Goal: Information Seeking & Learning: Learn about a topic

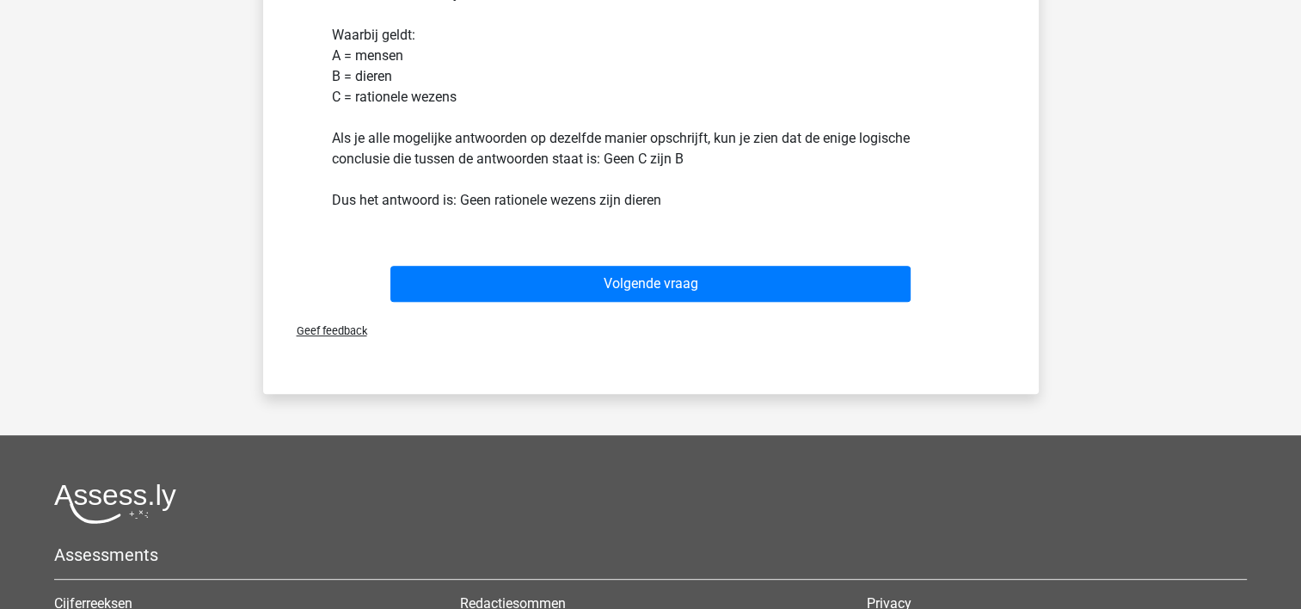
scroll to position [602, 0]
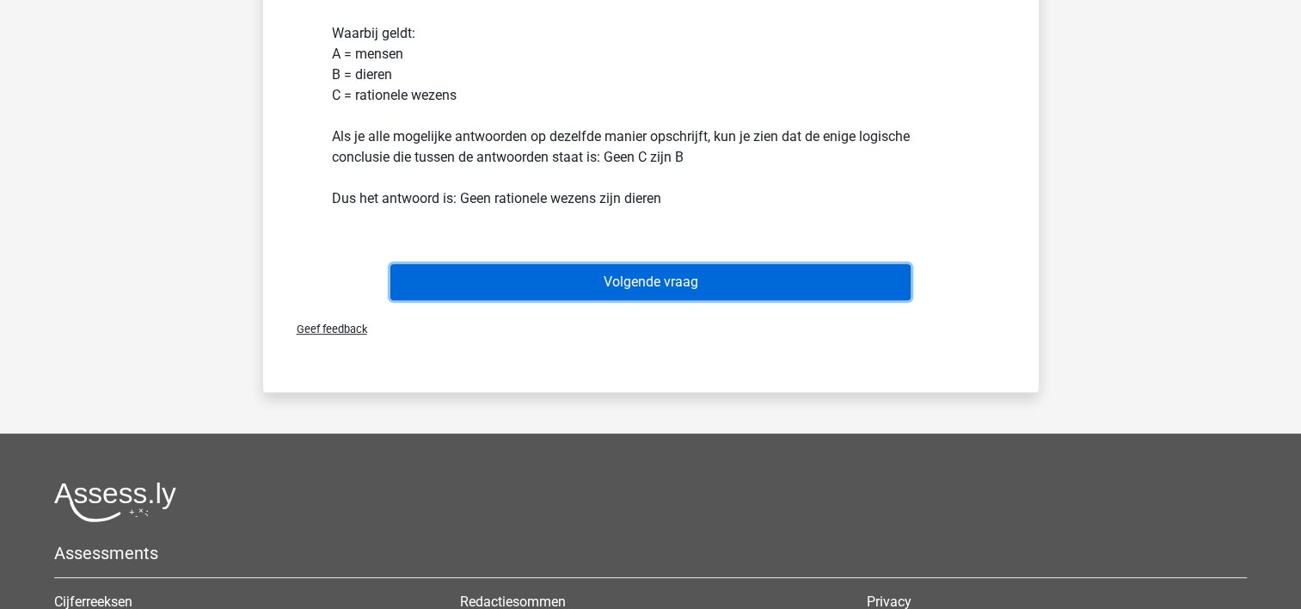
click at [670, 277] on button "Volgende vraag" at bounding box center [650, 282] width 520 height 36
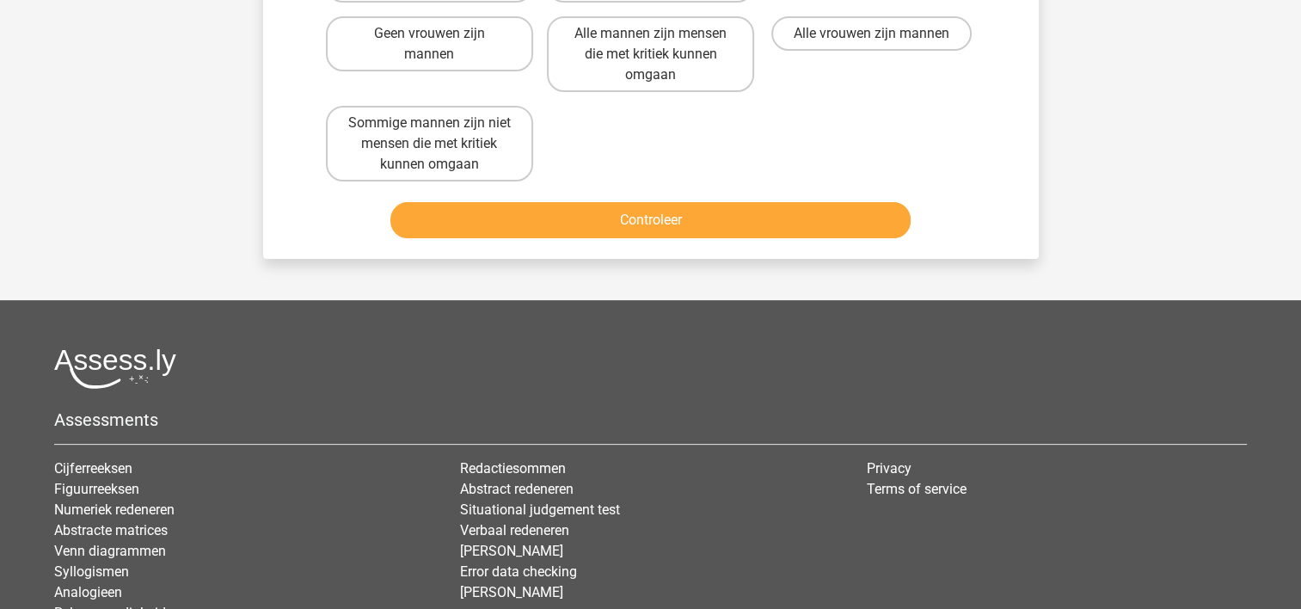
scroll to position [79, 0]
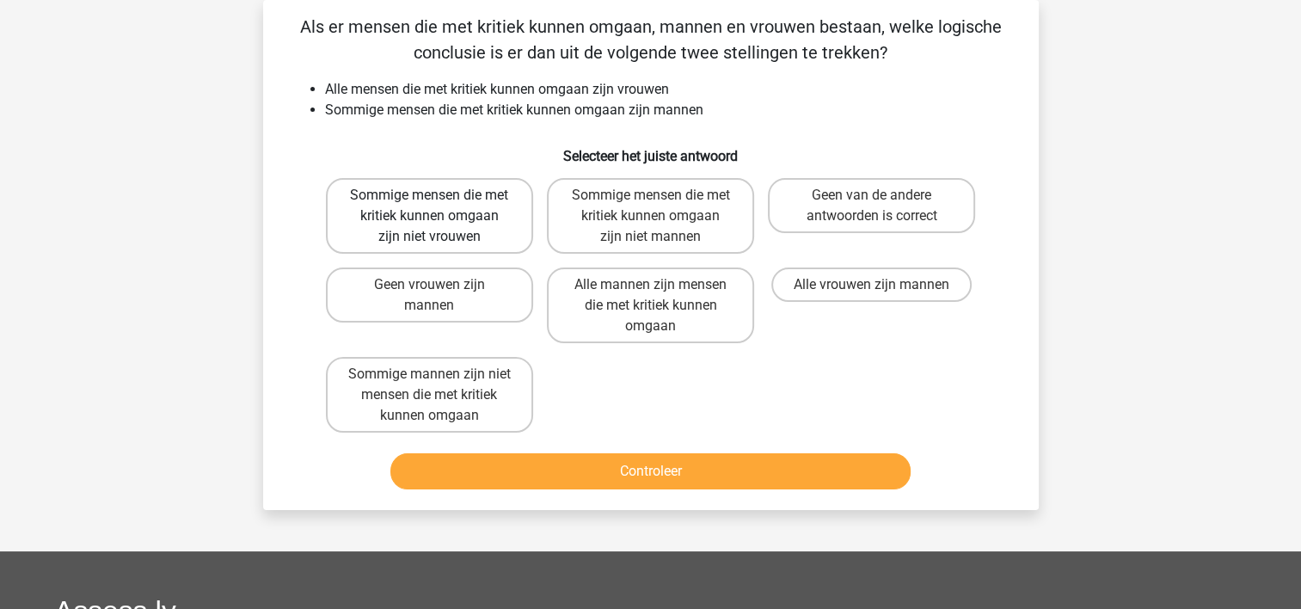
click at [447, 206] on label "Sommige mensen die met kritiek kunnen omgaan zijn niet vrouwen" at bounding box center [429, 216] width 207 height 76
click at [440, 206] on input "Sommige mensen die met kritiek kunnen omgaan zijn niet vrouwen" at bounding box center [434, 200] width 11 height 11
radio input "true"
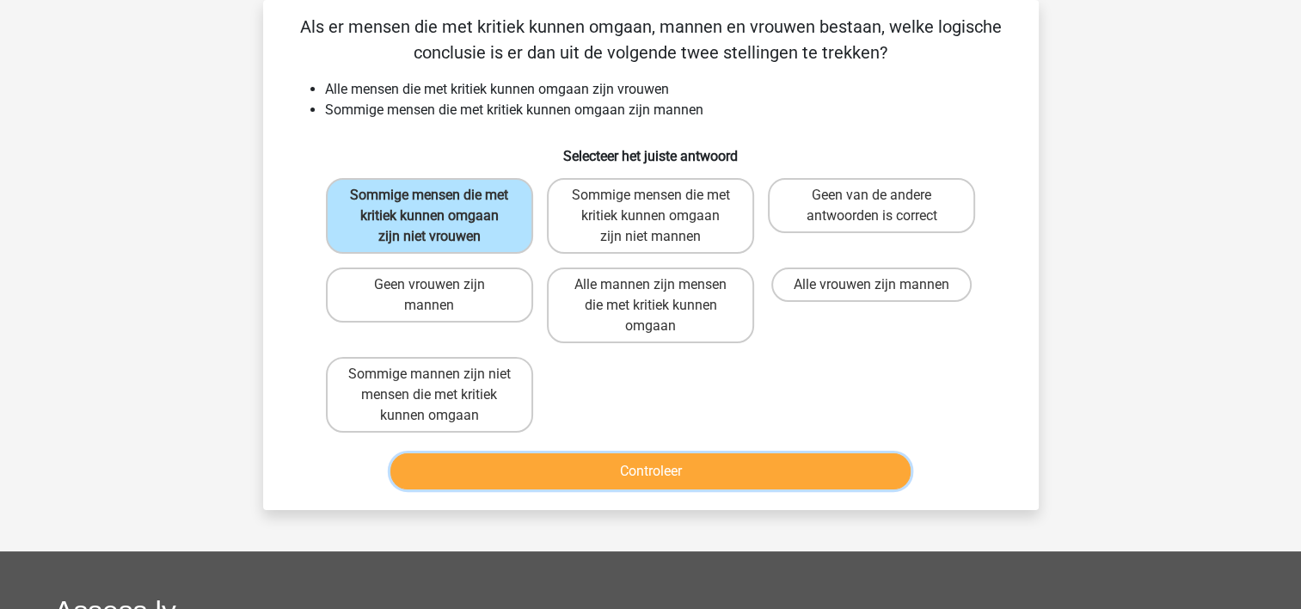
click at [664, 466] on button "Controleer" at bounding box center [650, 471] width 520 height 36
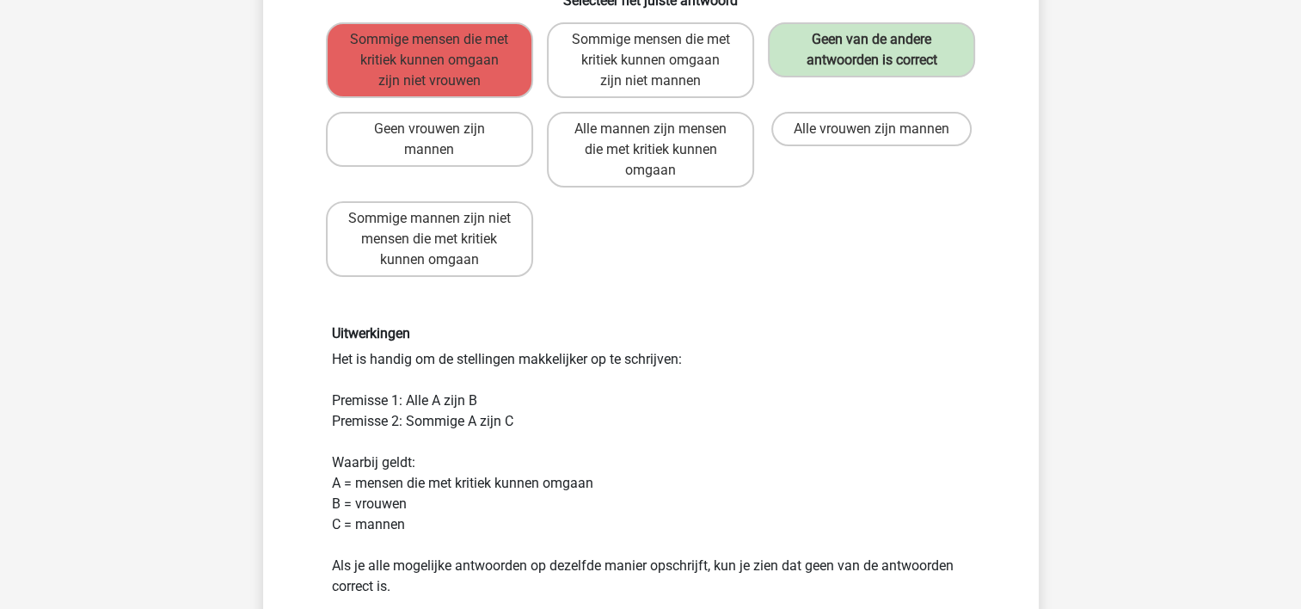
scroll to position [337, 0]
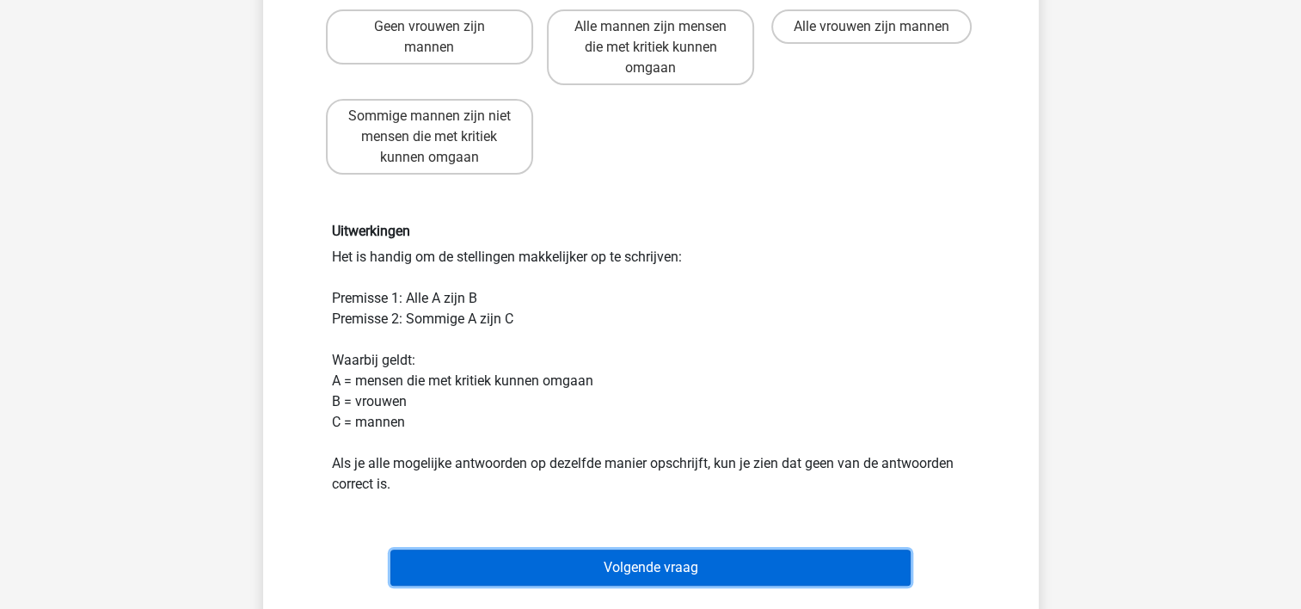
click at [819, 557] on button "Volgende vraag" at bounding box center [650, 568] width 520 height 36
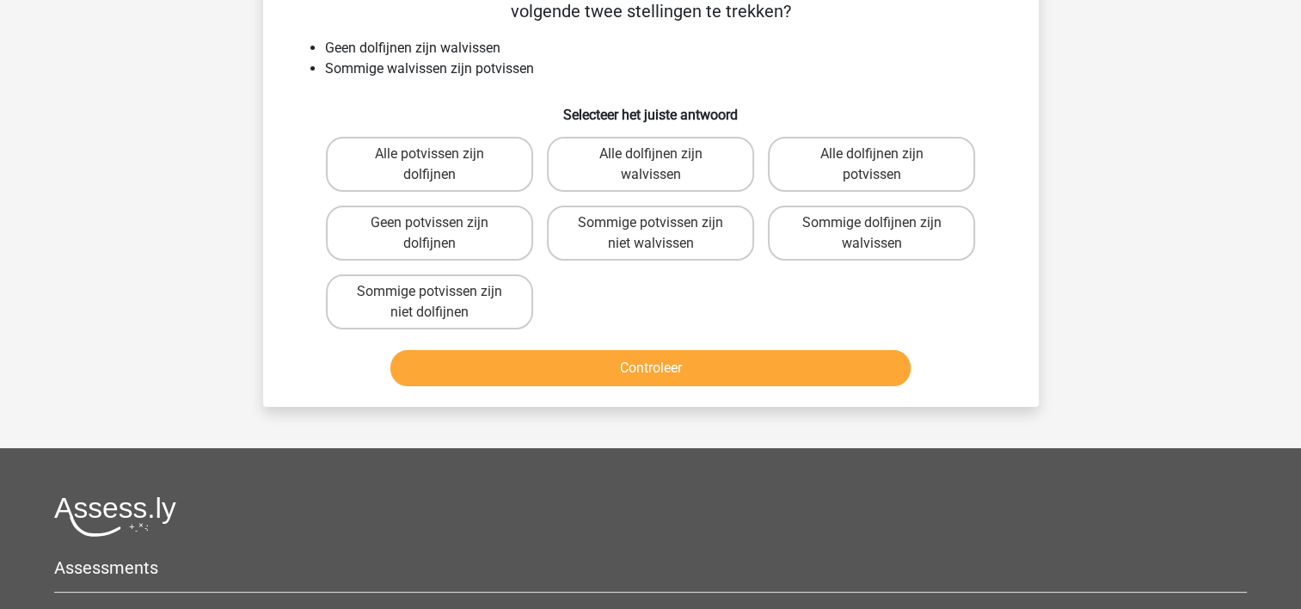
scroll to position [79, 0]
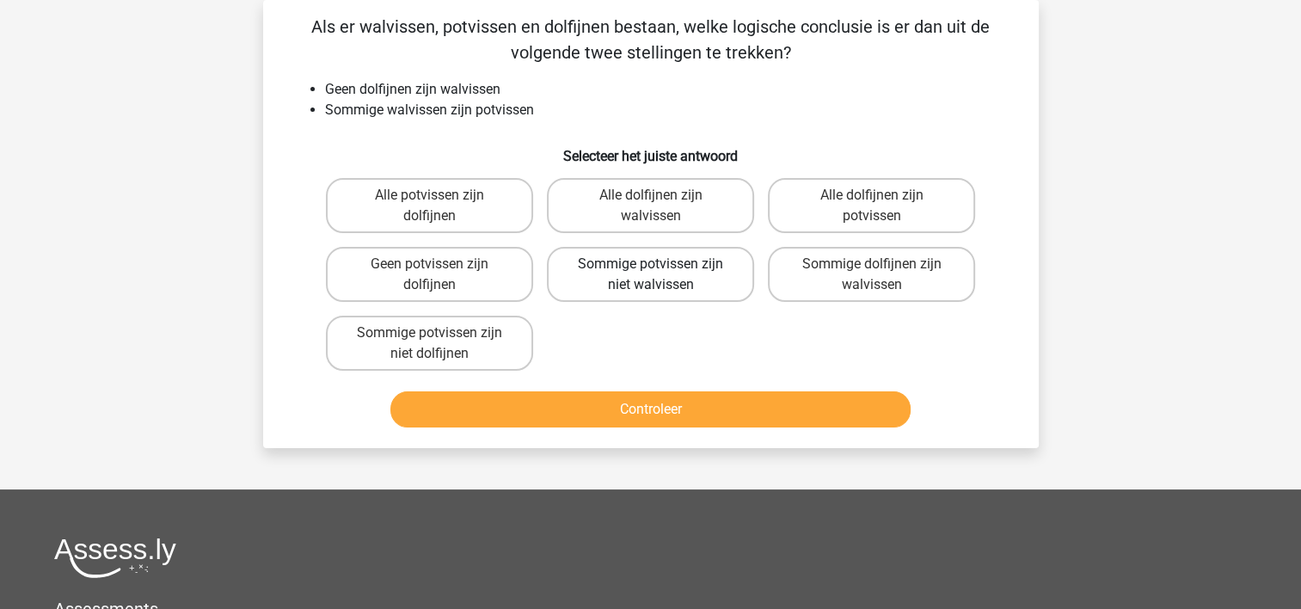
click at [644, 270] on label "Sommige potvissen zijn niet walvissen" at bounding box center [650, 274] width 207 height 55
click at [650, 270] on input "Sommige potvissen zijn niet walvissen" at bounding box center [655, 269] width 11 height 11
radio input "true"
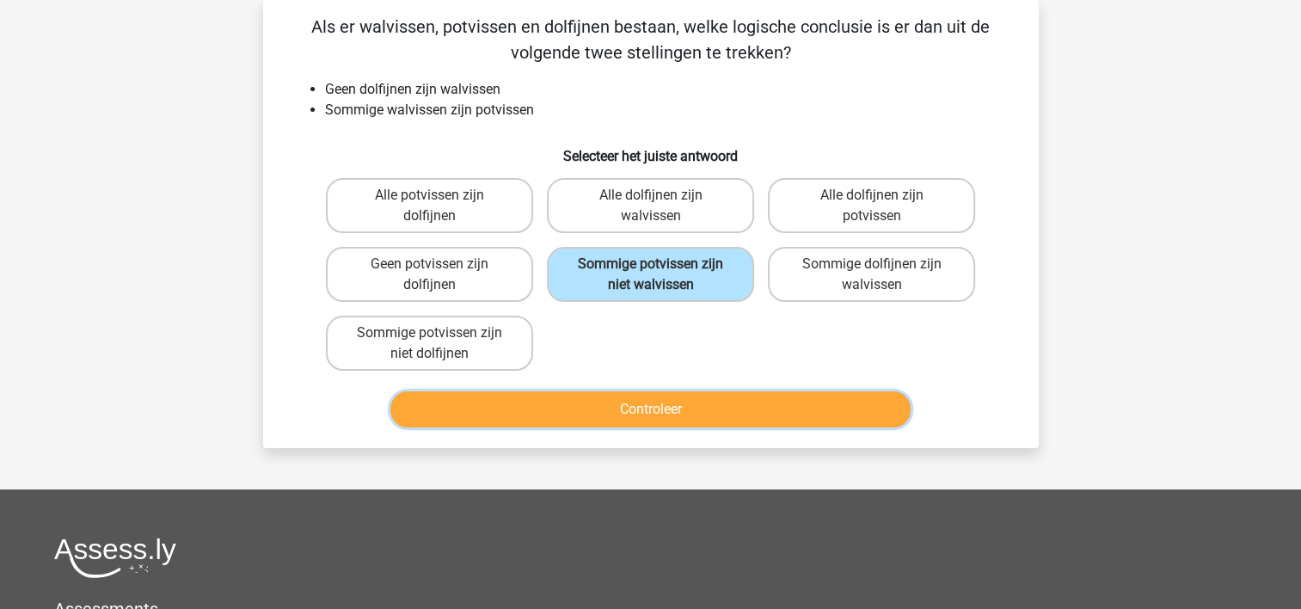
click at [685, 409] on button "Controleer" at bounding box center [650, 409] width 520 height 36
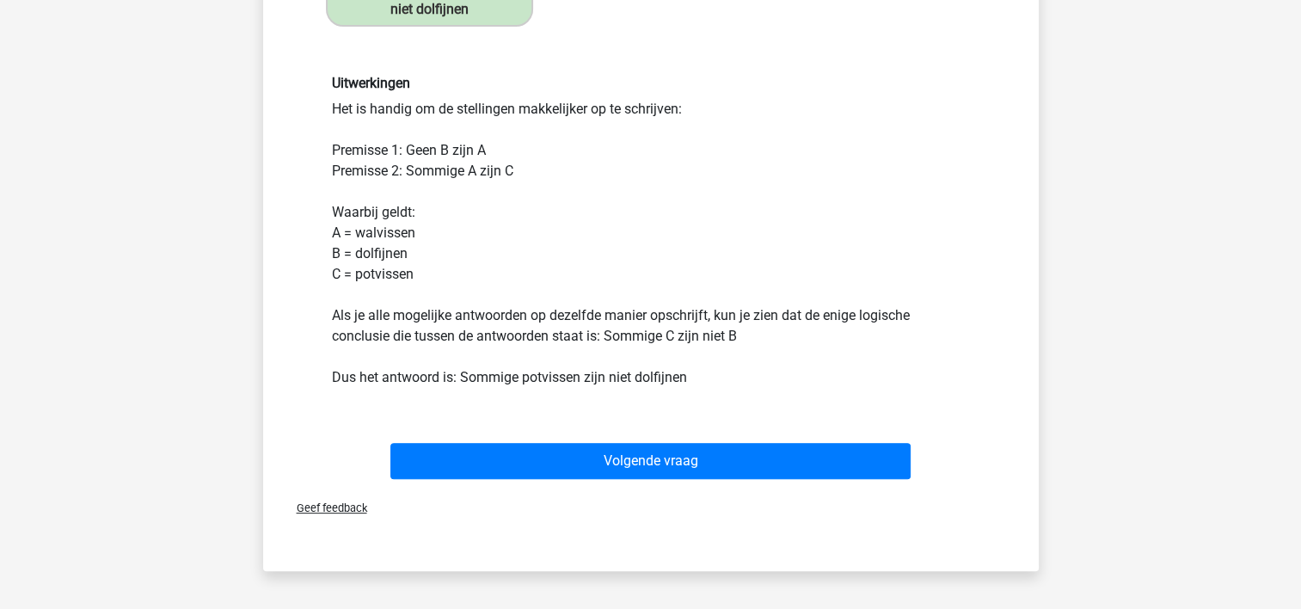
scroll to position [430, 0]
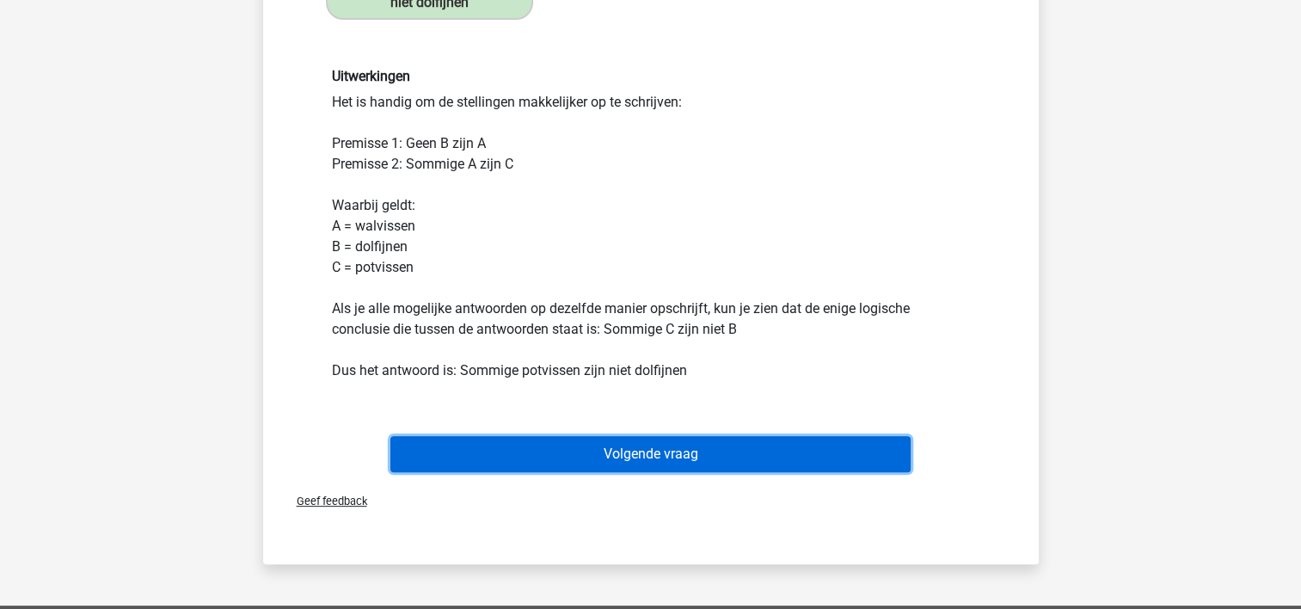
click at [842, 445] on button "Volgende vraag" at bounding box center [650, 454] width 520 height 36
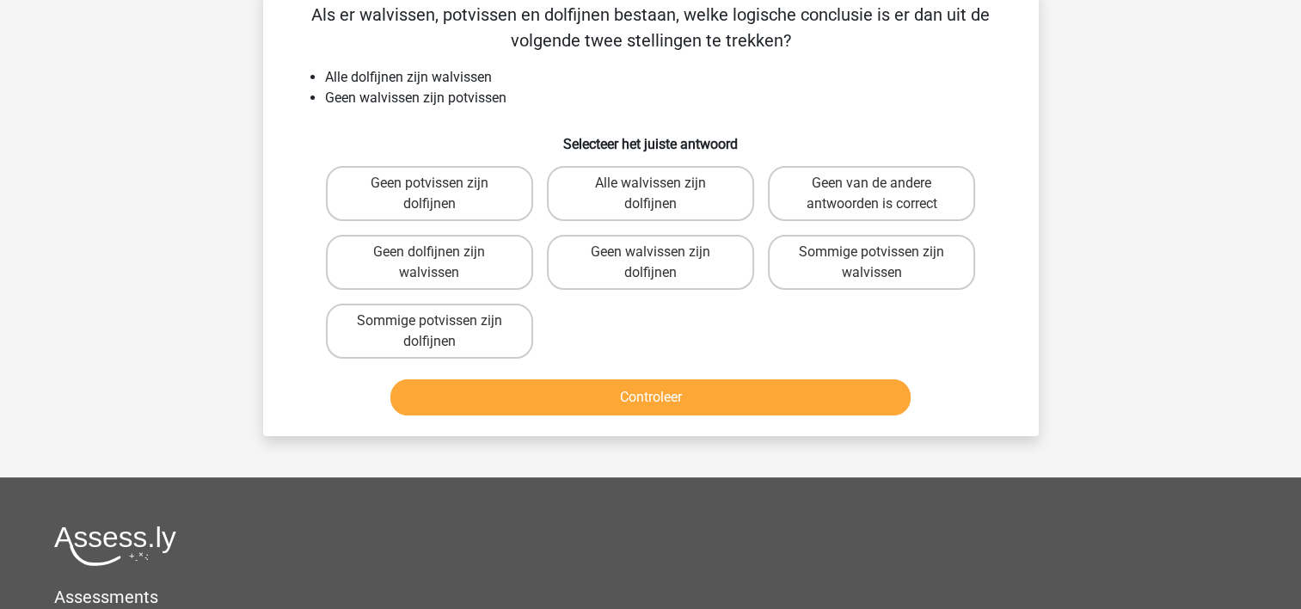
scroll to position [79, 0]
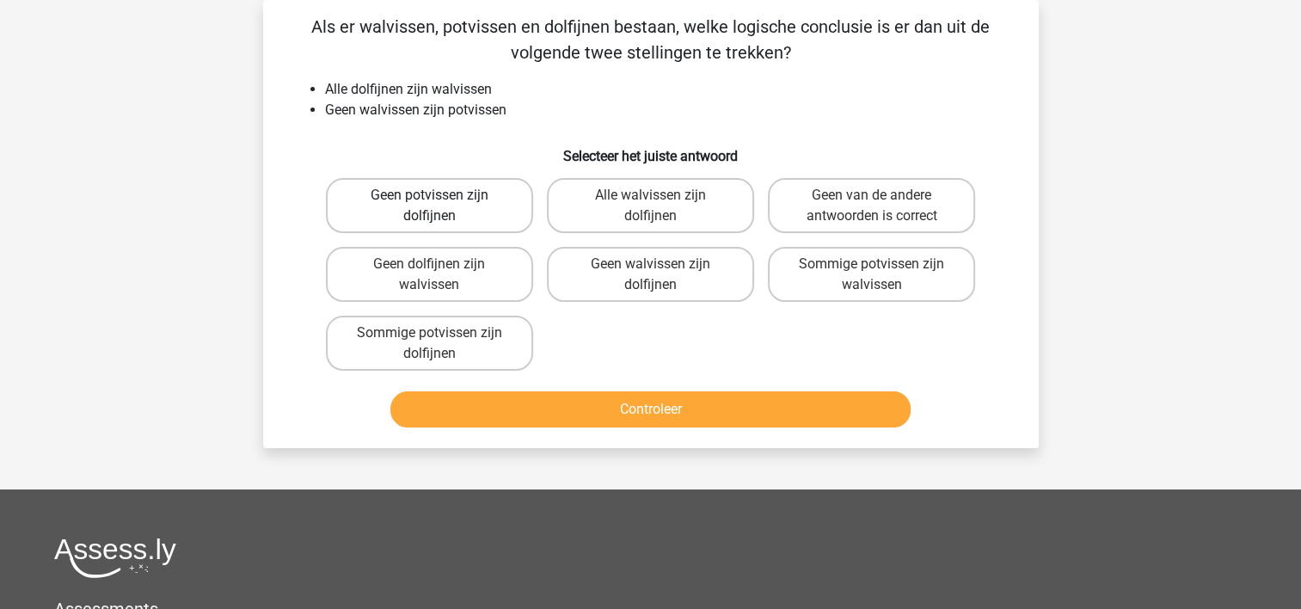
click at [415, 201] on label "Geen potvissen zijn dolfijnen" at bounding box center [429, 205] width 207 height 55
click at [429, 201] on input "Geen potvissen zijn dolfijnen" at bounding box center [434, 200] width 11 height 11
radio input "true"
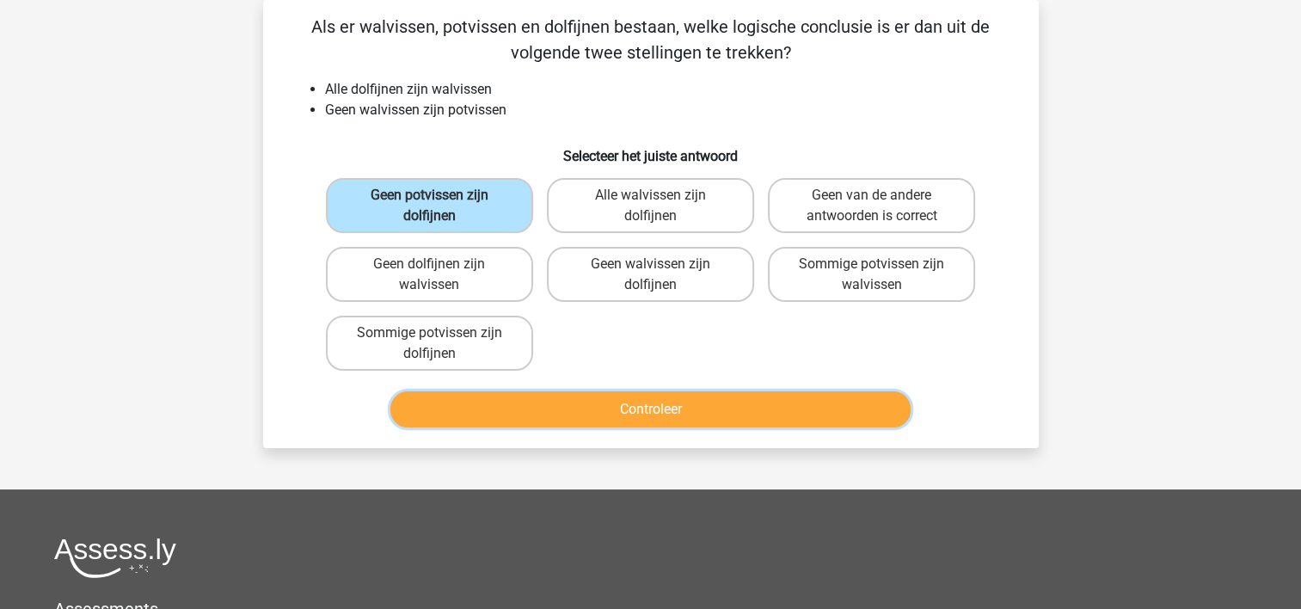
click at [542, 404] on button "Controleer" at bounding box center [650, 409] width 520 height 36
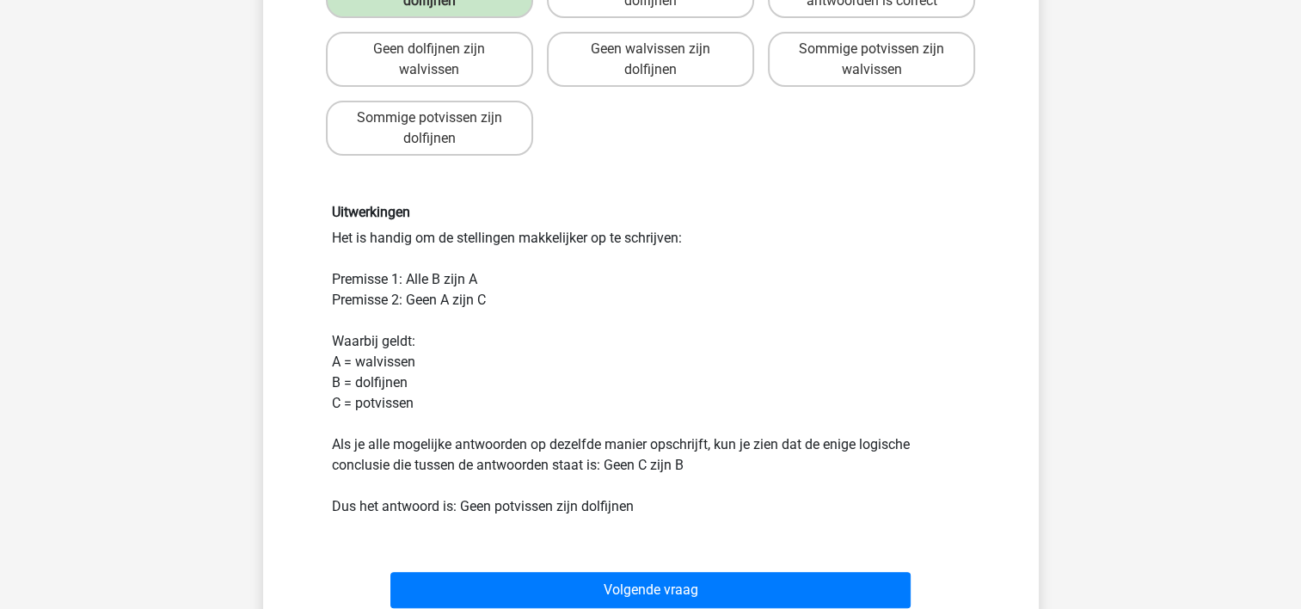
scroll to position [337, 0]
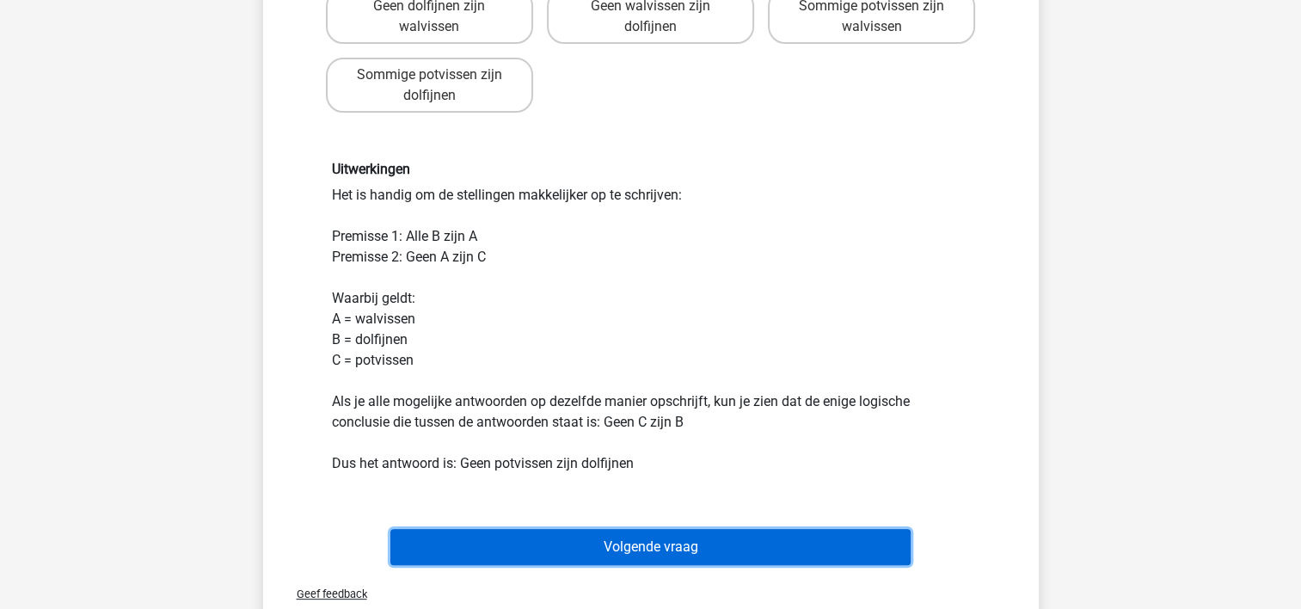
click at [693, 546] on button "Volgende vraag" at bounding box center [650, 547] width 520 height 36
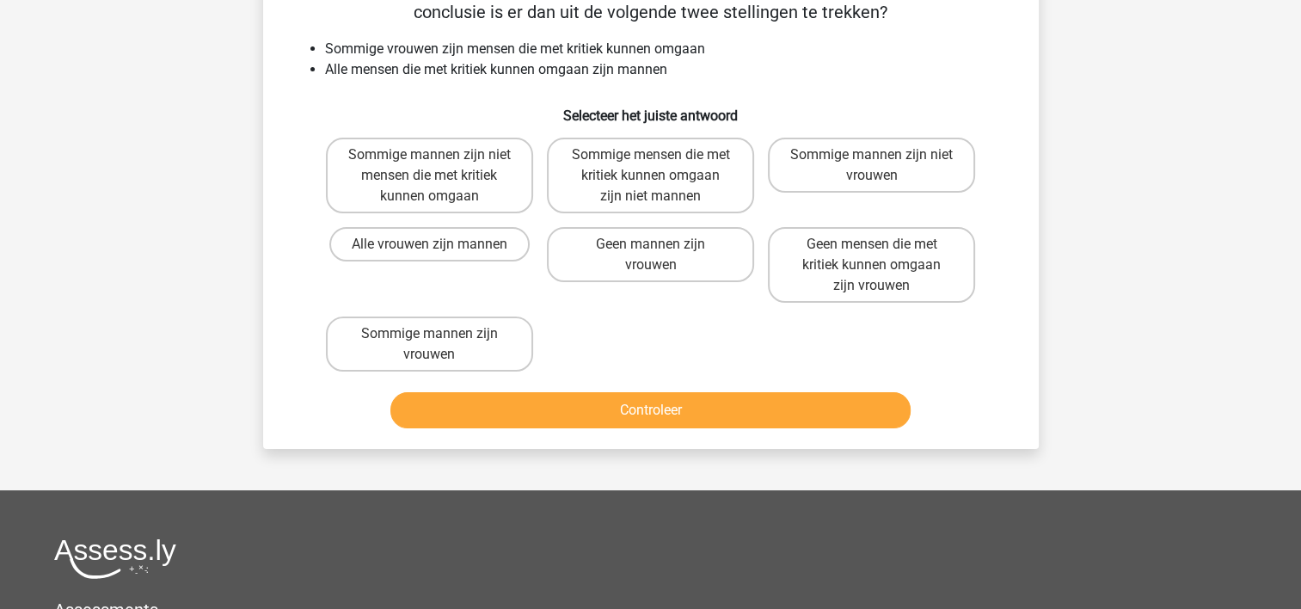
scroll to position [79, 0]
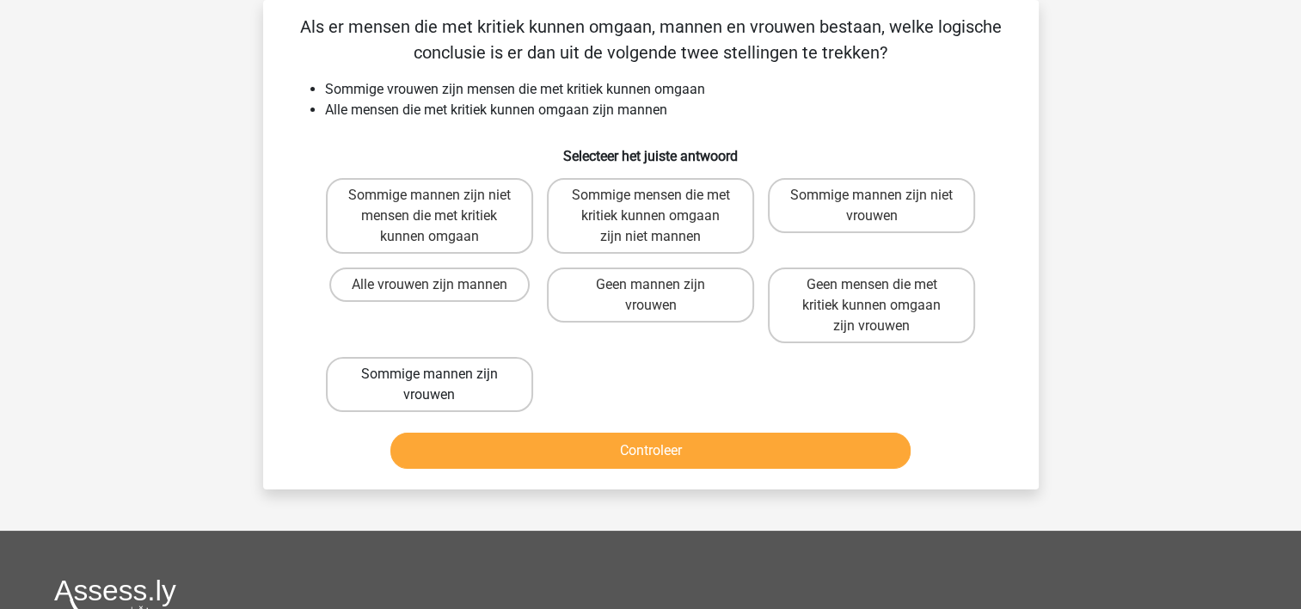
click at [475, 375] on label "Sommige mannen zijn vrouwen" at bounding box center [429, 384] width 207 height 55
click at [440, 375] on input "Sommige mannen zijn vrouwen" at bounding box center [434, 379] width 11 height 11
radio input "true"
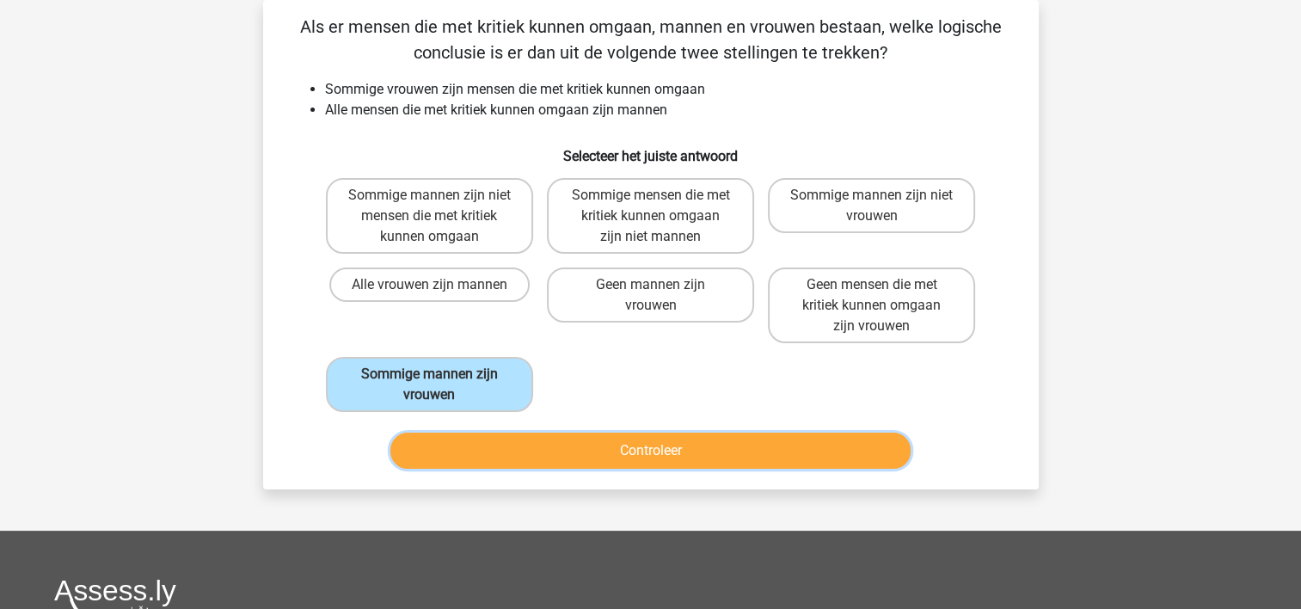
click at [498, 440] on button "Controleer" at bounding box center [650, 451] width 520 height 36
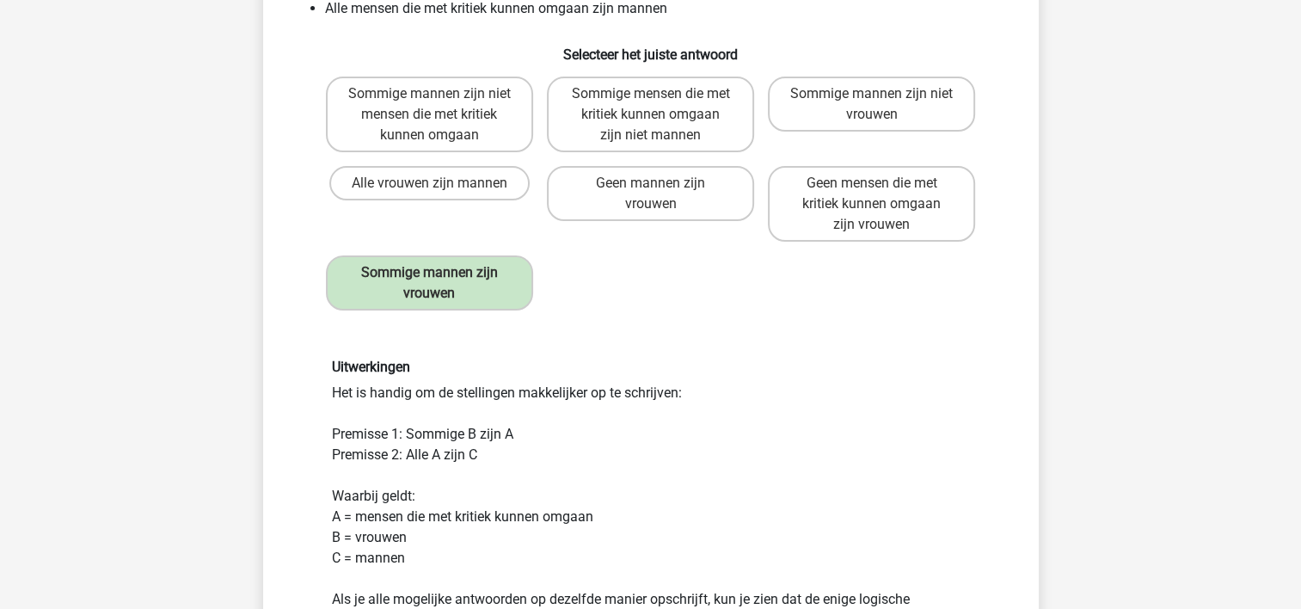
scroll to position [423, 0]
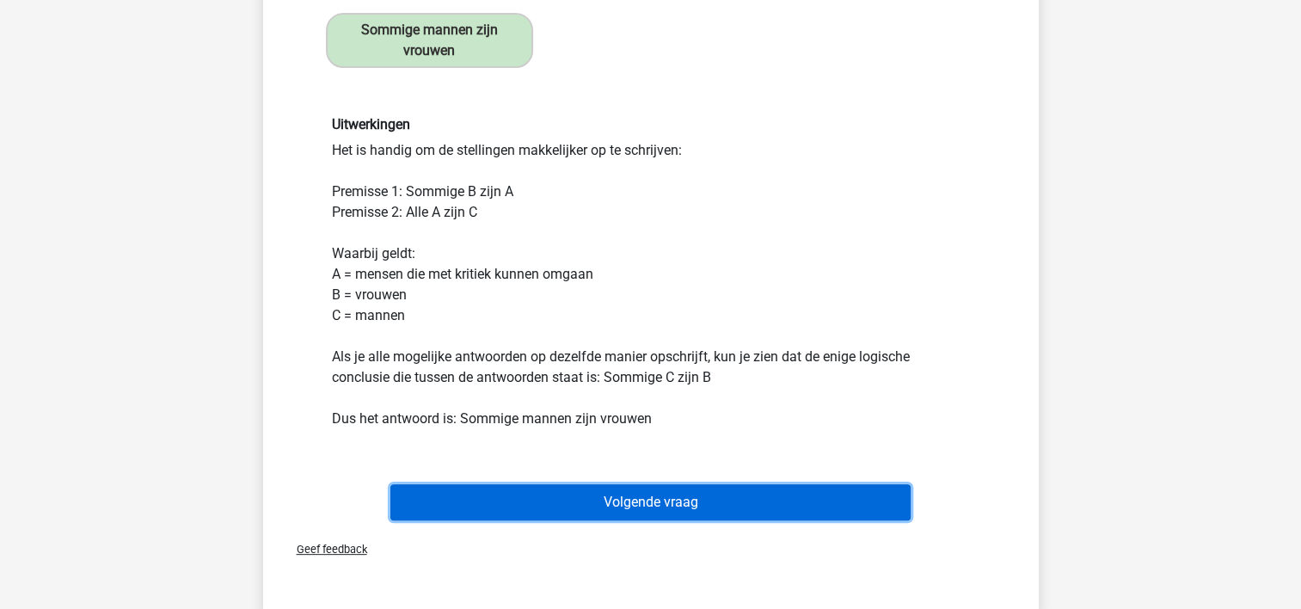
click at [789, 495] on button "Volgende vraag" at bounding box center [650, 502] width 520 height 36
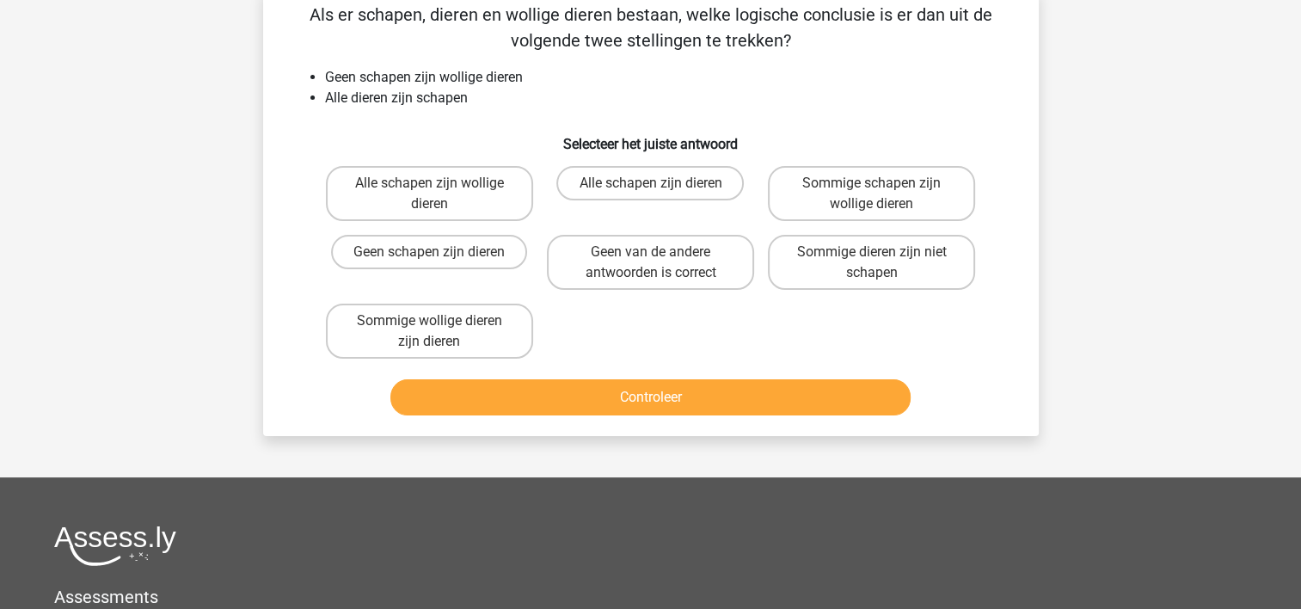
scroll to position [79, 0]
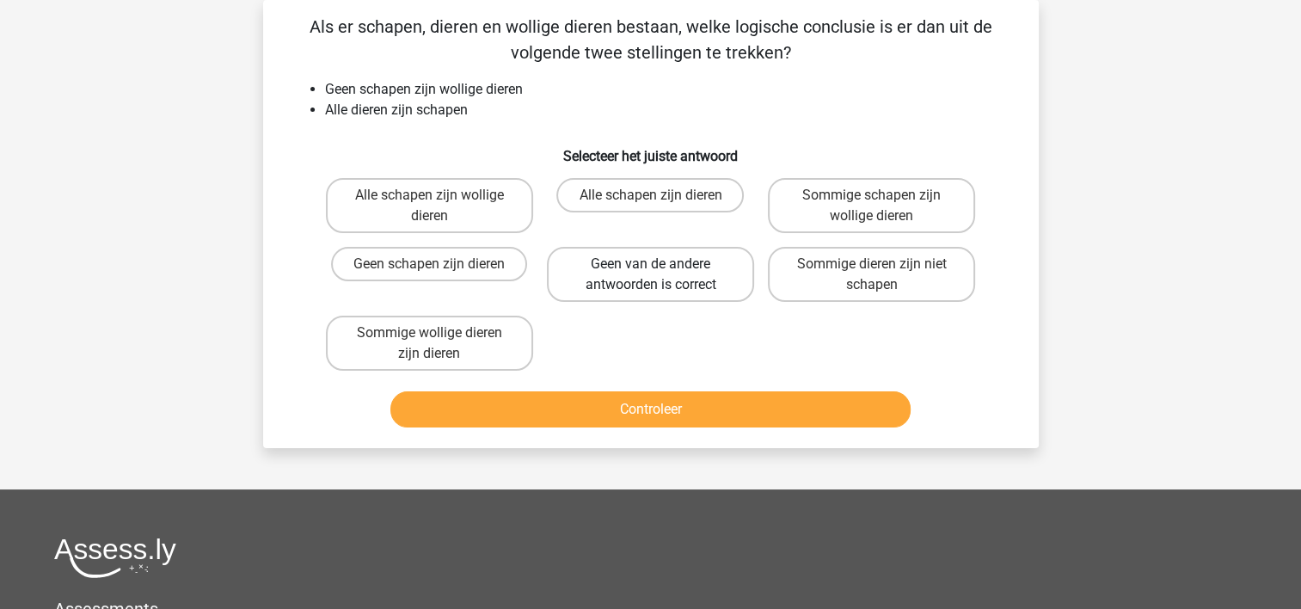
click at [678, 286] on label "Geen van de andere antwoorden is correct" at bounding box center [650, 274] width 207 height 55
click at [661, 275] on input "Geen van de andere antwoorden is correct" at bounding box center [655, 269] width 11 height 11
radio input "true"
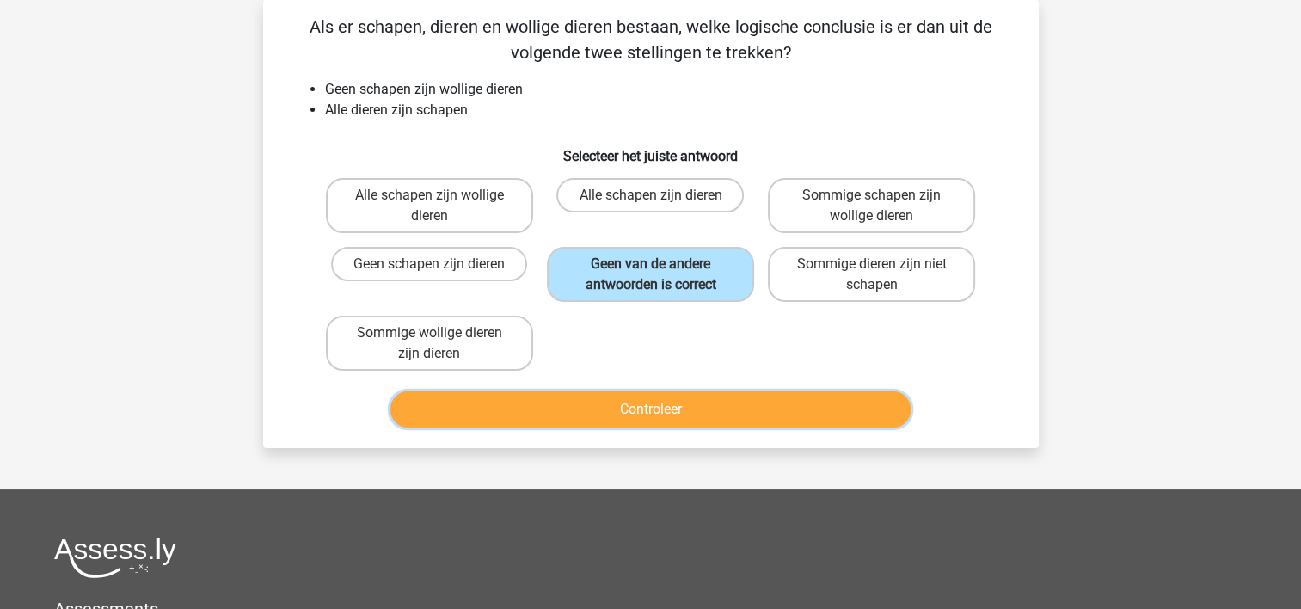
click at [694, 409] on button "Controleer" at bounding box center [650, 409] width 520 height 36
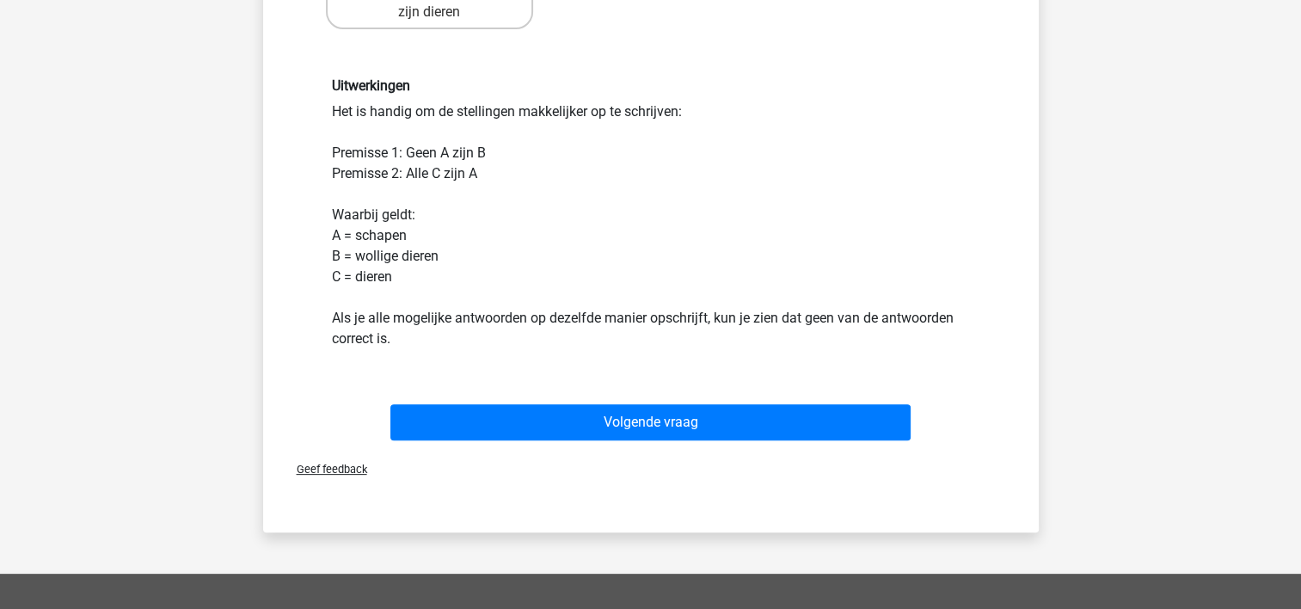
scroll to position [423, 0]
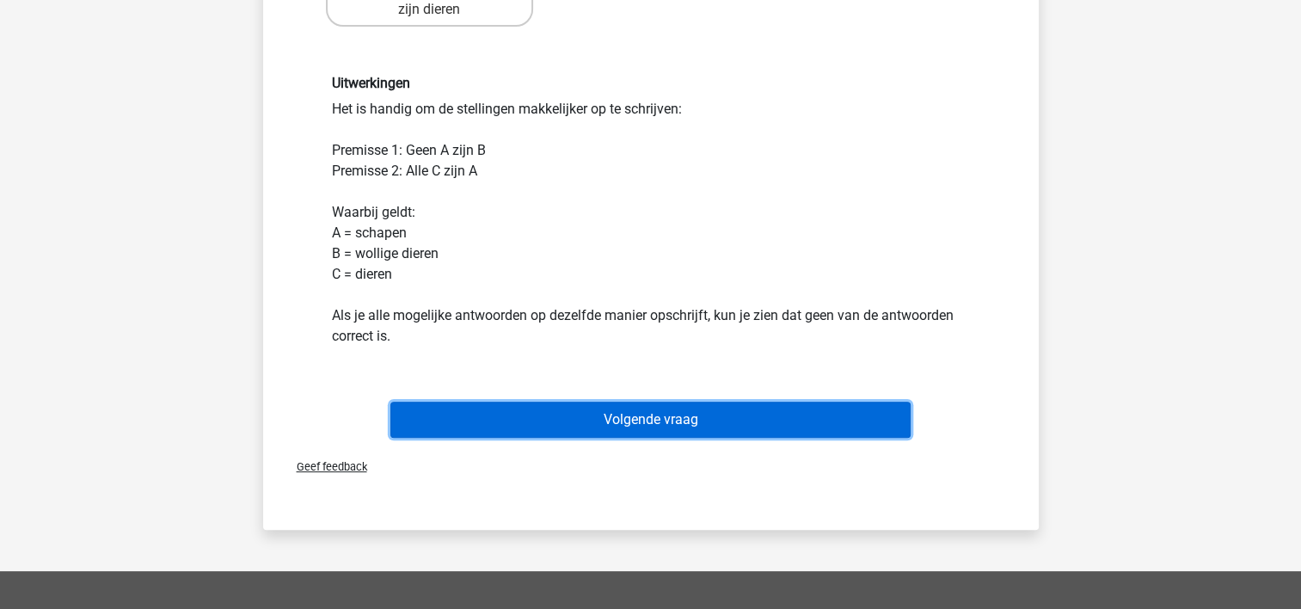
click at [757, 421] on button "Volgende vraag" at bounding box center [650, 420] width 520 height 36
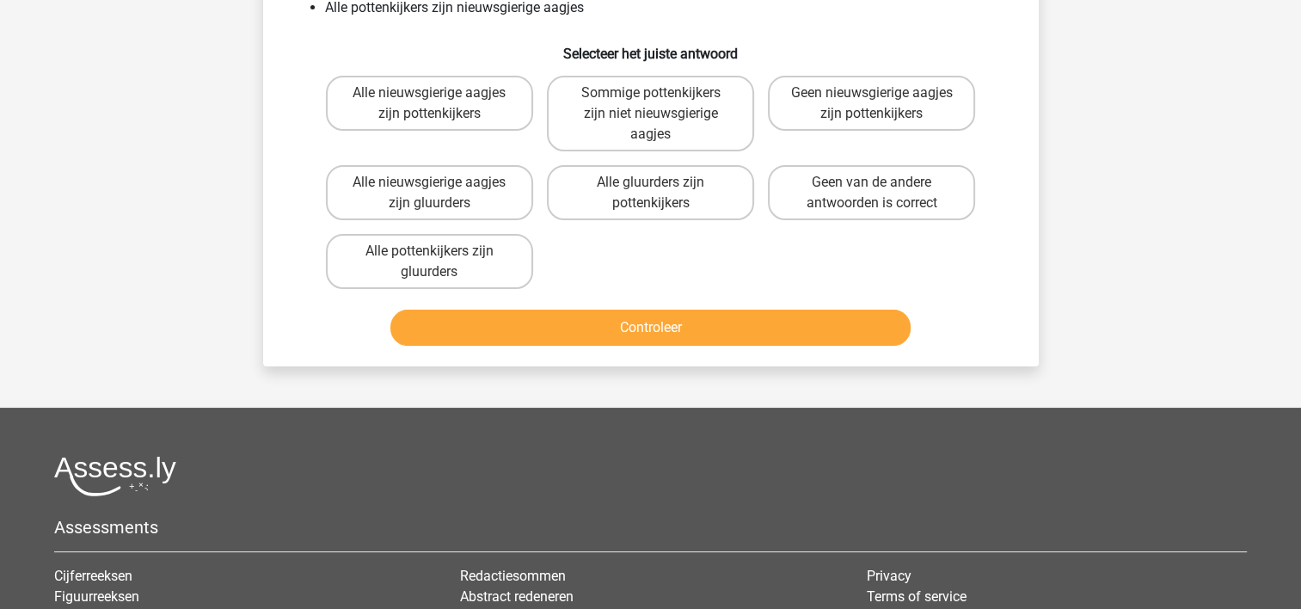
scroll to position [0, 0]
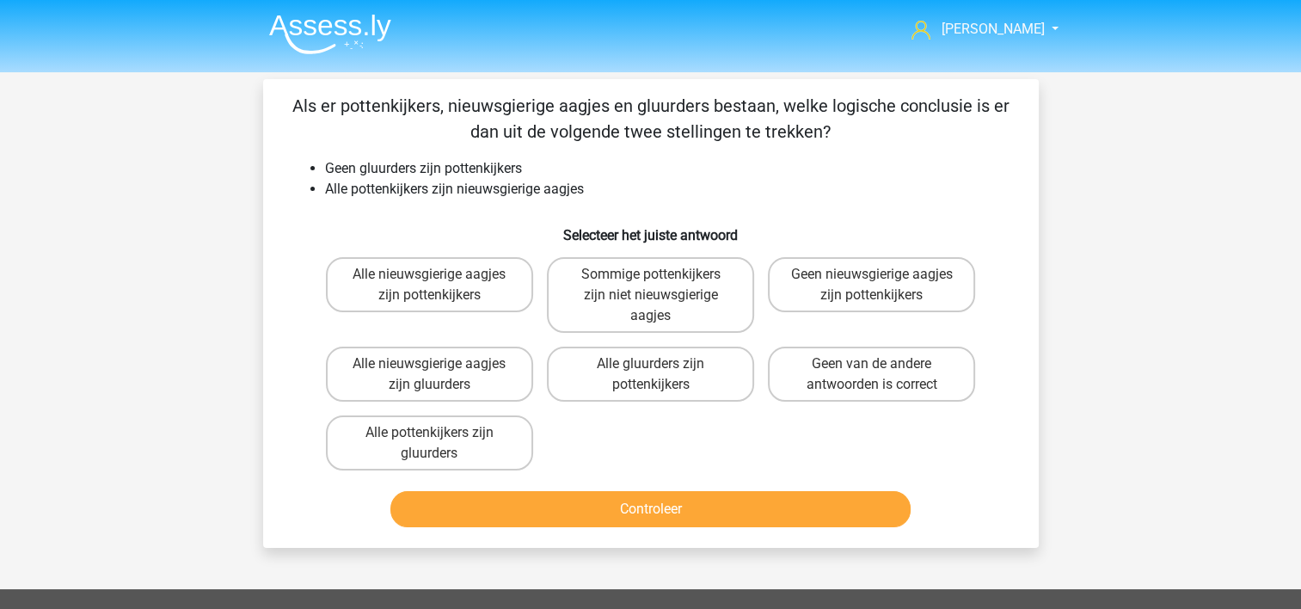
drag, startPoint x: 853, startPoint y: 375, endPoint x: 835, endPoint y: 470, distance: 96.3
click at [852, 377] on label "Geen van de andere antwoorden is correct" at bounding box center [871, 374] width 207 height 55
click at [872, 375] on input "Geen van de andere antwoorden is correct" at bounding box center [877, 369] width 11 height 11
radio input "true"
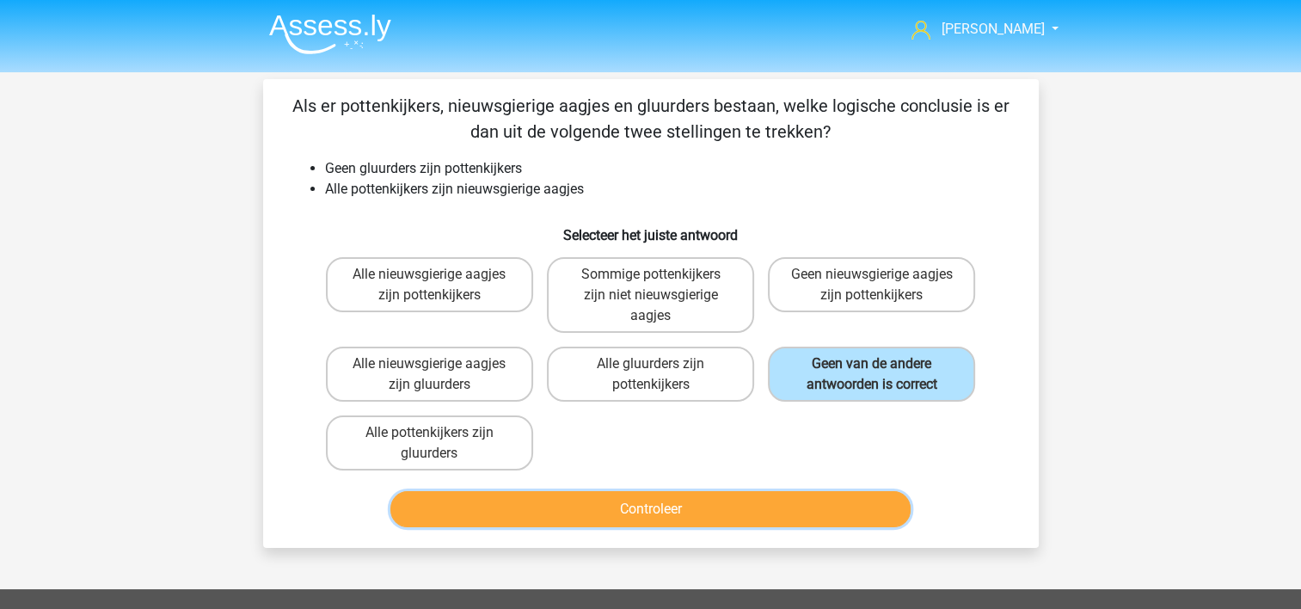
click at [808, 509] on button "Controleer" at bounding box center [650, 509] width 520 height 36
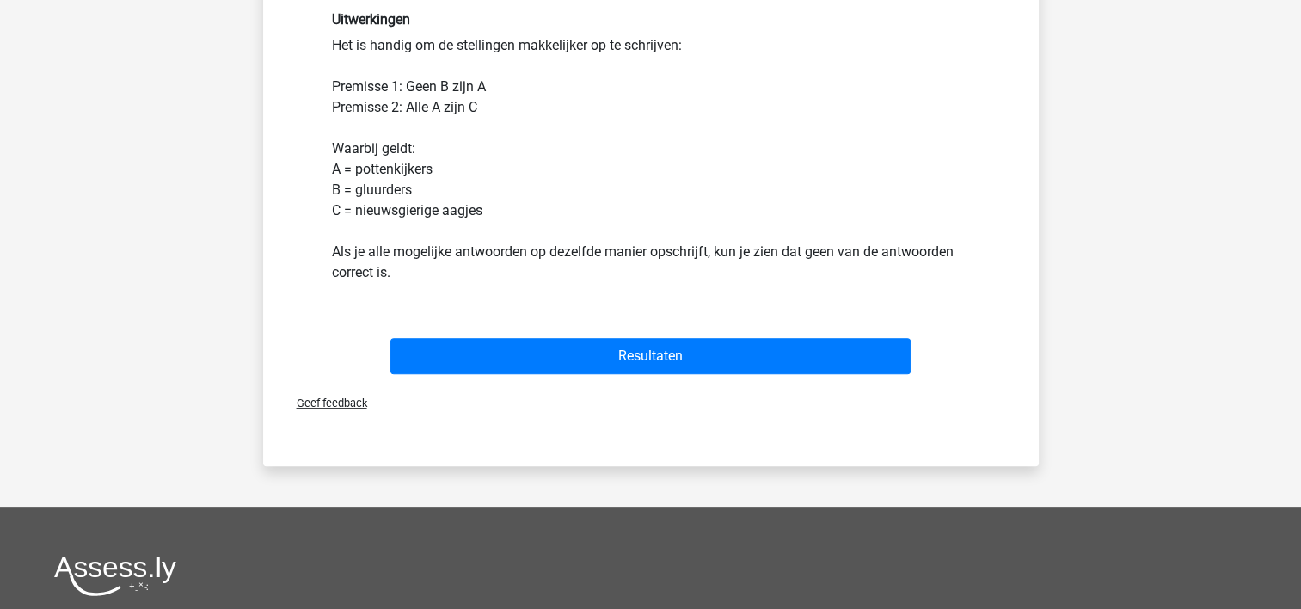
scroll to position [516, 0]
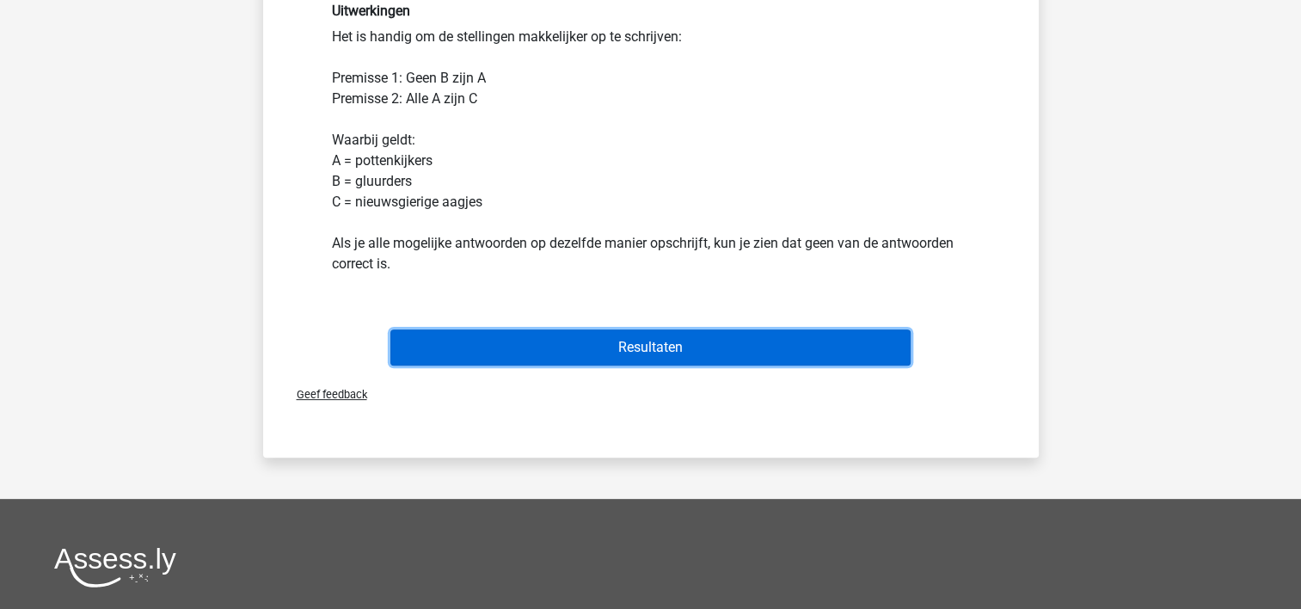
click at [740, 347] on button "Resultaten" at bounding box center [650, 347] width 520 height 36
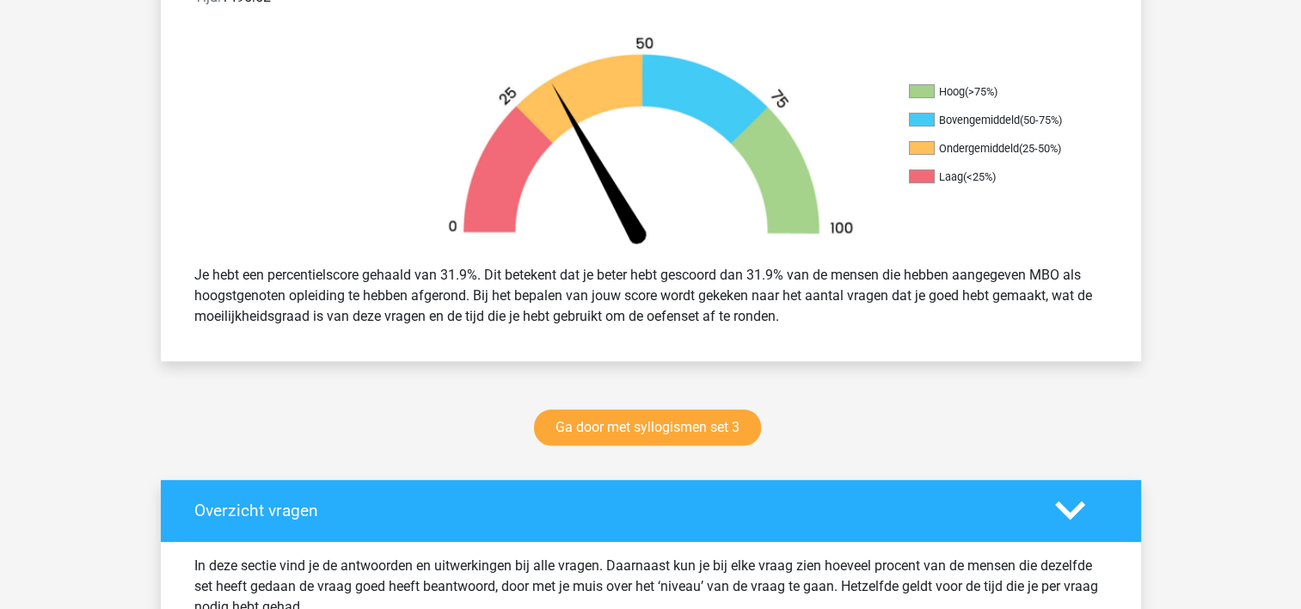
scroll to position [602, 0]
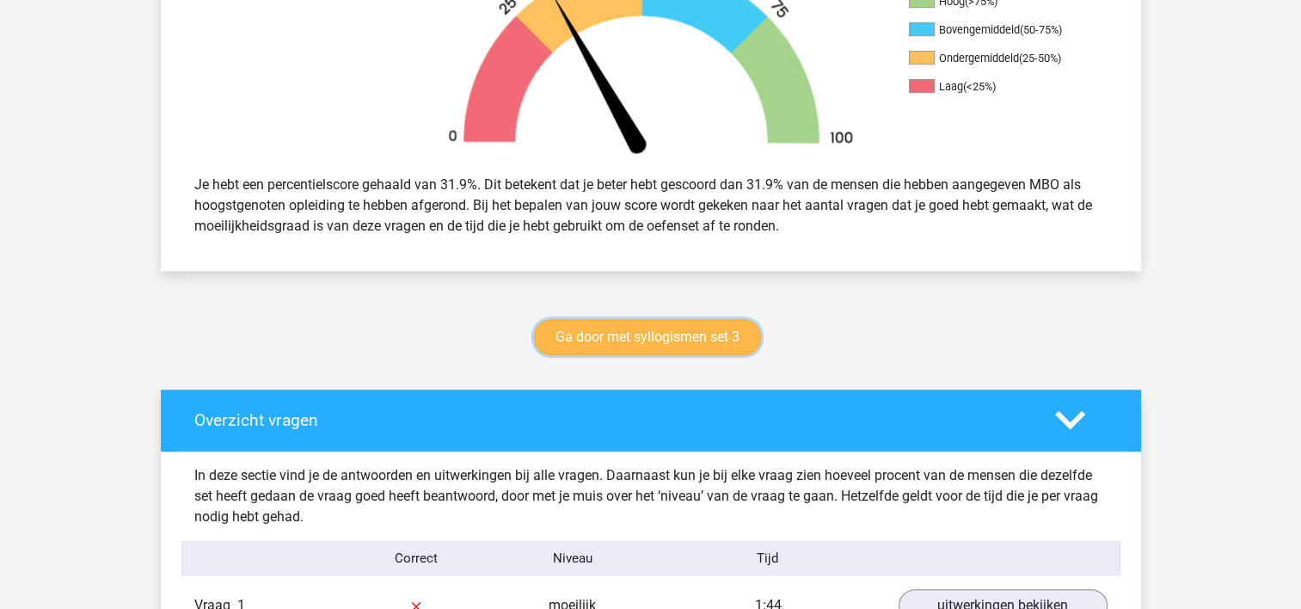
click at [695, 335] on link "Ga door met syllogismen set 3" at bounding box center [647, 337] width 227 height 36
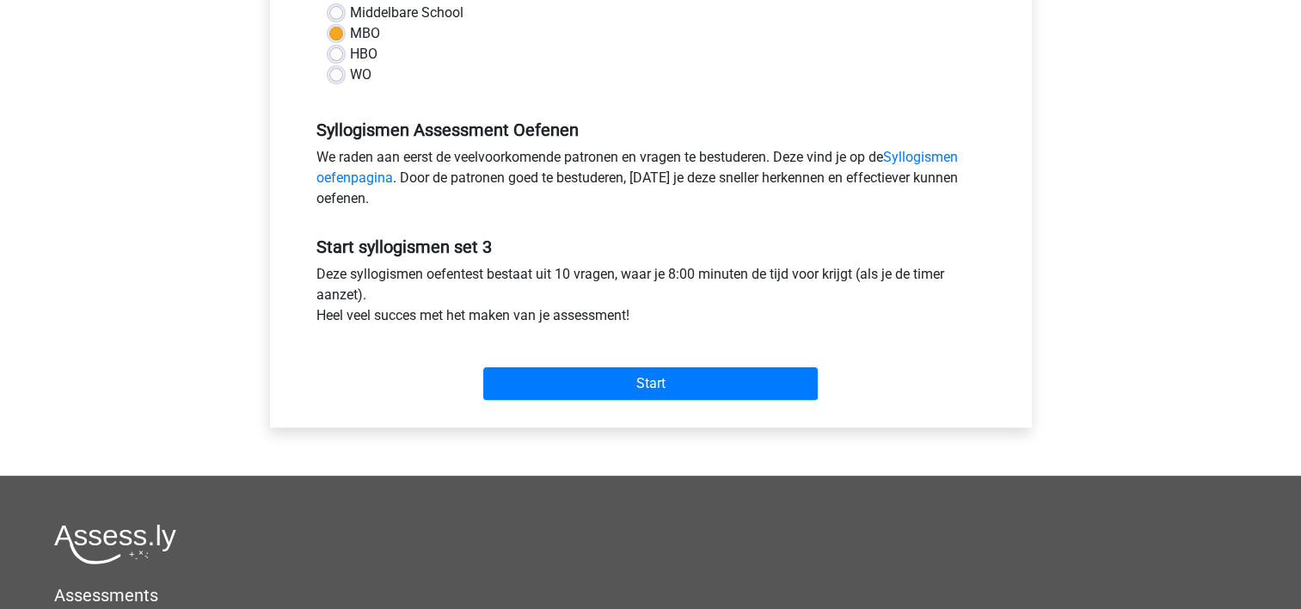
scroll to position [516, 0]
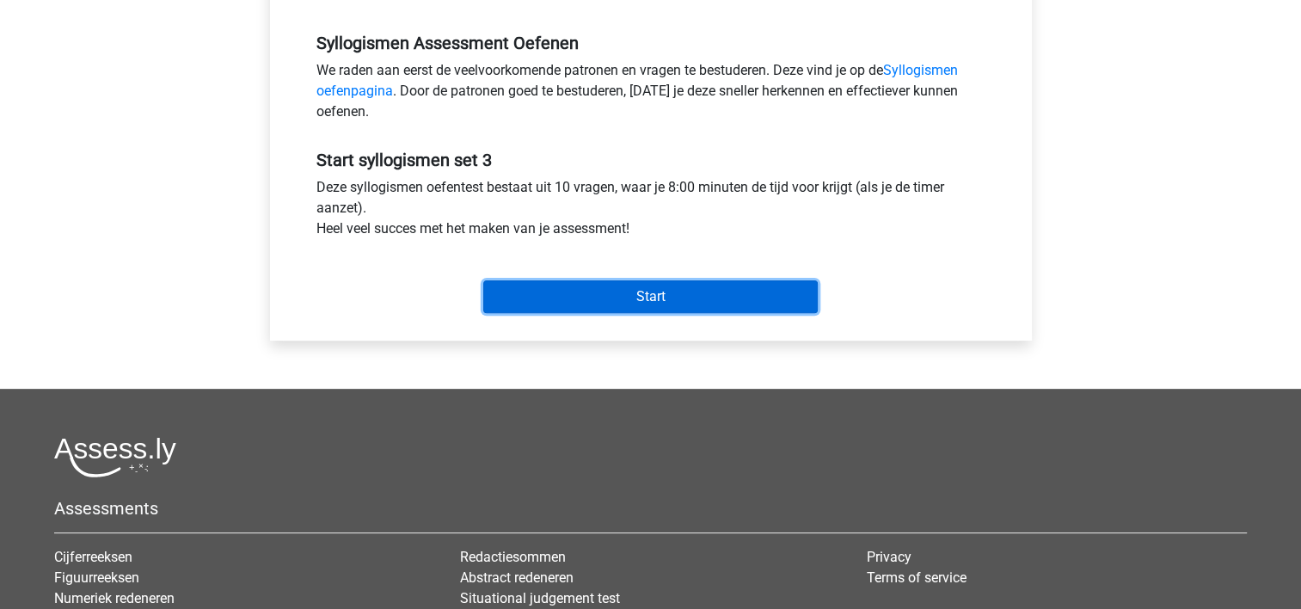
click at [716, 284] on input "Start" at bounding box center [650, 296] width 335 height 33
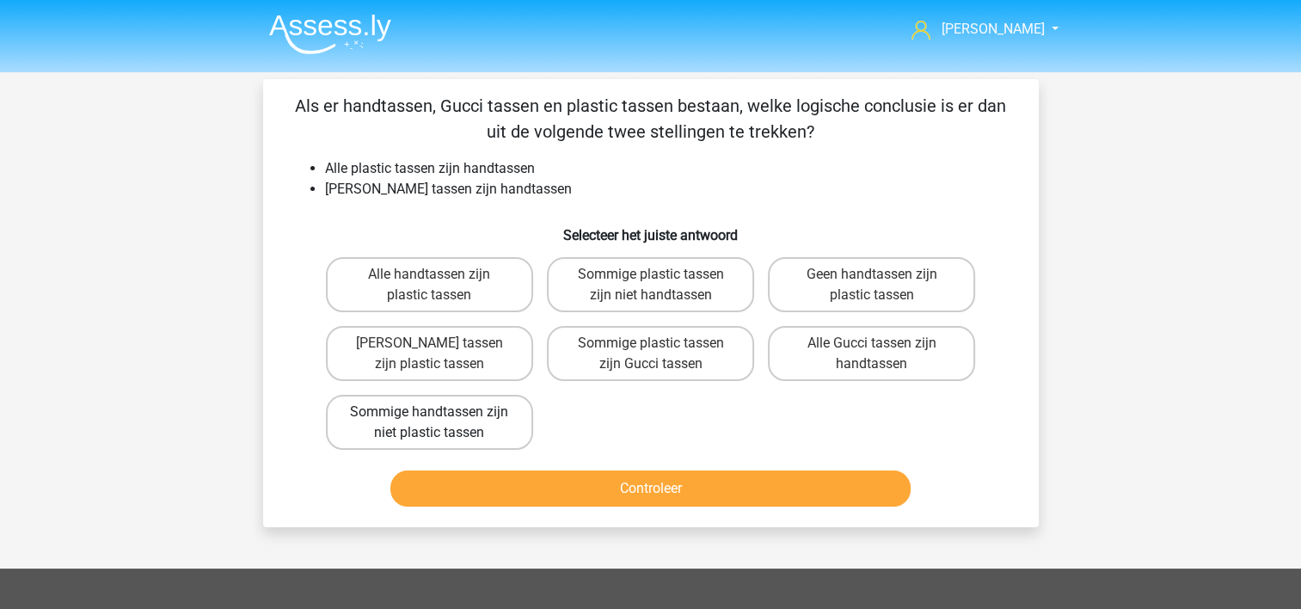
click at [484, 409] on label "Sommige handtassen zijn niet plastic tassen" at bounding box center [429, 422] width 207 height 55
click at [440, 412] on input "Sommige handtassen zijn niet plastic tassen" at bounding box center [434, 417] width 11 height 11
radio input "true"
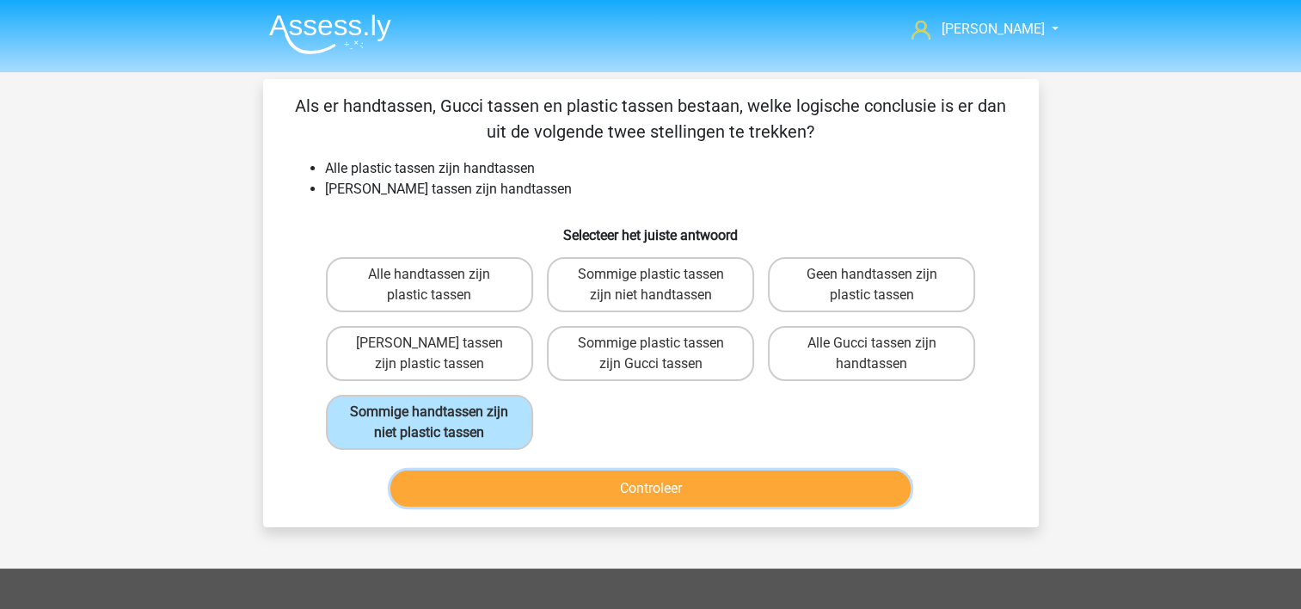
click at [557, 478] on button "Controleer" at bounding box center [650, 488] width 520 height 36
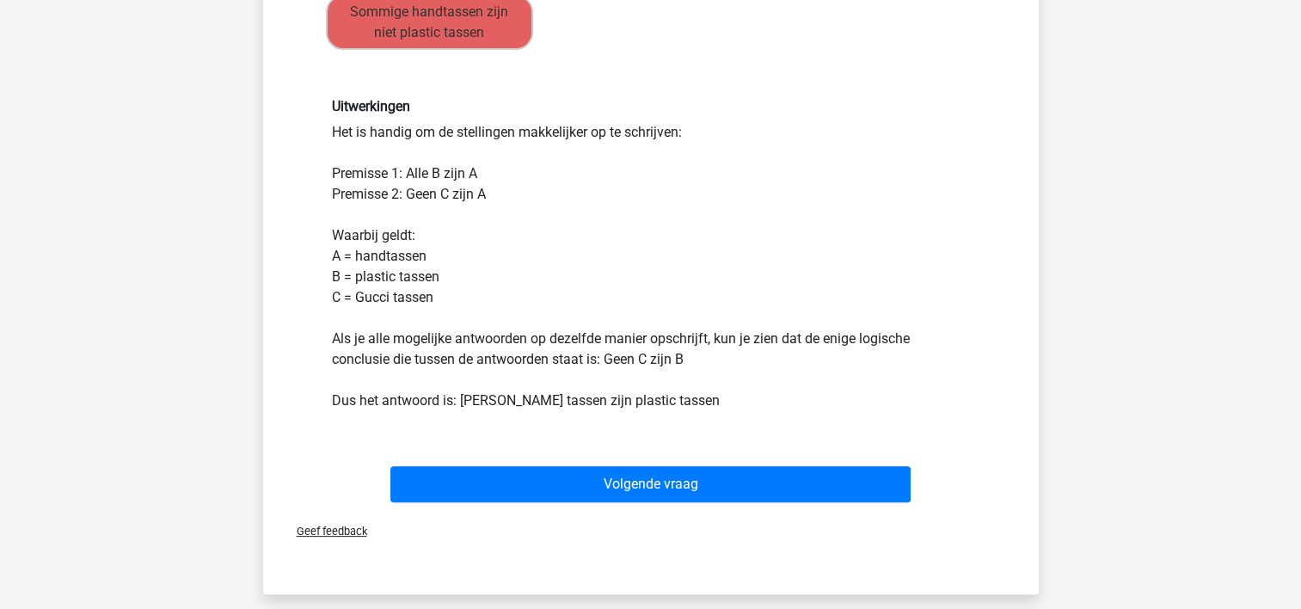
scroll to position [430, 0]
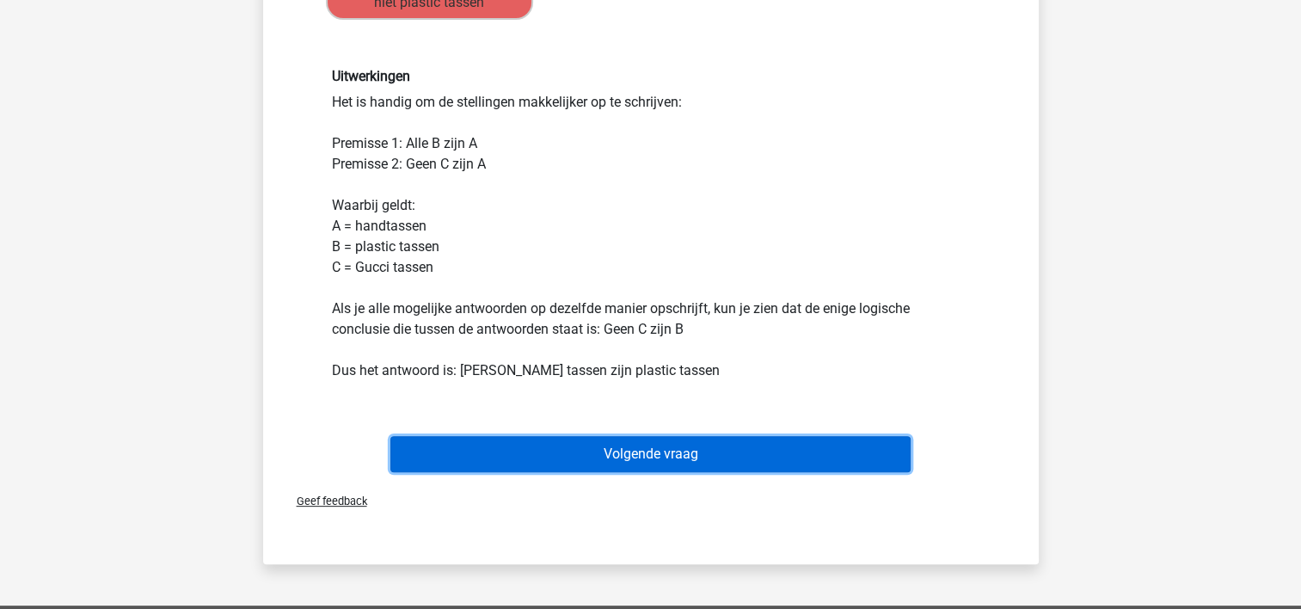
click at [845, 451] on button "Volgende vraag" at bounding box center [650, 454] width 520 height 36
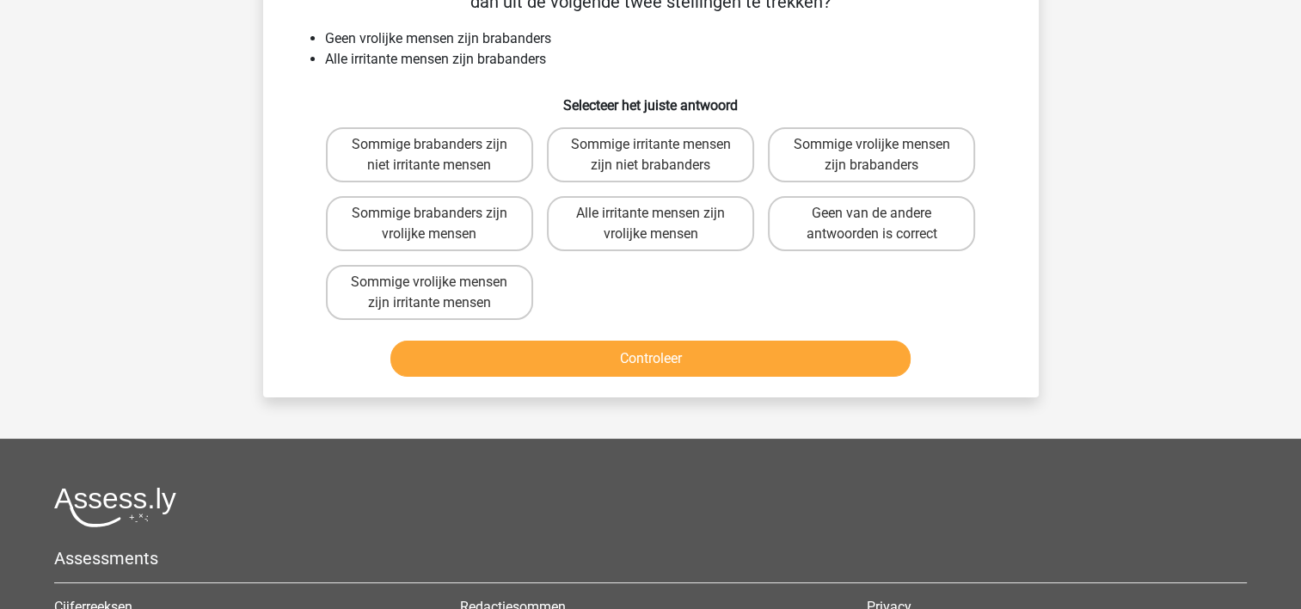
scroll to position [79, 0]
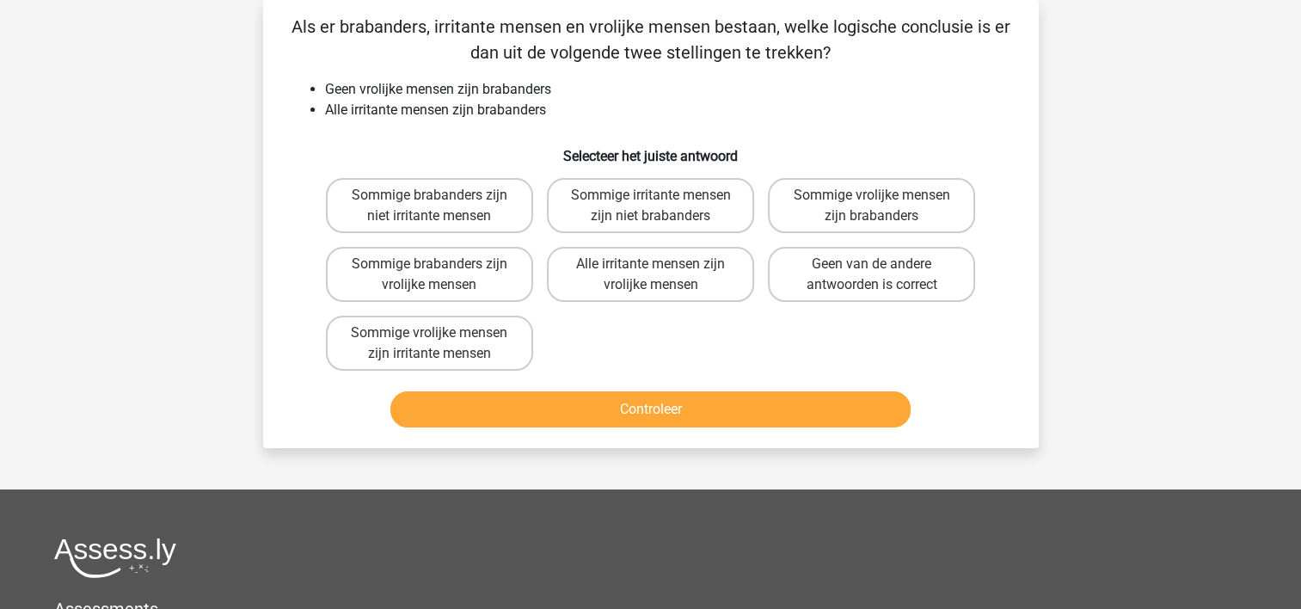
click at [437, 205] on input "Sommige brabanders zijn niet irritante mensen" at bounding box center [434, 200] width 11 height 11
radio input "true"
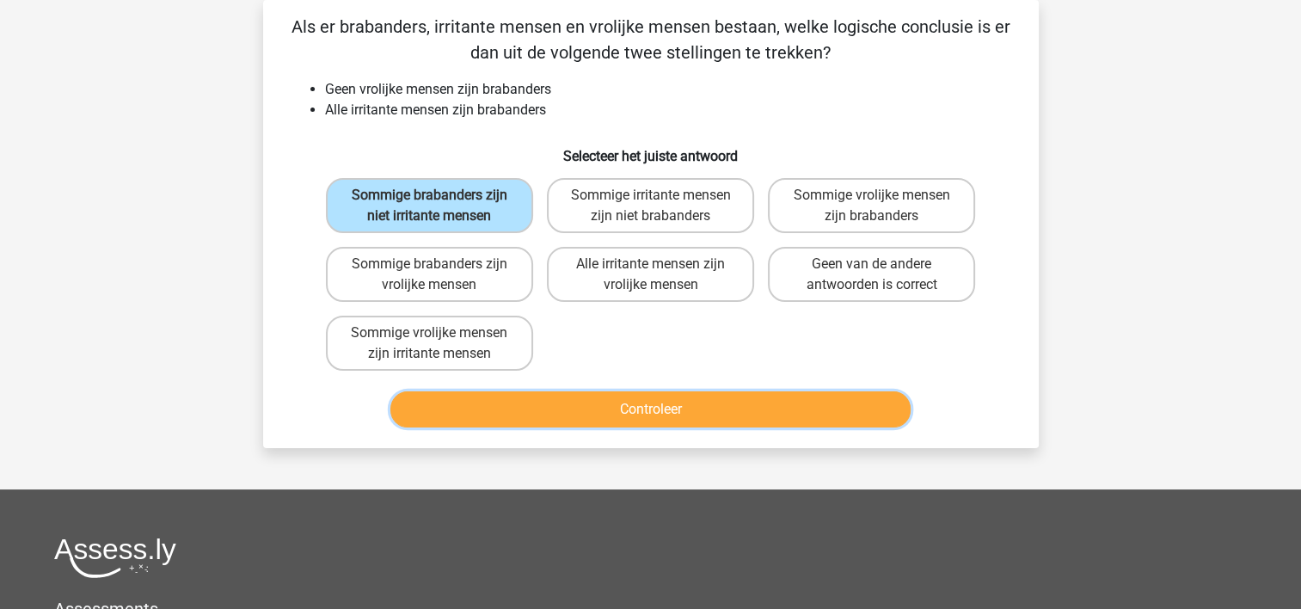
click at [577, 399] on button "Controleer" at bounding box center [650, 409] width 520 height 36
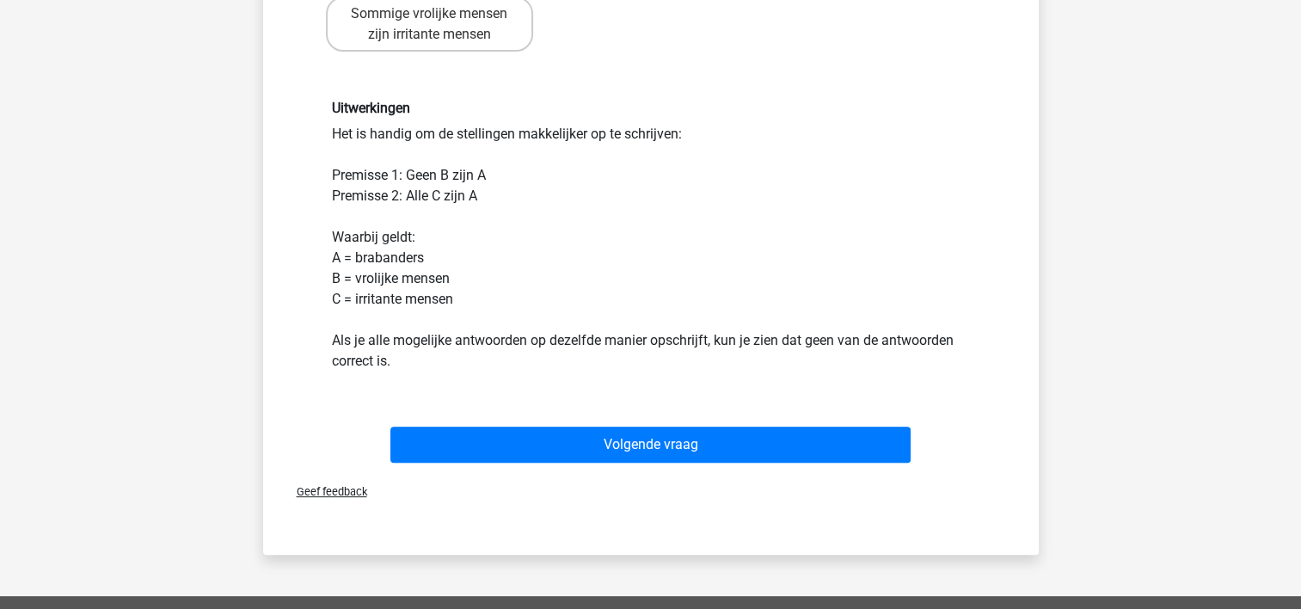
scroll to position [423, 0]
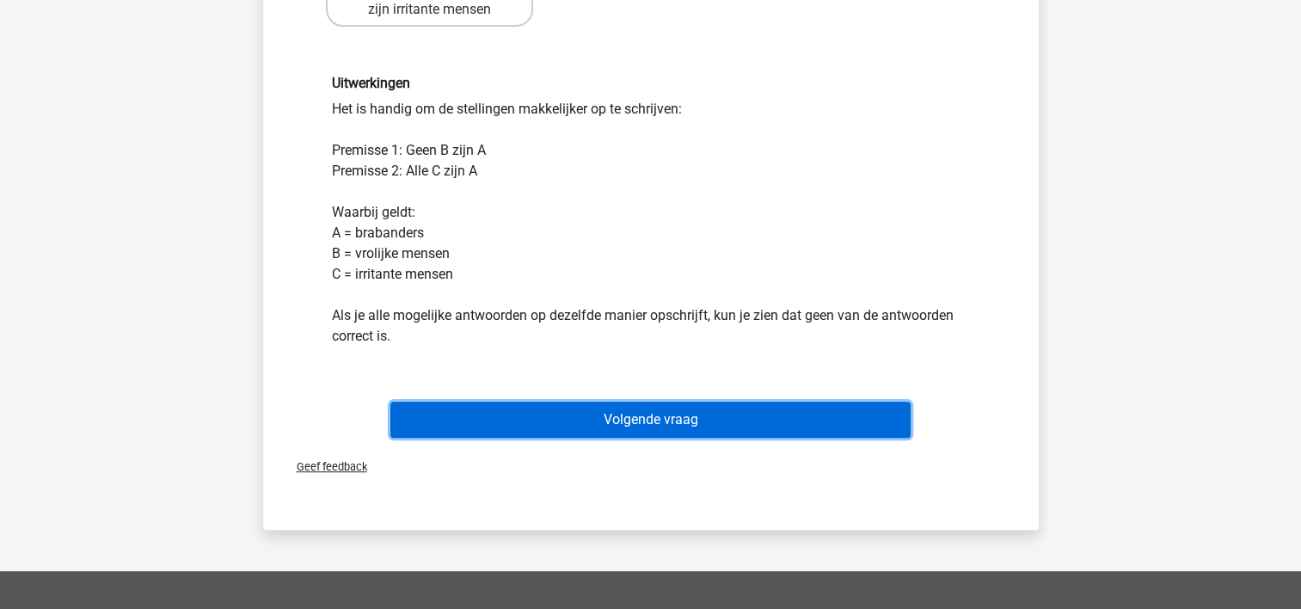
click at [688, 421] on button "Volgende vraag" at bounding box center [650, 420] width 520 height 36
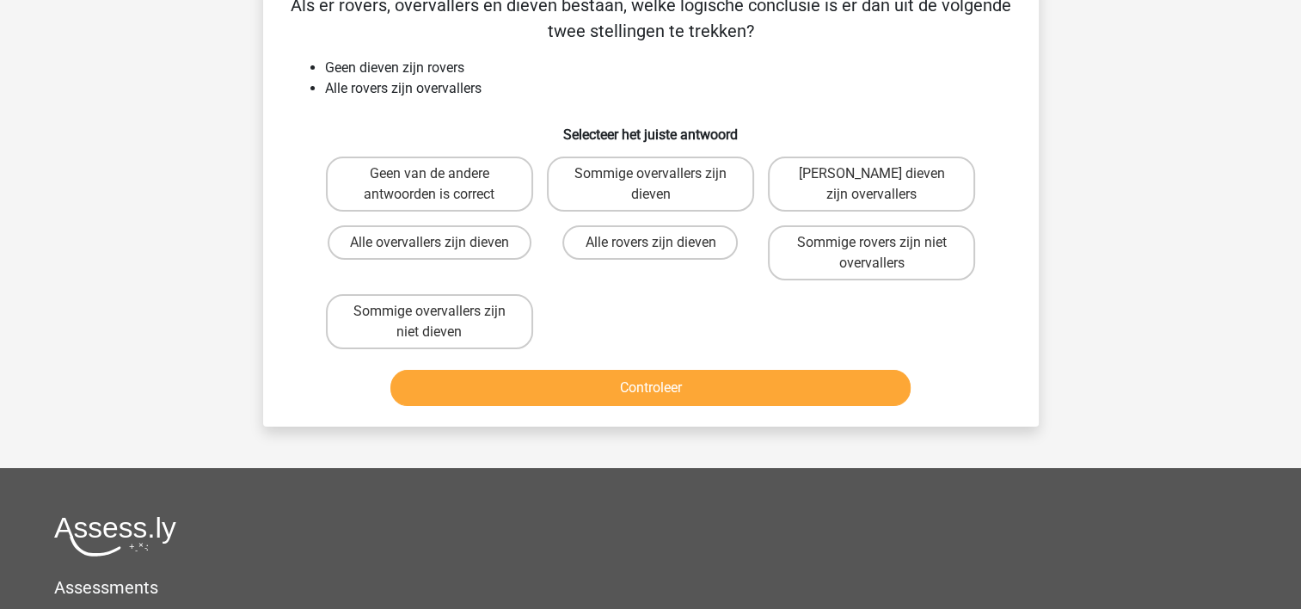
scroll to position [79, 0]
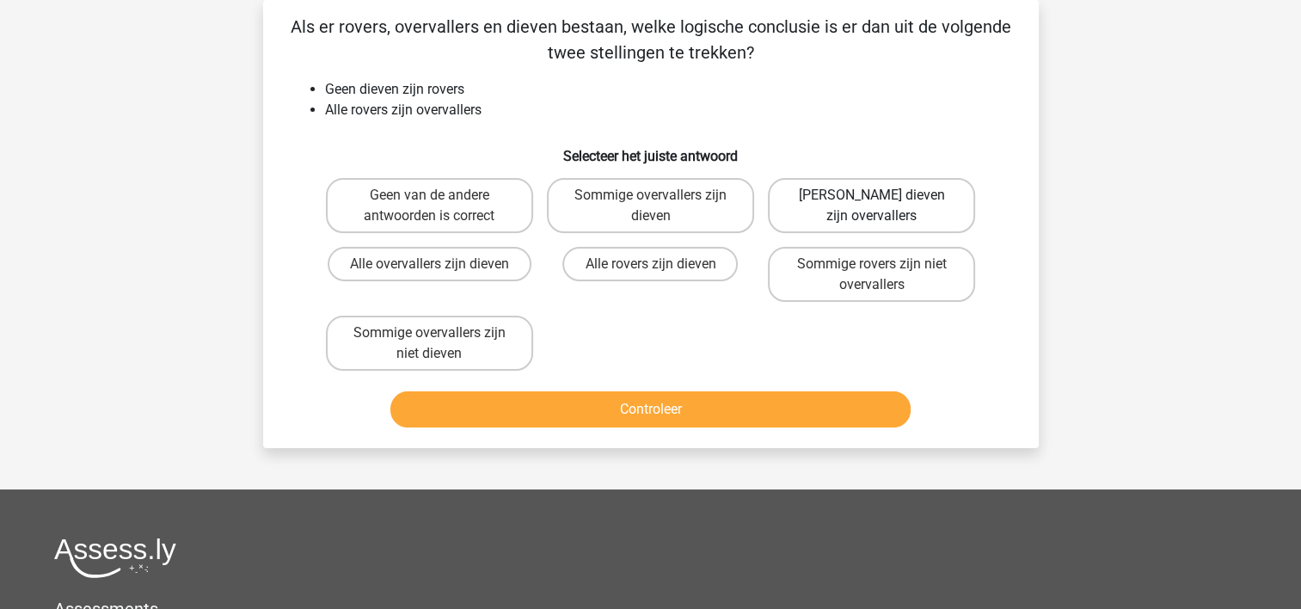
click at [860, 207] on label "Geen dieven zijn overvallers" at bounding box center [871, 205] width 207 height 55
click at [872, 206] on input "Geen dieven zijn overvallers" at bounding box center [877, 200] width 11 height 11
radio input "true"
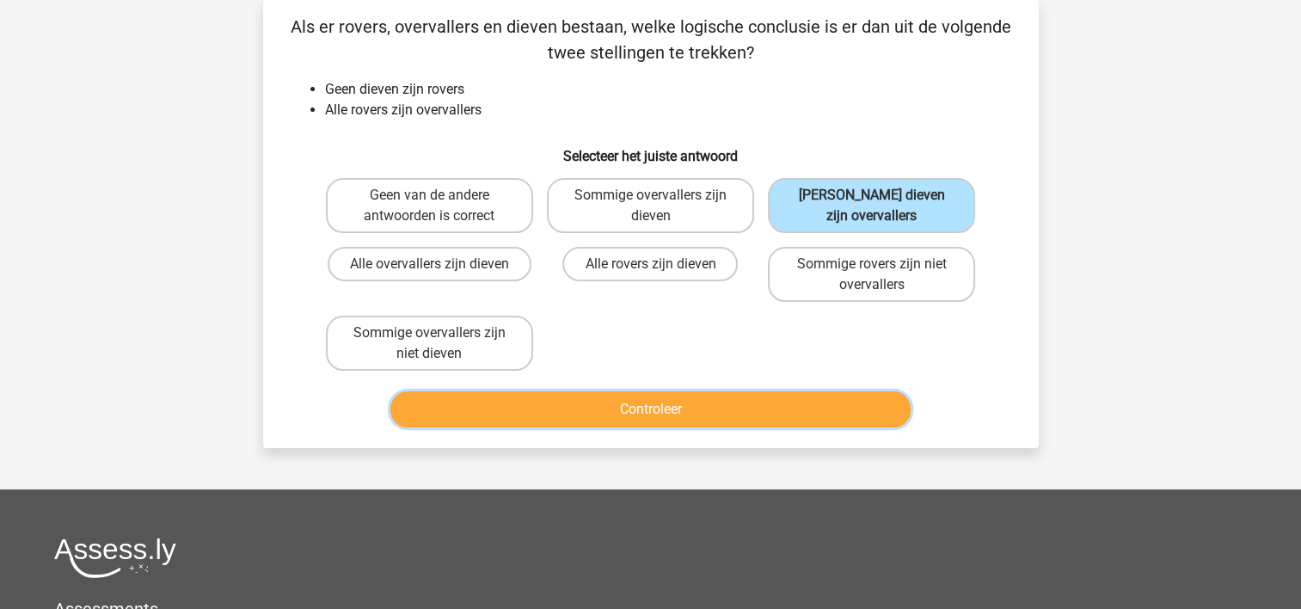
click at [786, 409] on button "Controleer" at bounding box center [650, 409] width 520 height 36
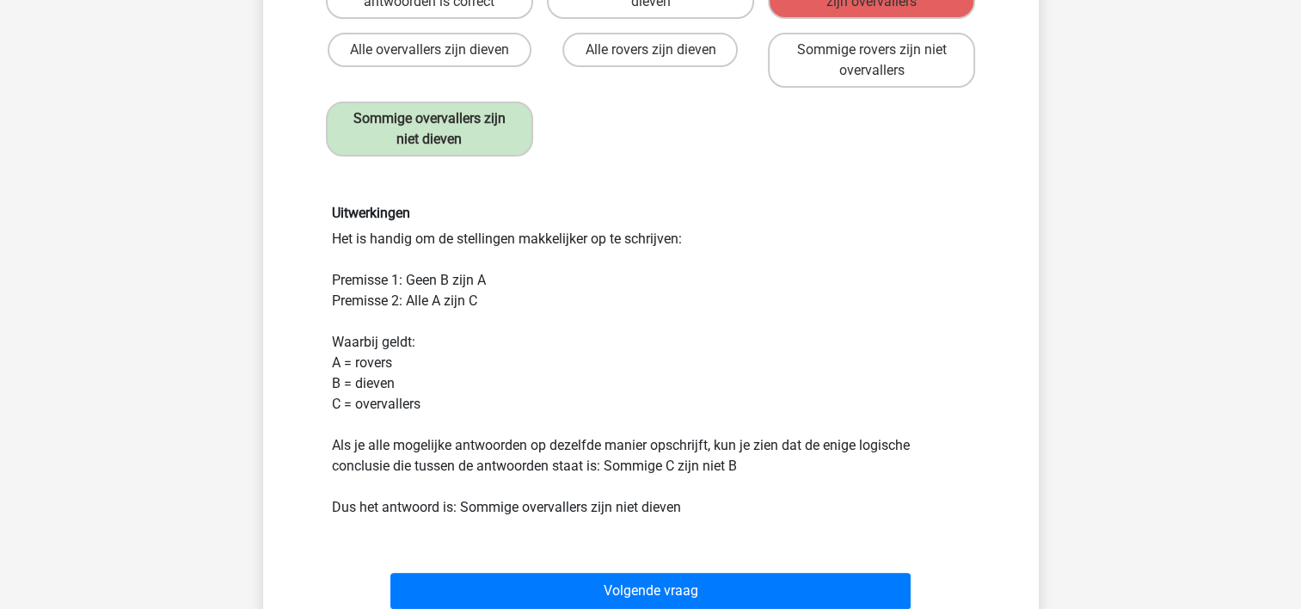
scroll to position [337, 0]
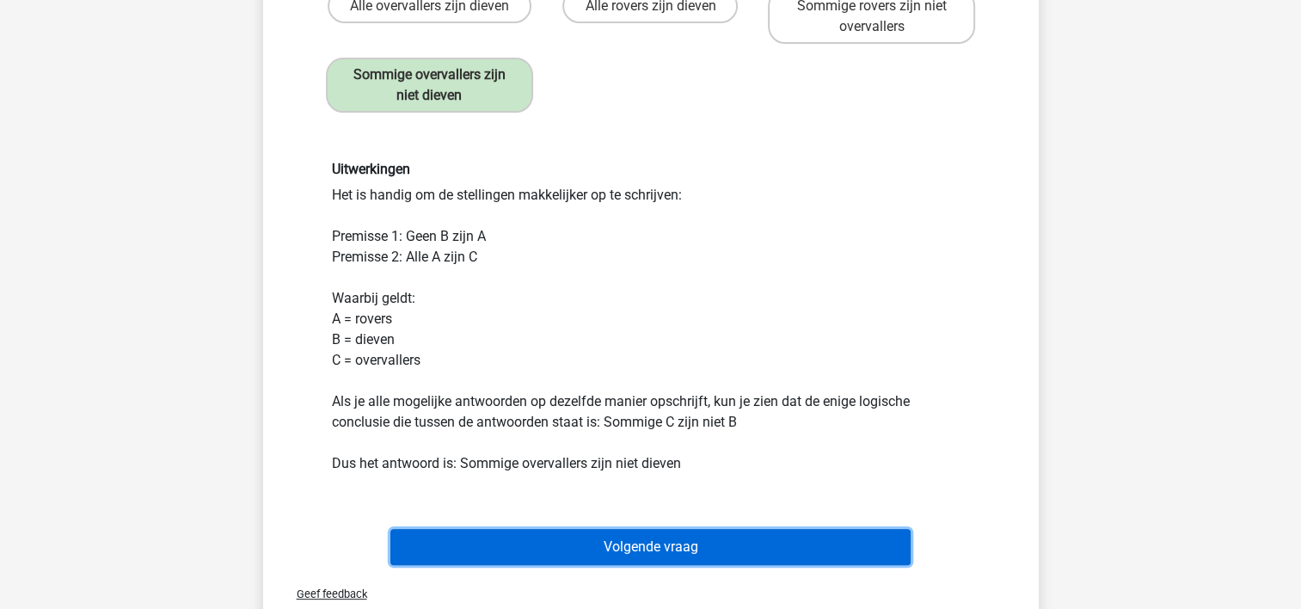
click at [733, 537] on button "Volgende vraag" at bounding box center [650, 547] width 520 height 36
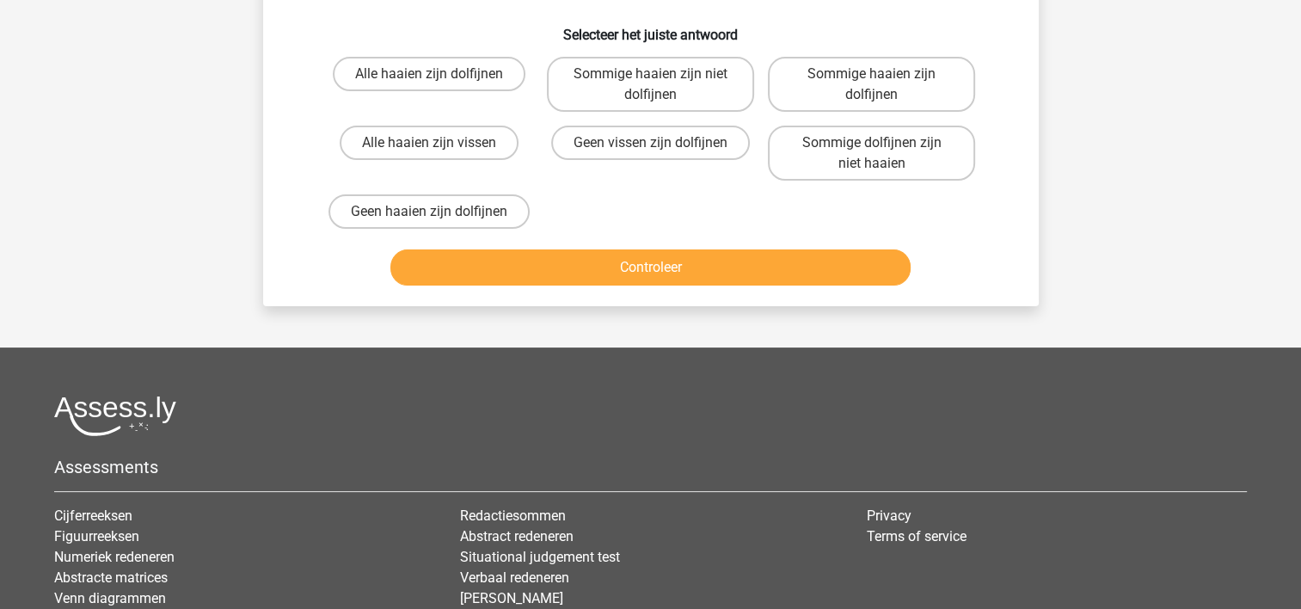
scroll to position [79, 0]
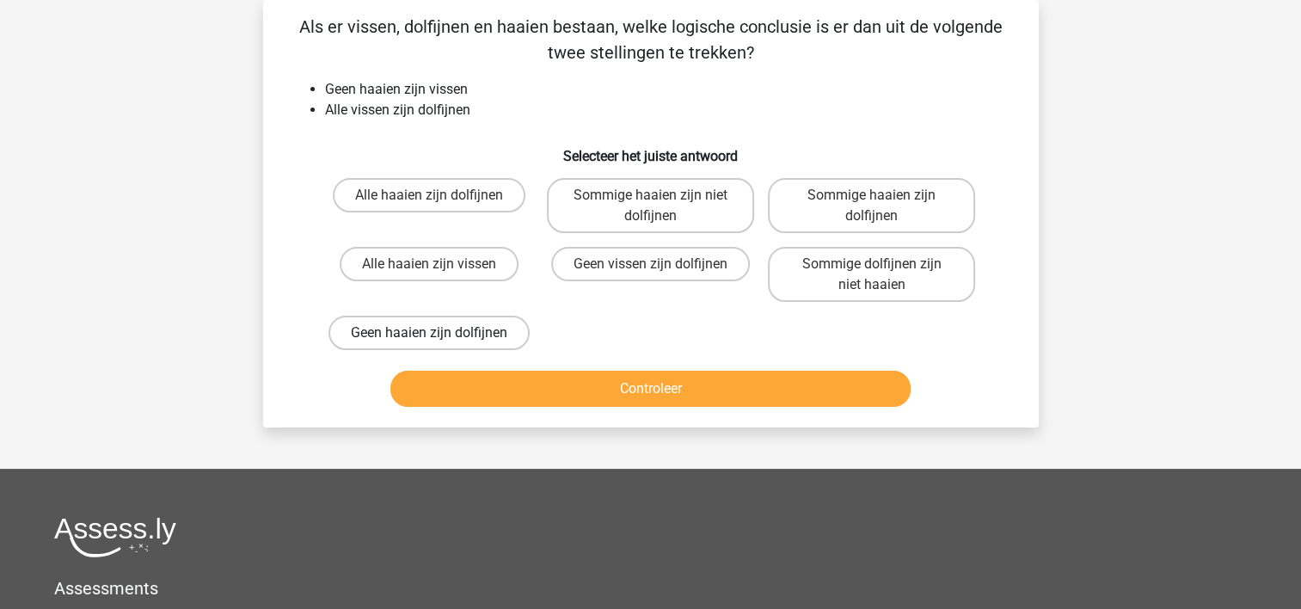
click at [478, 324] on label "Geen haaien zijn dolfijnen" at bounding box center [429, 333] width 201 height 34
click at [440, 333] on input "Geen haaien zijn dolfijnen" at bounding box center [434, 338] width 11 height 11
radio input "true"
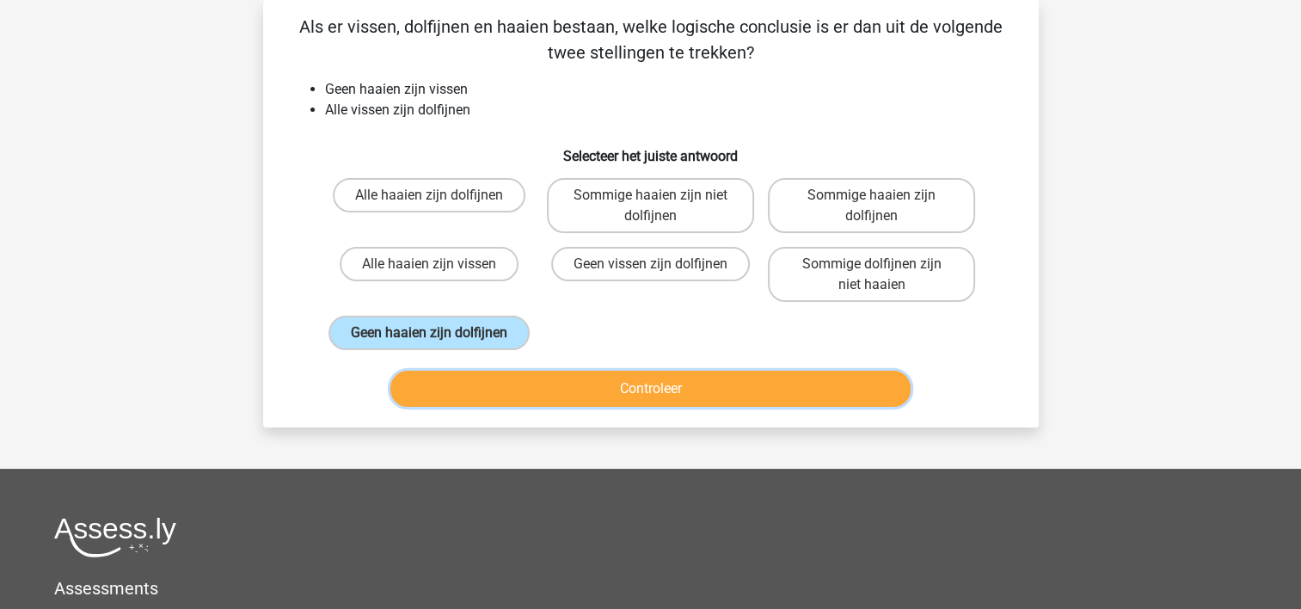
click at [568, 383] on button "Controleer" at bounding box center [650, 389] width 520 height 36
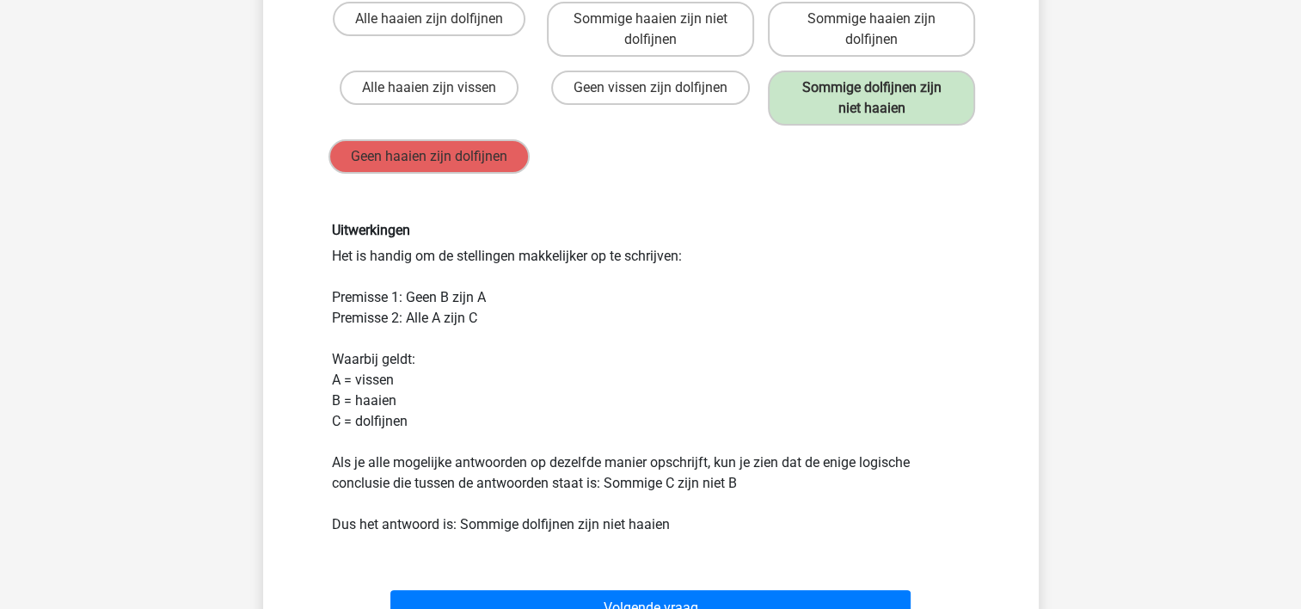
scroll to position [337, 0]
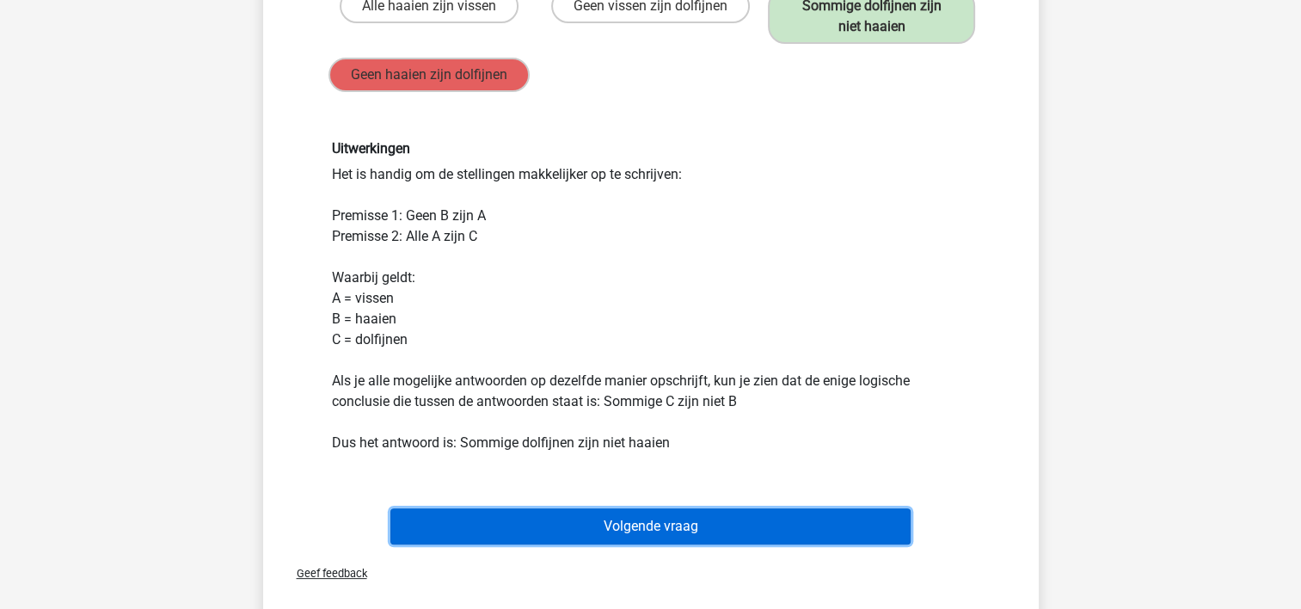
click at [701, 519] on button "Volgende vraag" at bounding box center [650, 526] width 520 height 36
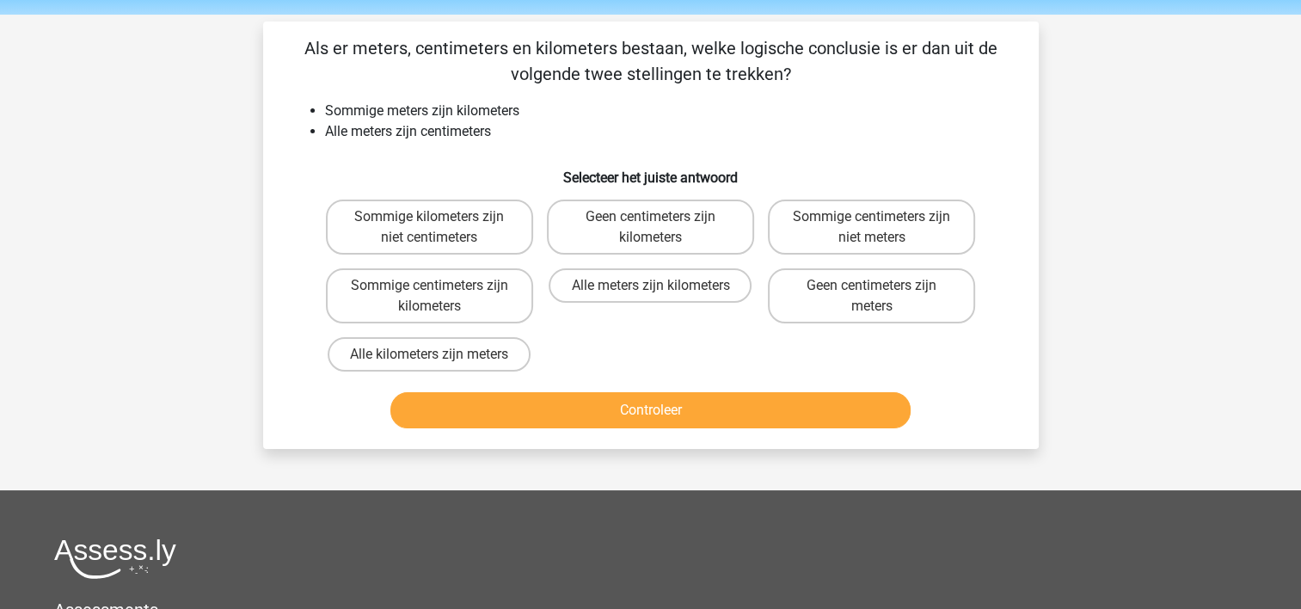
scroll to position [86, 0]
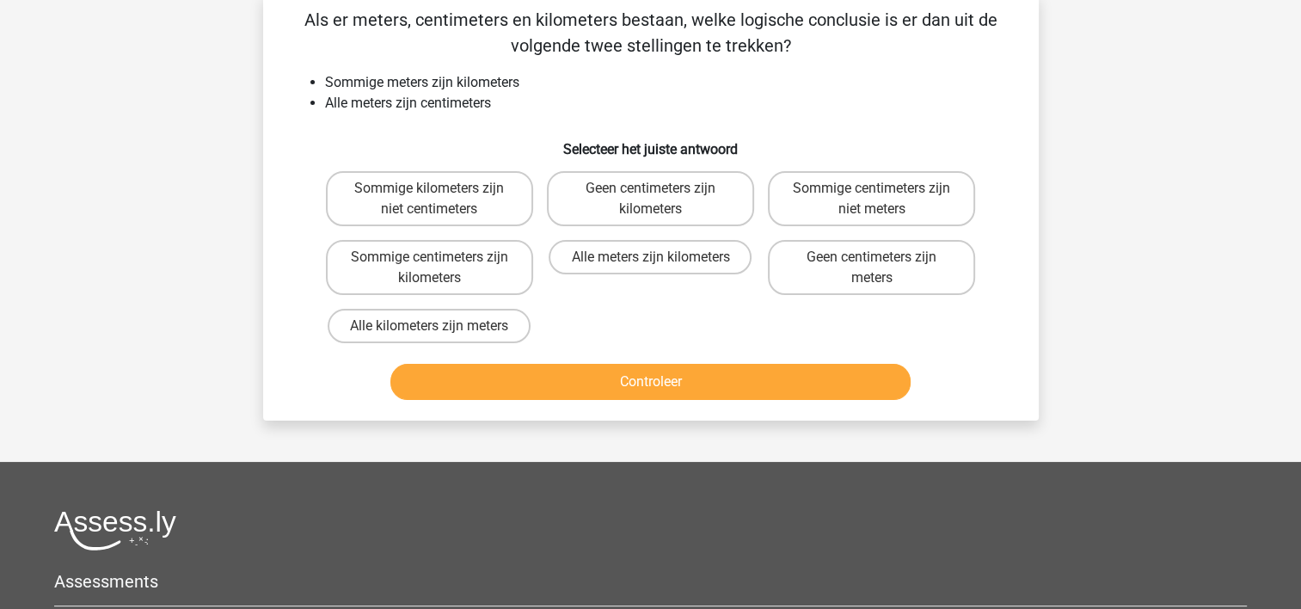
click at [430, 194] on input "Sommige kilometers zijn niet centimeters" at bounding box center [434, 193] width 11 height 11
radio input "true"
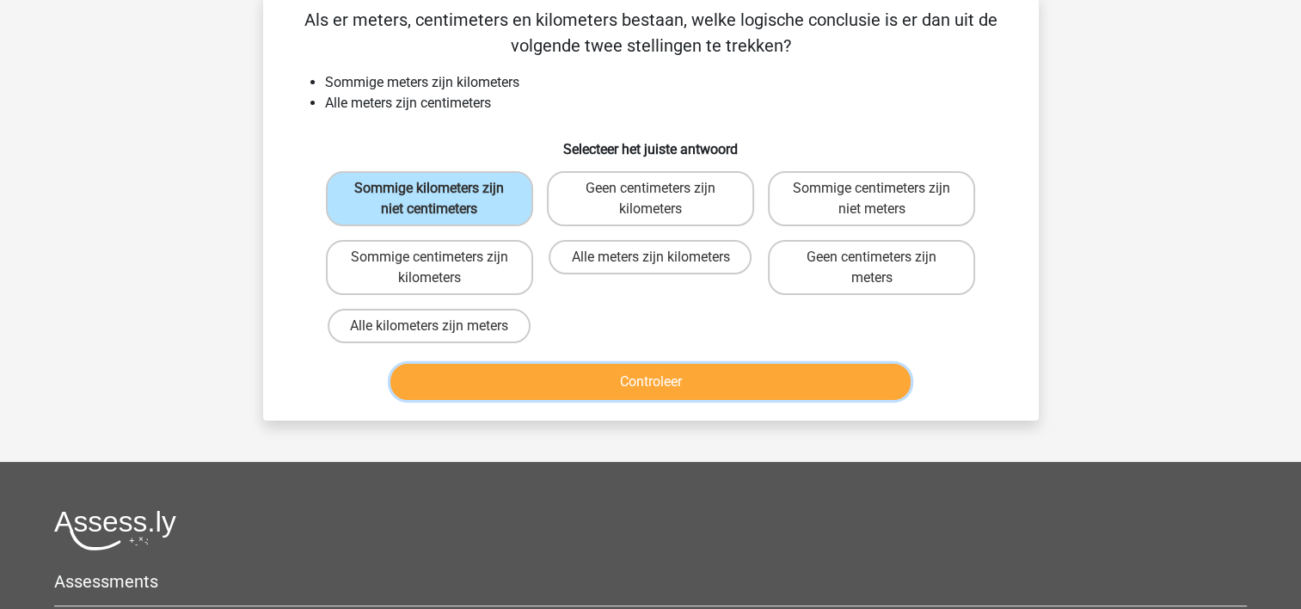
click at [511, 381] on button "Controleer" at bounding box center [650, 382] width 520 height 36
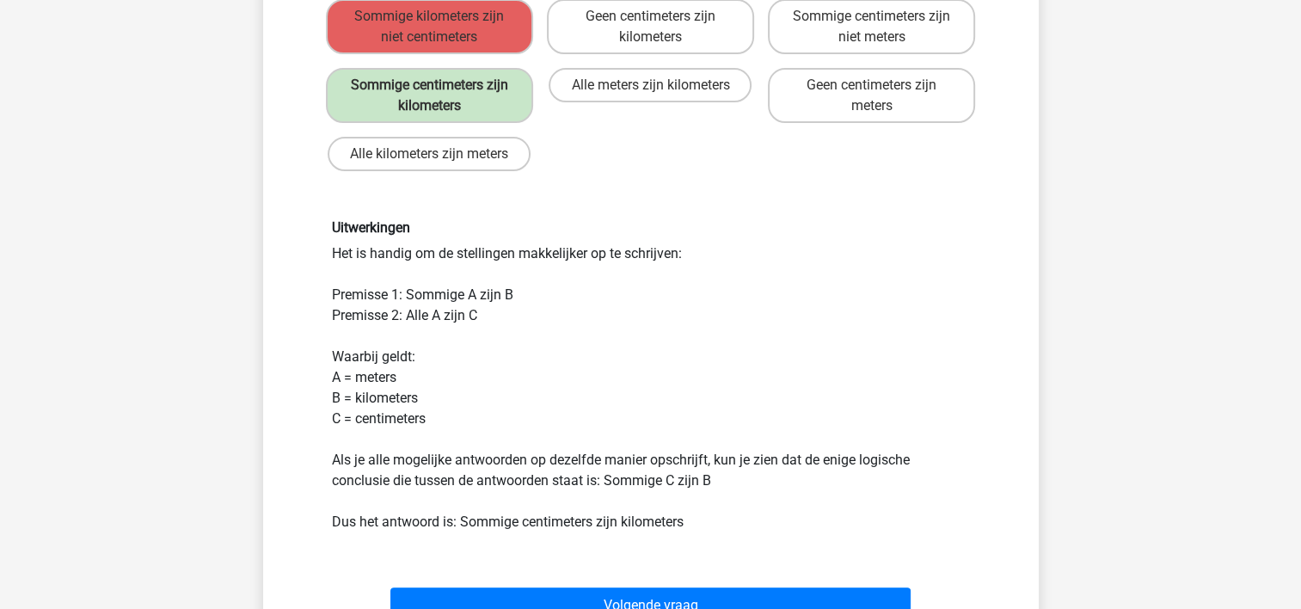
scroll to position [430, 0]
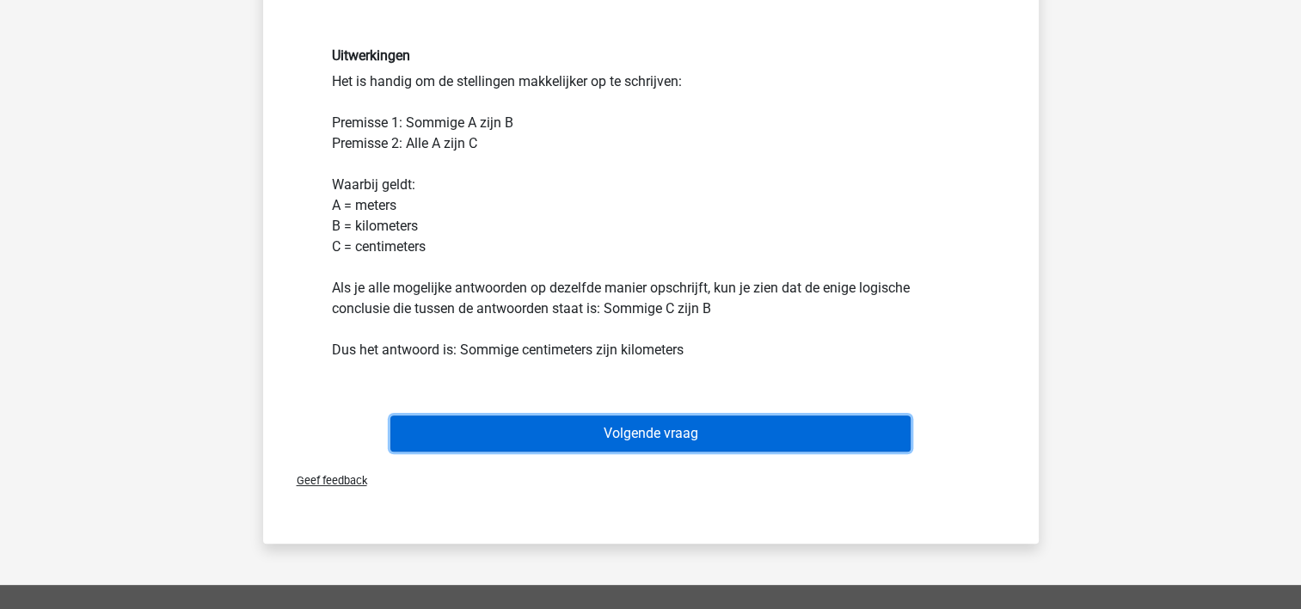
click at [624, 420] on button "Volgende vraag" at bounding box center [650, 433] width 520 height 36
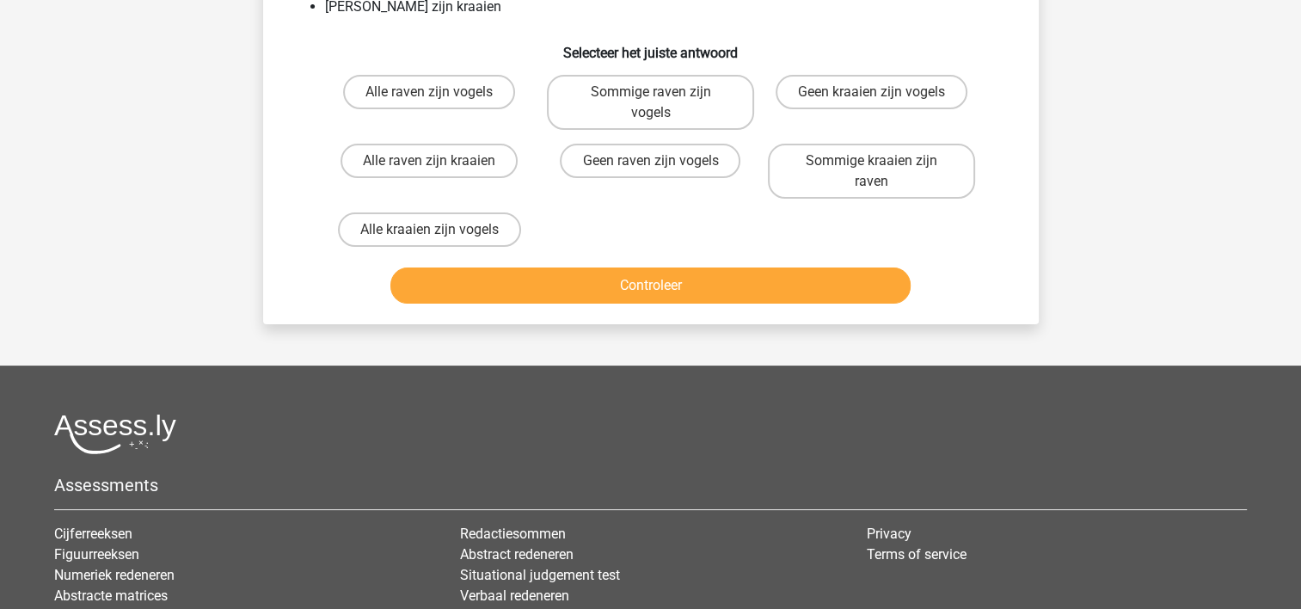
scroll to position [79, 0]
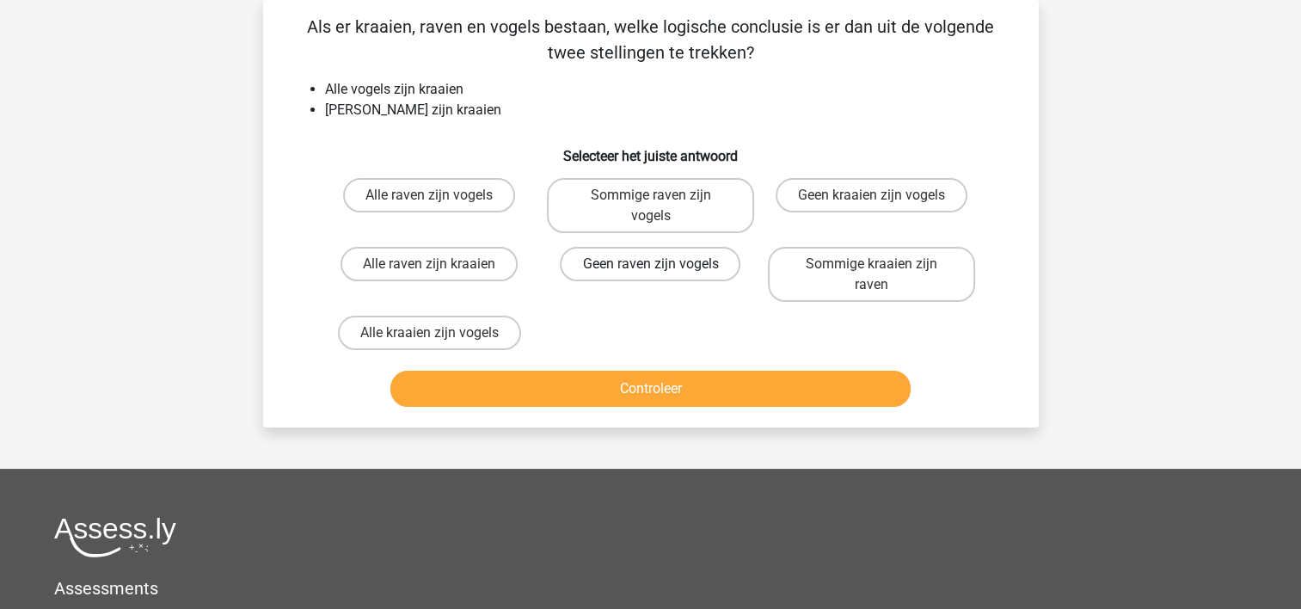
click at [625, 247] on label "Geen raven zijn vogels" at bounding box center [650, 264] width 181 height 34
click at [650, 264] on input "Geen raven zijn vogels" at bounding box center [655, 269] width 11 height 11
radio input "true"
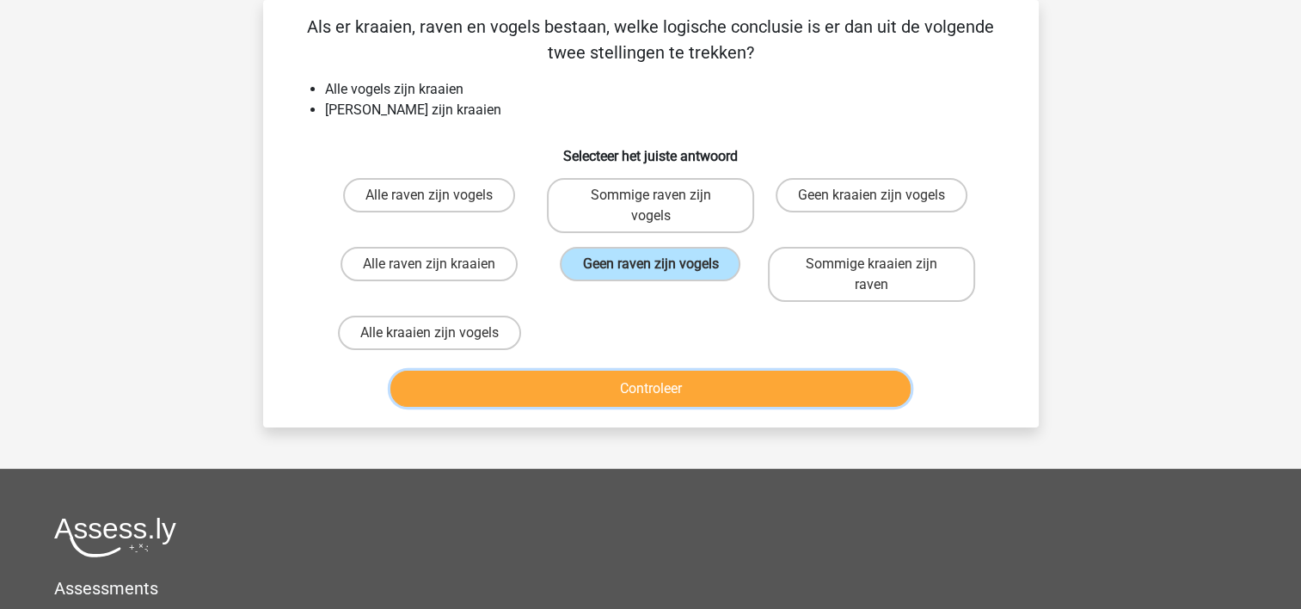
click at [633, 371] on button "Controleer" at bounding box center [650, 389] width 520 height 36
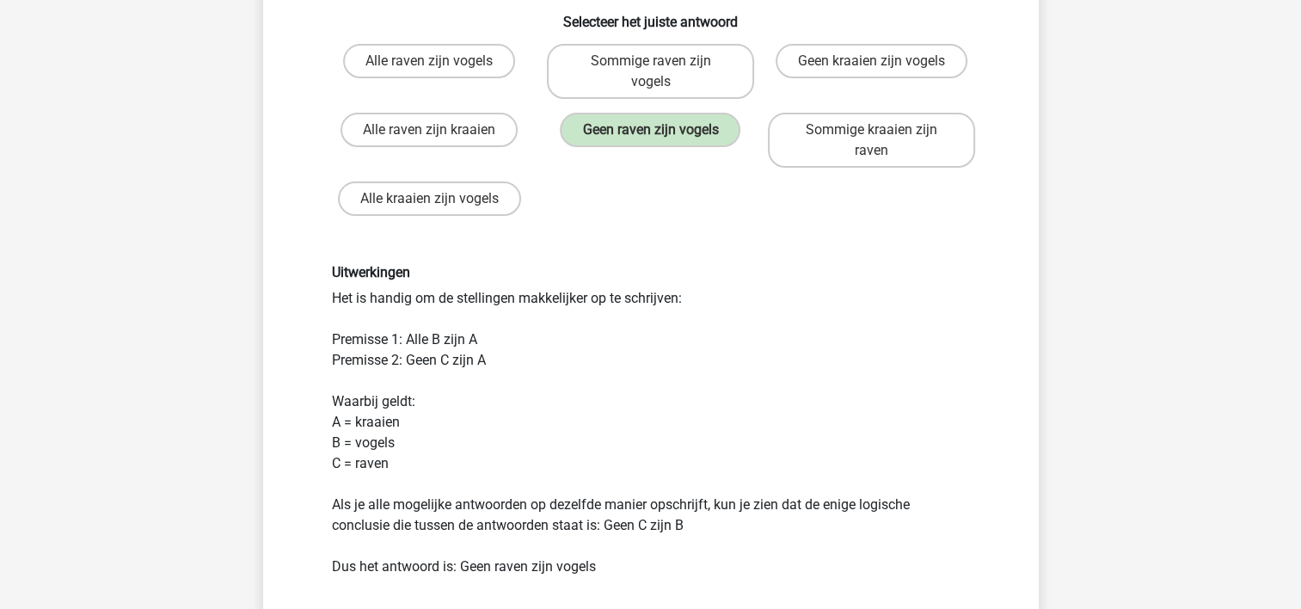
scroll to position [337, 0]
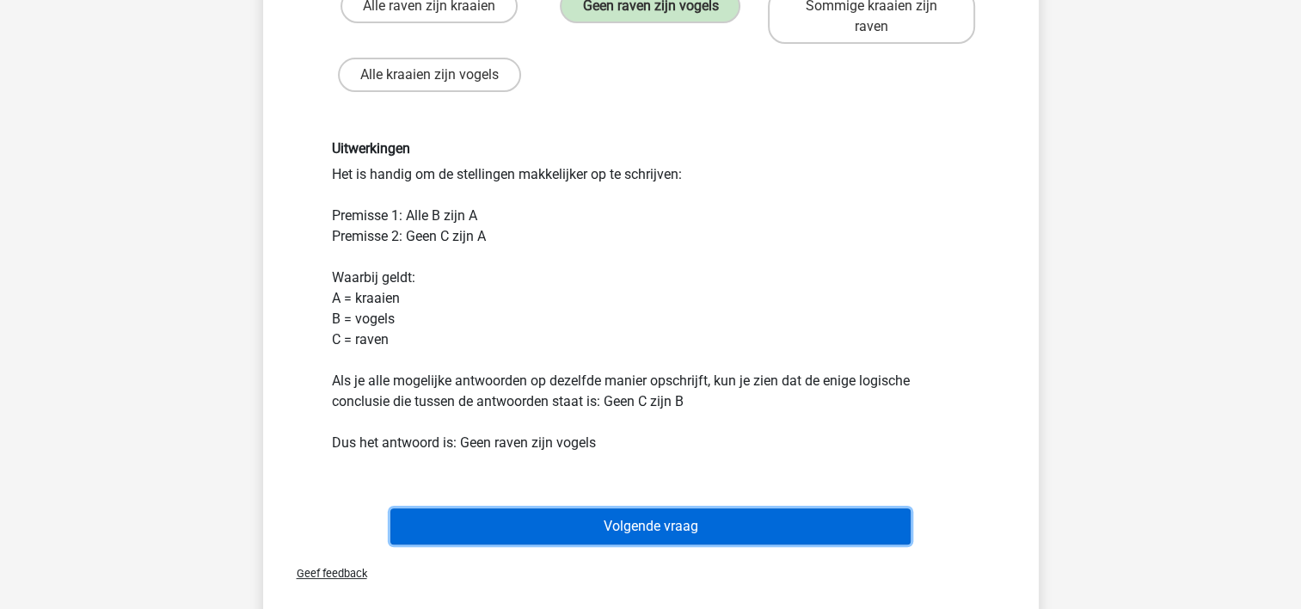
click at [753, 508] on button "Volgende vraag" at bounding box center [650, 526] width 520 height 36
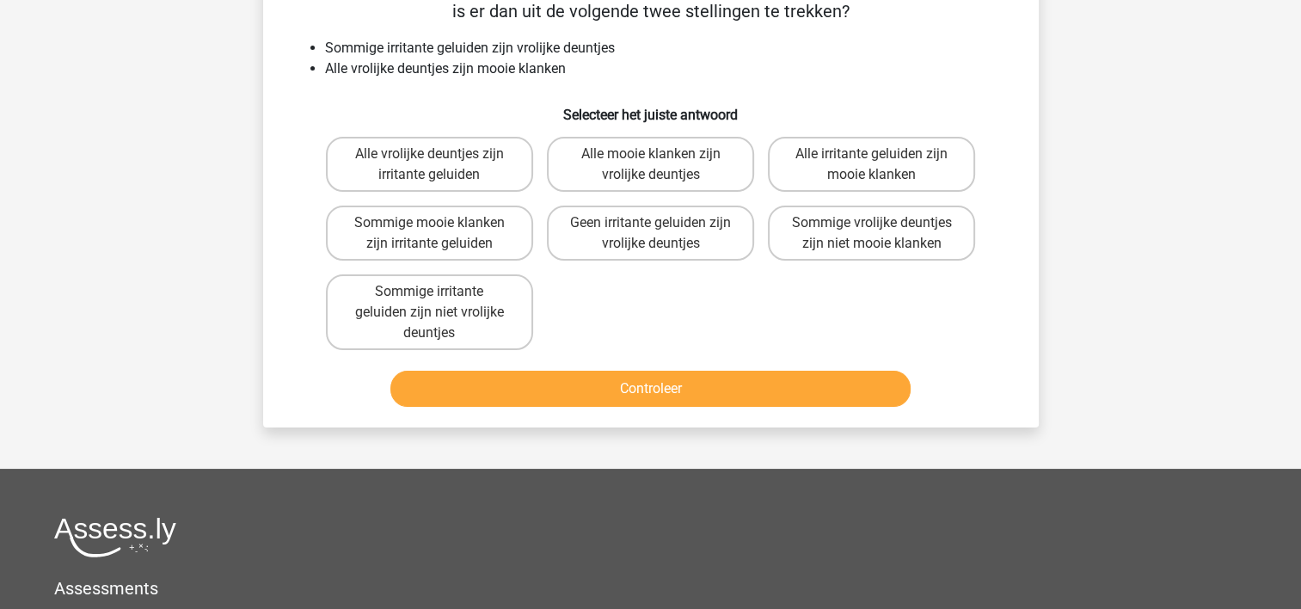
scroll to position [79, 0]
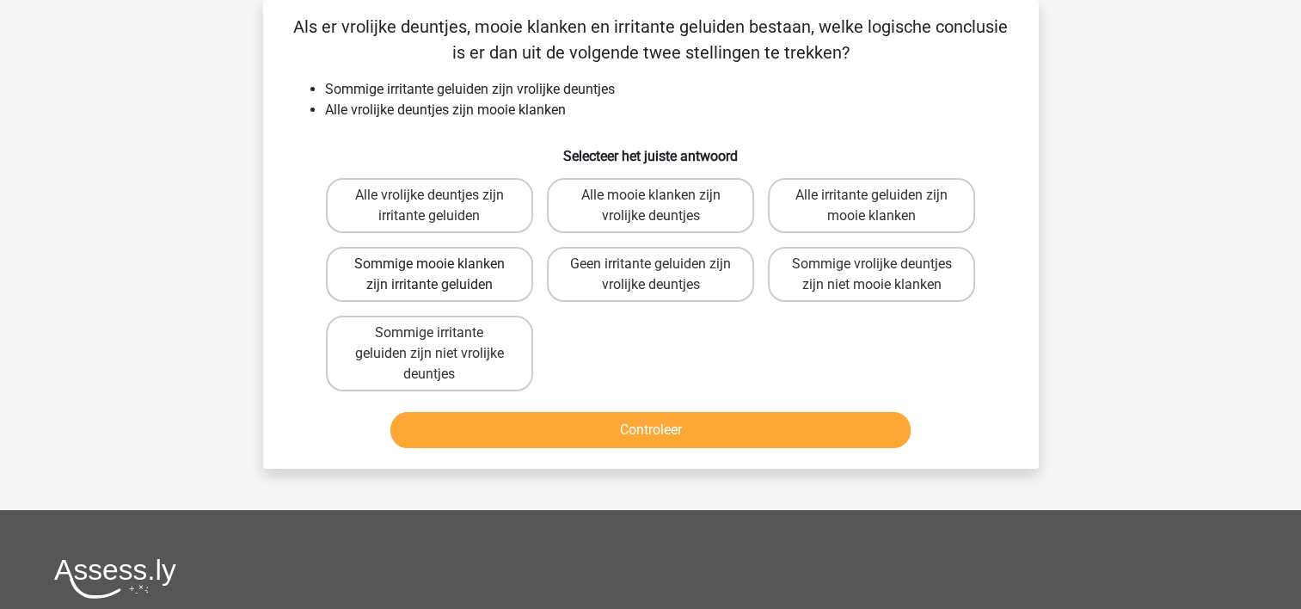
click at [403, 275] on label "Sommige mooie klanken zijn irritante geluiden" at bounding box center [429, 274] width 207 height 55
click at [429, 275] on input "Sommige mooie klanken zijn irritante geluiden" at bounding box center [434, 269] width 11 height 11
radio input "true"
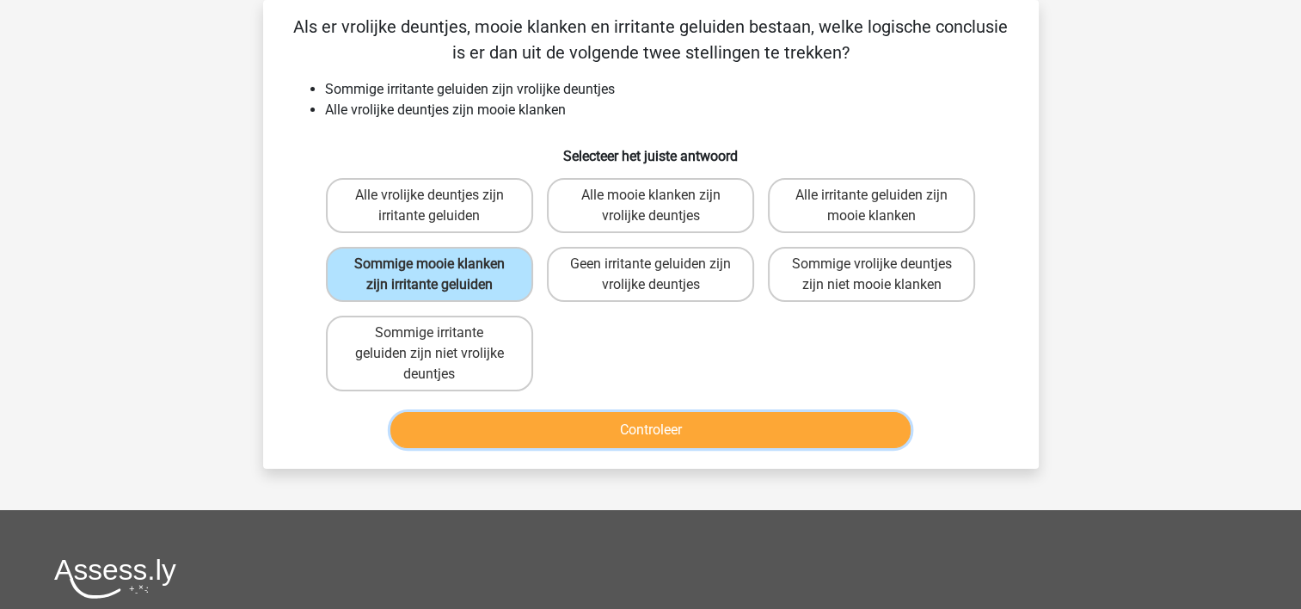
click at [458, 425] on button "Controleer" at bounding box center [650, 430] width 520 height 36
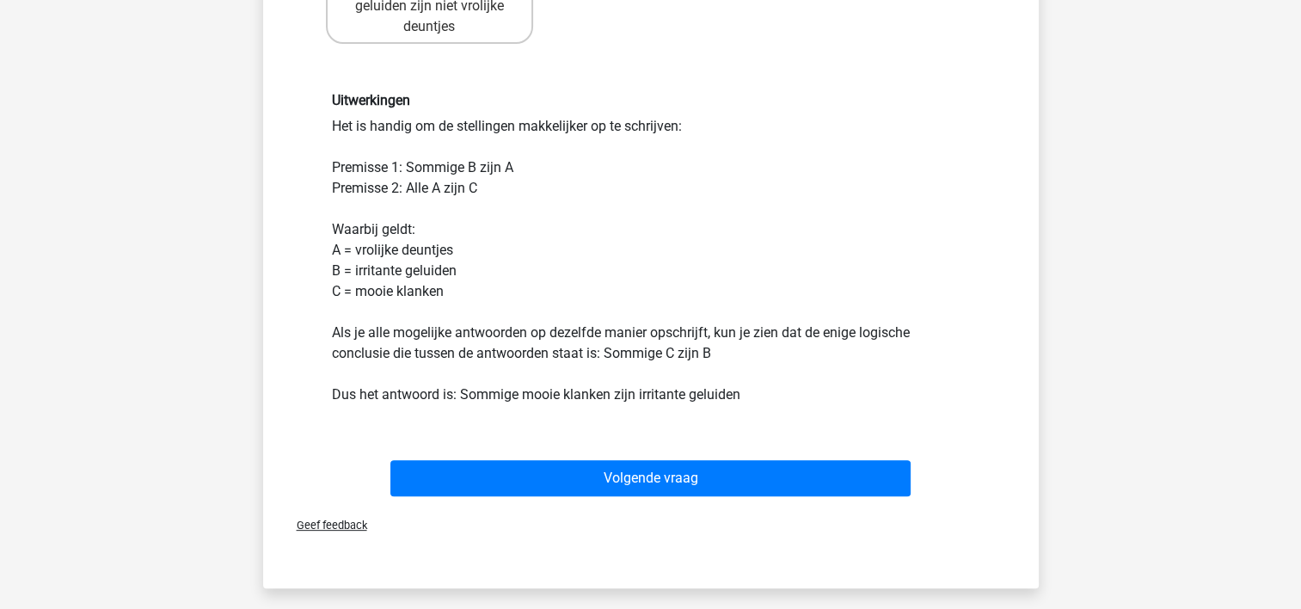
scroll to position [509, 0]
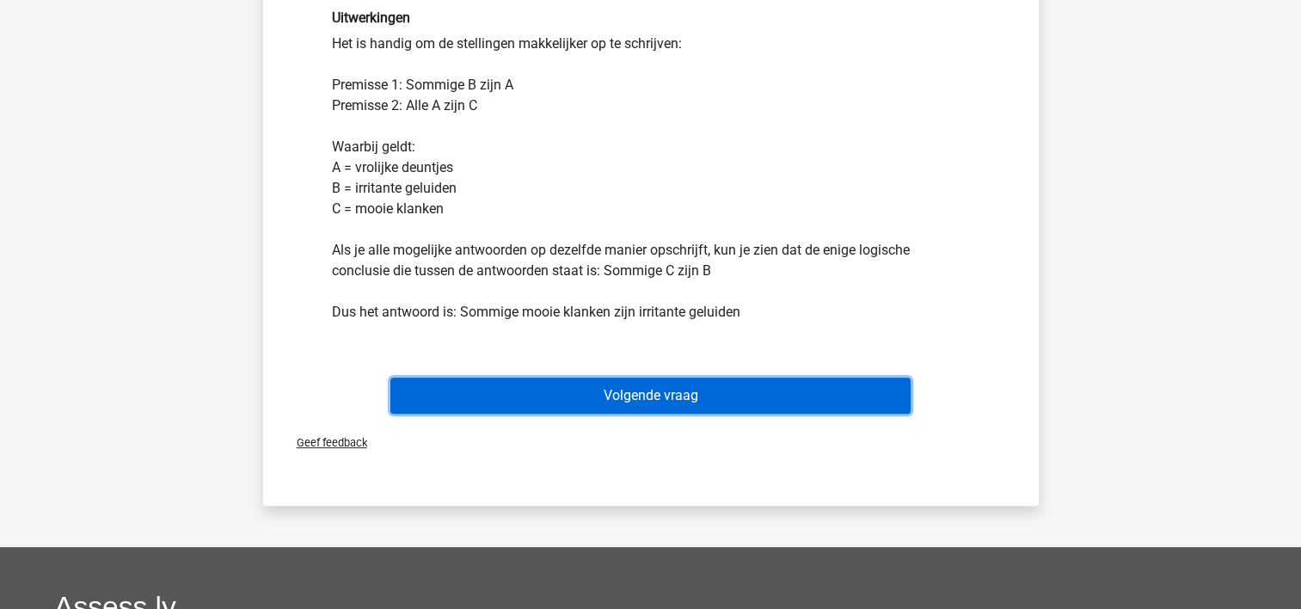
click at [712, 388] on button "Volgende vraag" at bounding box center [650, 396] width 520 height 36
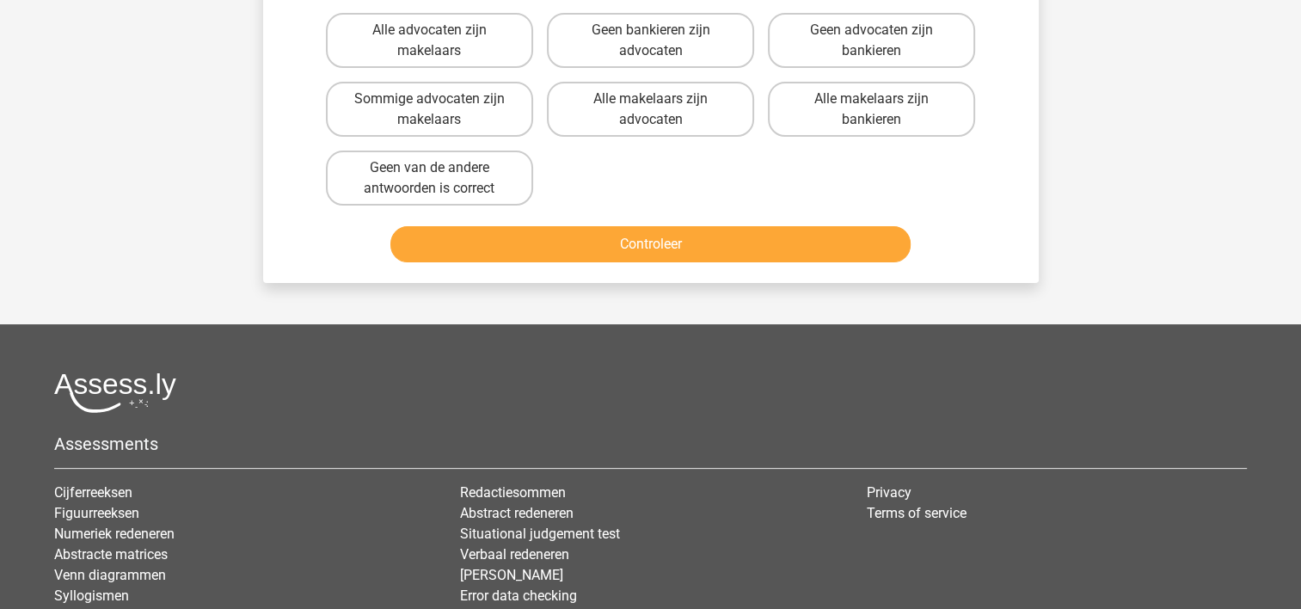
scroll to position [79, 0]
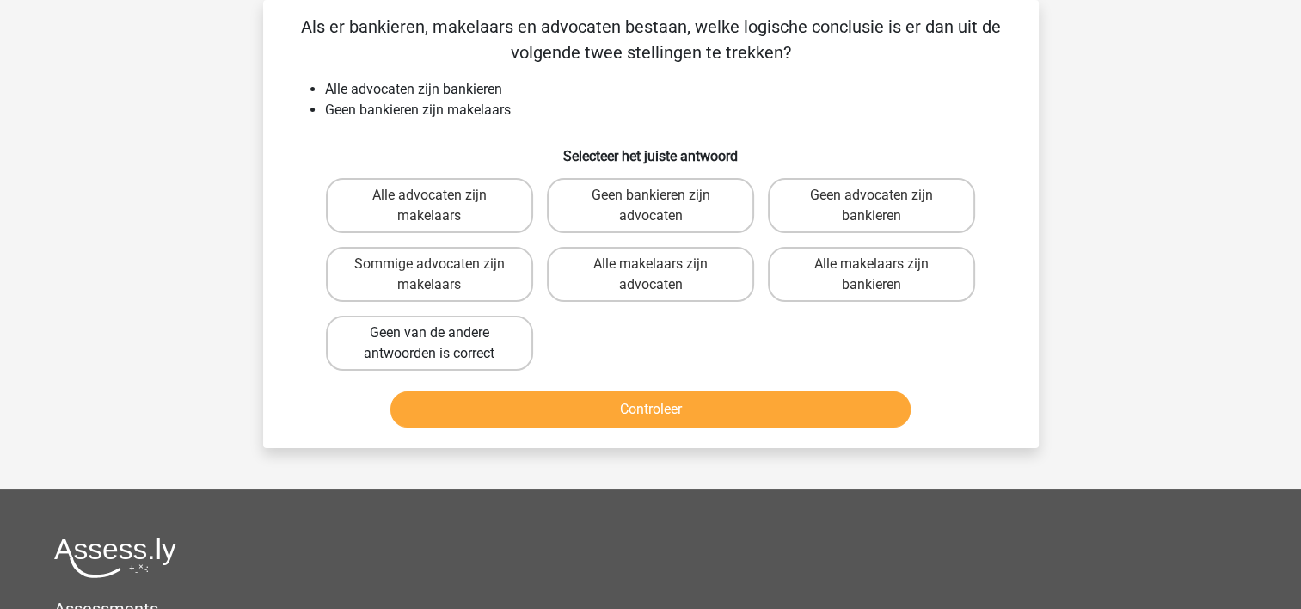
click at [454, 334] on label "Geen van de andere antwoorden is correct" at bounding box center [429, 343] width 207 height 55
click at [440, 334] on input "Geen van de andere antwoorden is correct" at bounding box center [434, 338] width 11 height 11
radio input "true"
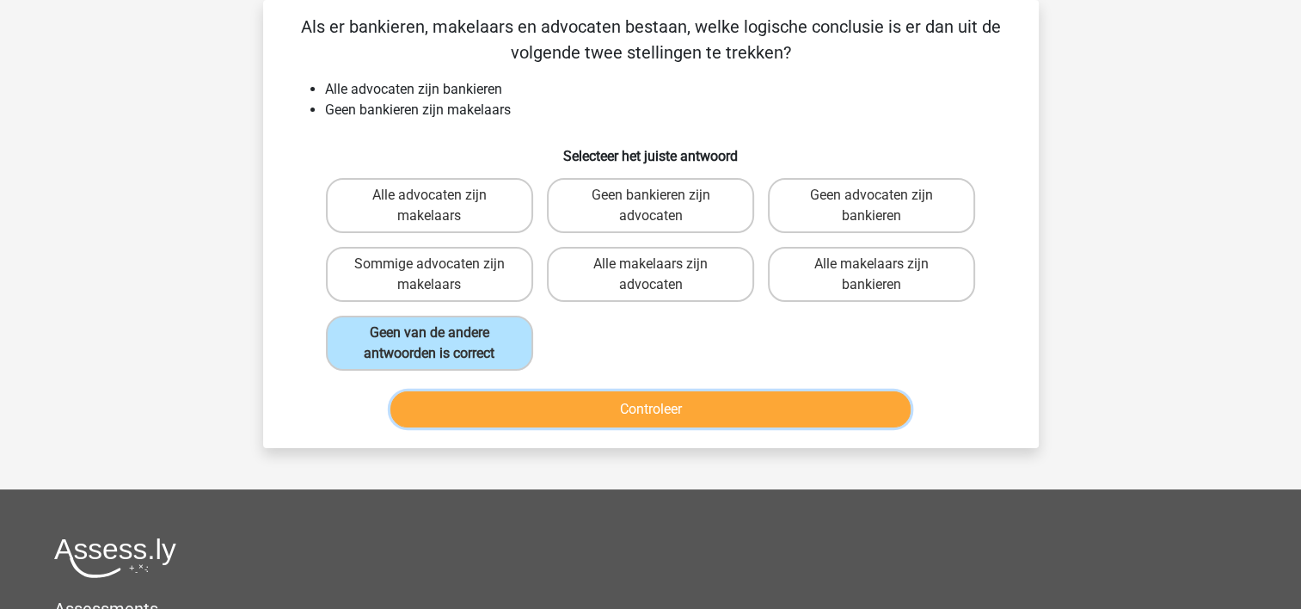
click at [518, 406] on button "Controleer" at bounding box center [650, 409] width 520 height 36
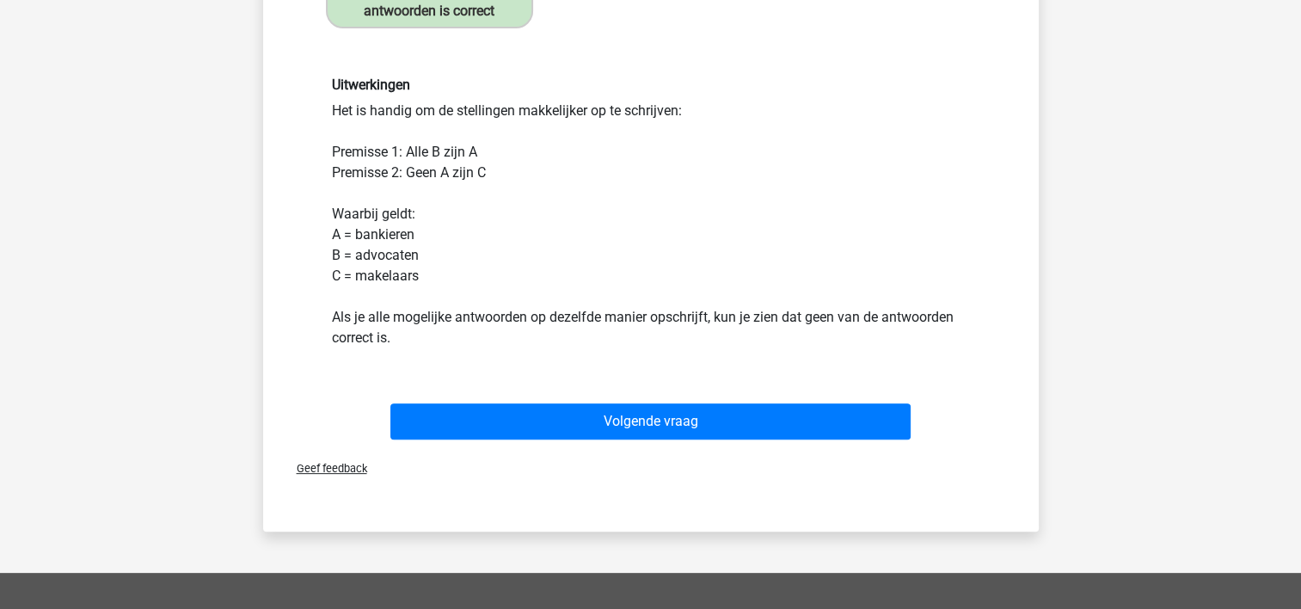
scroll to position [423, 0]
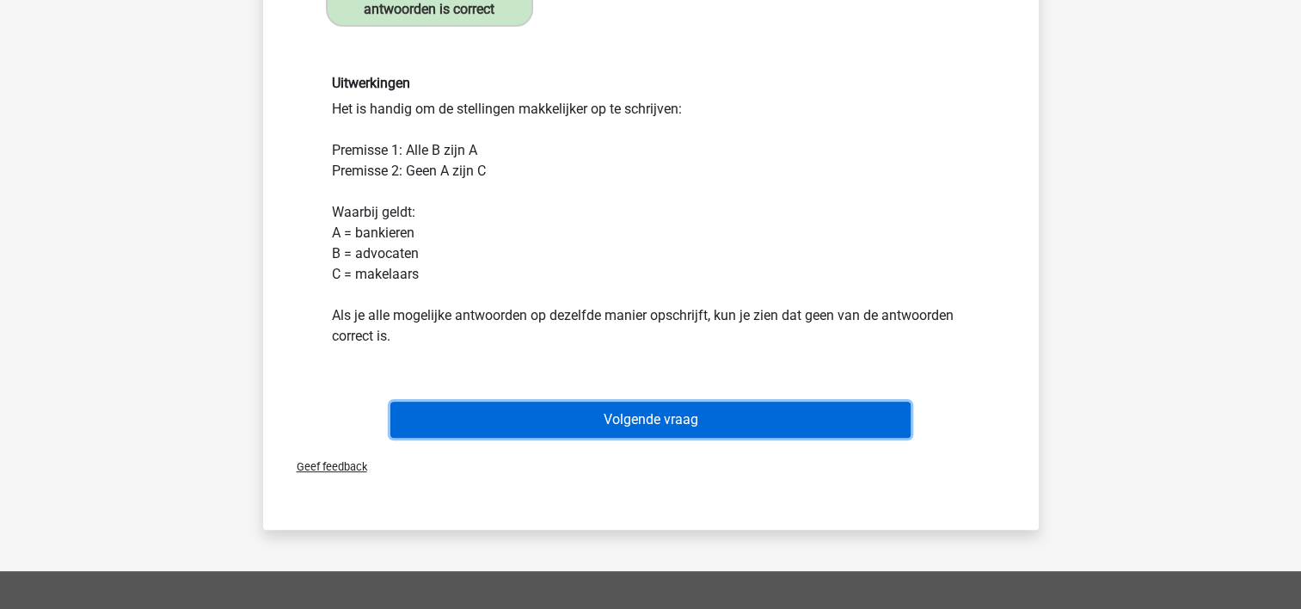
click at [679, 410] on button "Volgende vraag" at bounding box center [650, 420] width 520 height 36
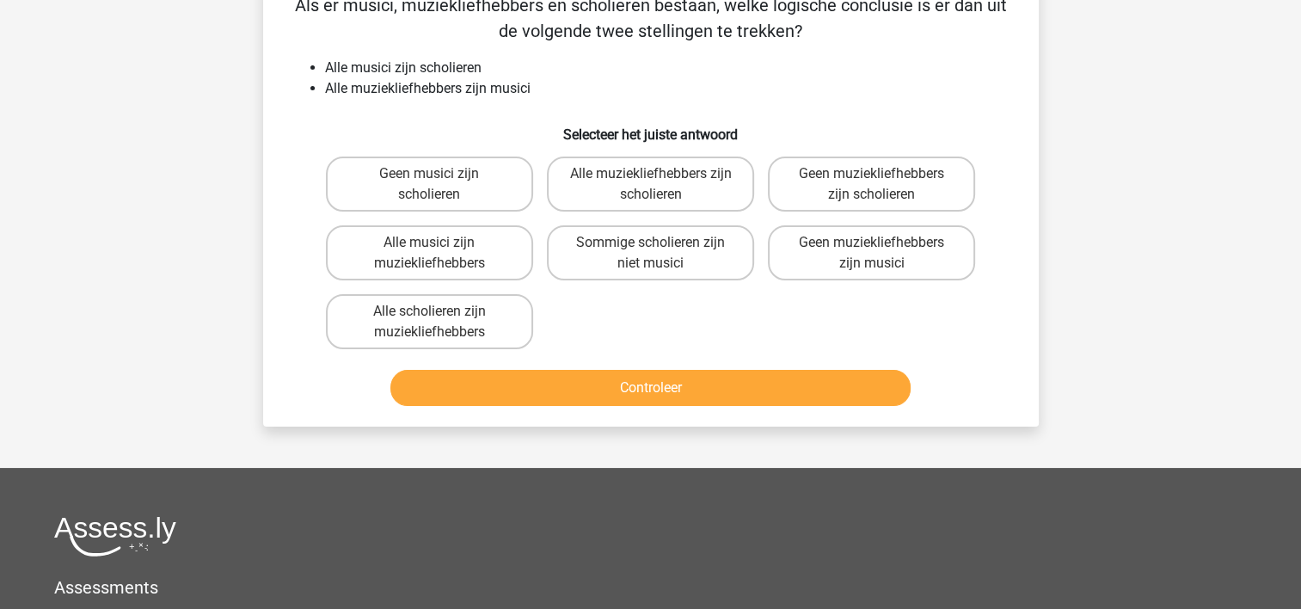
scroll to position [79, 0]
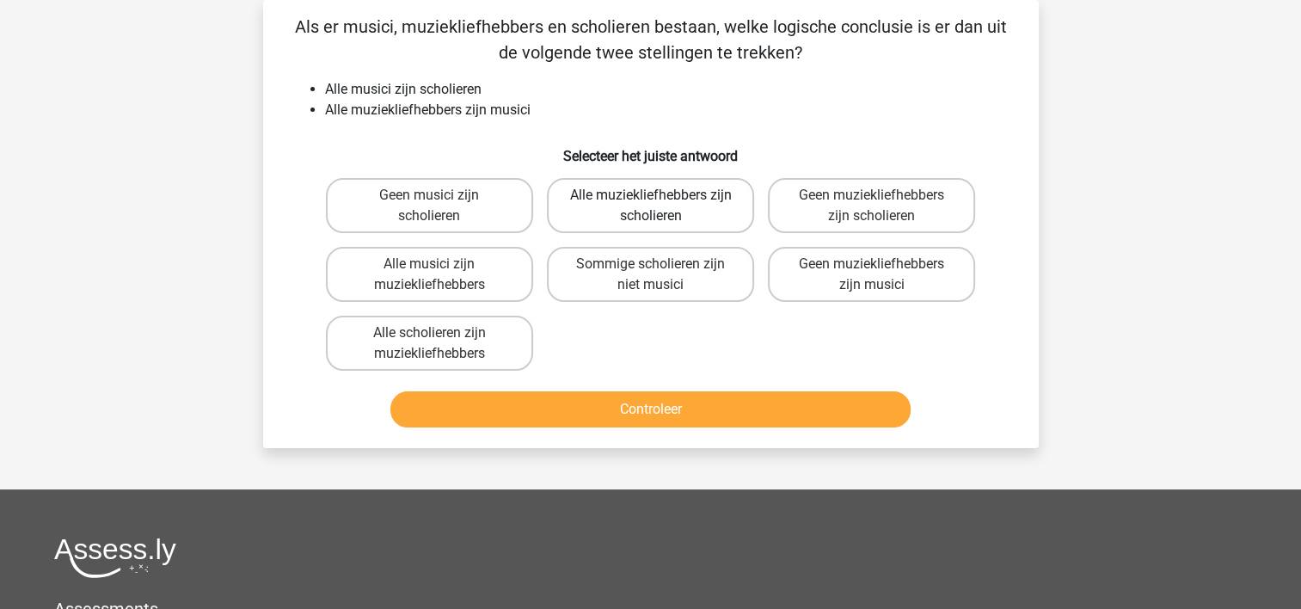
click at [709, 203] on label "Alle muziekliefhebbers zijn scholieren" at bounding box center [650, 205] width 207 height 55
click at [661, 203] on input "Alle muziekliefhebbers zijn scholieren" at bounding box center [655, 200] width 11 height 11
radio input "true"
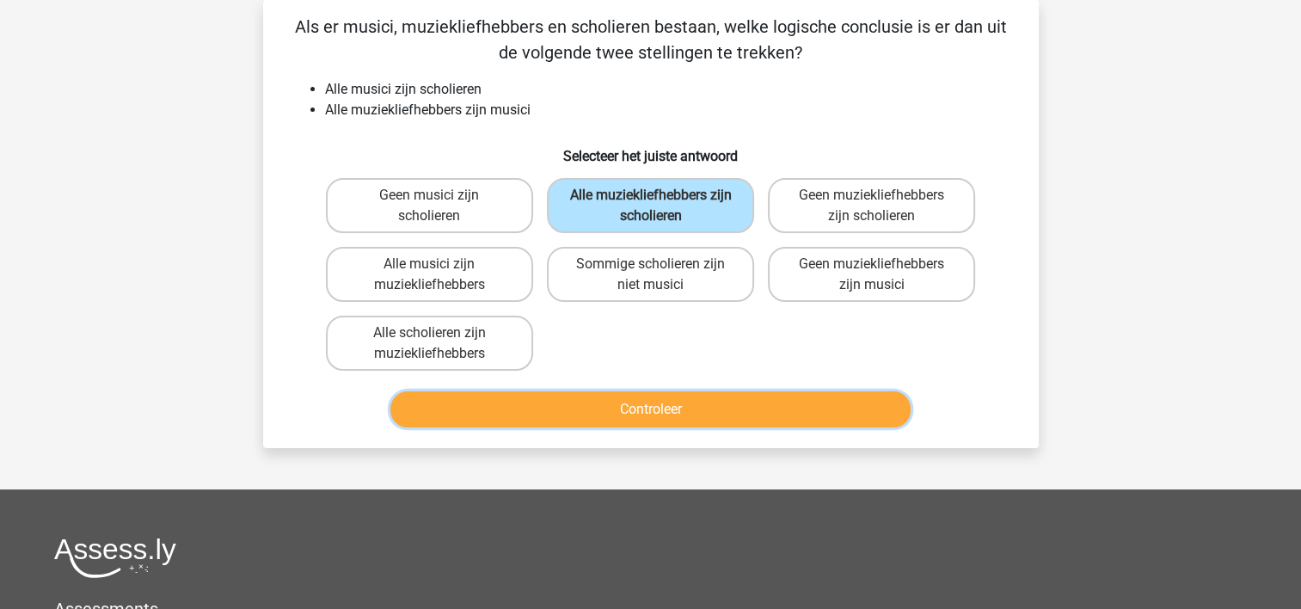
click at [698, 410] on button "Controleer" at bounding box center [650, 409] width 520 height 36
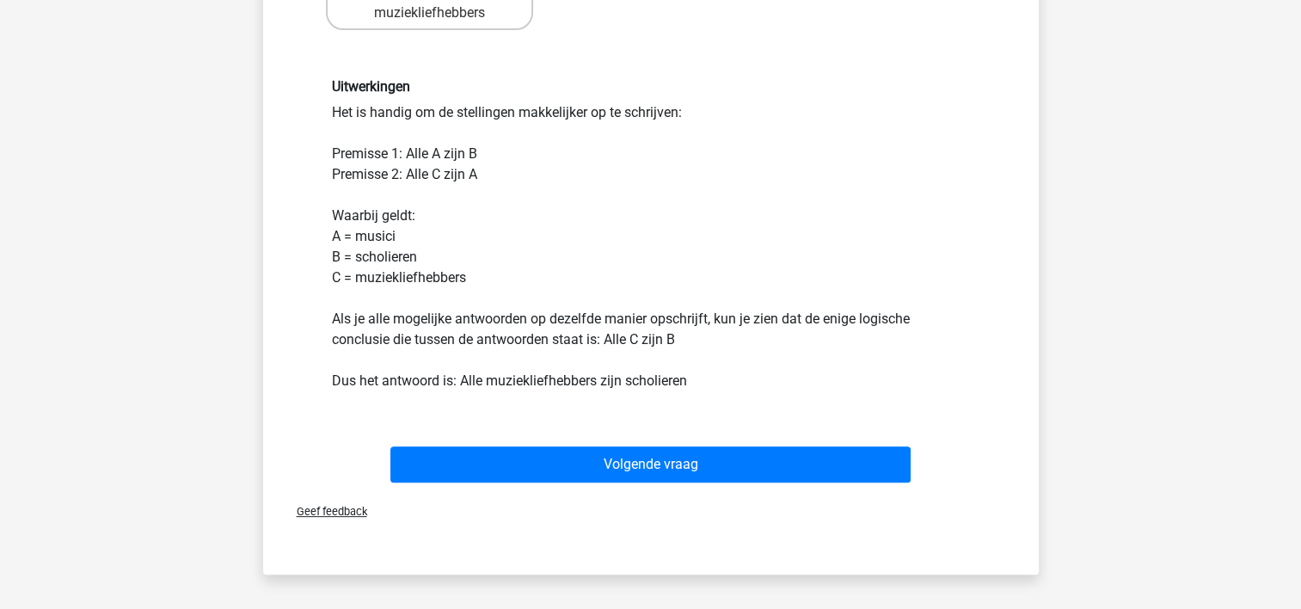
scroll to position [423, 0]
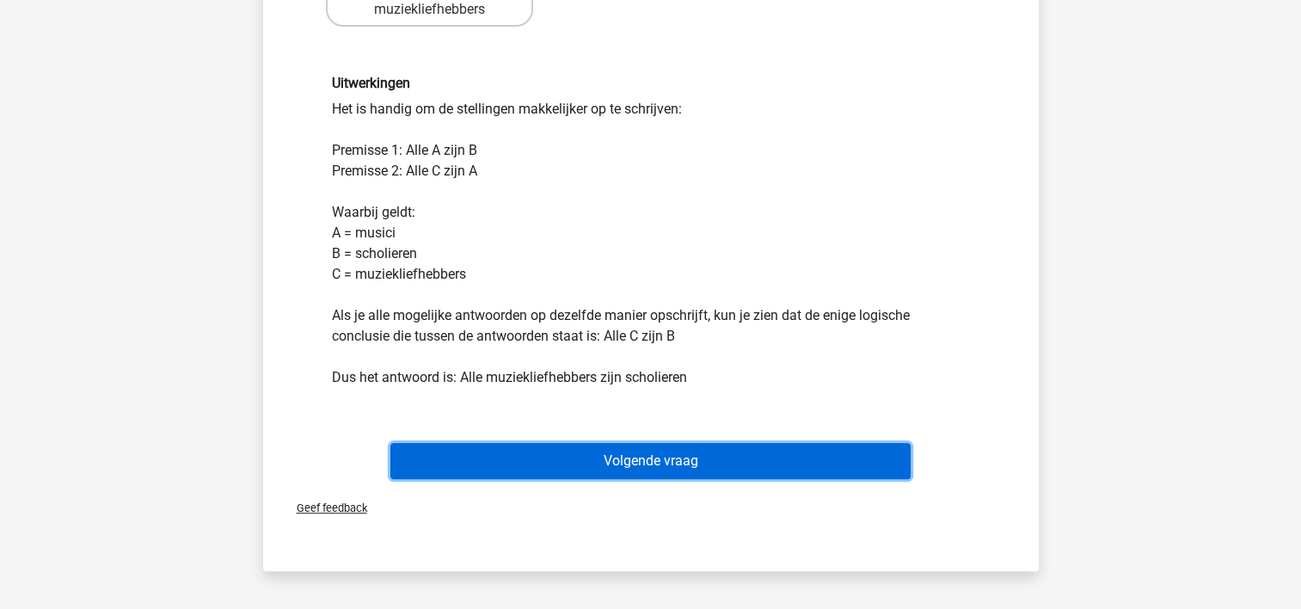
click at [690, 459] on button "Volgende vraag" at bounding box center [650, 461] width 520 height 36
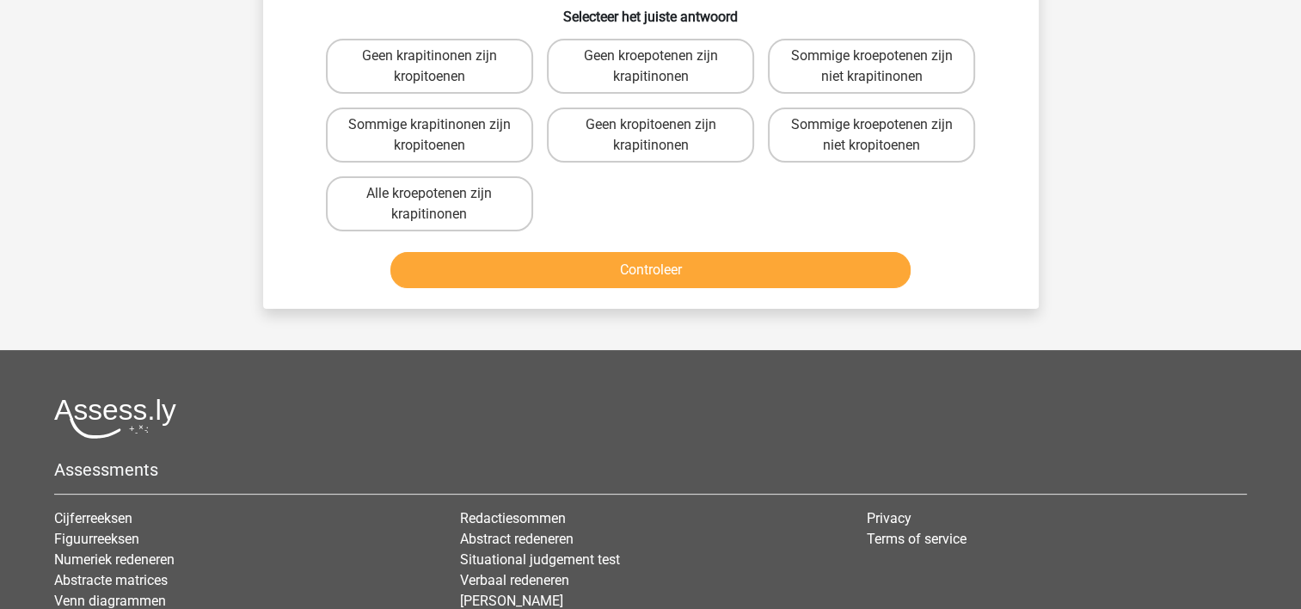
scroll to position [79, 0]
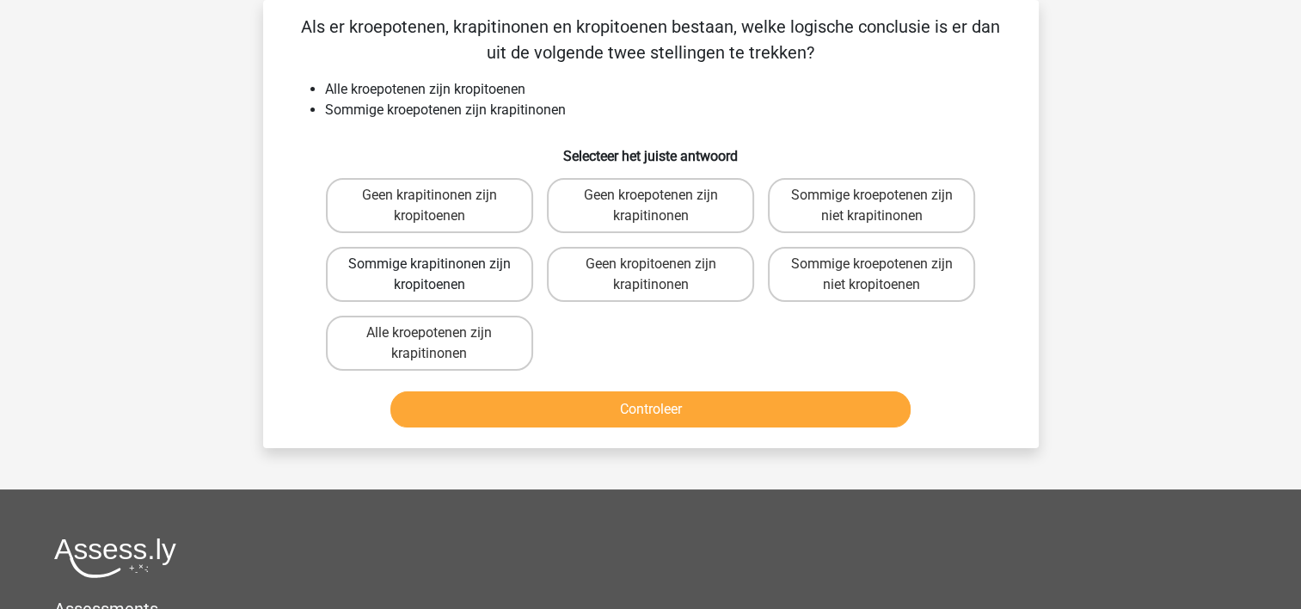
click at [481, 264] on label "Sommige krapitinonen zijn kropitoenen" at bounding box center [429, 274] width 207 height 55
click at [440, 264] on input "Sommige krapitinonen zijn kropitoenen" at bounding box center [434, 269] width 11 height 11
radio input "true"
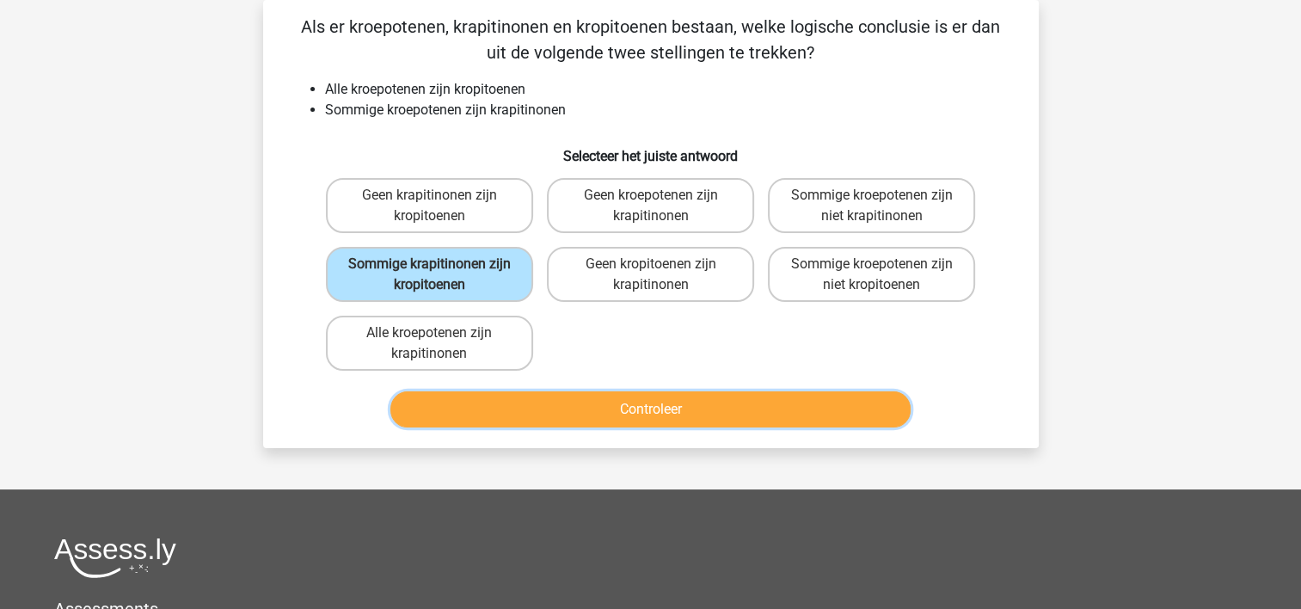
click at [507, 401] on button "Controleer" at bounding box center [650, 409] width 520 height 36
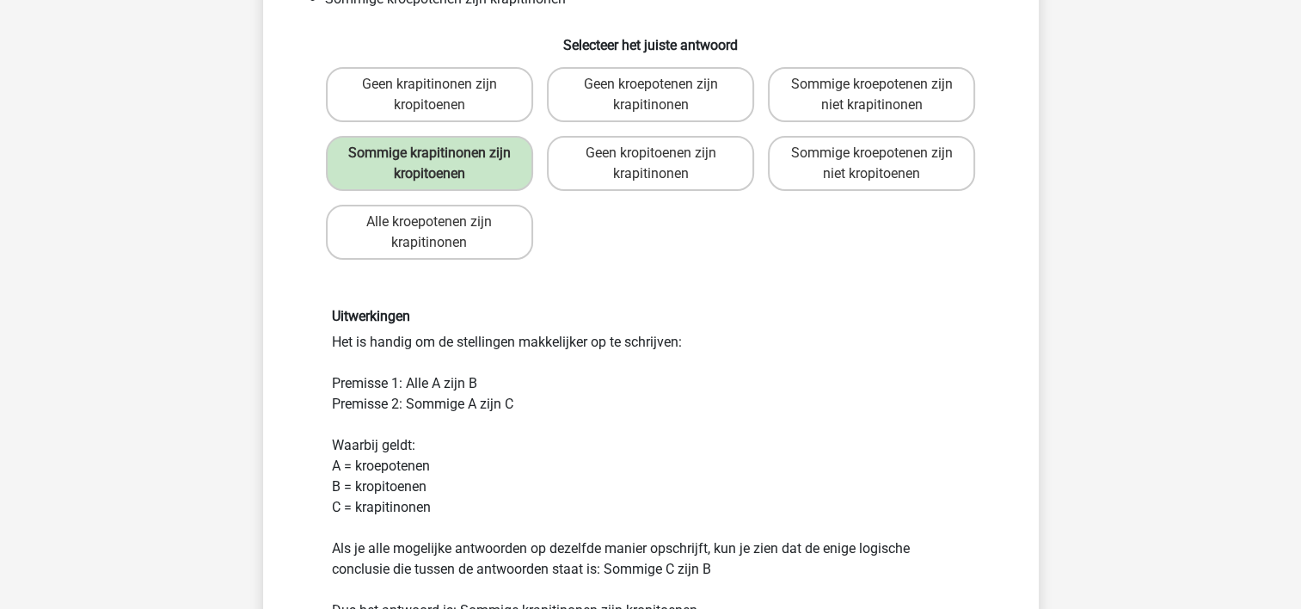
scroll to position [423, 0]
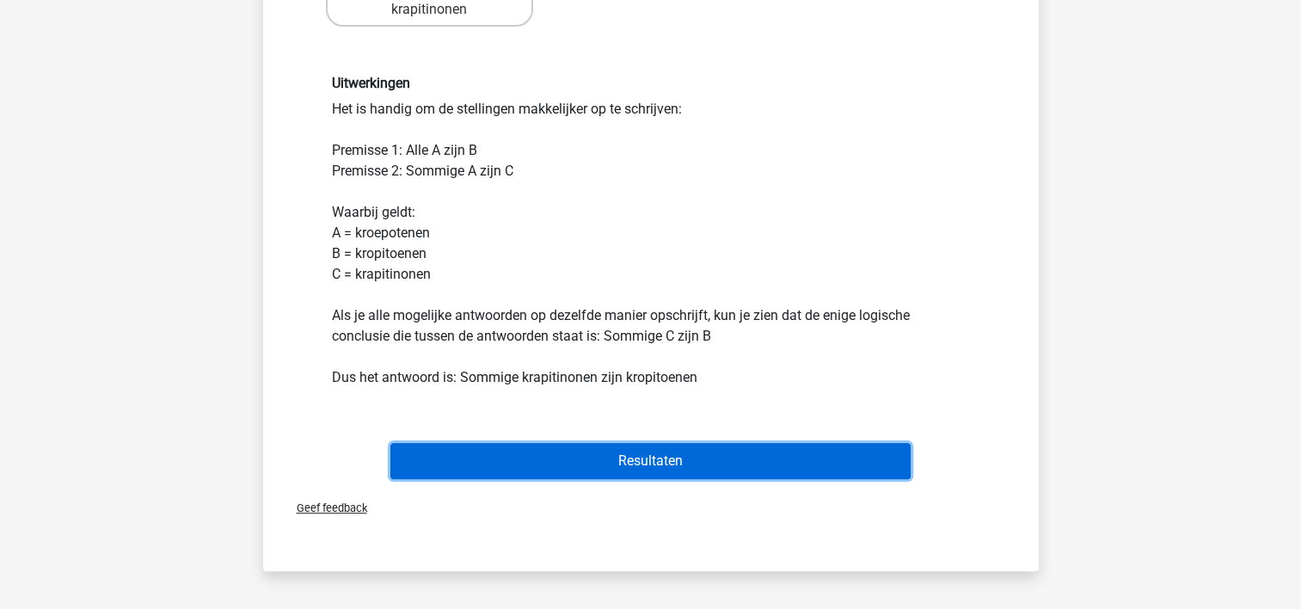
click at [605, 452] on button "Resultaten" at bounding box center [650, 461] width 520 height 36
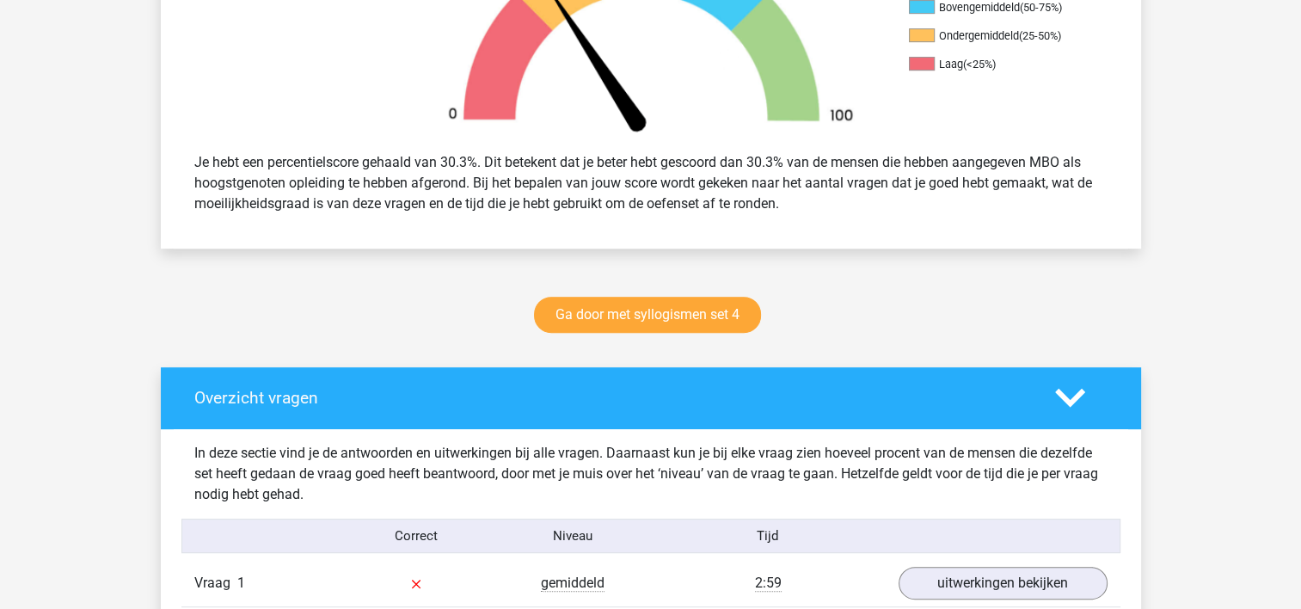
scroll to position [688, 0]
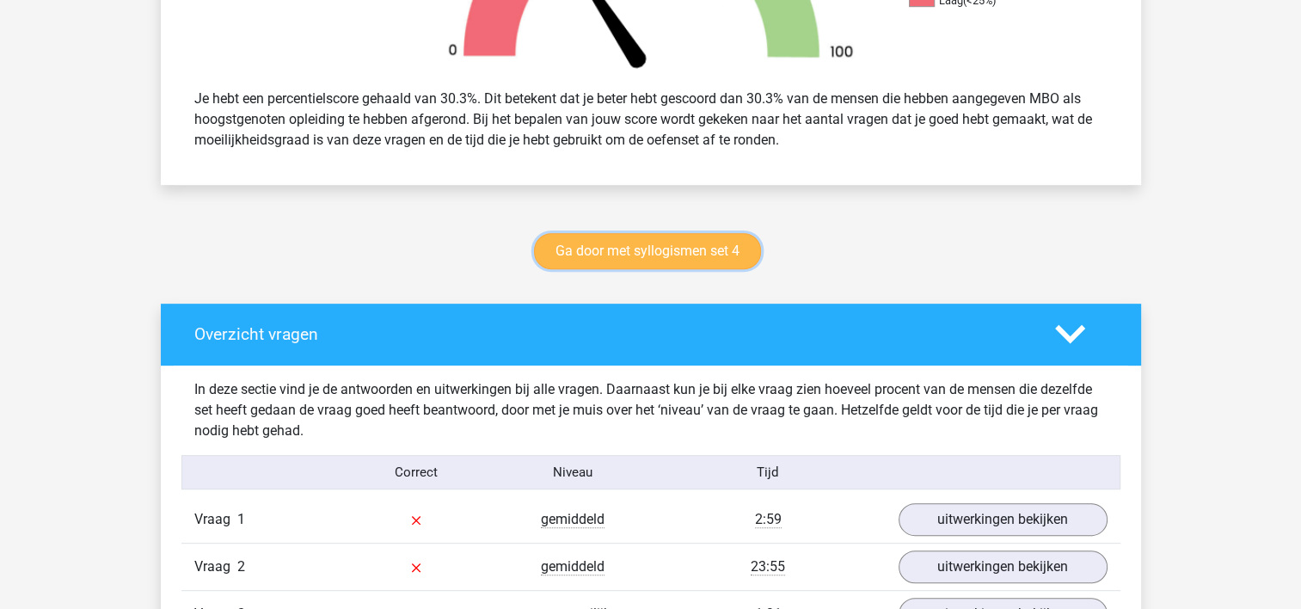
click at [705, 247] on link "Ga door met syllogismen set 4" at bounding box center [647, 251] width 227 height 36
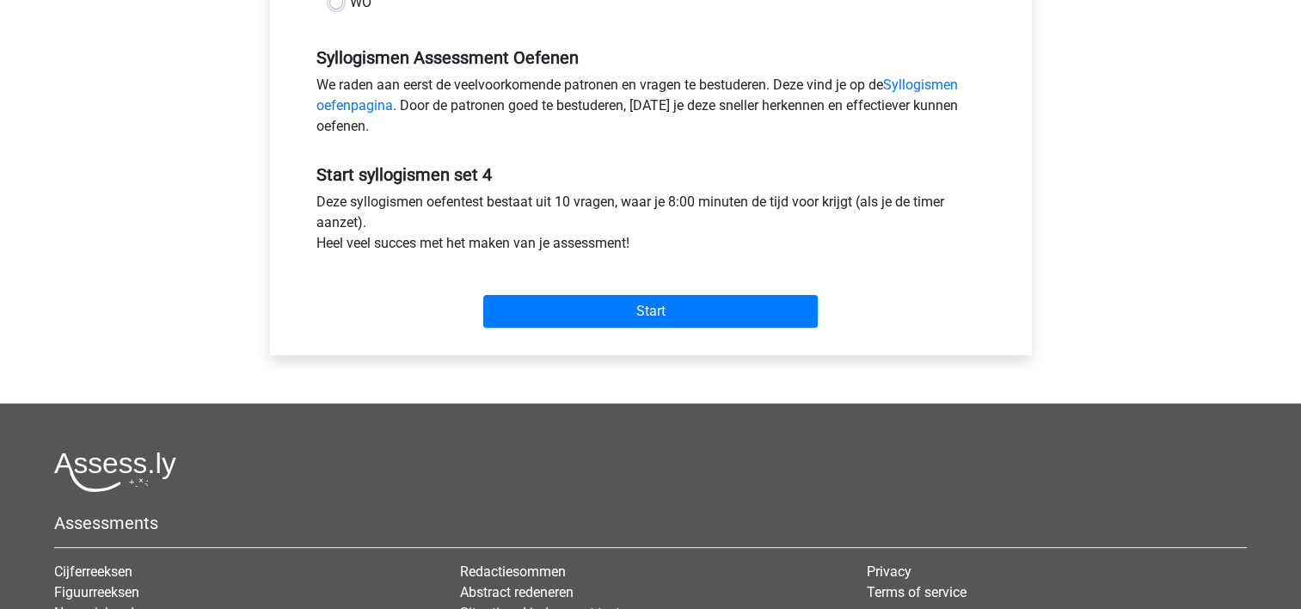
scroll to position [516, 0]
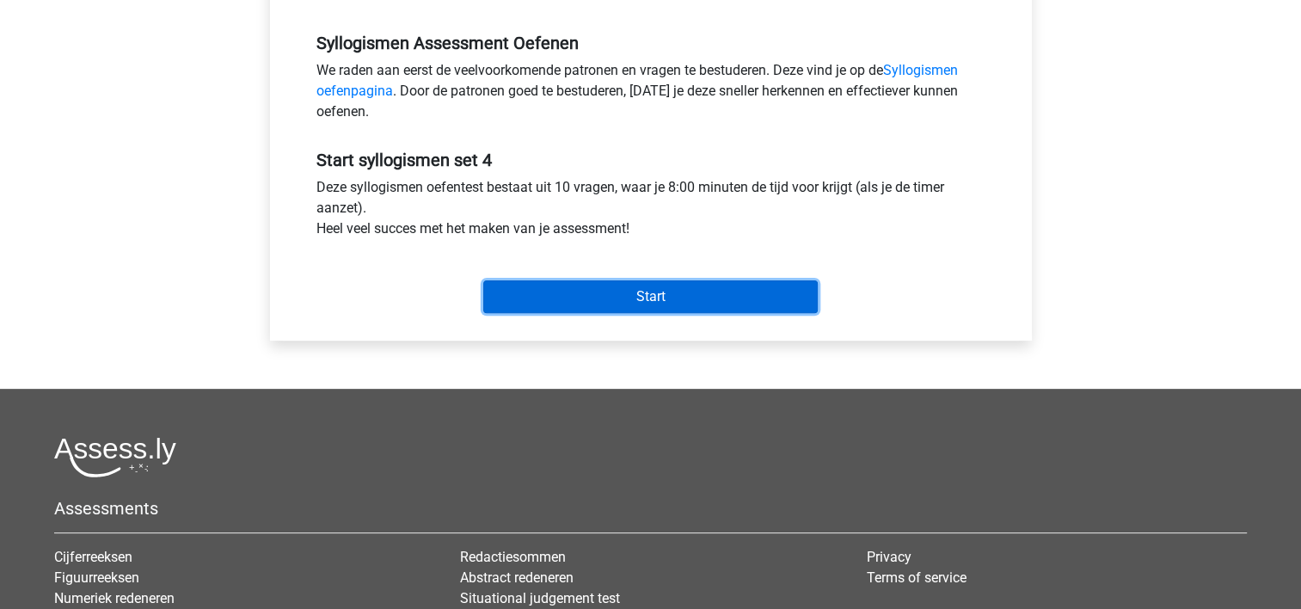
click at [599, 298] on input "Start" at bounding box center [650, 296] width 335 height 33
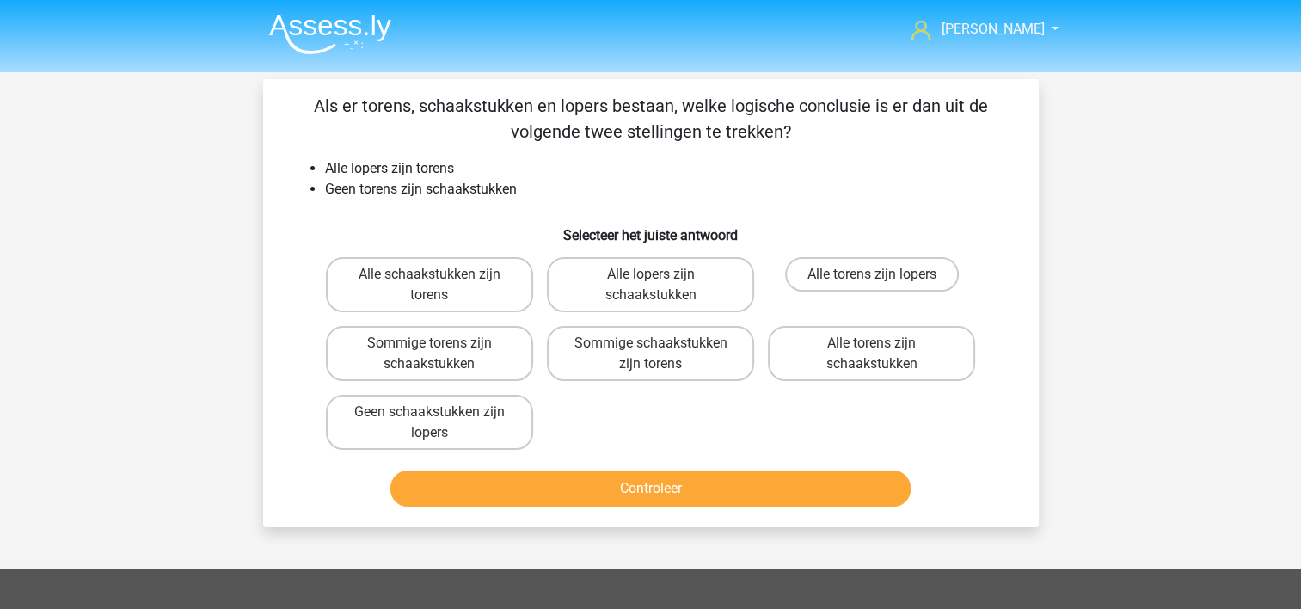
scroll to position [86, 0]
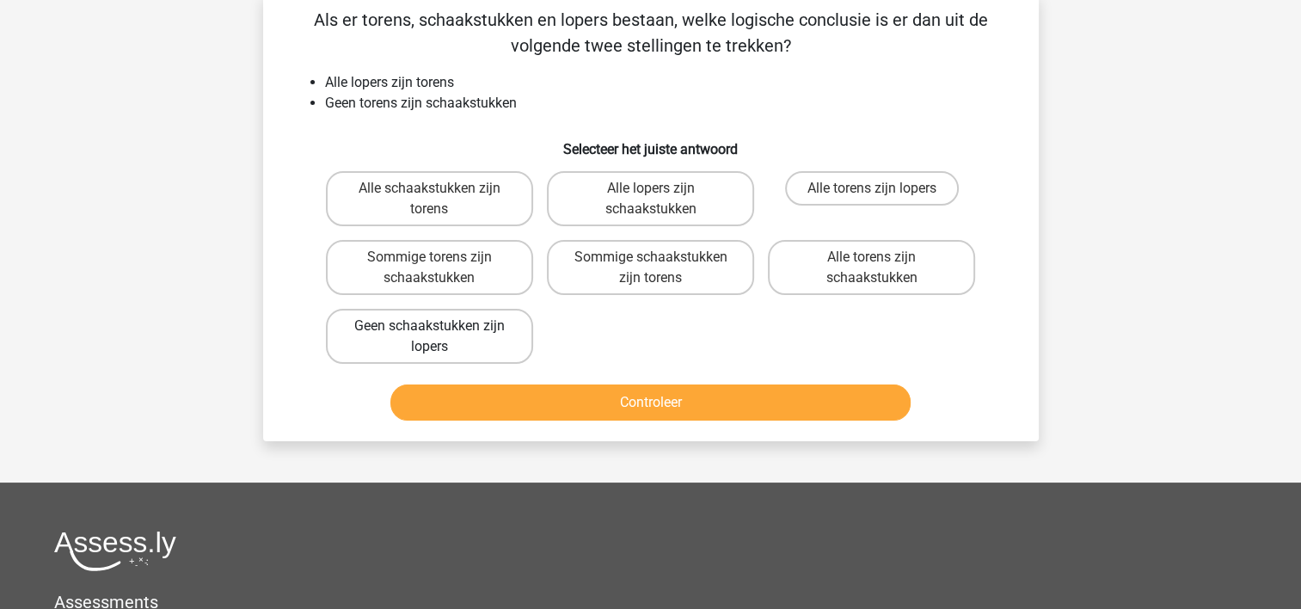
click at [409, 330] on label "Geen schaakstukken zijn lopers" at bounding box center [429, 336] width 207 height 55
click at [429, 330] on input "Geen schaakstukken zijn lopers" at bounding box center [434, 331] width 11 height 11
radio input "true"
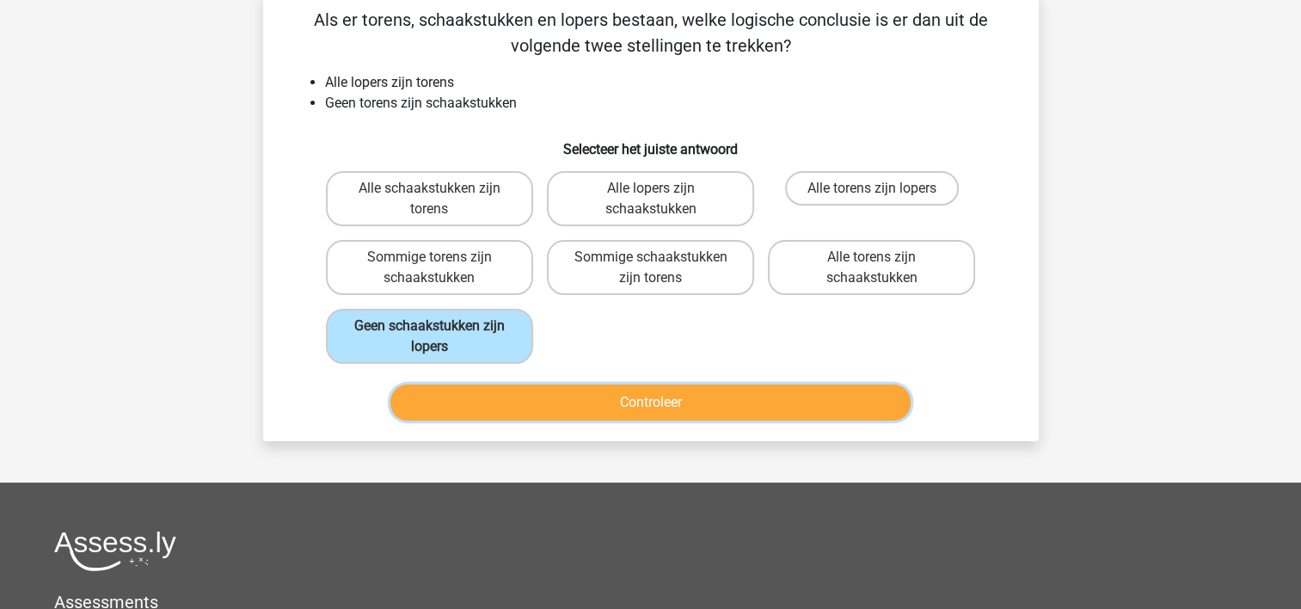
click at [470, 391] on button "Controleer" at bounding box center [650, 402] width 520 height 36
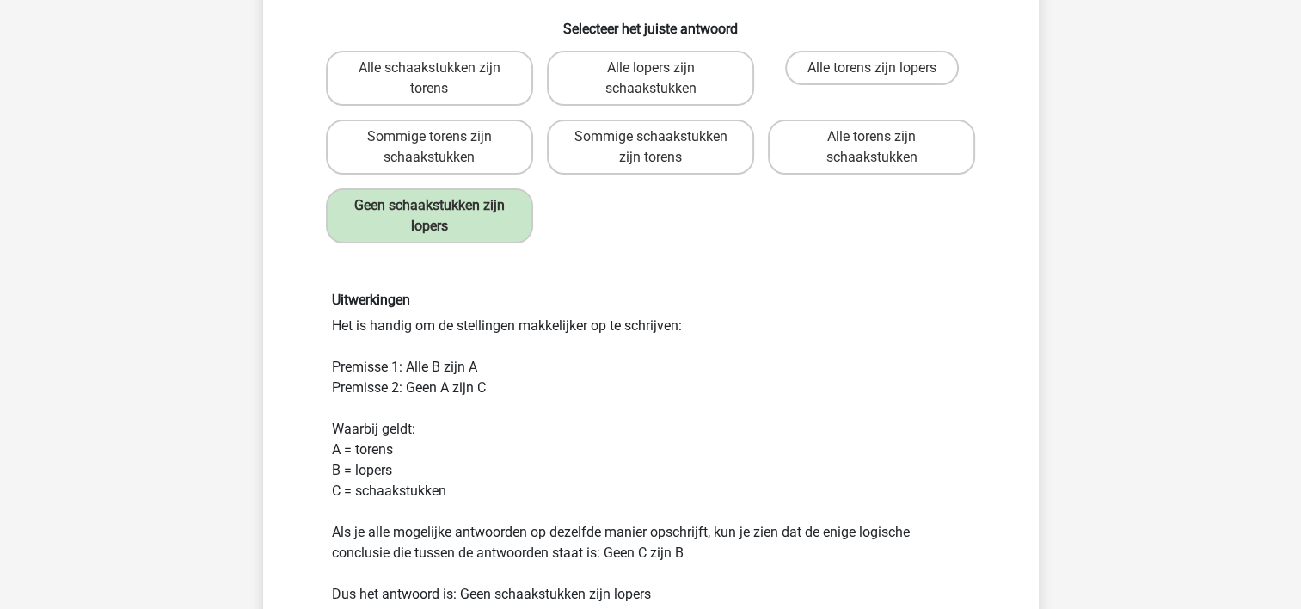
scroll to position [344, 0]
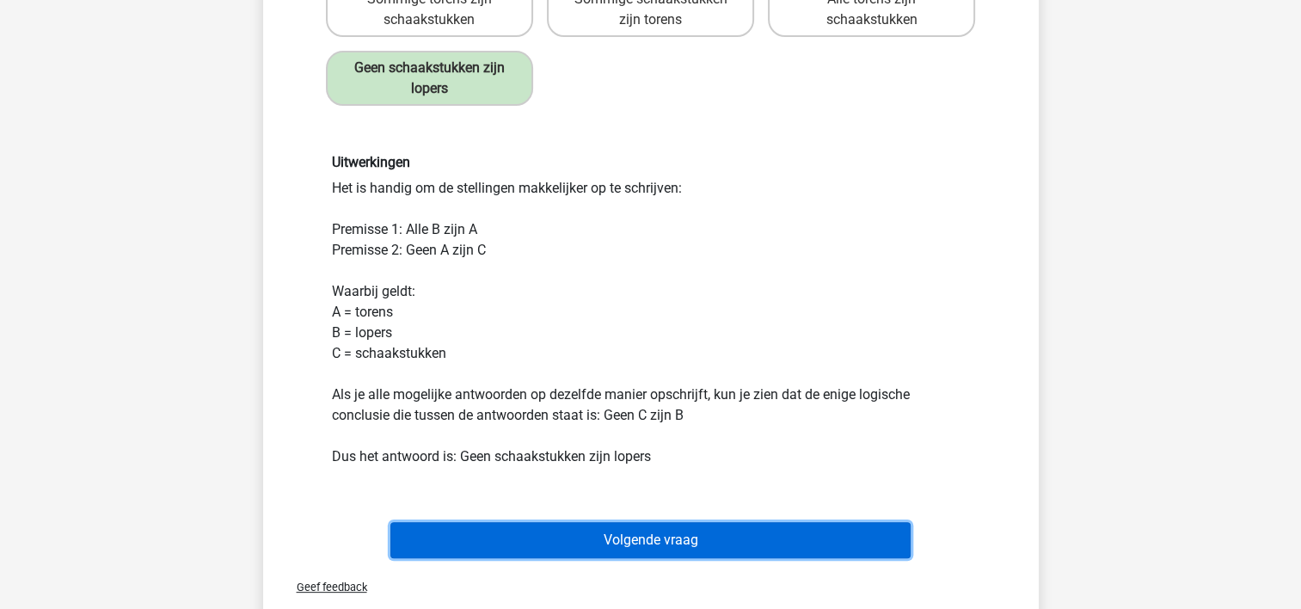
click at [698, 534] on button "Volgende vraag" at bounding box center [650, 540] width 520 height 36
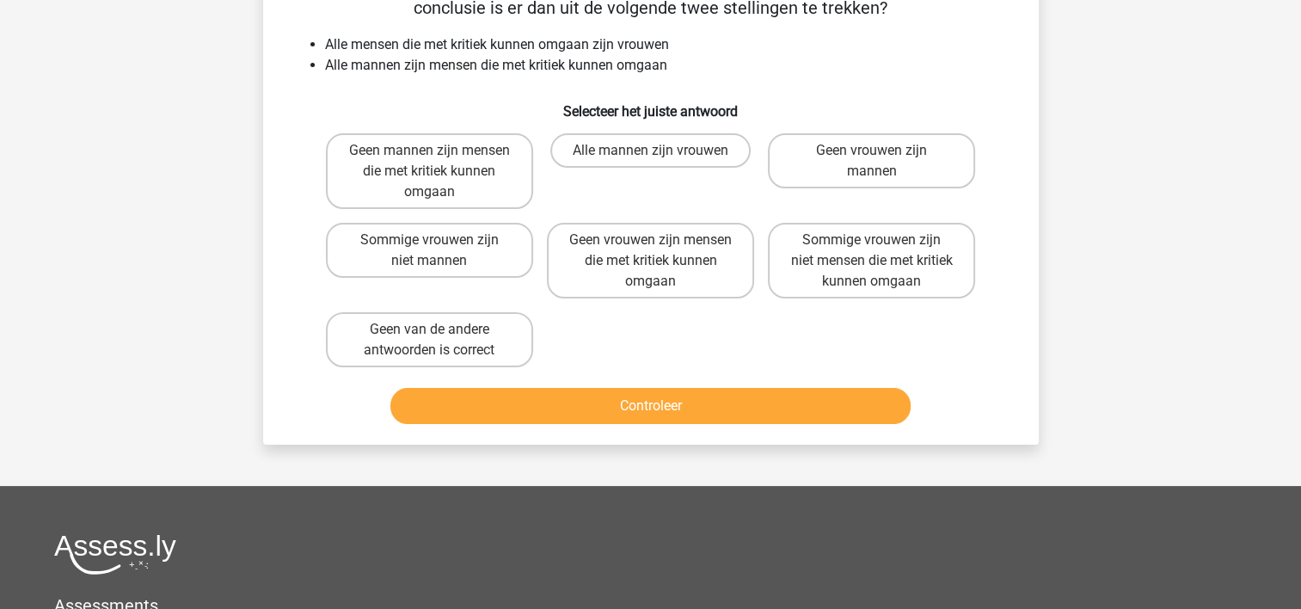
scroll to position [79, 0]
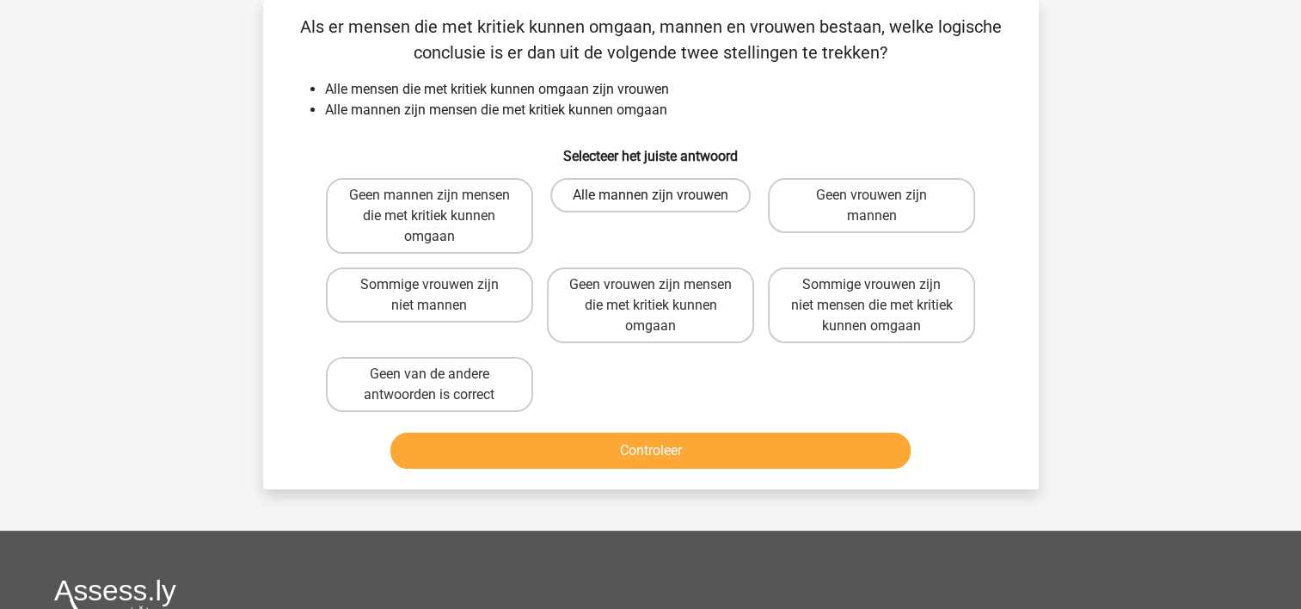
click at [685, 196] on label "Alle mannen zijn vrouwen" at bounding box center [650, 195] width 200 height 34
click at [661, 196] on input "Alle mannen zijn vrouwen" at bounding box center [655, 200] width 11 height 11
radio input "true"
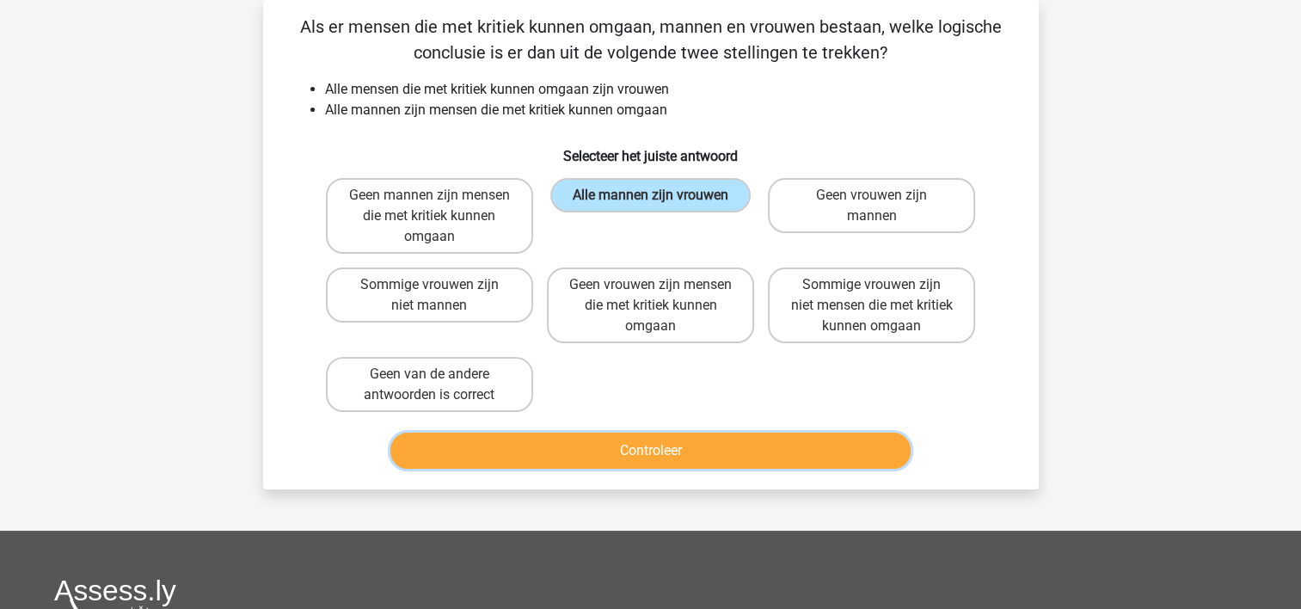
click at [742, 447] on button "Controleer" at bounding box center [650, 451] width 520 height 36
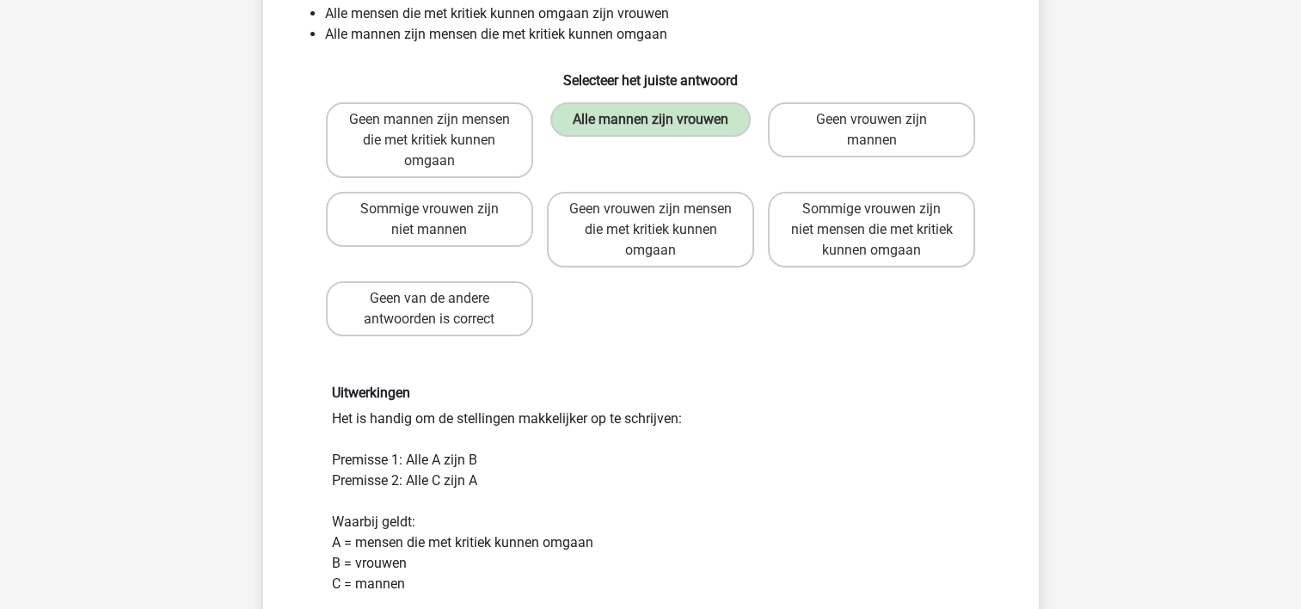
scroll to position [423, 0]
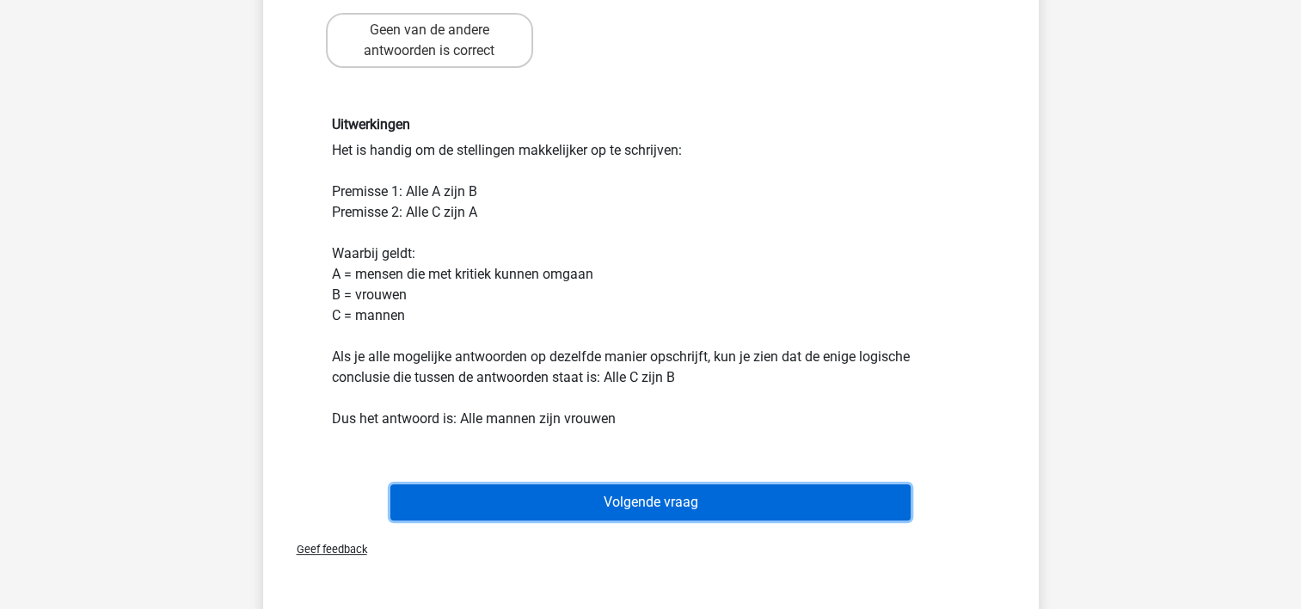
click at [784, 497] on button "Volgende vraag" at bounding box center [650, 502] width 520 height 36
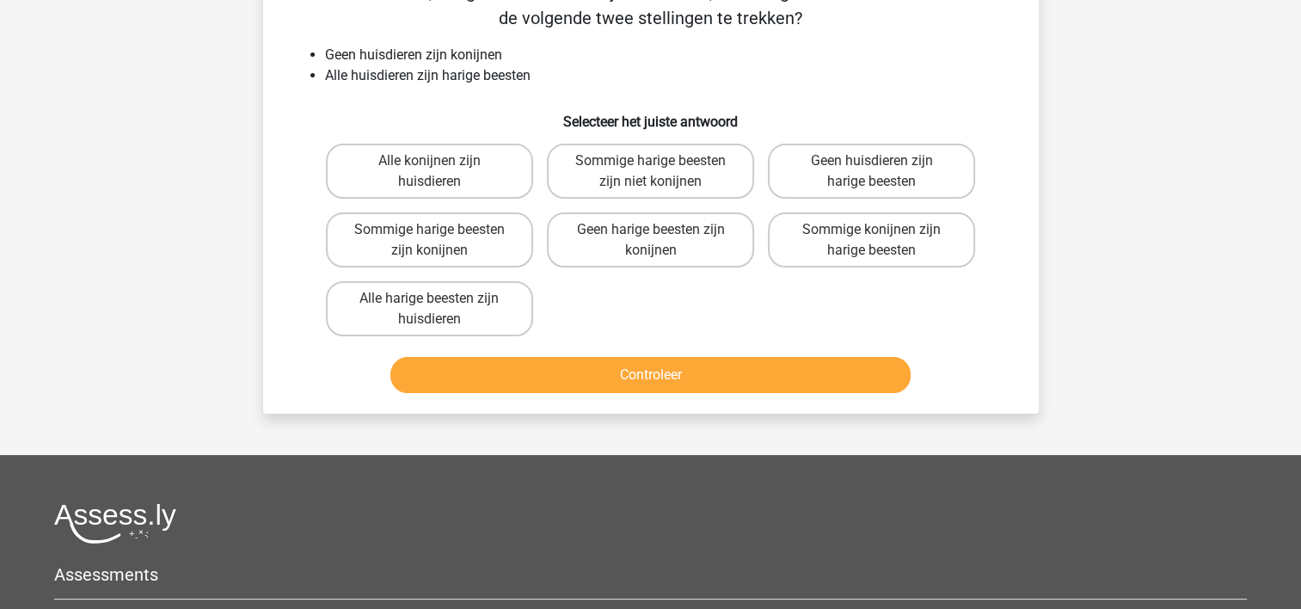
scroll to position [79, 0]
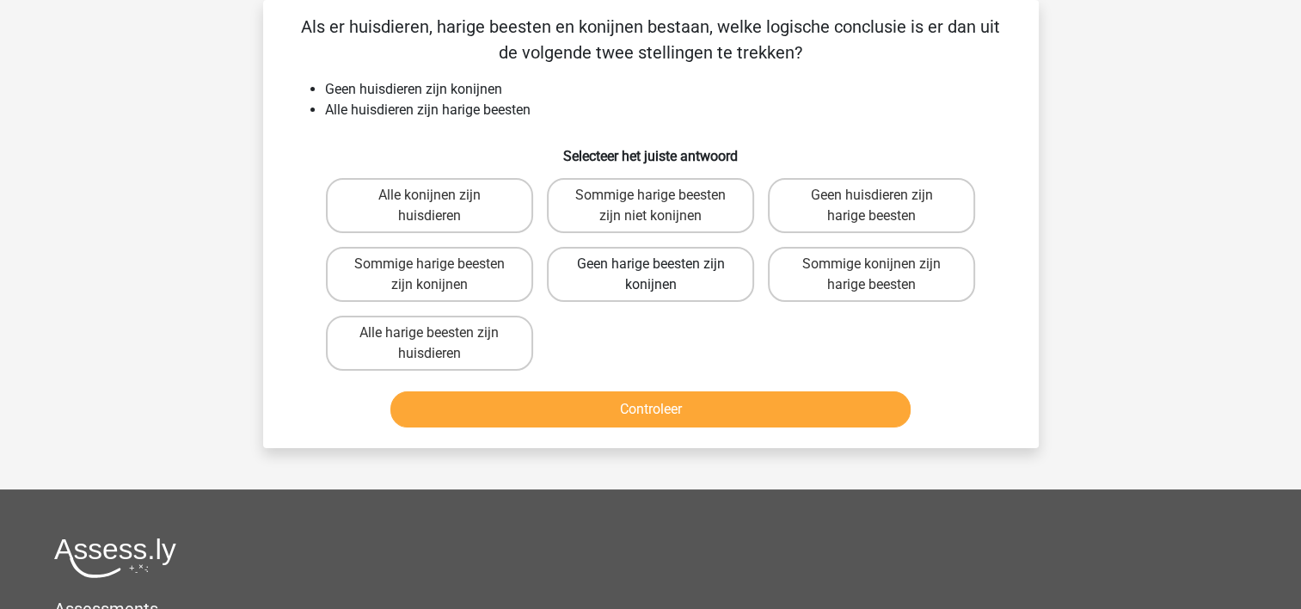
click at [675, 275] on label "Geen harige beesten zijn konijnen" at bounding box center [650, 274] width 207 height 55
click at [661, 275] on input "Geen harige beesten zijn konijnen" at bounding box center [655, 269] width 11 height 11
radio input "true"
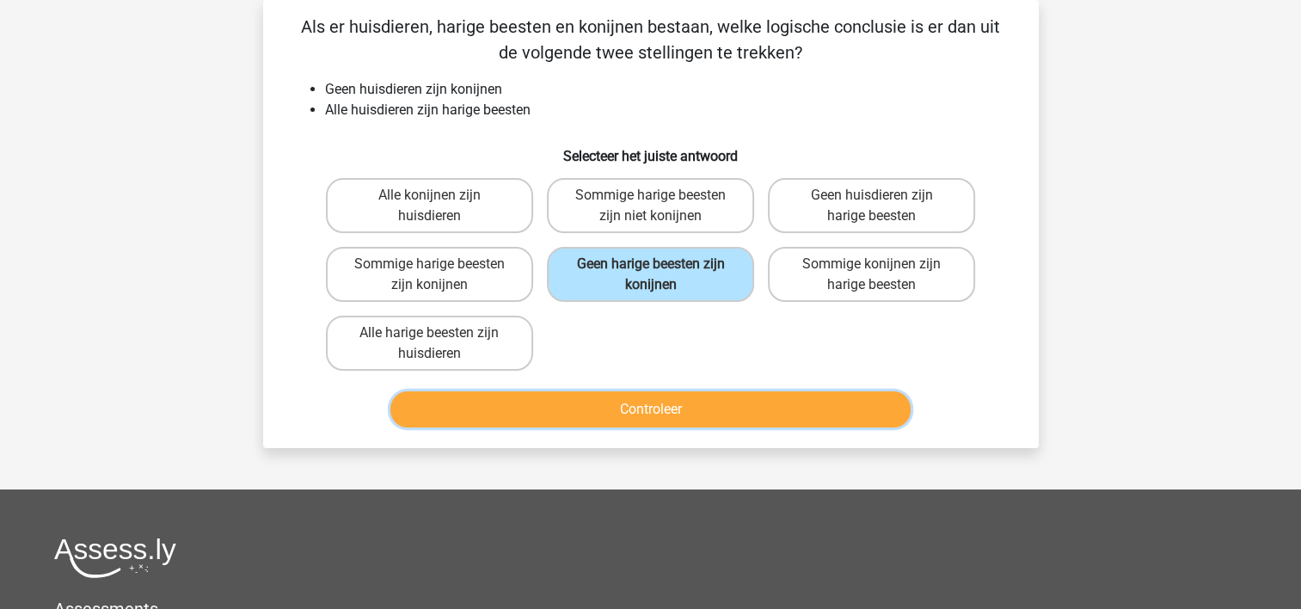
click at [695, 410] on button "Controleer" at bounding box center [650, 409] width 520 height 36
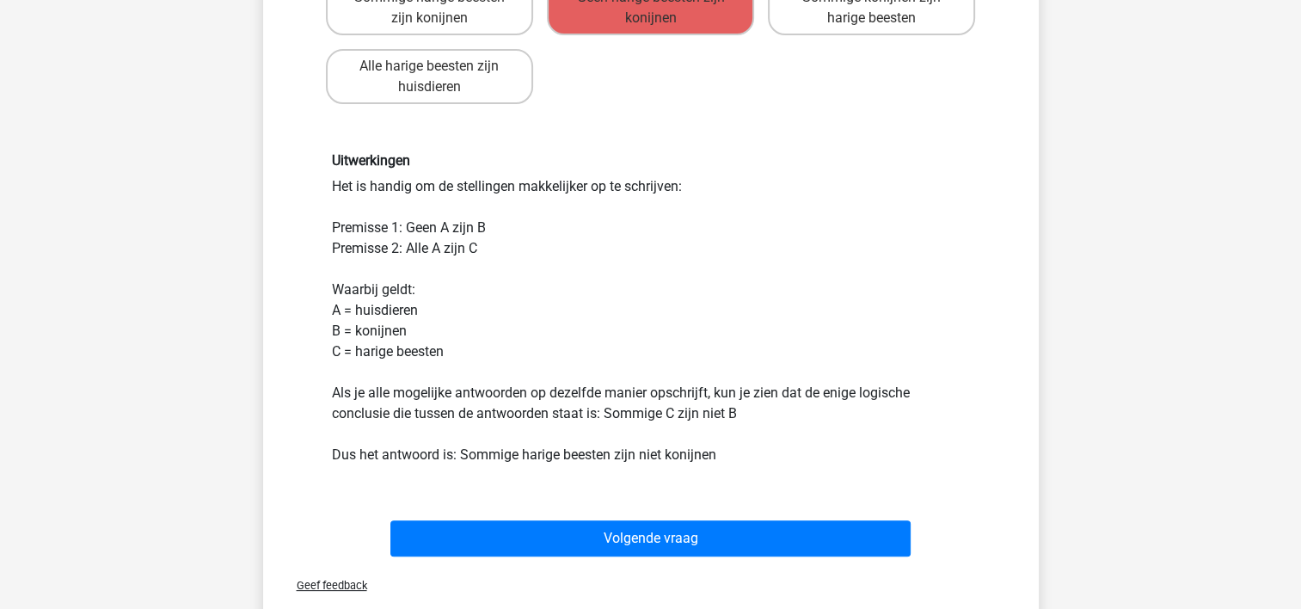
scroll to position [423, 0]
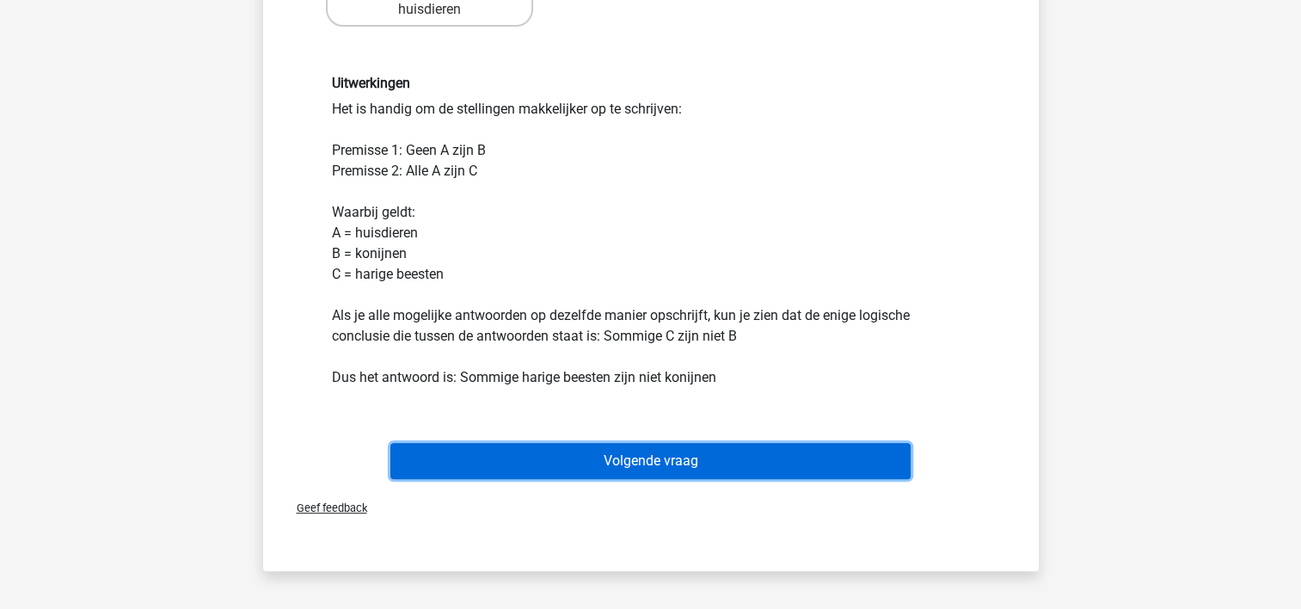
click at [719, 453] on button "Volgende vraag" at bounding box center [650, 461] width 520 height 36
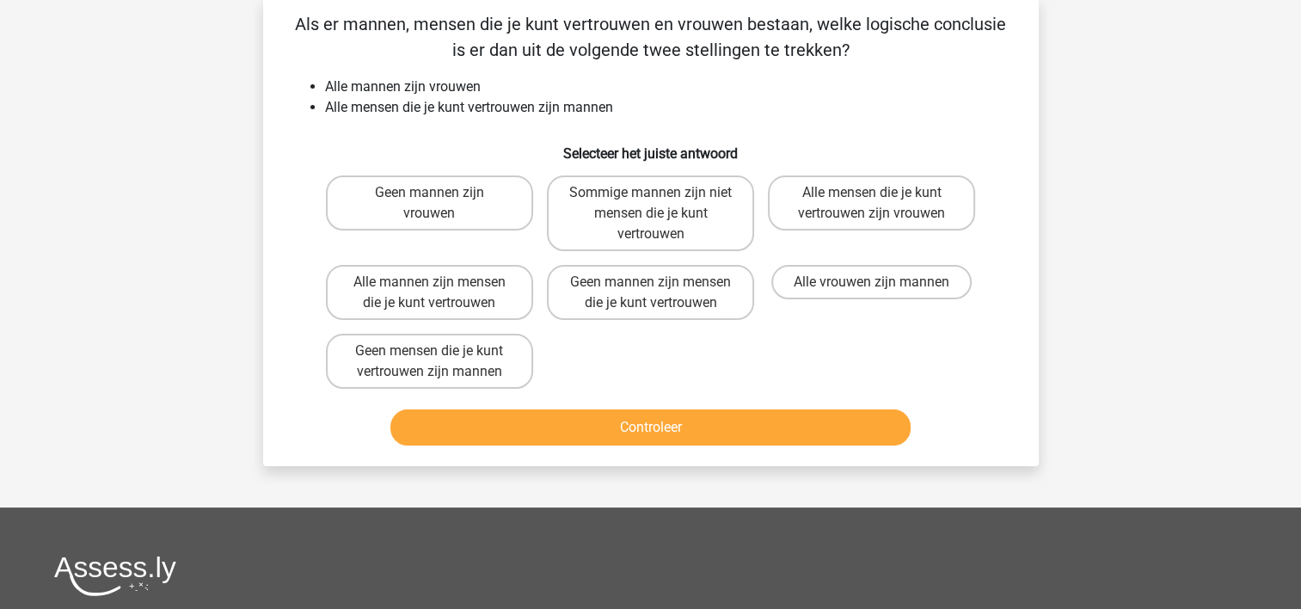
scroll to position [79, 0]
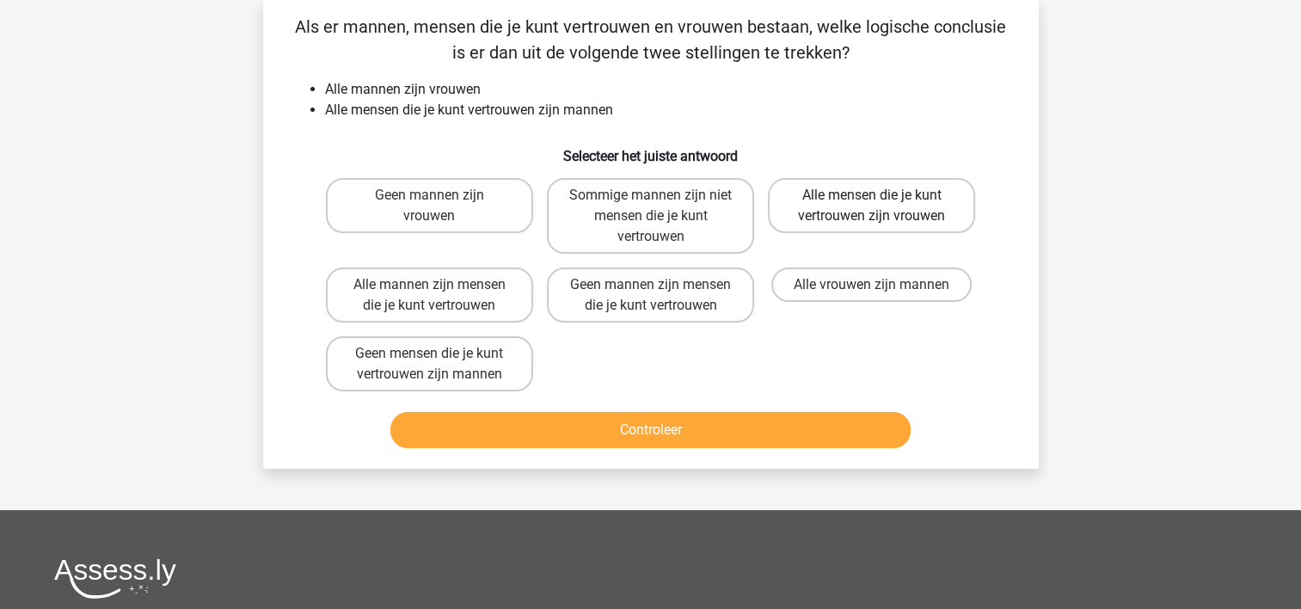
click at [855, 205] on label "Alle mensen die je kunt vertrouwen zijn vrouwen" at bounding box center [871, 205] width 207 height 55
click at [872, 205] on input "Alle mensen die je kunt vertrouwen zijn vrouwen" at bounding box center [877, 200] width 11 height 11
radio input "true"
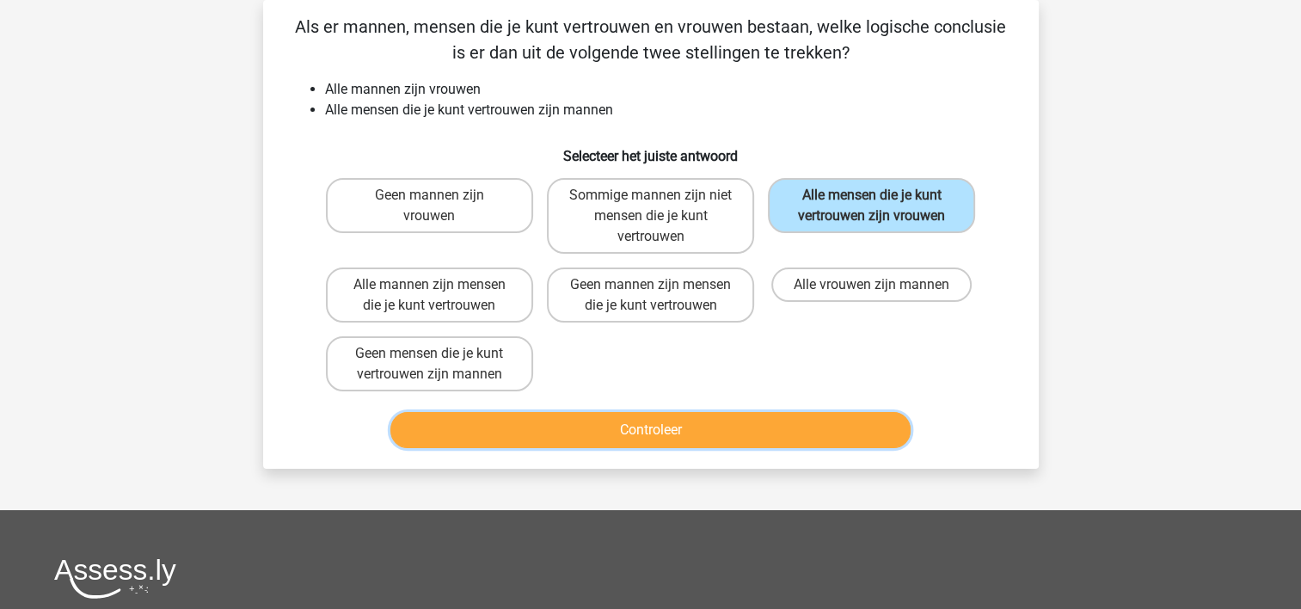
click at [788, 420] on button "Controleer" at bounding box center [650, 430] width 520 height 36
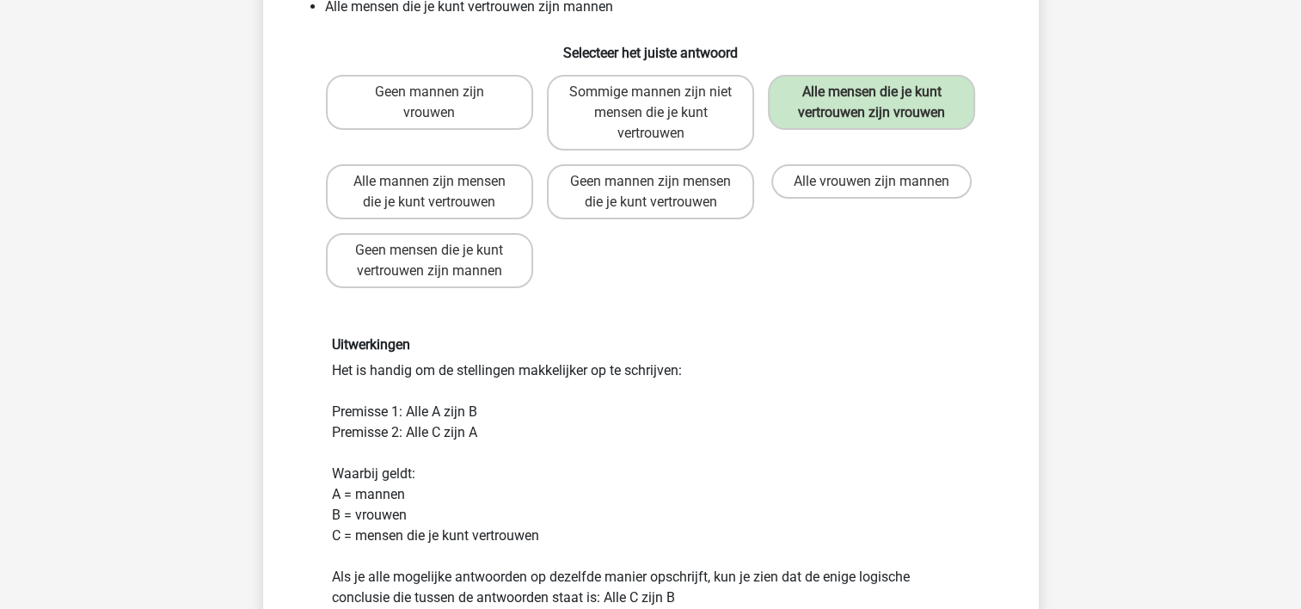
scroll to position [423, 0]
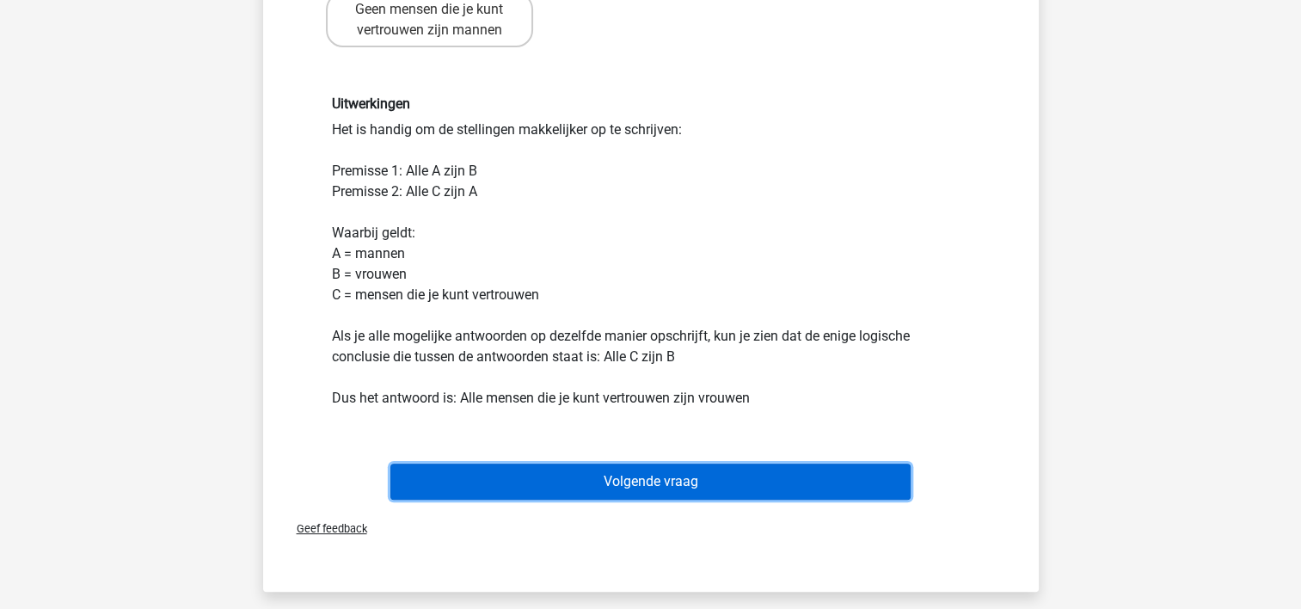
click at [743, 472] on button "Volgende vraag" at bounding box center [650, 482] width 520 height 36
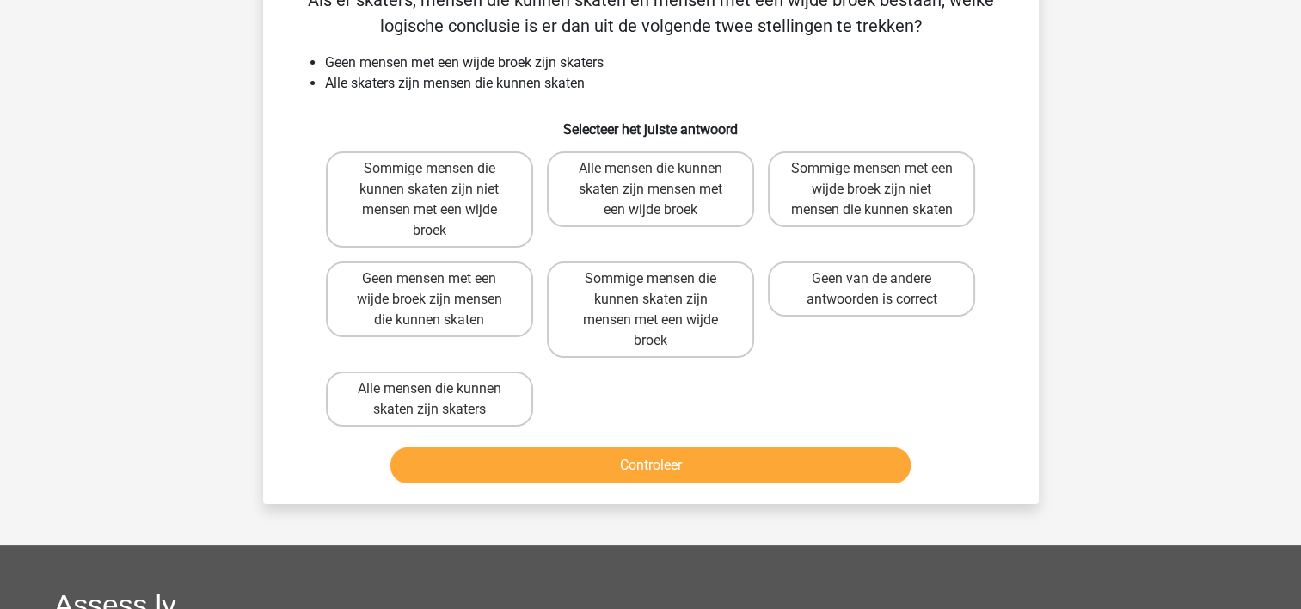
scroll to position [79, 0]
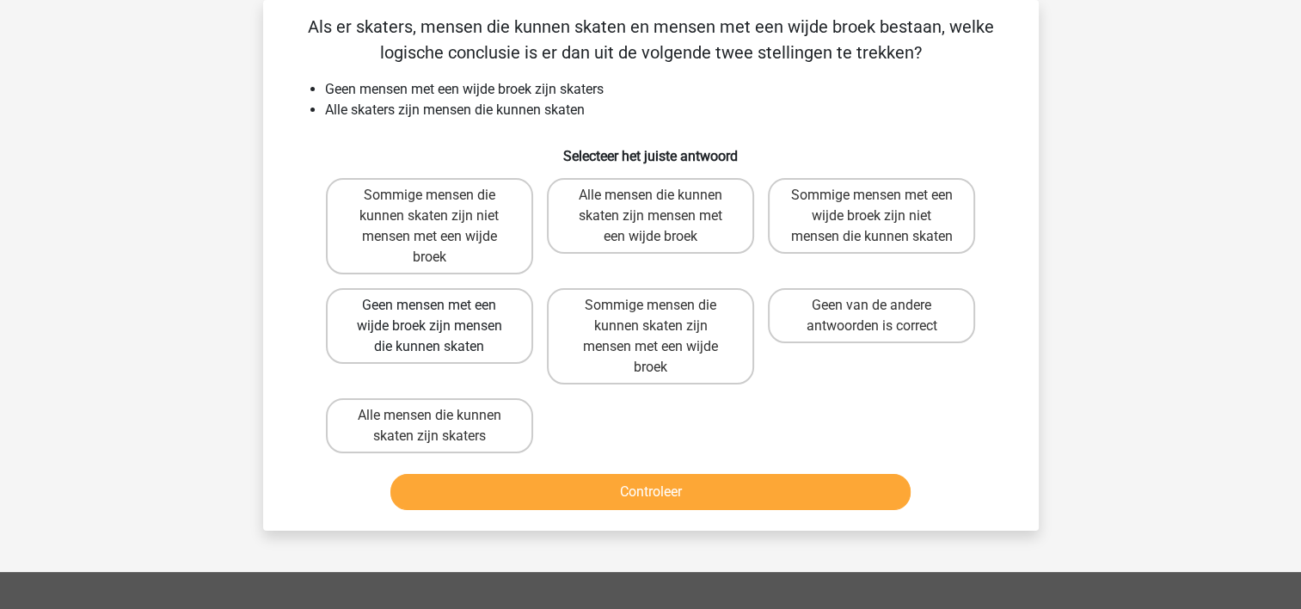
click at [460, 327] on label "Geen mensen met een wijde broek zijn mensen die kunnen skaten" at bounding box center [429, 326] width 207 height 76
click at [440, 316] on input "Geen mensen met een wijde broek zijn mensen die kunnen skaten" at bounding box center [434, 310] width 11 height 11
radio input "true"
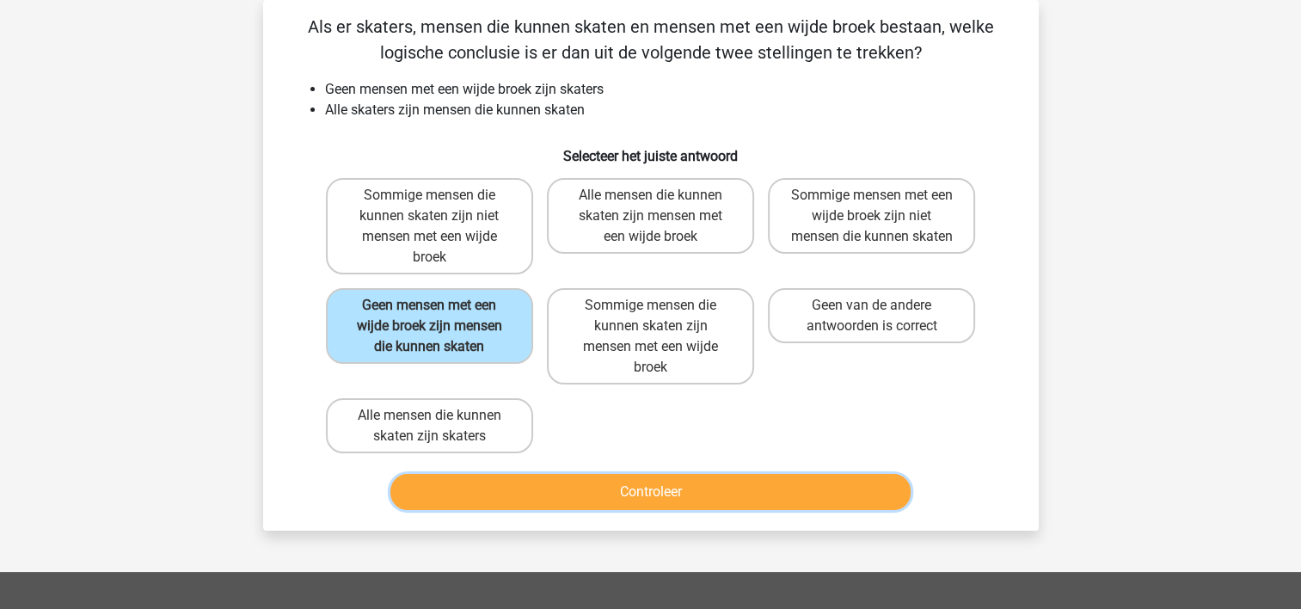
click at [550, 491] on button "Controleer" at bounding box center [650, 492] width 520 height 36
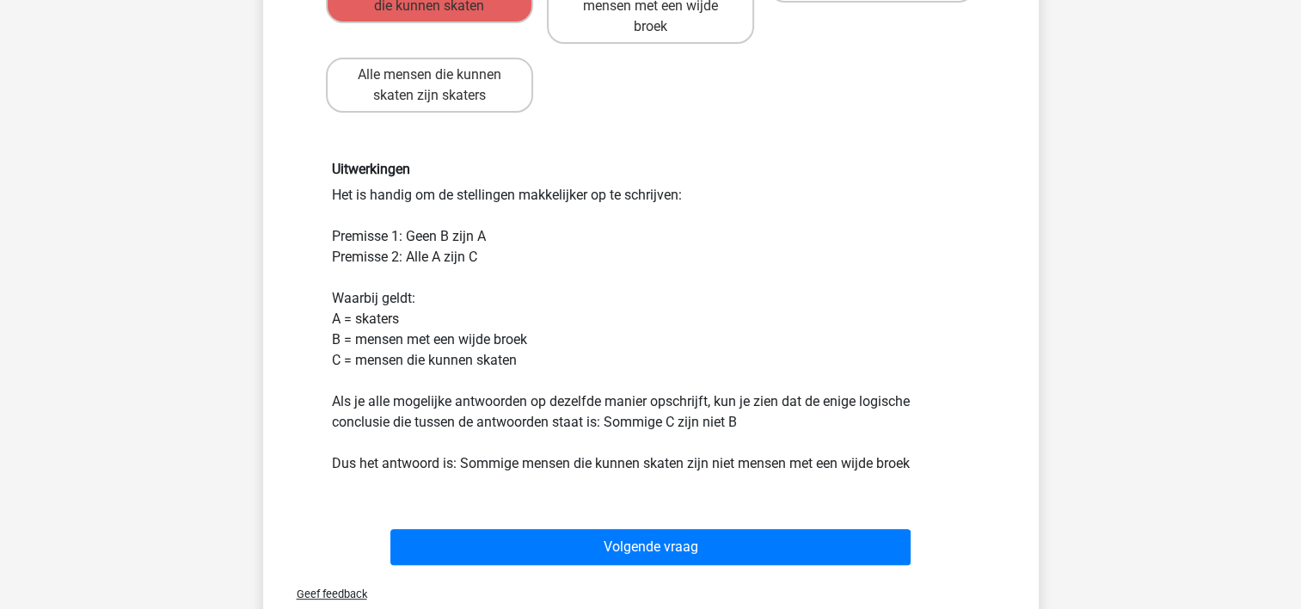
scroll to position [423, 0]
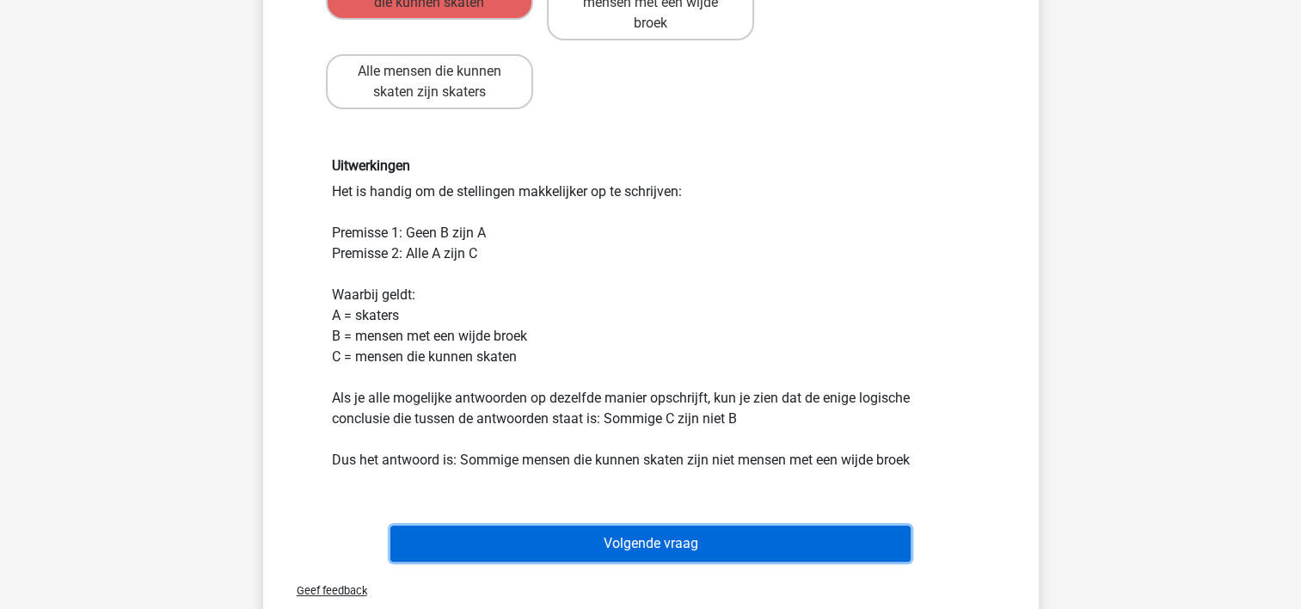
click at [616, 538] on button "Volgende vraag" at bounding box center [650, 543] width 520 height 36
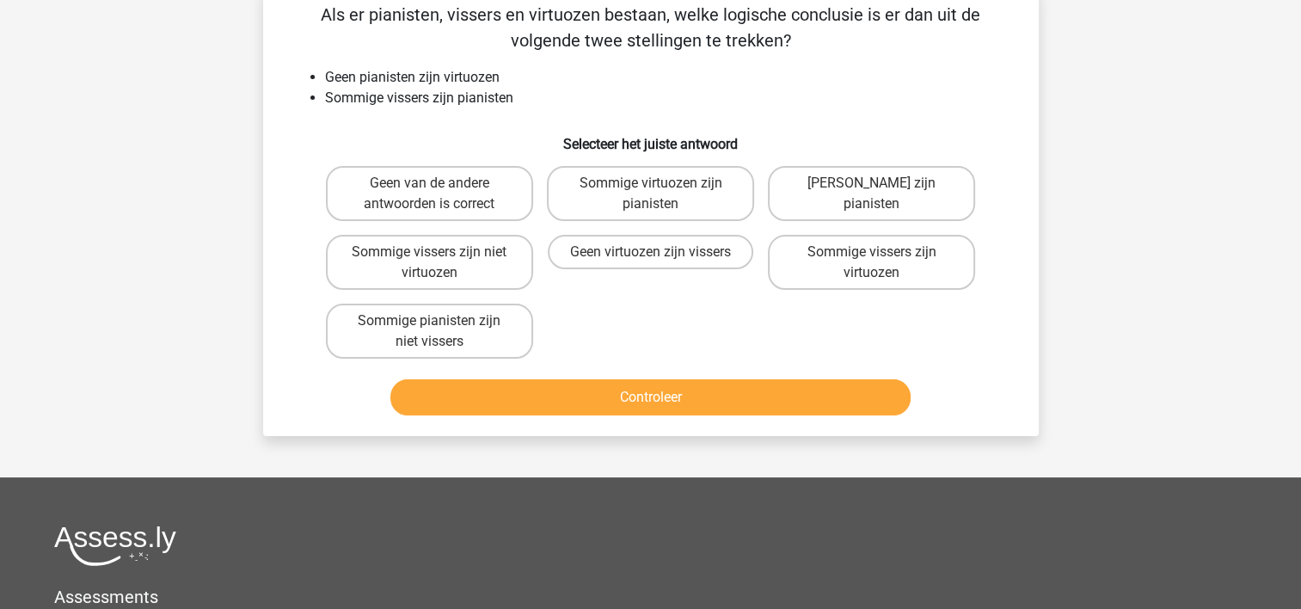
scroll to position [79, 0]
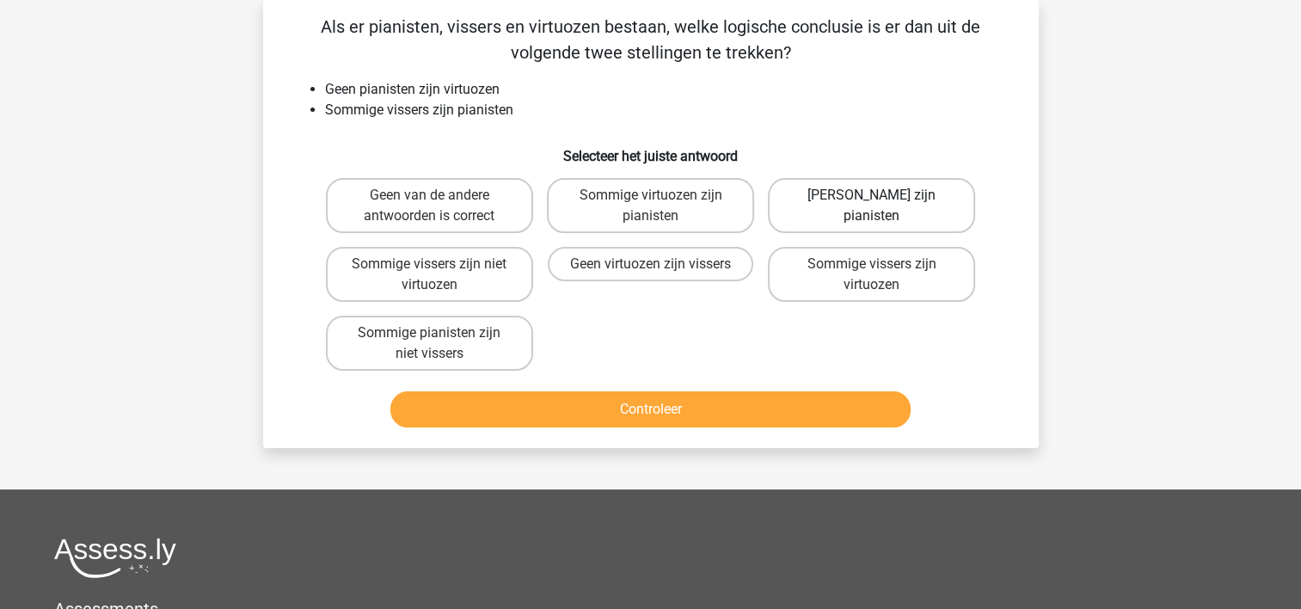
click at [821, 189] on label "Geen vissers zijn pianisten" at bounding box center [871, 205] width 207 height 55
click at [872, 195] on input "Geen vissers zijn pianisten" at bounding box center [877, 200] width 11 height 11
radio input "true"
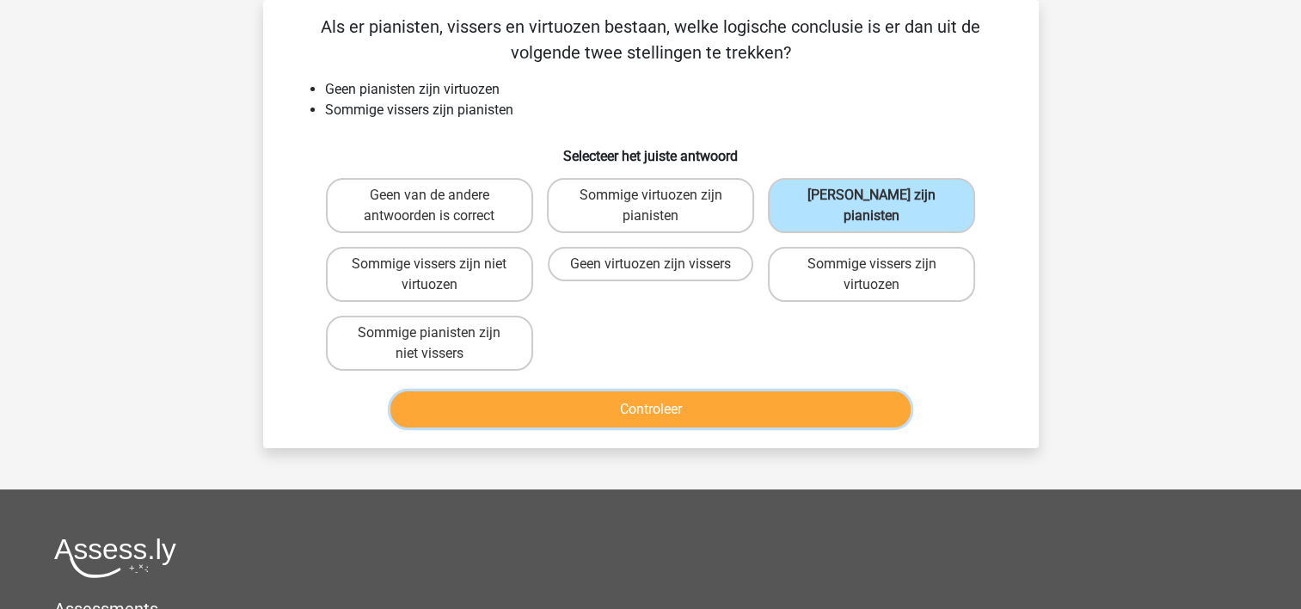
click at [820, 403] on button "Controleer" at bounding box center [650, 409] width 520 height 36
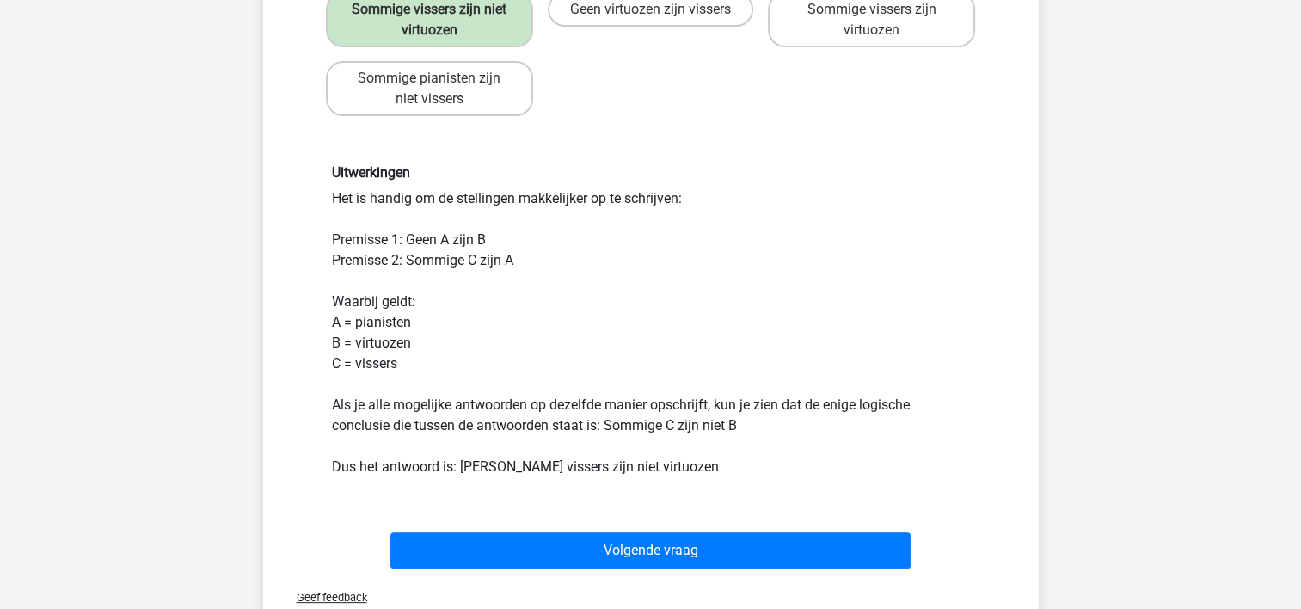
scroll to position [337, 0]
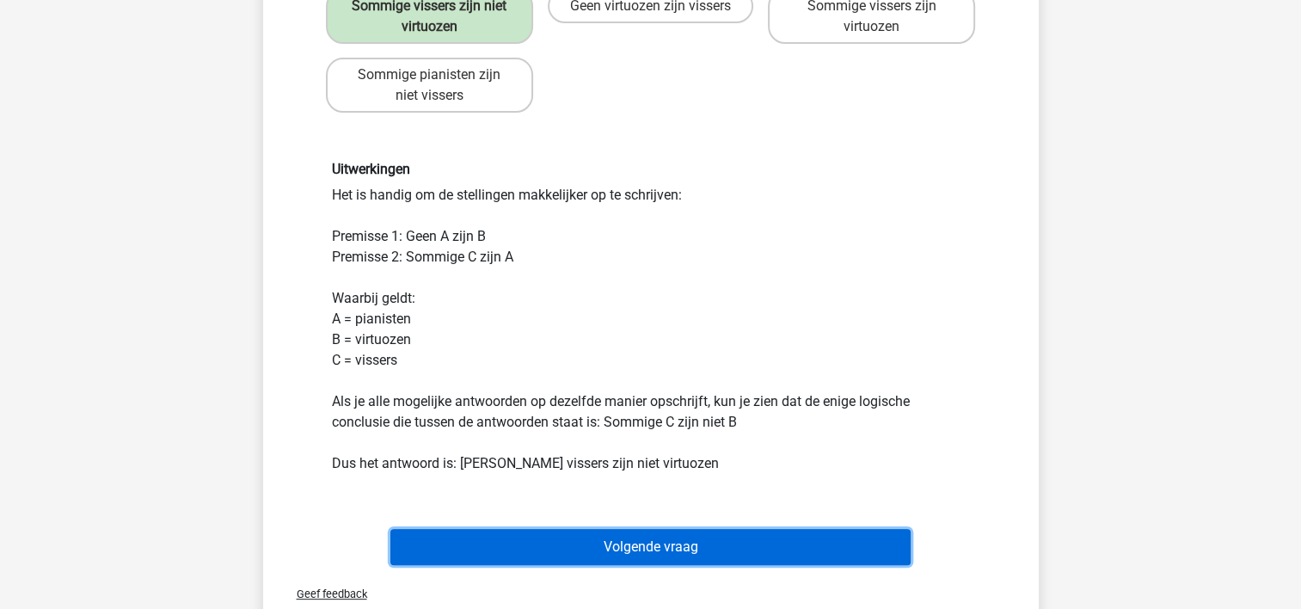
click at [731, 541] on button "Volgende vraag" at bounding box center [650, 547] width 520 height 36
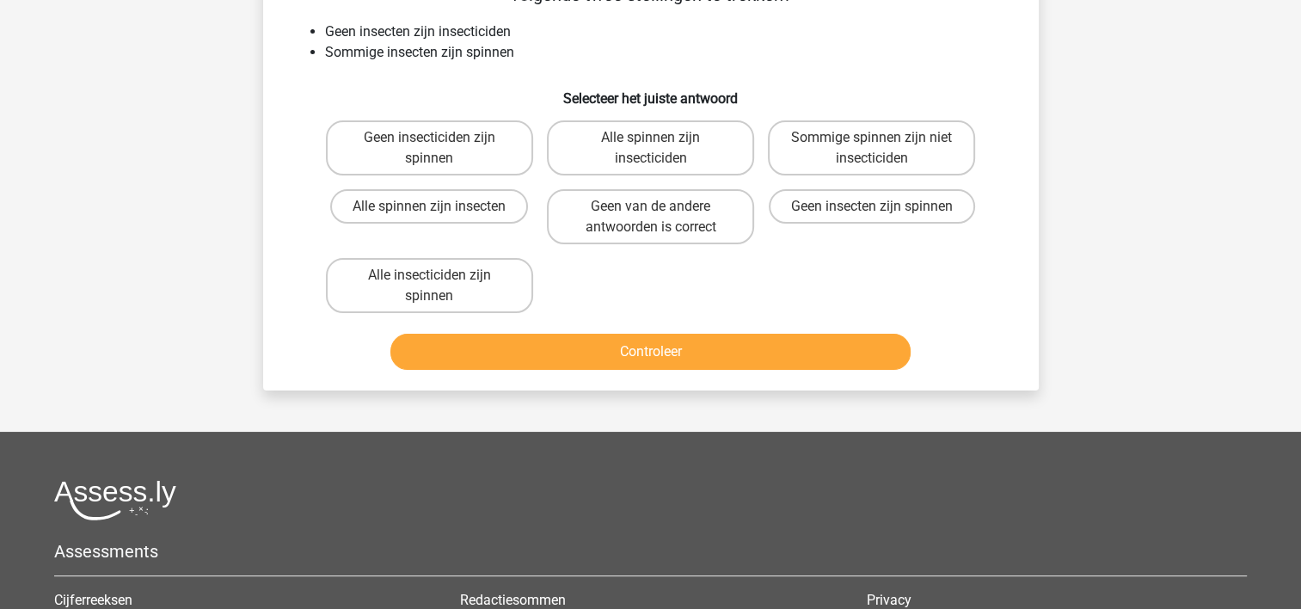
scroll to position [79, 0]
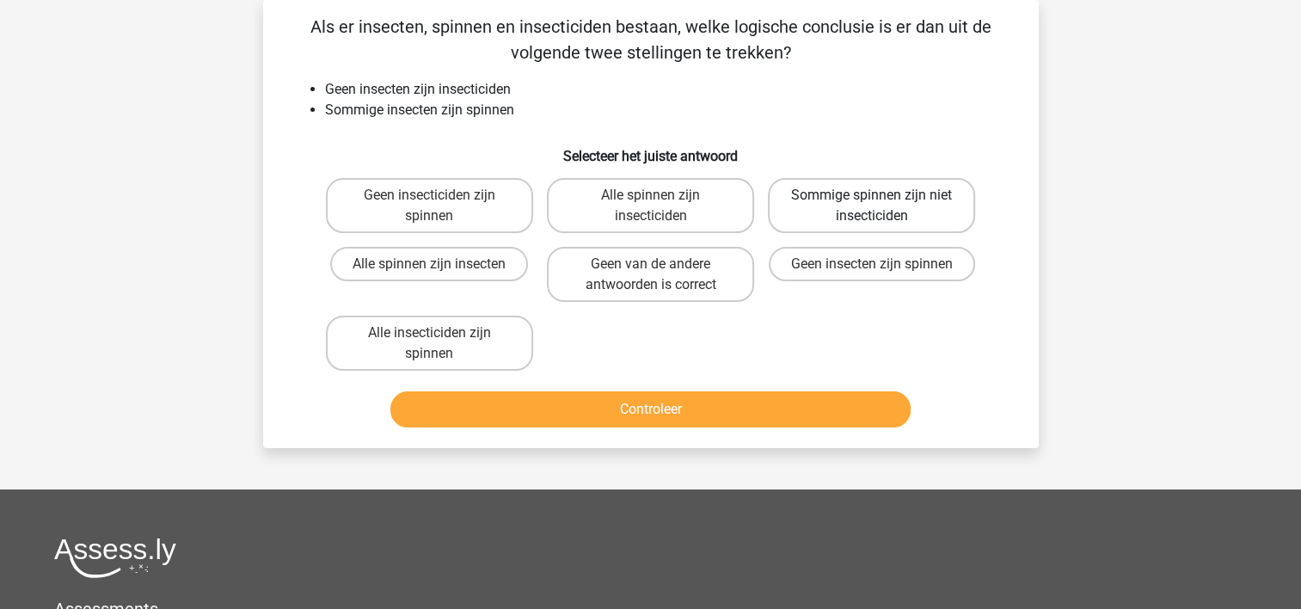
click at [852, 195] on label "Sommige spinnen zijn niet insecticiden" at bounding box center [871, 205] width 207 height 55
click at [872, 195] on input "Sommige spinnen zijn niet insecticiden" at bounding box center [877, 200] width 11 height 11
radio input "true"
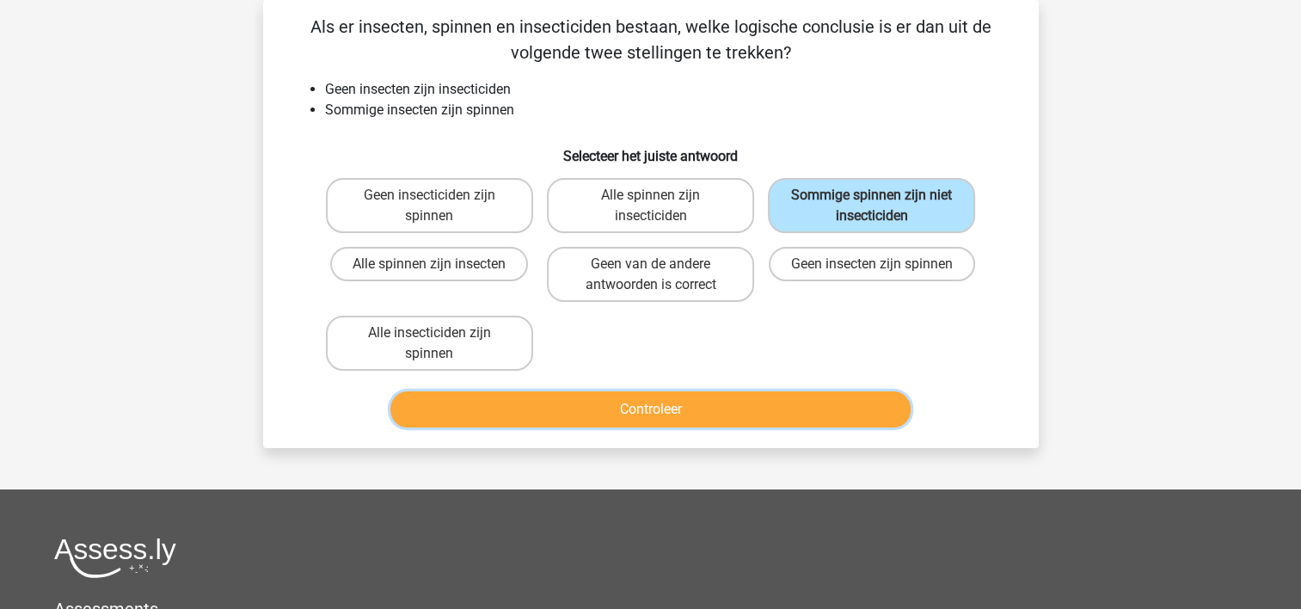
click at [793, 399] on button "Controleer" at bounding box center [650, 409] width 520 height 36
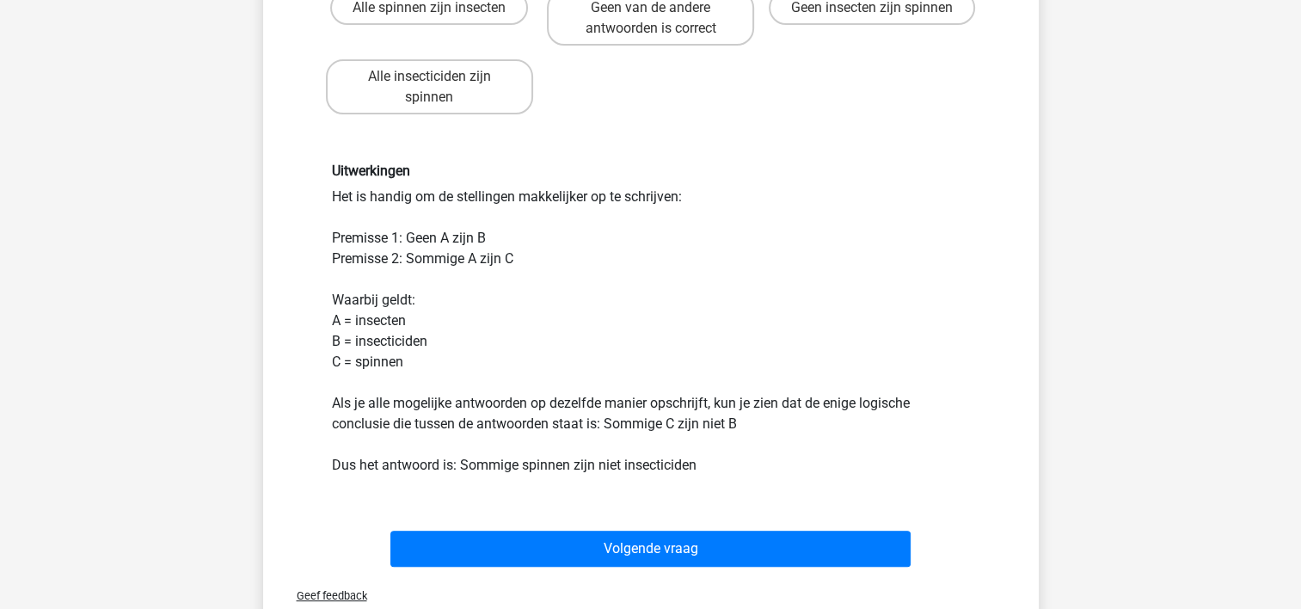
scroll to position [337, 0]
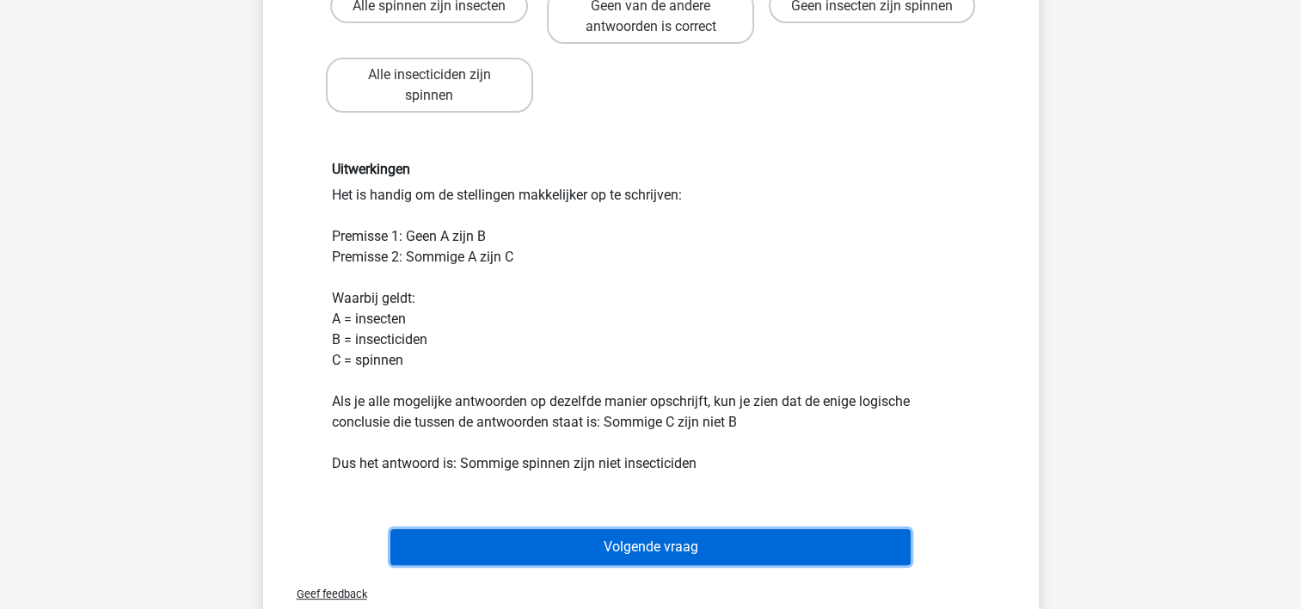
click at [676, 544] on button "Volgende vraag" at bounding box center [650, 547] width 520 height 36
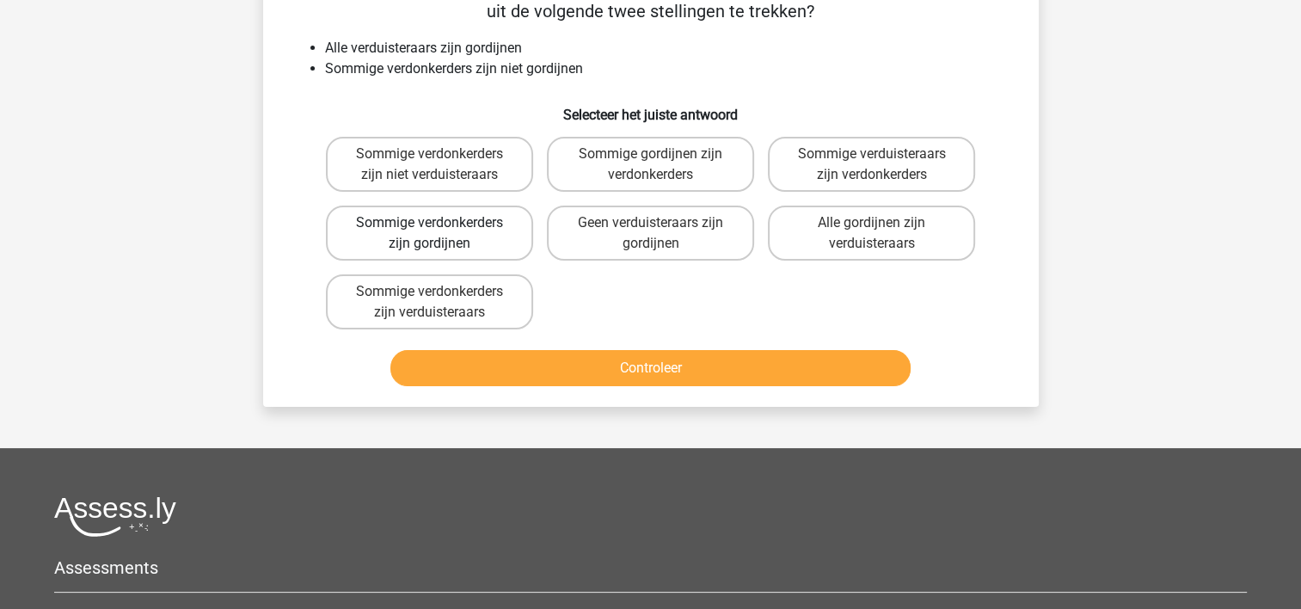
scroll to position [79, 0]
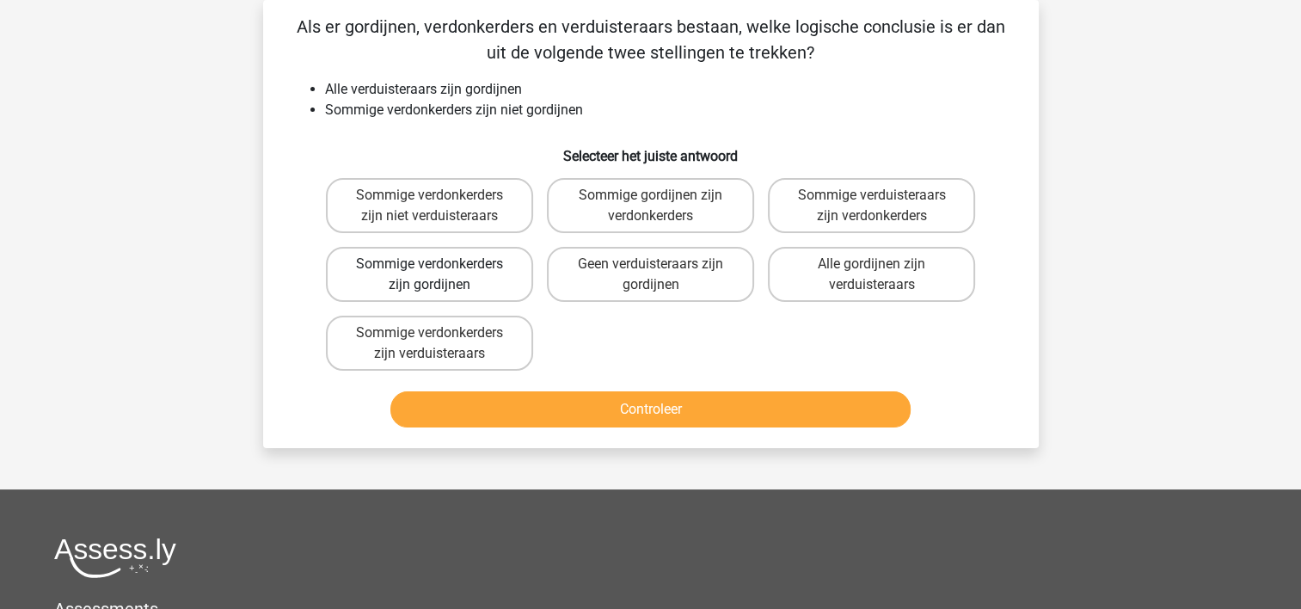
click at [363, 263] on label "Sommige verdonkerders zijn gordijnen" at bounding box center [429, 274] width 207 height 55
click at [429, 264] on input "Sommige verdonkerders zijn gordijnen" at bounding box center [434, 269] width 11 height 11
radio input "true"
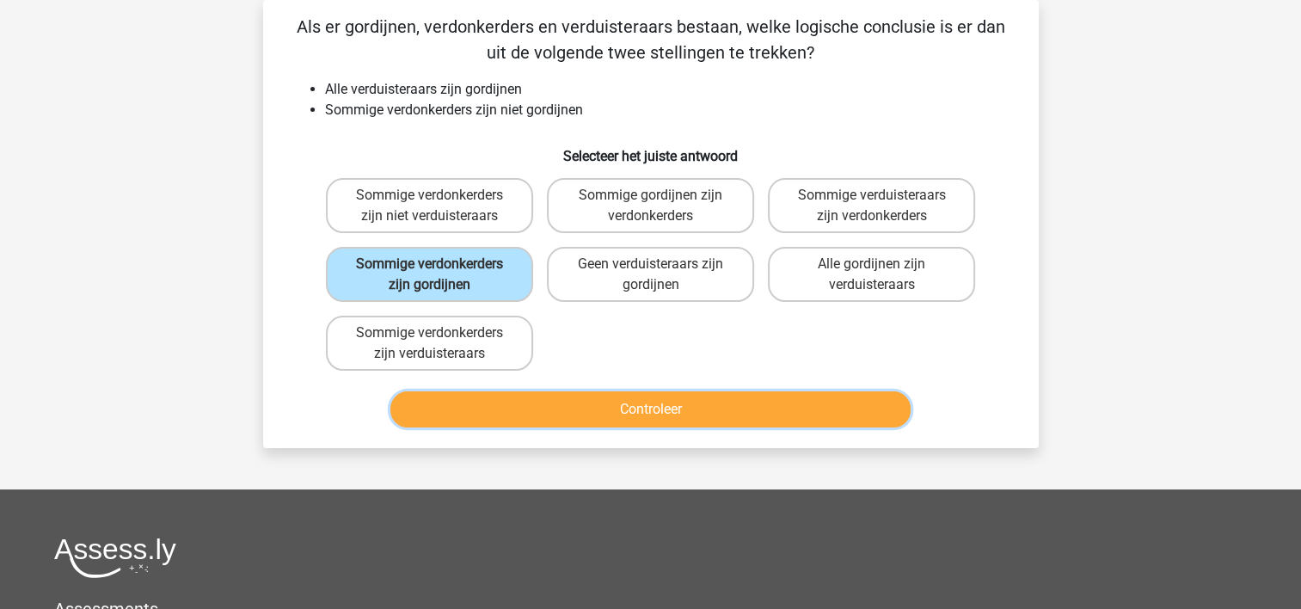
click at [506, 404] on button "Controleer" at bounding box center [650, 409] width 520 height 36
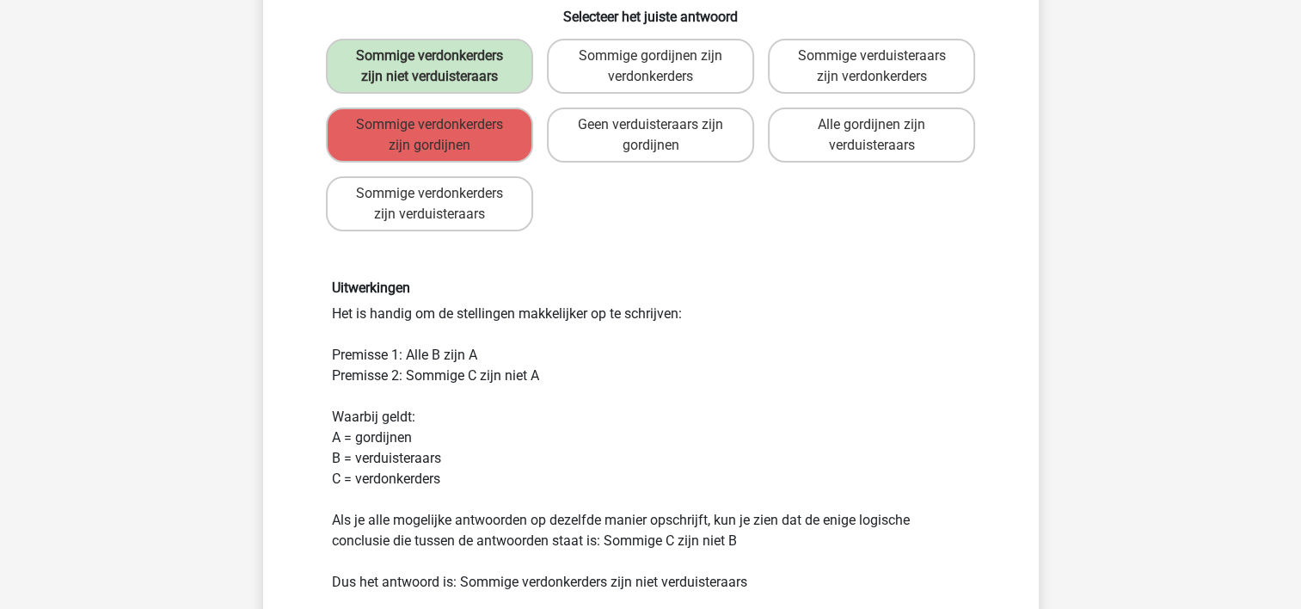
scroll to position [337, 0]
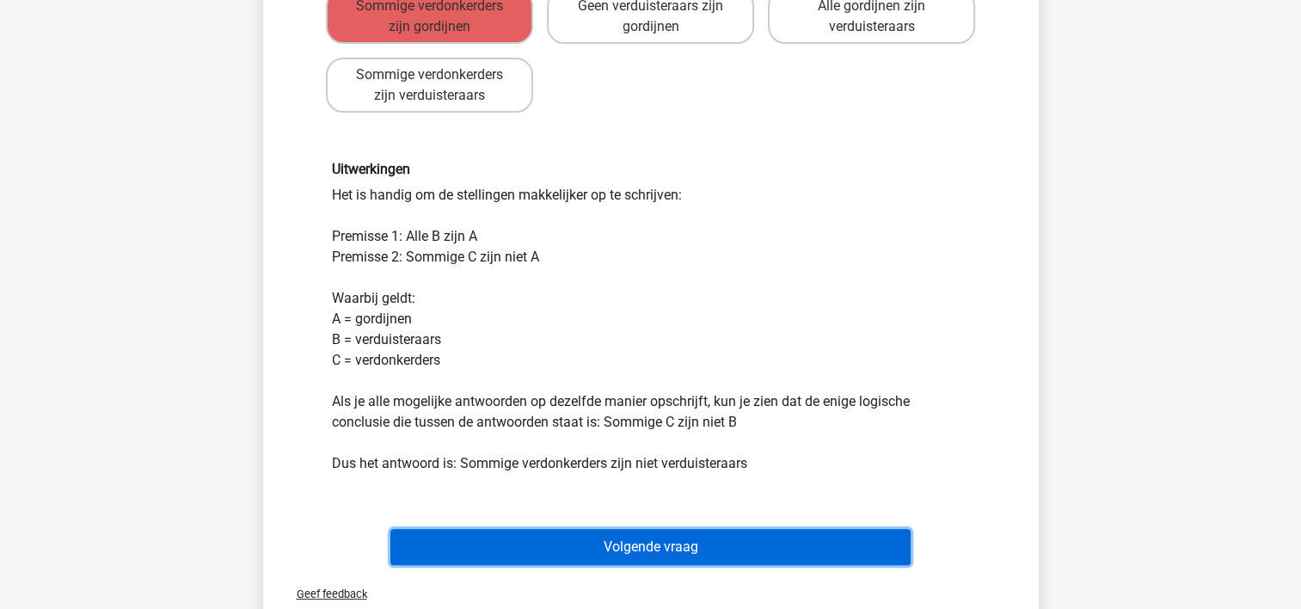
click at [585, 540] on button "Volgende vraag" at bounding box center [650, 547] width 520 height 36
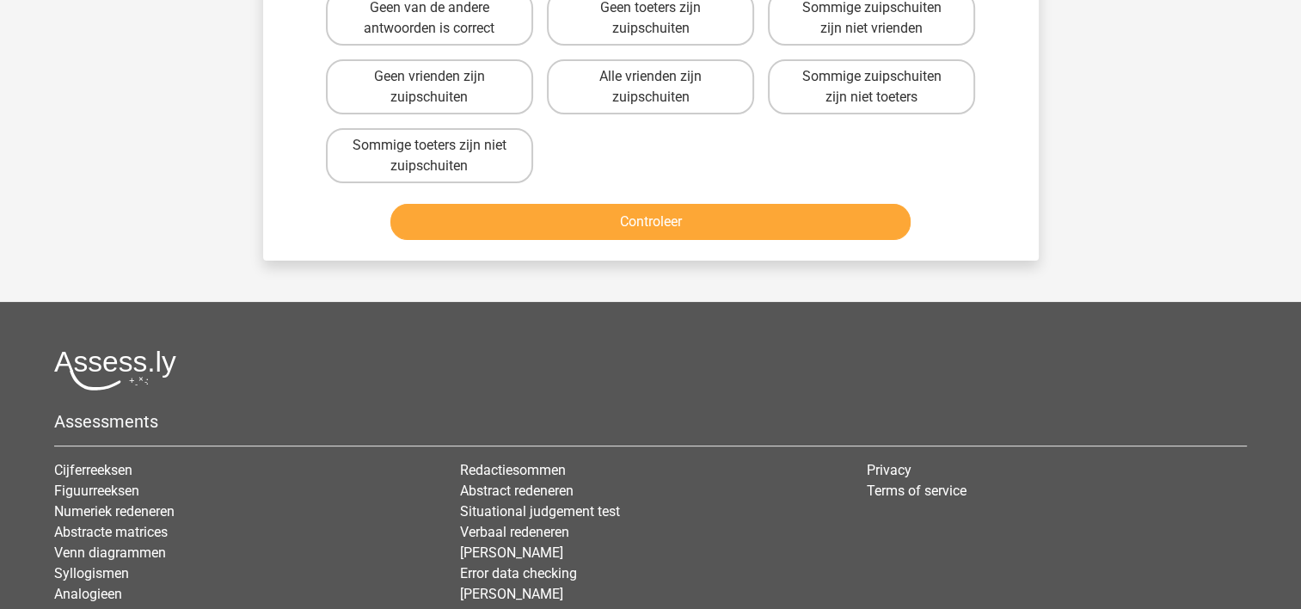
scroll to position [79, 0]
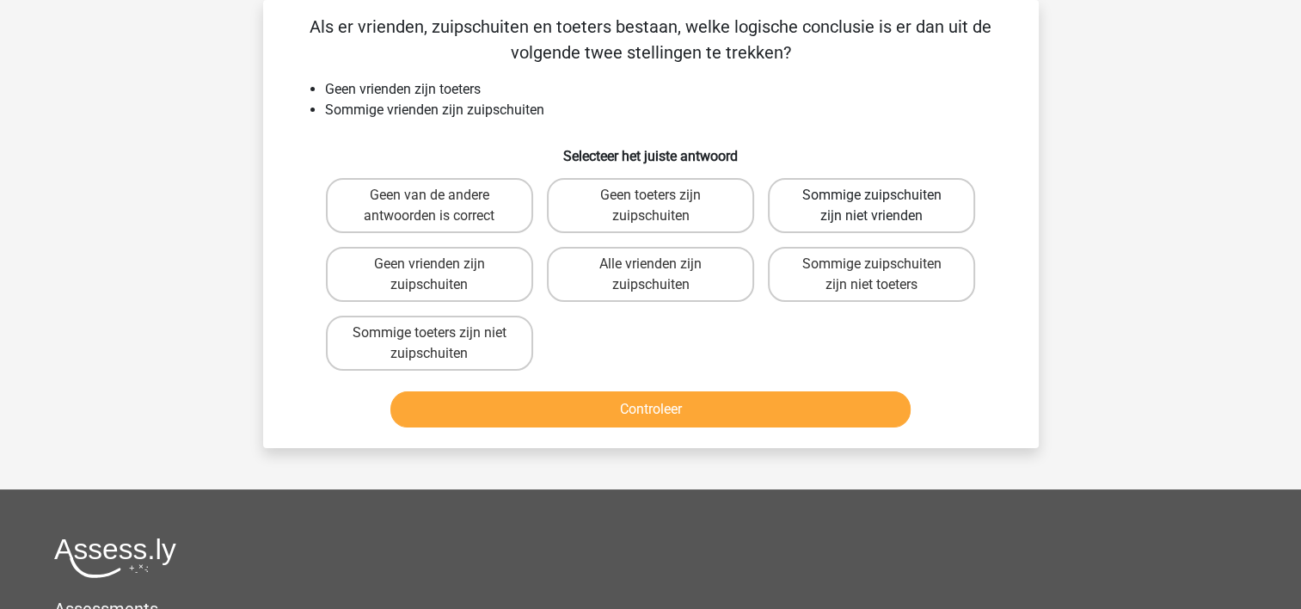
click at [846, 203] on label "Sommige zuipschuiten zijn niet vrienden" at bounding box center [871, 205] width 207 height 55
click at [872, 203] on input "Sommige zuipschuiten zijn niet vrienden" at bounding box center [877, 200] width 11 height 11
radio input "true"
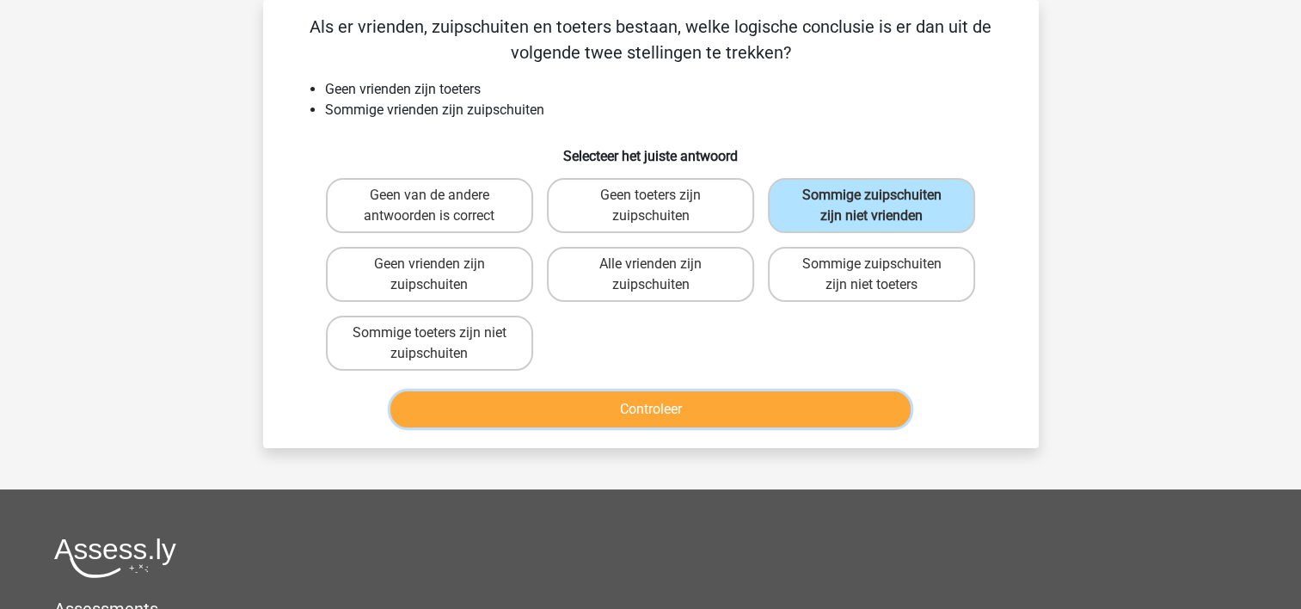
click at [794, 408] on button "Controleer" at bounding box center [650, 409] width 520 height 36
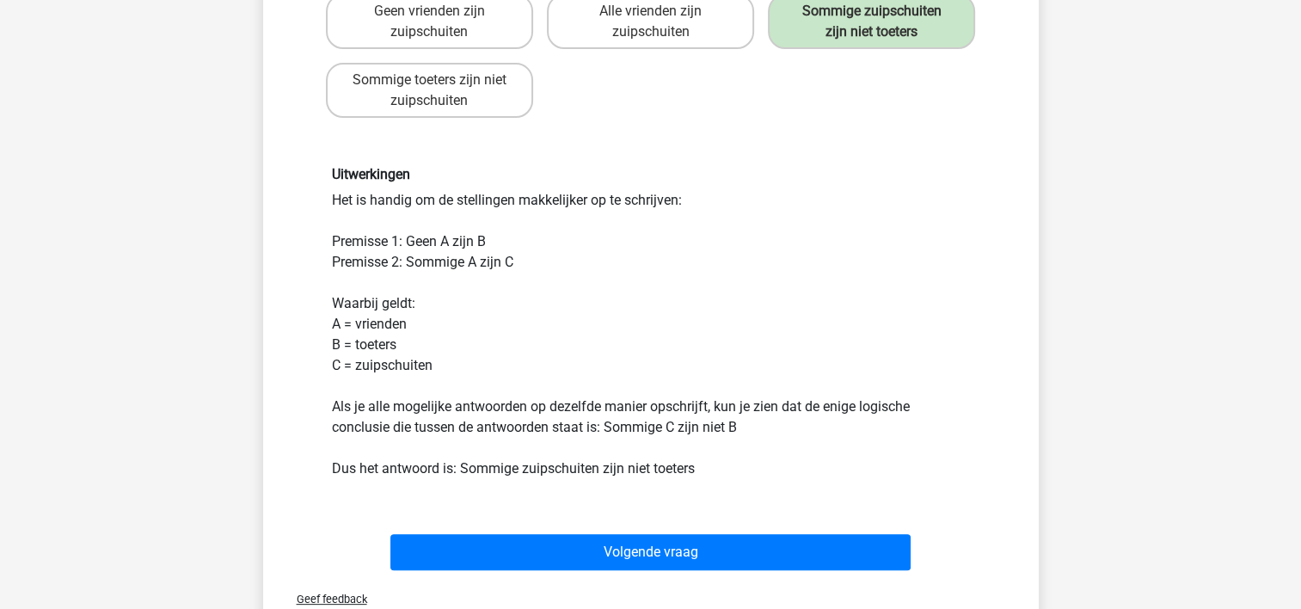
scroll to position [423, 0]
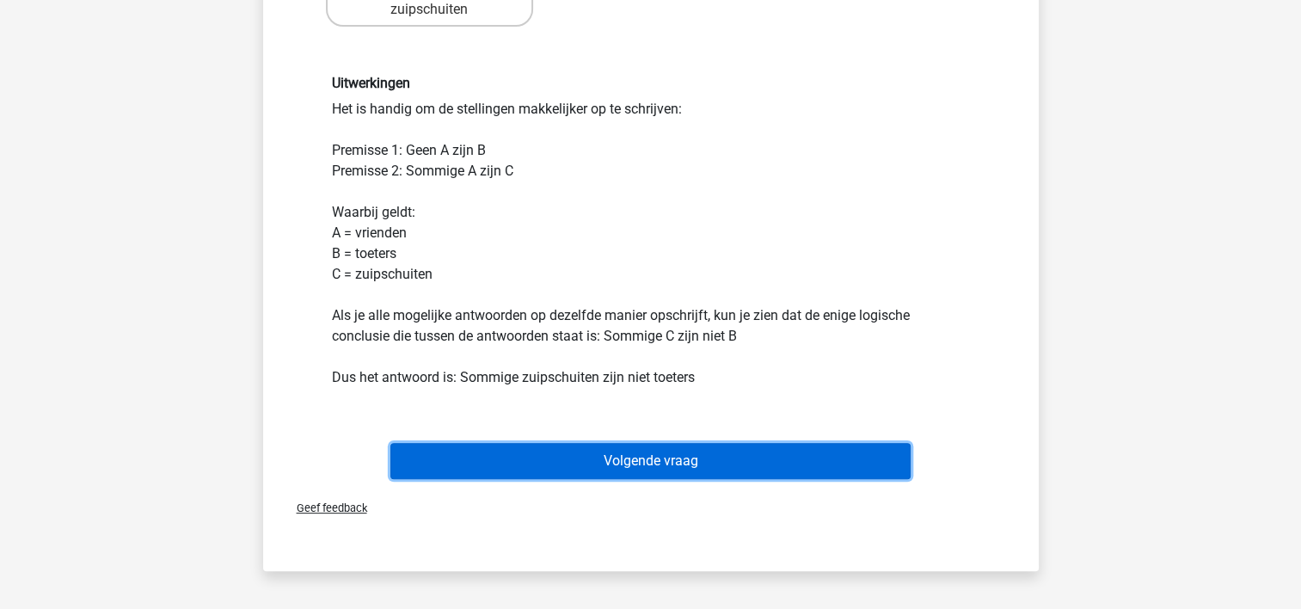
click at [772, 446] on button "Volgende vraag" at bounding box center [650, 461] width 520 height 36
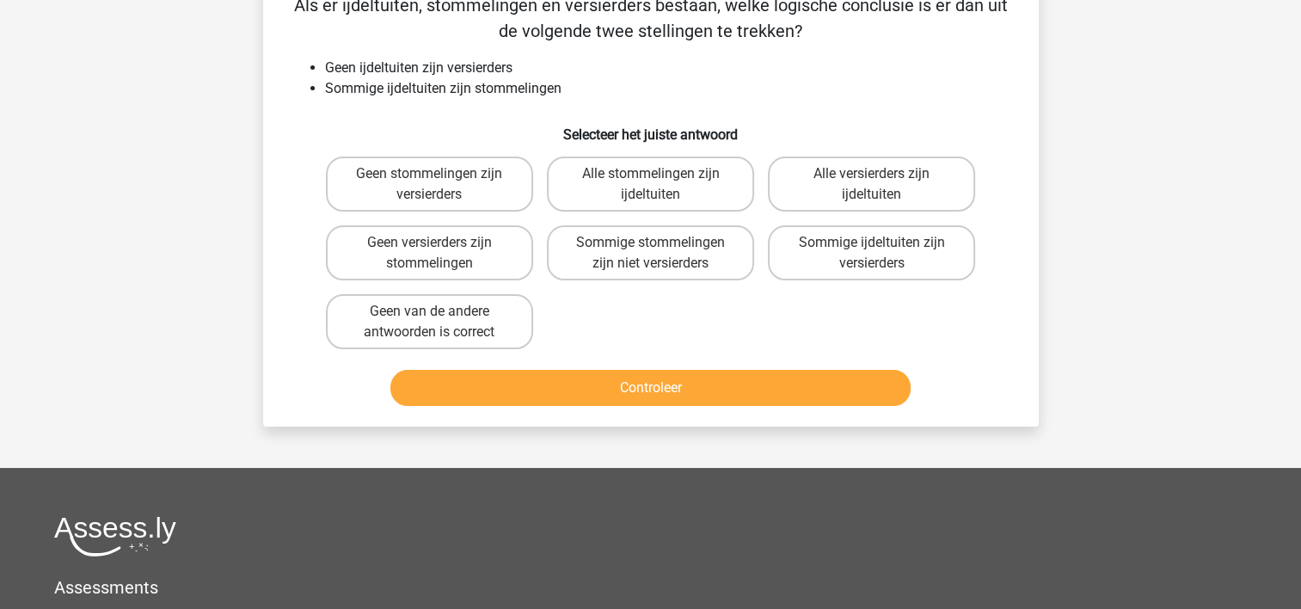
scroll to position [79, 0]
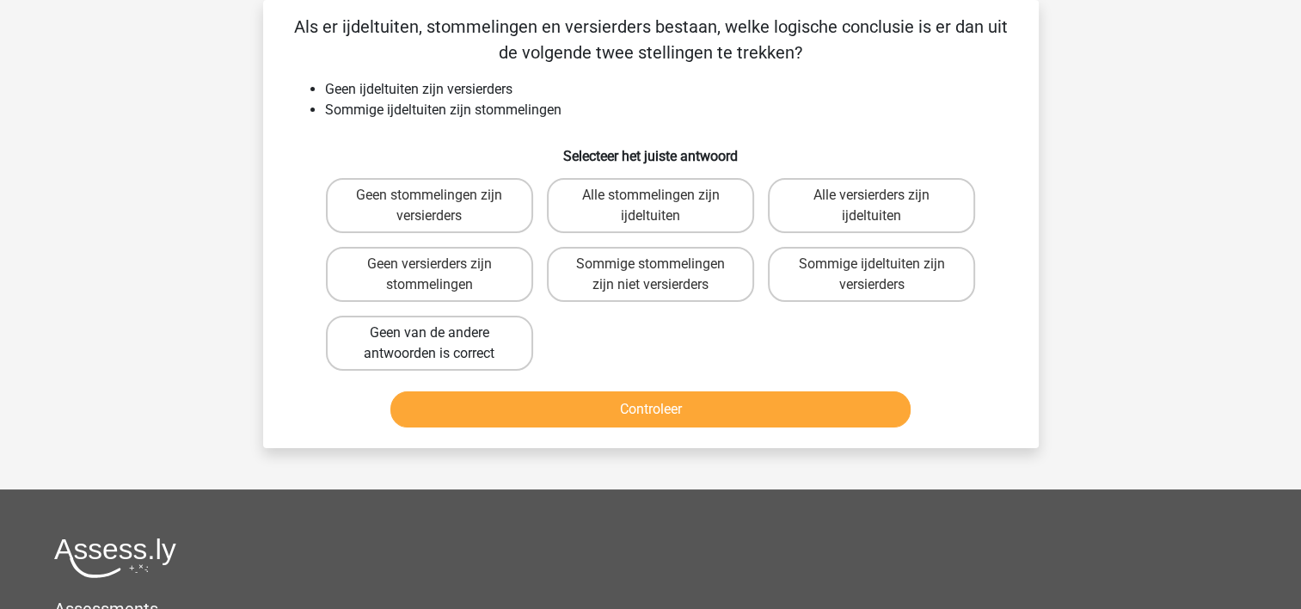
drag, startPoint x: 372, startPoint y: 333, endPoint x: 382, endPoint y: 339, distance: 11.2
click at [377, 335] on label "Geen van de andere antwoorden is correct" at bounding box center [429, 343] width 207 height 55
click at [429, 335] on input "Geen van de andere antwoorden is correct" at bounding box center [434, 338] width 11 height 11
radio input "true"
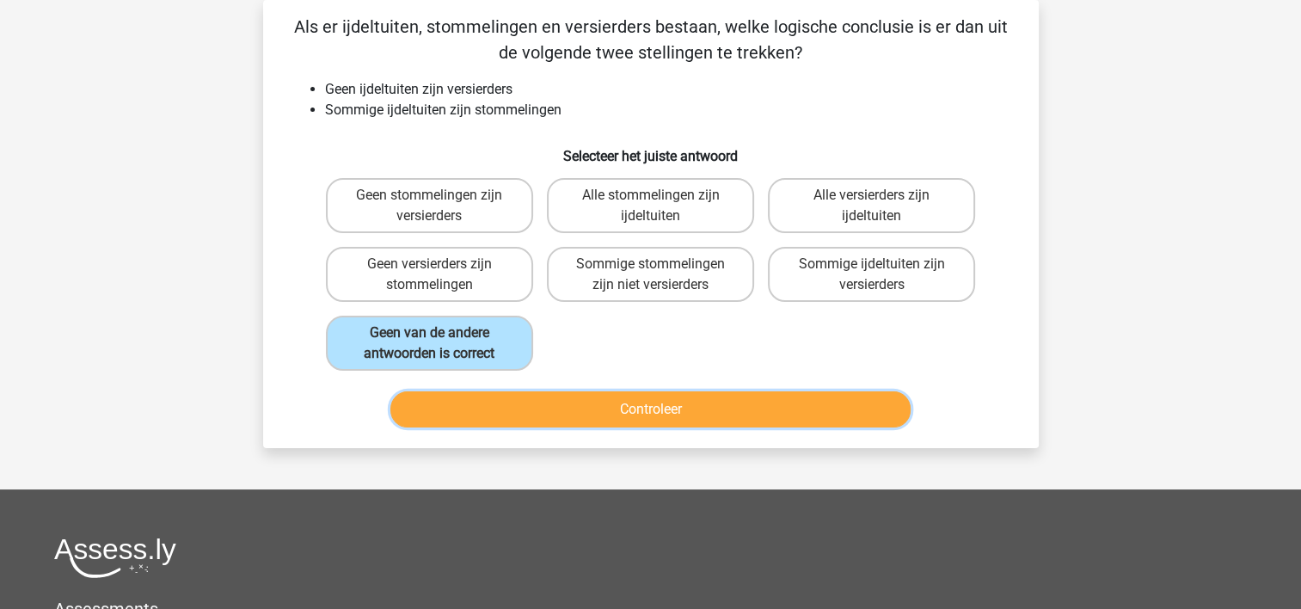
click at [475, 402] on button "Controleer" at bounding box center [650, 409] width 520 height 36
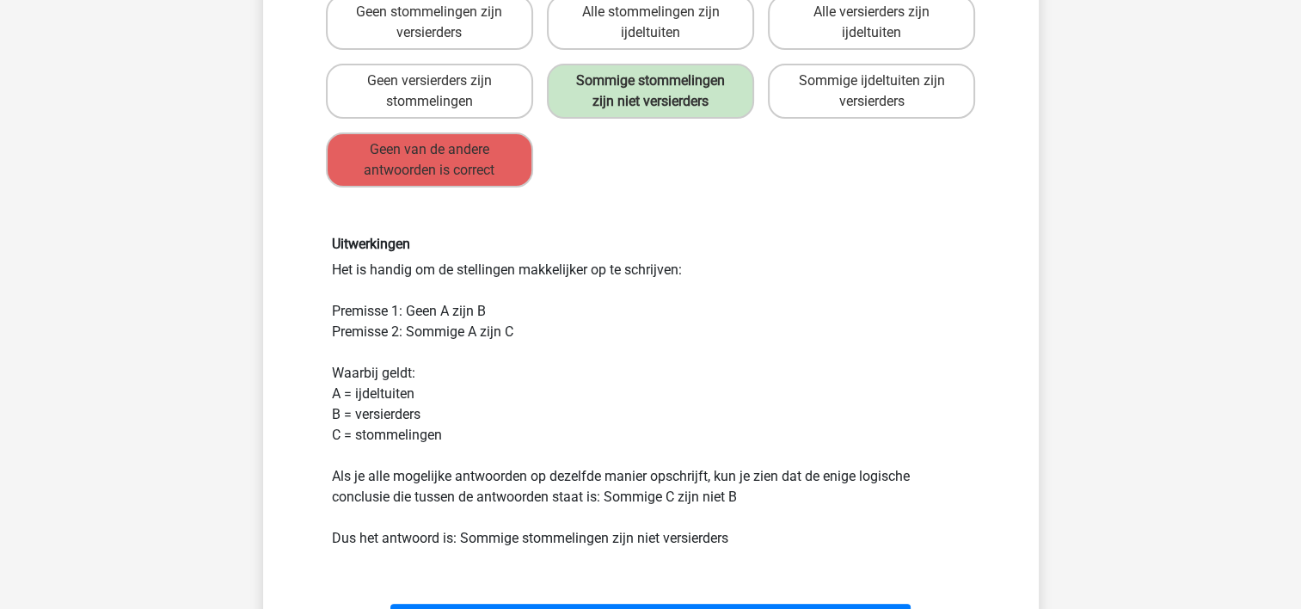
scroll to position [337, 0]
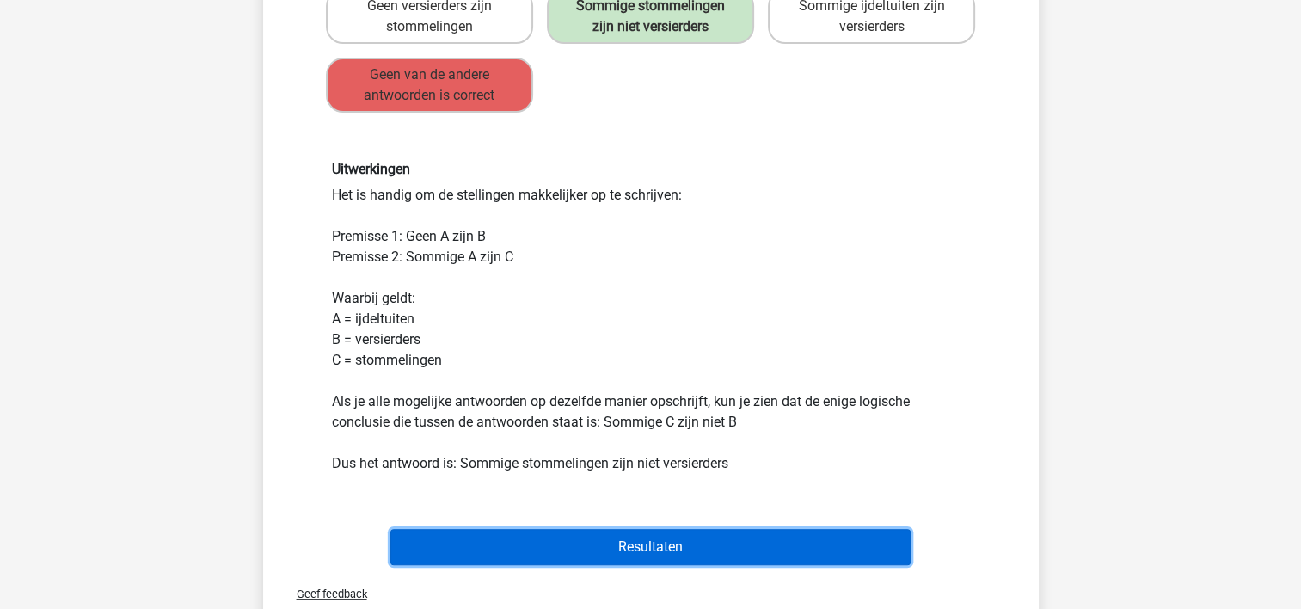
click at [546, 537] on button "Resultaten" at bounding box center [650, 547] width 520 height 36
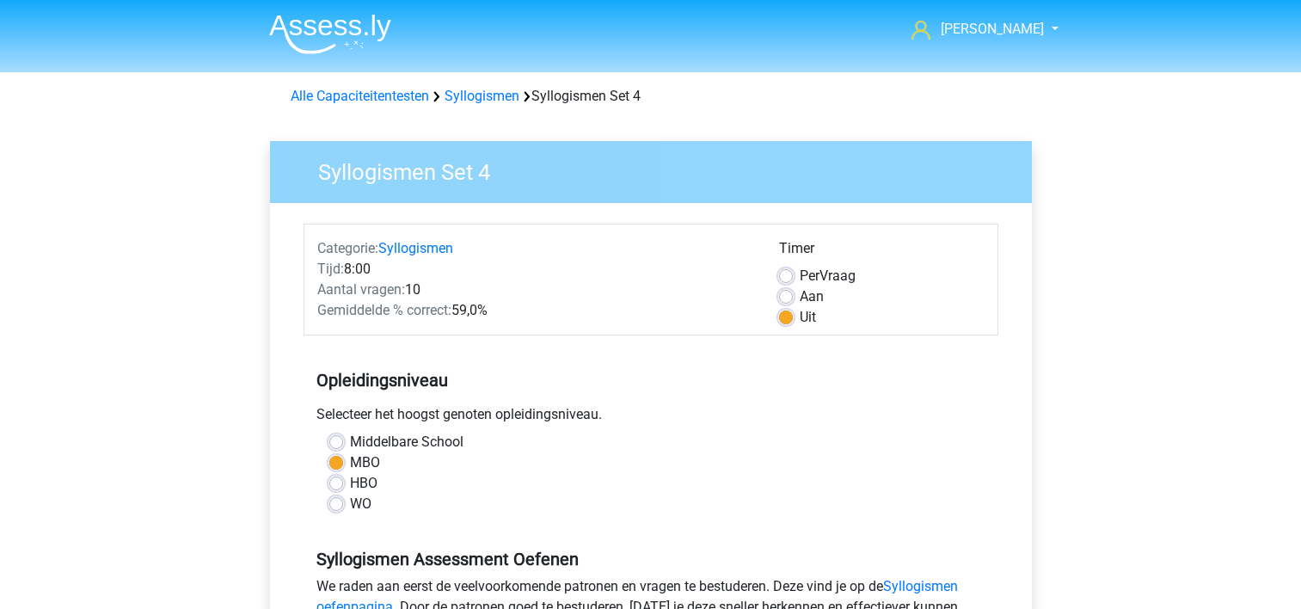
scroll to position [516, 0]
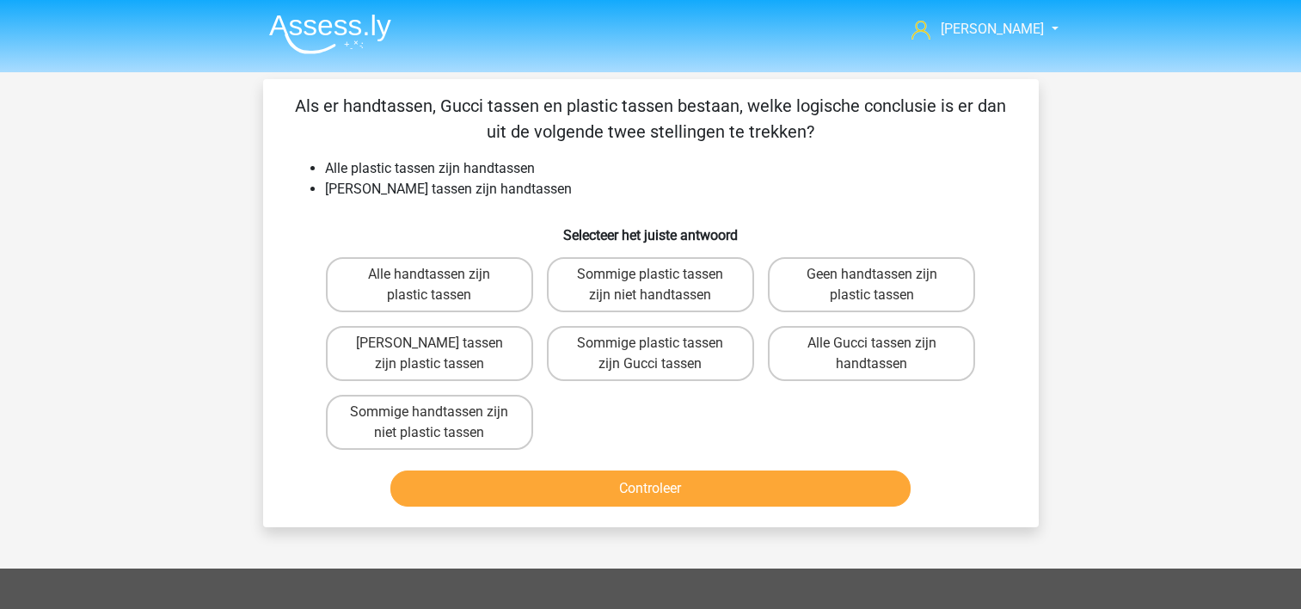
scroll to position [411, 0]
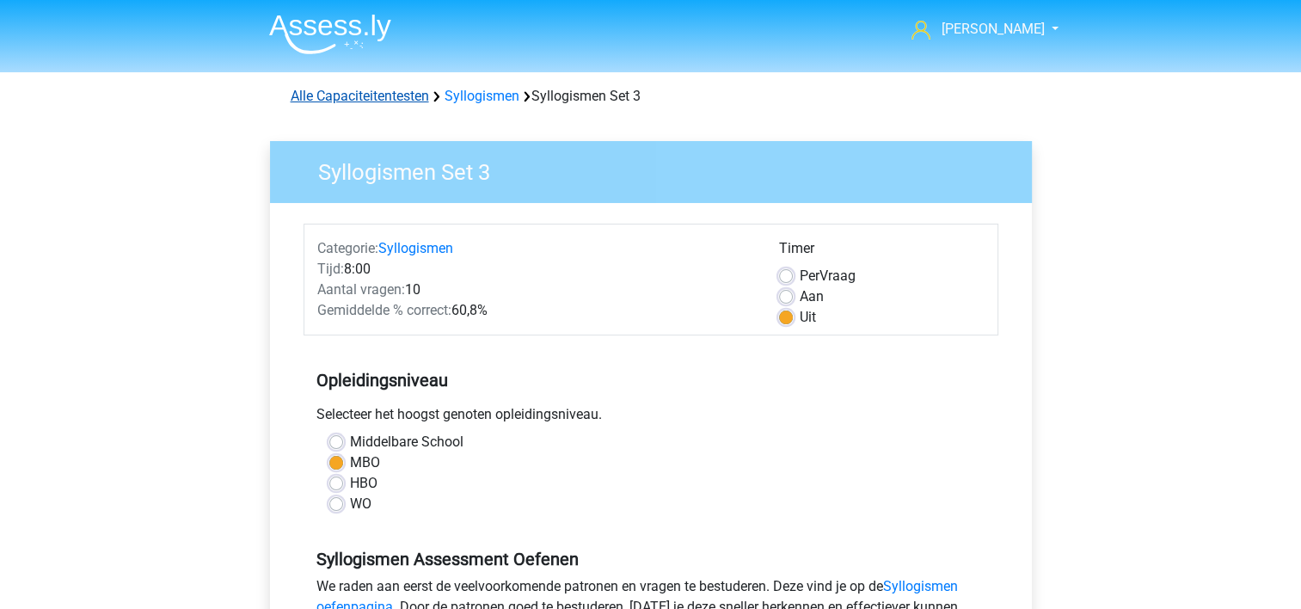
click at [349, 99] on link "Alle Capaciteitentesten" at bounding box center [360, 96] width 138 height 16
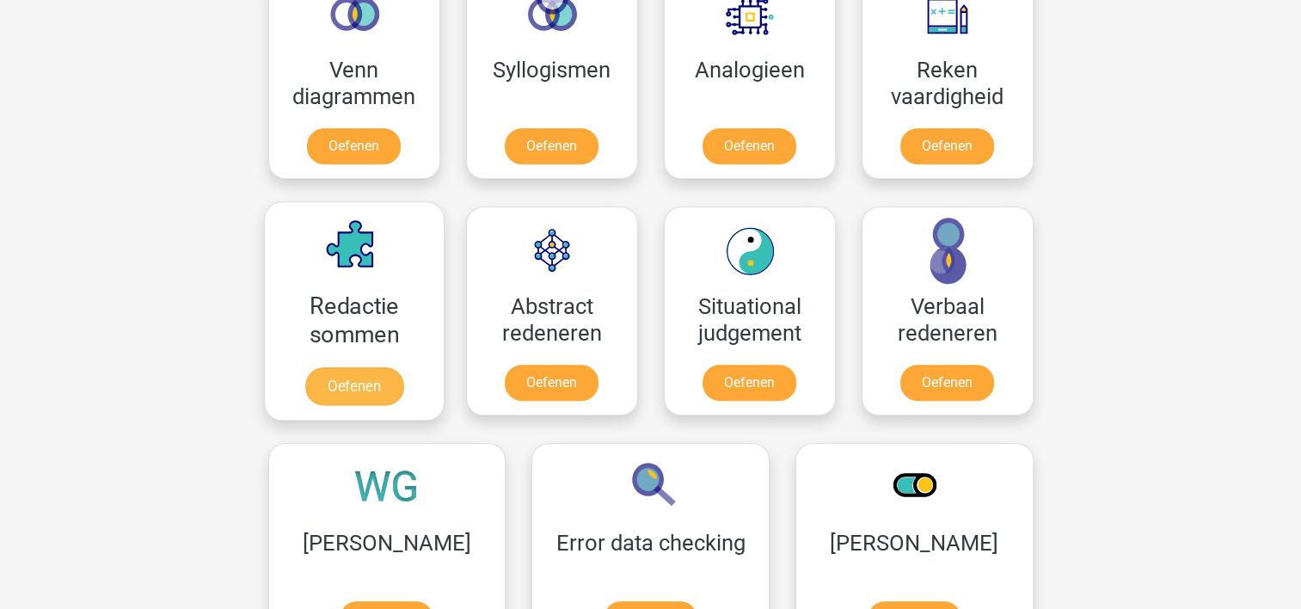
scroll to position [1245, 0]
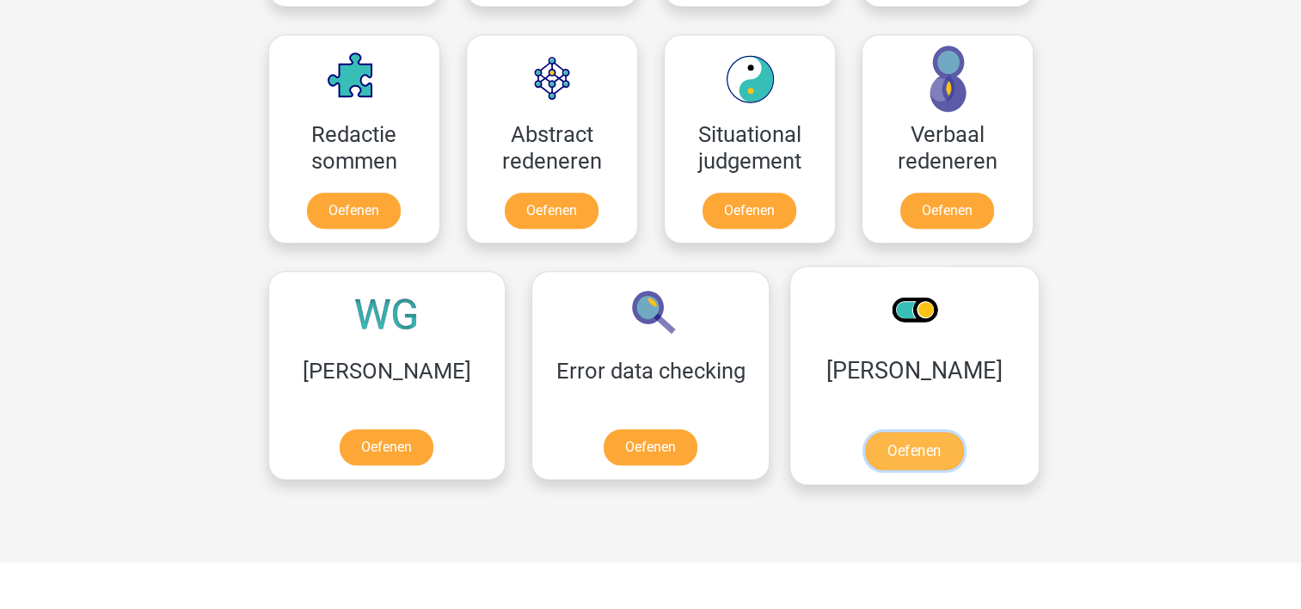
click at [865, 448] on link "Oefenen" at bounding box center [914, 451] width 98 height 38
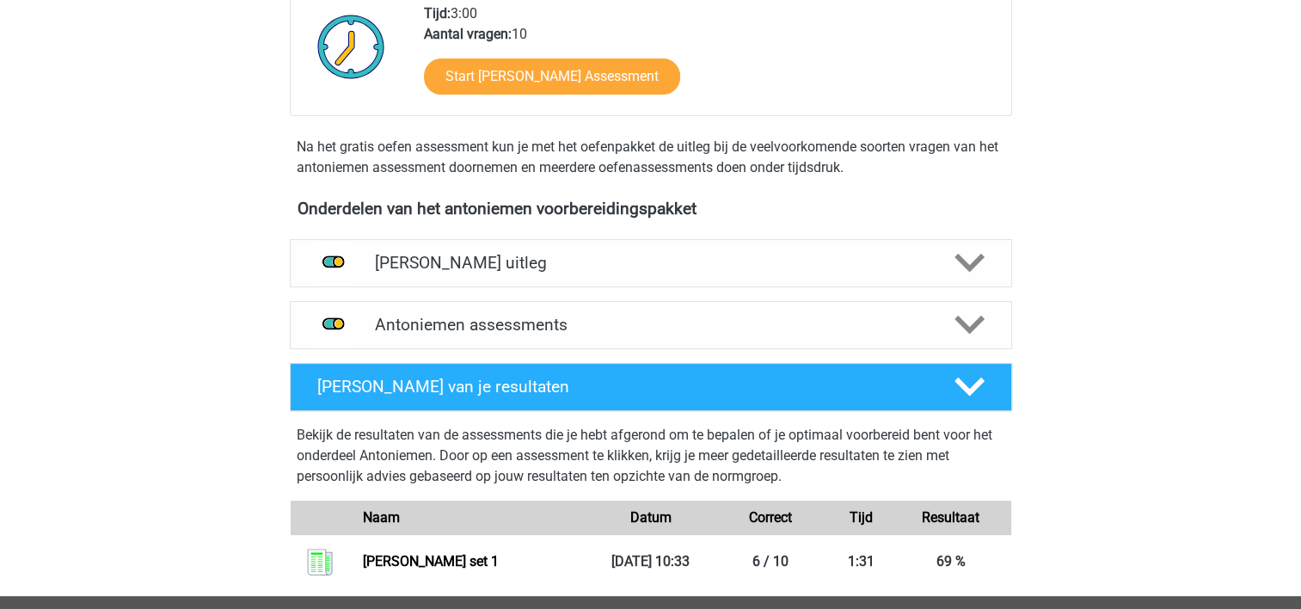
scroll to position [430, 0]
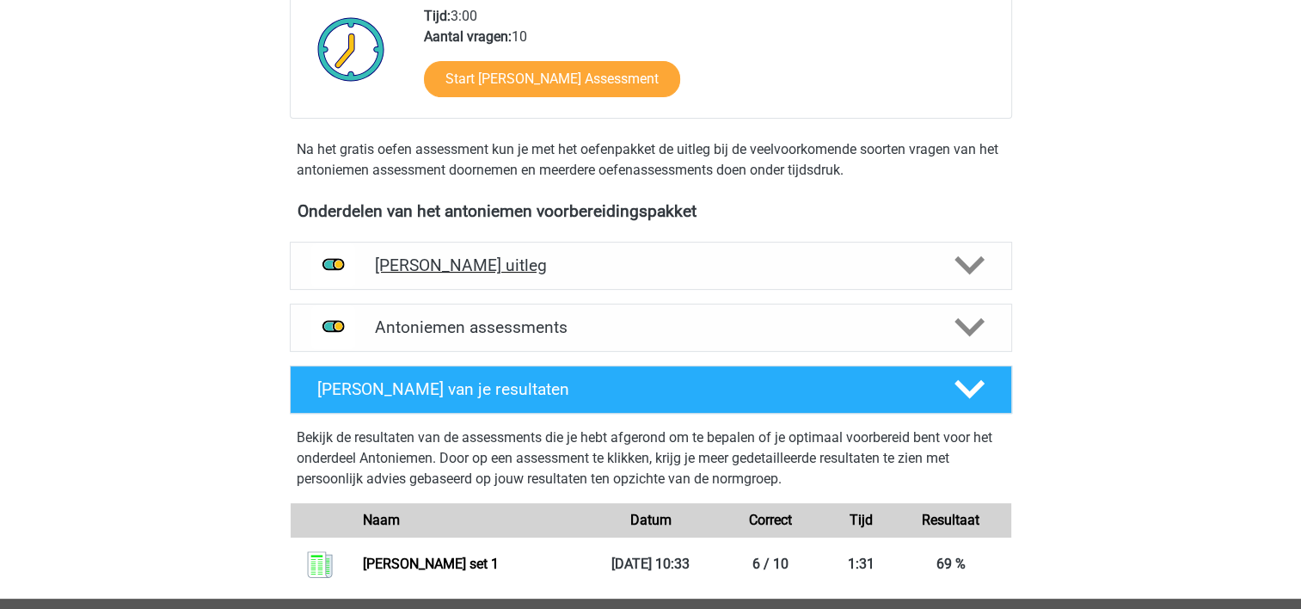
click at [962, 265] on polygon at bounding box center [970, 265] width 30 height 19
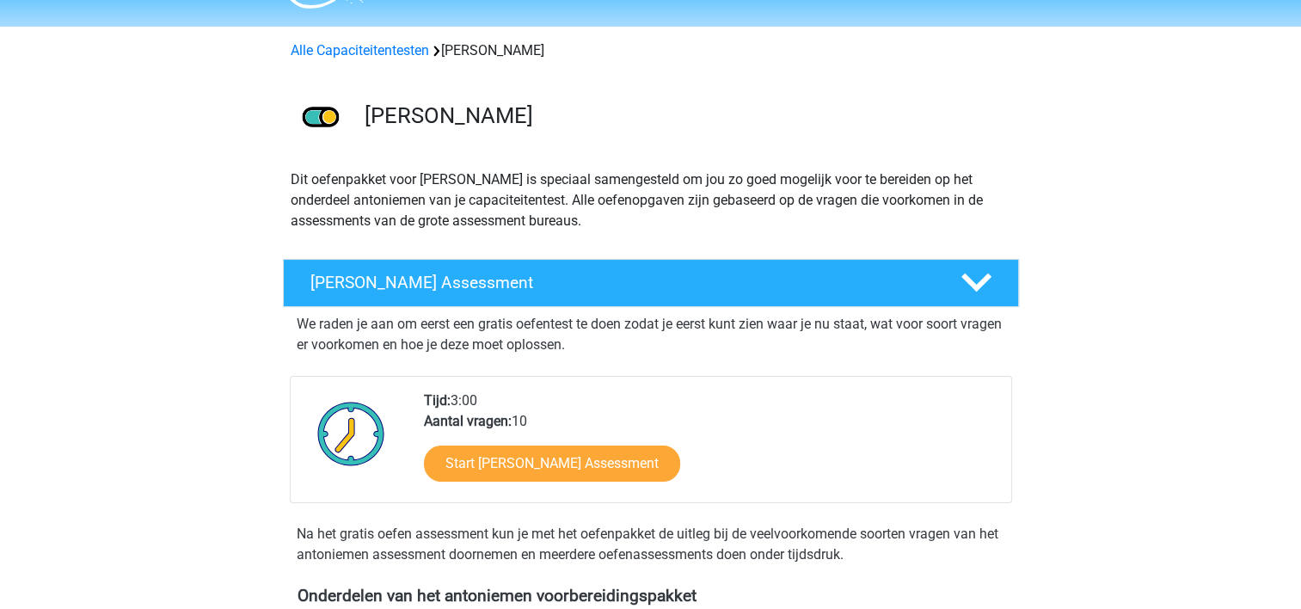
scroll to position [0, 0]
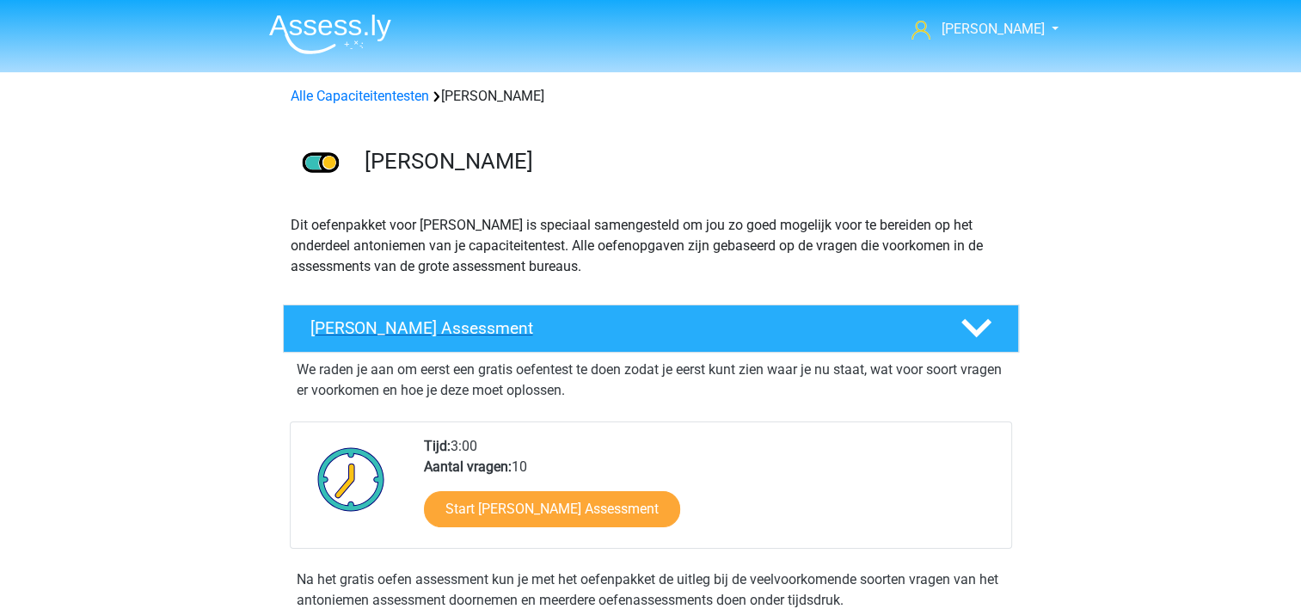
click at [980, 327] on polygon at bounding box center [977, 328] width 30 height 19
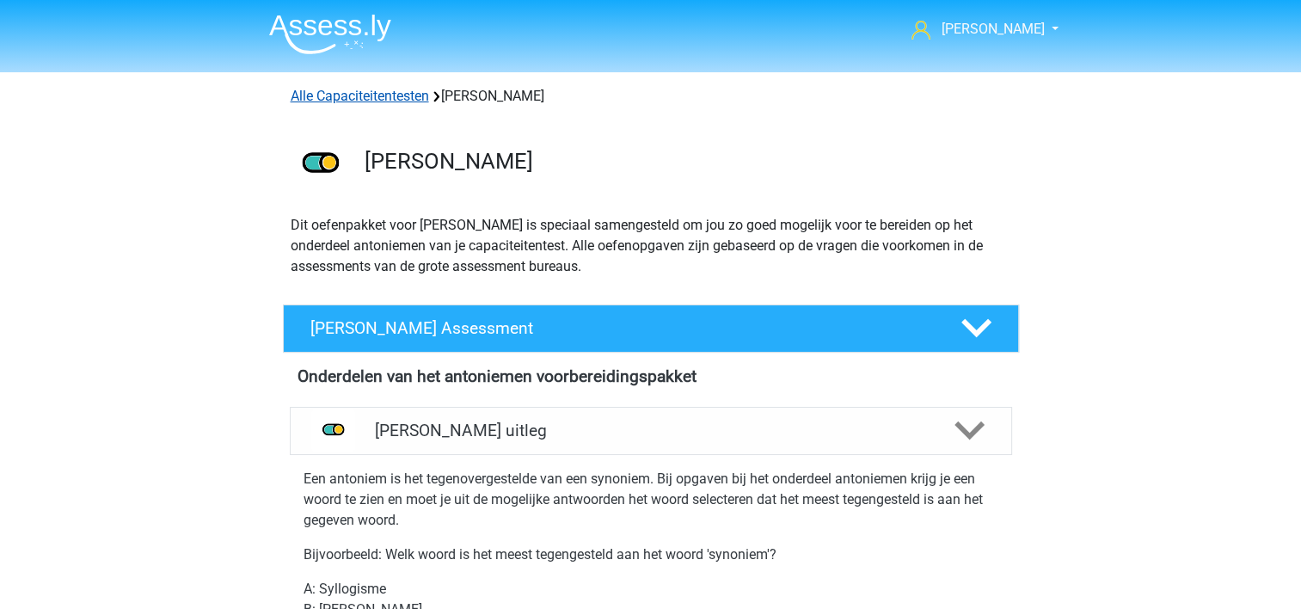
click at [395, 96] on link "Alle Capaciteitentesten" at bounding box center [360, 96] width 138 height 16
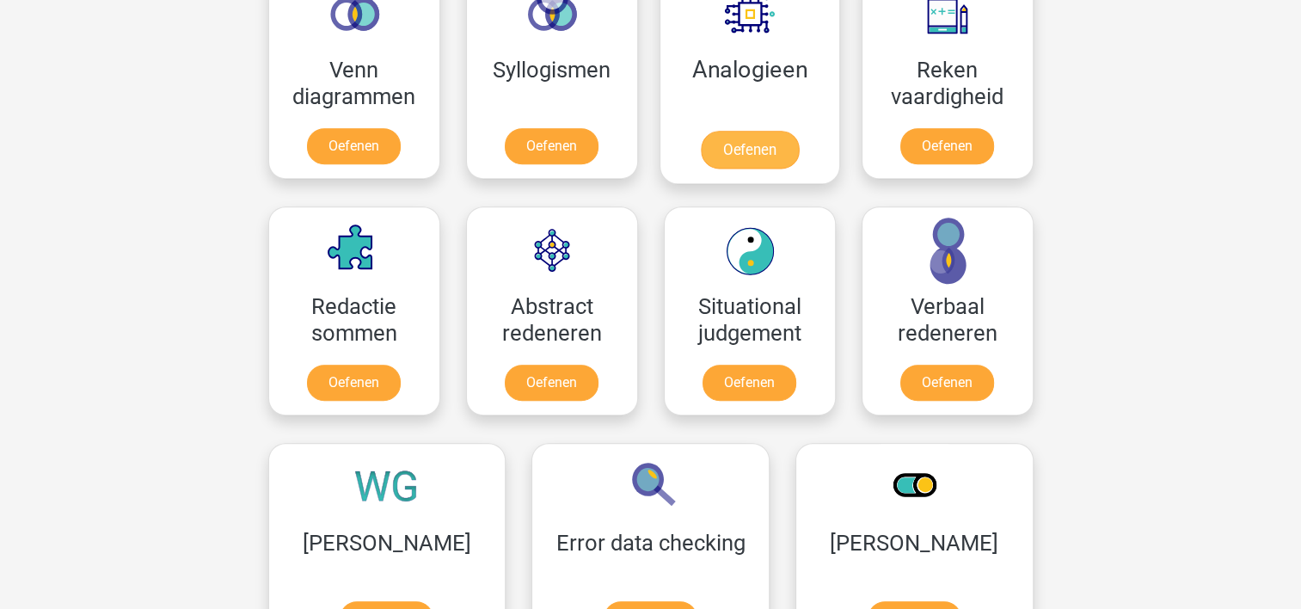
scroll to position [1245, 0]
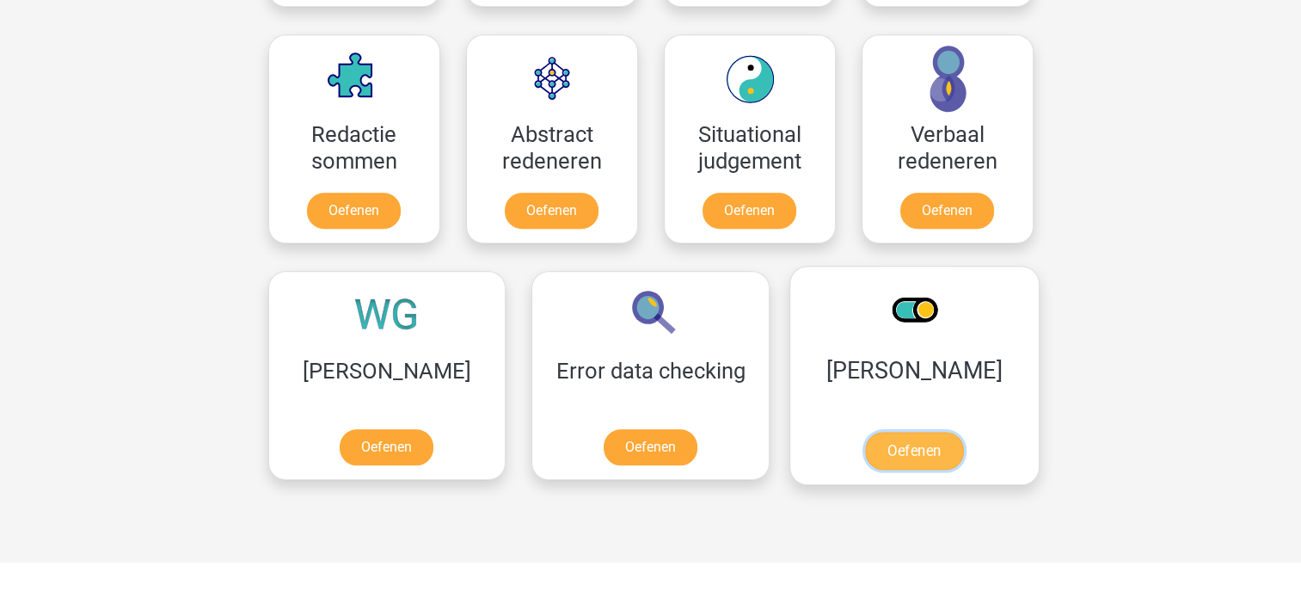
click at [865, 432] on link "Oefenen" at bounding box center [914, 451] width 98 height 38
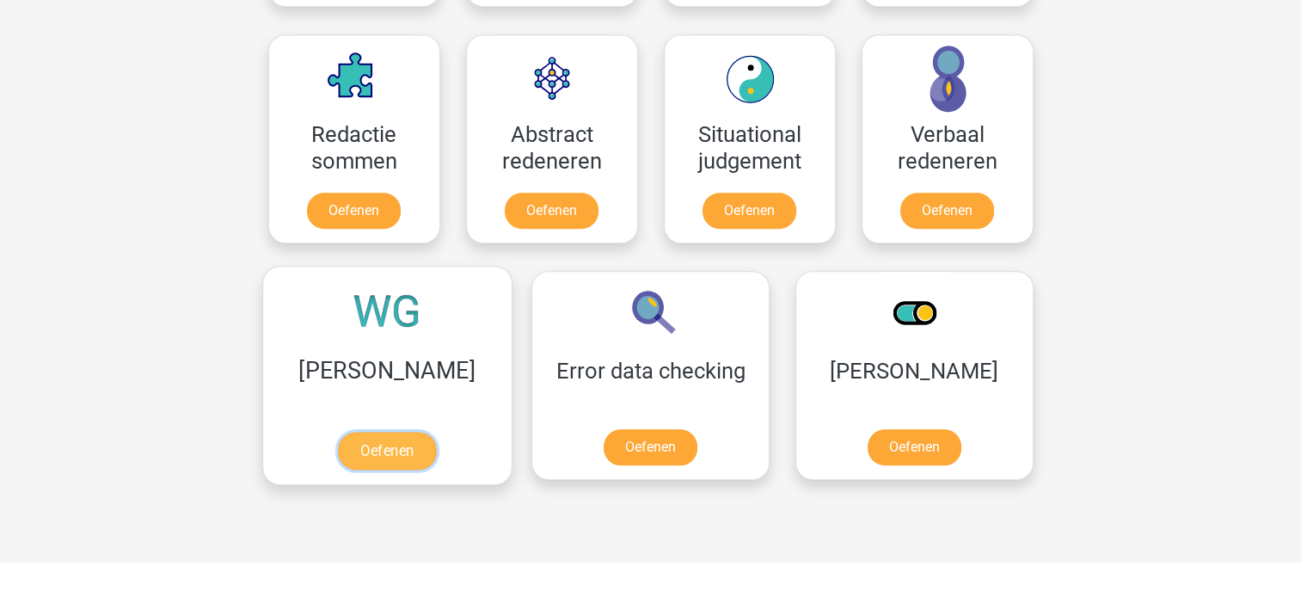
click at [361, 432] on link "Oefenen" at bounding box center [387, 451] width 98 height 38
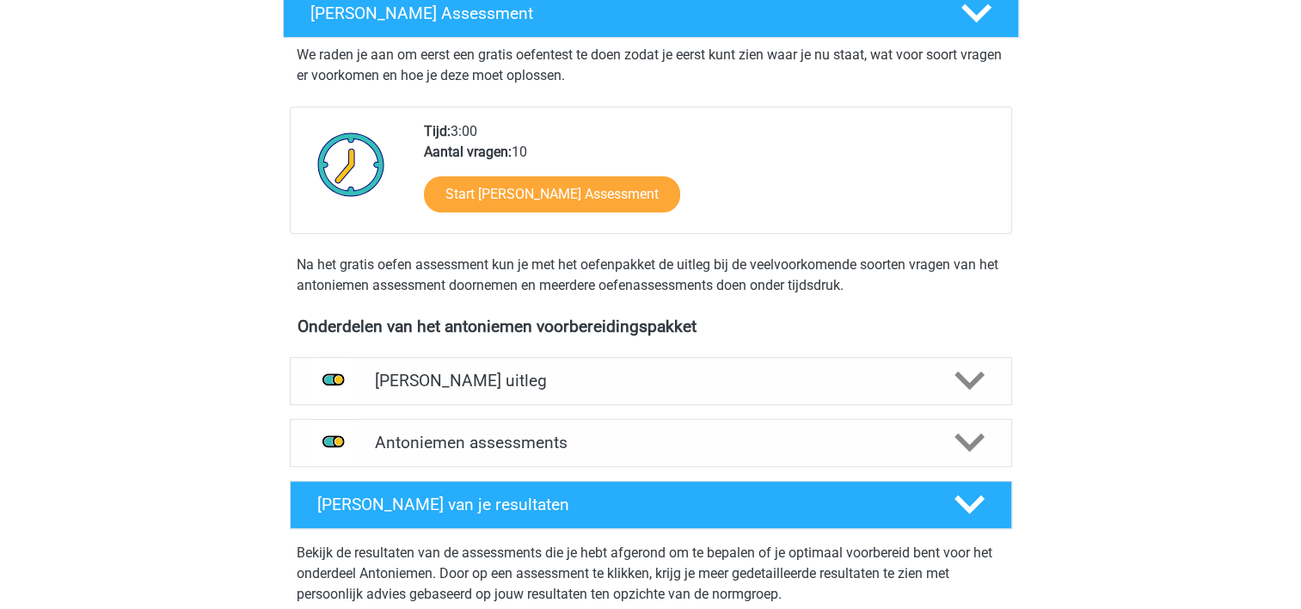
scroll to position [344, 0]
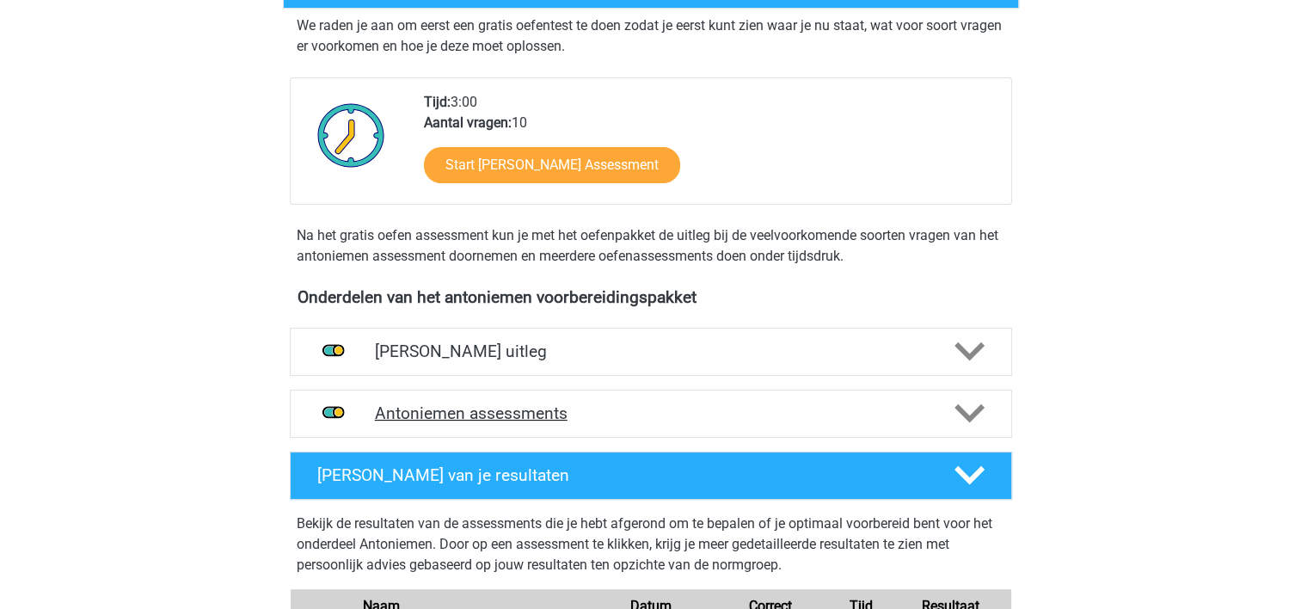
click at [973, 414] on polygon at bounding box center [970, 413] width 30 height 19
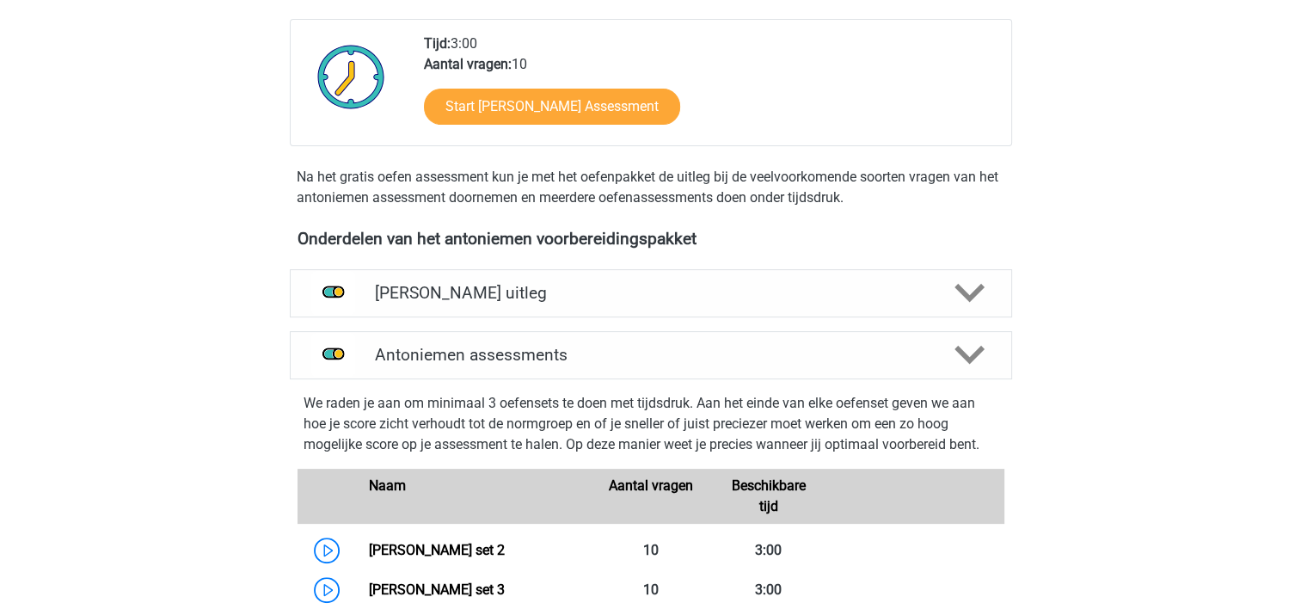
scroll to position [602, 0]
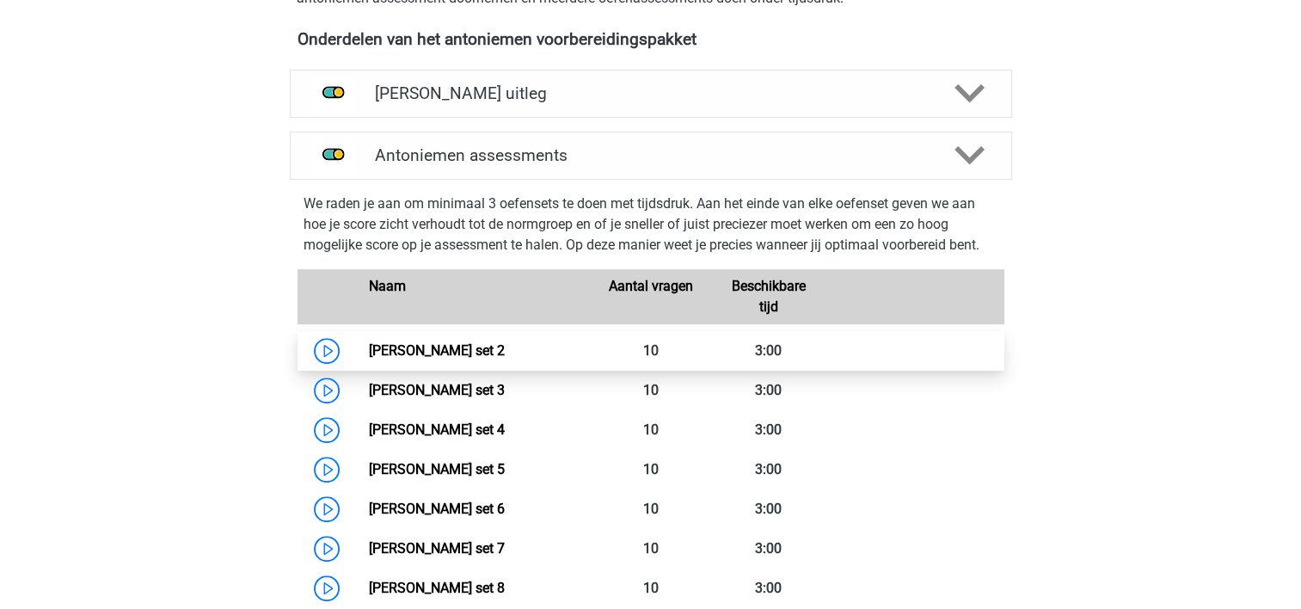
click at [456, 351] on link "Antoniemen set 2" at bounding box center [437, 350] width 136 height 16
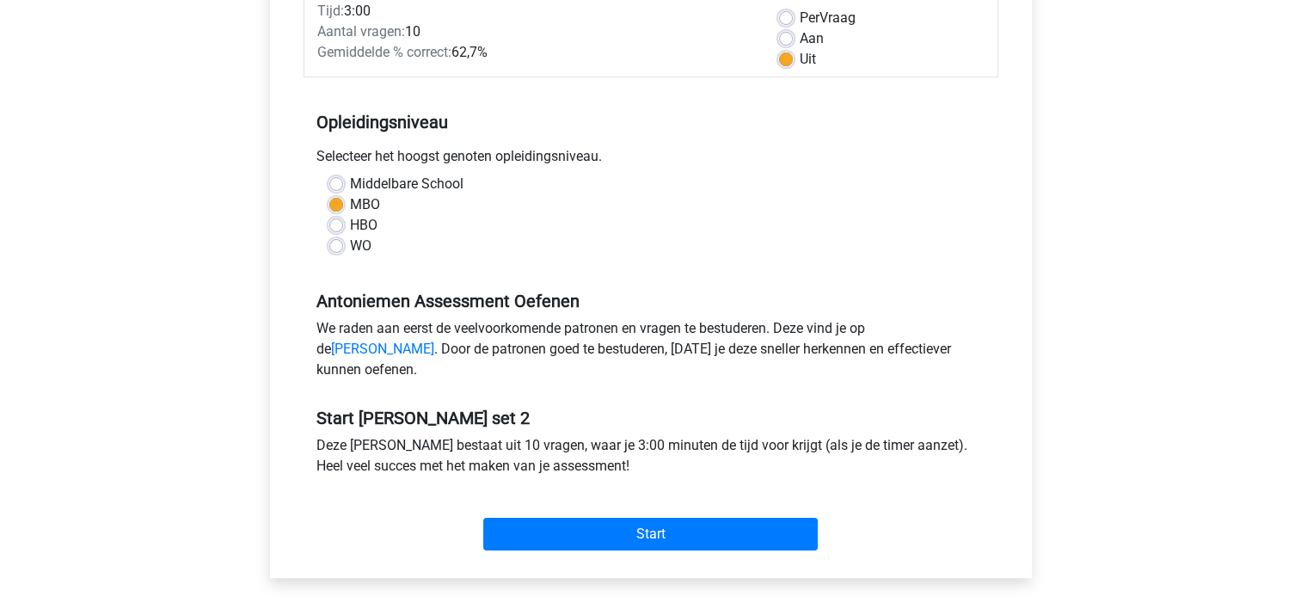
scroll to position [430, 0]
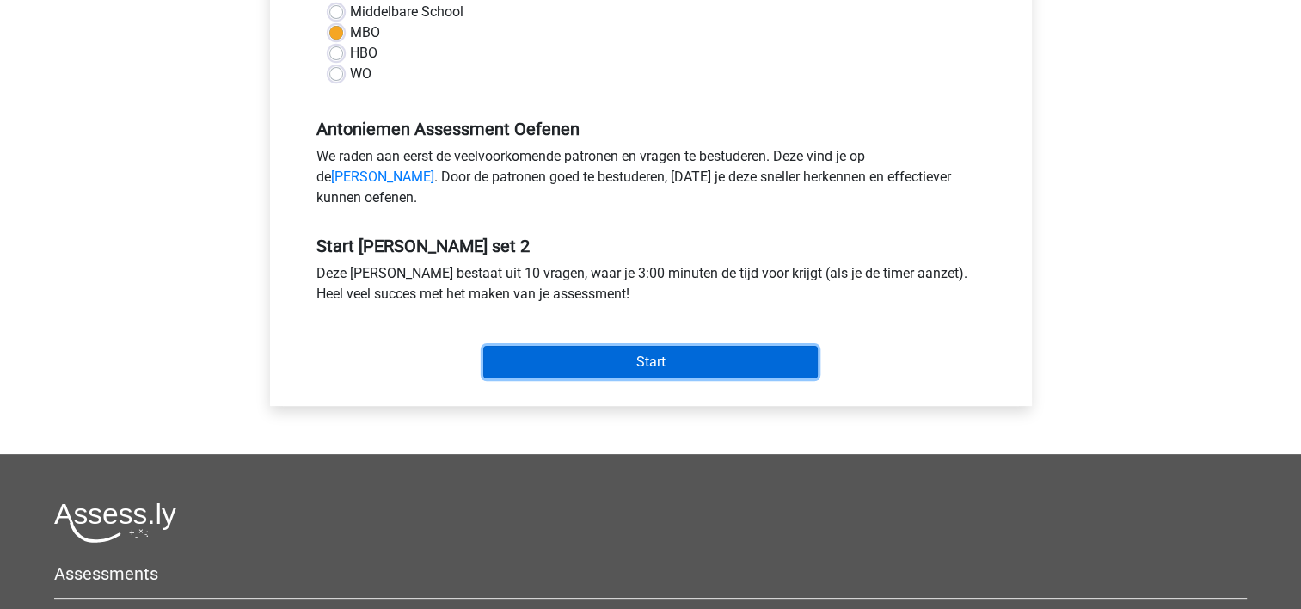
click at [602, 378] on input "Start" at bounding box center [650, 362] width 335 height 33
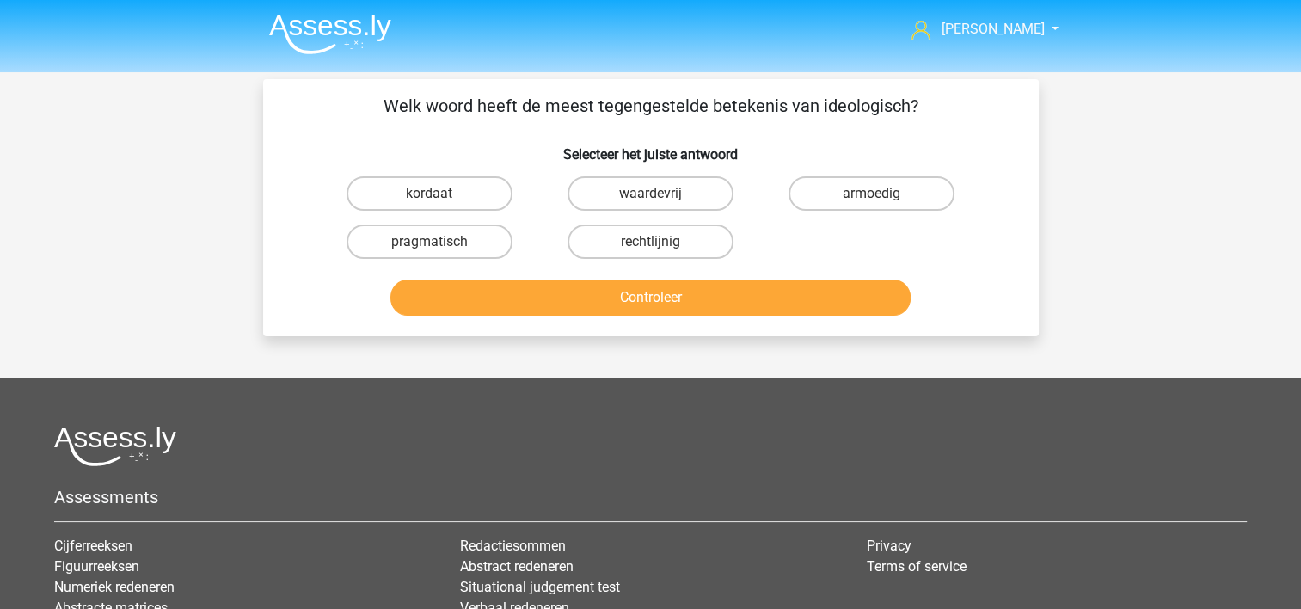
click at [439, 242] on input "pragmatisch" at bounding box center [434, 247] width 11 height 11
radio input "true"
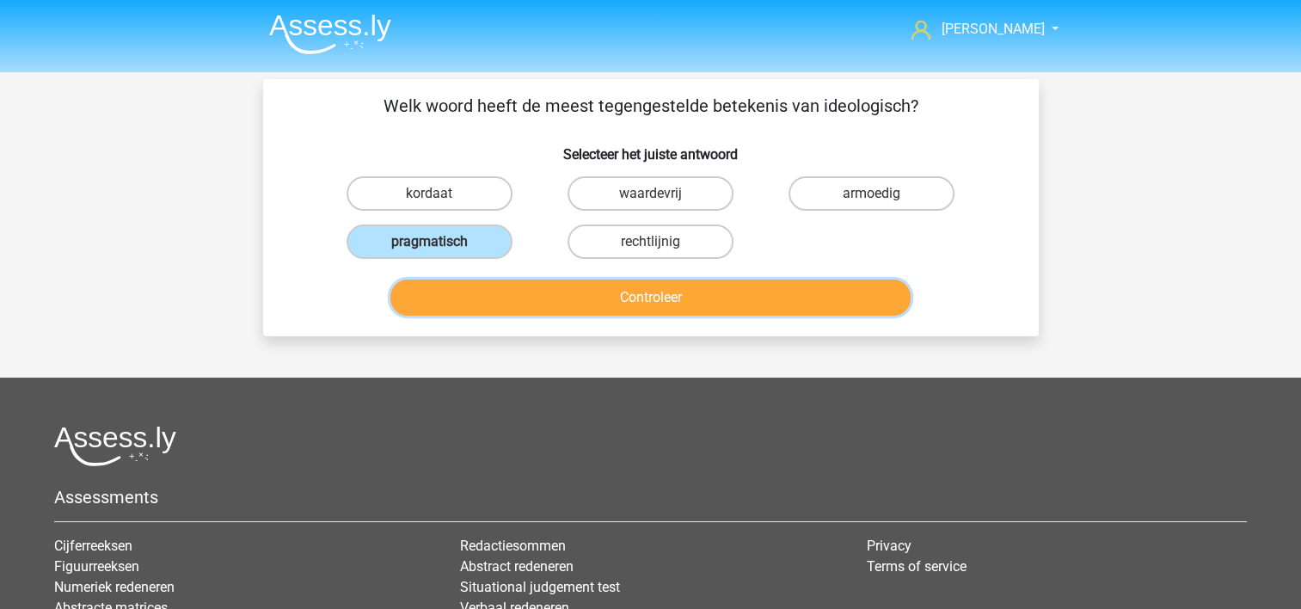
click at [461, 291] on button "Controleer" at bounding box center [650, 298] width 520 height 36
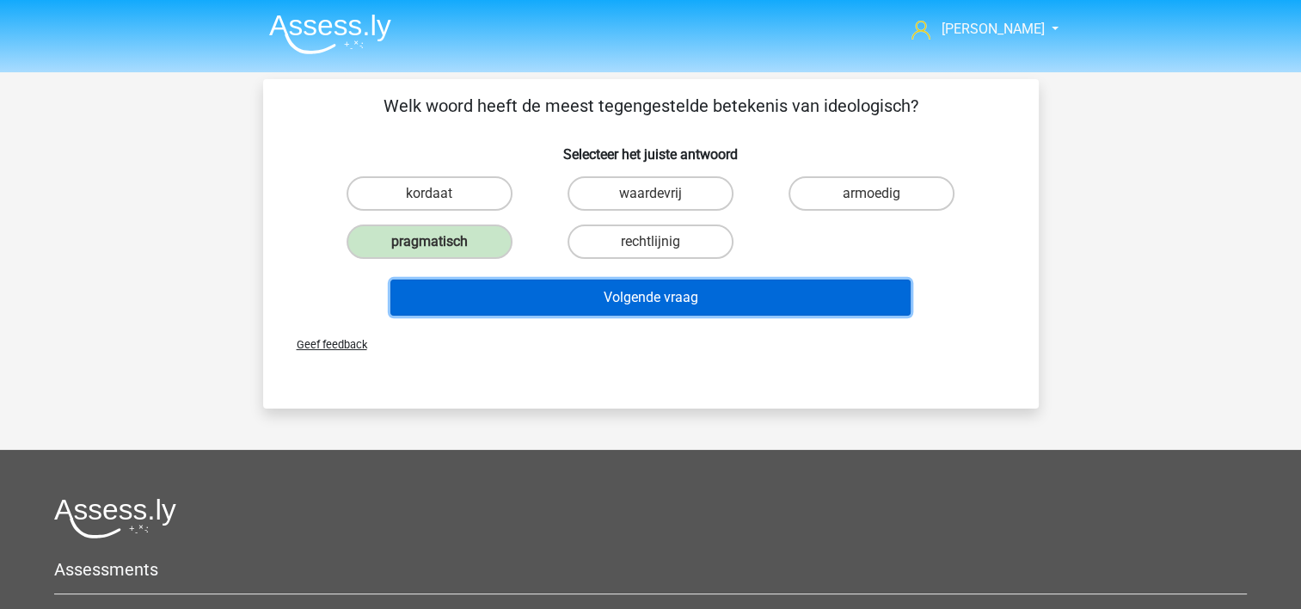
click at [461, 291] on button "Volgende vraag" at bounding box center [650, 298] width 520 height 36
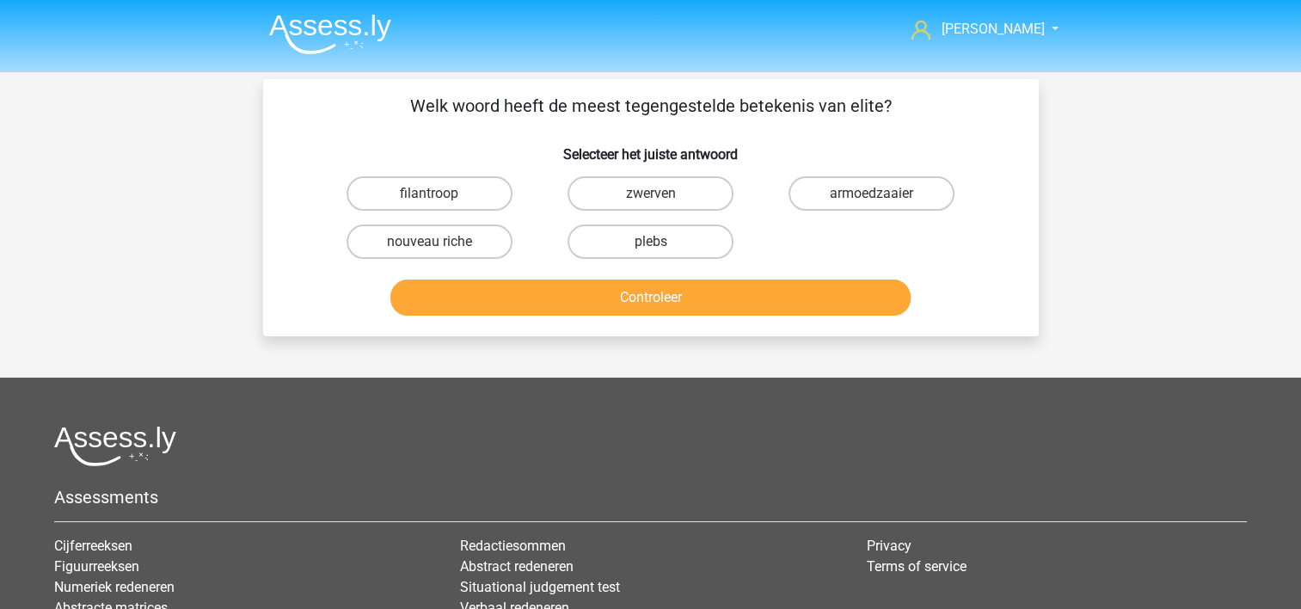
scroll to position [79, 0]
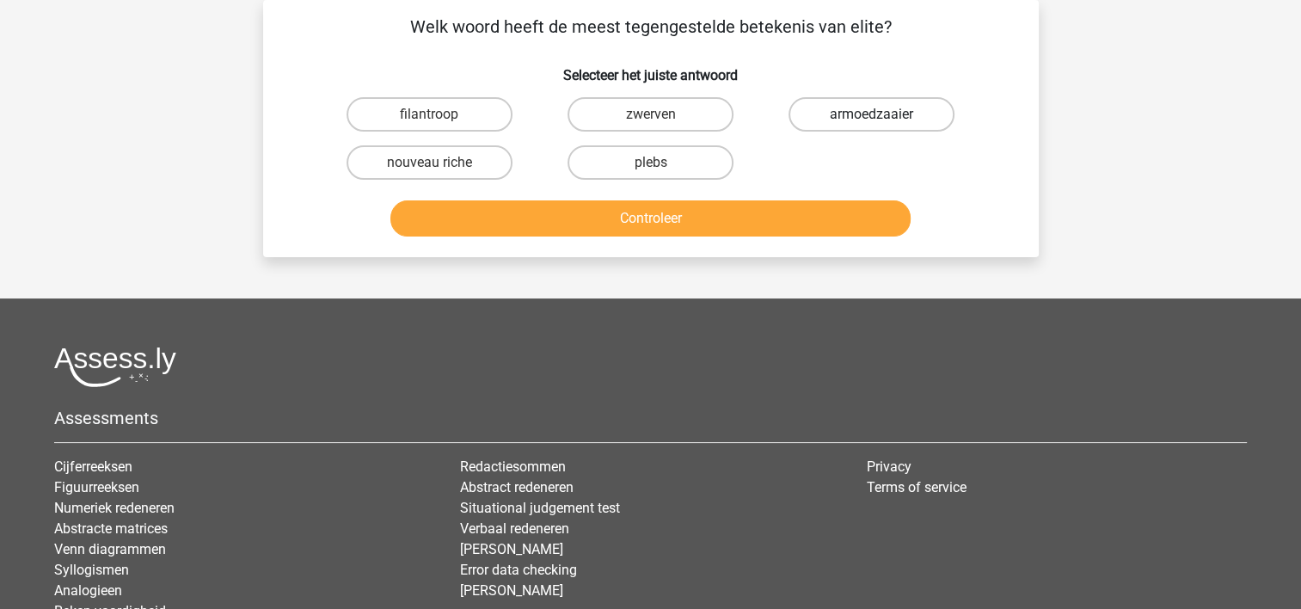
click at [817, 109] on label "armoedzaaier" at bounding box center [872, 114] width 166 height 34
click at [872, 114] on input "armoedzaaier" at bounding box center [877, 119] width 11 height 11
radio input "true"
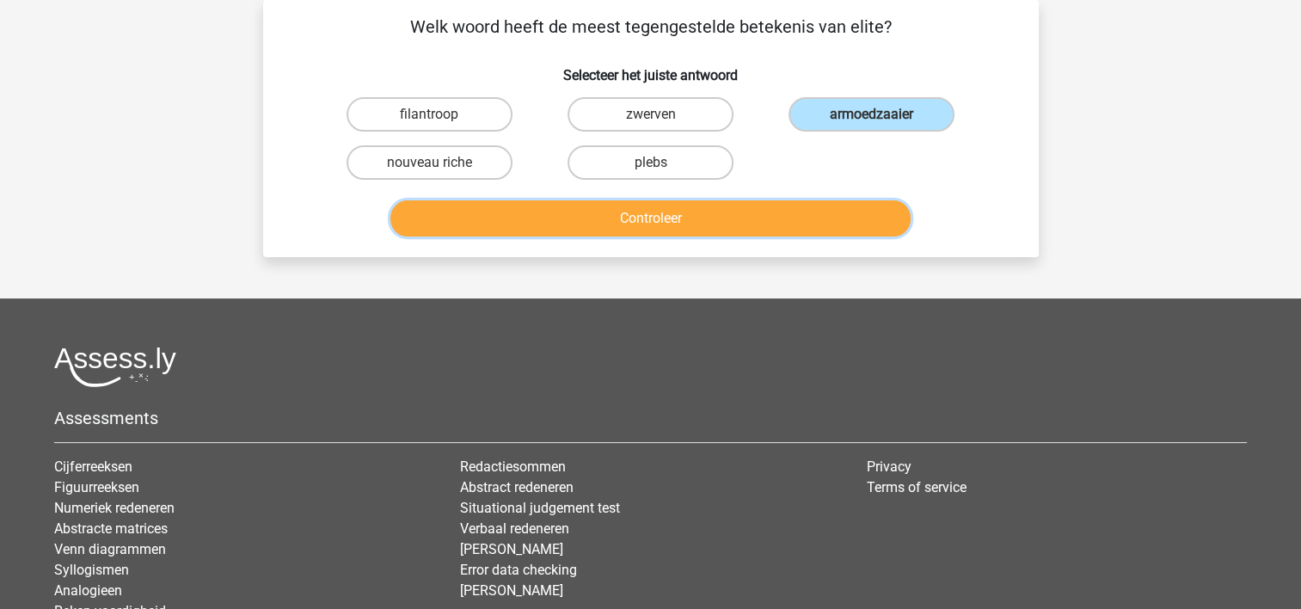
click at [729, 214] on button "Controleer" at bounding box center [650, 218] width 520 height 36
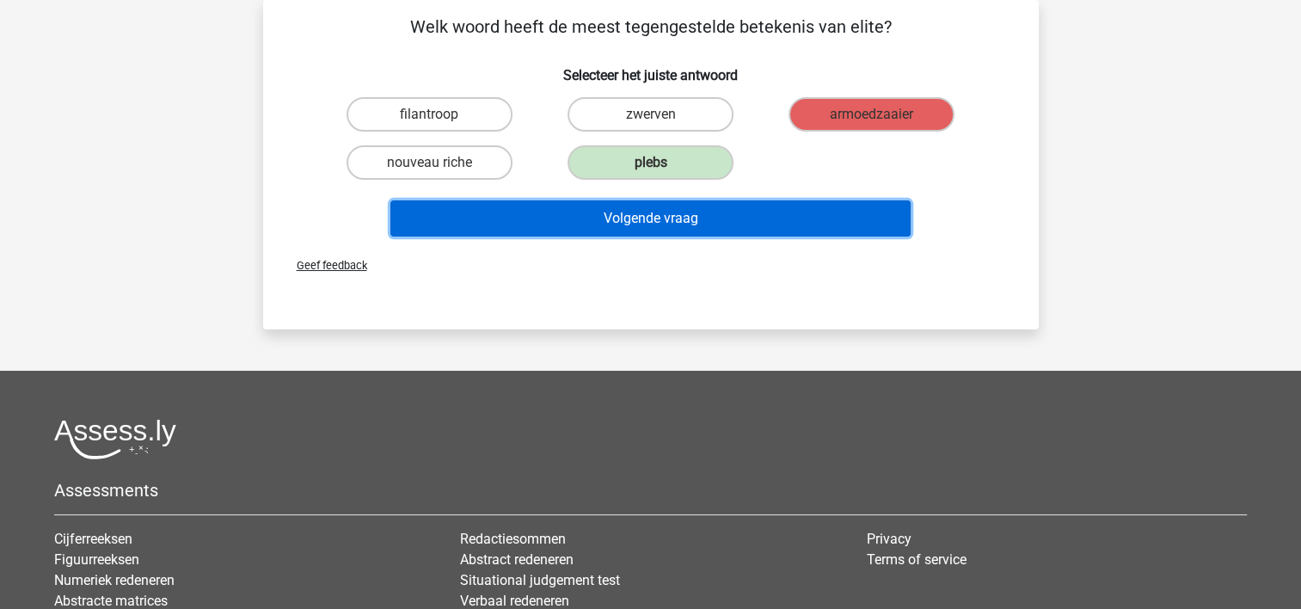
click at [730, 220] on button "Volgende vraag" at bounding box center [650, 218] width 520 height 36
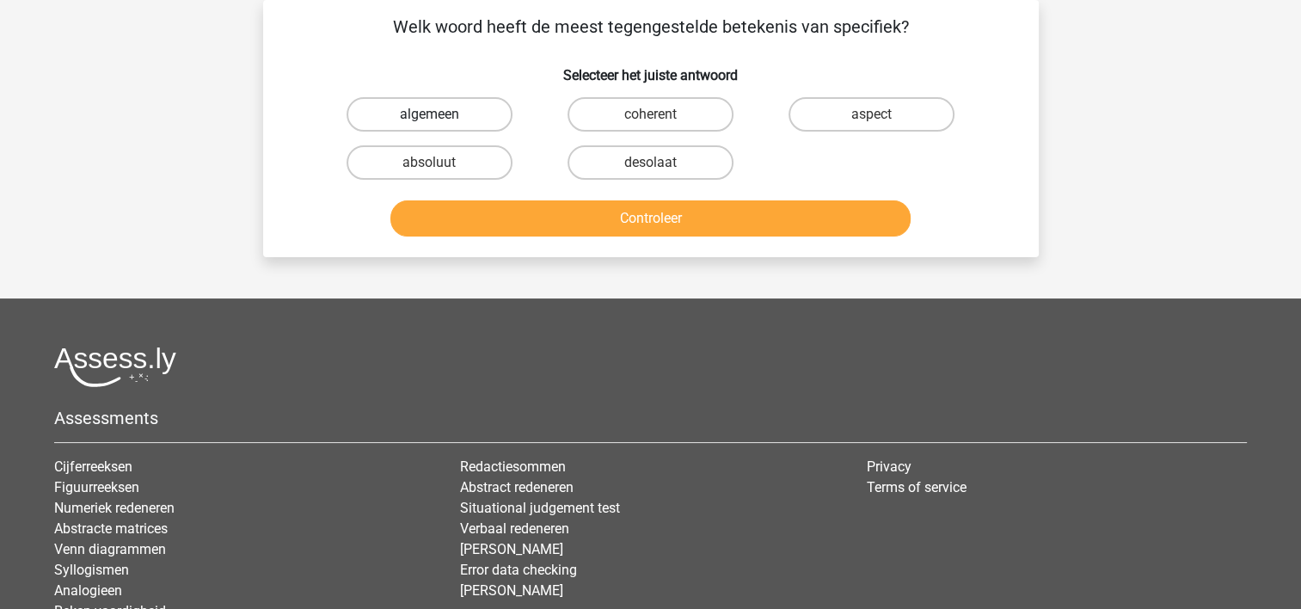
click at [485, 107] on label "algemeen" at bounding box center [430, 114] width 166 height 34
click at [440, 114] on input "algemeen" at bounding box center [434, 119] width 11 height 11
radio input "true"
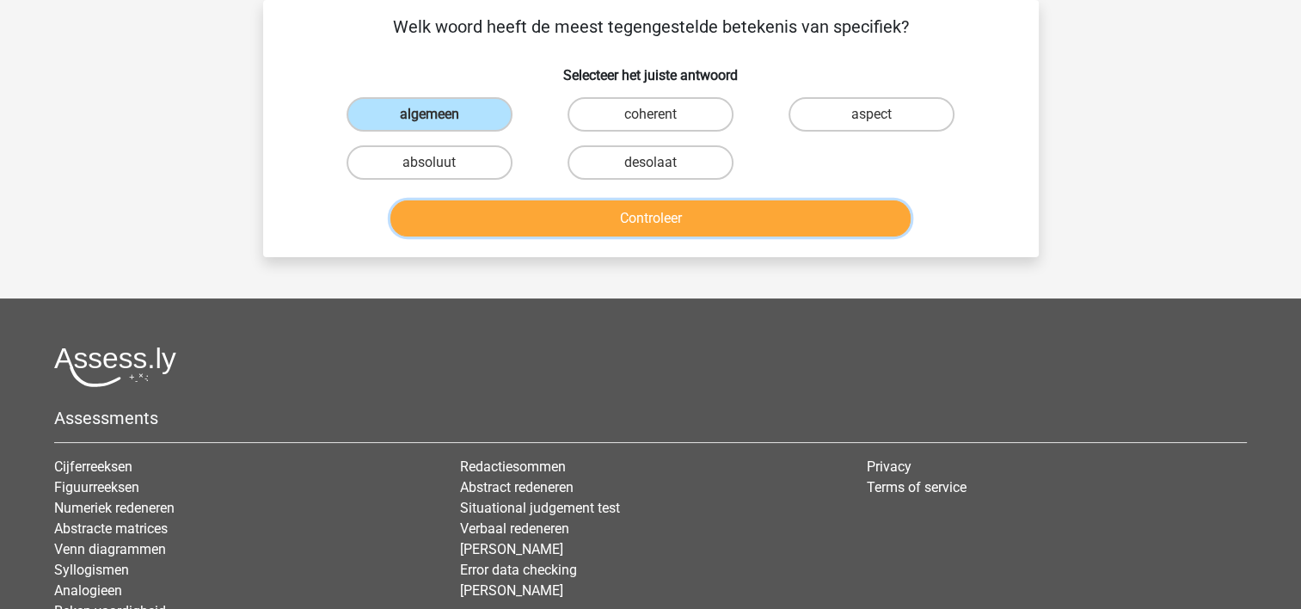
click at [566, 200] on button "Controleer" at bounding box center [650, 218] width 520 height 36
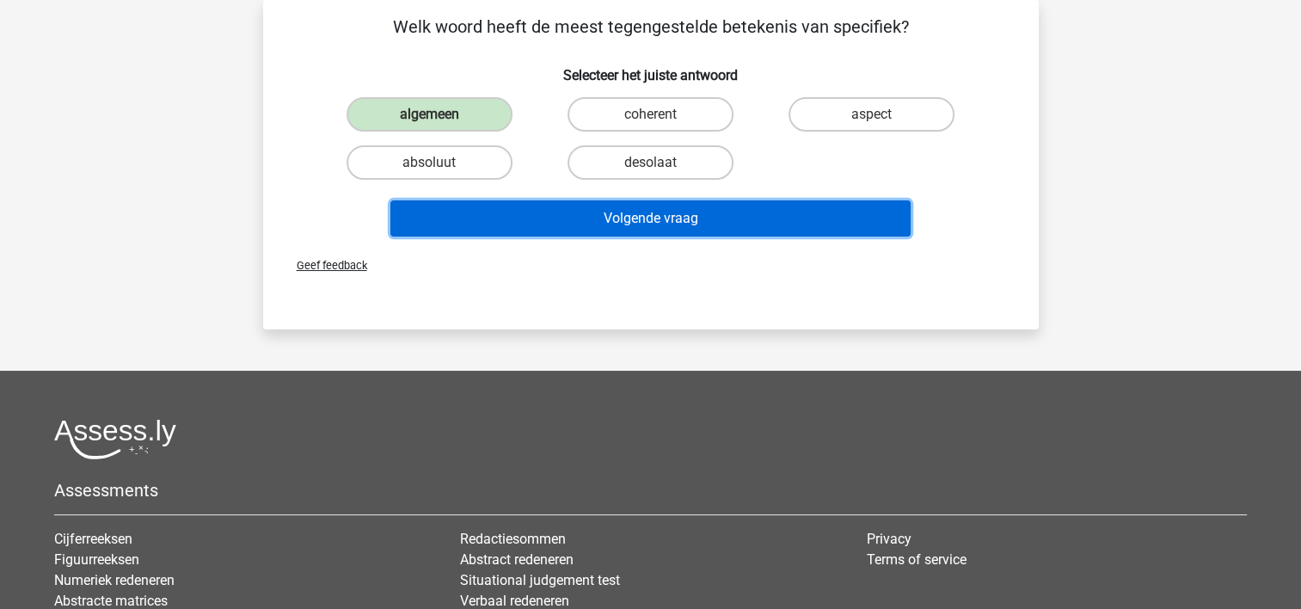
click at [570, 210] on button "Volgende vraag" at bounding box center [650, 218] width 520 height 36
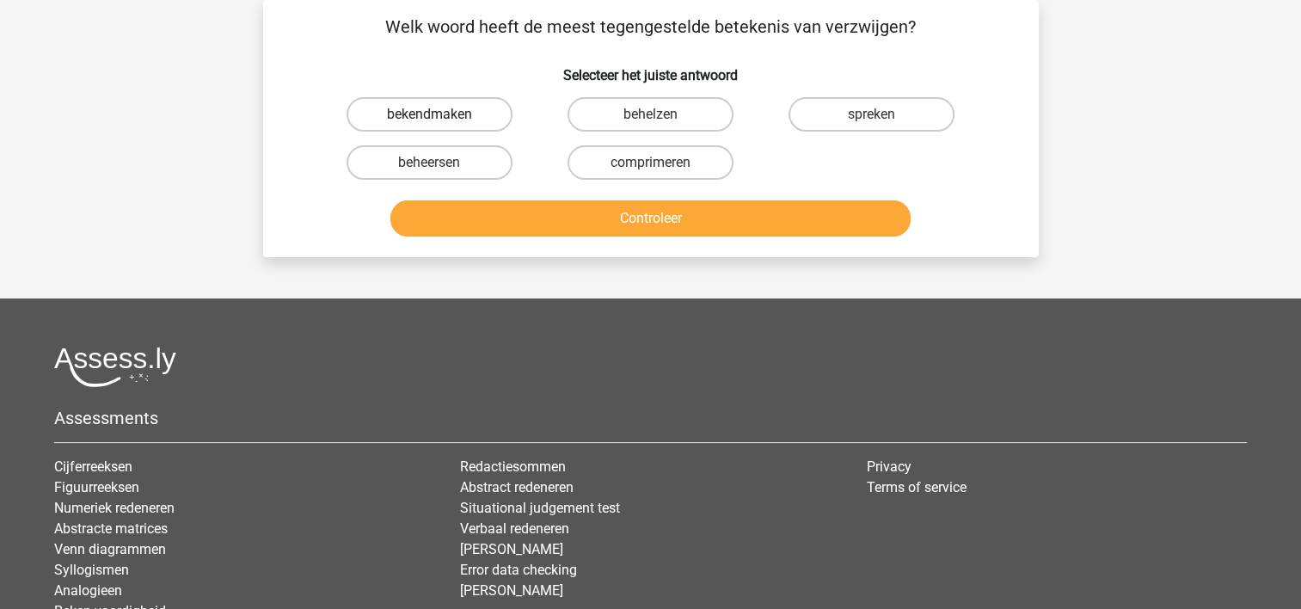
click at [384, 108] on label "bekendmaken" at bounding box center [430, 114] width 166 height 34
click at [429, 114] on input "bekendmaken" at bounding box center [434, 119] width 11 height 11
radio input "true"
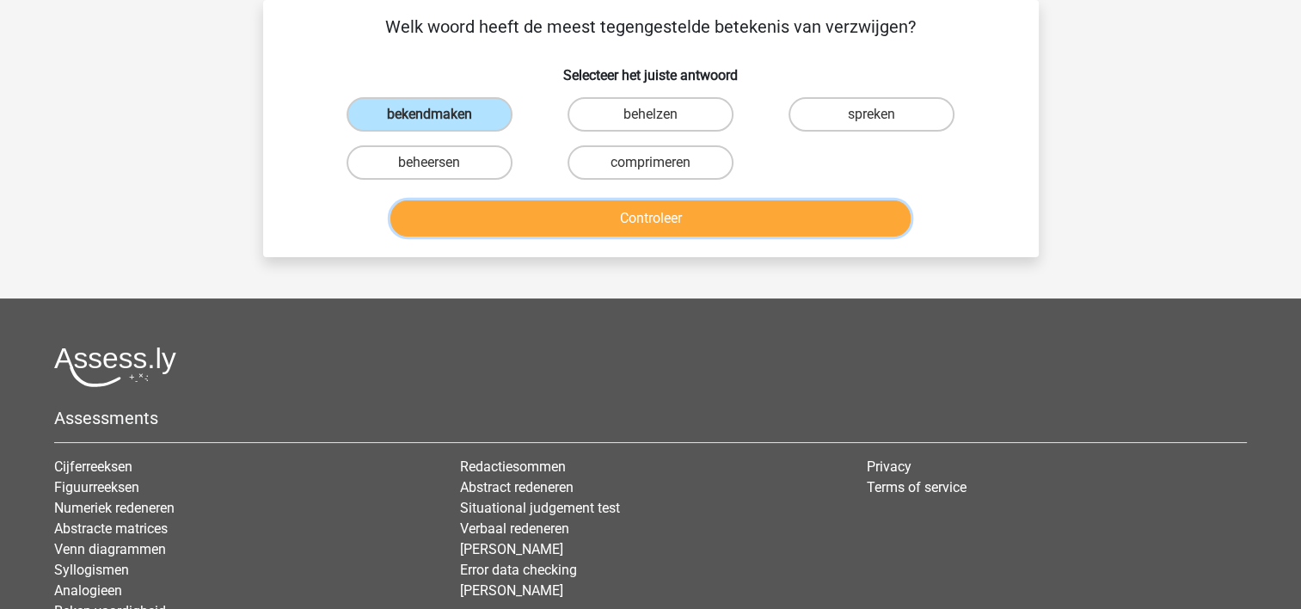
click at [506, 206] on button "Controleer" at bounding box center [650, 218] width 520 height 36
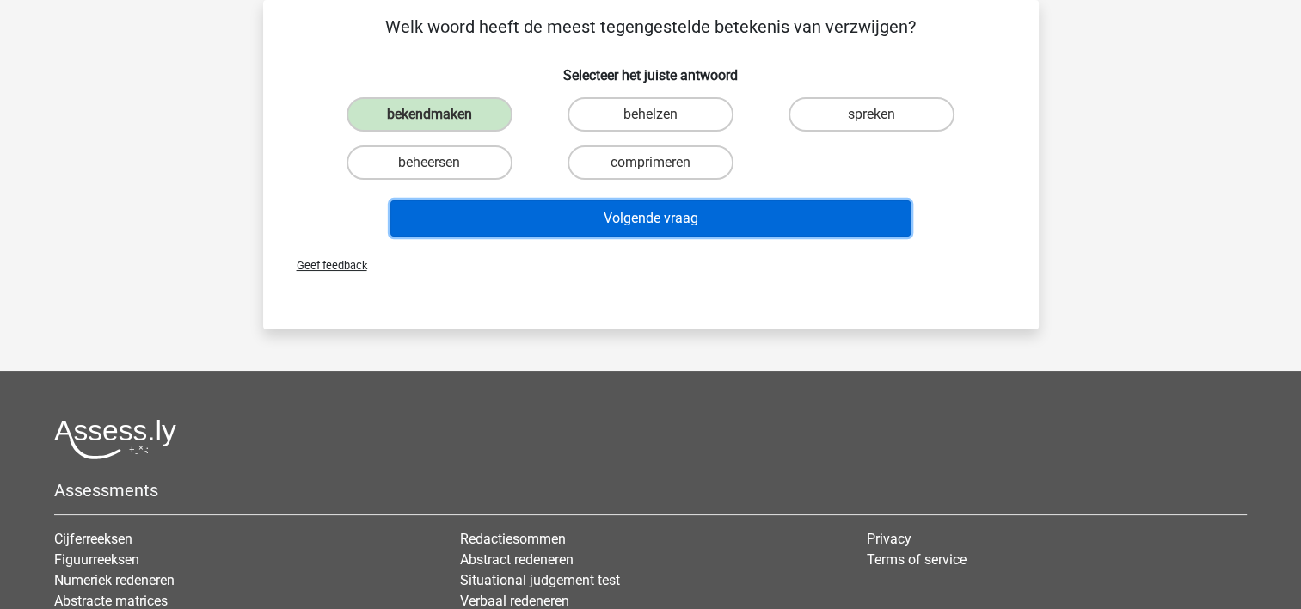
click at [507, 218] on button "Volgende vraag" at bounding box center [650, 218] width 520 height 36
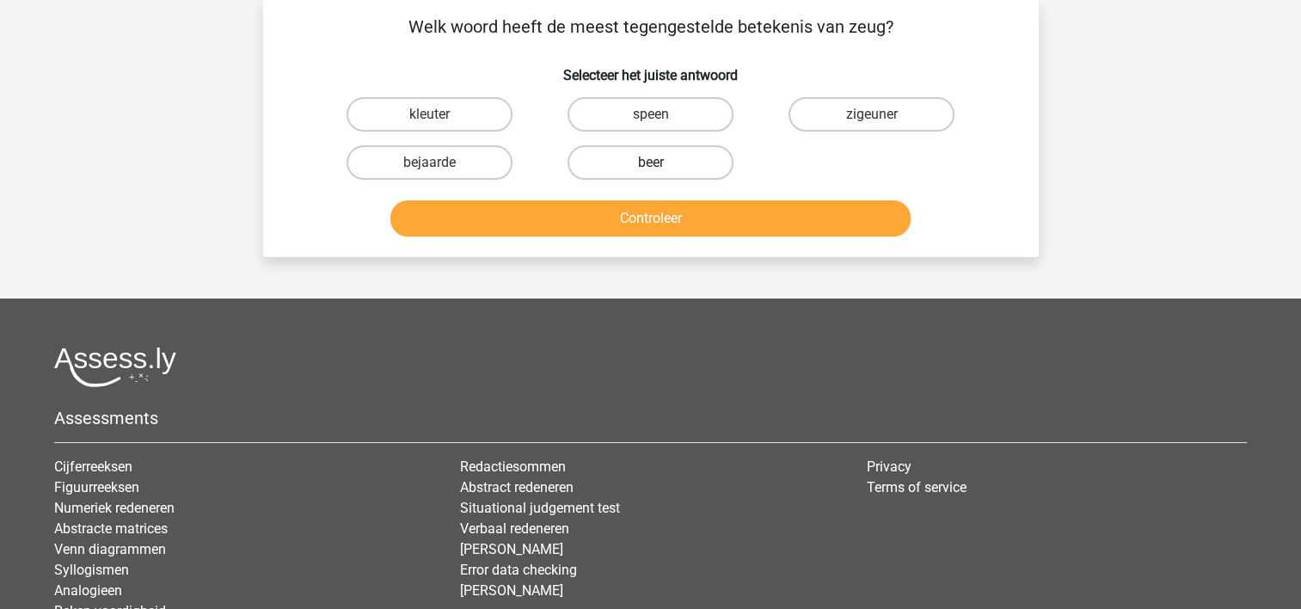
click at [592, 160] on label "beer" at bounding box center [651, 162] width 166 height 34
click at [650, 163] on input "beer" at bounding box center [655, 168] width 11 height 11
radio input "true"
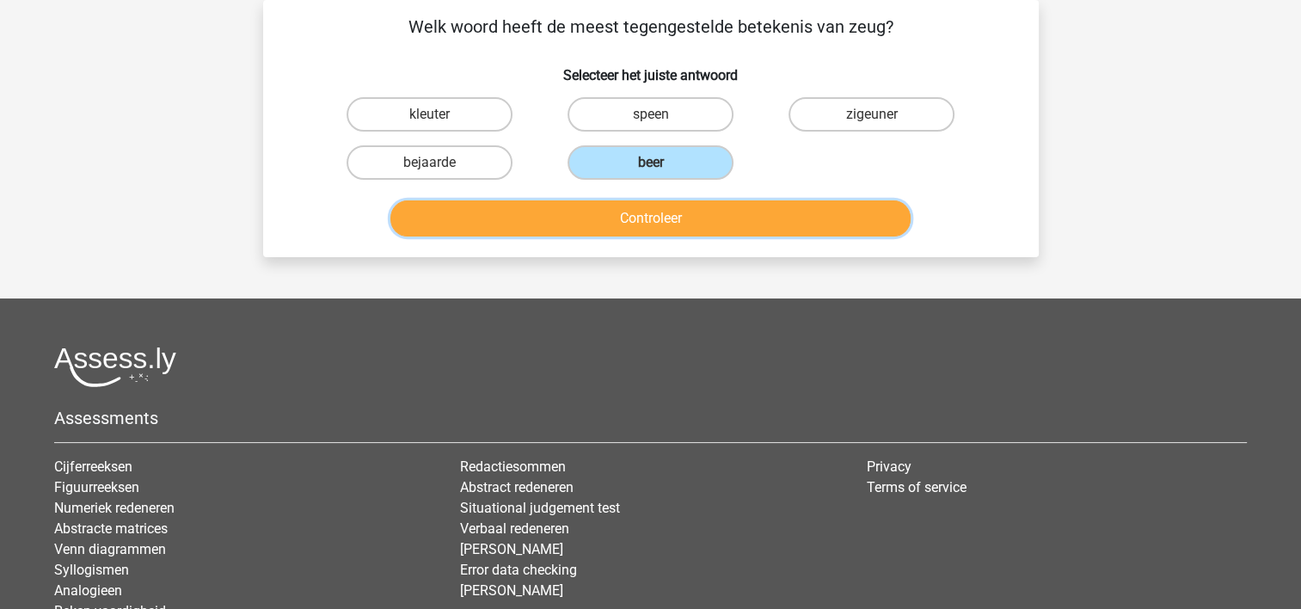
click at [595, 210] on button "Controleer" at bounding box center [650, 218] width 520 height 36
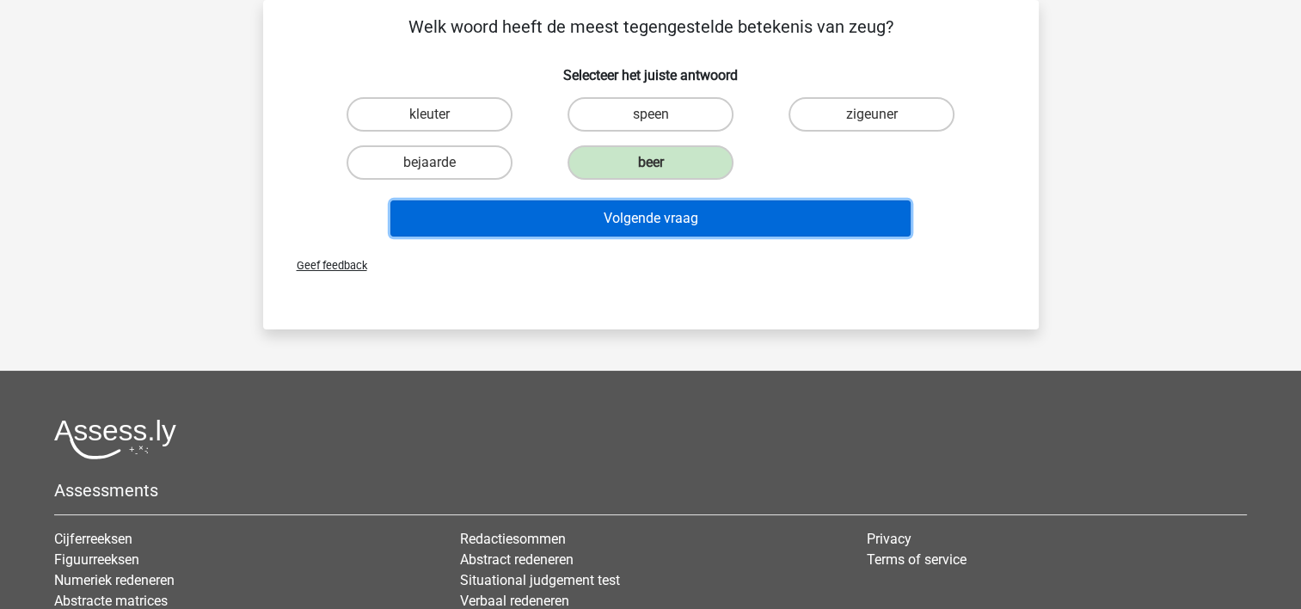
click at [595, 210] on button "Volgende vraag" at bounding box center [650, 218] width 520 height 36
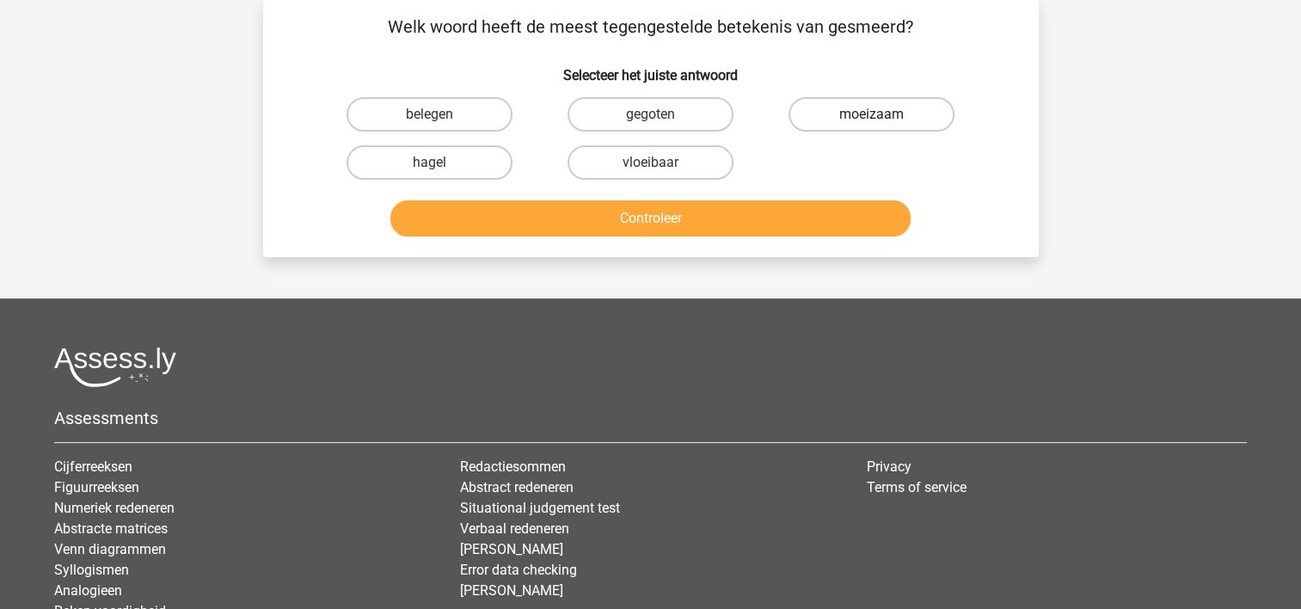
click at [845, 116] on label "moeizaam" at bounding box center [872, 114] width 166 height 34
click at [872, 116] on input "moeizaam" at bounding box center [877, 119] width 11 height 11
radio input "true"
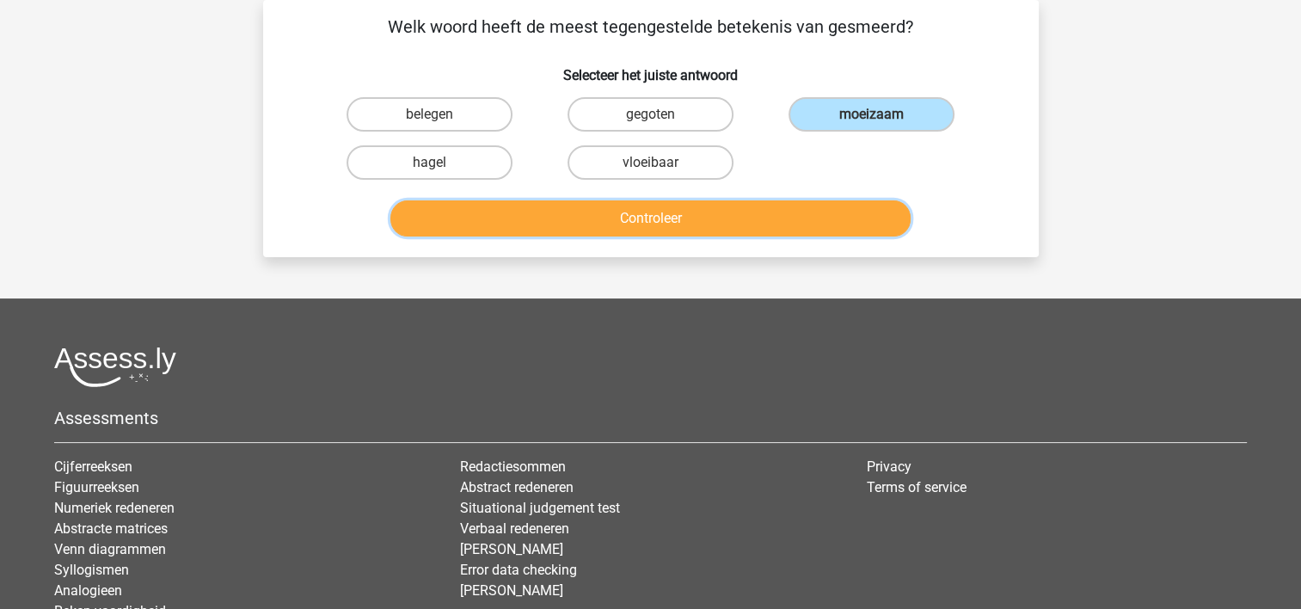
click at [783, 215] on button "Controleer" at bounding box center [650, 218] width 520 height 36
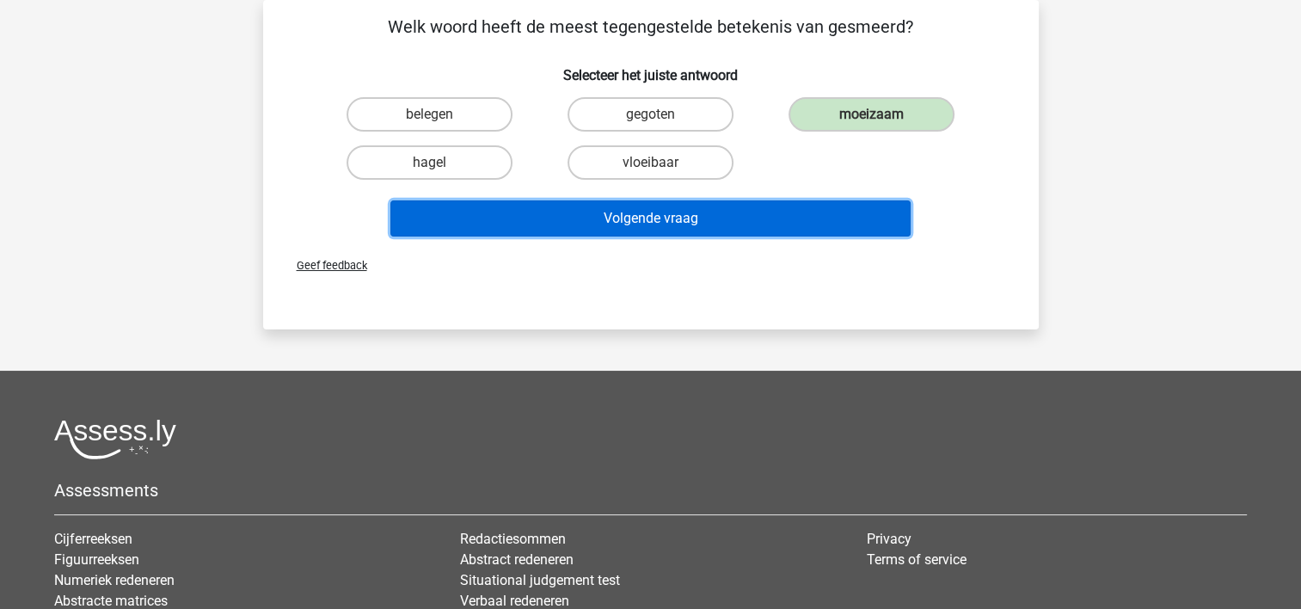
click at [780, 215] on button "Volgende vraag" at bounding box center [650, 218] width 520 height 36
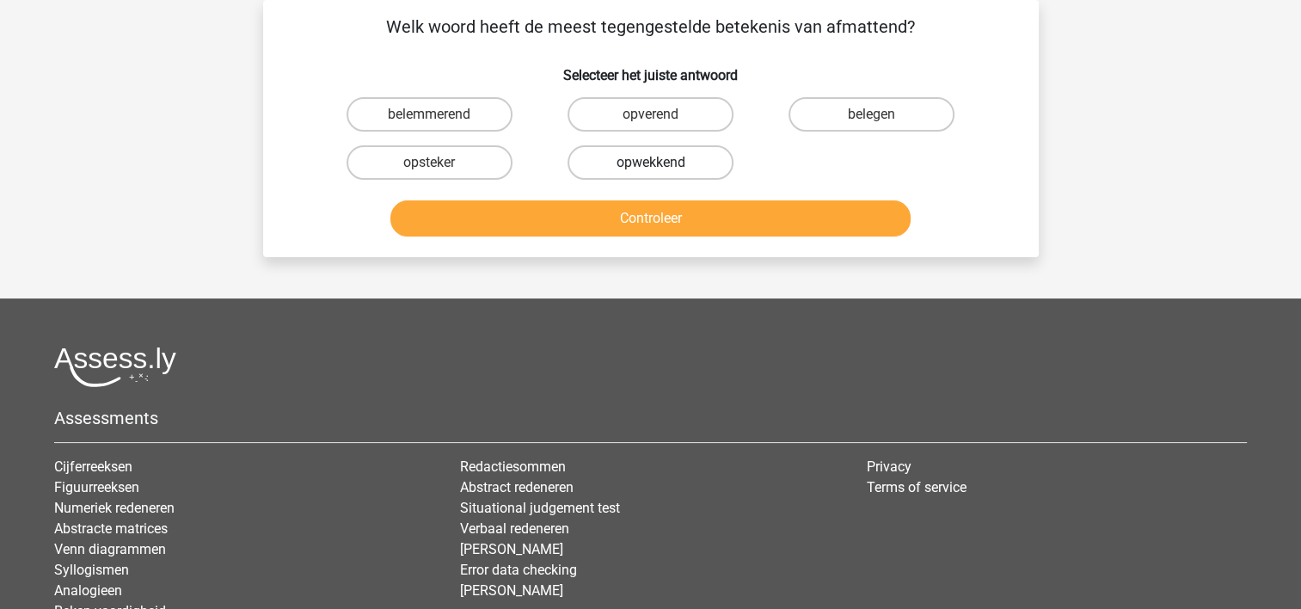
click at [599, 159] on label "opwekkend" at bounding box center [651, 162] width 166 height 34
click at [650, 163] on input "opwekkend" at bounding box center [655, 168] width 11 height 11
radio input "true"
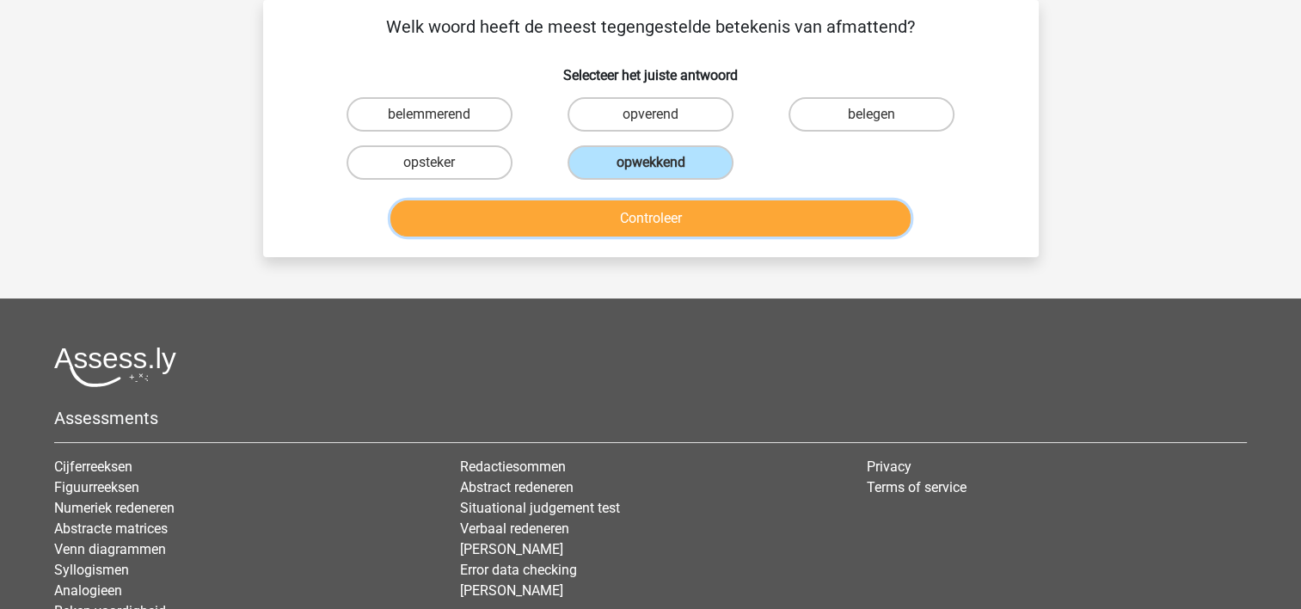
click at [587, 211] on button "Controleer" at bounding box center [650, 218] width 520 height 36
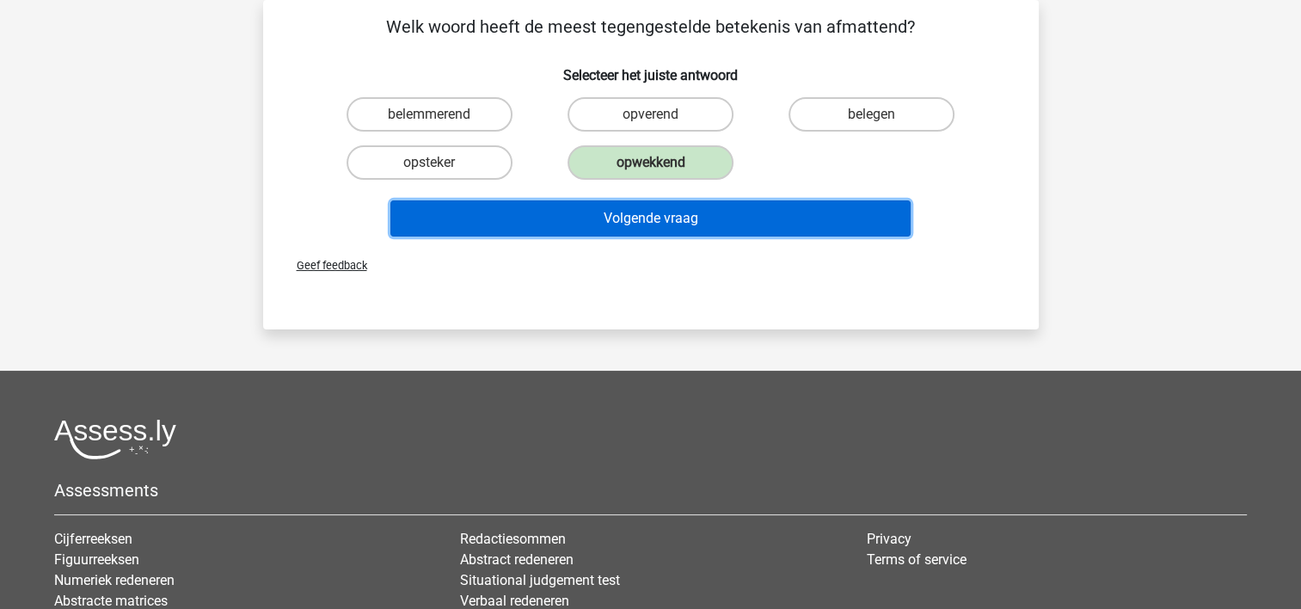
click at [587, 211] on button "Volgende vraag" at bounding box center [650, 218] width 520 height 36
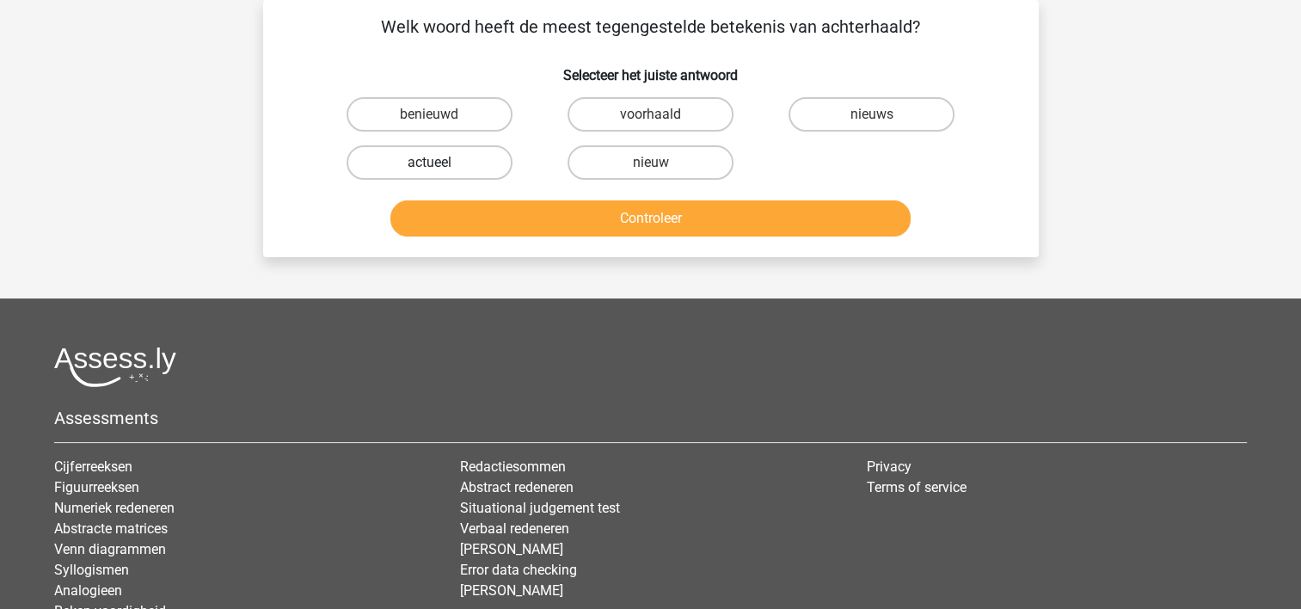
click at [402, 162] on label "actueel" at bounding box center [430, 162] width 166 height 34
click at [429, 163] on input "actueel" at bounding box center [434, 168] width 11 height 11
radio input "true"
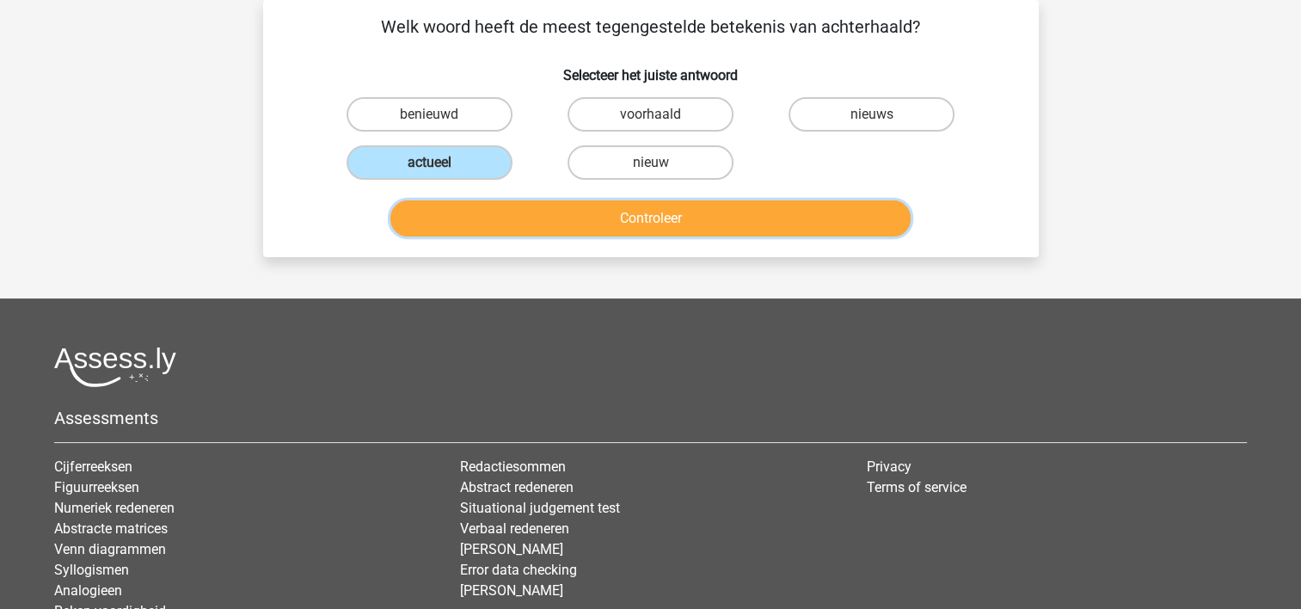
click at [452, 206] on button "Controleer" at bounding box center [650, 218] width 520 height 36
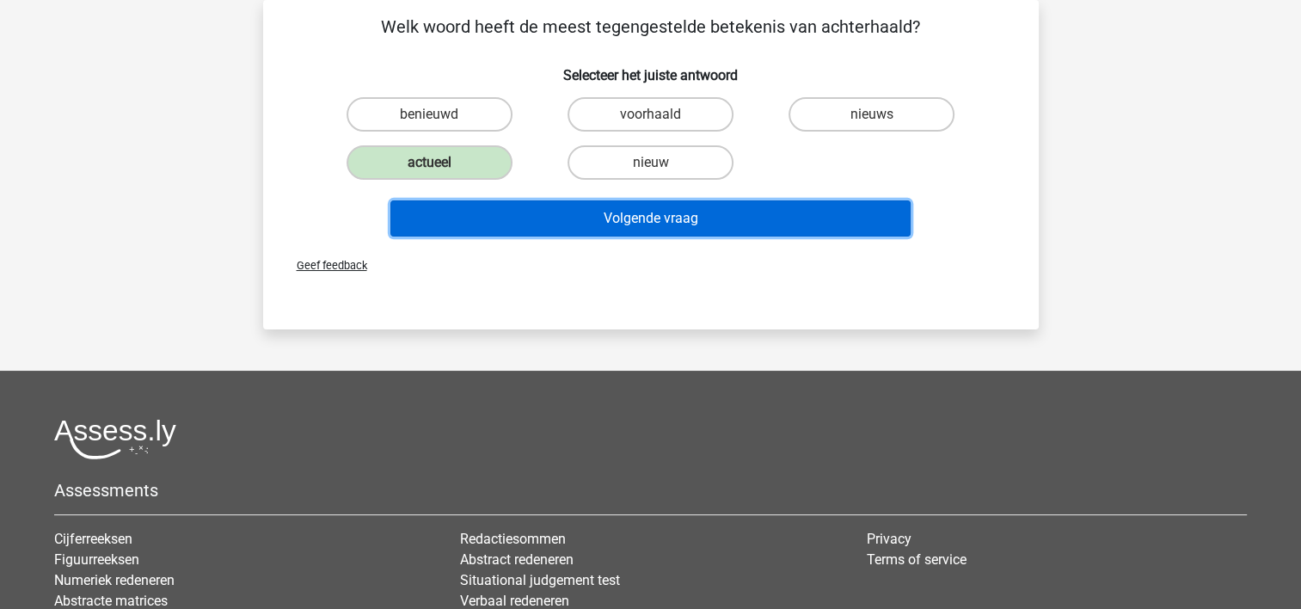
click at [453, 207] on button "Volgende vraag" at bounding box center [650, 218] width 520 height 36
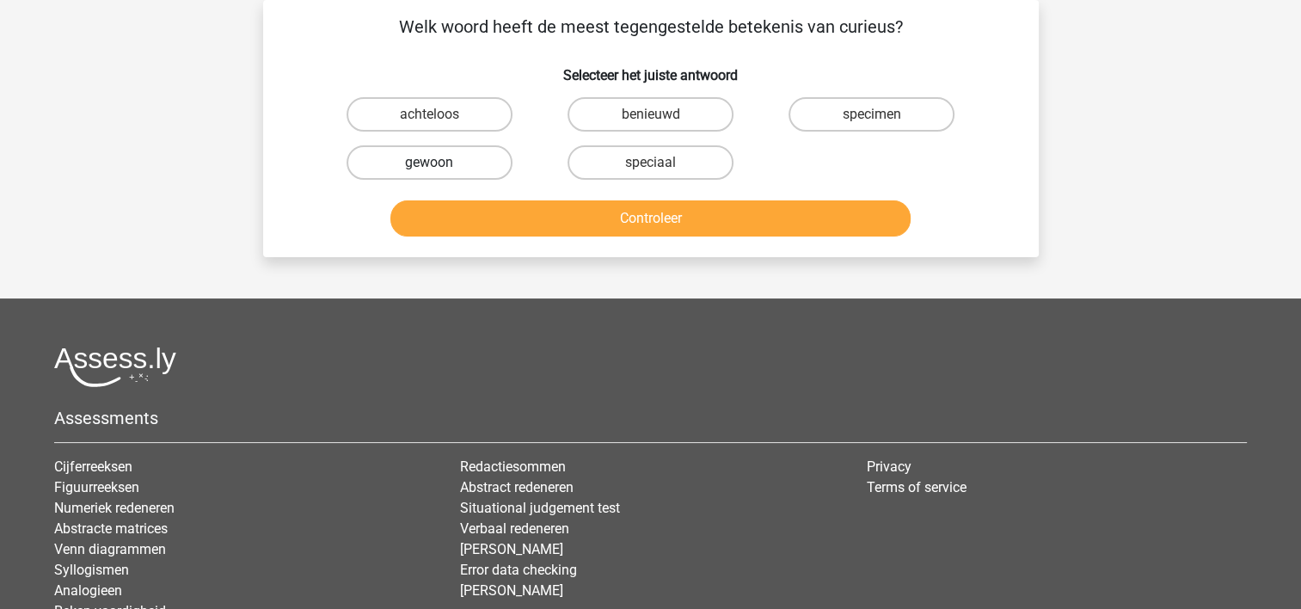
click at [495, 165] on label "gewoon" at bounding box center [430, 162] width 166 height 34
click at [440, 165] on input "gewoon" at bounding box center [434, 168] width 11 height 11
radio input "true"
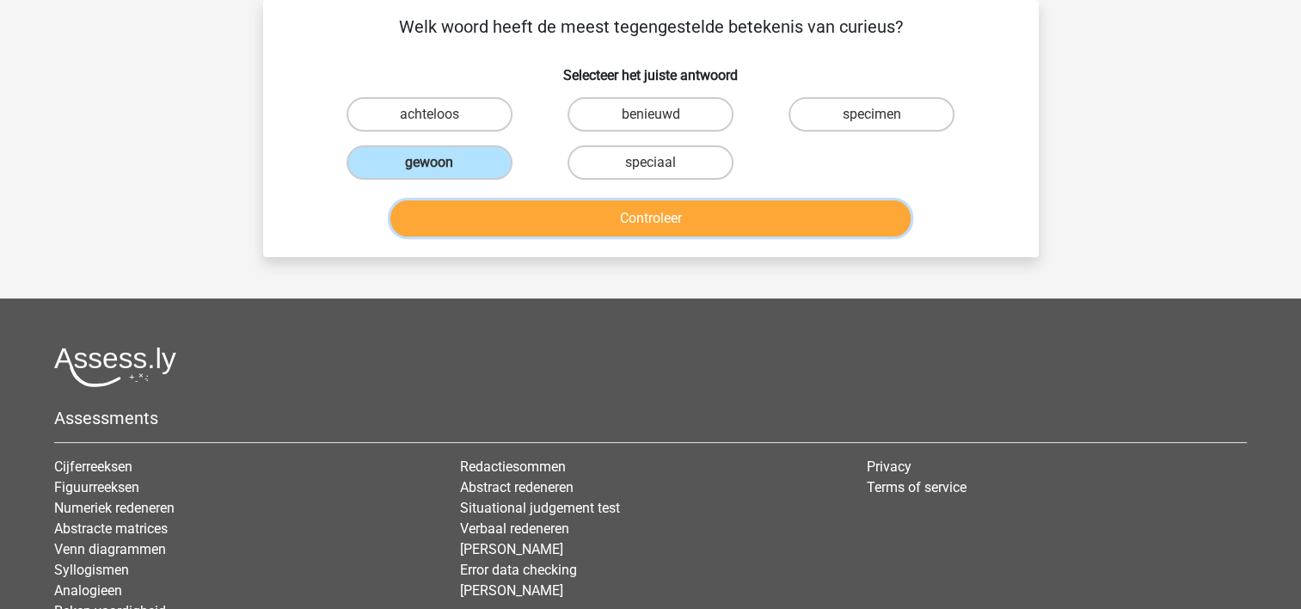
click at [509, 209] on button "Controleer" at bounding box center [650, 218] width 520 height 36
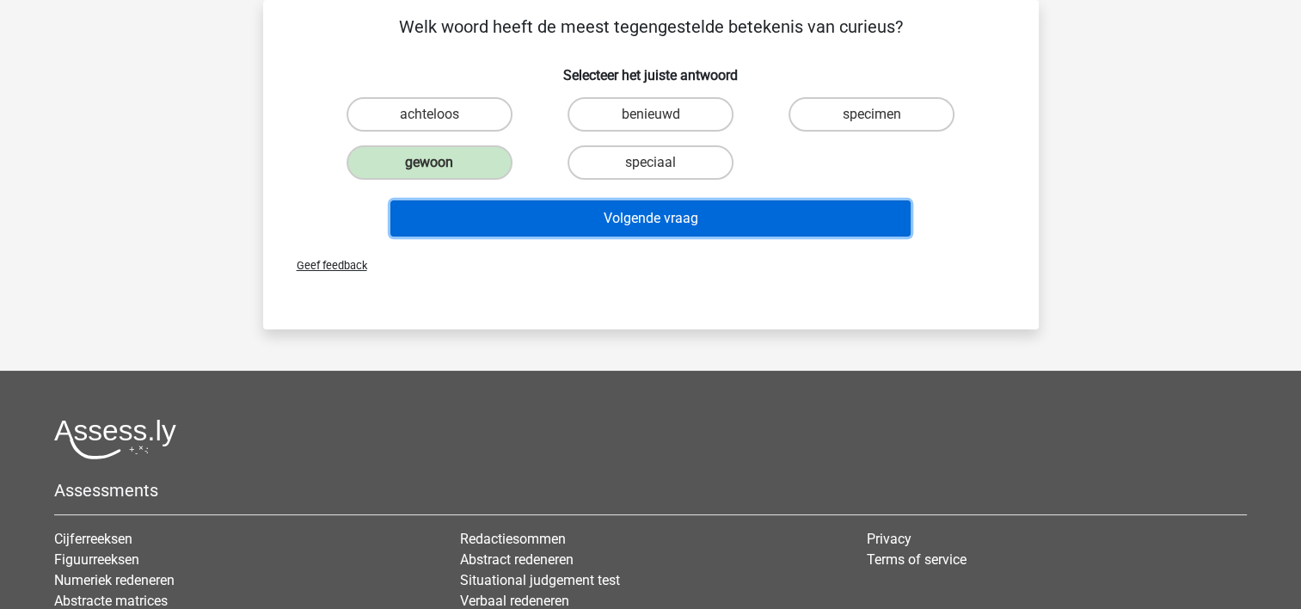
click at [509, 212] on button "Volgende vraag" at bounding box center [650, 218] width 520 height 36
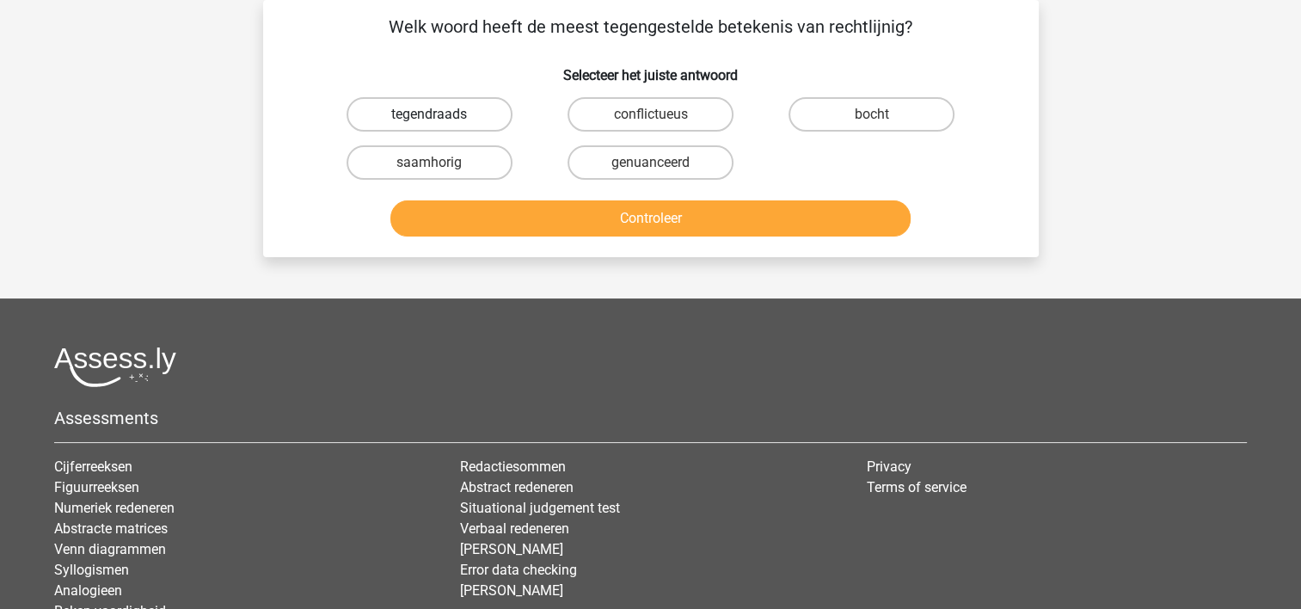
click at [397, 105] on label "tegendraads" at bounding box center [430, 114] width 166 height 34
click at [429, 114] on input "tegendraads" at bounding box center [434, 119] width 11 height 11
radio input "true"
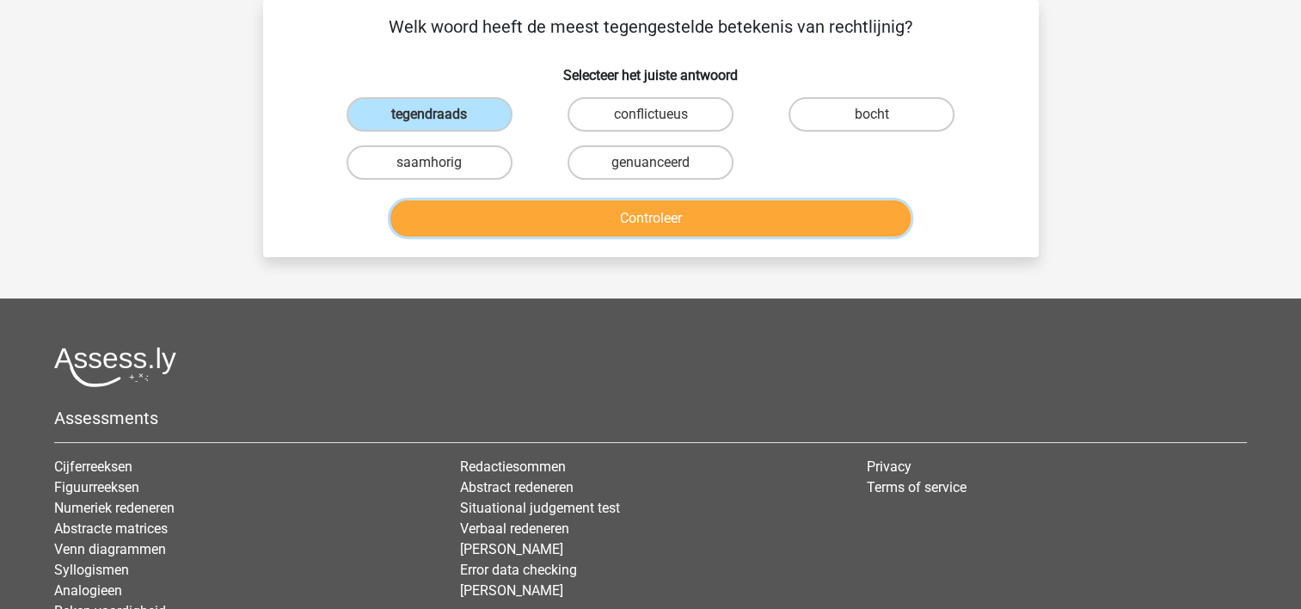
click at [476, 217] on button "Controleer" at bounding box center [650, 218] width 520 height 36
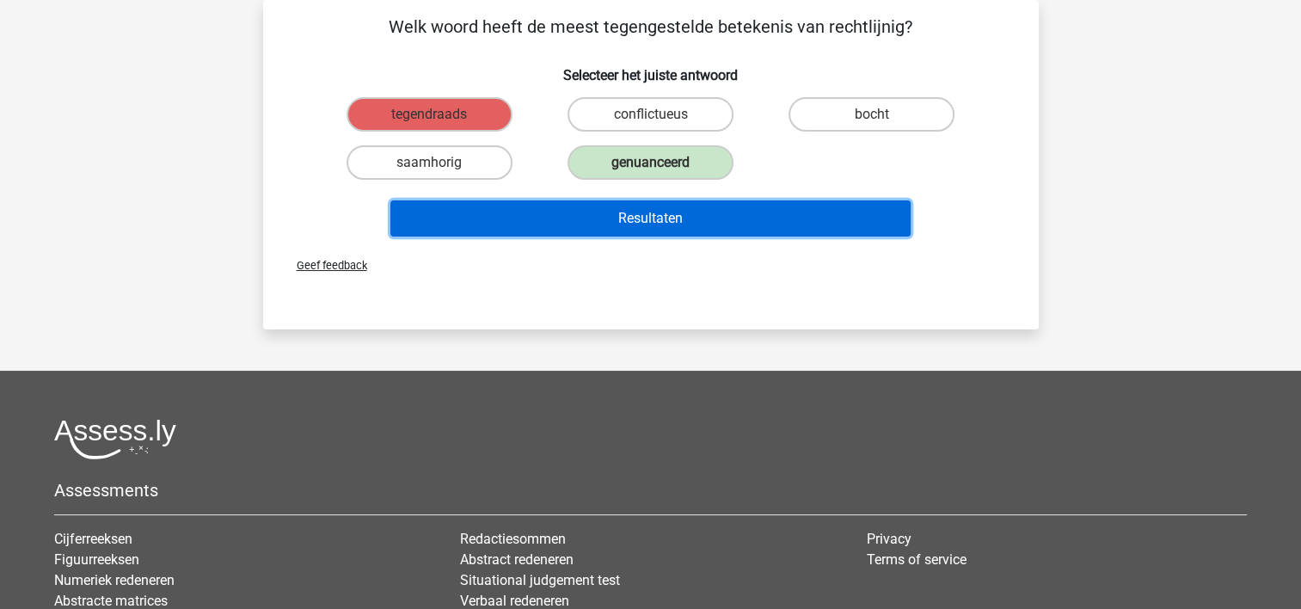
click at [491, 210] on button "Resultaten" at bounding box center [650, 218] width 520 height 36
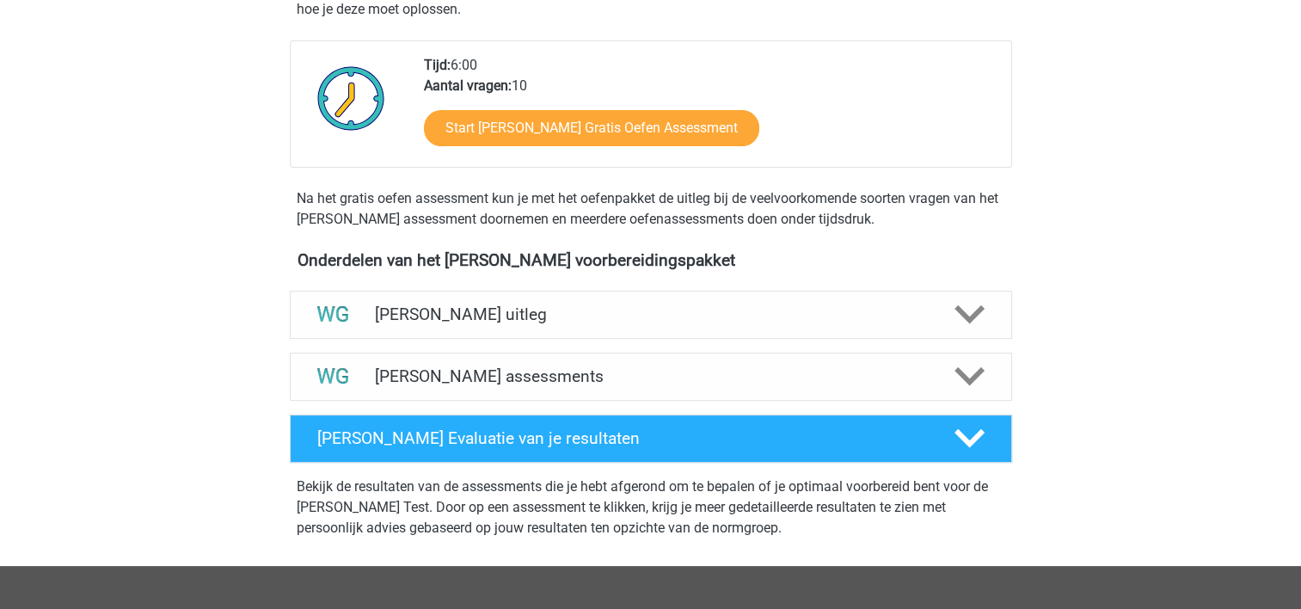
scroll to position [344, 0]
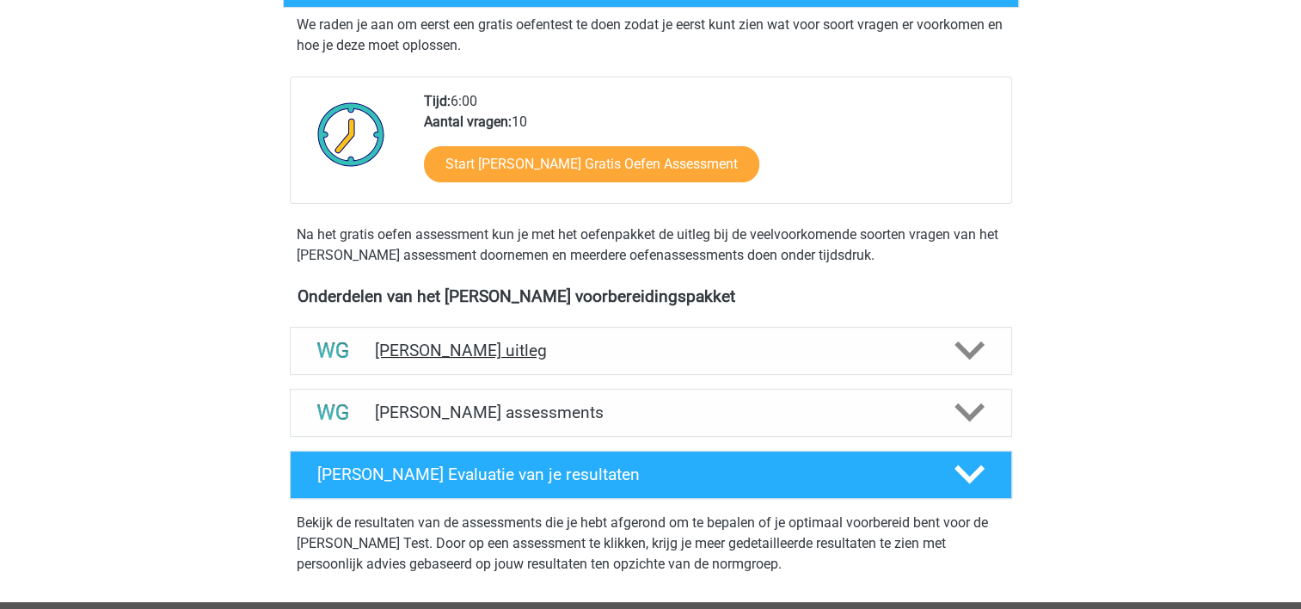
click at [962, 350] on polygon at bounding box center [970, 350] width 30 height 19
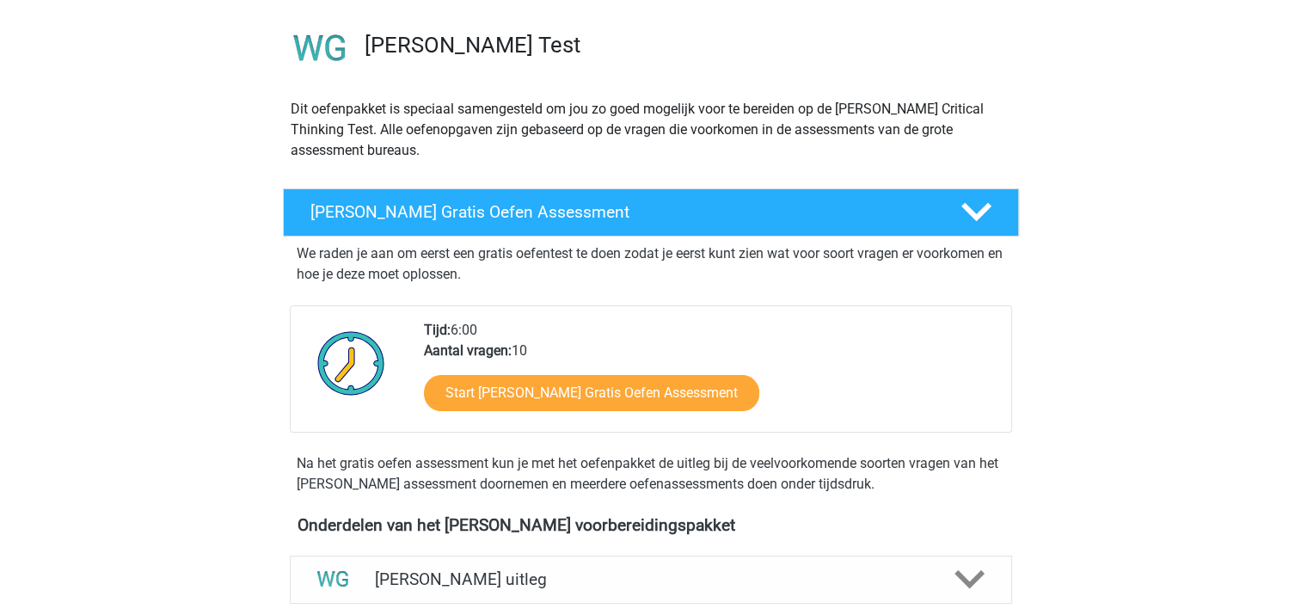
scroll to position [86, 0]
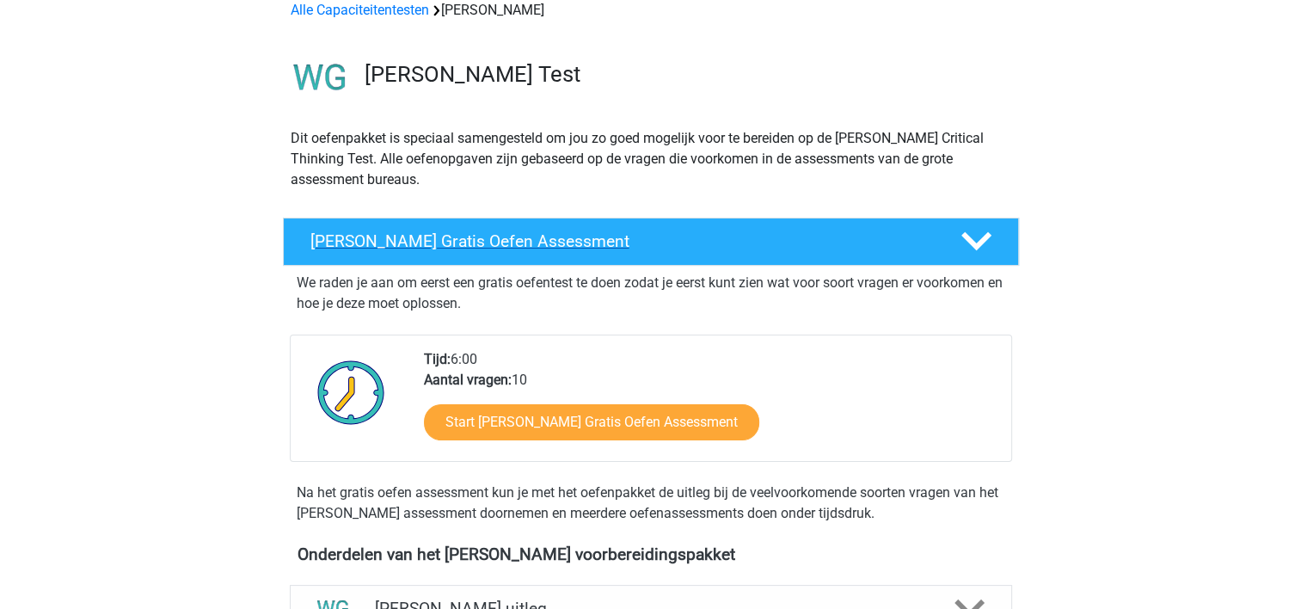
click at [971, 238] on icon at bounding box center [977, 241] width 30 height 30
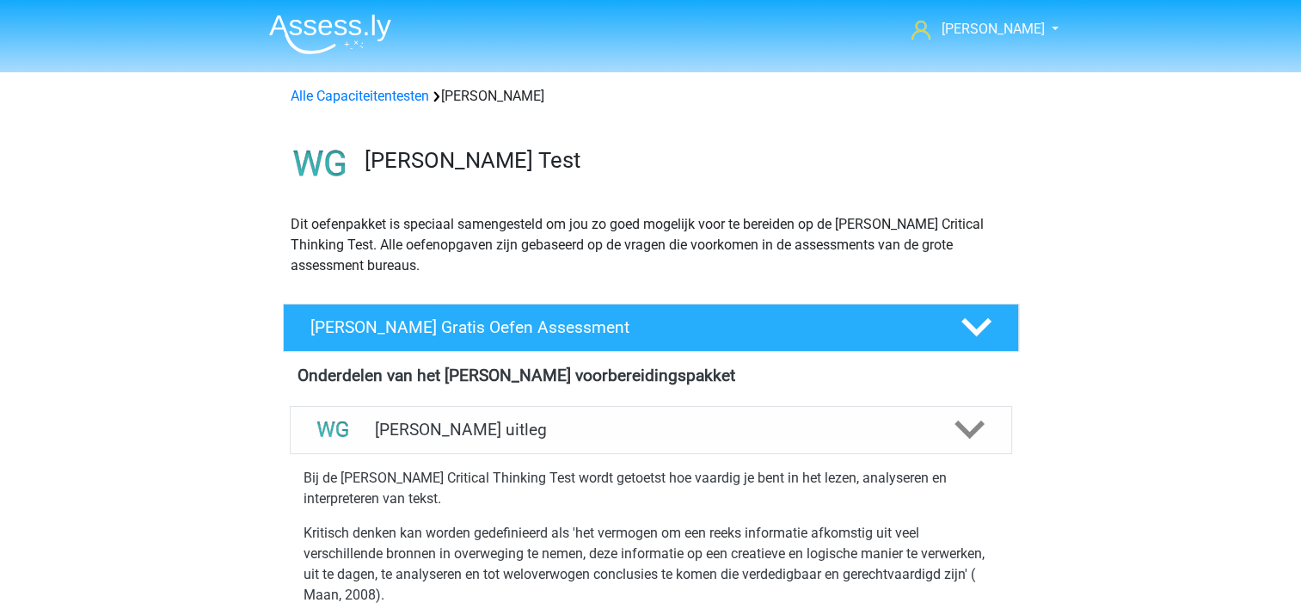
scroll to position [0, 0]
click at [382, 95] on link "Alle Capaciteitentesten" at bounding box center [360, 96] width 138 height 16
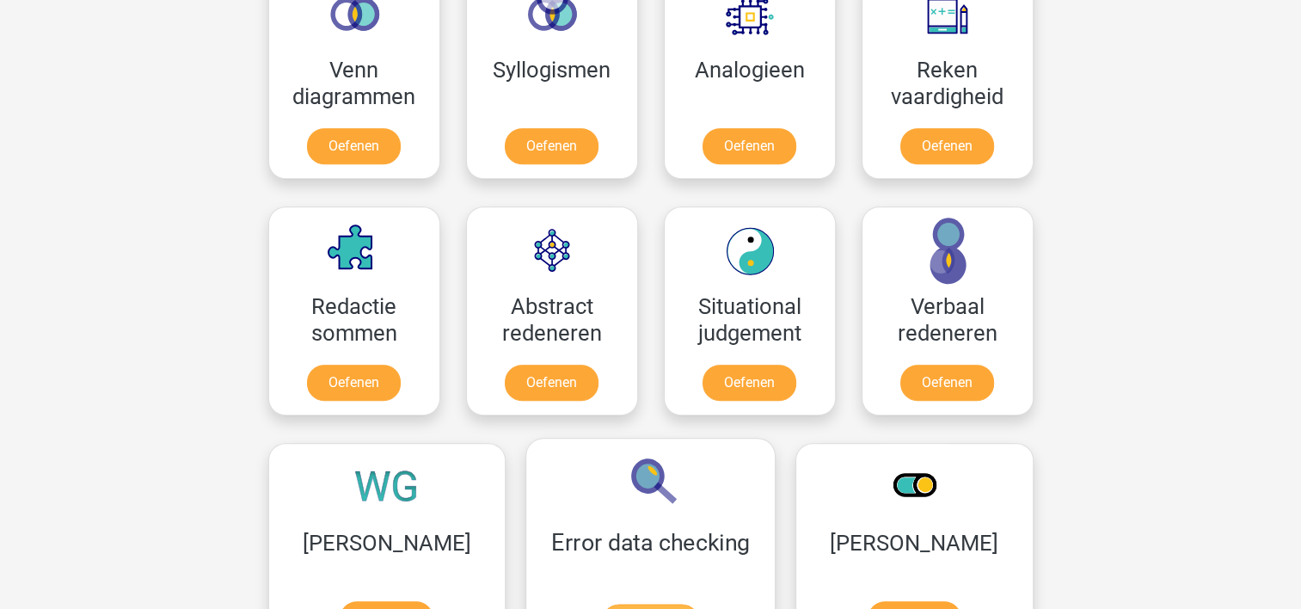
scroll to position [1159, 0]
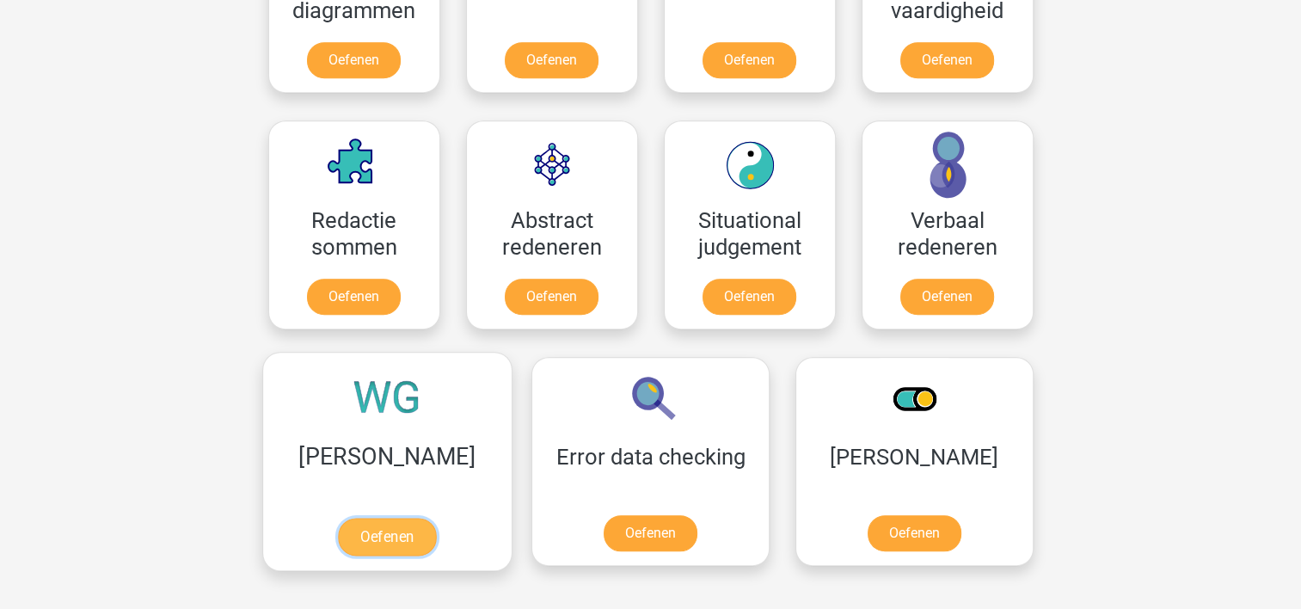
click at [364, 518] on link "Oefenen" at bounding box center [387, 537] width 98 height 38
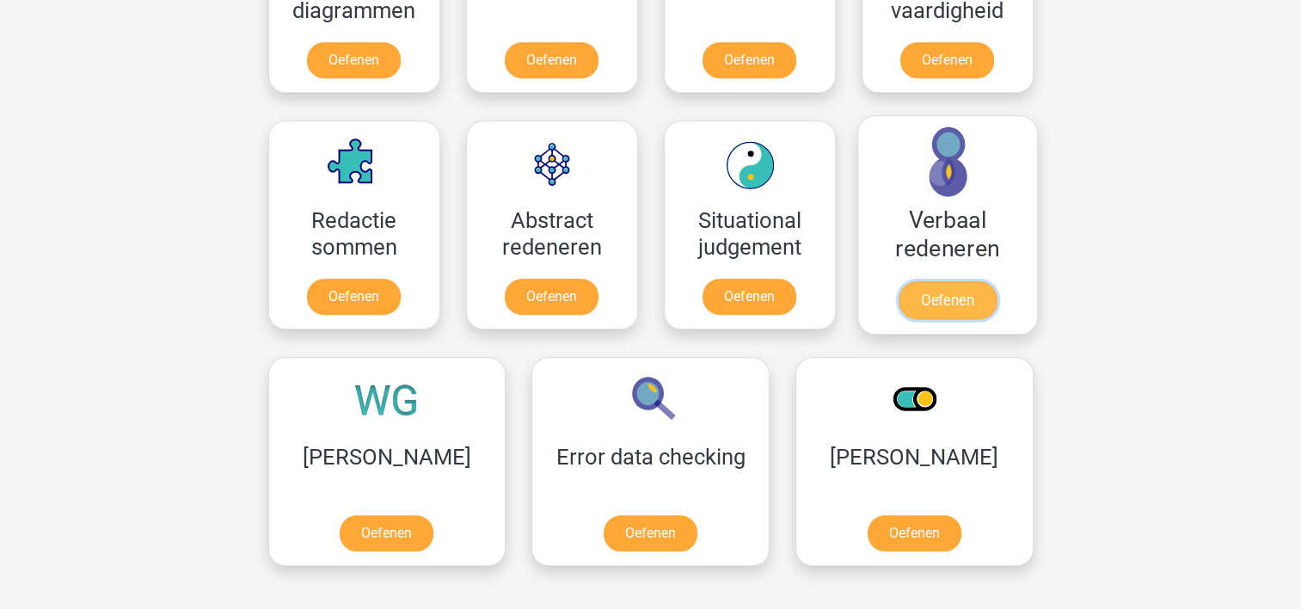
click at [941, 295] on link "Oefenen" at bounding box center [947, 300] width 98 height 38
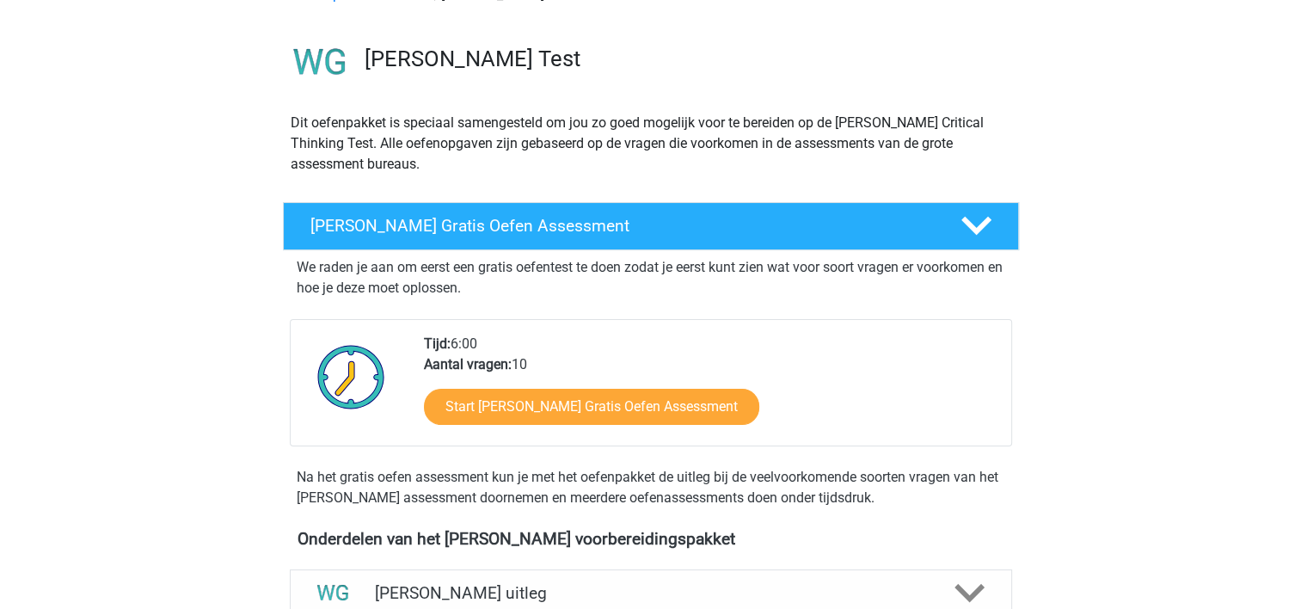
scroll to position [258, 0]
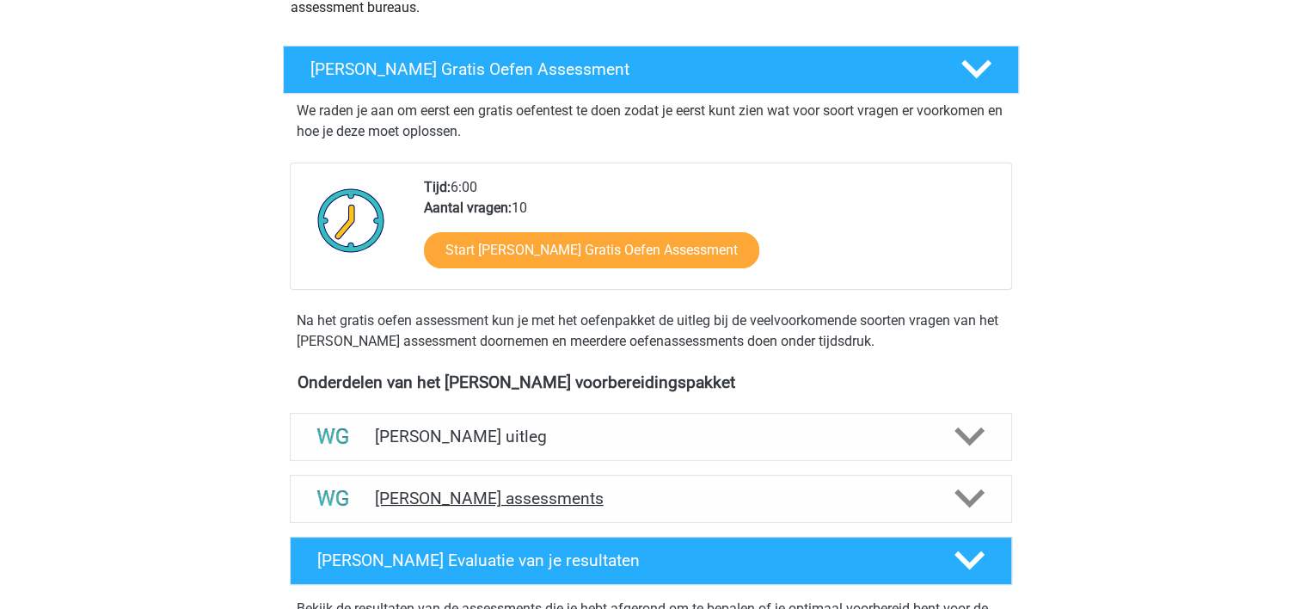
click at [969, 499] on icon at bounding box center [970, 498] width 30 height 30
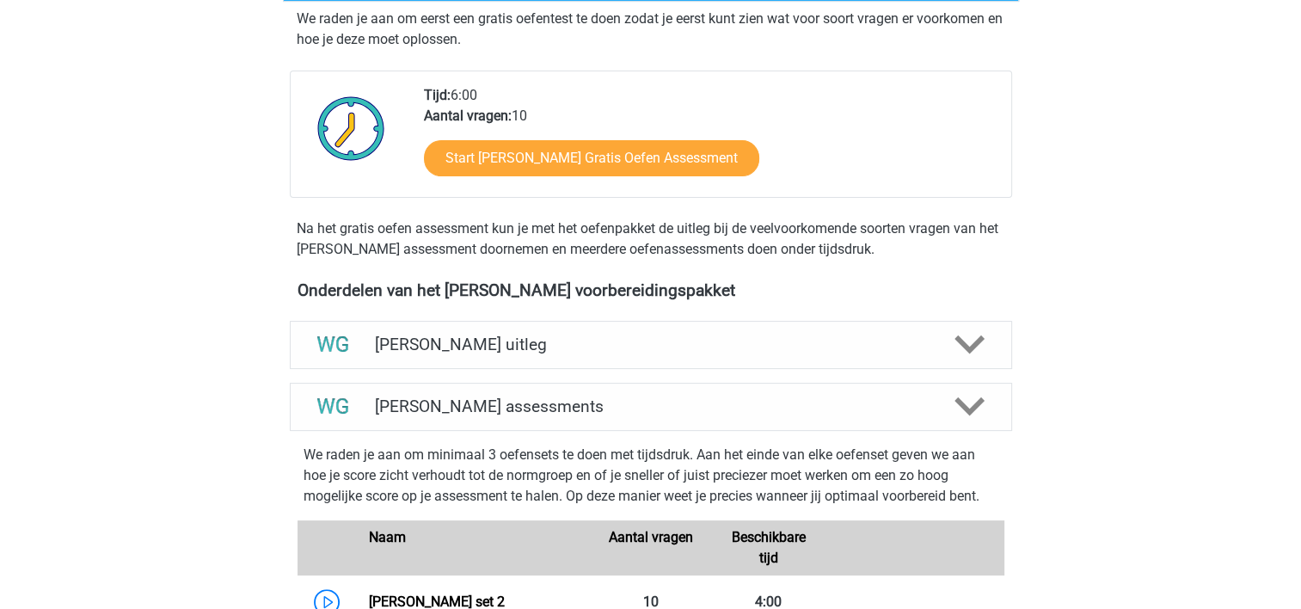
scroll to position [602, 0]
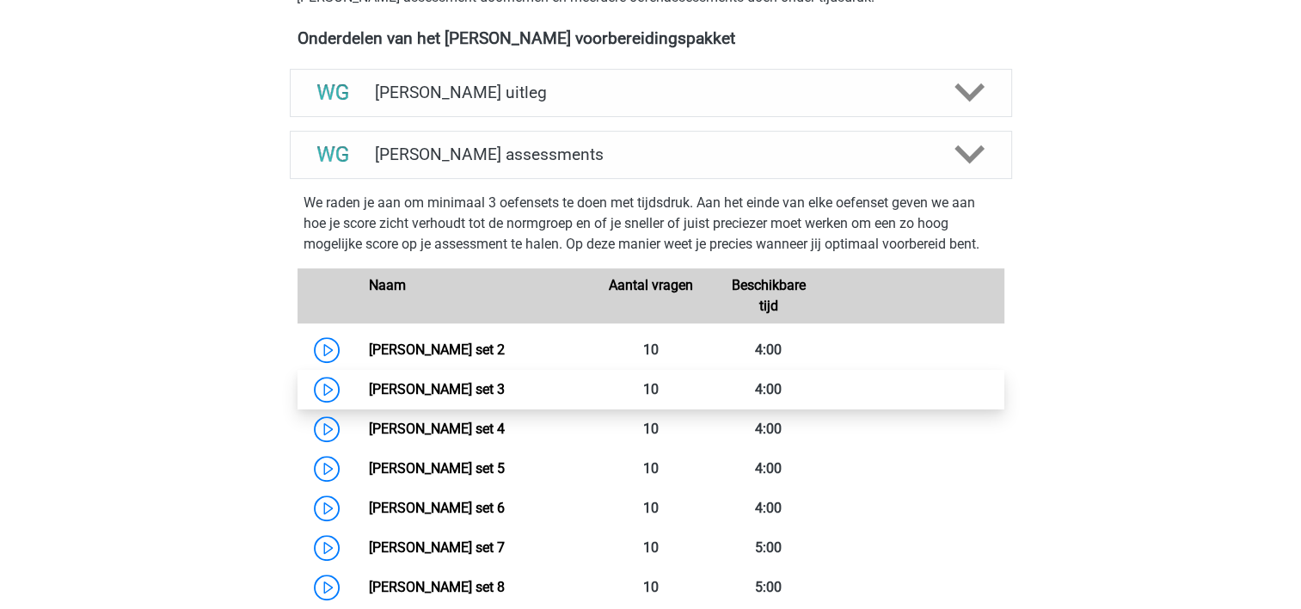
click at [458, 395] on link "Watson Glaser set 3" at bounding box center [437, 389] width 136 height 16
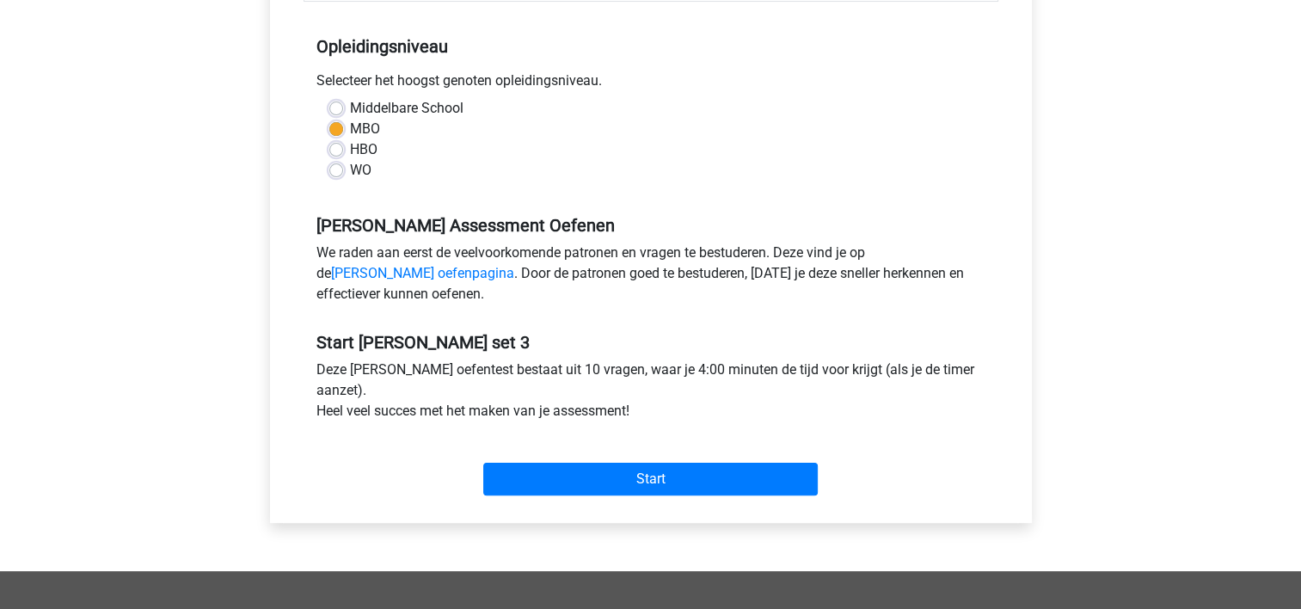
scroll to position [344, 0]
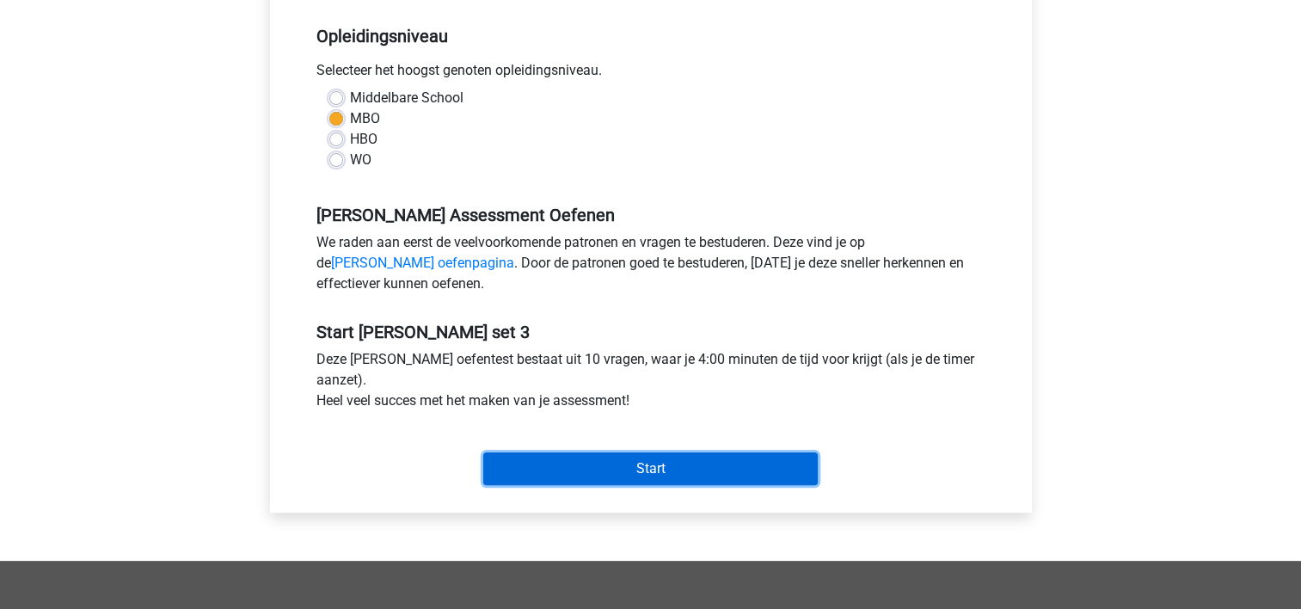
click at [691, 470] on input "Start" at bounding box center [650, 468] width 335 height 33
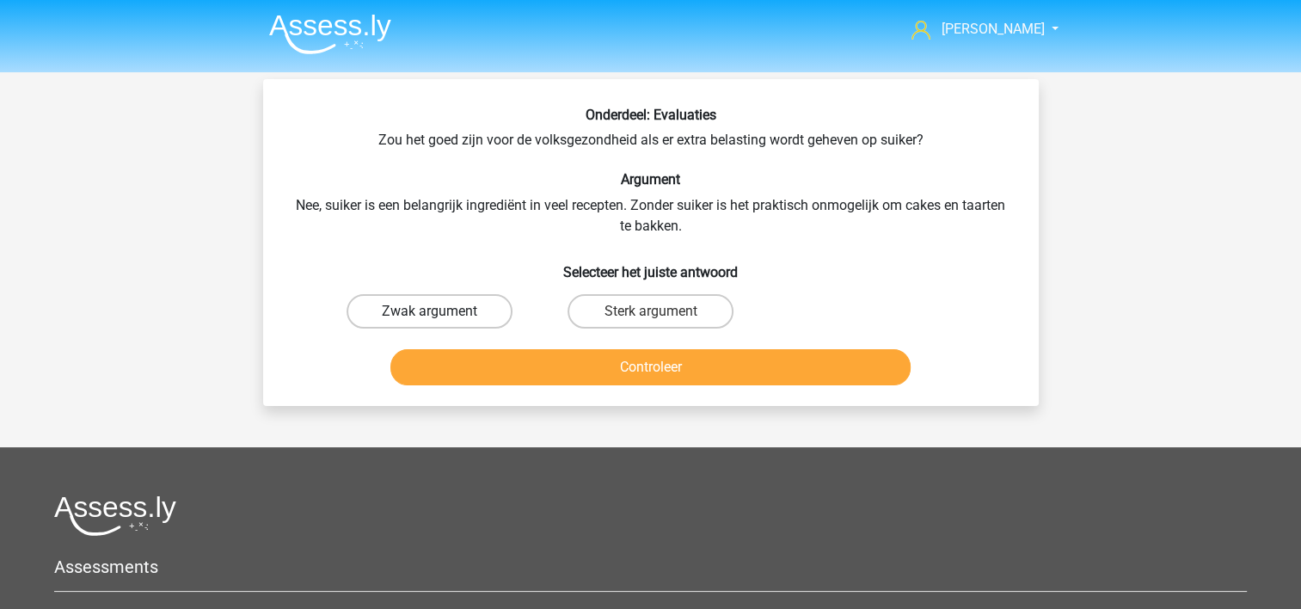
click at [421, 303] on label "Zwak argument" at bounding box center [430, 311] width 166 height 34
click at [429, 311] on input "Zwak argument" at bounding box center [434, 316] width 11 height 11
radio input "true"
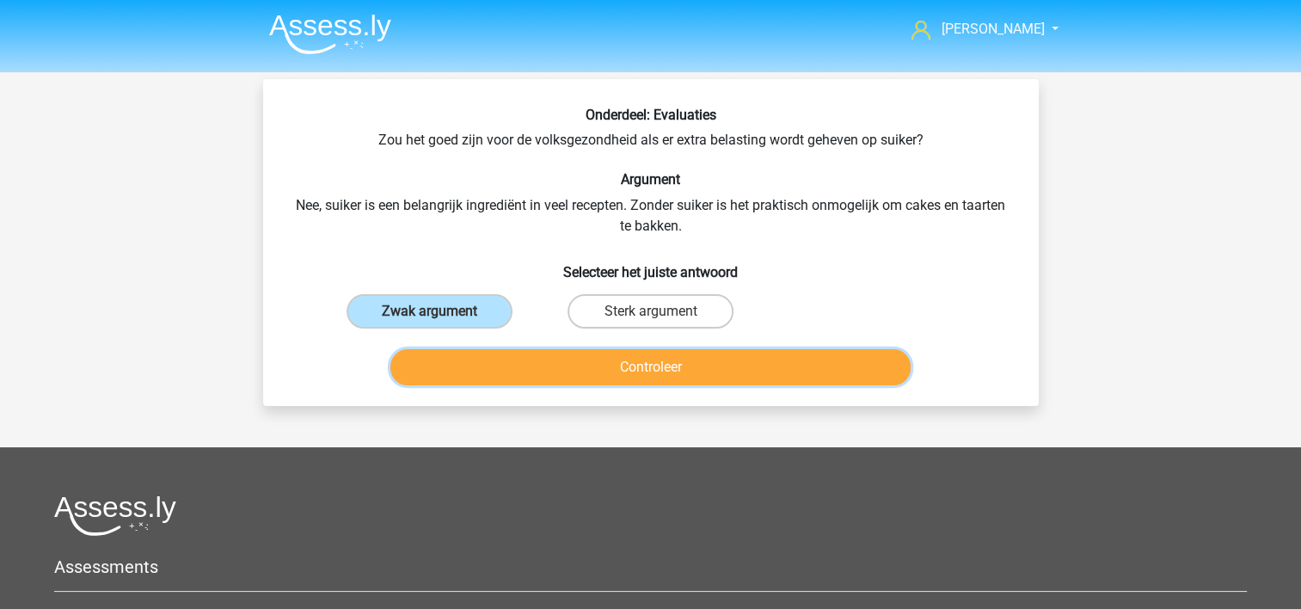
click at [454, 369] on button "Controleer" at bounding box center [650, 367] width 520 height 36
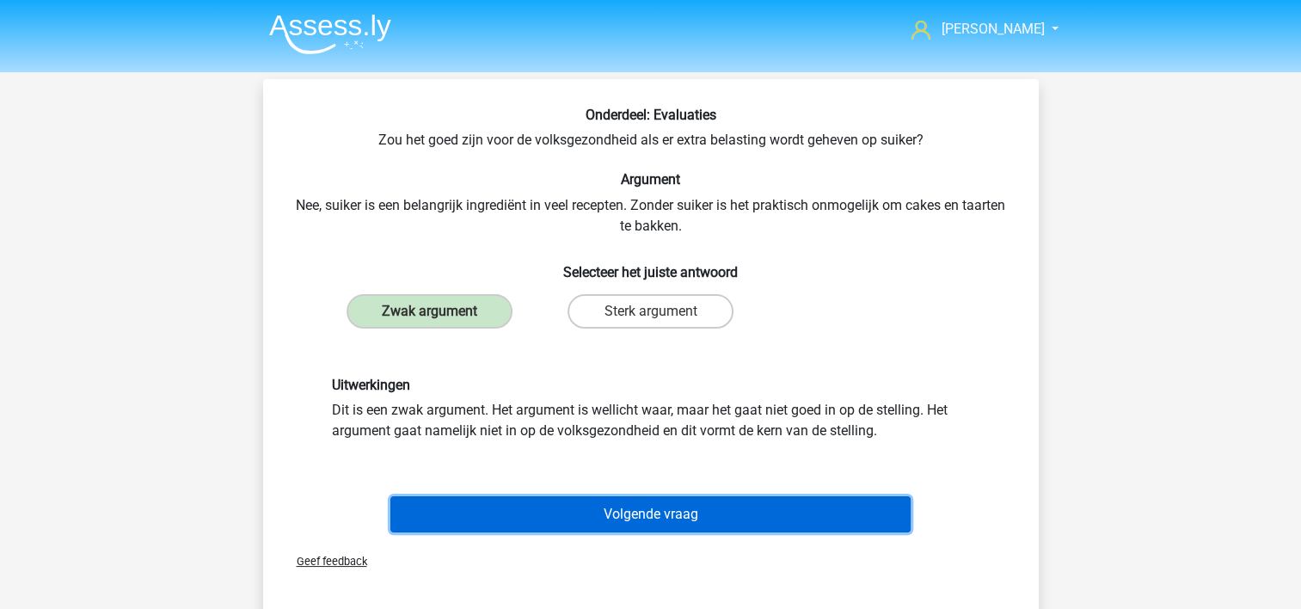
click at [499, 508] on button "Volgende vraag" at bounding box center [650, 514] width 520 height 36
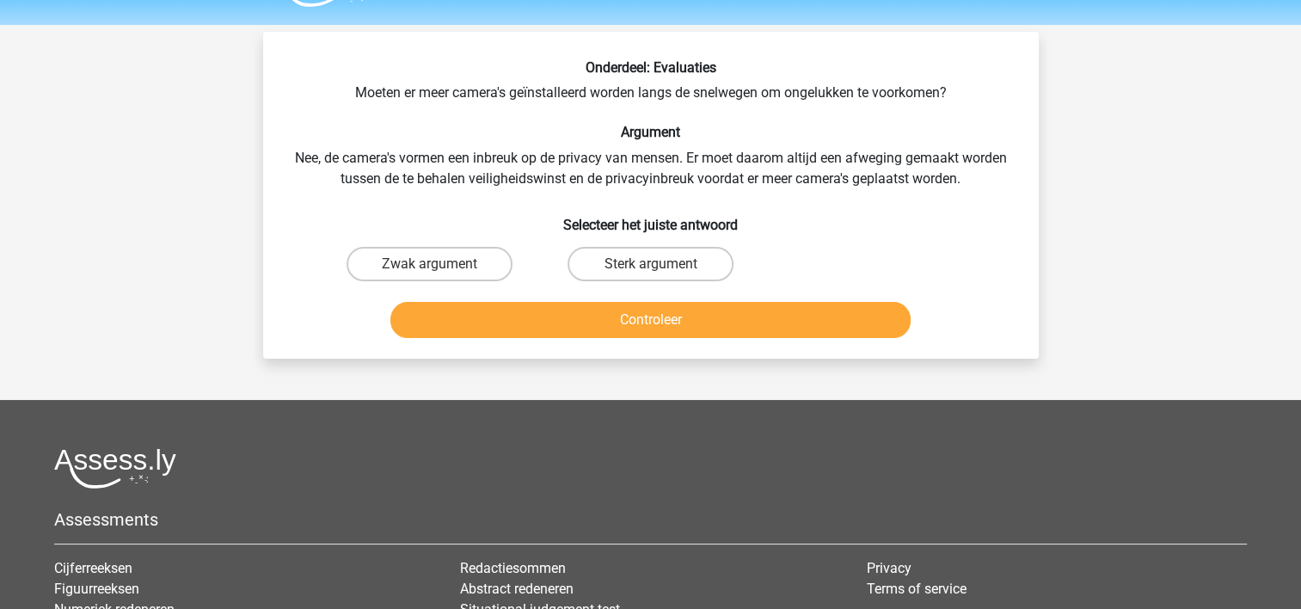
scroll to position [79, 0]
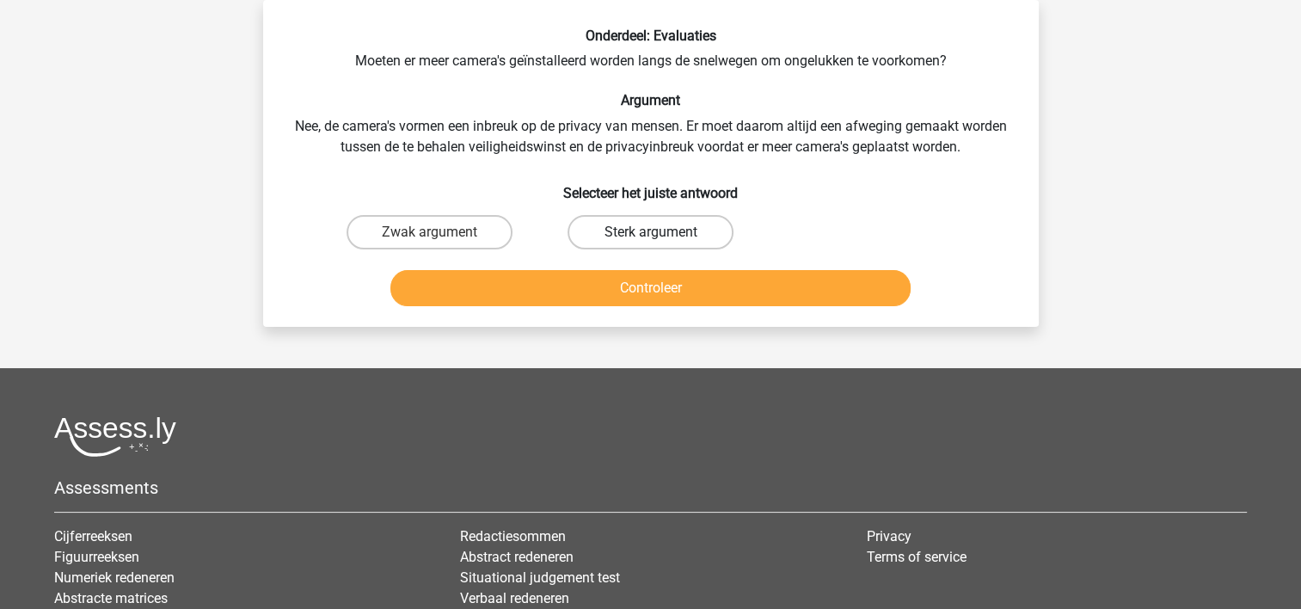
click at [603, 230] on label "Sterk argument" at bounding box center [651, 232] width 166 height 34
click at [650, 232] on input "Sterk argument" at bounding box center [655, 237] width 11 height 11
radio input "true"
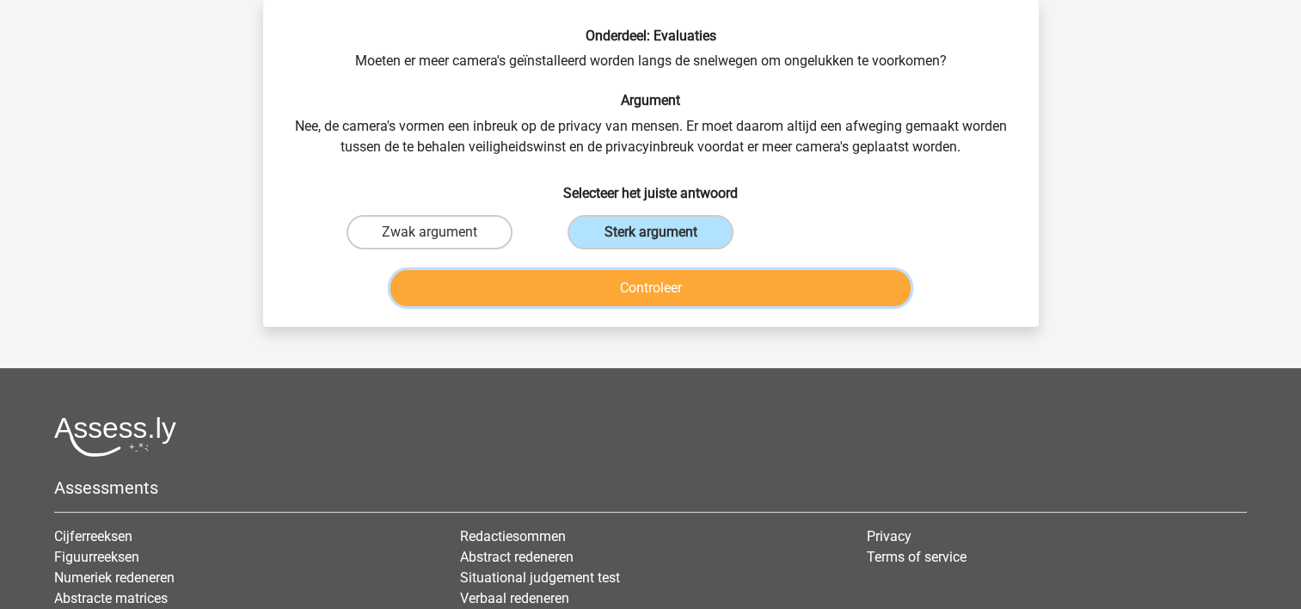
click at [608, 284] on button "Controleer" at bounding box center [650, 288] width 520 height 36
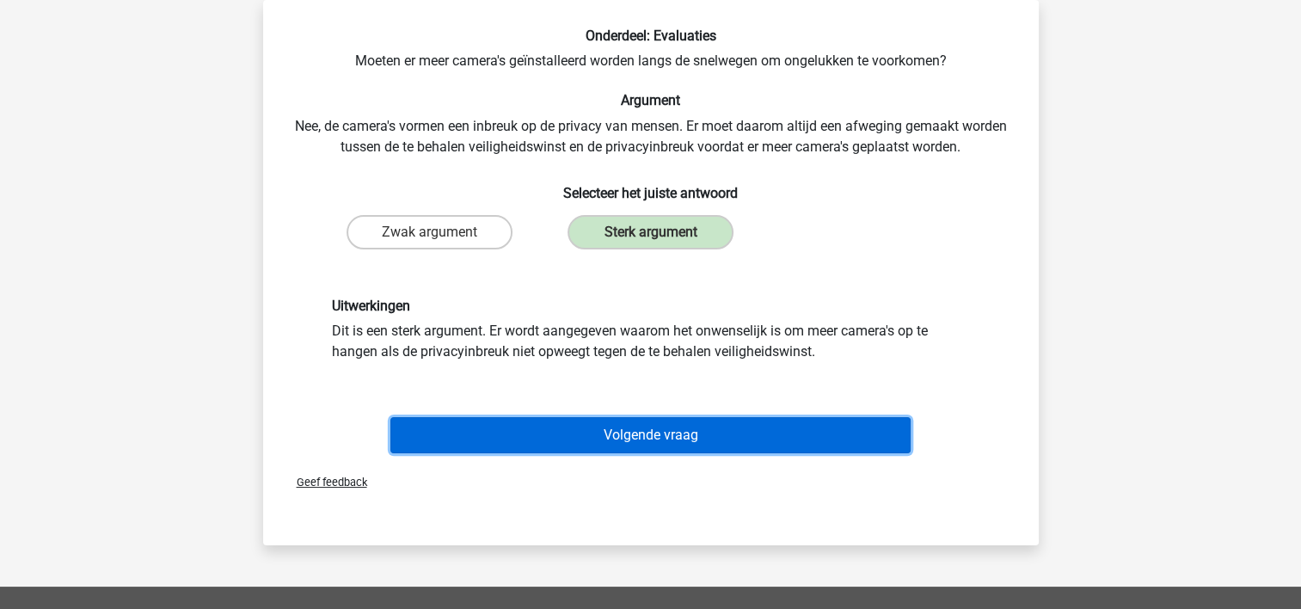
click at [593, 424] on button "Volgende vraag" at bounding box center [650, 435] width 520 height 36
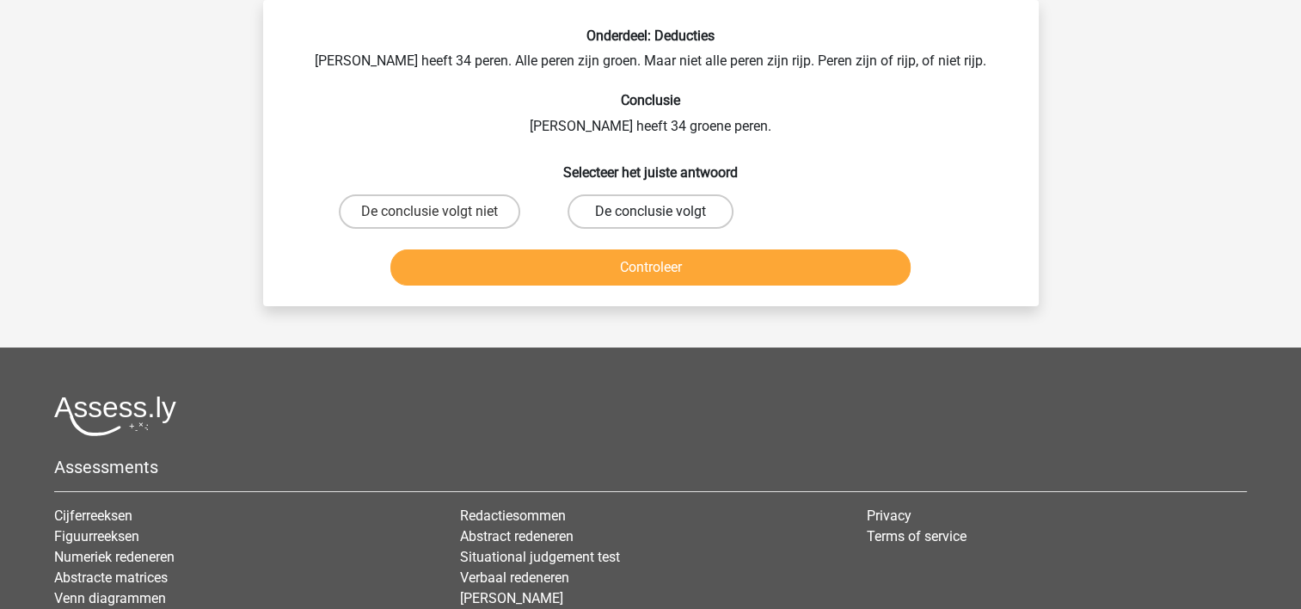
click at [666, 204] on label "De conclusie volgt" at bounding box center [651, 211] width 166 height 34
click at [661, 212] on input "De conclusie volgt" at bounding box center [655, 217] width 11 height 11
radio input "true"
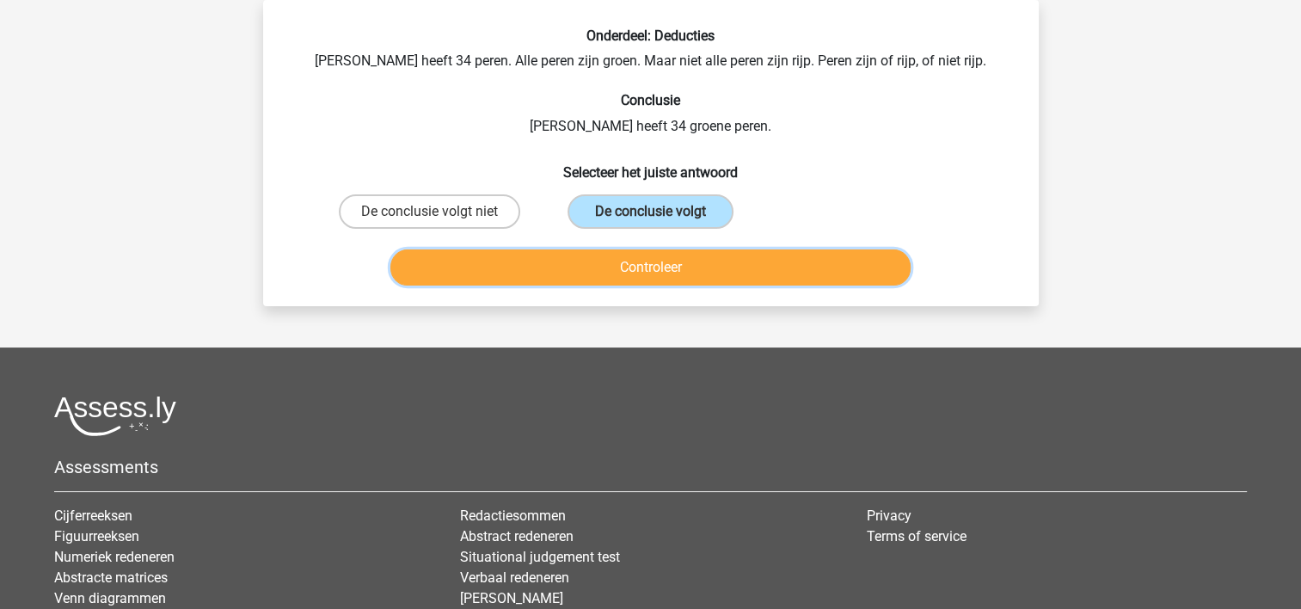
click at [670, 260] on button "Controleer" at bounding box center [650, 267] width 520 height 36
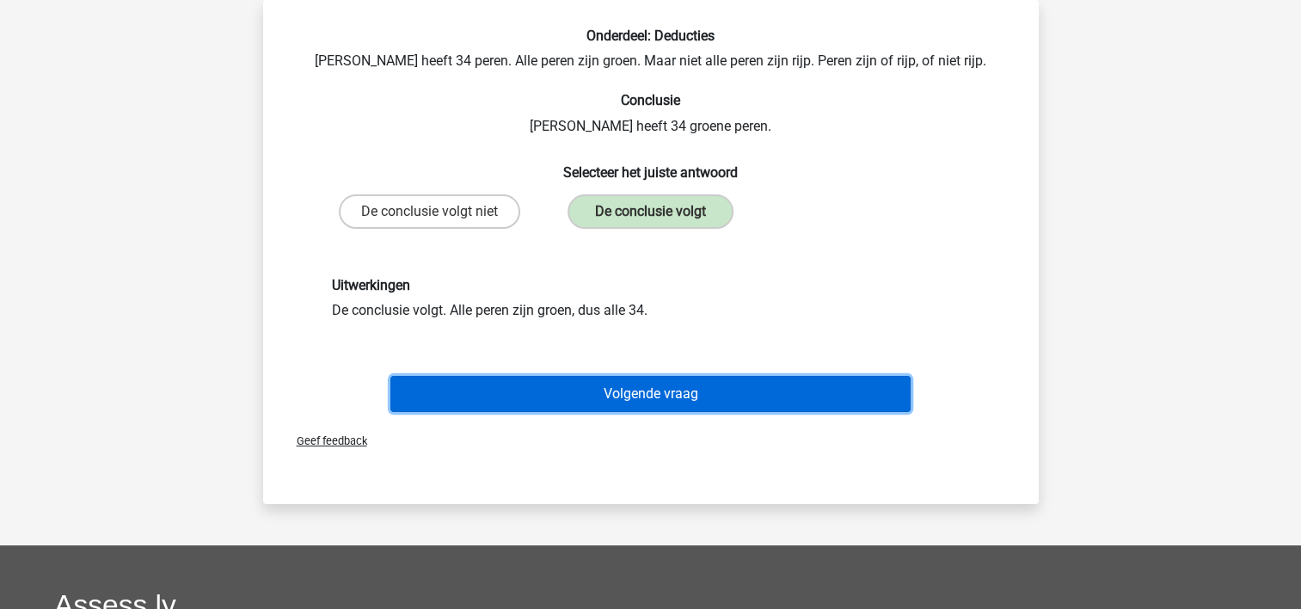
click at [705, 392] on button "Volgende vraag" at bounding box center [650, 394] width 520 height 36
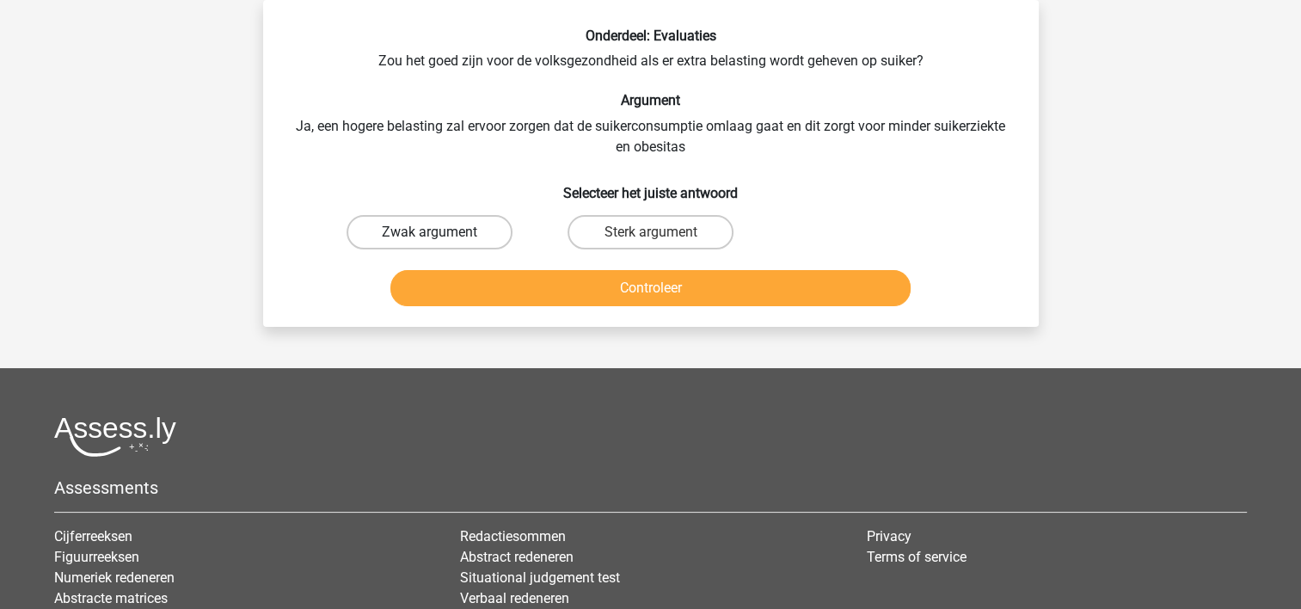
click at [451, 228] on label "Zwak argument" at bounding box center [430, 232] width 166 height 34
click at [440, 232] on input "Zwak argument" at bounding box center [434, 237] width 11 height 11
radio input "true"
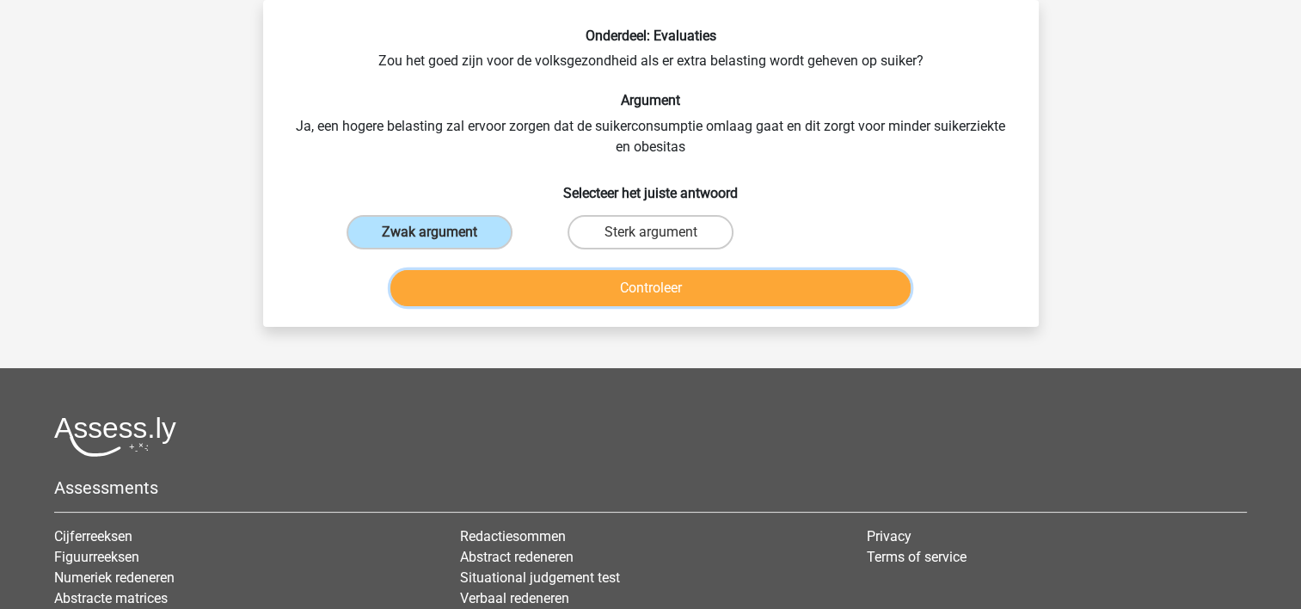
click at [484, 286] on button "Controleer" at bounding box center [650, 288] width 520 height 36
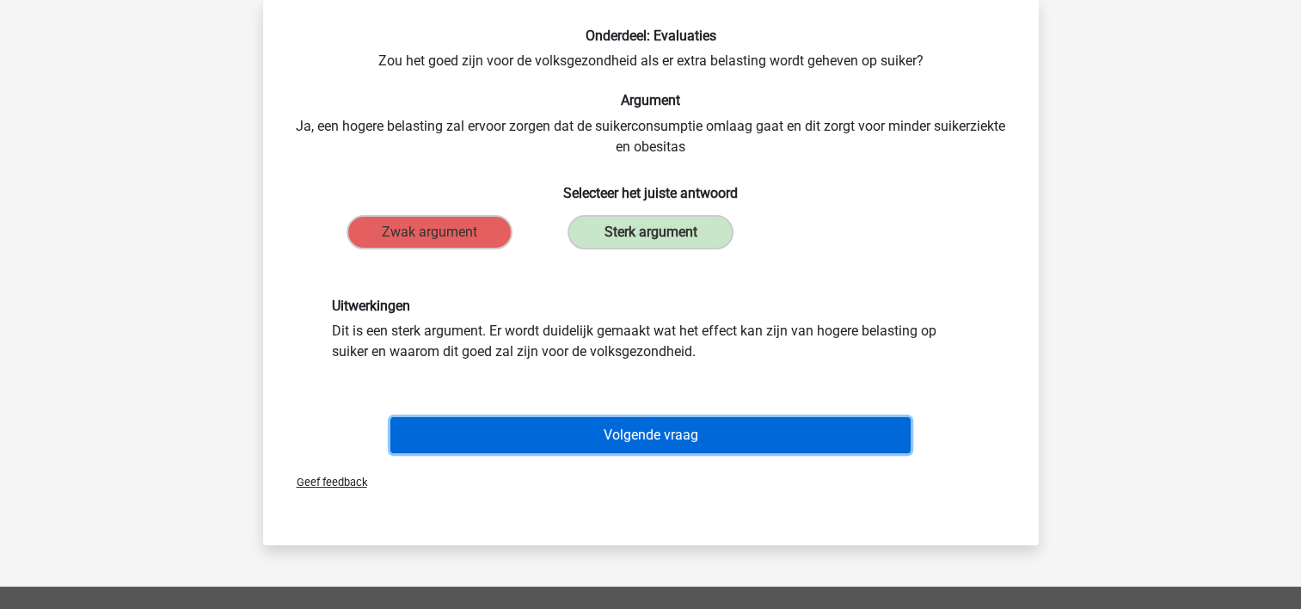
click at [572, 430] on button "Volgende vraag" at bounding box center [650, 435] width 520 height 36
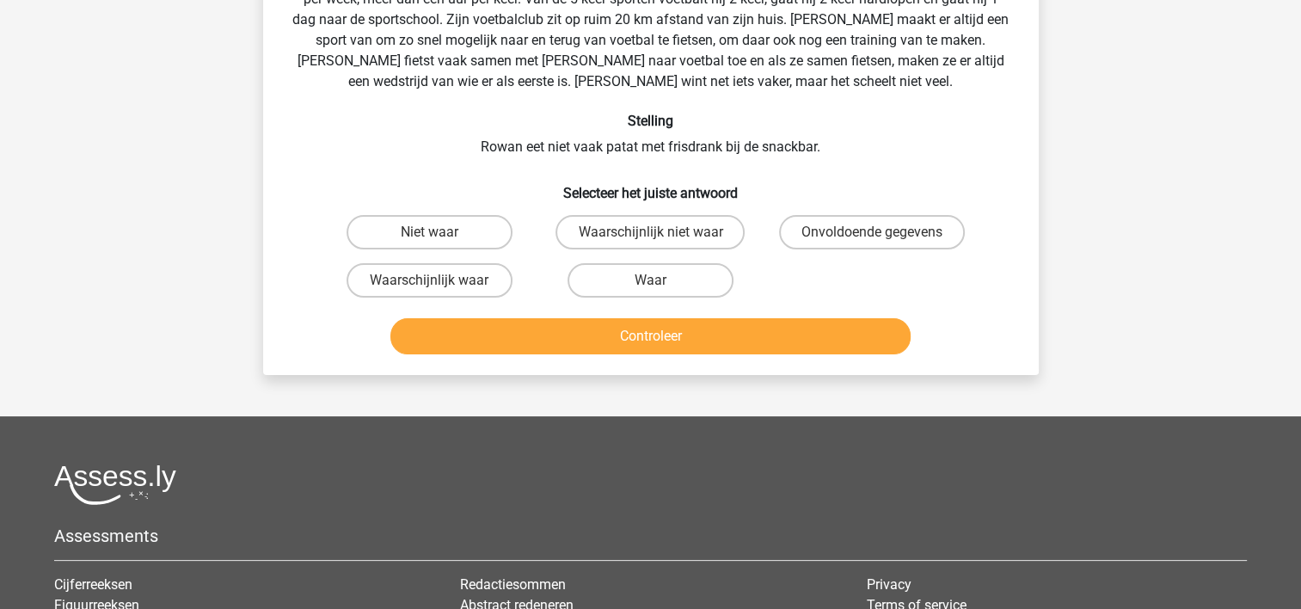
scroll to position [165, 0]
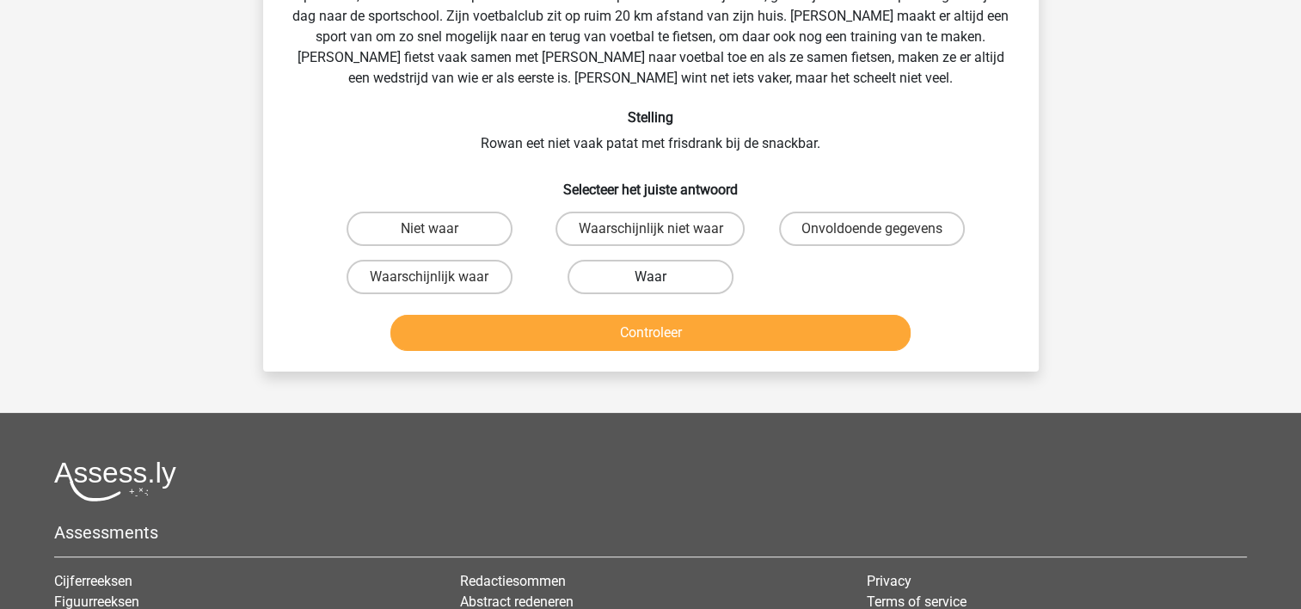
click at [600, 273] on label "Waar" at bounding box center [651, 277] width 166 height 34
click at [650, 277] on input "Waar" at bounding box center [655, 282] width 11 height 11
radio input "true"
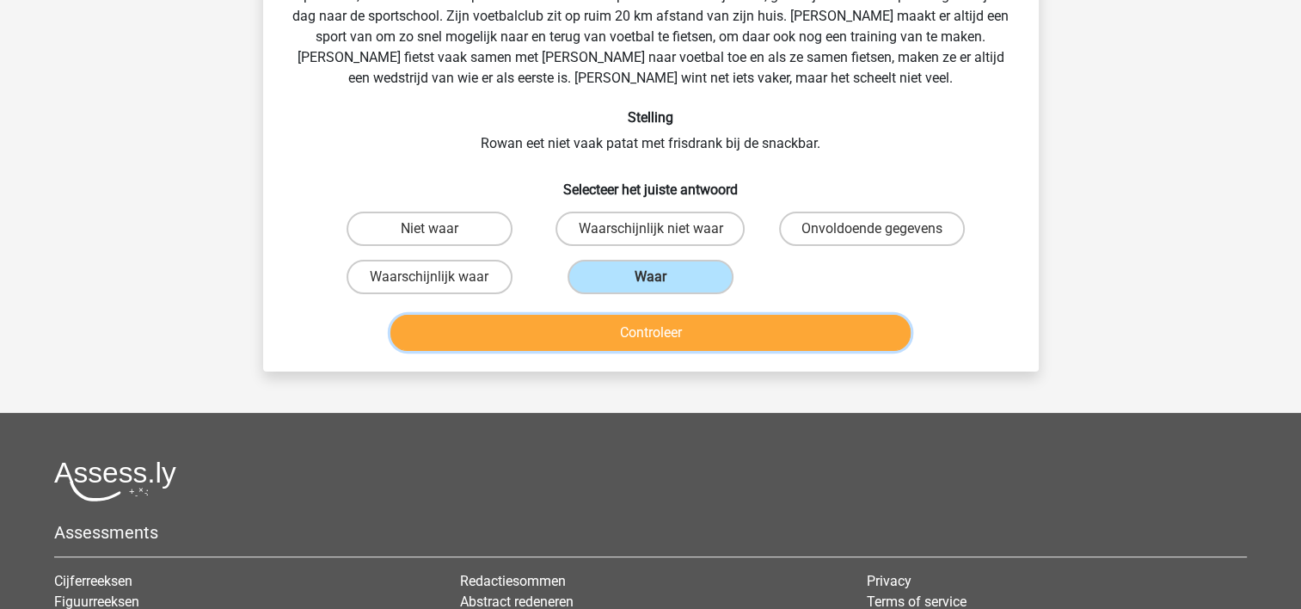
click at [605, 331] on button "Controleer" at bounding box center [650, 333] width 520 height 36
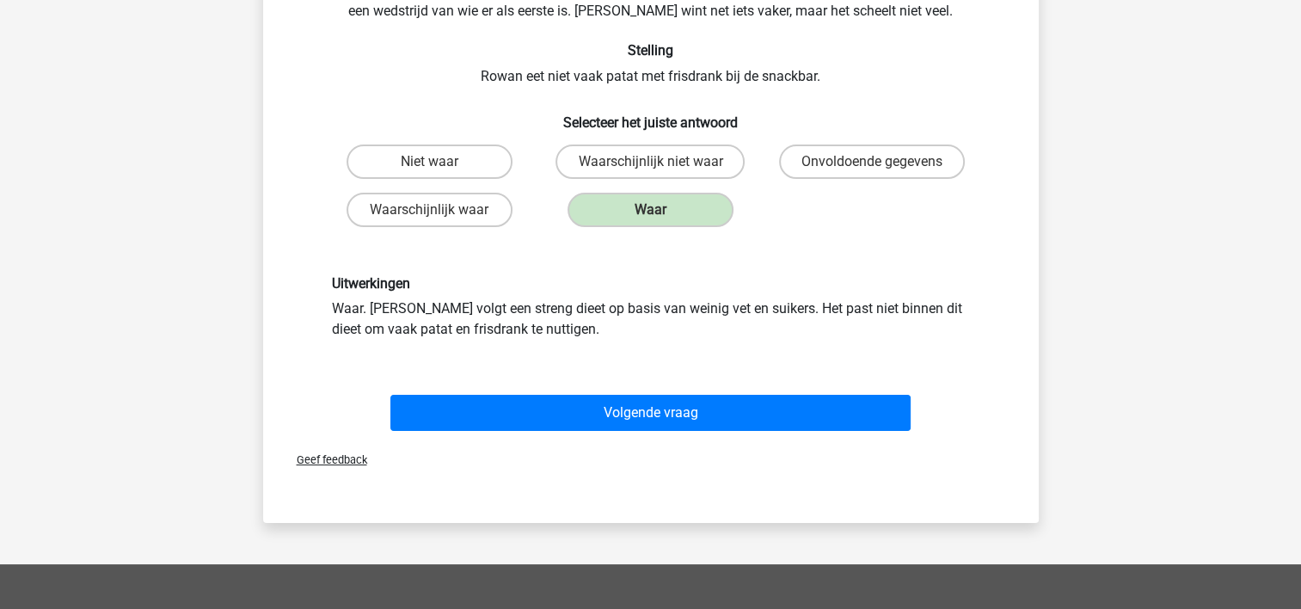
scroll to position [337, 0]
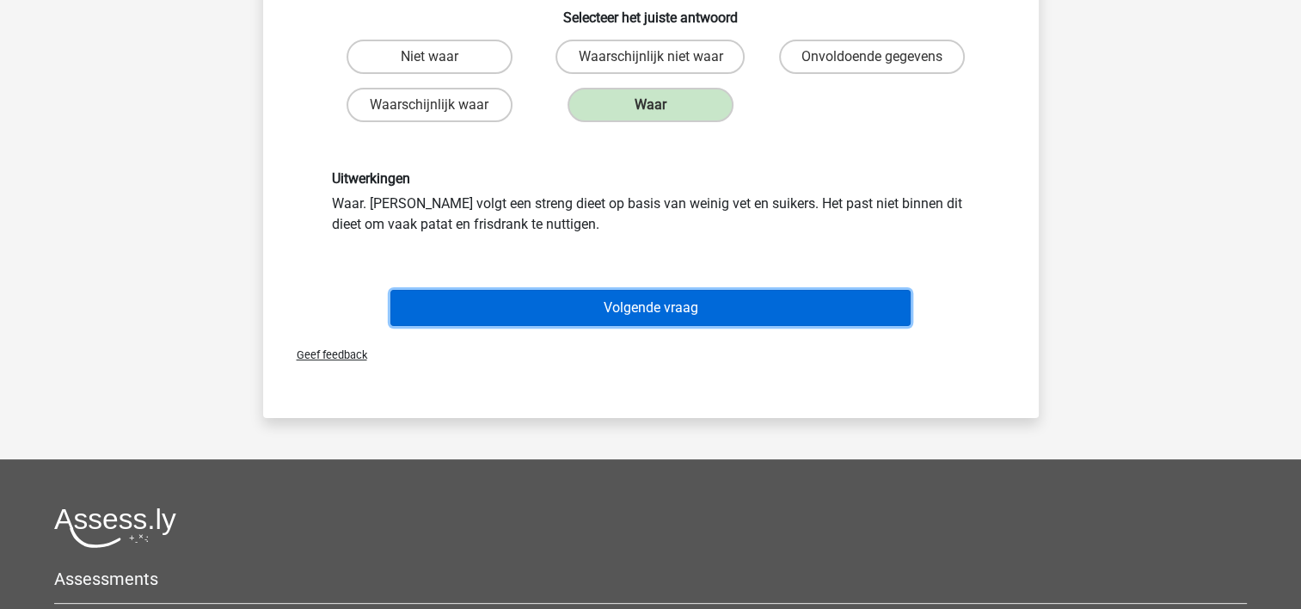
click at [590, 310] on button "Volgende vraag" at bounding box center [650, 308] width 520 height 36
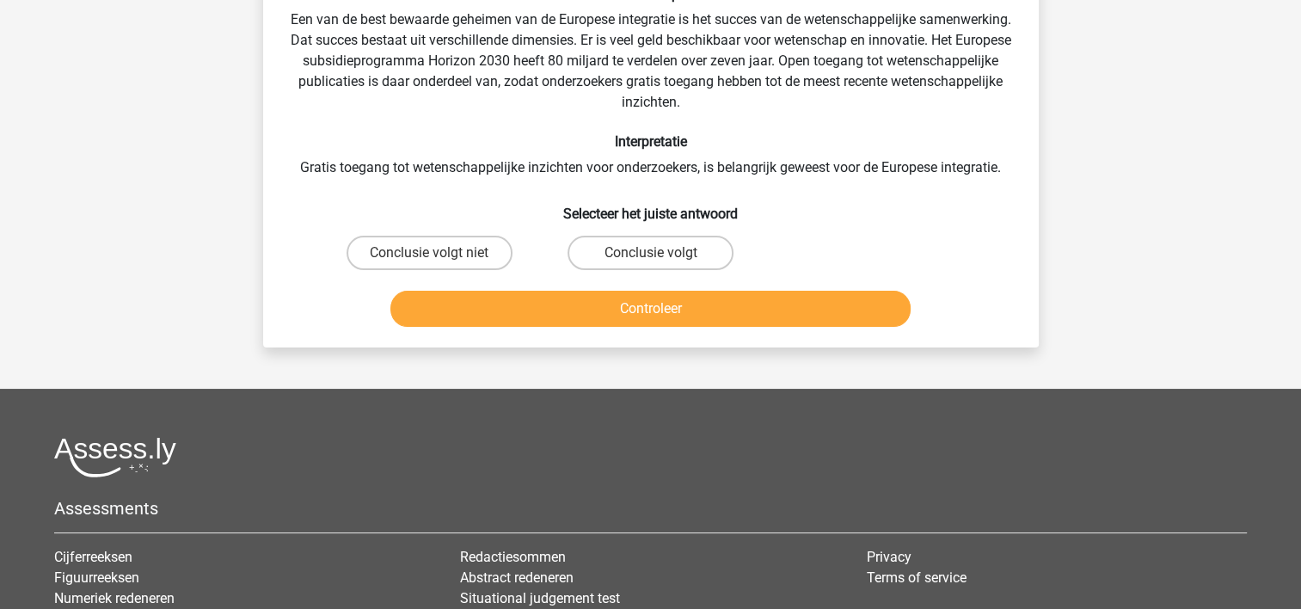
scroll to position [79, 0]
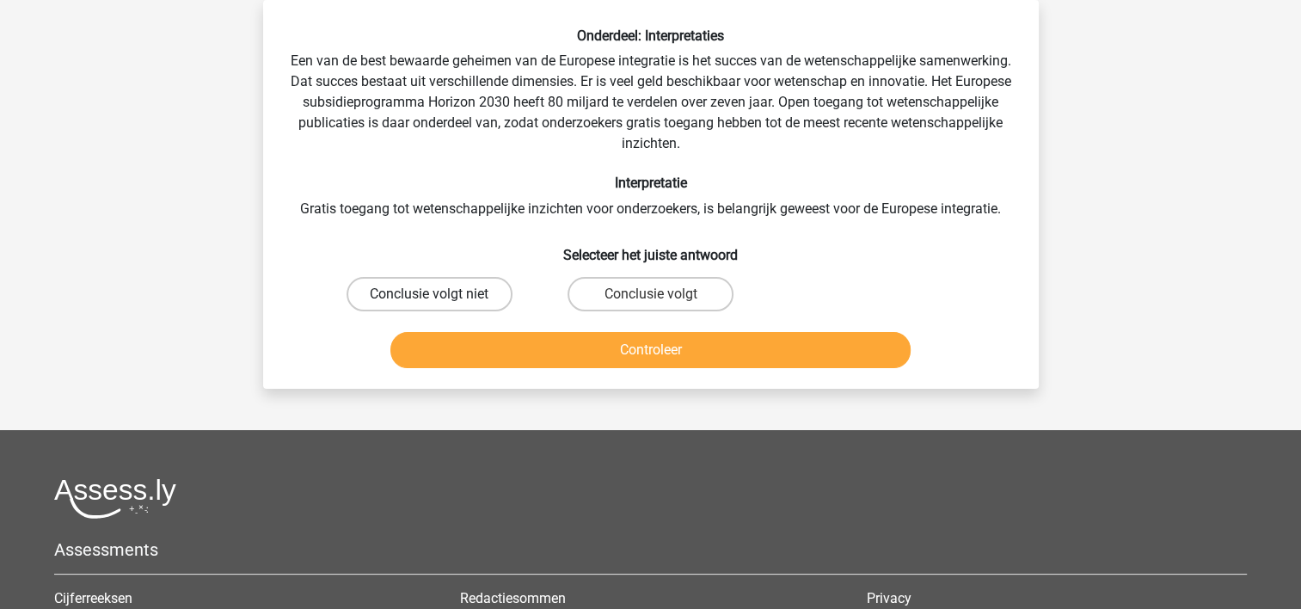
click at [435, 282] on label "Conclusie volgt niet" at bounding box center [430, 294] width 166 height 34
click at [435, 294] on input "Conclusie volgt niet" at bounding box center [434, 299] width 11 height 11
radio input "true"
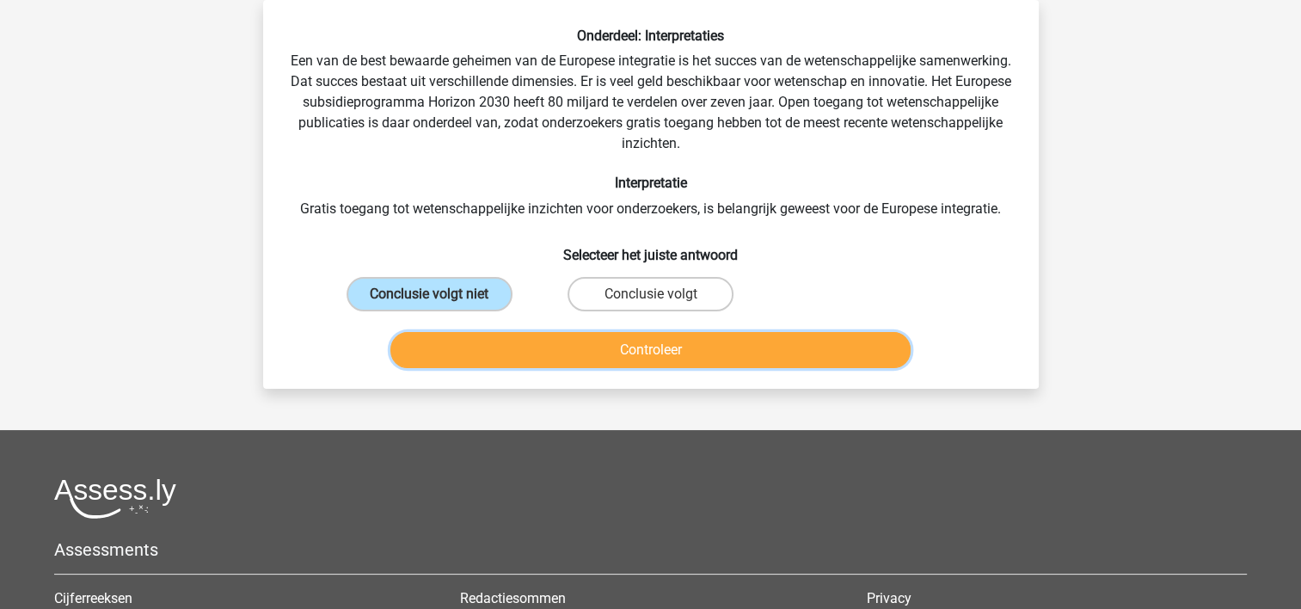
click at [456, 341] on button "Controleer" at bounding box center [650, 350] width 520 height 36
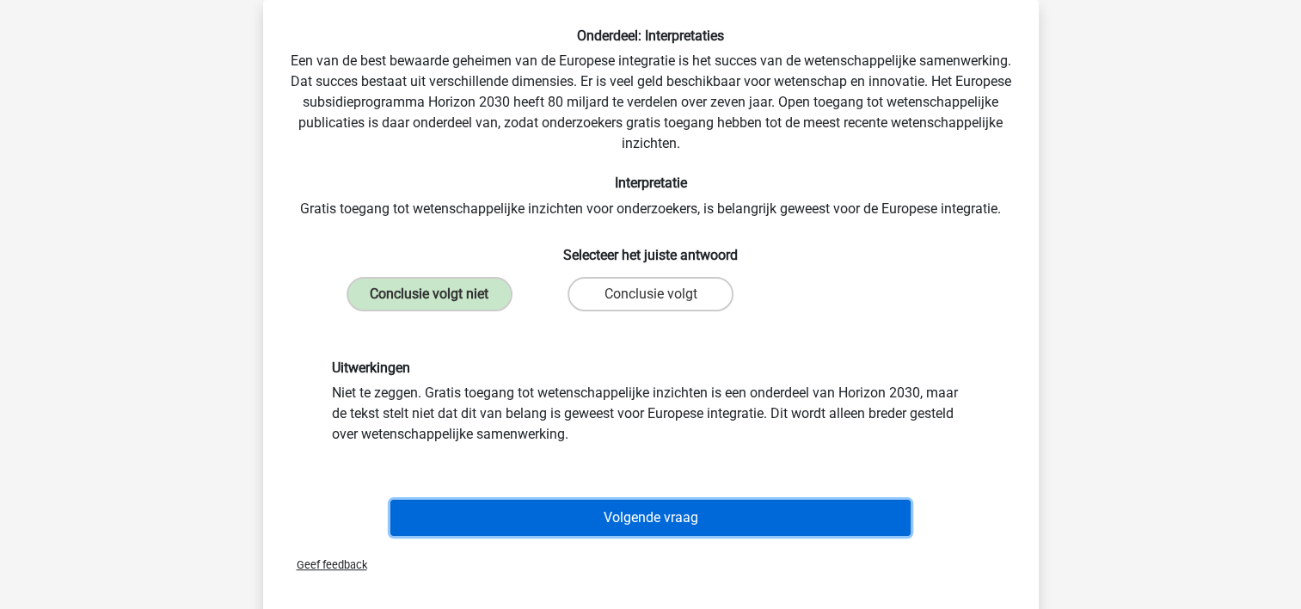
click at [540, 513] on button "Volgende vraag" at bounding box center [650, 518] width 520 height 36
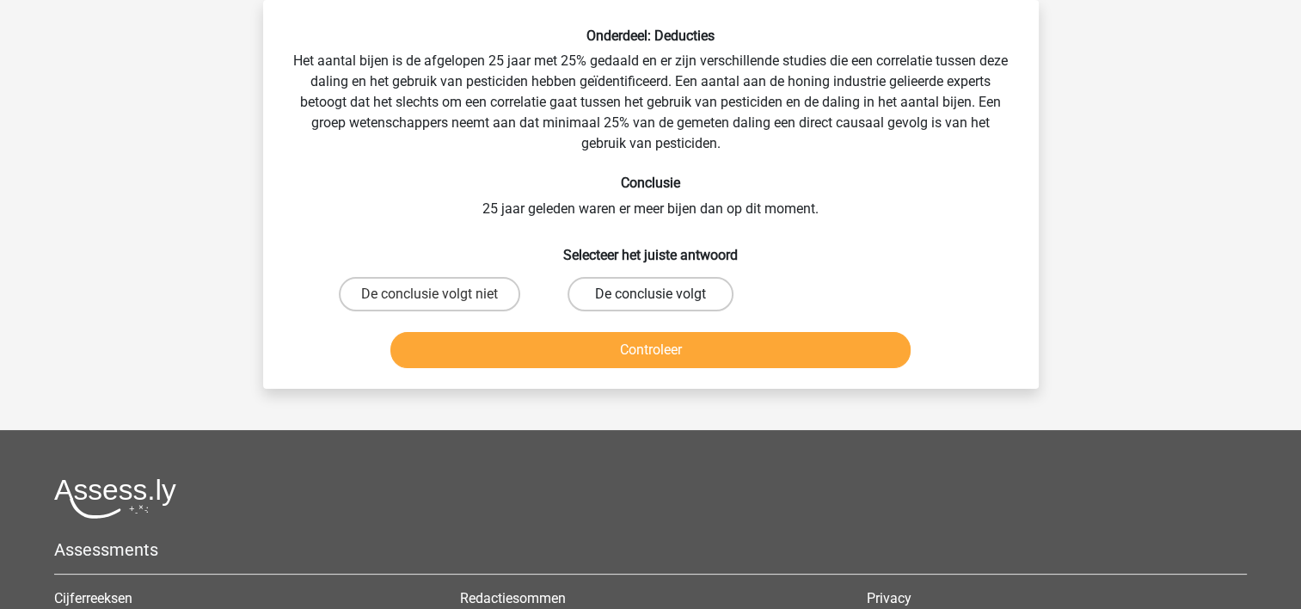
click at [605, 288] on label "De conclusie volgt" at bounding box center [651, 294] width 166 height 34
click at [650, 294] on input "De conclusie volgt" at bounding box center [655, 299] width 11 height 11
radio input "true"
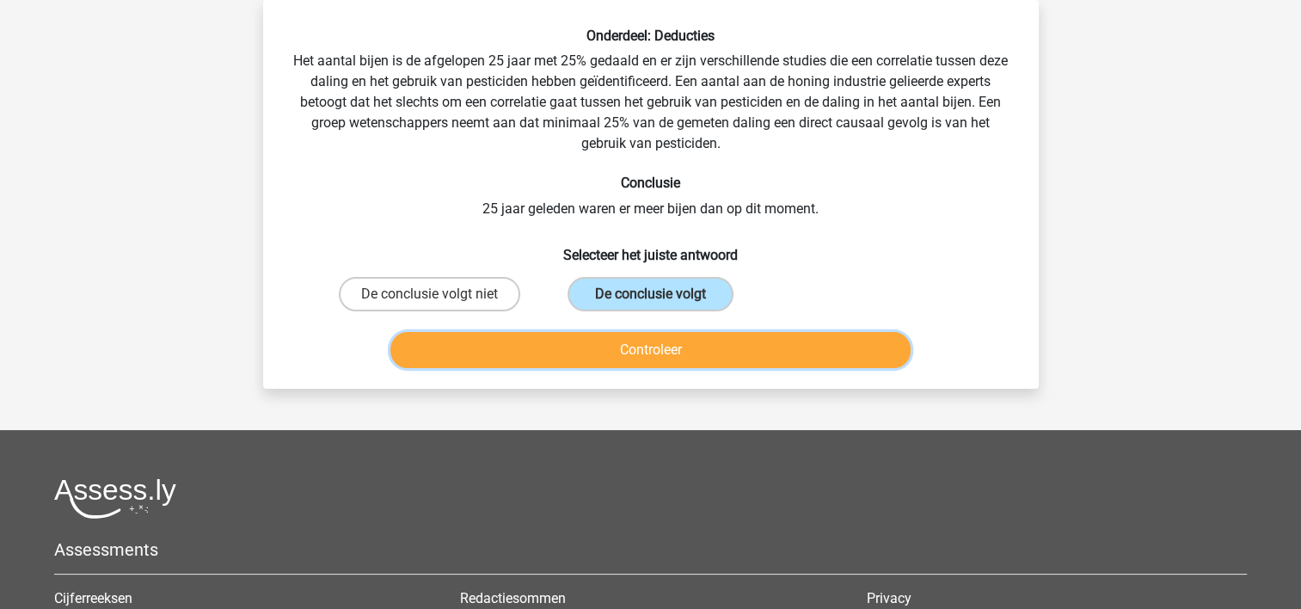
click at [610, 335] on button "Controleer" at bounding box center [650, 350] width 520 height 36
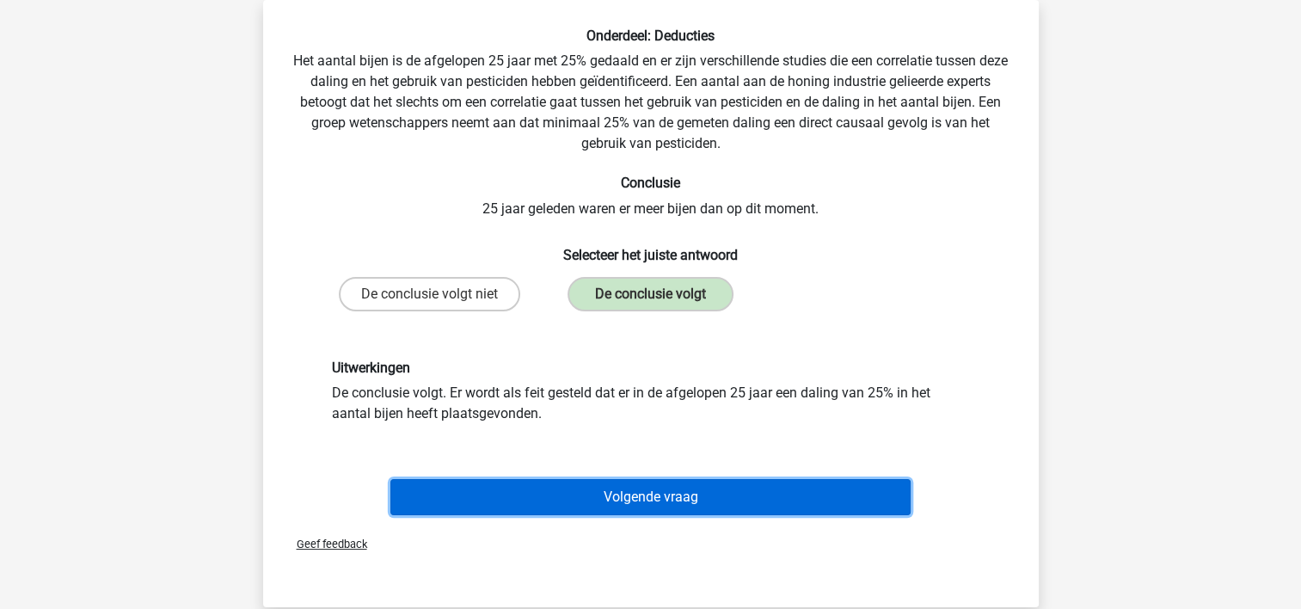
click at [594, 487] on button "Volgende vraag" at bounding box center [650, 497] width 520 height 36
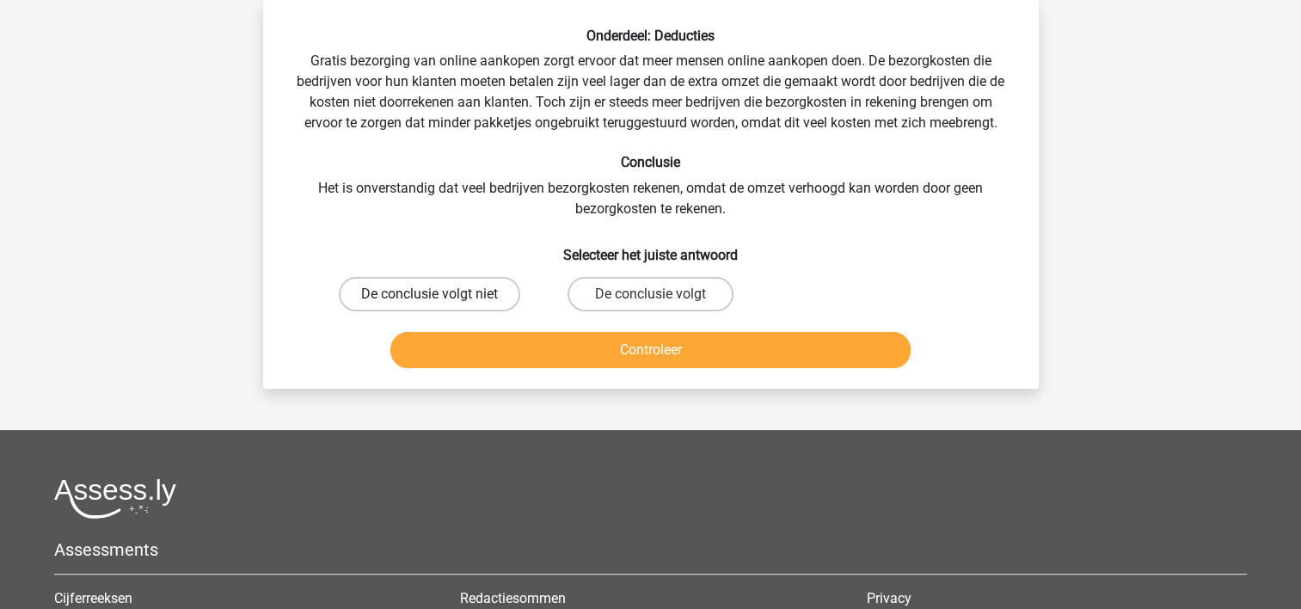
click at [409, 297] on label "De conclusie volgt niet" at bounding box center [429, 294] width 181 height 34
click at [429, 297] on input "De conclusie volgt niet" at bounding box center [434, 299] width 11 height 11
radio input "true"
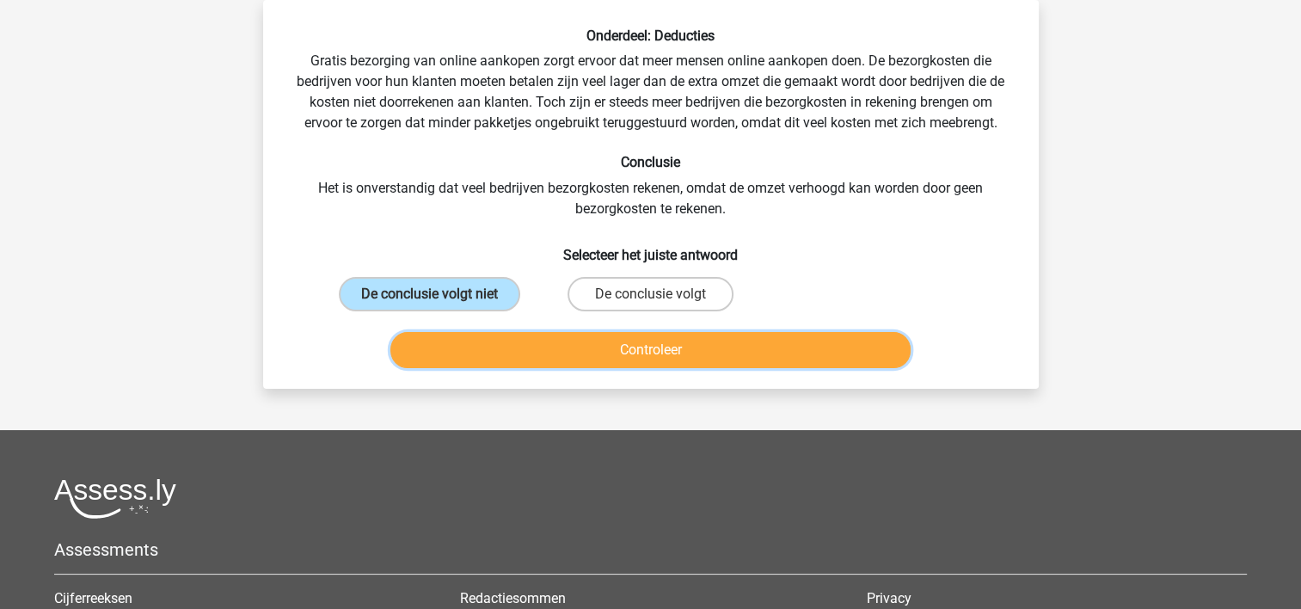
click at [469, 351] on button "Controleer" at bounding box center [650, 350] width 520 height 36
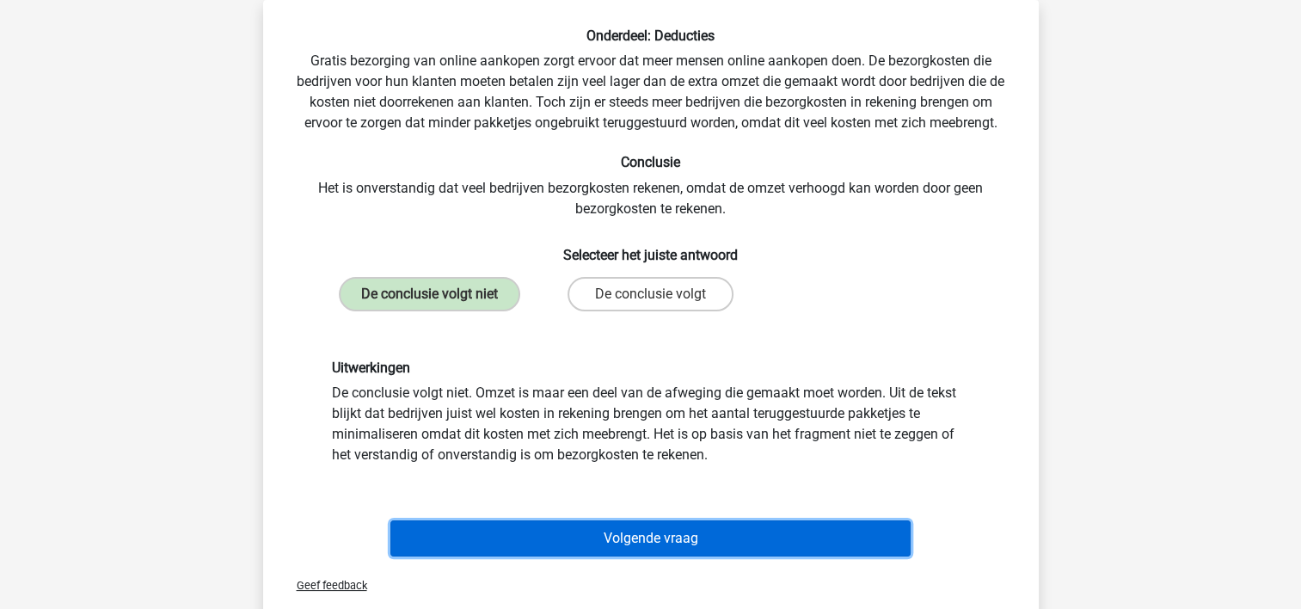
click at [555, 534] on button "Volgende vraag" at bounding box center [650, 538] width 520 height 36
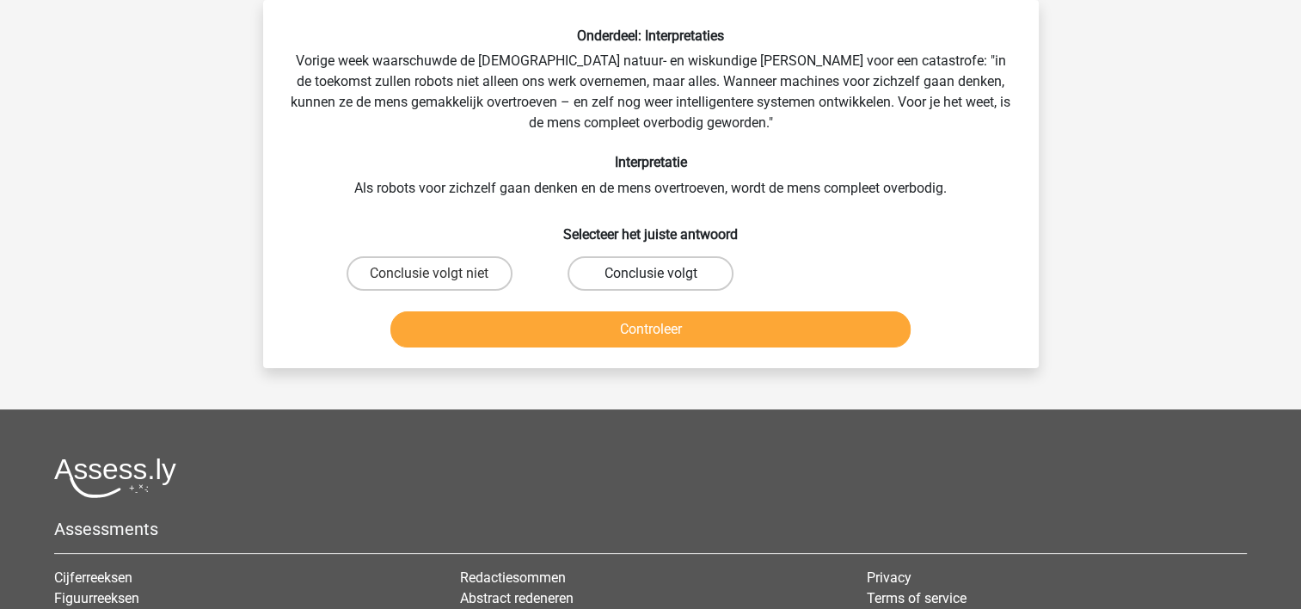
click at [681, 279] on label "Conclusie volgt" at bounding box center [651, 273] width 166 height 34
click at [661, 279] on input "Conclusie volgt" at bounding box center [655, 278] width 11 height 11
radio input "true"
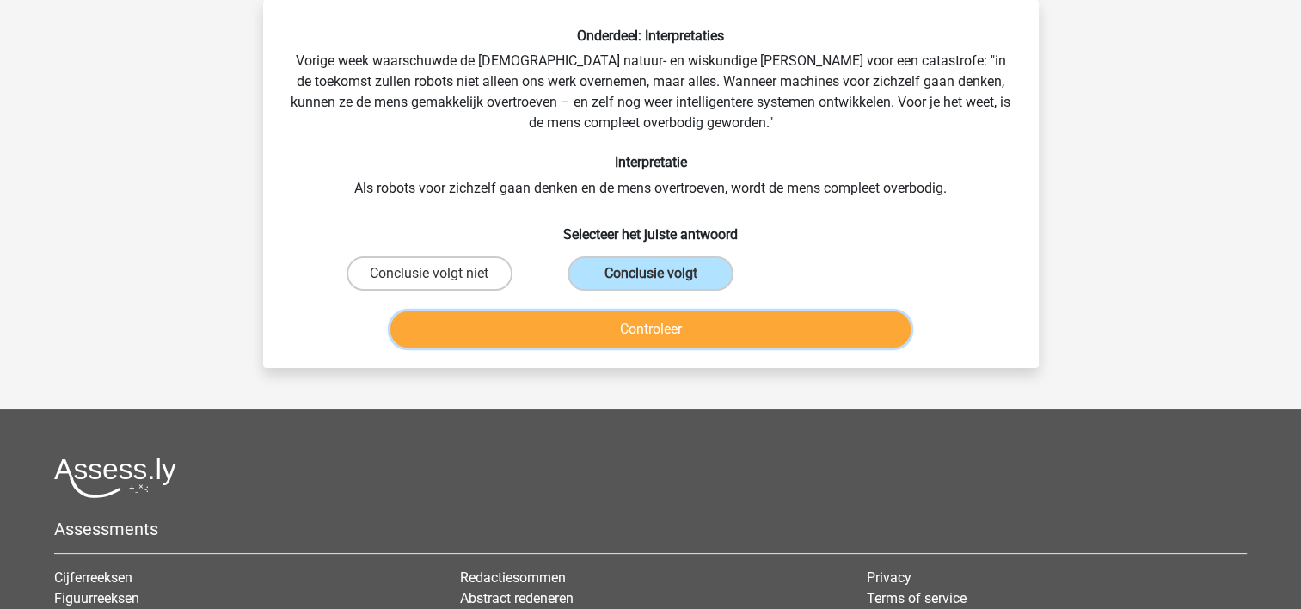
click at [677, 320] on button "Controleer" at bounding box center [650, 329] width 520 height 36
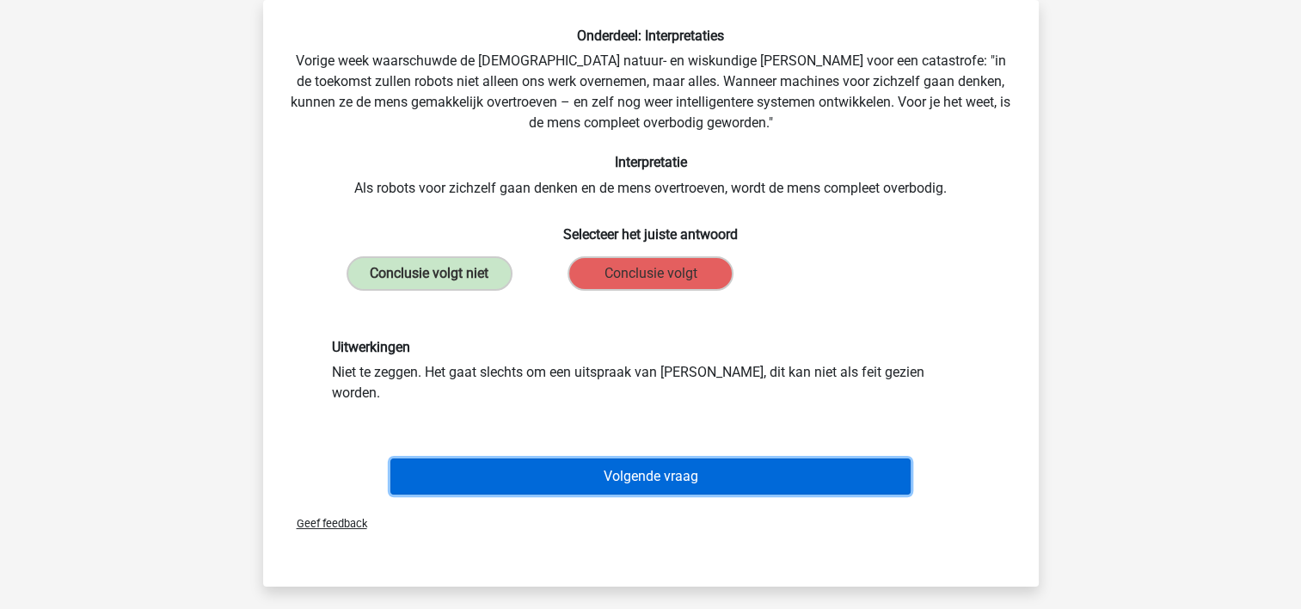
click at [667, 458] on button "Volgende vraag" at bounding box center [650, 476] width 520 height 36
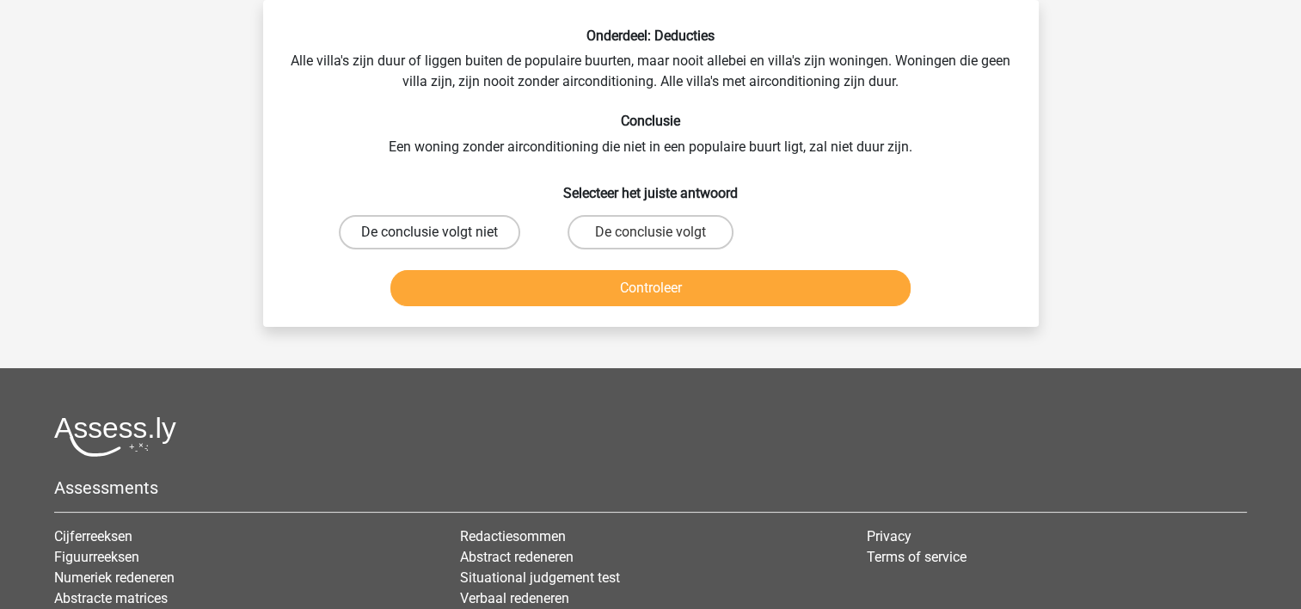
drag, startPoint x: 382, startPoint y: 234, endPoint x: 427, endPoint y: 265, distance: 54.4
click at [383, 233] on label "De conclusie volgt niet" at bounding box center [429, 232] width 181 height 34
click at [429, 233] on input "De conclusie volgt niet" at bounding box center [434, 237] width 11 height 11
radio input "true"
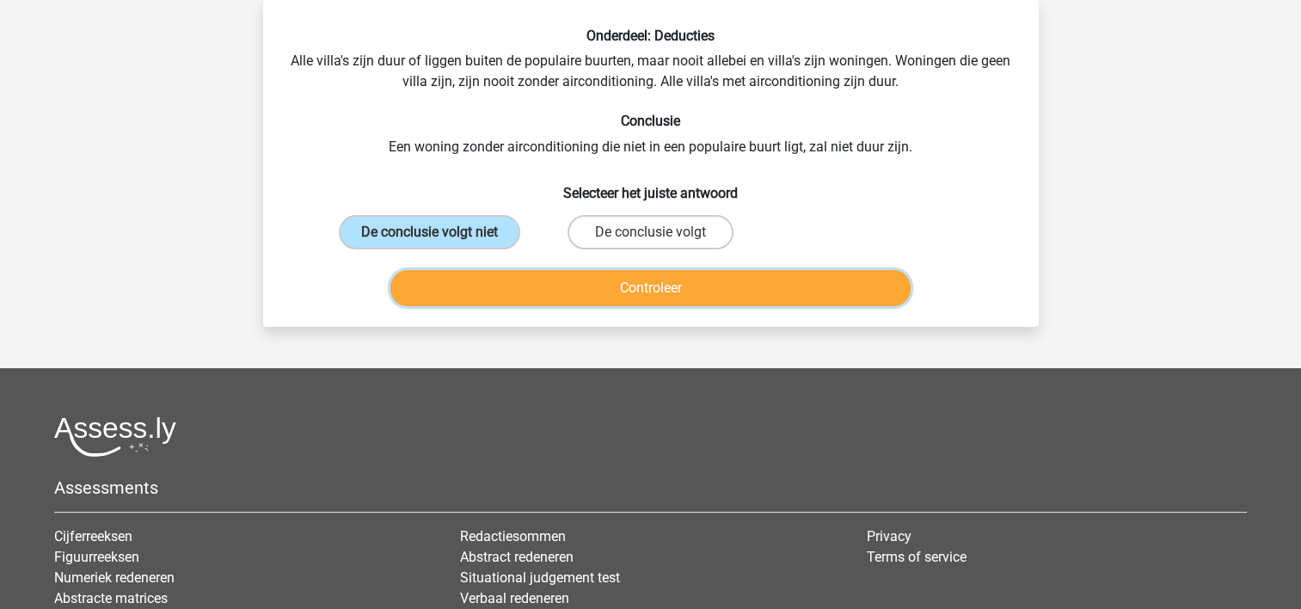
click at [458, 286] on button "Controleer" at bounding box center [650, 288] width 520 height 36
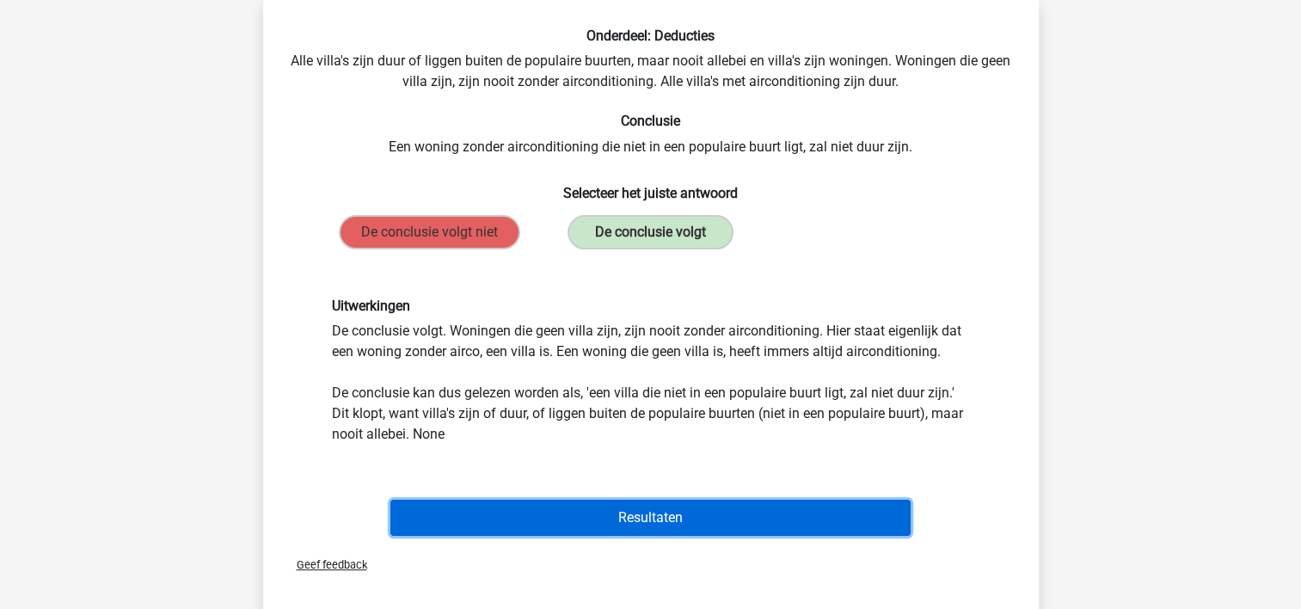
click at [634, 513] on button "Resultaten" at bounding box center [650, 518] width 520 height 36
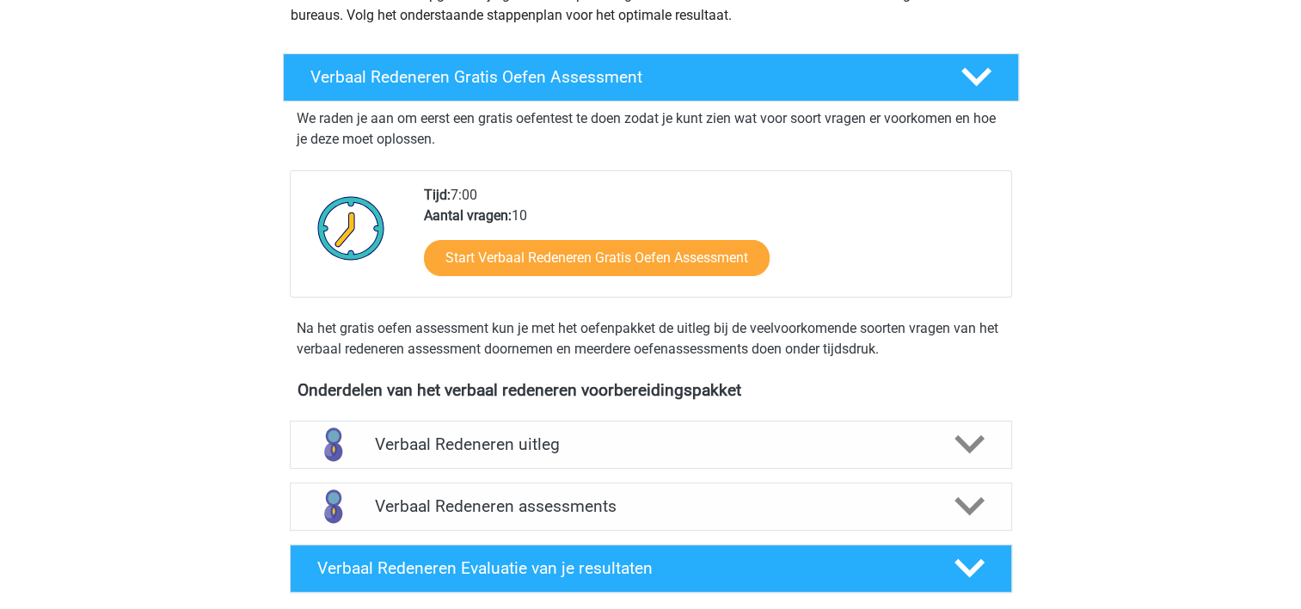
scroll to position [344, 0]
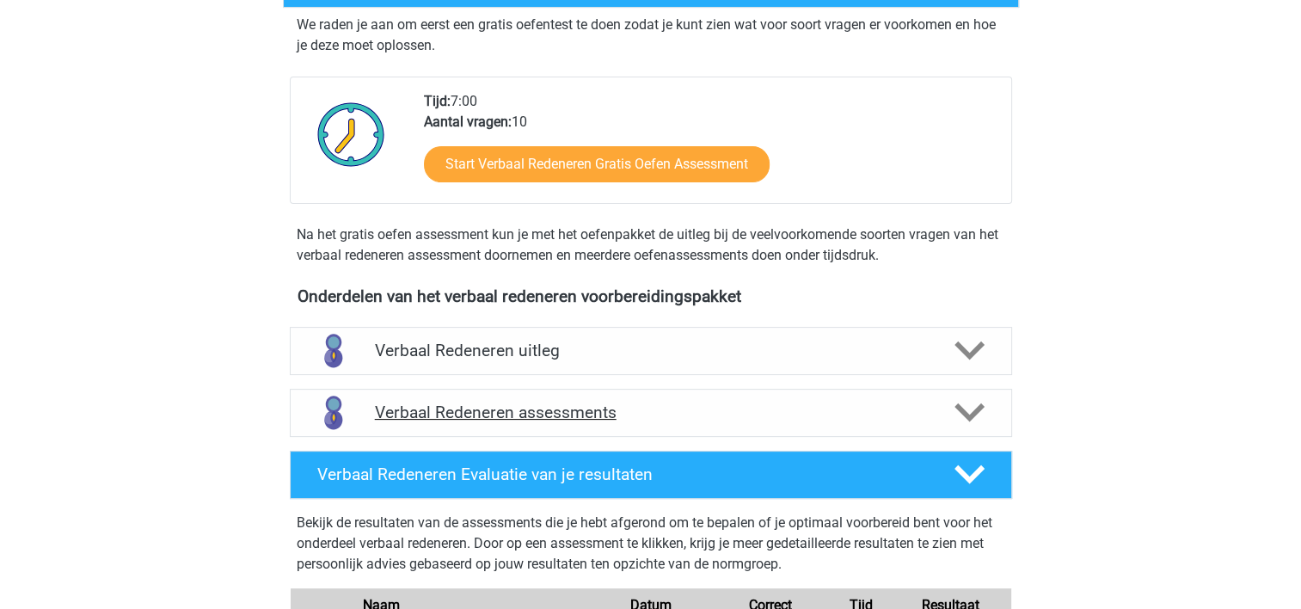
click at [966, 409] on icon at bounding box center [970, 412] width 30 height 30
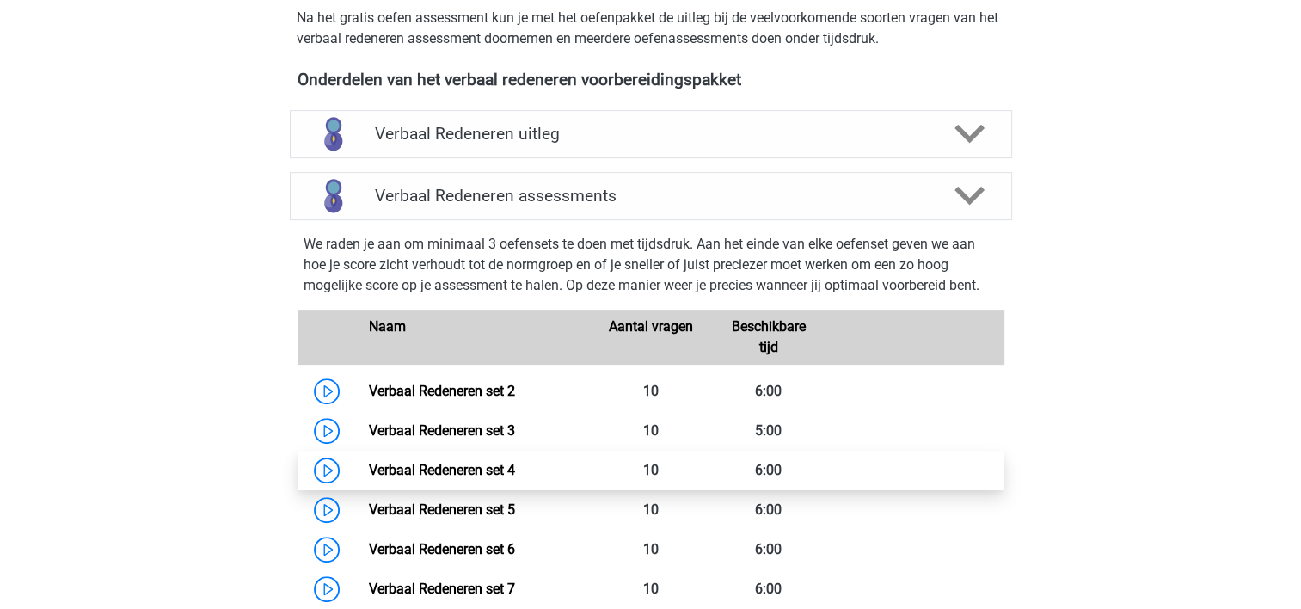
scroll to position [602, 0]
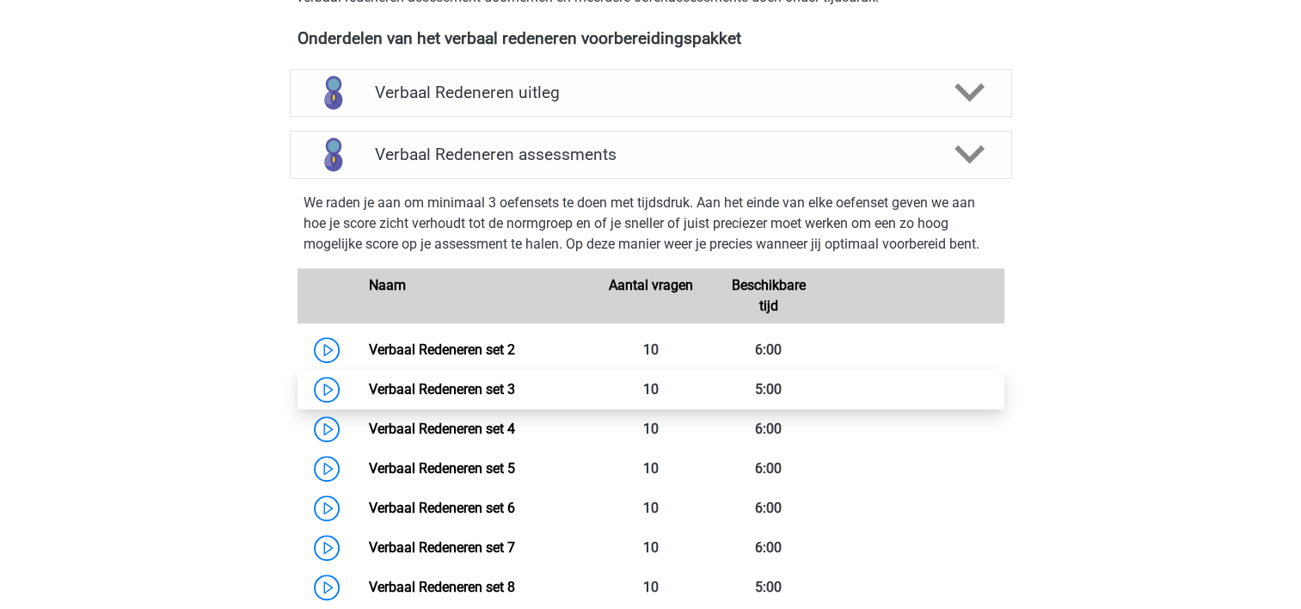
click at [507, 391] on link "Verbaal Redeneren set 3" at bounding box center [442, 389] width 146 height 16
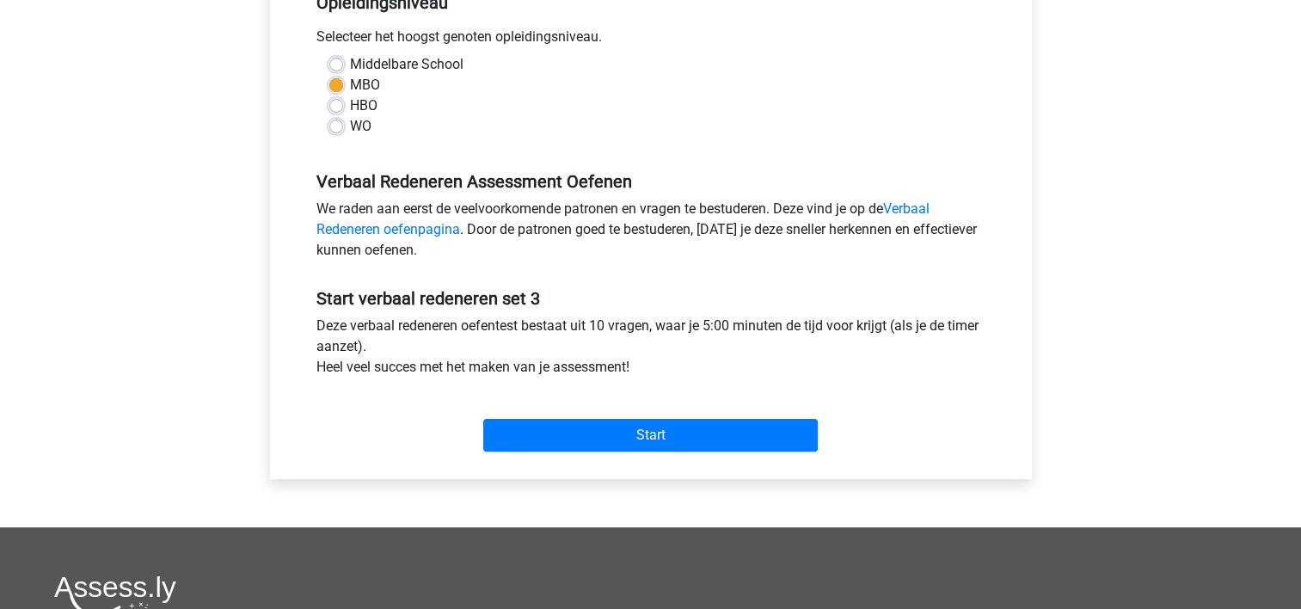
scroll to position [430, 0]
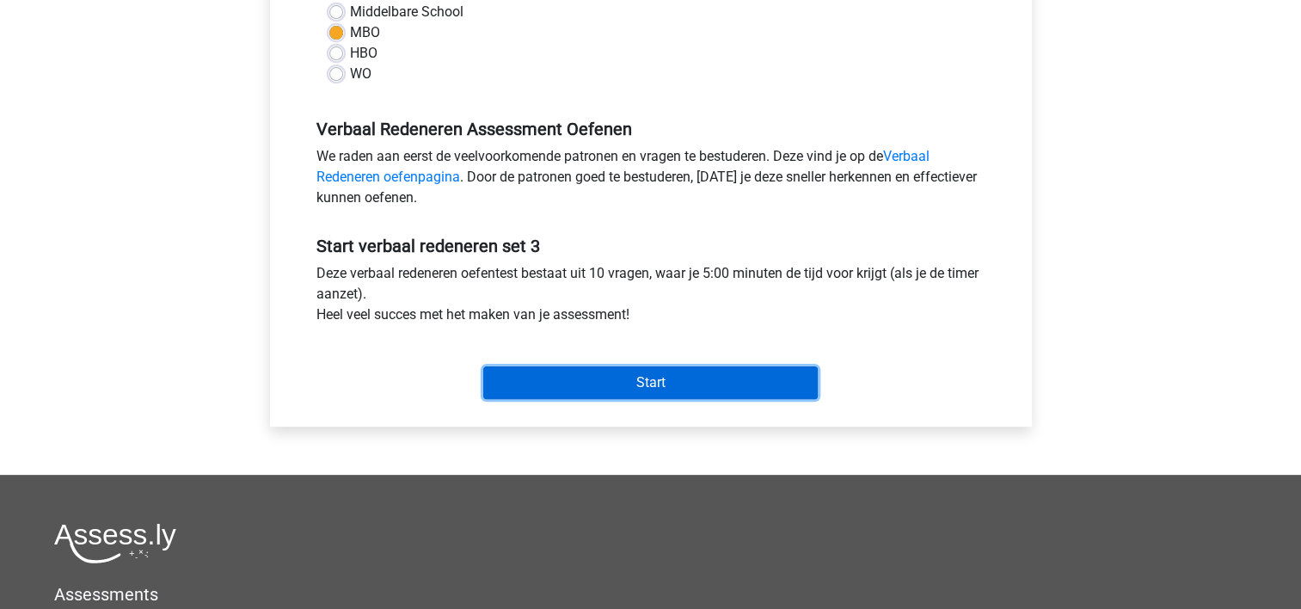
click at [623, 377] on input "Start" at bounding box center [650, 382] width 335 height 33
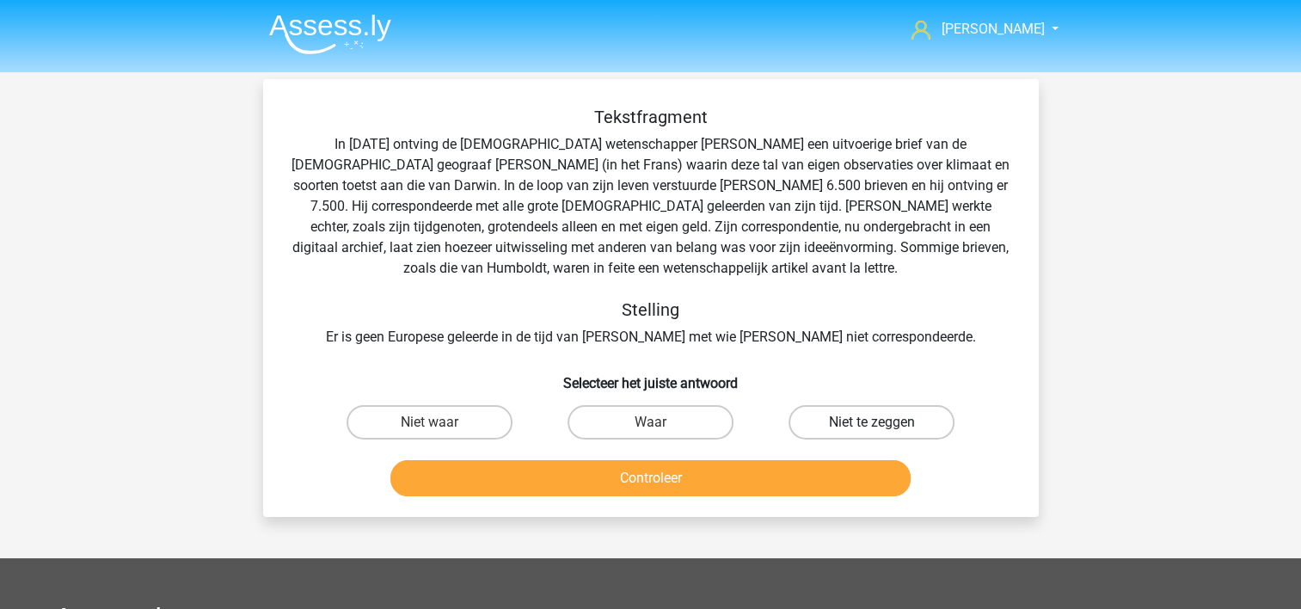
click at [863, 421] on label "Niet te zeggen" at bounding box center [872, 422] width 166 height 34
click at [872, 422] on input "Niet te zeggen" at bounding box center [877, 427] width 11 height 11
radio input "true"
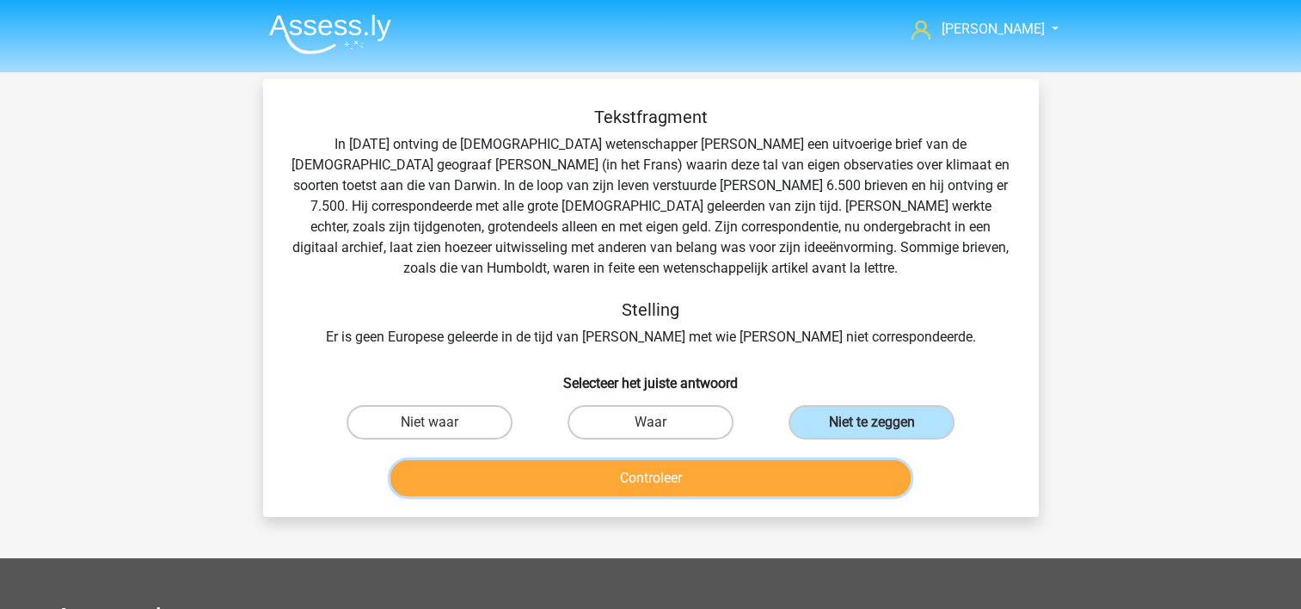
click at [812, 477] on button "Controleer" at bounding box center [650, 478] width 520 height 36
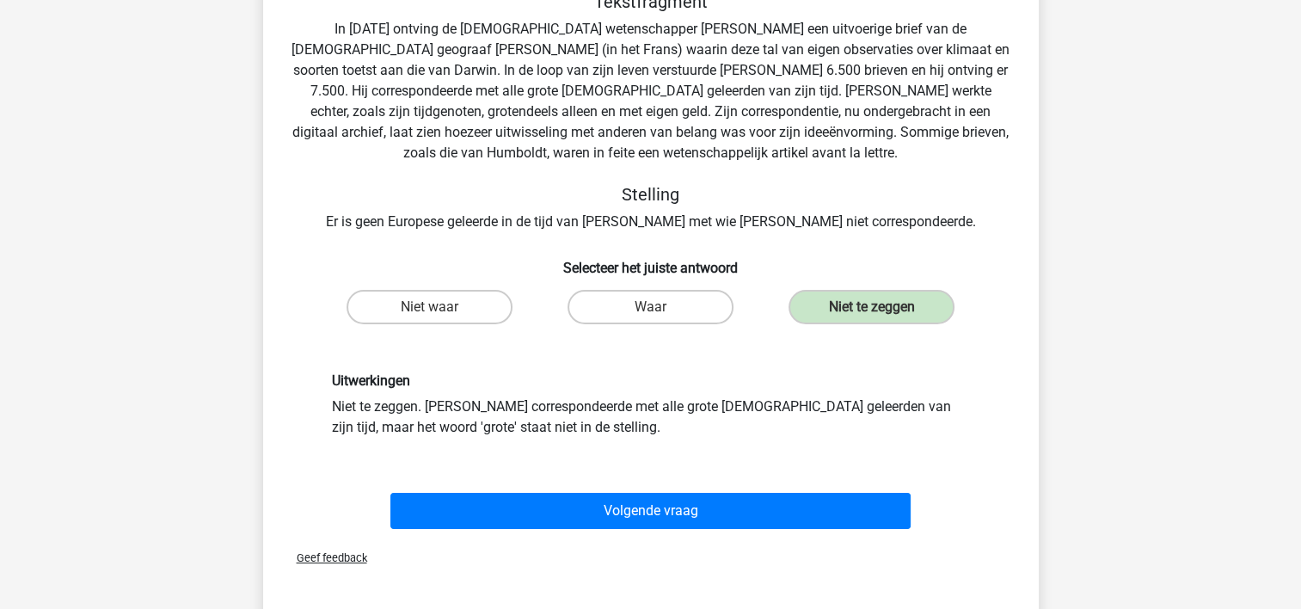
scroll to position [258, 0]
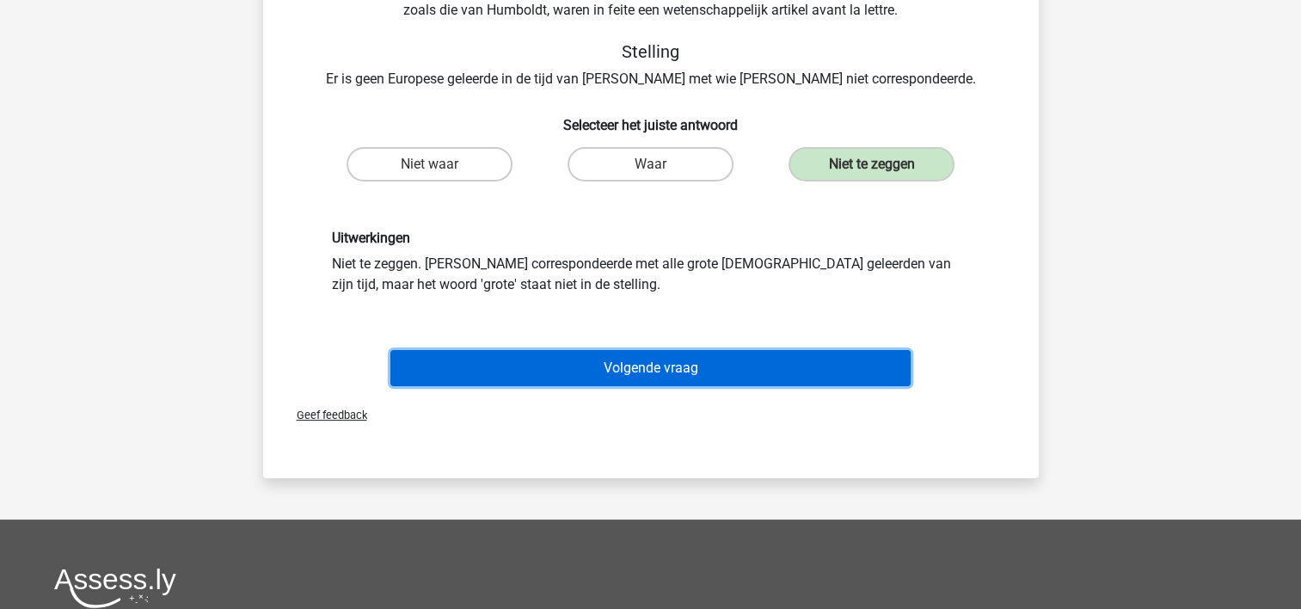
click at [774, 371] on button "Volgende vraag" at bounding box center [650, 368] width 520 height 36
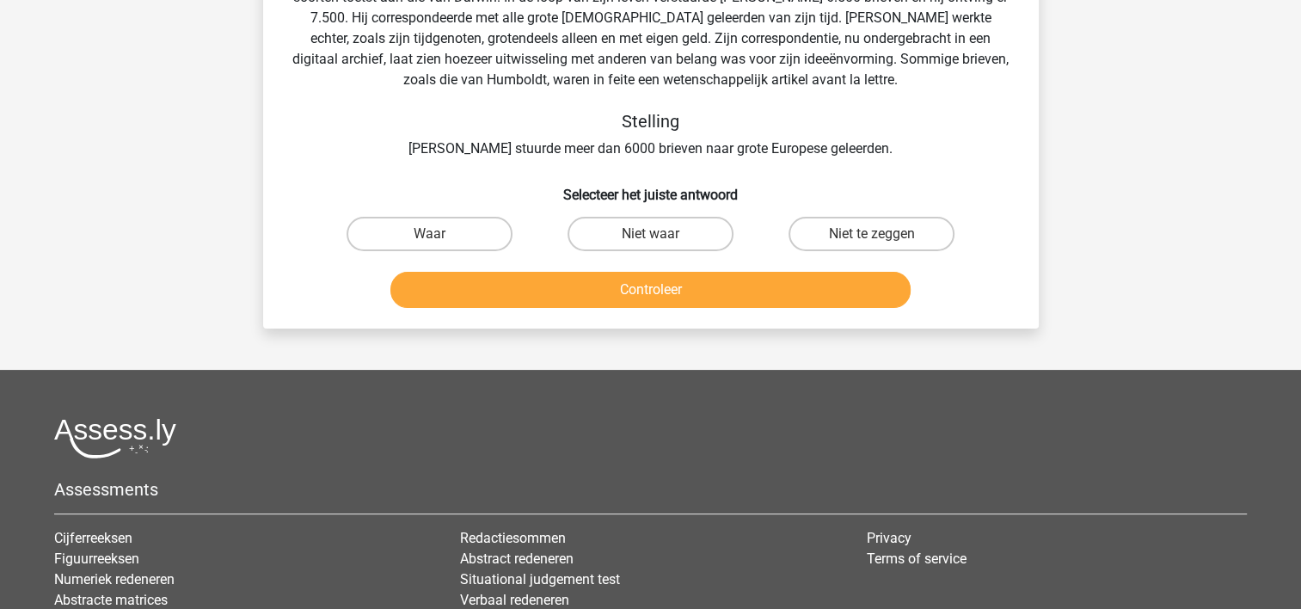
scroll to position [79, 0]
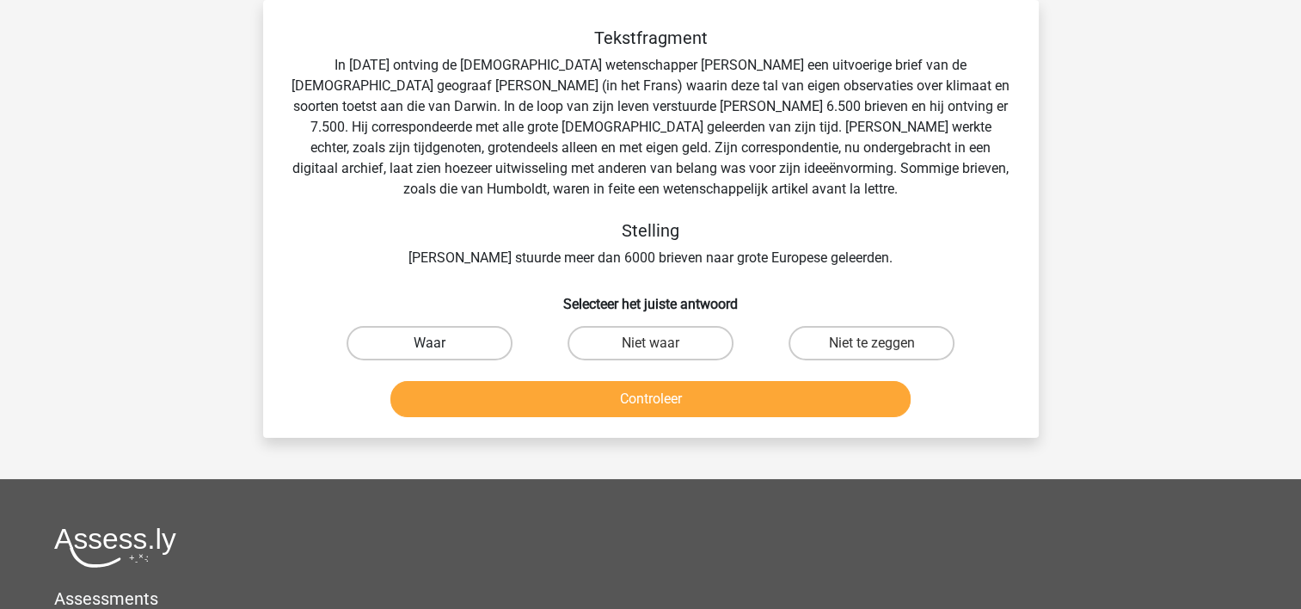
click at [475, 340] on label "Waar" at bounding box center [430, 343] width 166 height 34
click at [440, 343] on input "Waar" at bounding box center [434, 348] width 11 height 11
radio input "true"
click at [471, 396] on button "Controleer" at bounding box center [650, 399] width 520 height 36
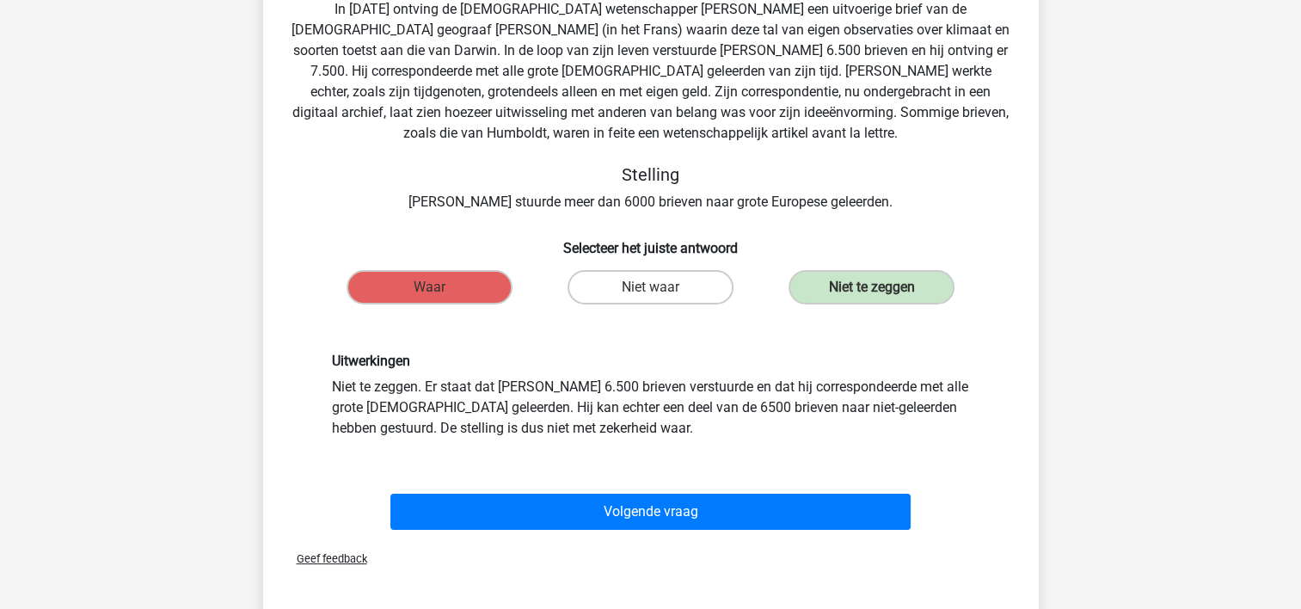
scroll to position [165, 0]
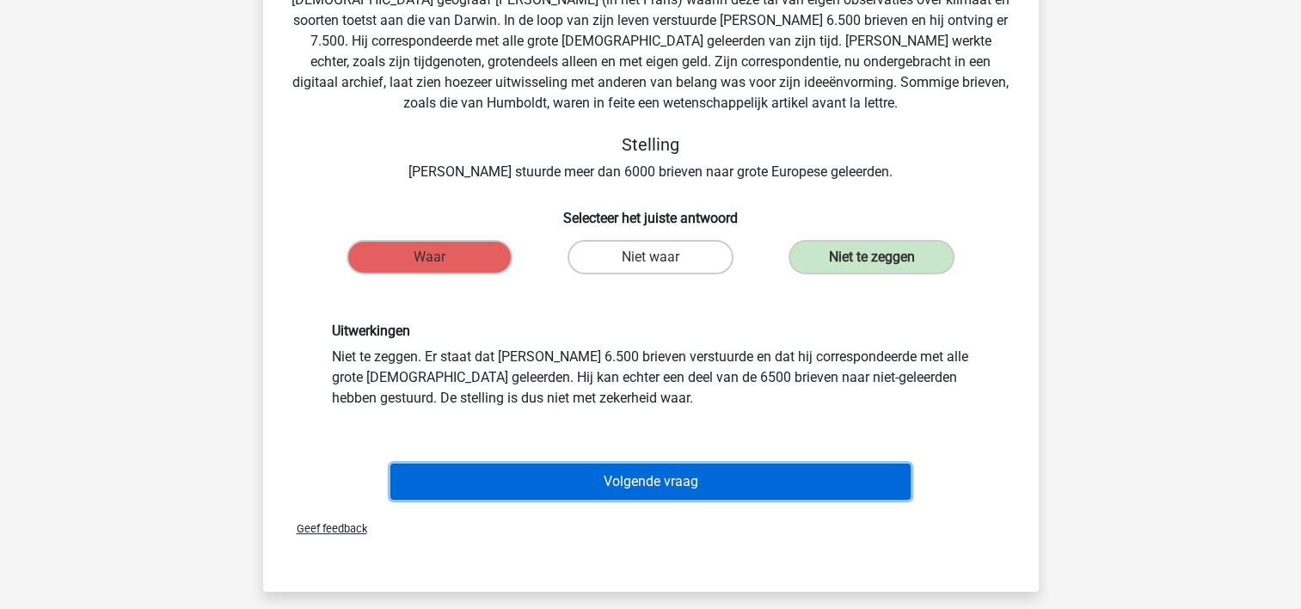
click at [600, 482] on button "Volgende vraag" at bounding box center [650, 482] width 520 height 36
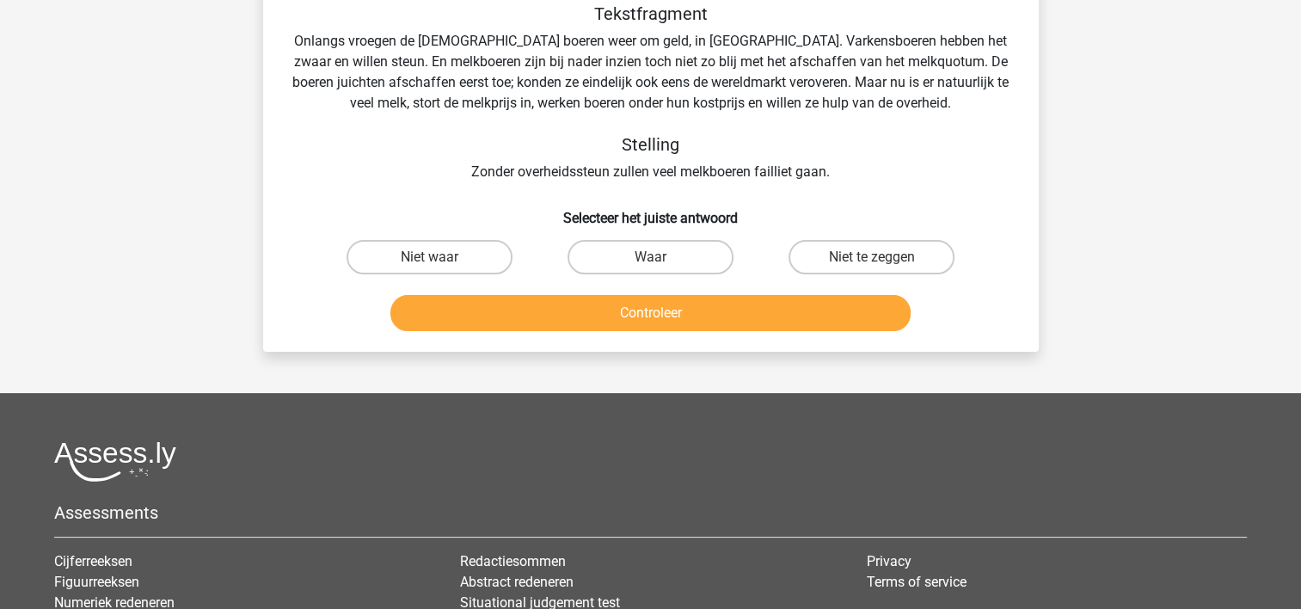
scroll to position [79, 0]
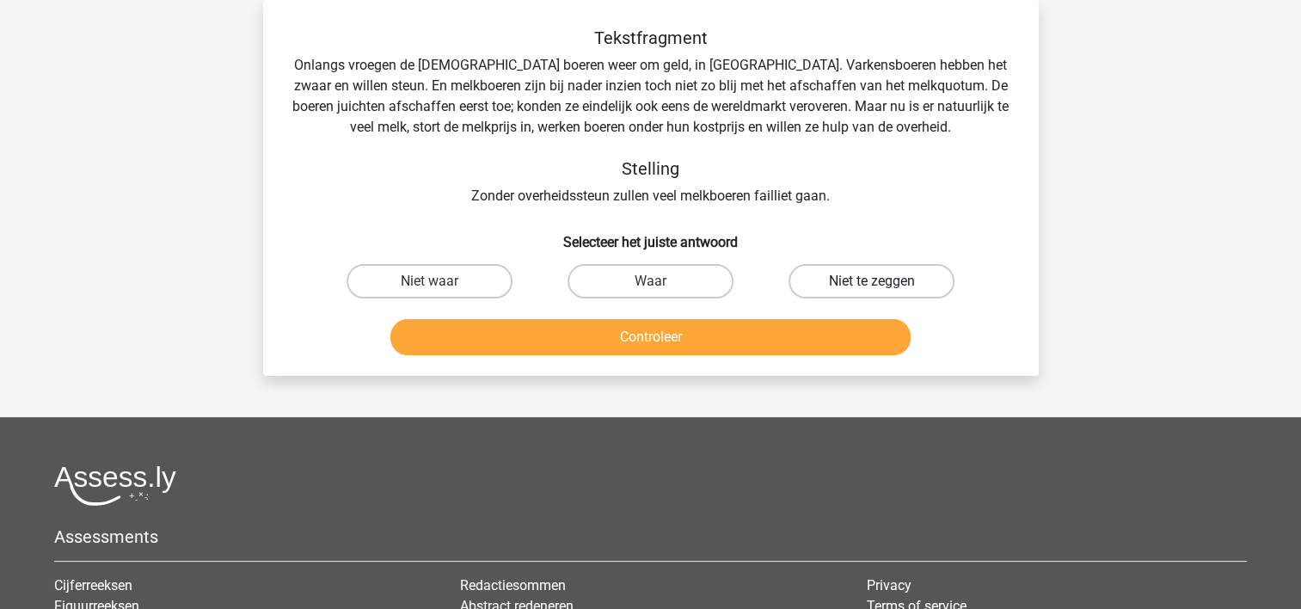
drag, startPoint x: 855, startPoint y: 276, endPoint x: 835, endPoint y: 299, distance: 30.5
click at [854, 276] on label "Niet te zeggen" at bounding box center [872, 281] width 166 height 34
click at [872, 281] on input "Niet te zeggen" at bounding box center [877, 286] width 11 height 11
radio input "true"
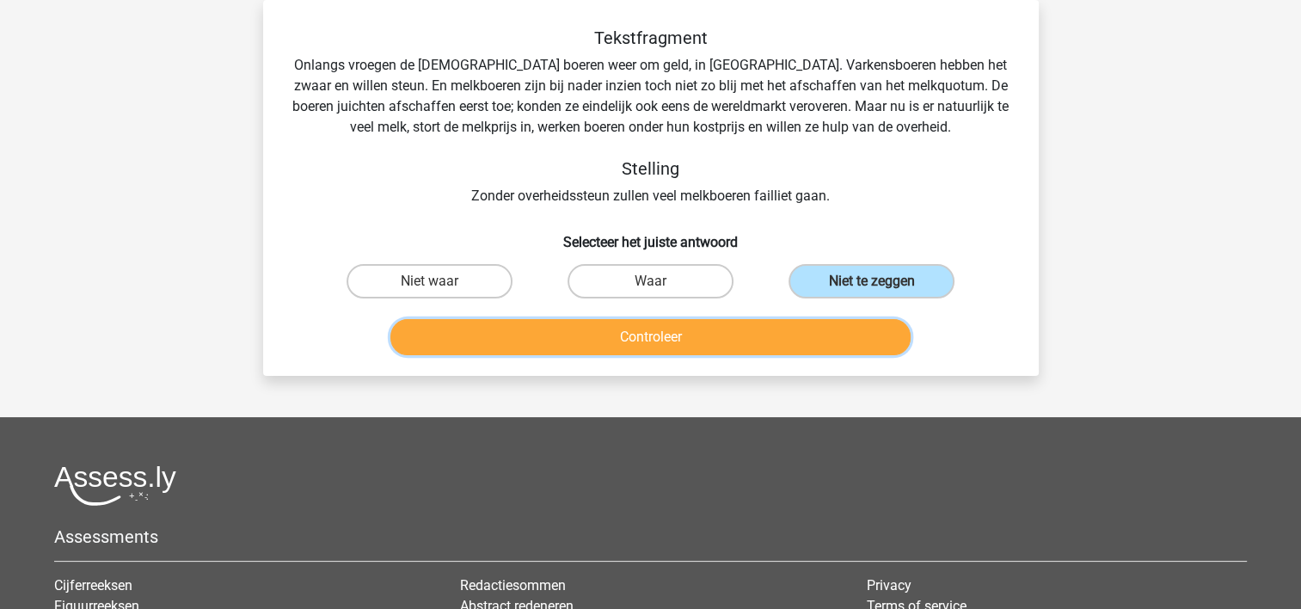
click at [787, 334] on button "Controleer" at bounding box center [650, 337] width 520 height 36
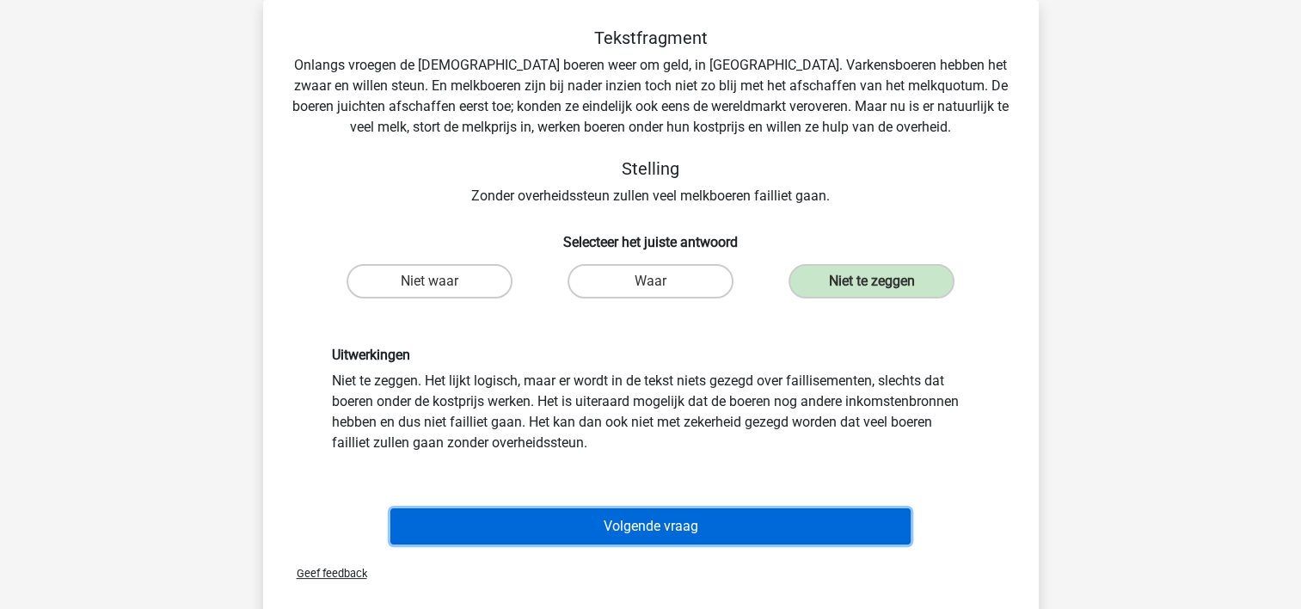
click at [689, 516] on button "Volgende vraag" at bounding box center [650, 526] width 520 height 36
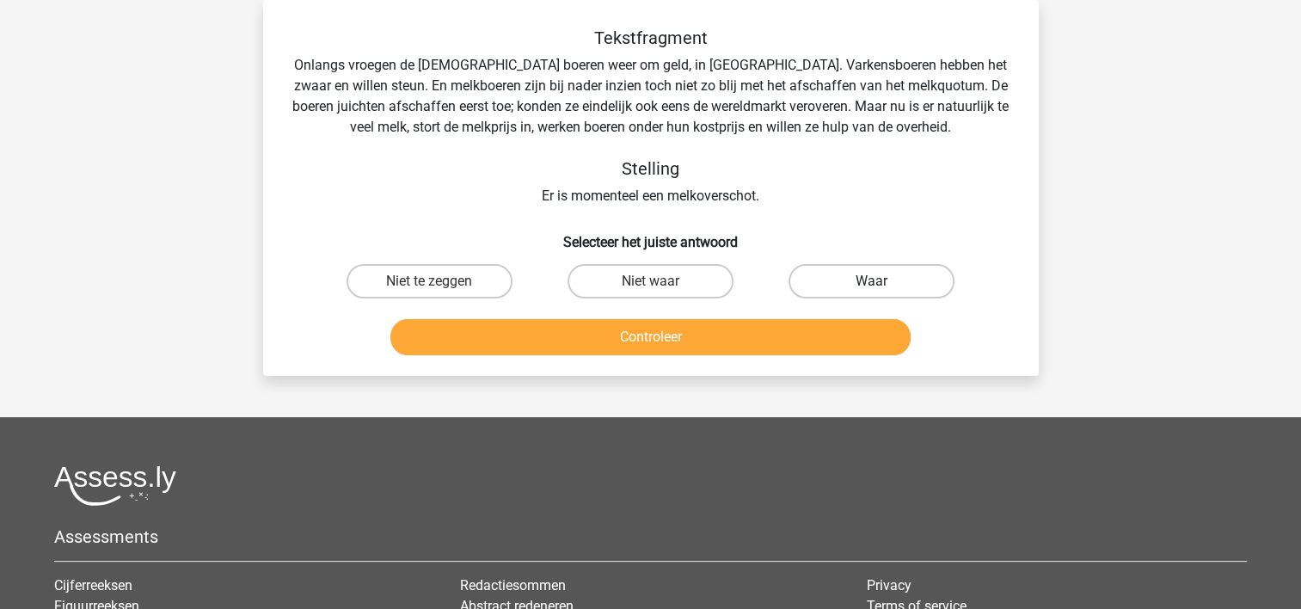
click at [832, 288] on label "Waar" at bounding box center [872, 281] width 166 height 34
click at [872, 288] on input "Waar" at bounding box center [877, 286] width 11 height 11
radio input "true"
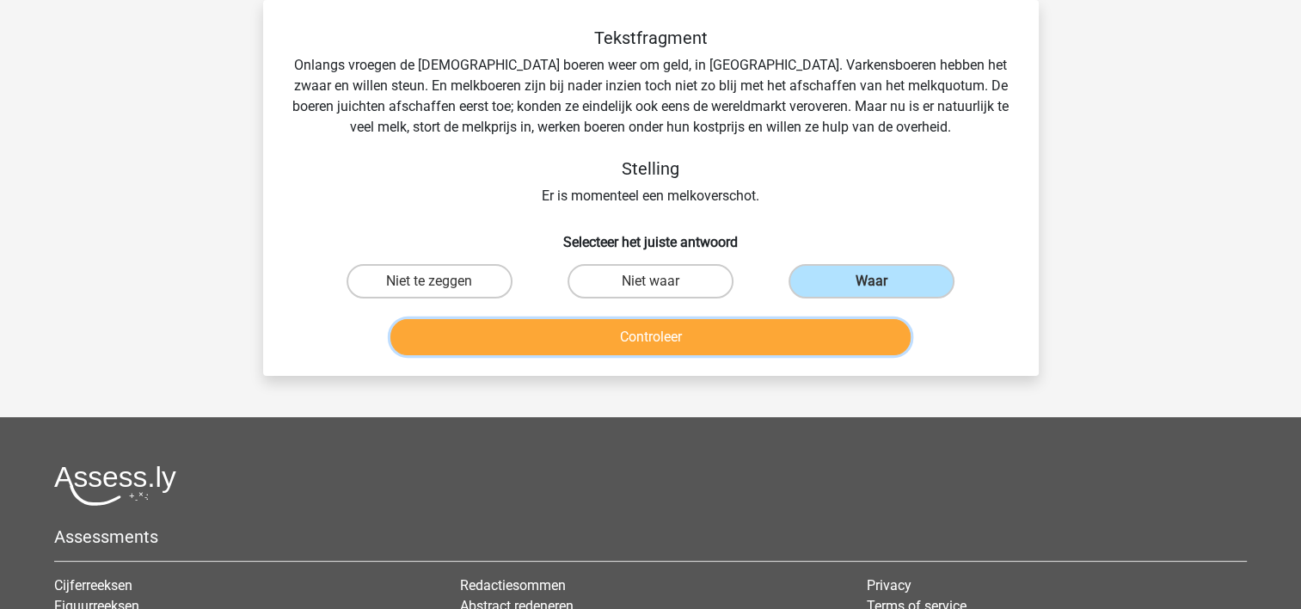
click at [781, 342] on button "Controleer" at bounding box center [650, 337] width 520 height 36
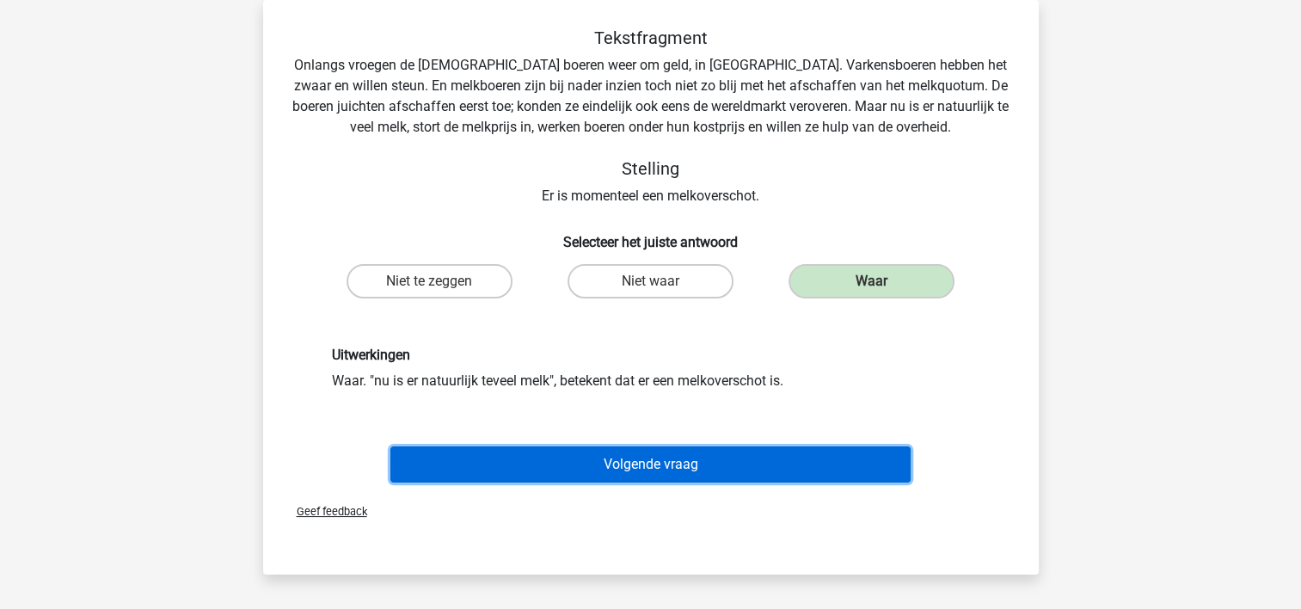
click at [664, 464] on button "Volgende vraag" at bounding box center [650, 464] width 520 height 36
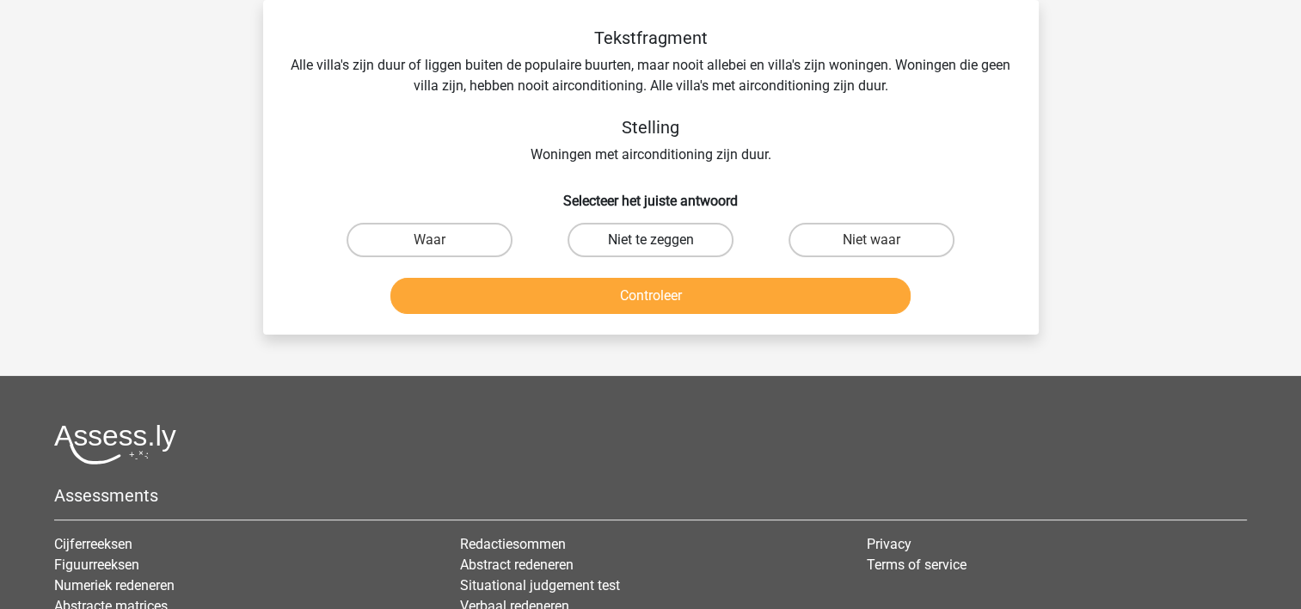
click at [674, 241] on label "Niet te zeggen" at bounding box center [651, 240] width 166 height 34
click at [661, 241] on input "Niet te zeggen" at bounding box center [655, 245] width 11 height 11
radio input "true"
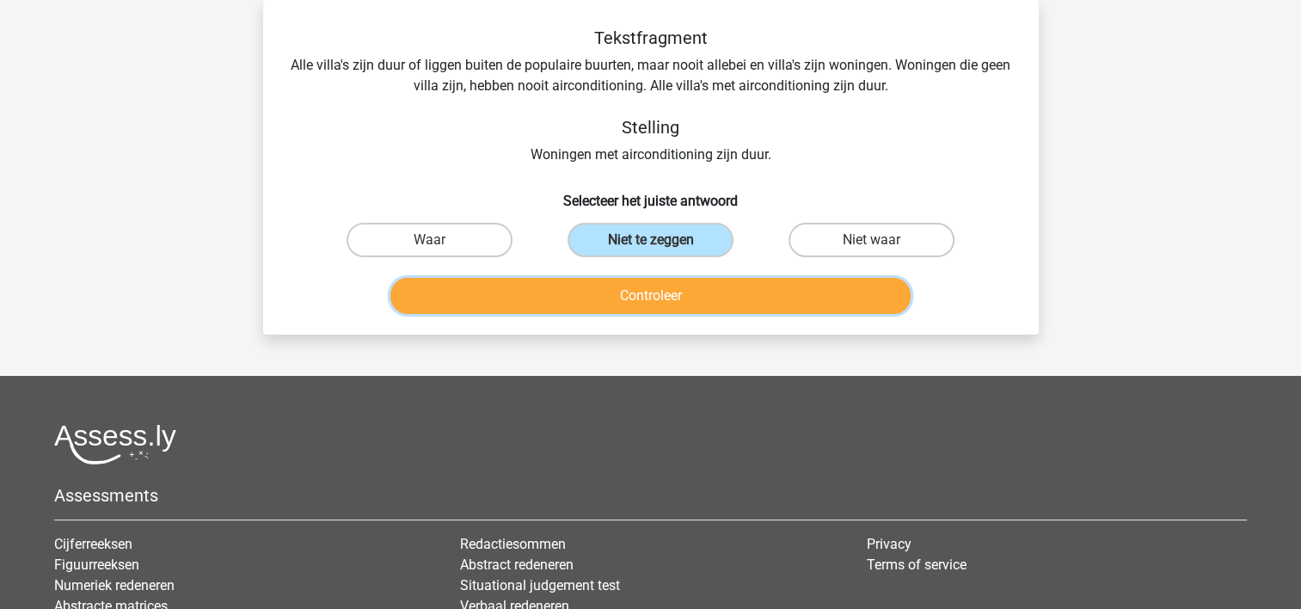
click at [683, 288] on button "Controleer" at bounding box center [650, 296] width 520 height 36
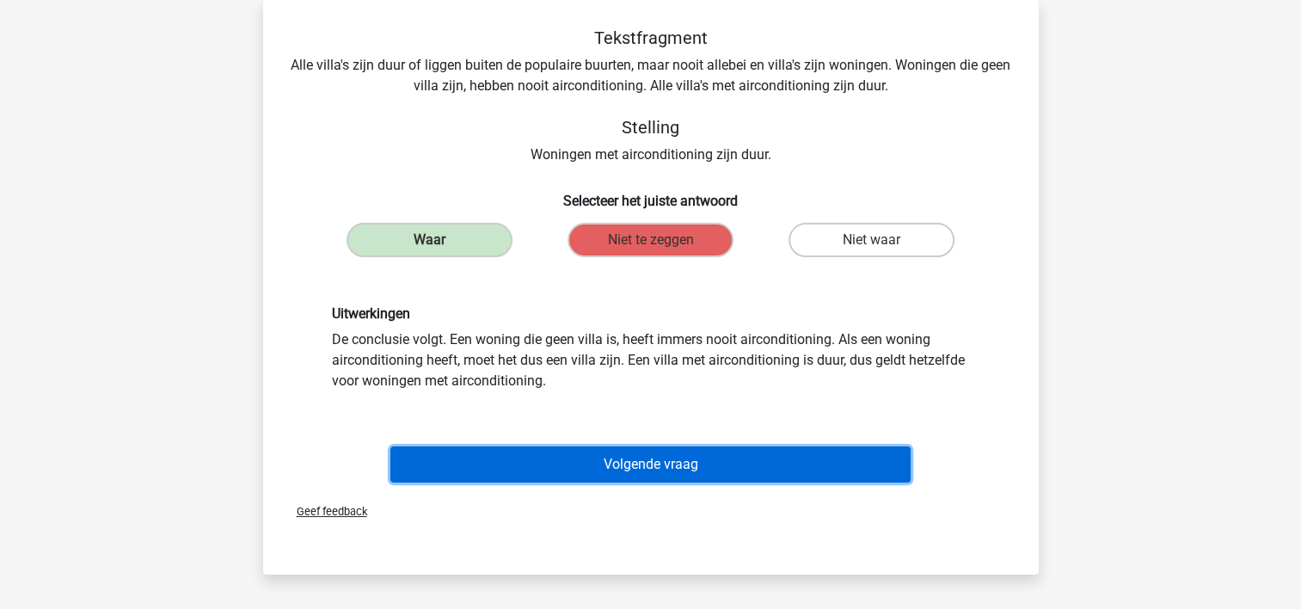
click at [546, 456] on button "Volgende vraag" at bounding box center [650, 464] width 520 height 36
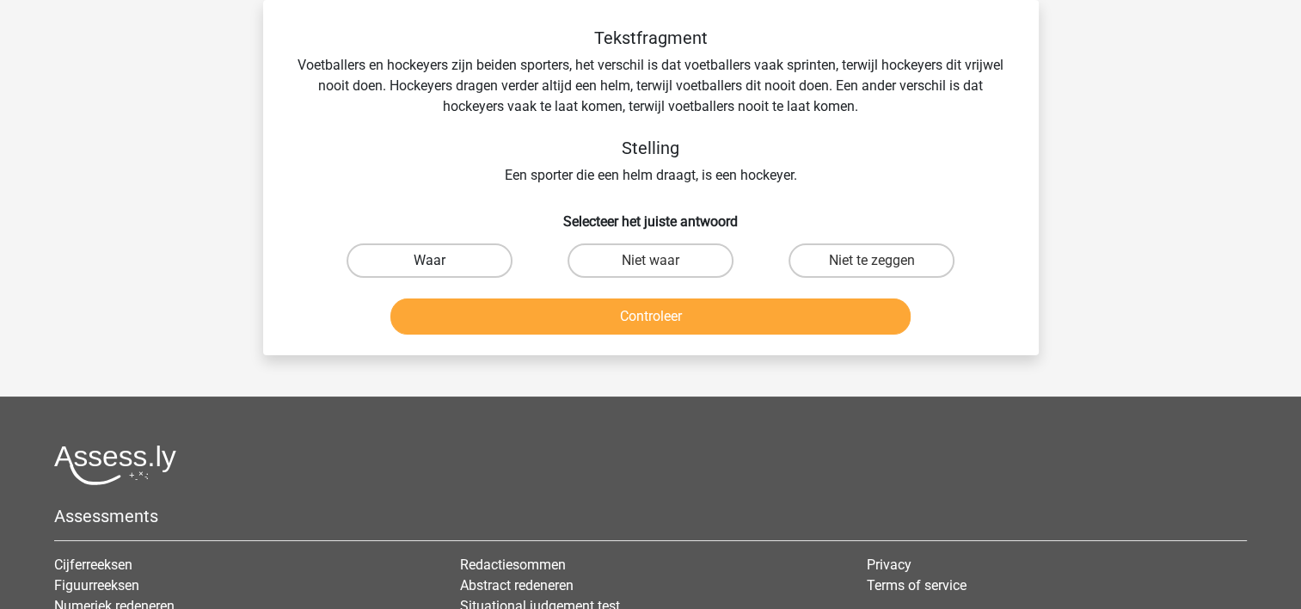
click at [421, 256] on label "Waar" at bounding box center [430, 260] width 166 height 34
click at [429, 261] on input "Waar" at bounding box center [434, 266] width 11 height 11
radio input "true"
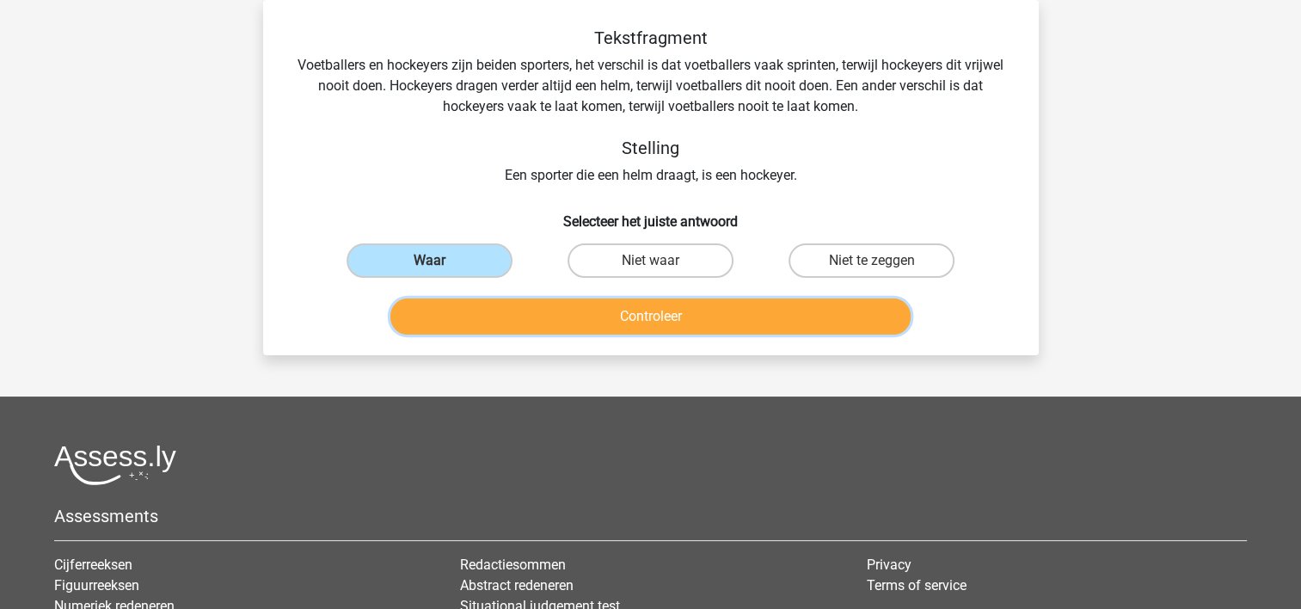
click at [480, 314] on button "Controleer" at bounding box center [650, 316] width 520 height 36
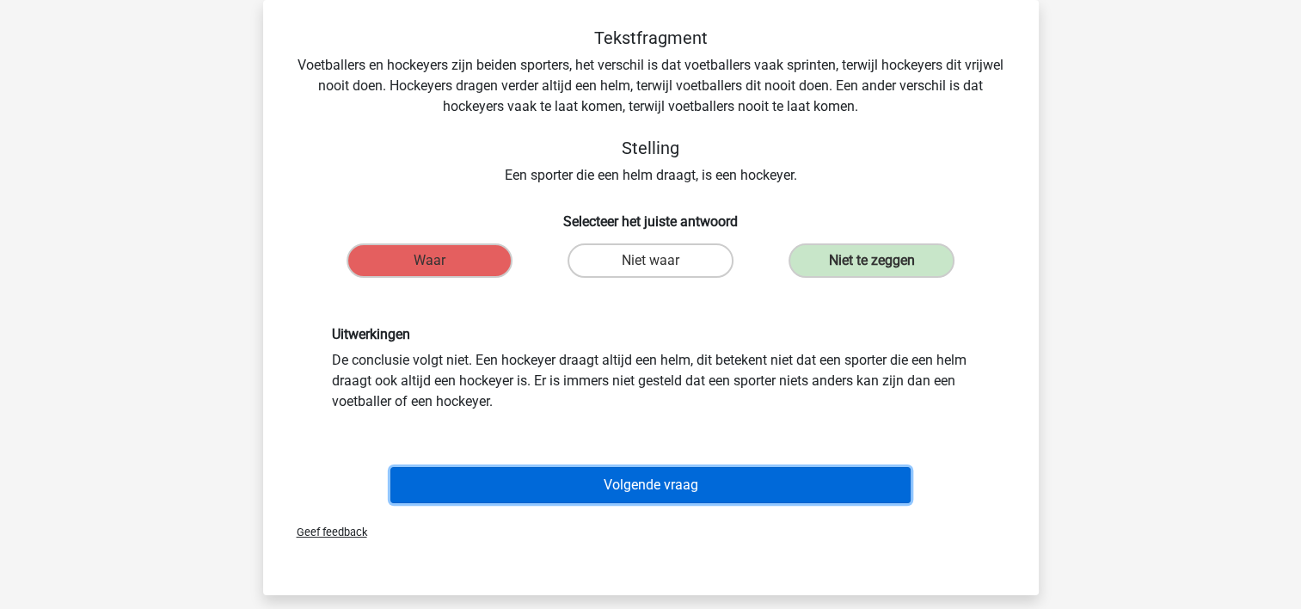
click at [560, 482] on button "Volgende vraag" at bounding box center [650, 485] width 520 height 36
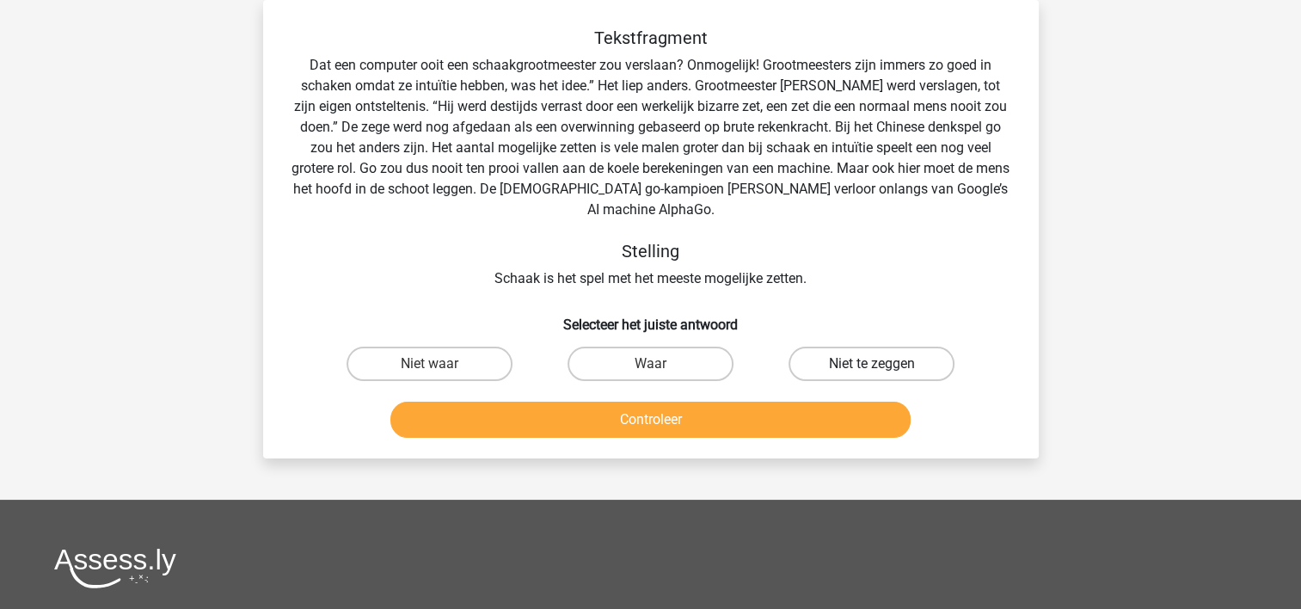
click at [807, 359] on label "Niet te zeggen" at bounding box center [872, 364] width 166 height 34
click at [872, 364] on input "Niet te zeggen" at bounding box center [877, 369] width 11 height 11
radio input "true"
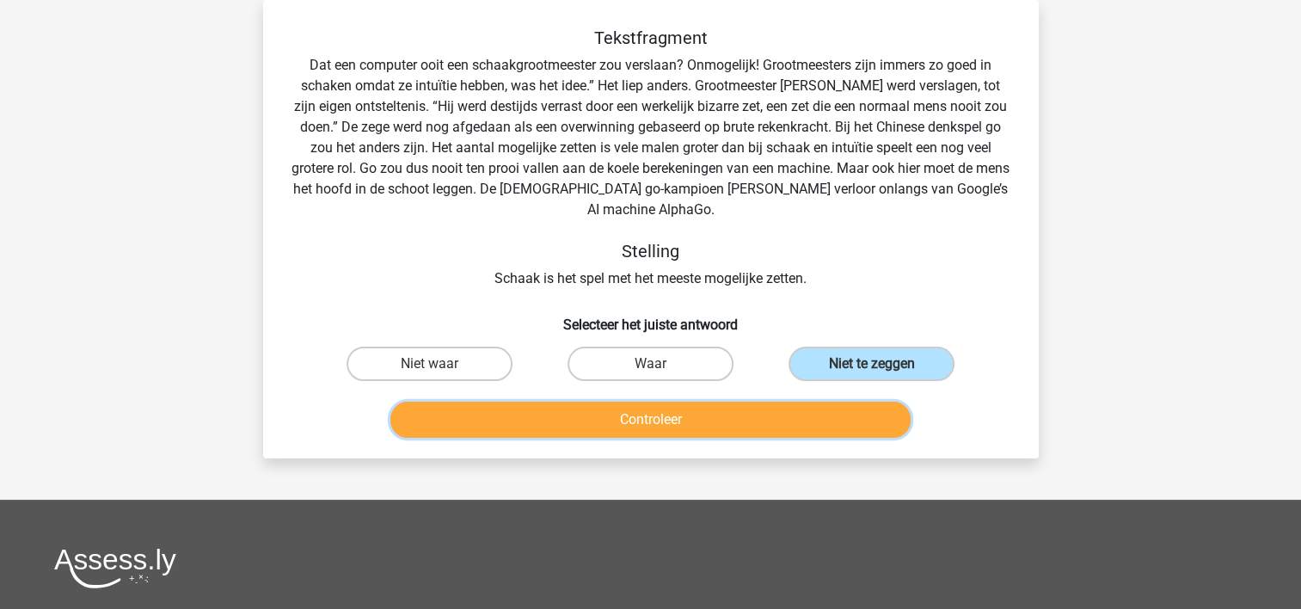
click at [798, 416] on button "Controleer" at bounding box center [650, 420] width 520 height 36
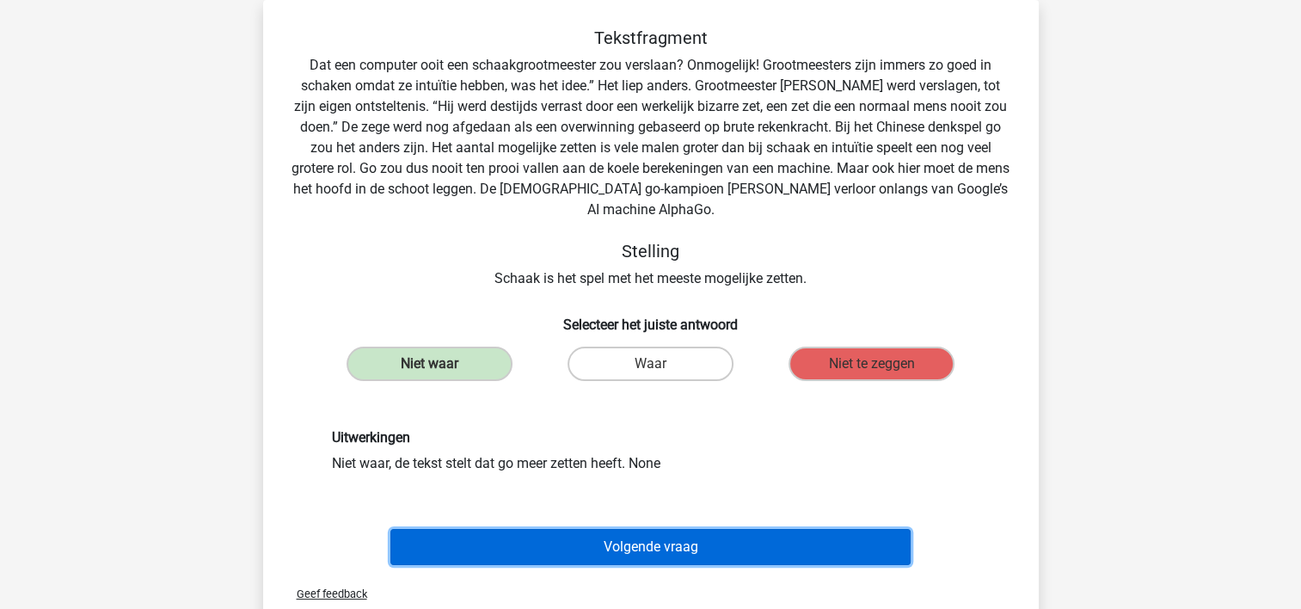
click at [753, 543] on button "Volgende vraag" at bounding box center [650, 547] width 520 height 36
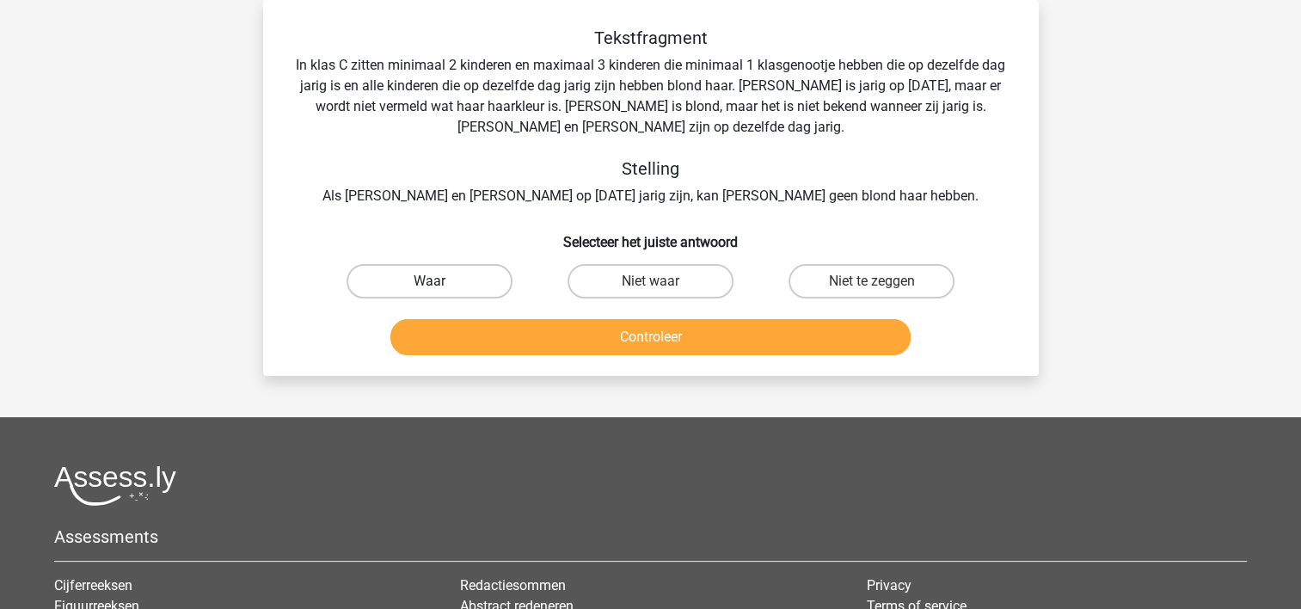
click at [446, 284] on label "Waar" at bounding box center [430, 281] width 166 height 34
click at [440, 284] on input "Waar" at bounding box center [434, 286] width 11 height 11
radio input "true"
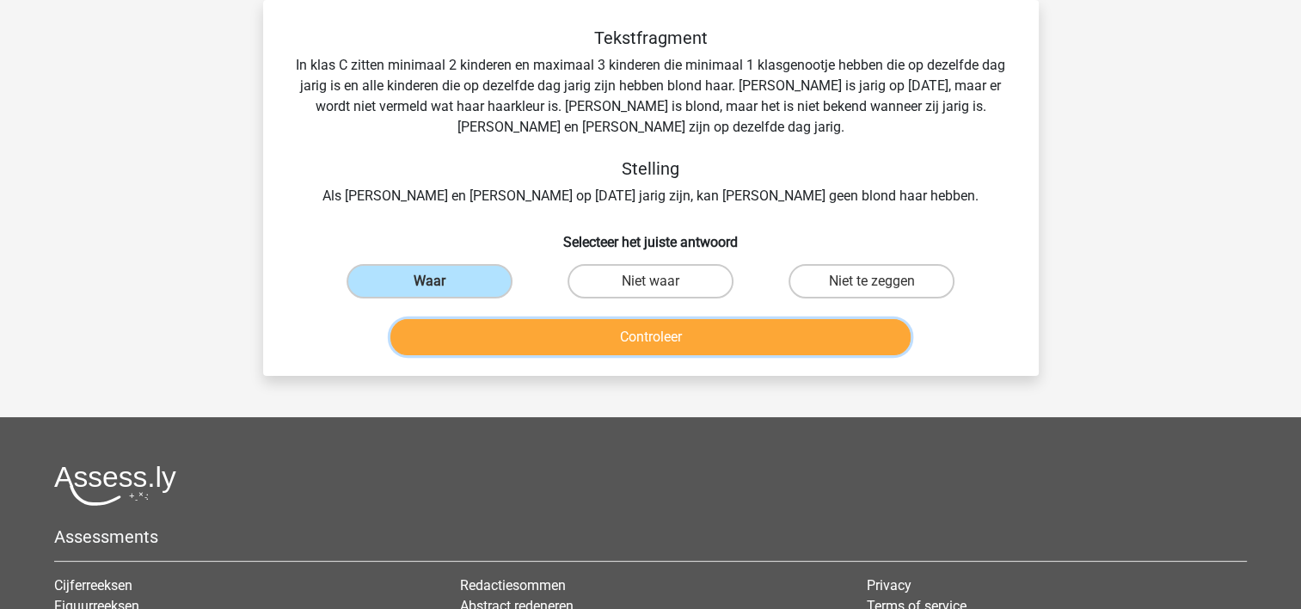
click at [468, 347] on button "Controleer" at bounding box center [650, 337] width 520 height 36
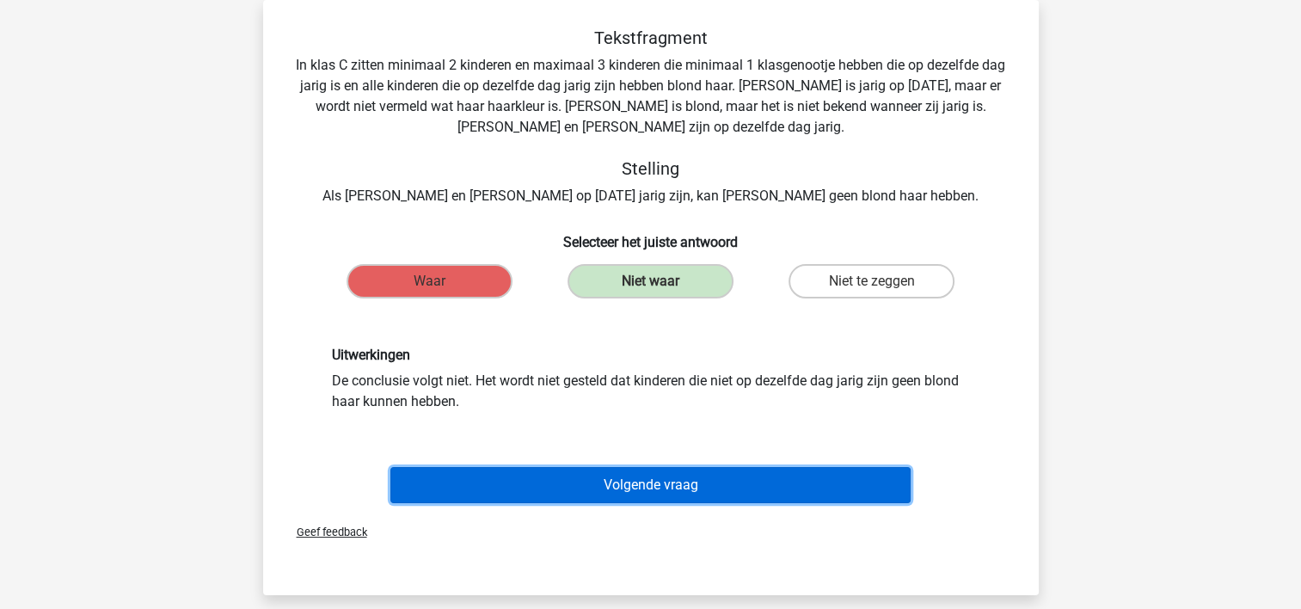
click at [531, 486] on button "Volgende vraag" at bounding box center [650, 485] width 520 height 36
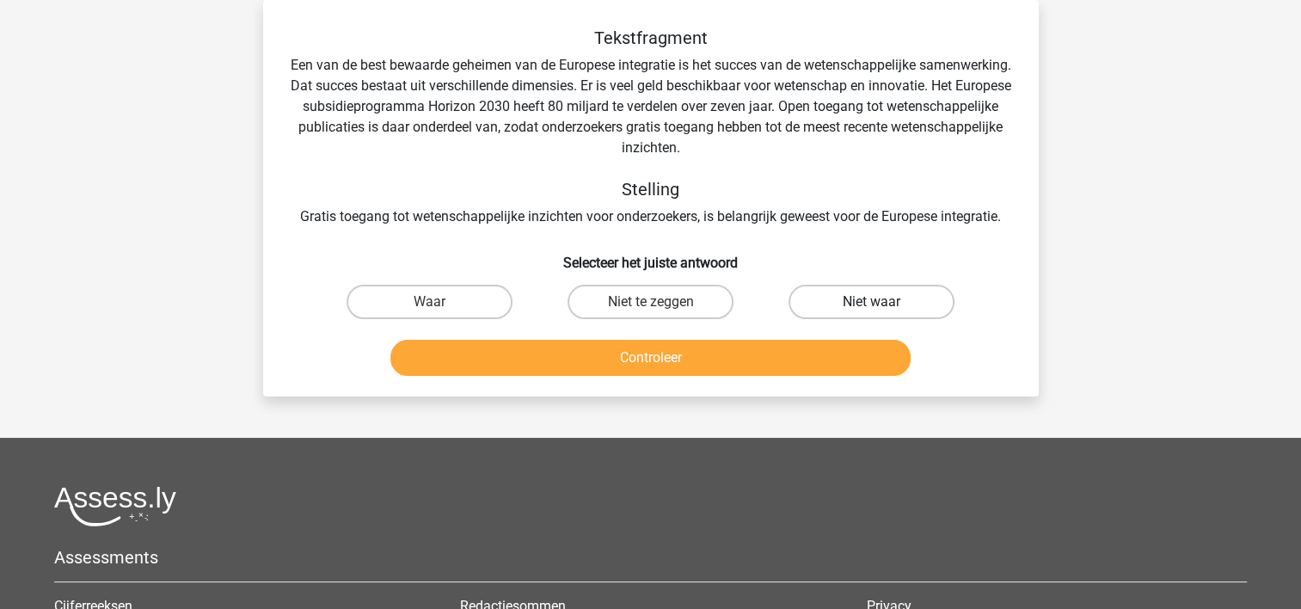
click at [831, 293] on label "Niet waar" at bounding box center [872, 302] width 166 height 34
click at [872, 302] on input "Niet waar" at bounding box center [877, 307] width 11 height 11
radio input "true"
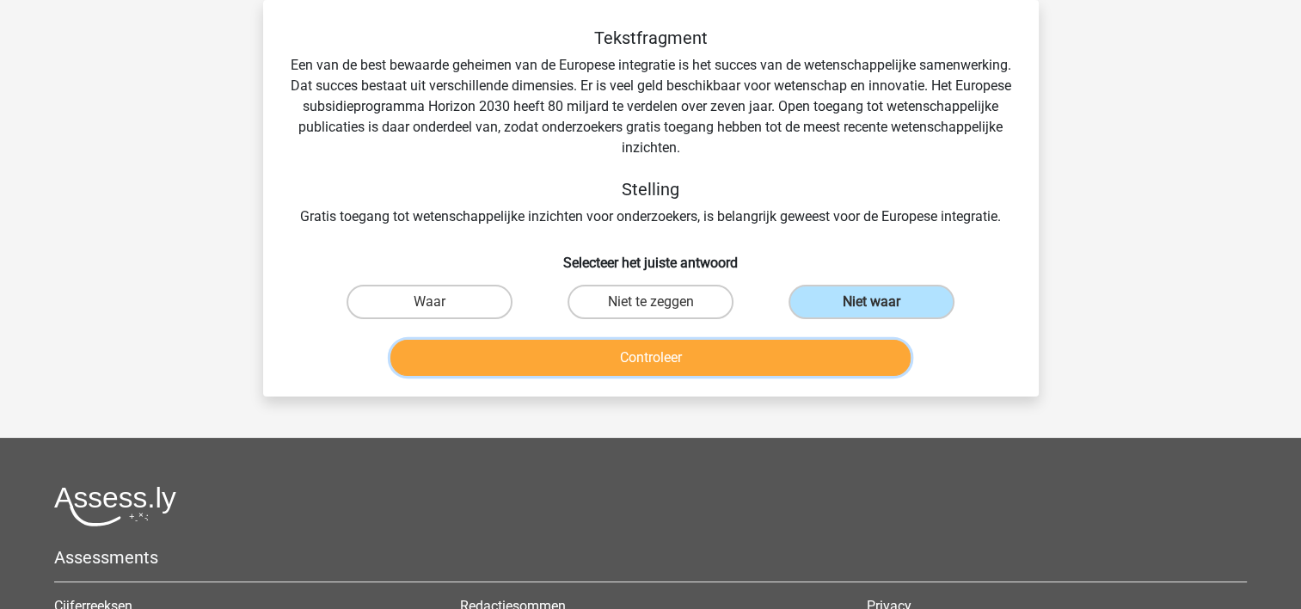
click at [740, 351] on button "Controleer" at bounding box center [650, 358] width 520 height 36
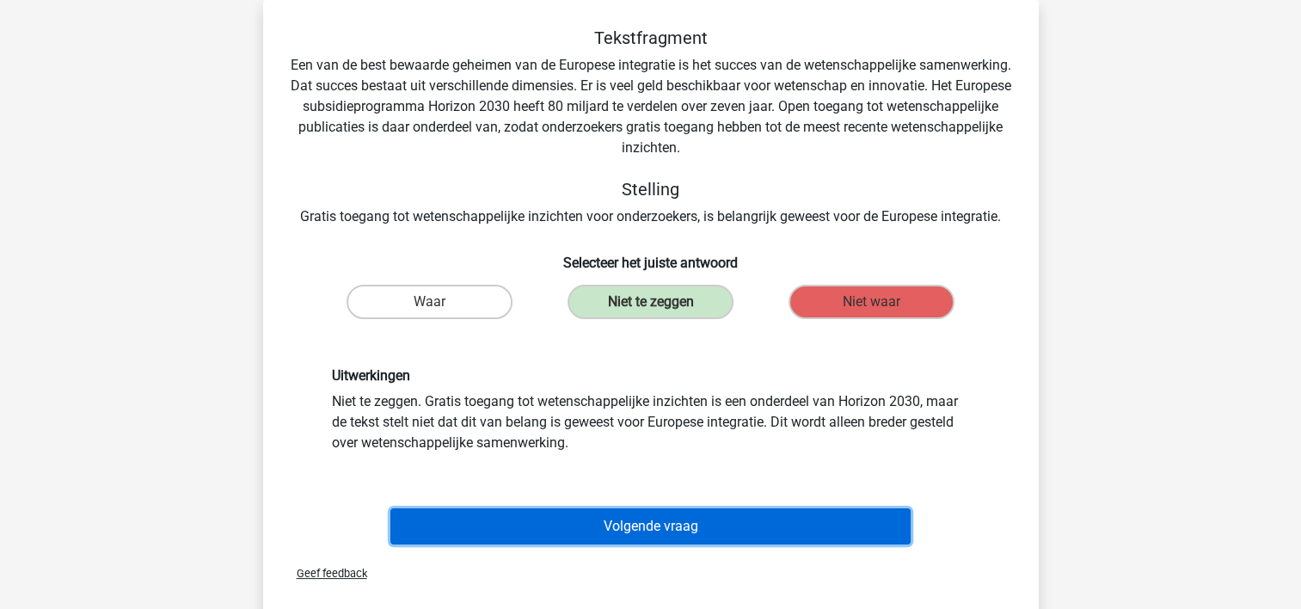
click at [699, 521] on button "Volgende vraag" at bounding box center [650, 526] width 520 height 36
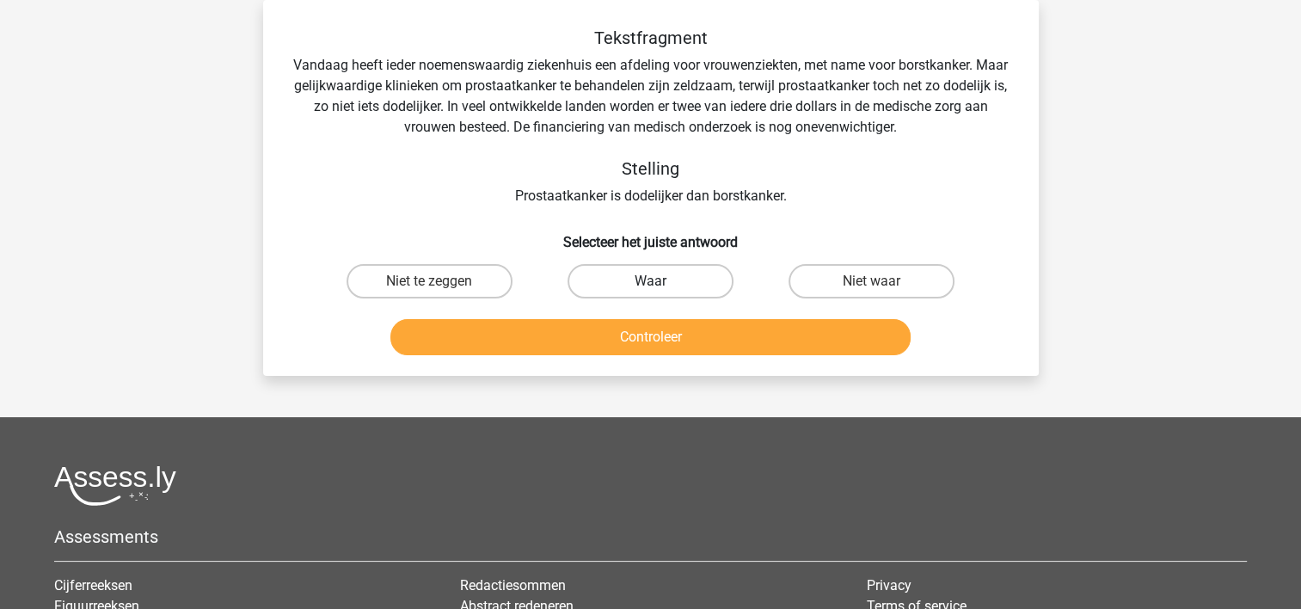
click at [708, 273] on label "Waar" at bounding box center [651, 281] width 166 height 34
click at [661, 281] on input "Waar" at bounding box center [655, 286] width 11 height 11
radio input "true"
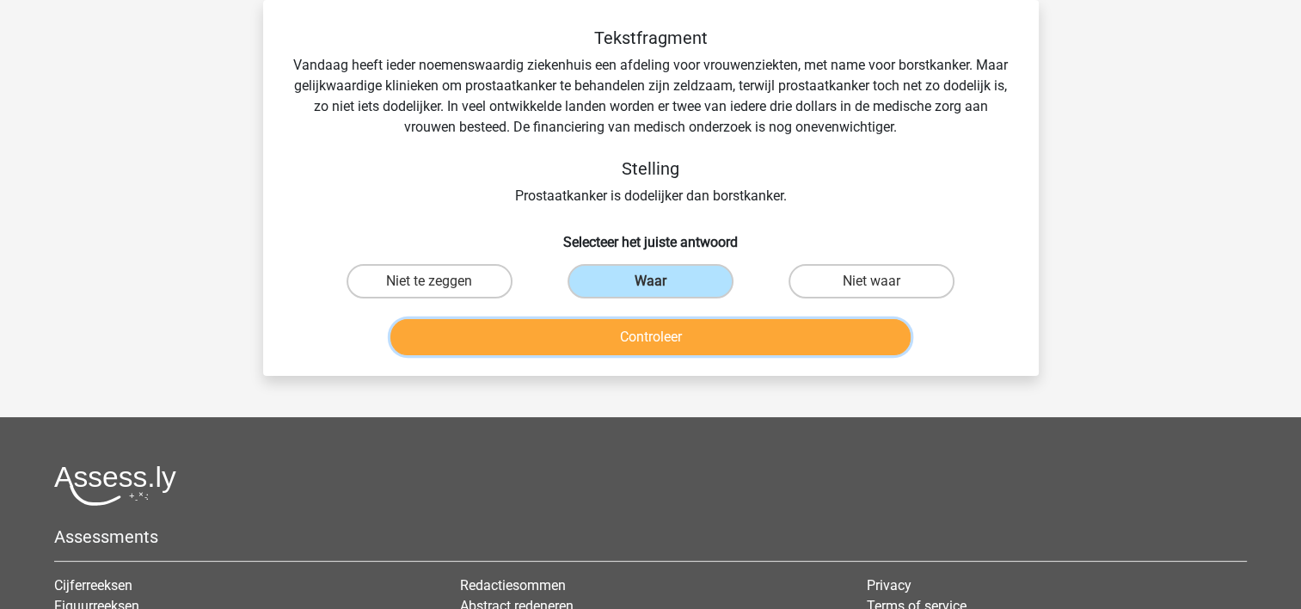
click at [695, 337] on button "Controleer" at bounding box center [650, 337] width 520 height 36
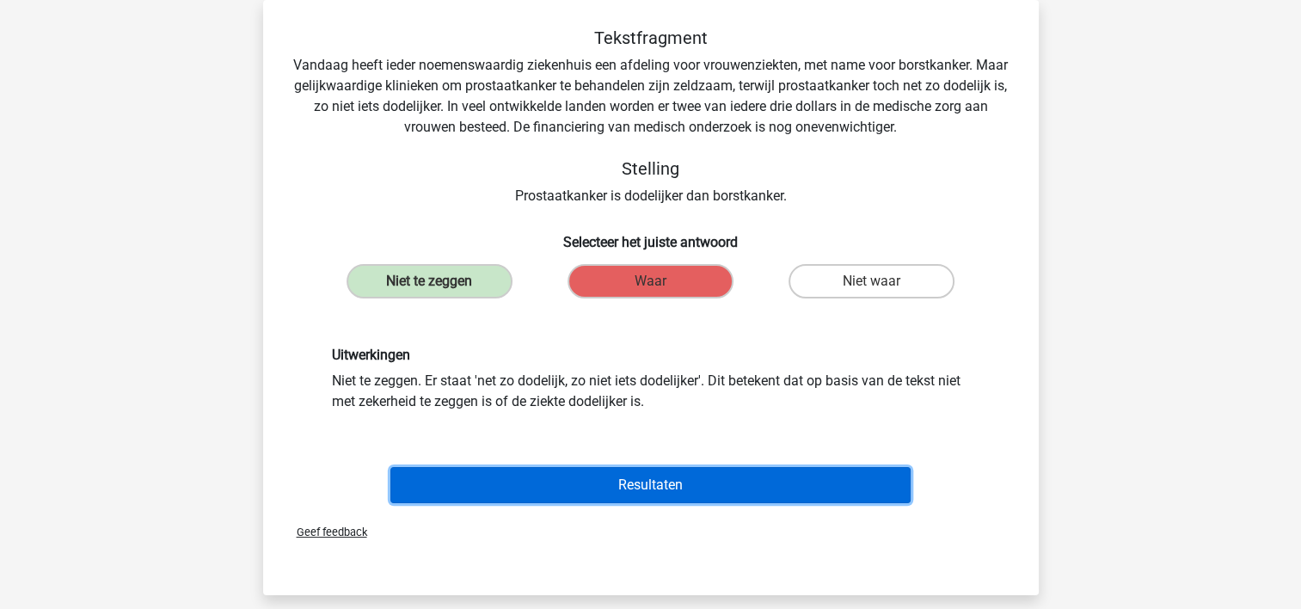
click at [638, 484] on button "Resultaten" at bounding box center [650, 485] width 520 height 36
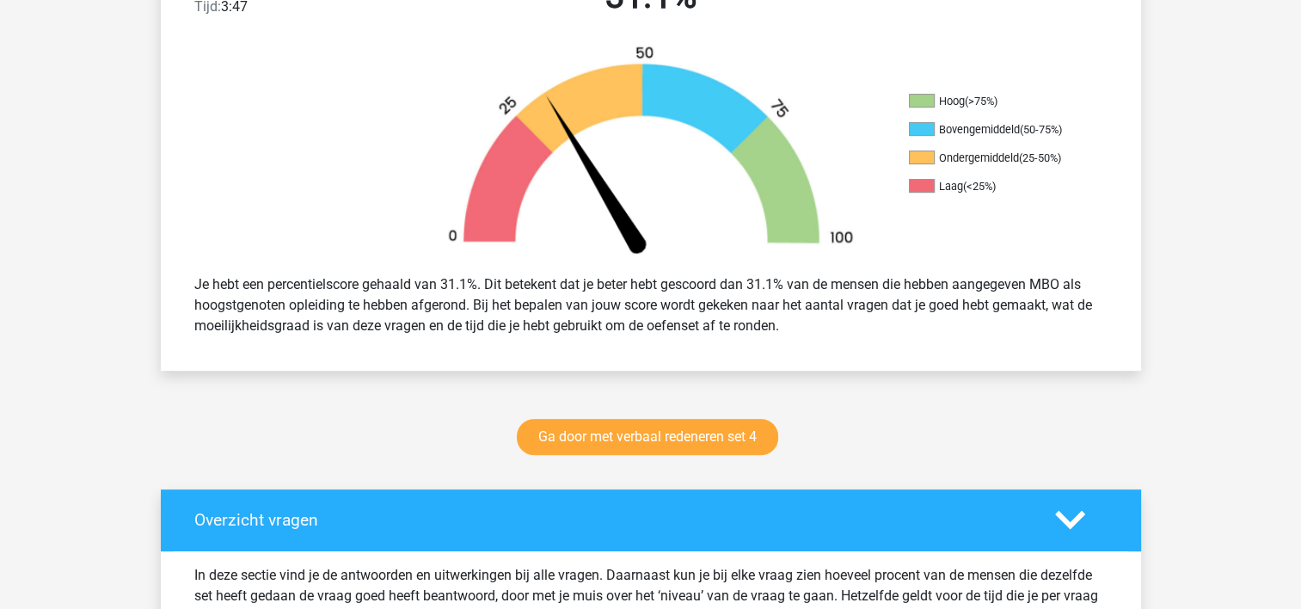
scroll to position [516, 0]
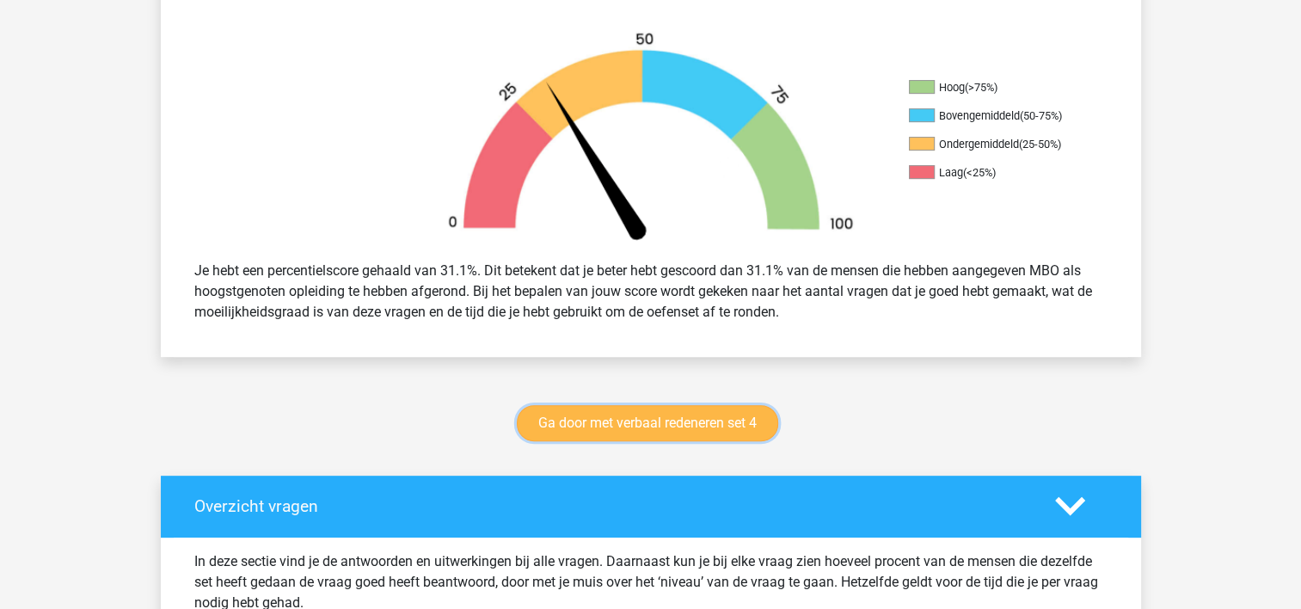
click at [743, 420] on link "Ga door met verbaal redeneren set 4" at bounding box center [647, 423] width 261 height 36
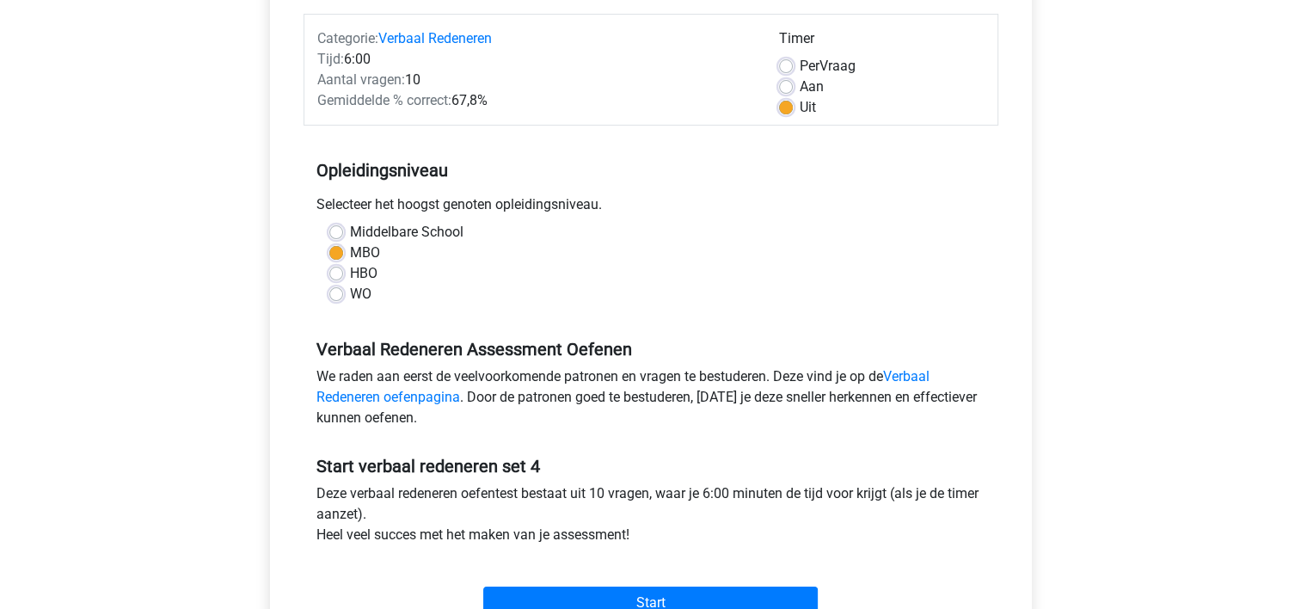
scroll to position [344, 0]
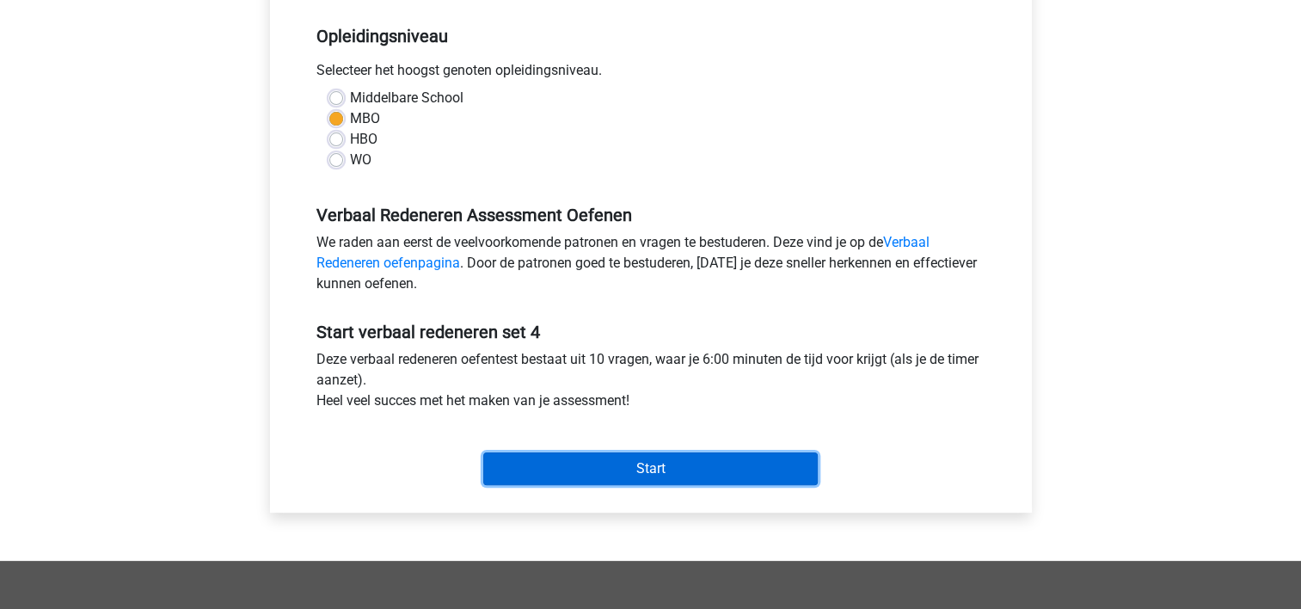
click at [740, 462] on input "Start" at bounding box center [650, 468] width 335 height 33
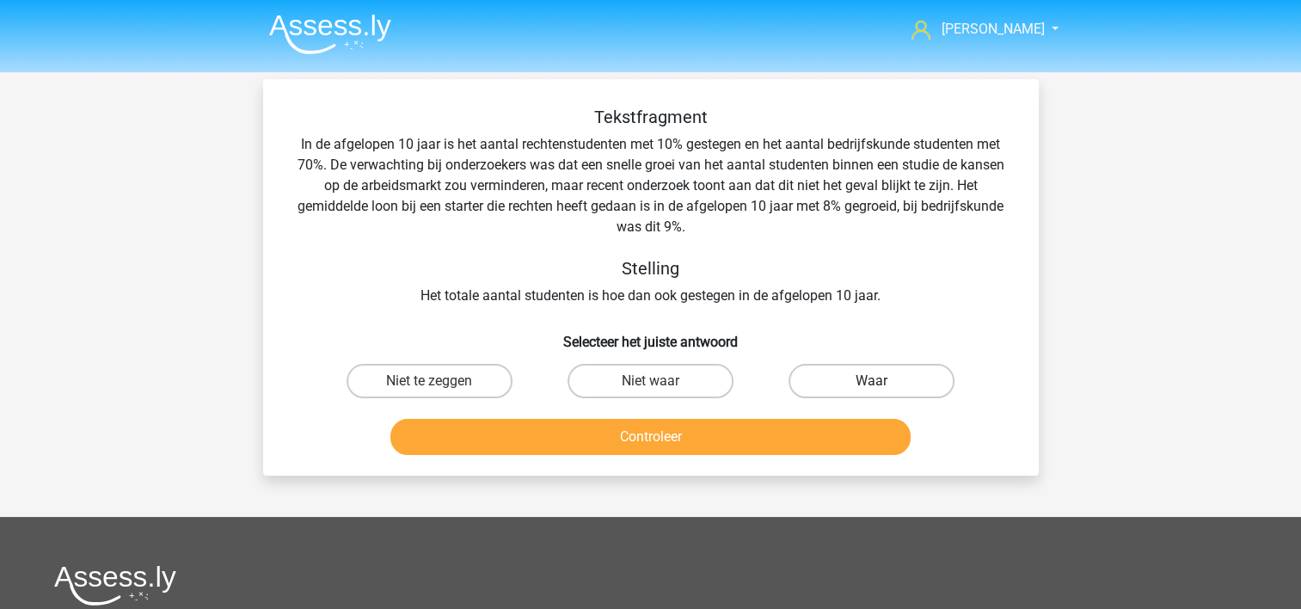
click at [834, 377] on label "Waar" at bounding box center [872, 381] width 166 height 34
click at [872, 381] on input "Waar" at bounding box center [877, 386] width 11 height 11
radio input "true"
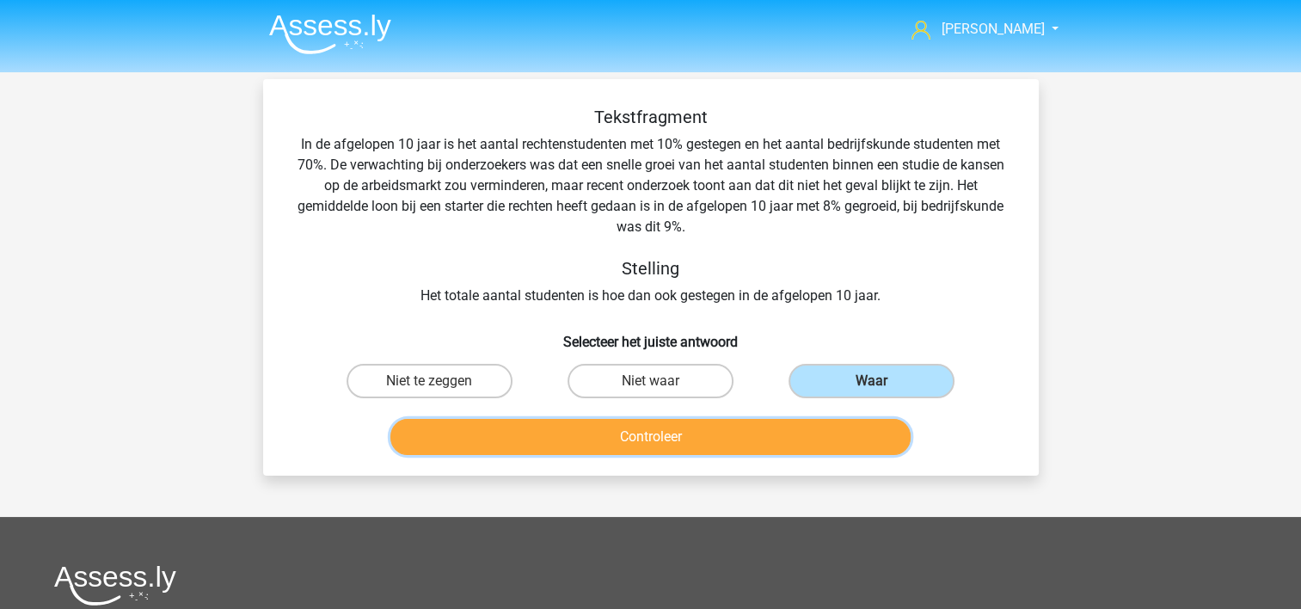
click at [808, 438] on button "Controleer" at bounding box center [650, 437] width 520 height 36
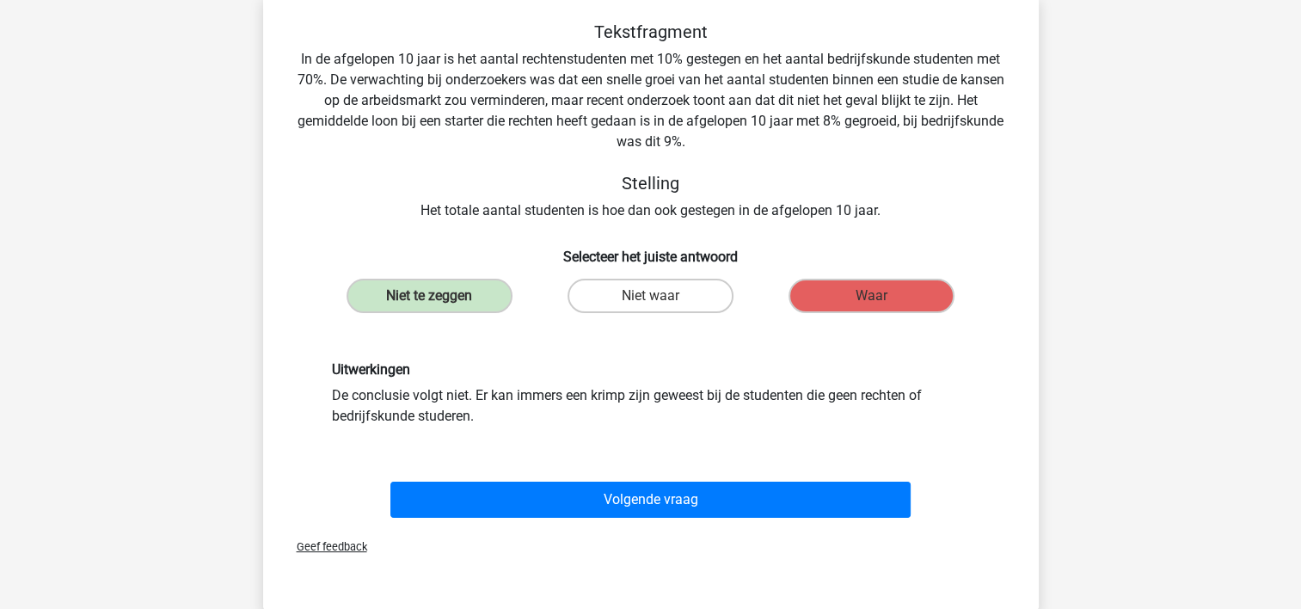
scroll to position [86, 0]
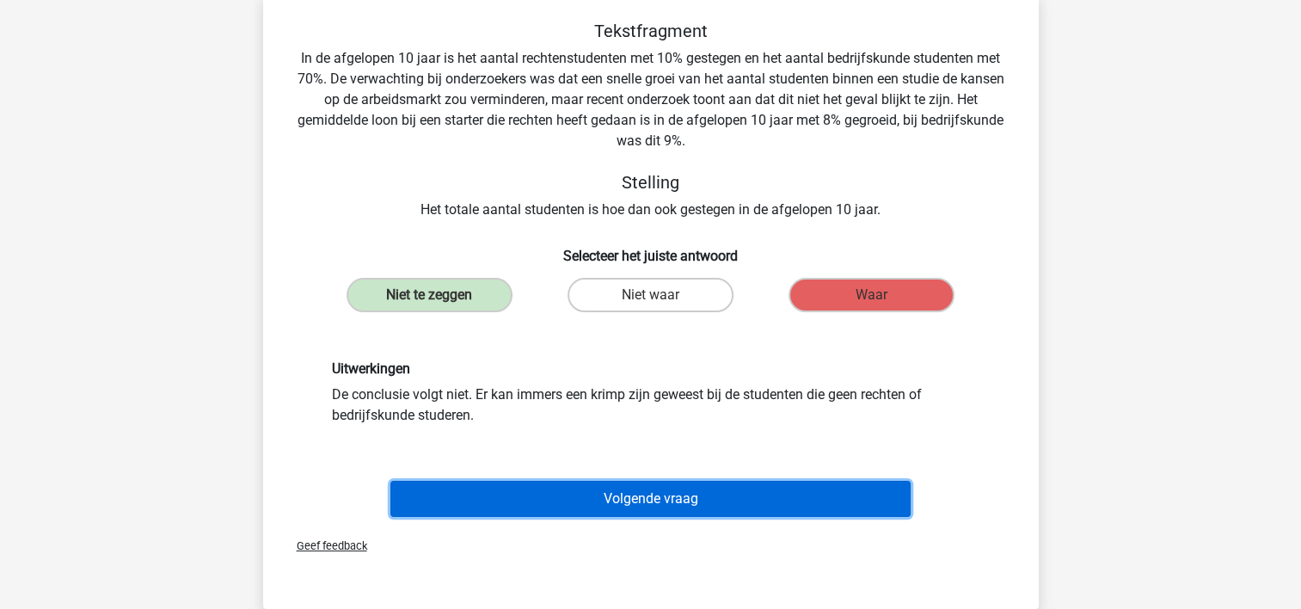
click at [747, 488] on button "Volgende vraag" at bounding box center [650, 499] width 520 height 36
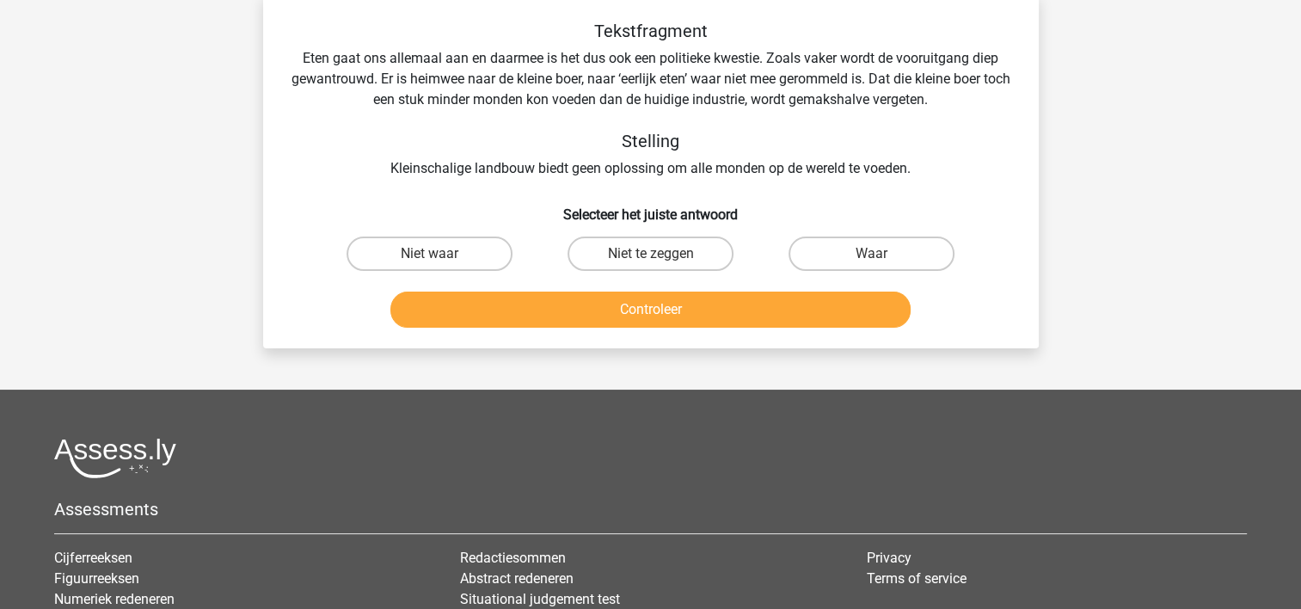
scroll to position [79, 0]
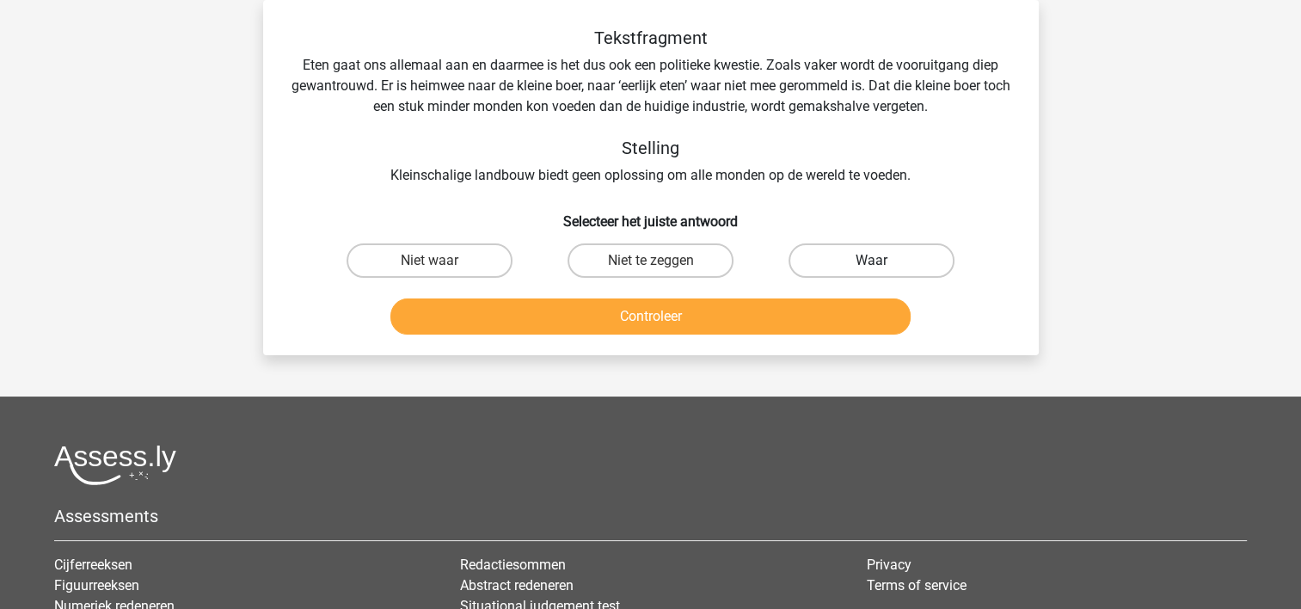
click at [827, 252] on label "Waar" at bounding box center [872, 260] width 166 height 34
click at [872, 261] on input "Waar" at bounding box center [877, 266] width 11 height 11
radio input "true"
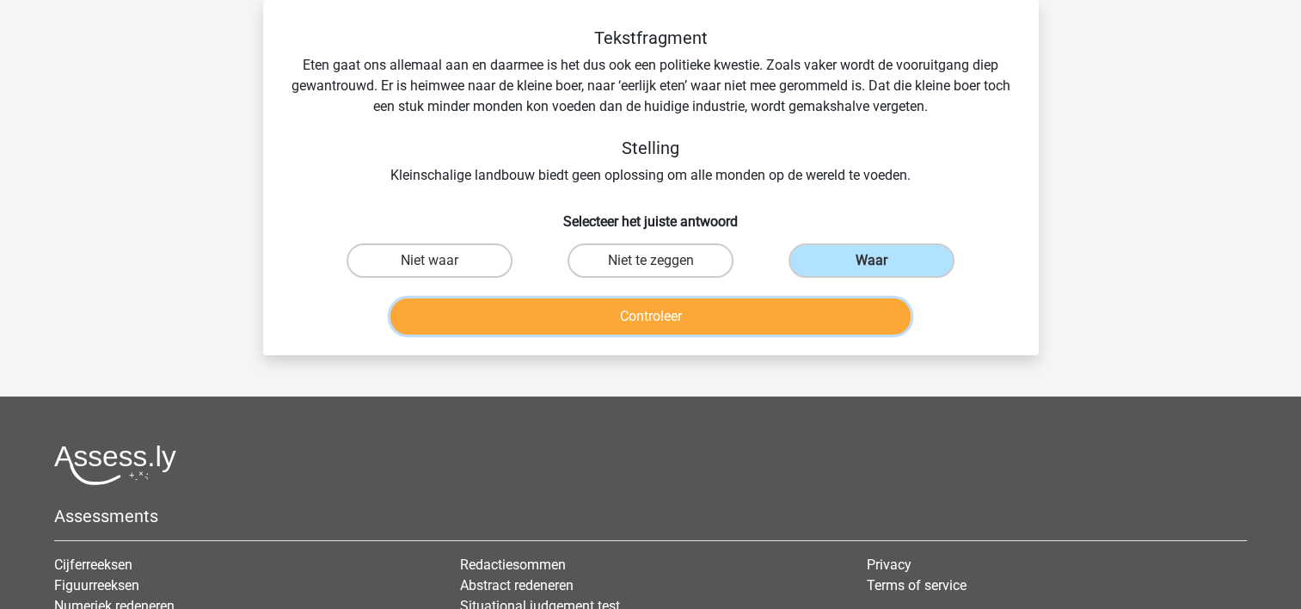
click at [800, 316] on button "Controleer" at bounding box center [650, 316] width 520 height 36
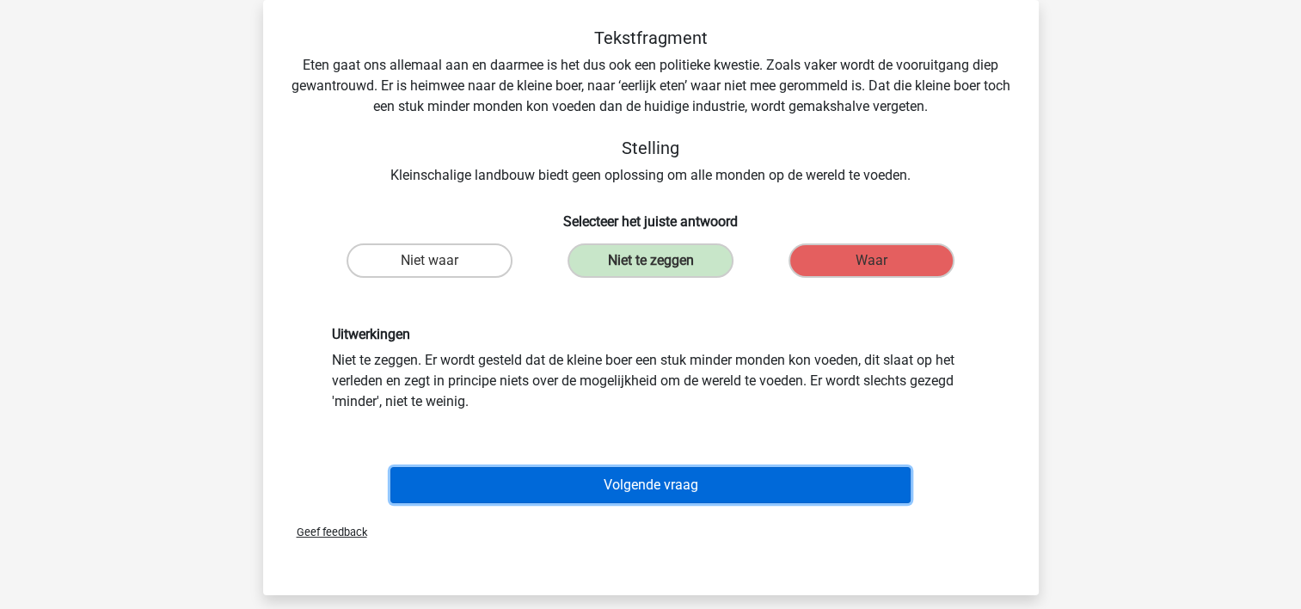
click at [741, 482] on button "Volgende vraag" at bounding box center [650, 485] width 520 height 36
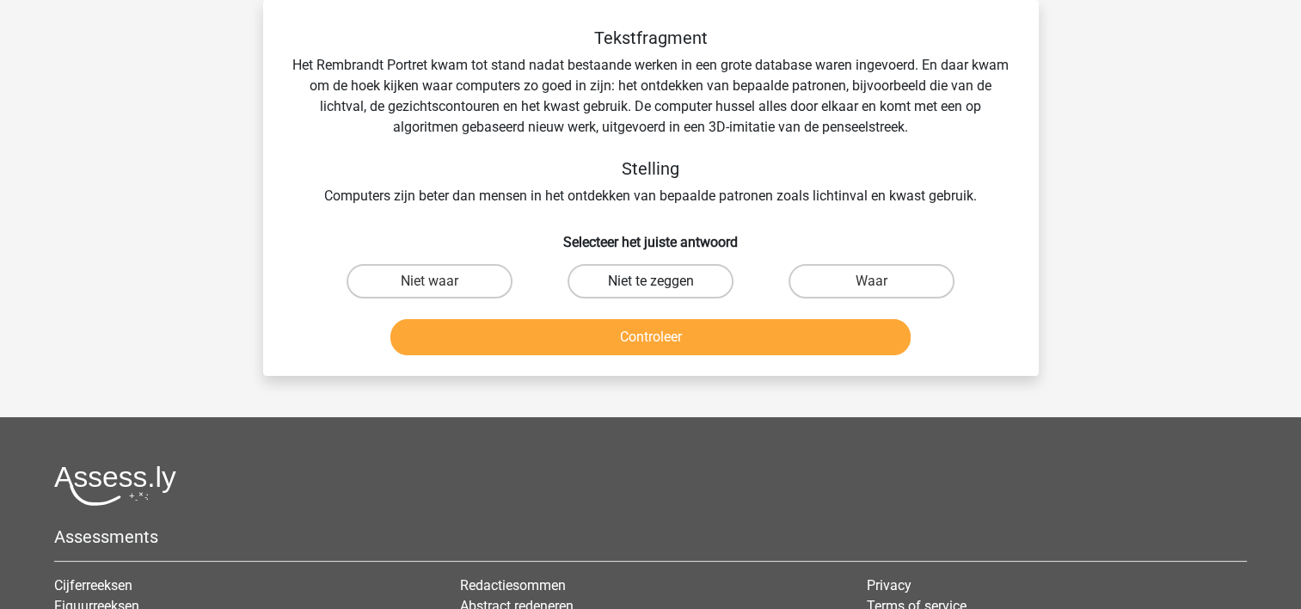
click at [676, 283] on label "Niet te zeggen" at bounding box center [651, 281] width 166 height 34
click at [661, 283] on input "Niet te zeggen" at bounding box center [655, 286] width 11 height 11
radio input "true"
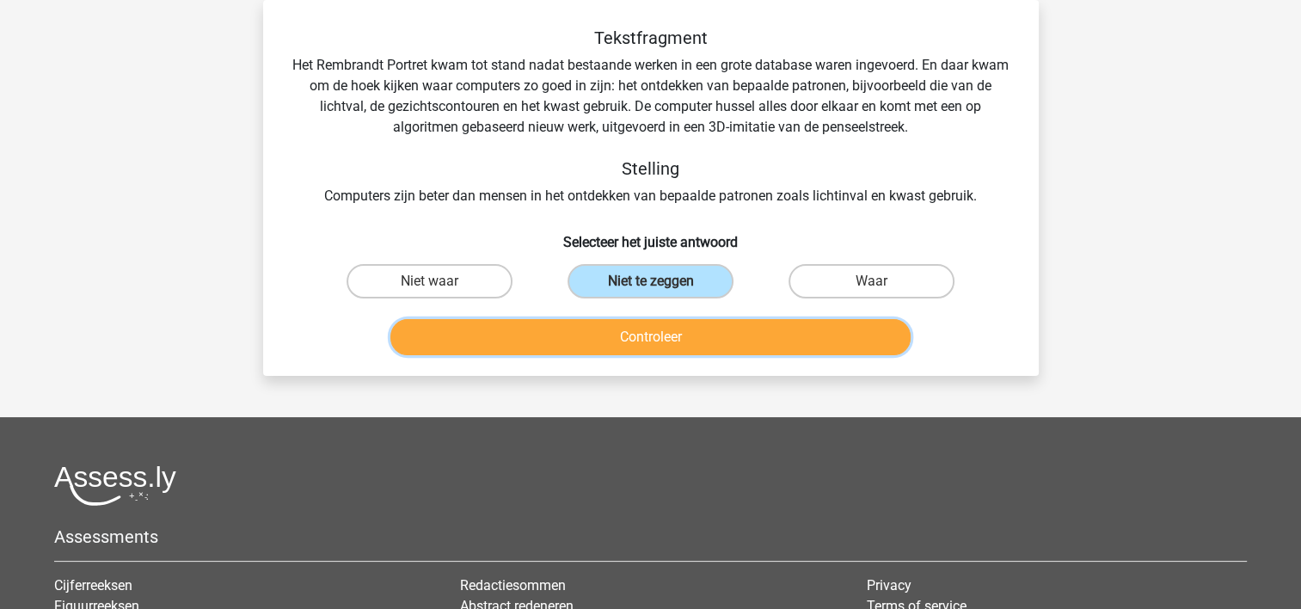
click at [654, 336] on button "Controleer" at bounding box center [650, 337] width 520 height 36
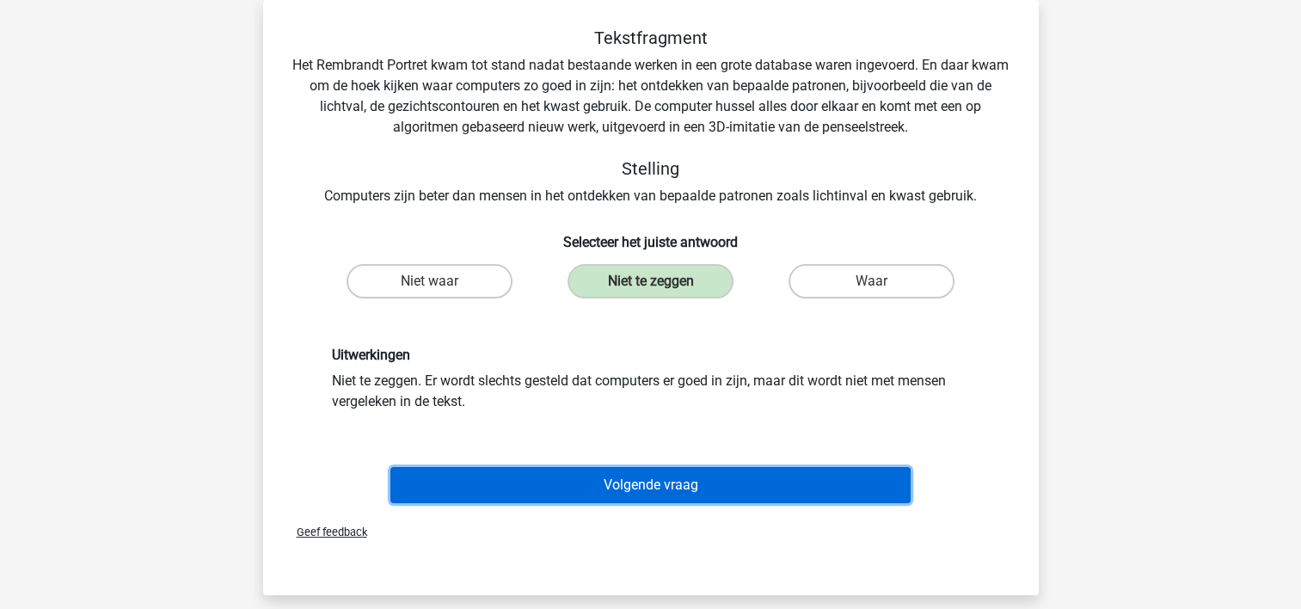
click at [611, 477] on button "Volgende vraag" at bounding box center [650, 485] width 520 height 36
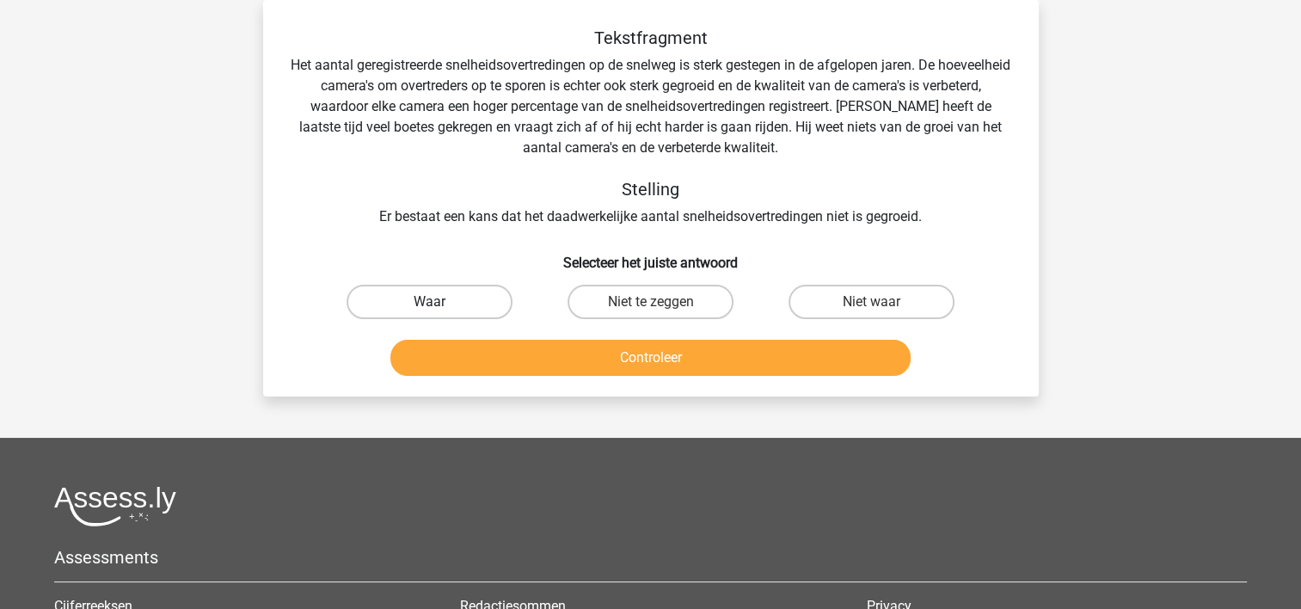
click at [427, 298] on label "Waar" at bounding box center [430, 302] width 166 height 34
click at [429, 302] on input "Waar" at bounding box center [434, 307] width 11 height 11
radio input "true"
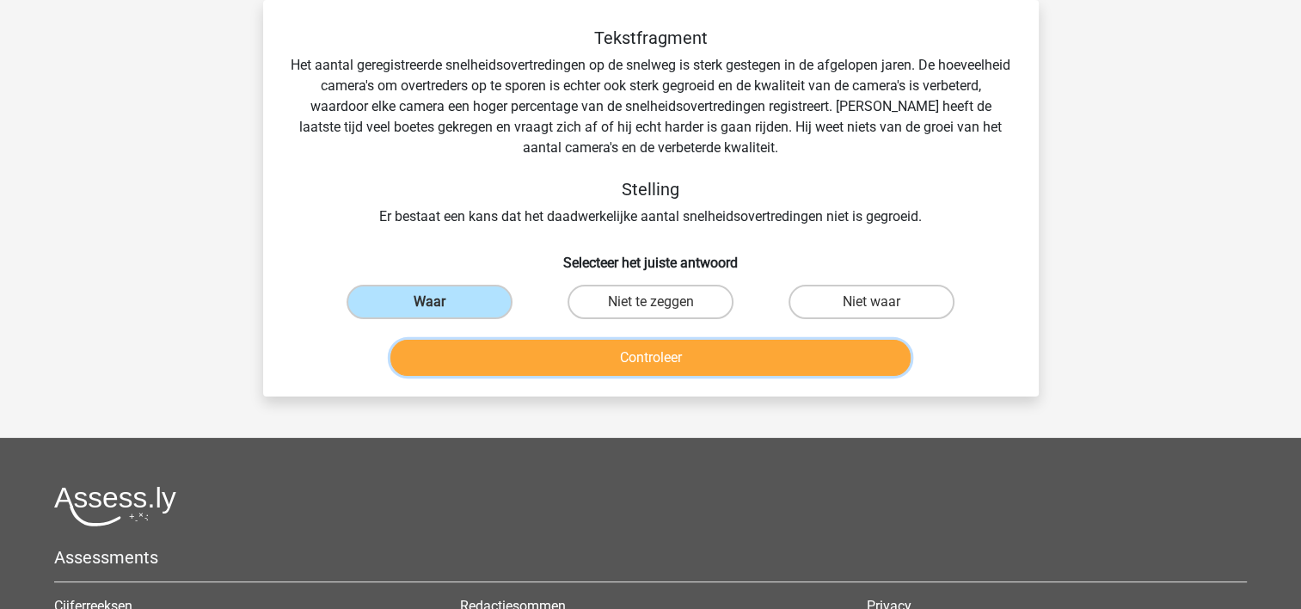
click at [495, 364] on button "Controleer" at bounding box center [650, 358] width 520 height 36
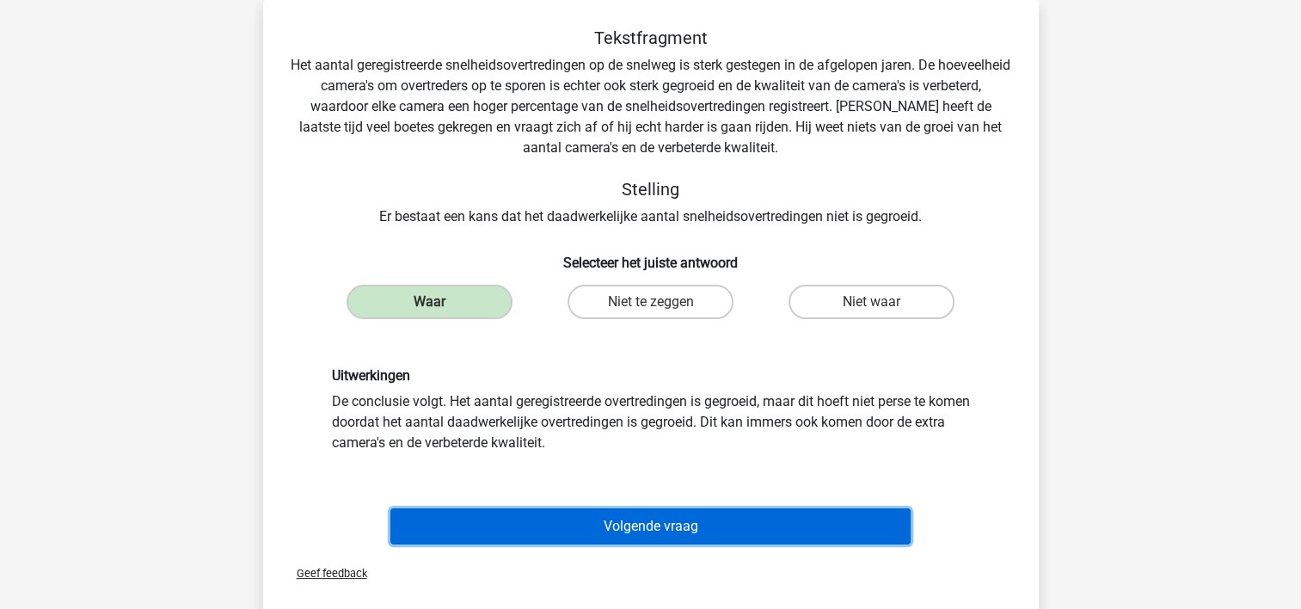
click at [559, 527] on button "Volgende vraag" at bounding box center [650, 526] width 520 height 36
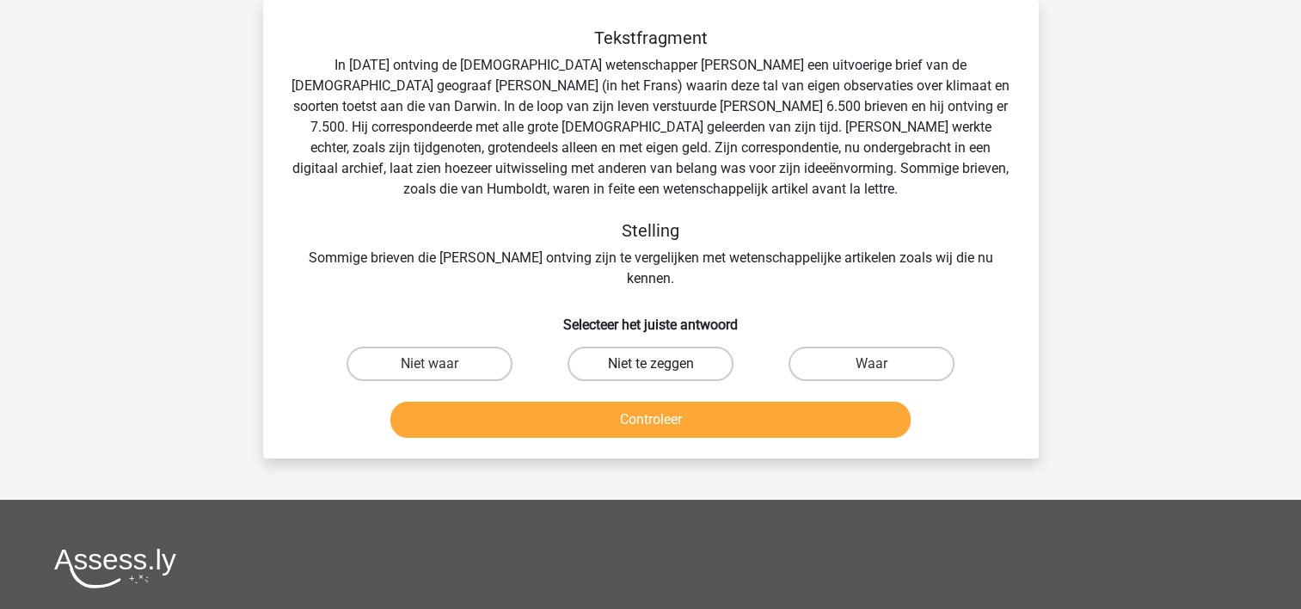
click at [713, 347] on label "Niet te zeggen" at bounding box center [651, 364] width 166 height 34
click at [661, 364] on input "Niet te zeggen" at bounding box center [655, 369] width 11 height 11
radio input "true"
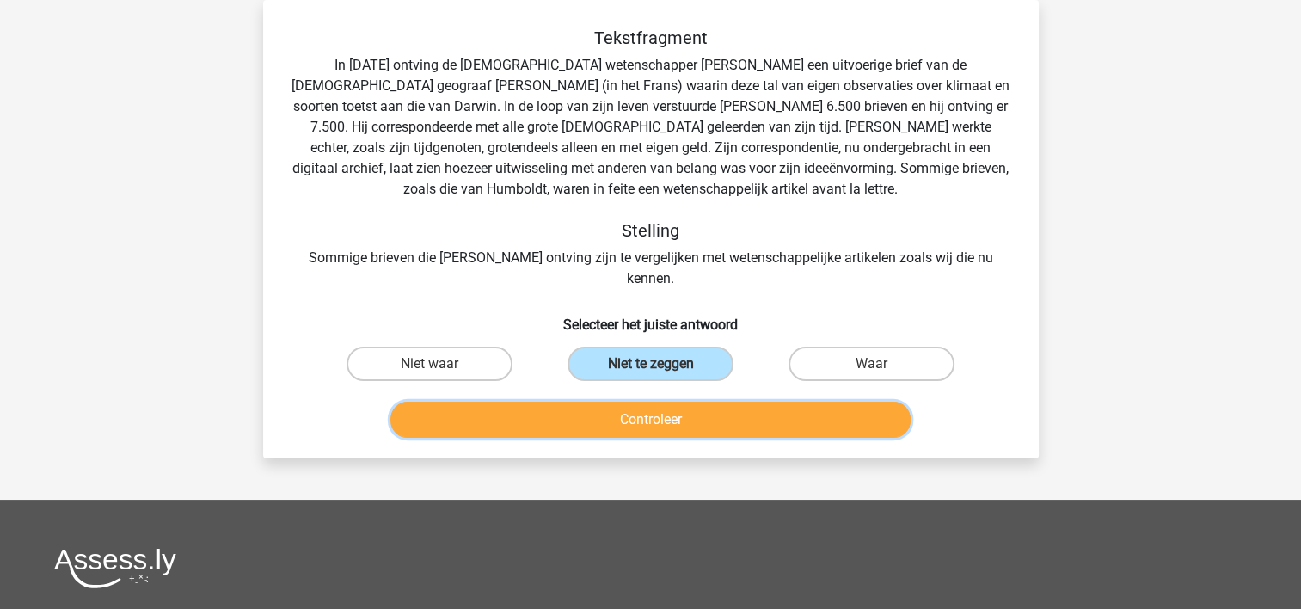
click at [719, 402] on button "Controleer" at bounding box center [650, 420] width 520 height 36
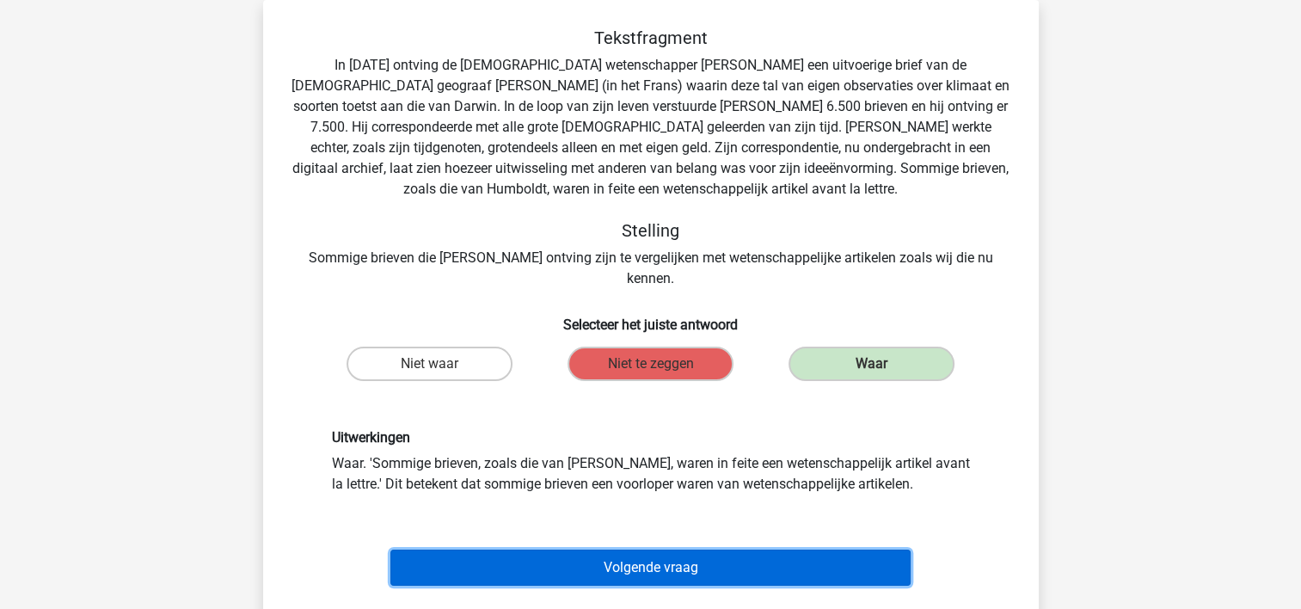
click at [691, 550] on button "Volgende vraag" at bounding box center [650, 568] width 520 height 36
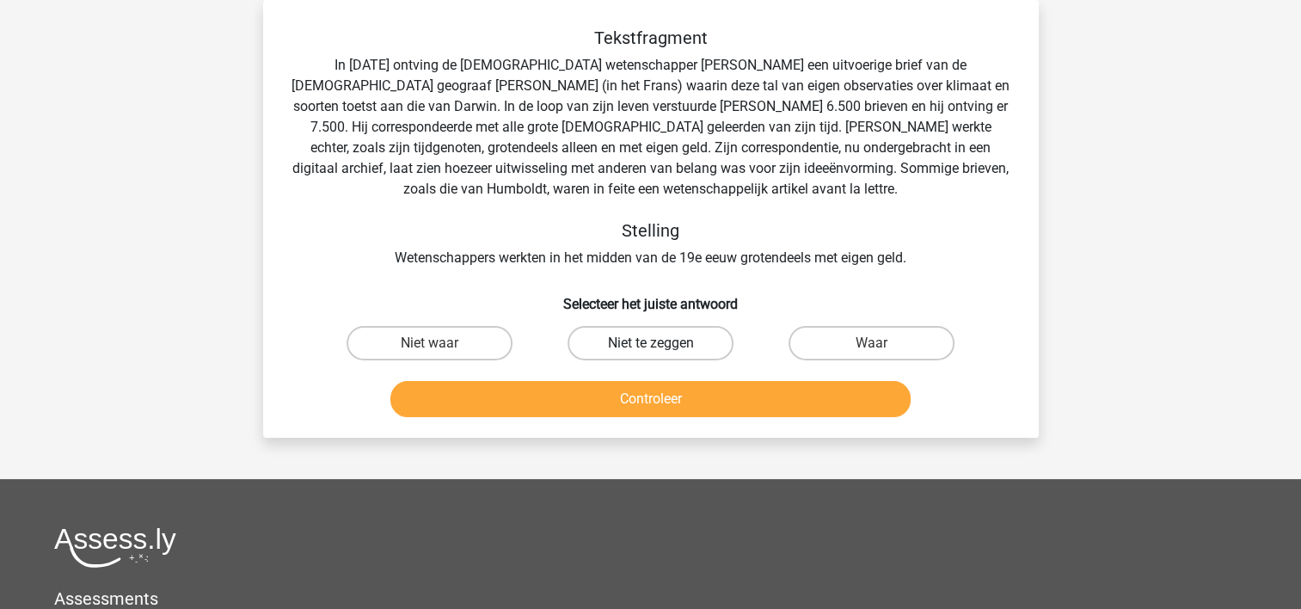
click at [657, 341] on label "Niet te zeggen" at bounding box center [651, 343] width 166 height 34
click at [657, 343] on input "Niet te zeggen" at bounding box center [655, 348] width 11 height 11
radio input "true"
click at [677, 390] on button "Controleer" at bounding box center [650, 399] width 520 height 36
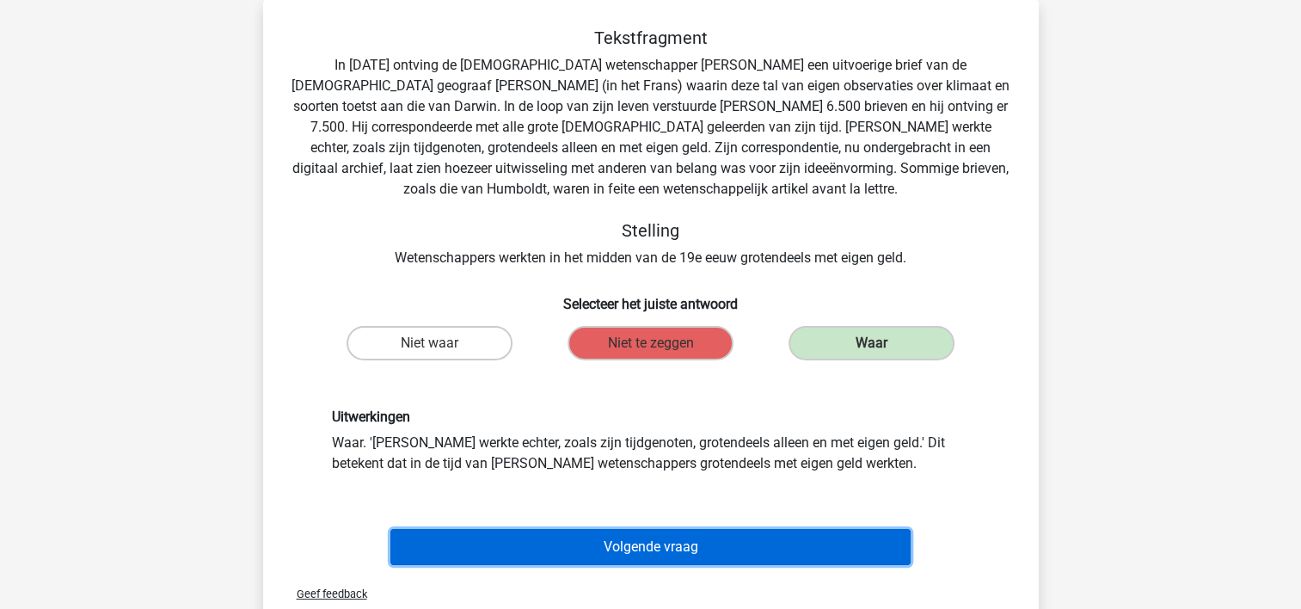
click at [670, 544] on button "Volgende vraag" at bounding box center [650, 547] width 520 height 36
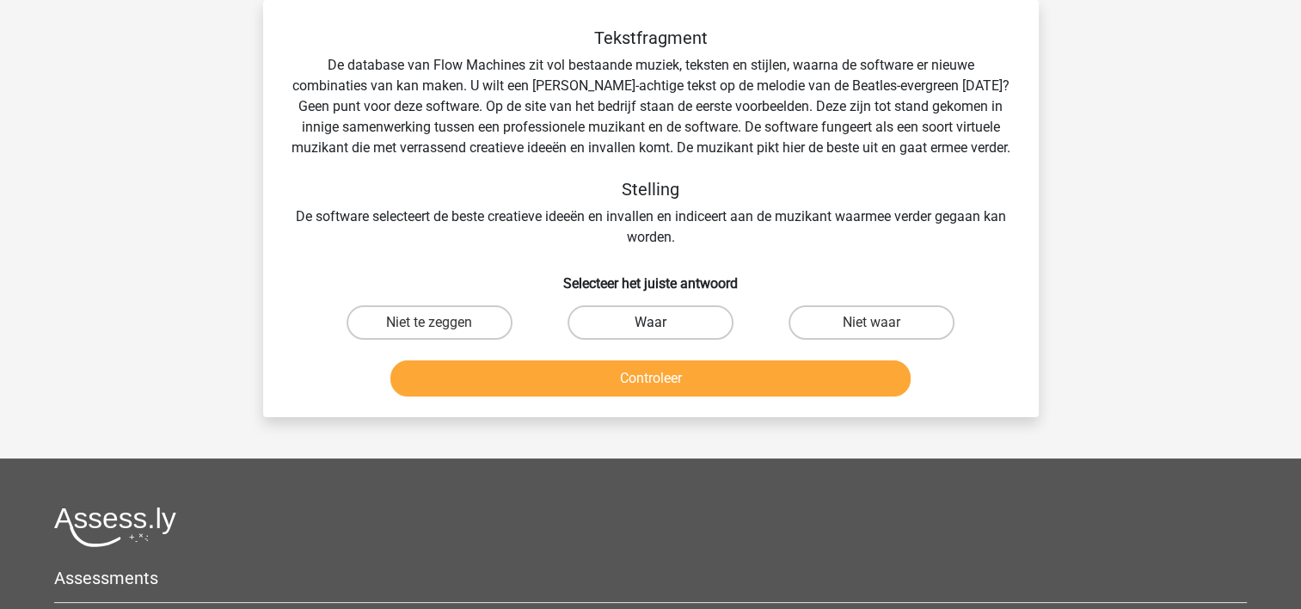
click at [636, 340] on label "Waar" at bounding box center [651, 322] width 166 height 34
click at [650, 334] on input "Waar" at bounding box center [655, 328] width 11 height 11
radio input "true"
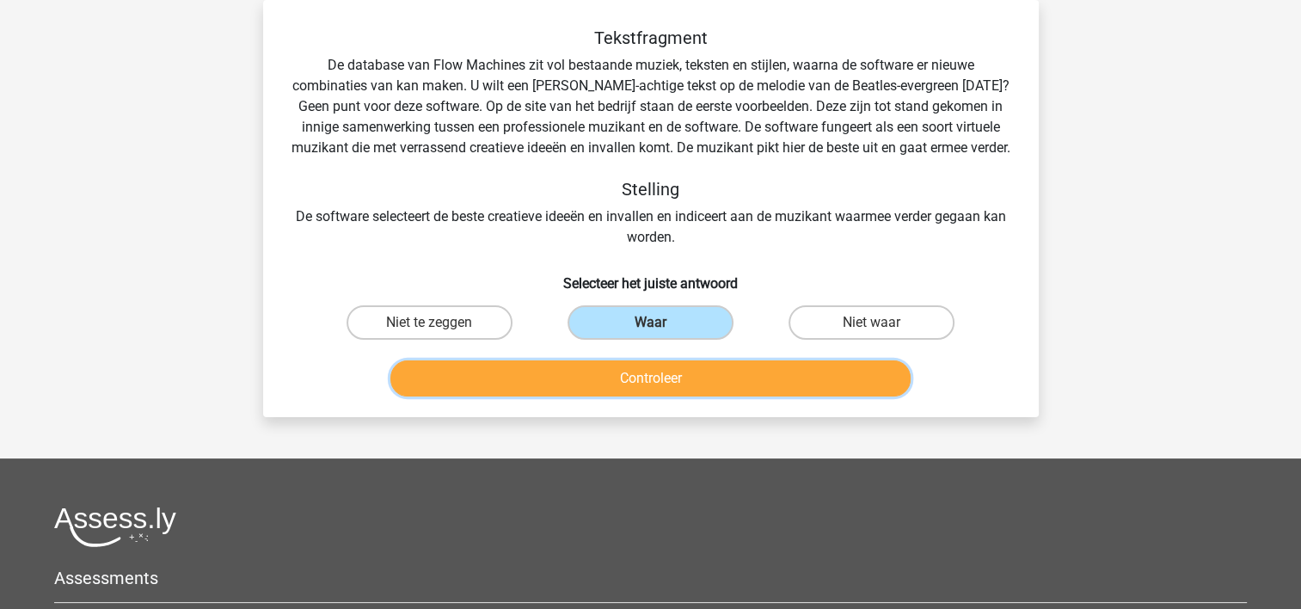
click at [645, 391] on button "Controleer" at bounding box center [650, 378] width 520 height 36
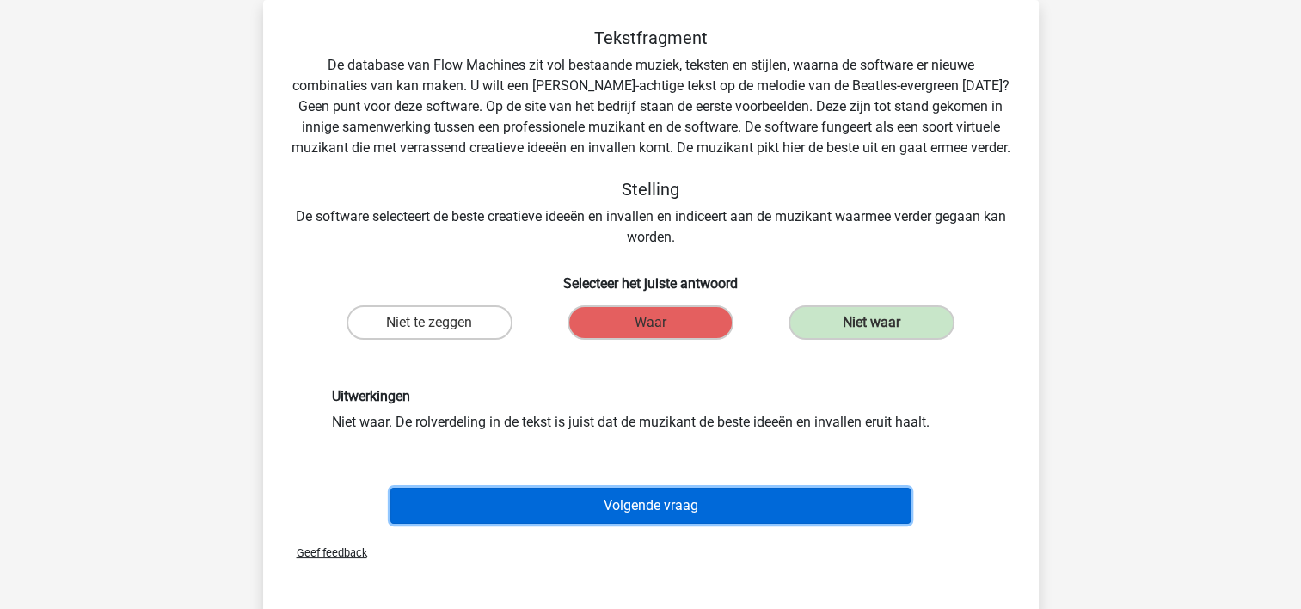
click at [620, 524] on button "Volgende vraag" at bounding box center [650, 506] width 520 height 36
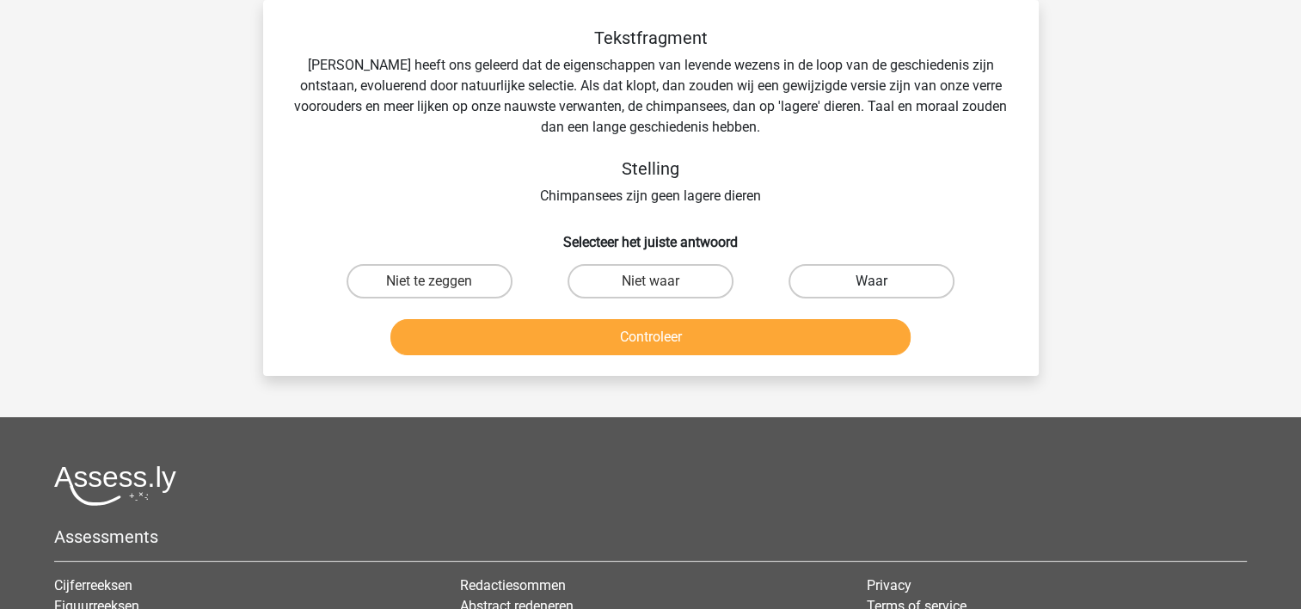
click at [823, 275] on label "Waar" at bounding box center [872, 281] width 166 height 34
click at [872, 281] on input "Waar" at bounding box center [877, 286] width 11 height 11
radio input "true"
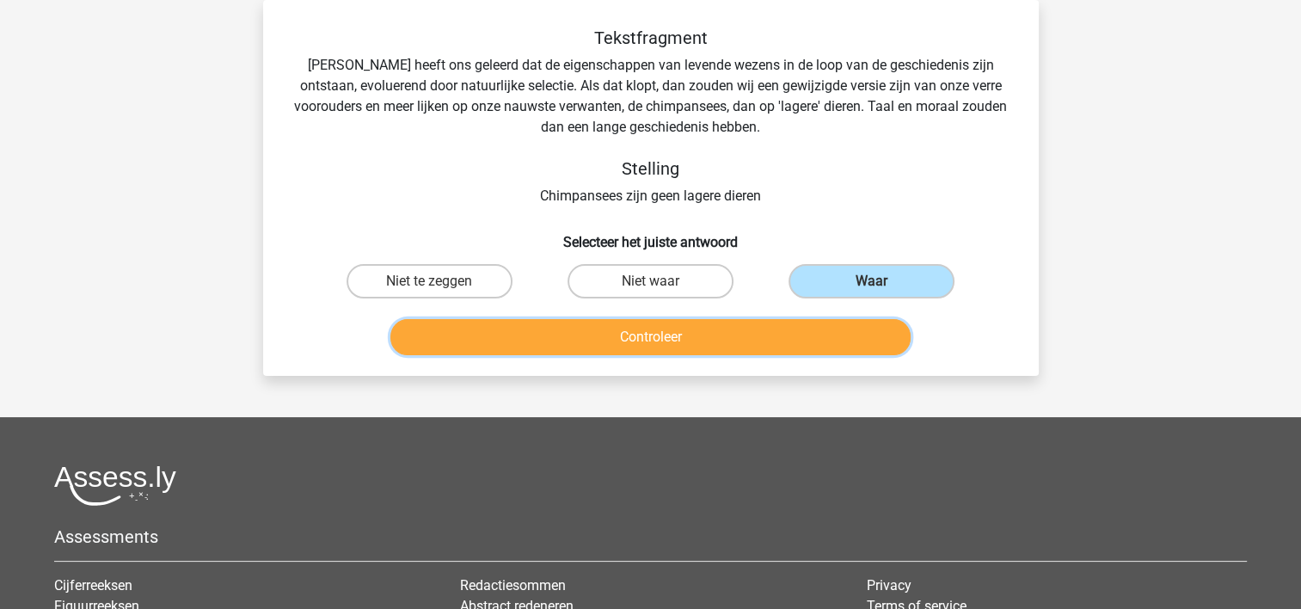
click at [802, 330] on button "Controleer" at bounding box center [650, 337] width 520 height 36
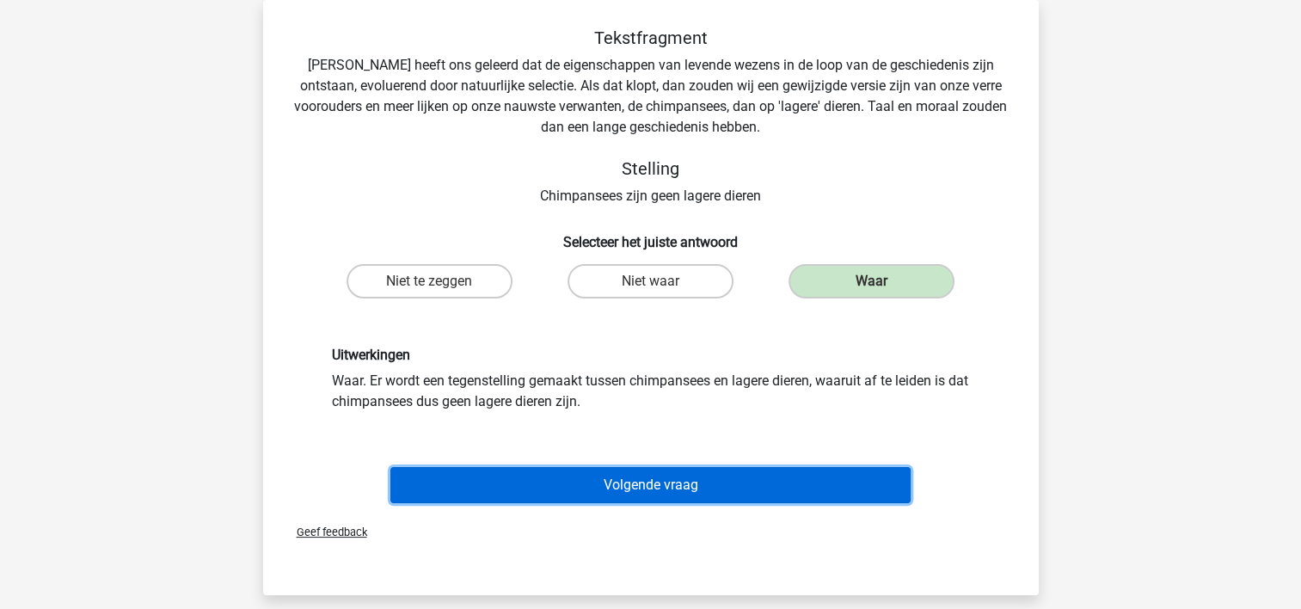
click at [702, 476] on button "Volgende vraag" at bounding box center [650, 485] width 520 height 36
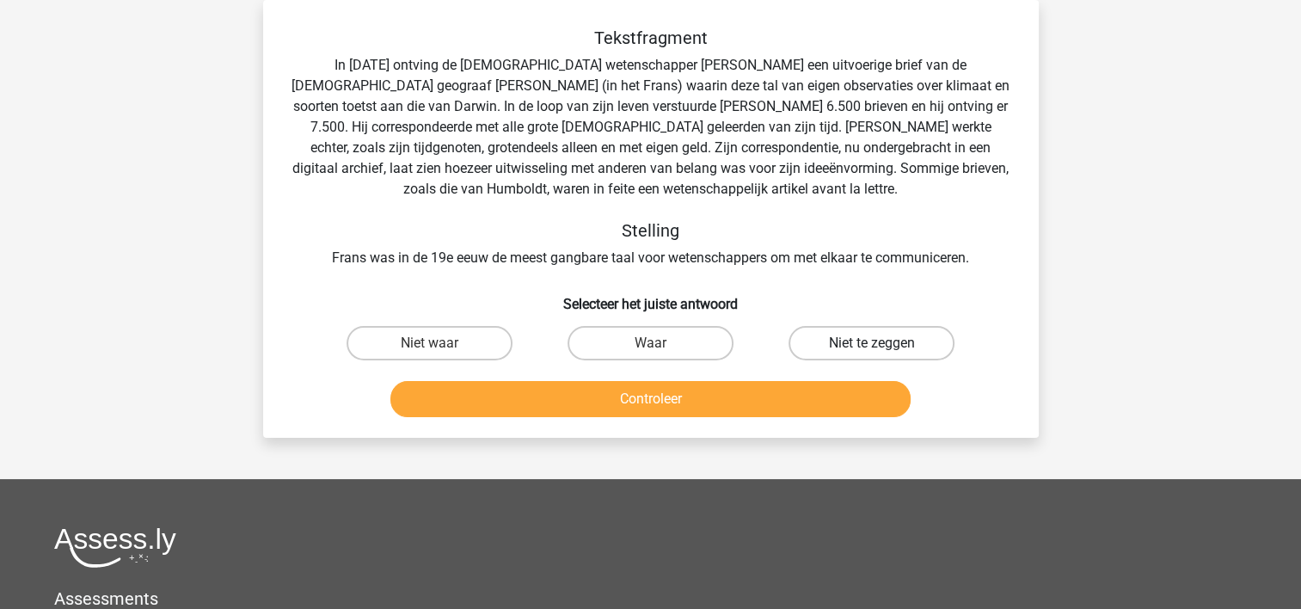
click at [845, 341] on label "Niet te zeggen" at bounding box center [872, 343] width 166 height 34
click at [872, 343] on input "Niet te zeggen" at bounding box center [877, 348] width 11 height 11
radio input "true"
click at [826, 390] on button "Controleer" at bounding box center [650, 399] width 520 height 36
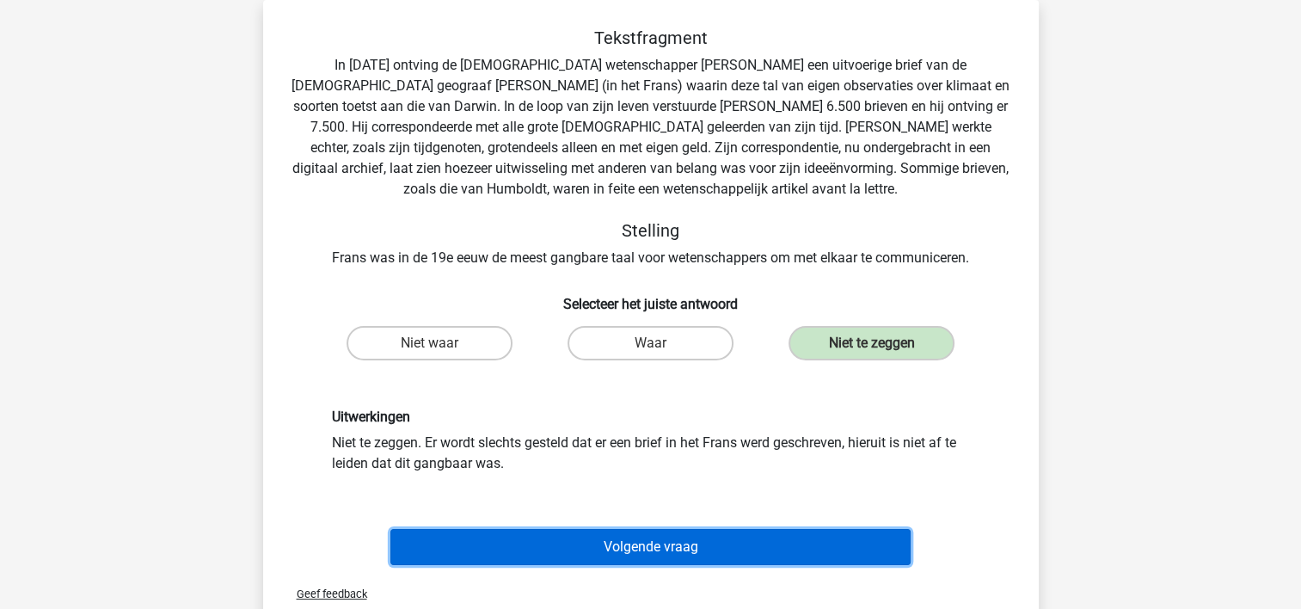
click at [721, 542] on button "Volgende vraag" at bounding box center [650, 547] width 520 height 36
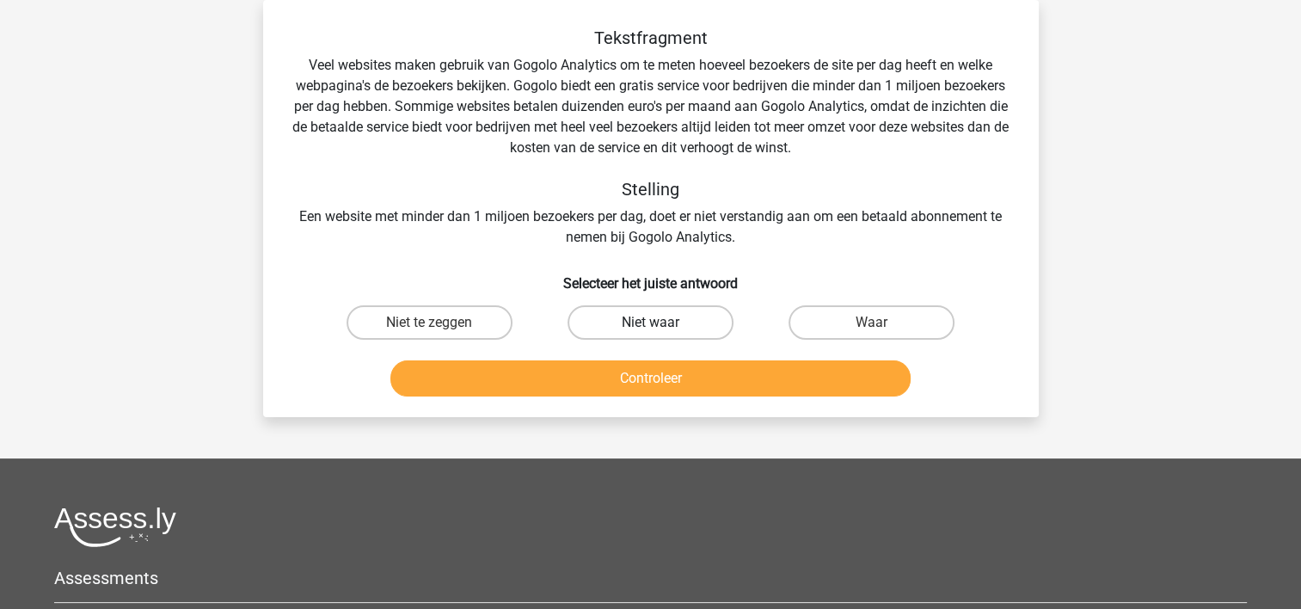
click at [643, 322] on label "Niet waar" at bounding box center [651, 322] width 166 height 34
click at [650, 323] on input "Niet waar" at bounding box center [655, 328] width 11 height 11
radio input "true"
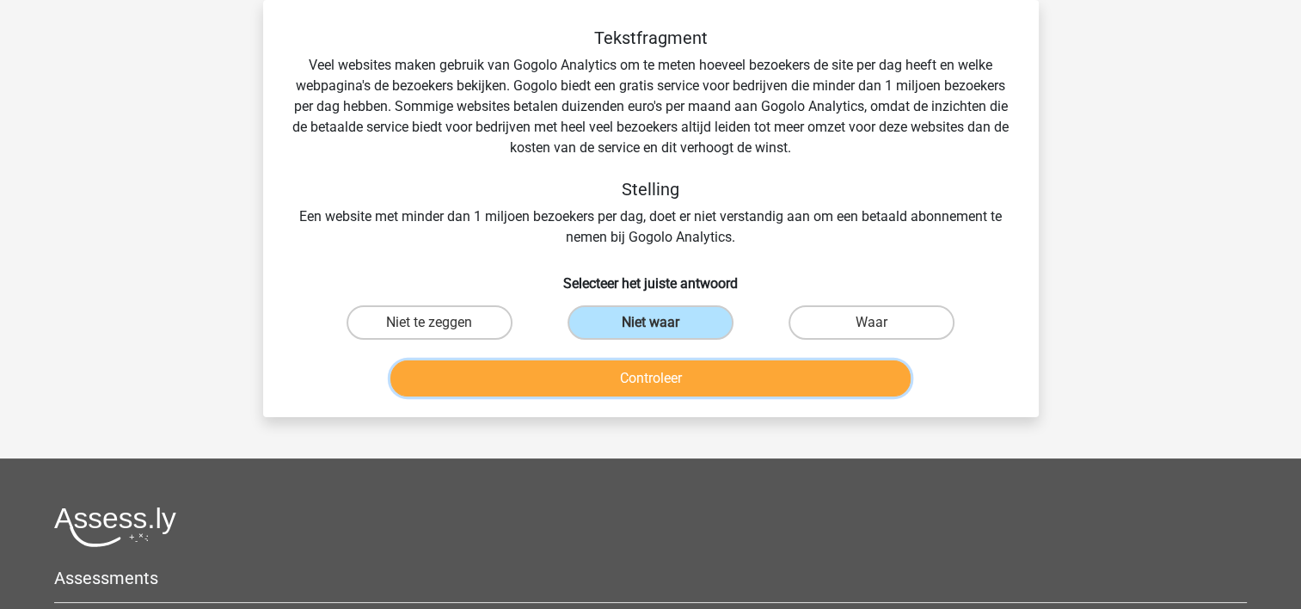
click at [647, 375] on button "Controleer" at bounding box center [650, 378] width 520 height 36
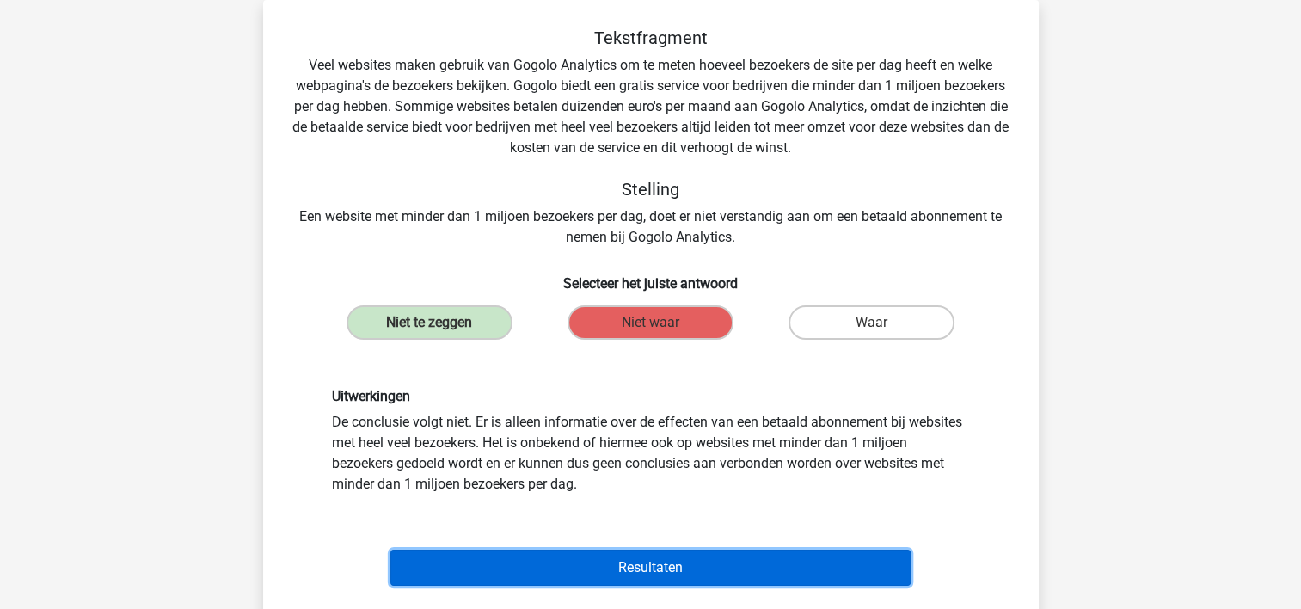
click at [623, 566] on button "Resultaten" at bounding box center [650, 568] width 520 height 36
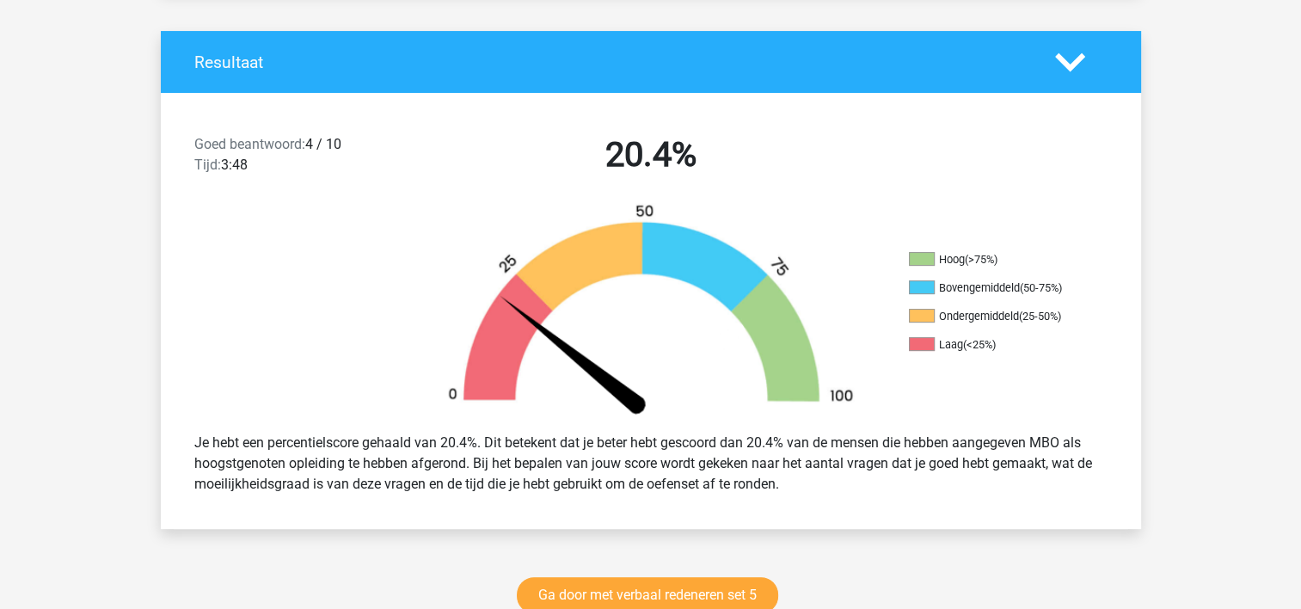
scroll to position [430, 0]
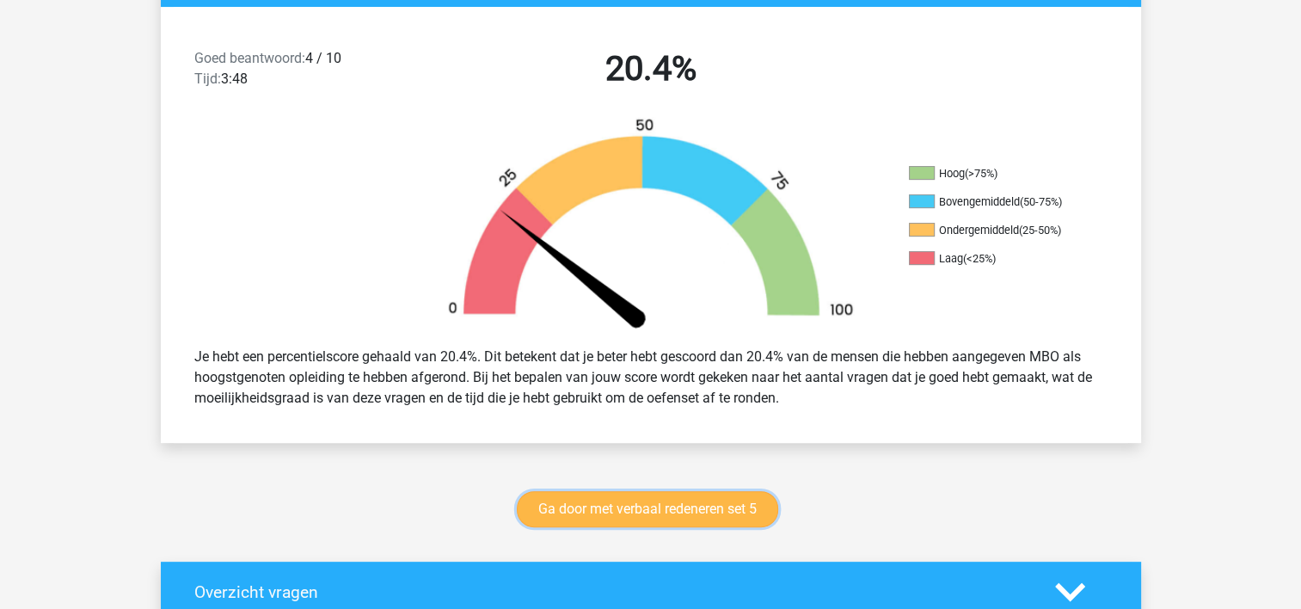
click at [727, 504] on link "Ga door met verbaal redeneren set 5" at bounding box center [647, 509] width 261 height 36
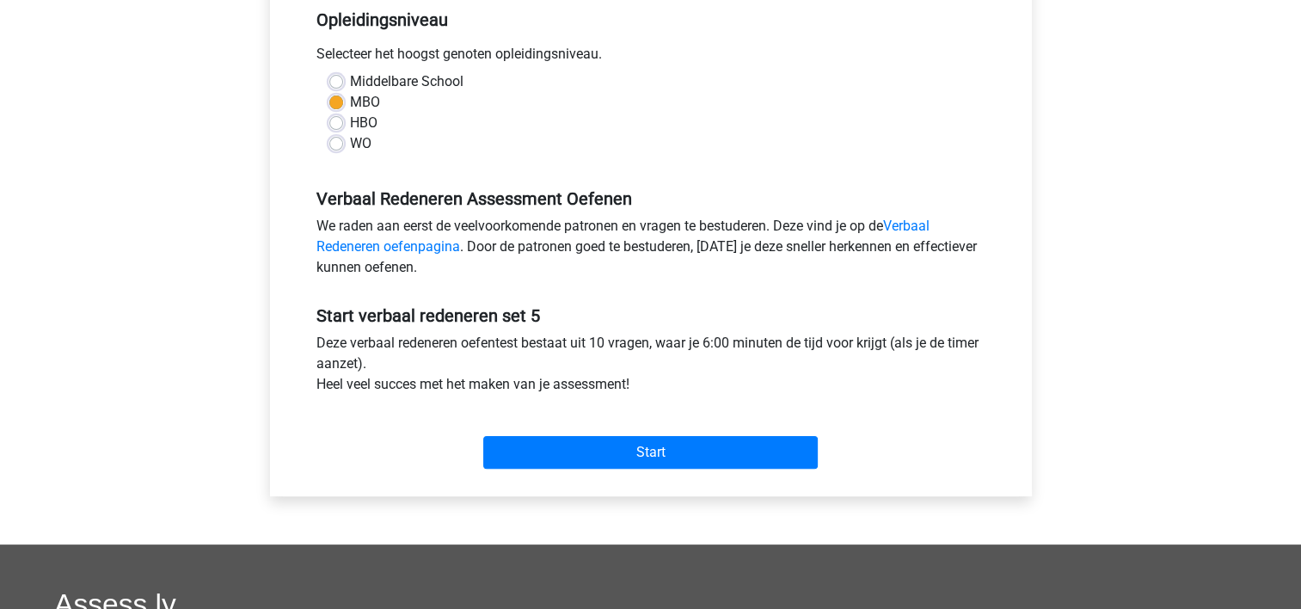
scroll to position [430, 0]
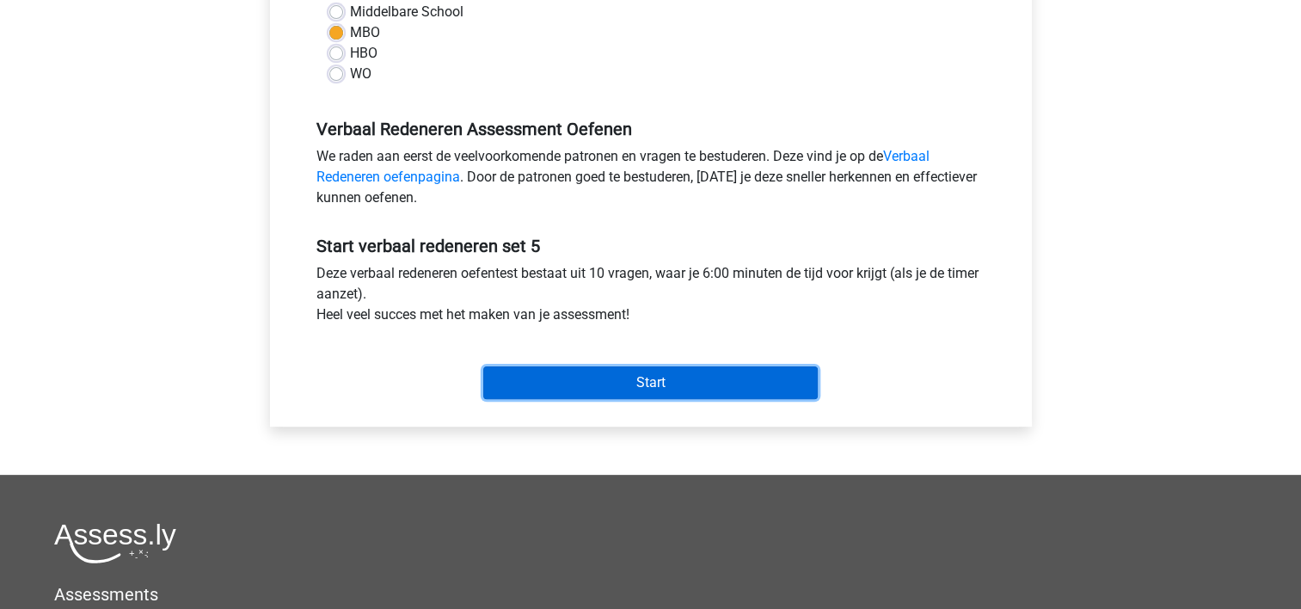
click at [795, 382] on input "Start" at bounding box center [650, 382] width 335 height 33
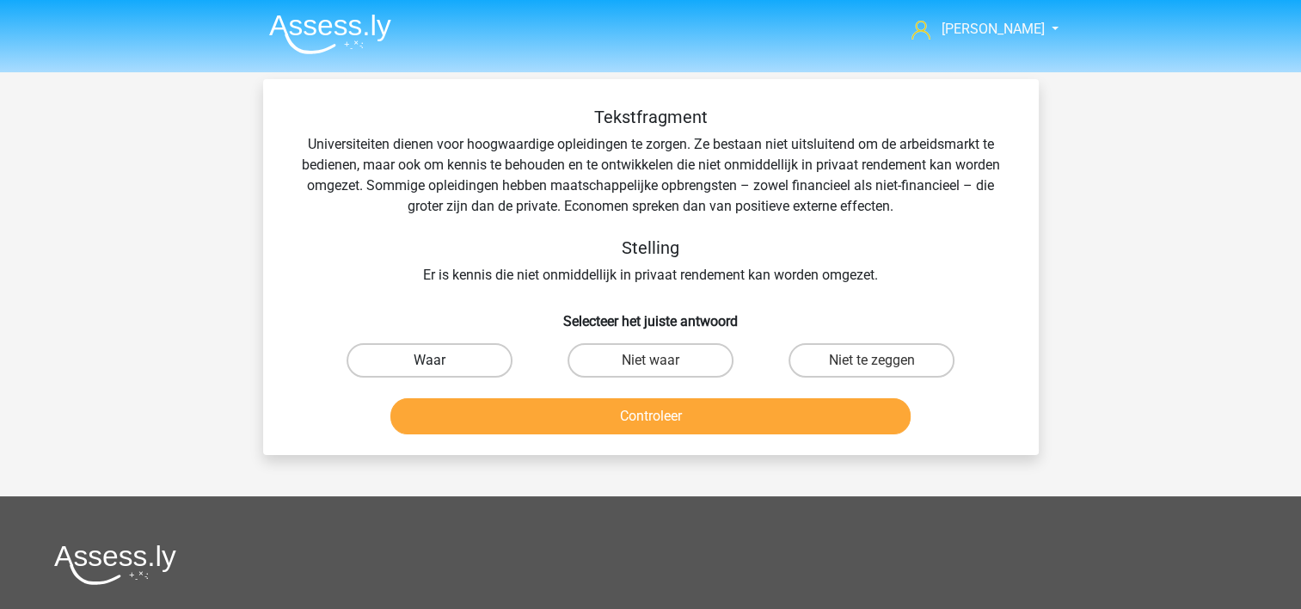
click at [441, 356] on label "Waar" at bounding box center [430, 360] width 166 height 34
click at [440, 360] on input "Waar" at bounding box center [434, 365] width 11 height 11
radio input "true"
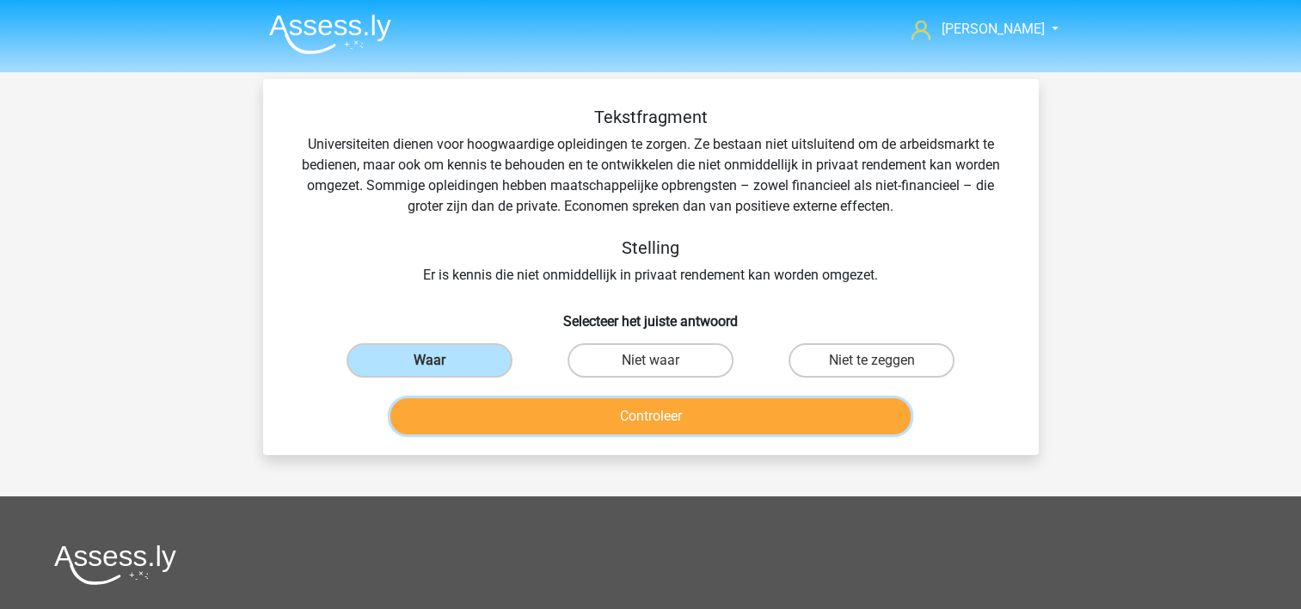
click at [487, 420] on button "Controleer" at bounding box center [650, 416] width 520 height 36
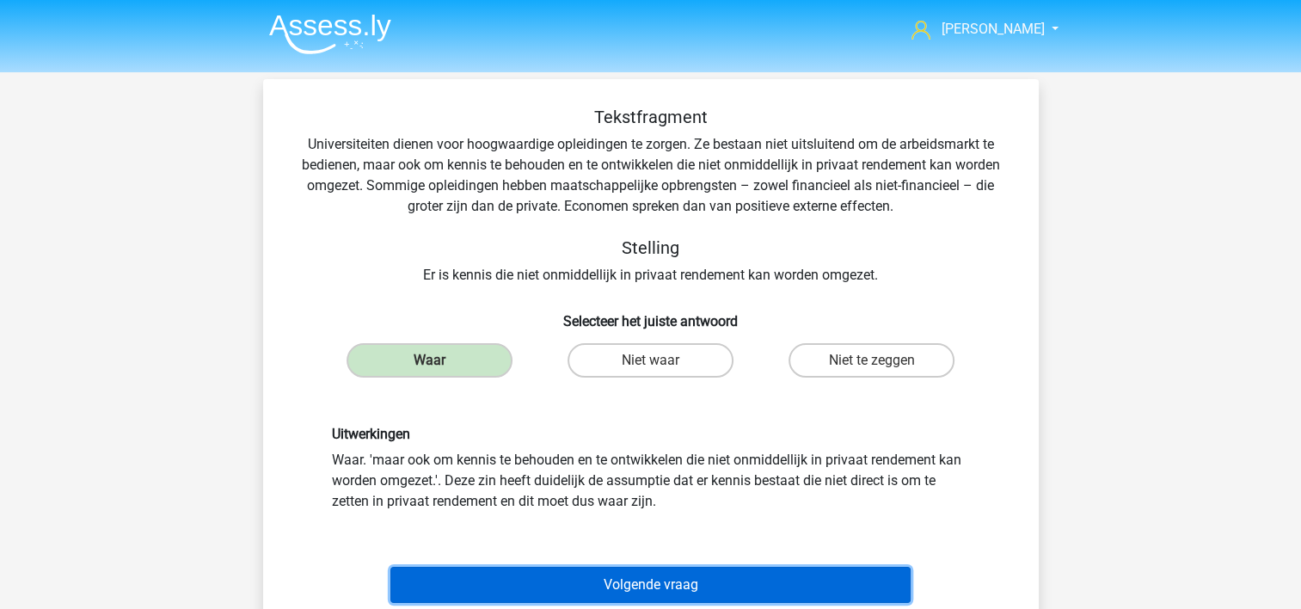
click at [547, 568] on button "Volgende vraag" at bounding box center [650, 585] width 520 height 36
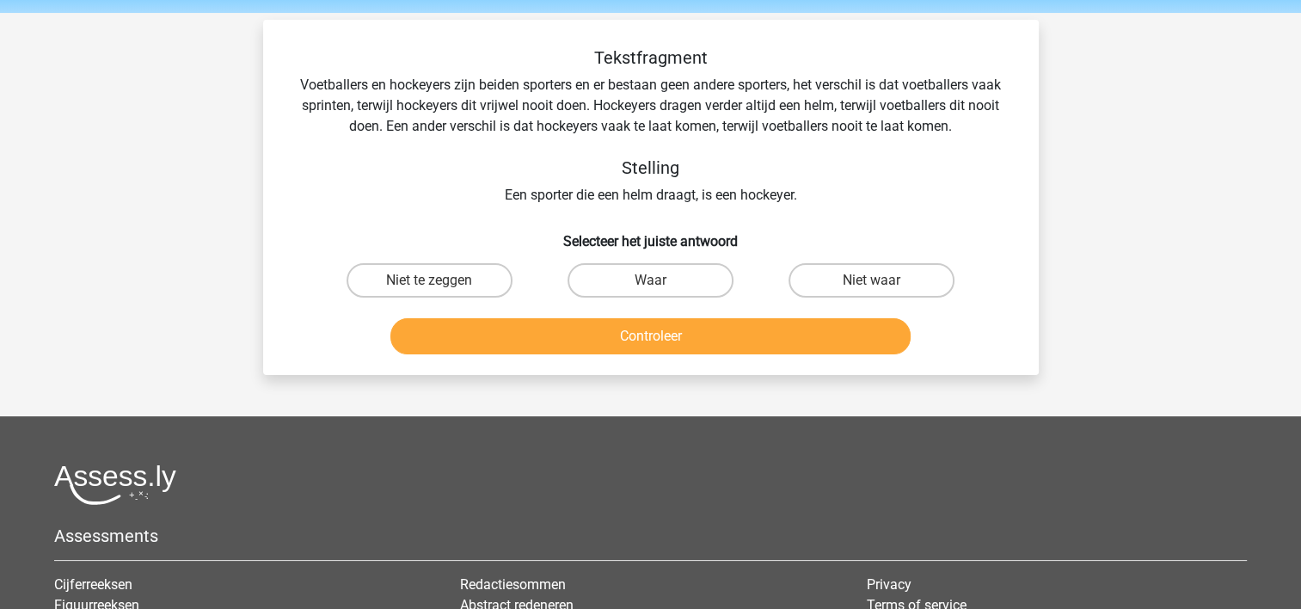
scroll to position [79, 0]
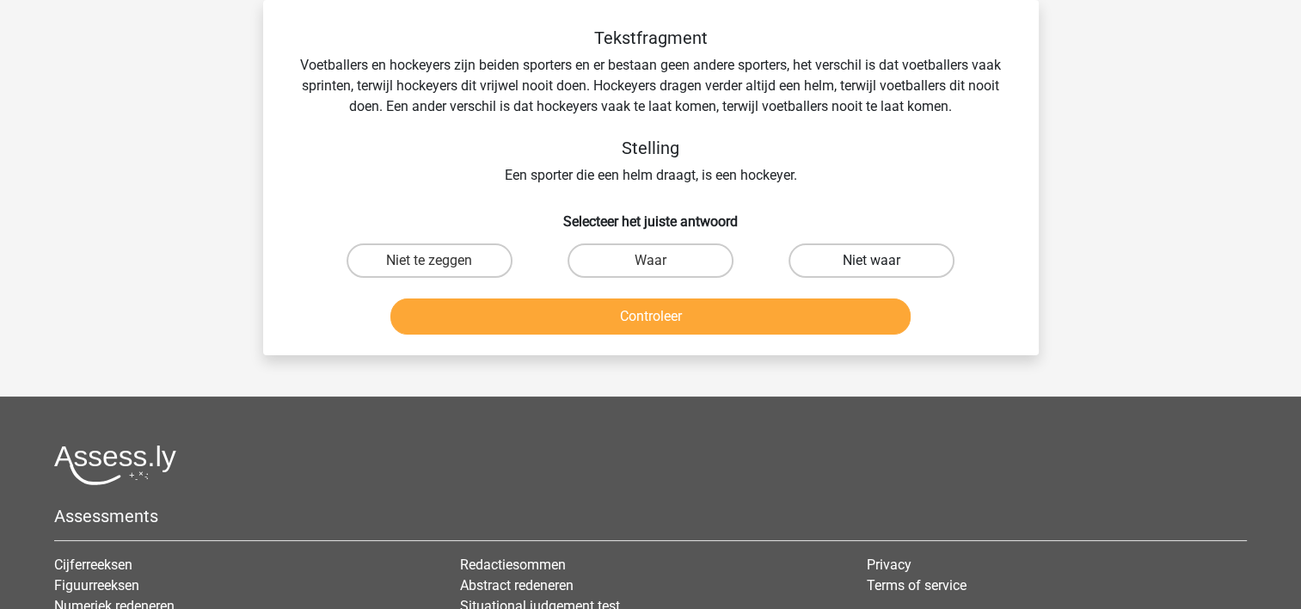
click at [838, 257] on label "Niet waar" at bounding box center [872, 260] width 166 height 34
click at [872, 261] on input "Niet waar" at bounding box center [877, 266] width 11 height 11
radio input "true"
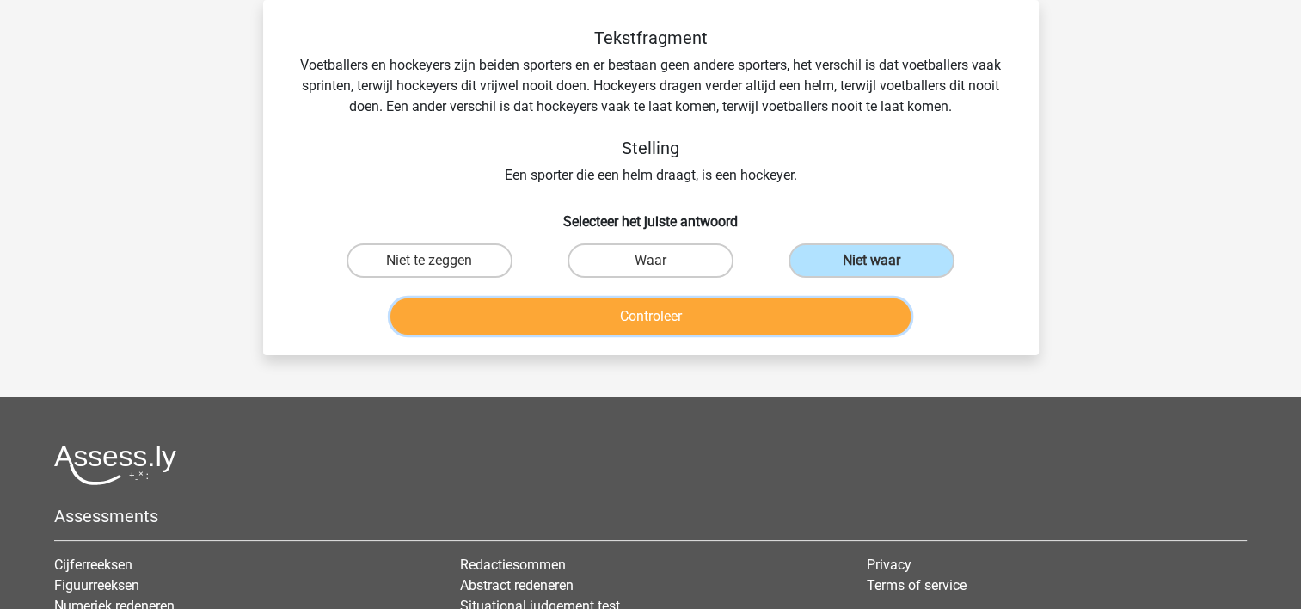
click at [774, 312] on button "Controleer" at bounding box center [650, 316] width 520 height 36
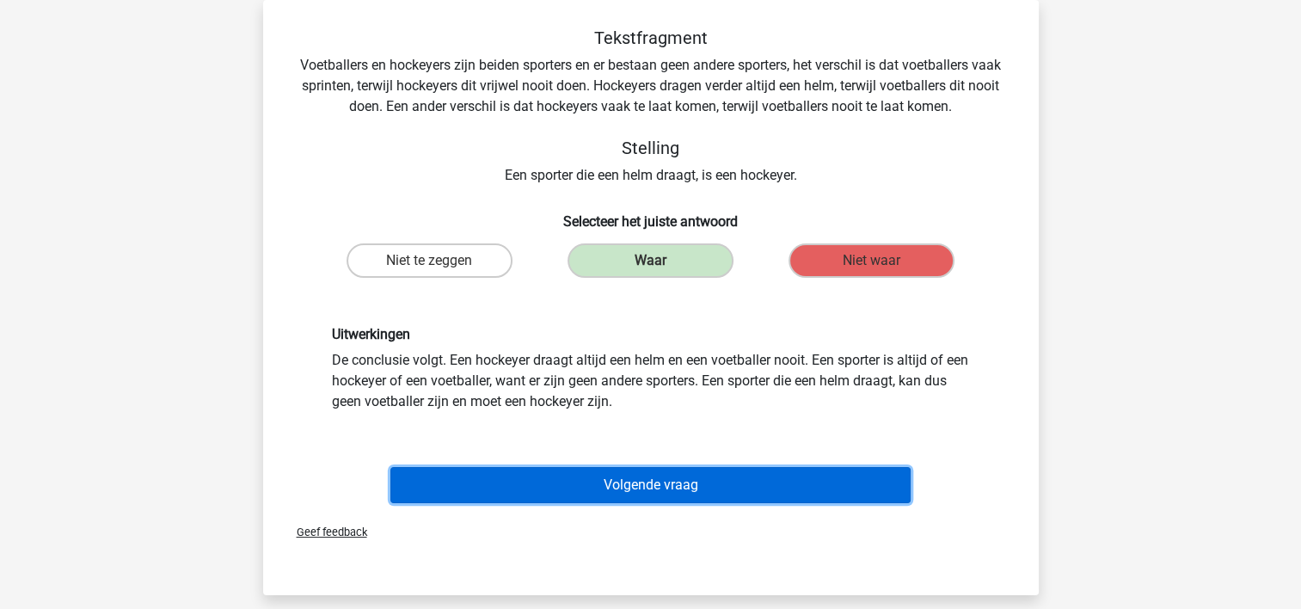
click at [705, 479] on button "Volgende vraag" at bounding box center [650, 485] width 520 height 36
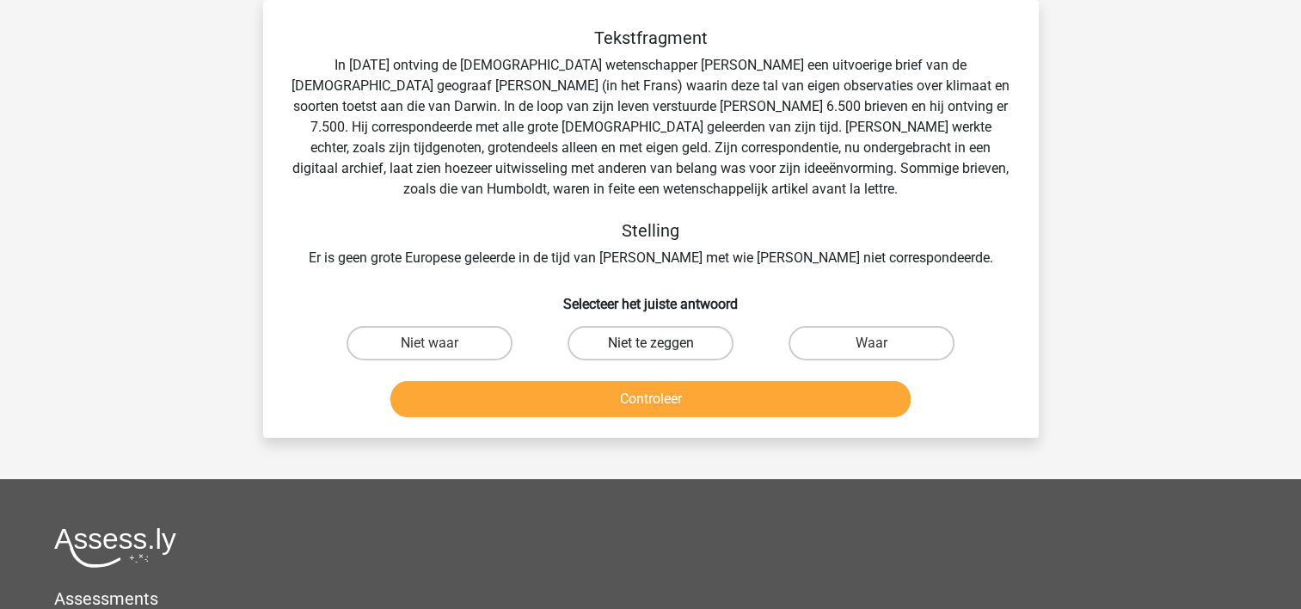
click at [592, 339] on label "Niet te zeggen" at bounding box center [651, 343] width 166 height 34
click at [650, 343] on input "Niet te zeggen" at bounding box center [655, 348] width 11 height 11
radio input "true"
click at [606, 391] on button "Controleer" at bounding box center [650, 399] width 520 height 36
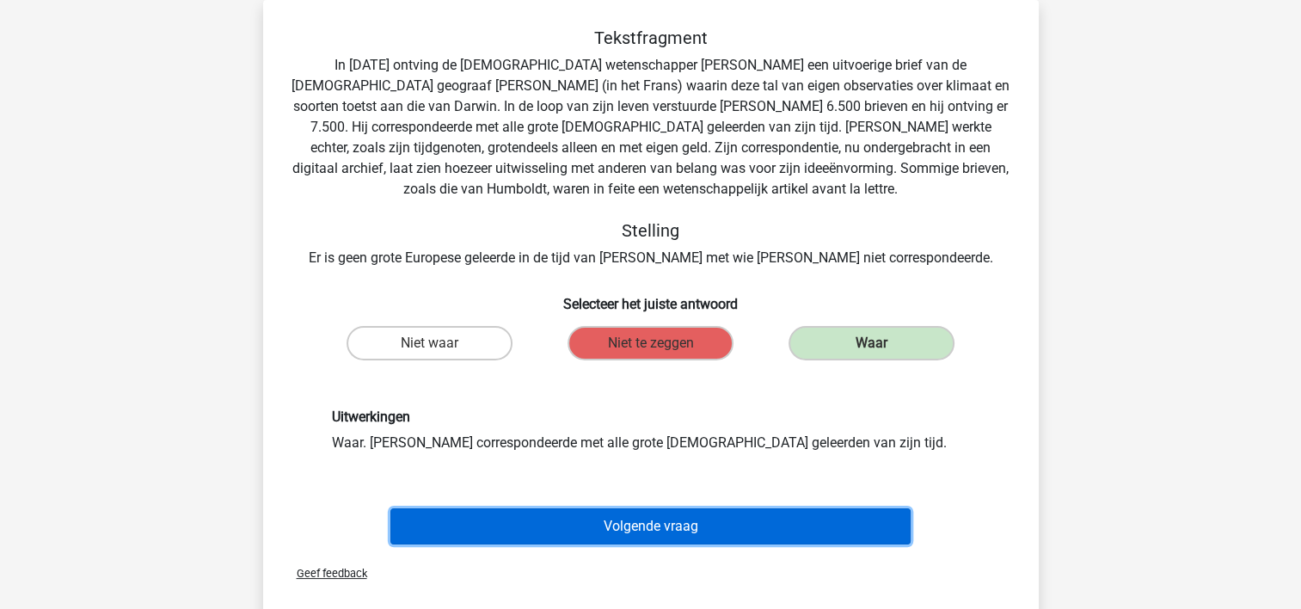
click at [586, 523] on button "Volgende vraag" at bounding box center [650, 526] width 520 height 36
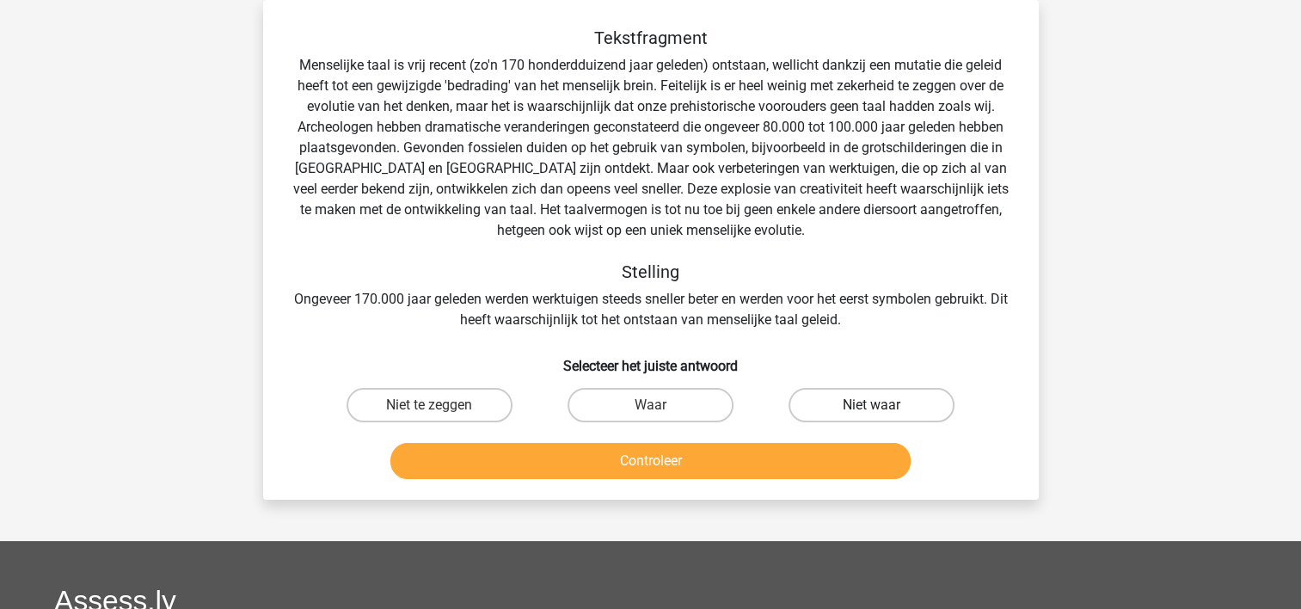
click at [818, 397] on label "Niet waar" at bounding box center [872, 405] width 166 height 34
click at [872, 405] on input "Niet waar" at bounding box center [877, 410] width 11 height 11
radio input "true"
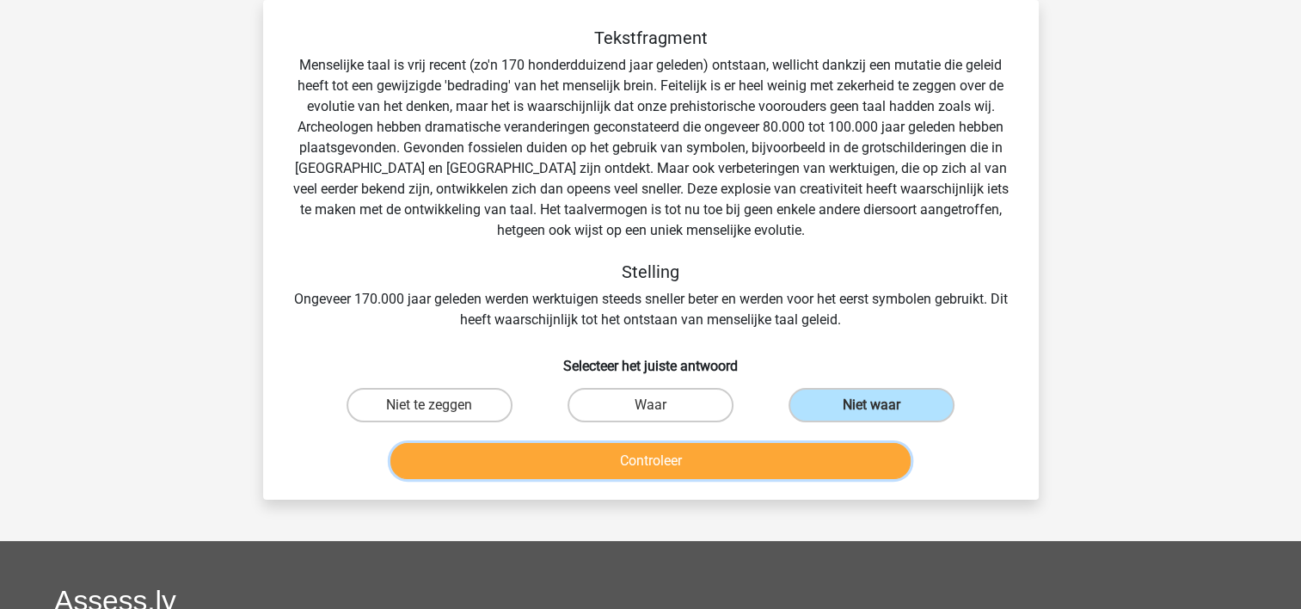
click at [755, 455] on button "Controleer" at bounding box center [650, 461] width 520 height 36
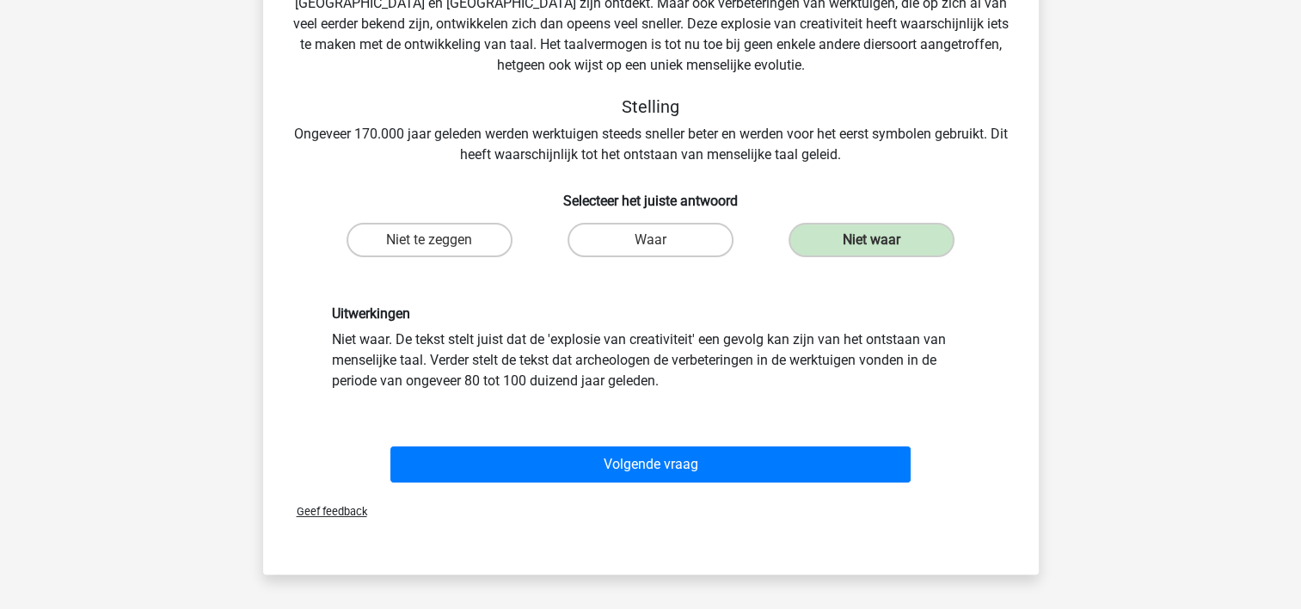
scroll to position [251, 0]
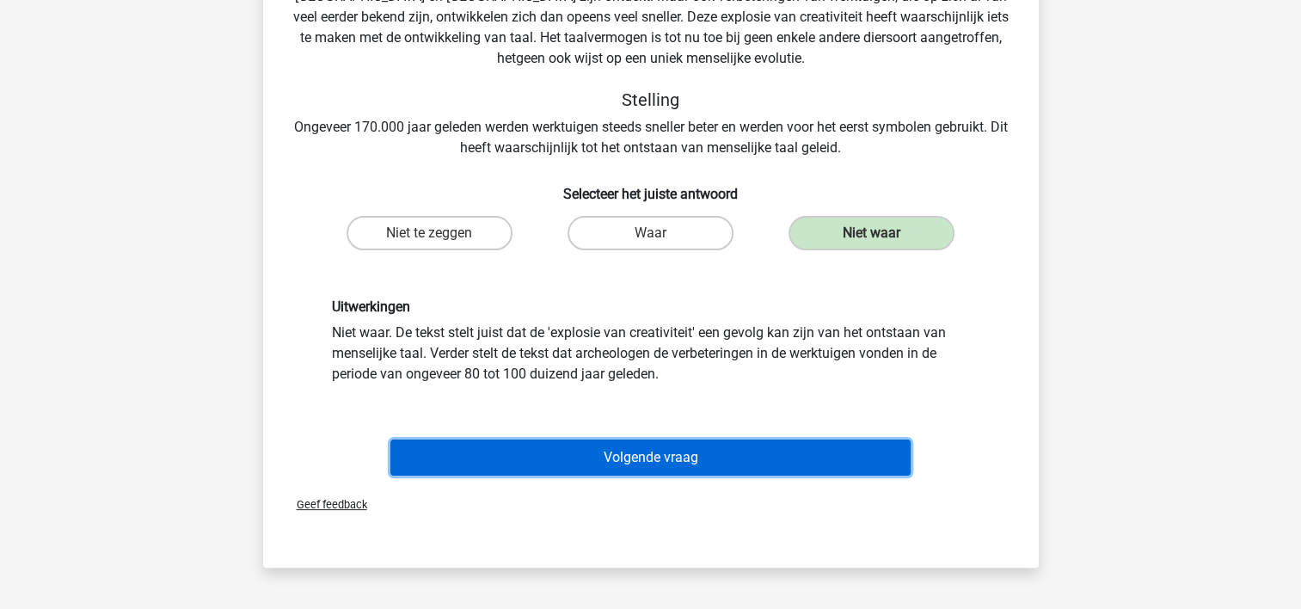
click at [767, 458] on button "Volgende vraag" at bounding box center [650, 457] width 520 height 36
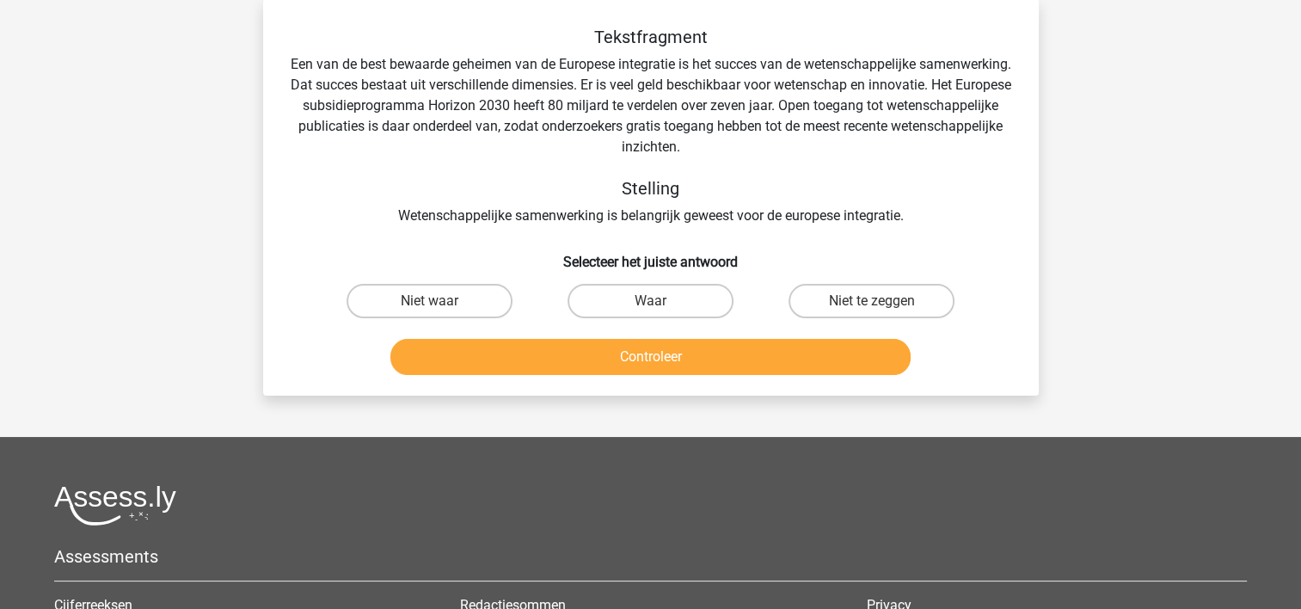
scroll to position [79, 0]
click at [624, 293] on label "Waar" at bounding box center [651, 302] width 166 height 34
click at [650, 302] on input "Waar" at bounding box center [655, 307] width 11 height 11
radio input "true"
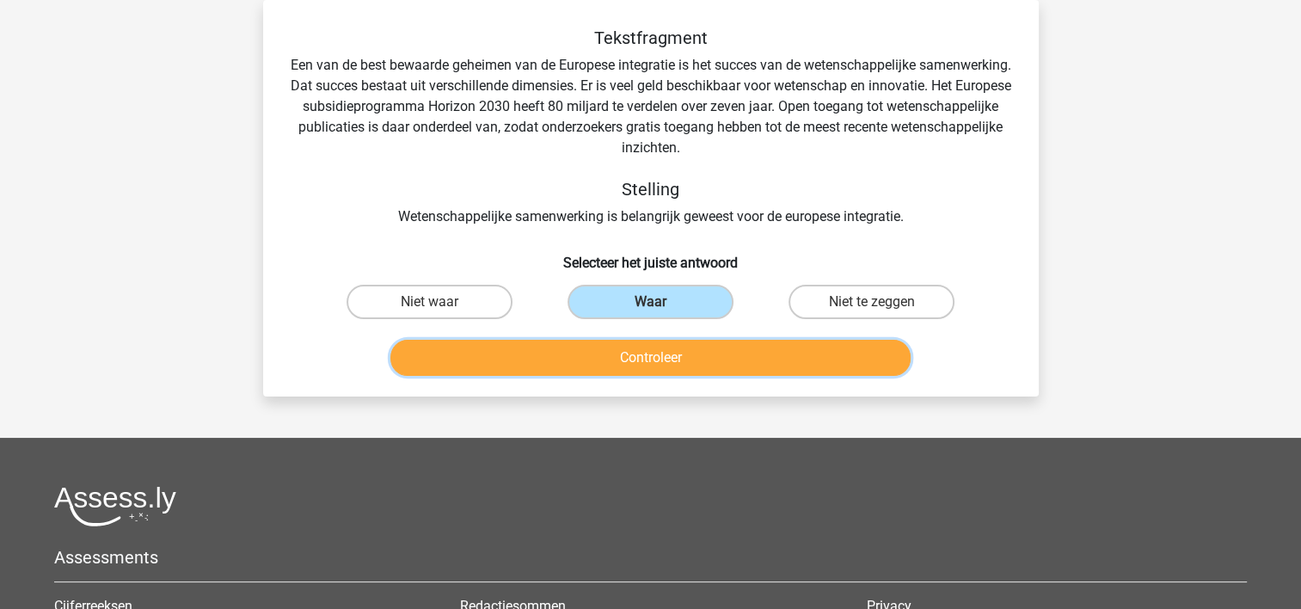
click at [630, 356] on button "Controleer" at bounding box center [650, 358] width 520 height 36
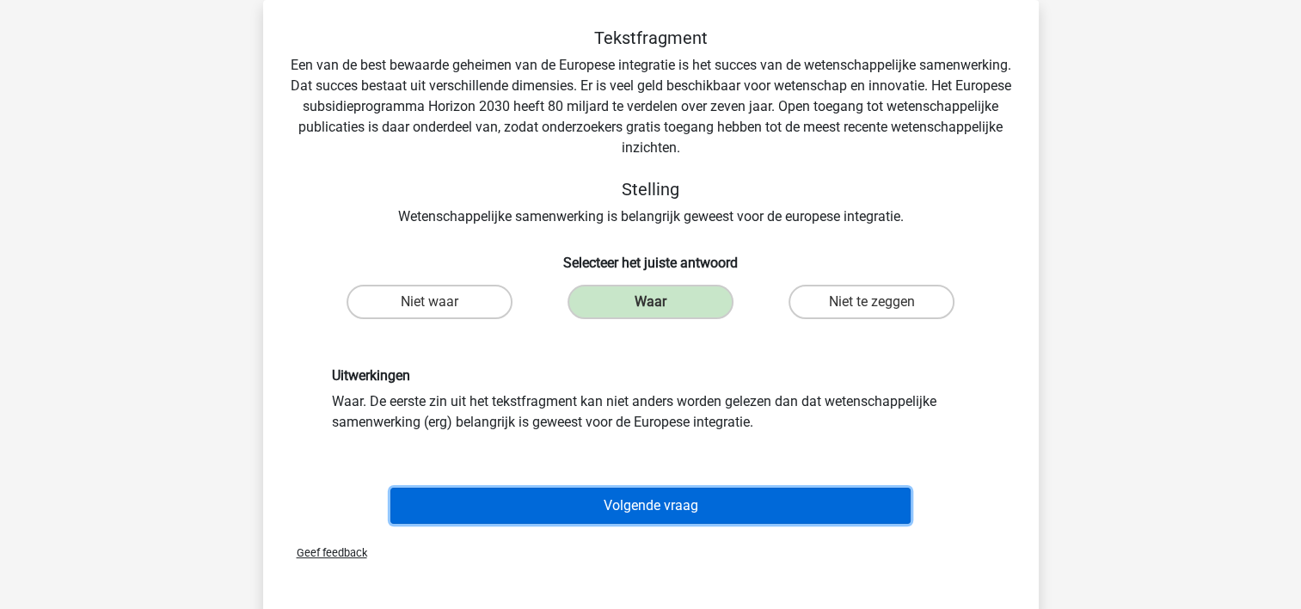
click at [604, 509] on button "Volgende vraag" at bounding box center [650, 506] width 520 height 36
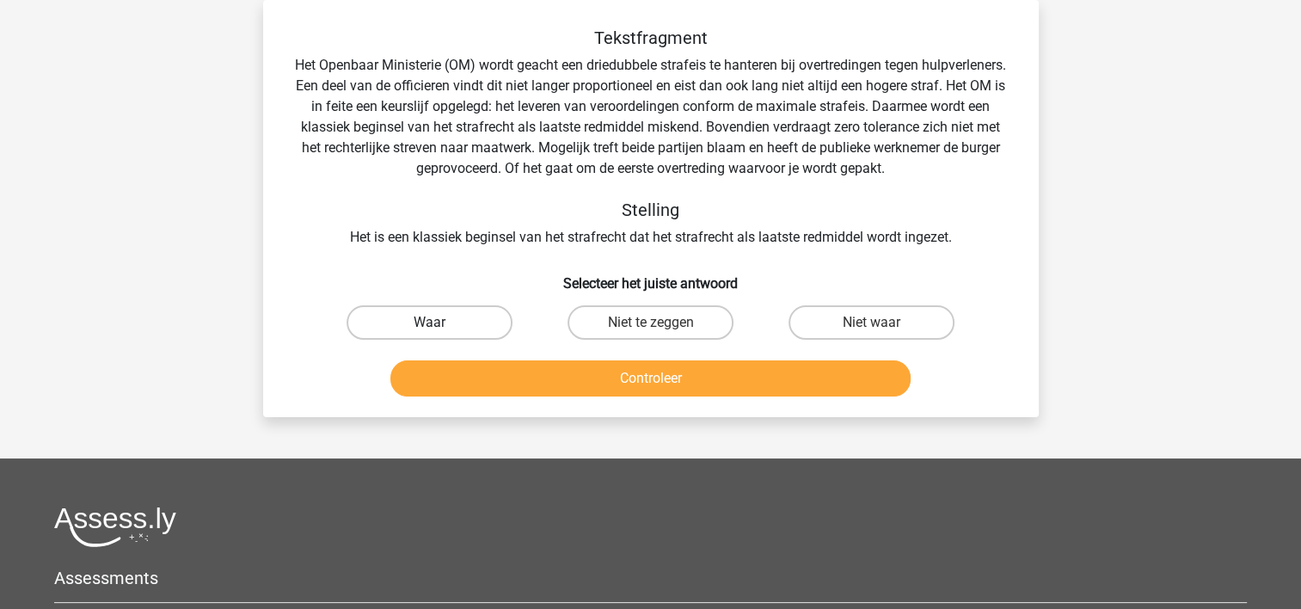
drag, startPoint x: 420, startPoint y: 316, endPoint x: 443, endPoint y: 378, distance: 66.1
click at [421, 317] on label "Waar" at bounding box center [430, 322] width 166 height 34
click at [429, 323] on input "Waar" at bounding box center [434, 328] width 11 height 11
radio input "true"
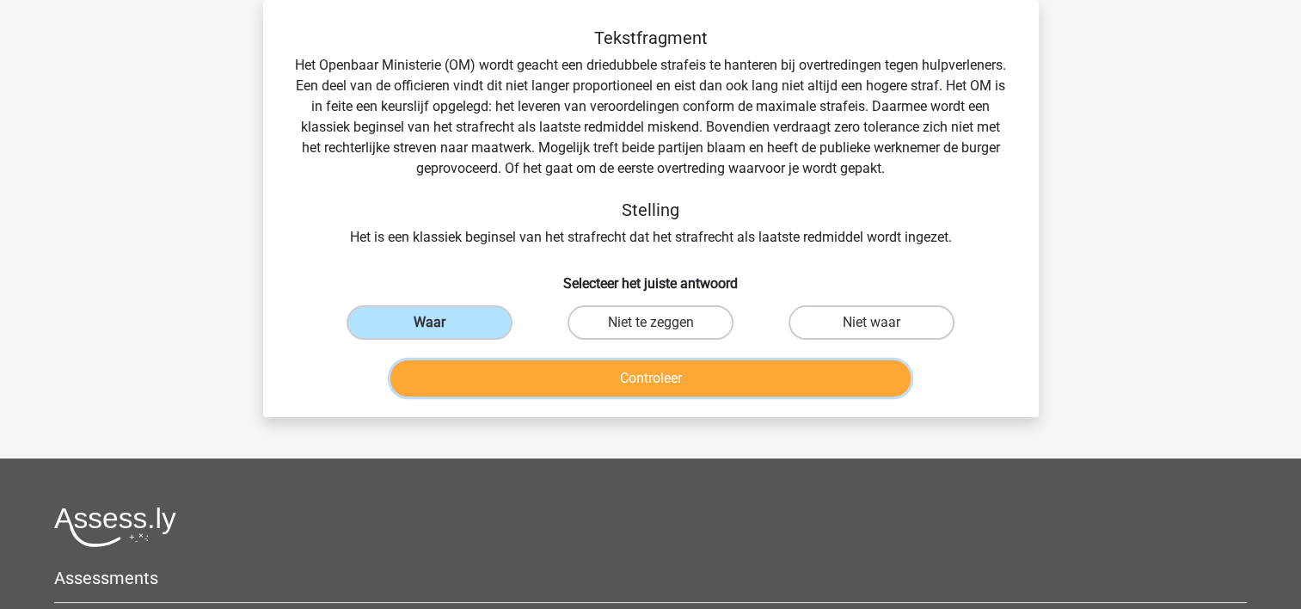
click at [443, 378] on button "Controleer" at bounding box center [650, 378] width 520 height 36
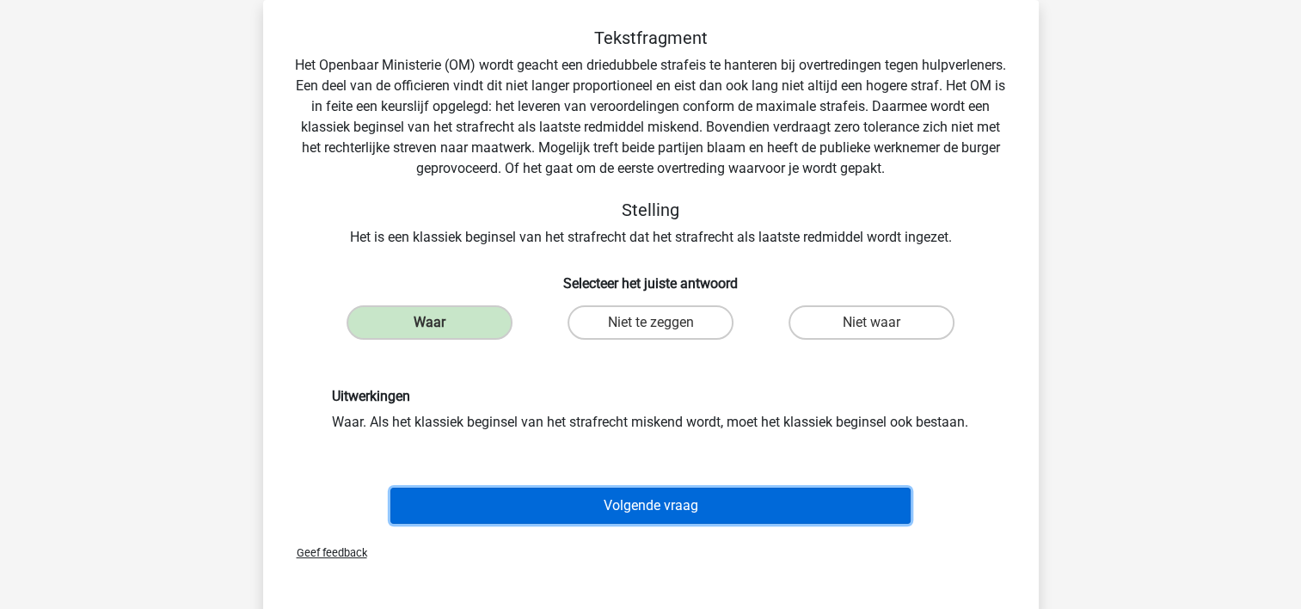
click at [516, 521] on button "Volgende vraag" at bounding box center [650, 506] width 520 height 36
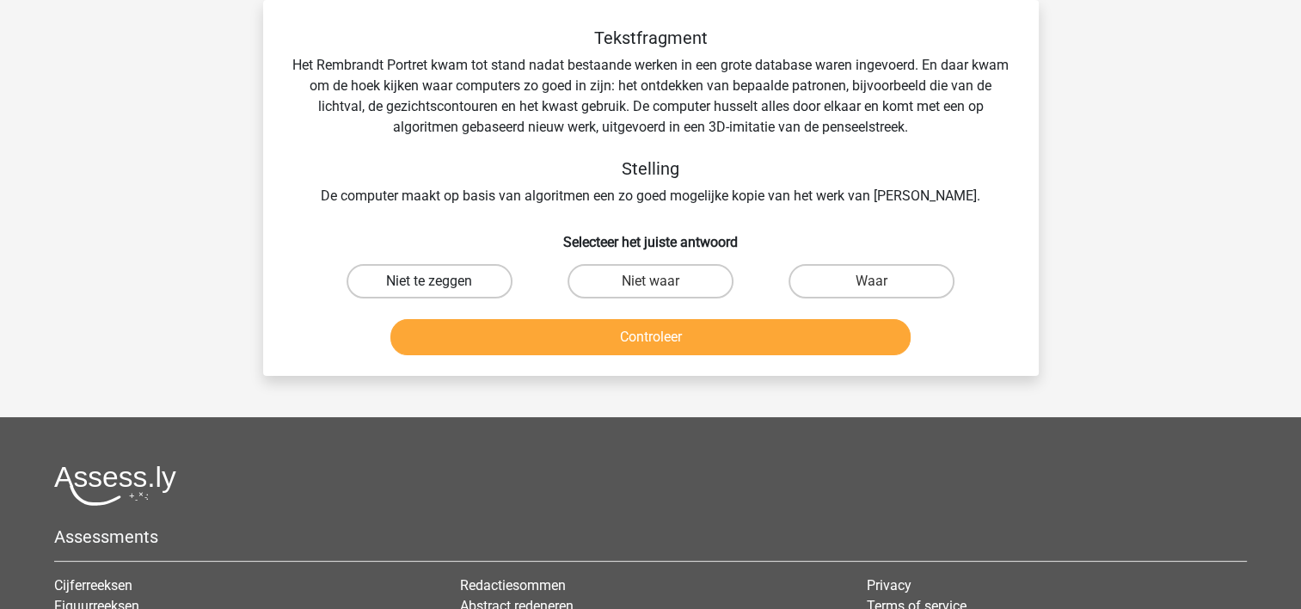
click at [450, 278] on label "Niet te zeggen" at bounding box center [430, 281] width 166 height 34
click at [440, 281] on input "Niet te zeggen" at bounding box center [434, 286] width 11 height 11
radio input "true"
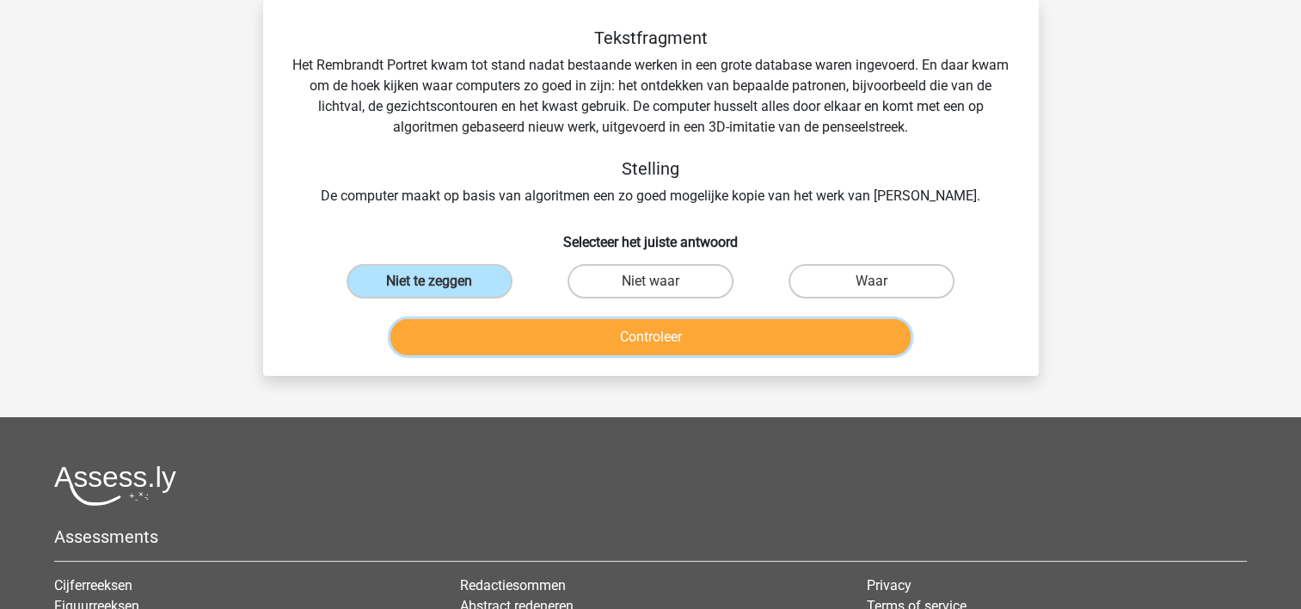
click at [487, 336] on button "Controleer" at bounding box center [650, 337] width 520 height 36
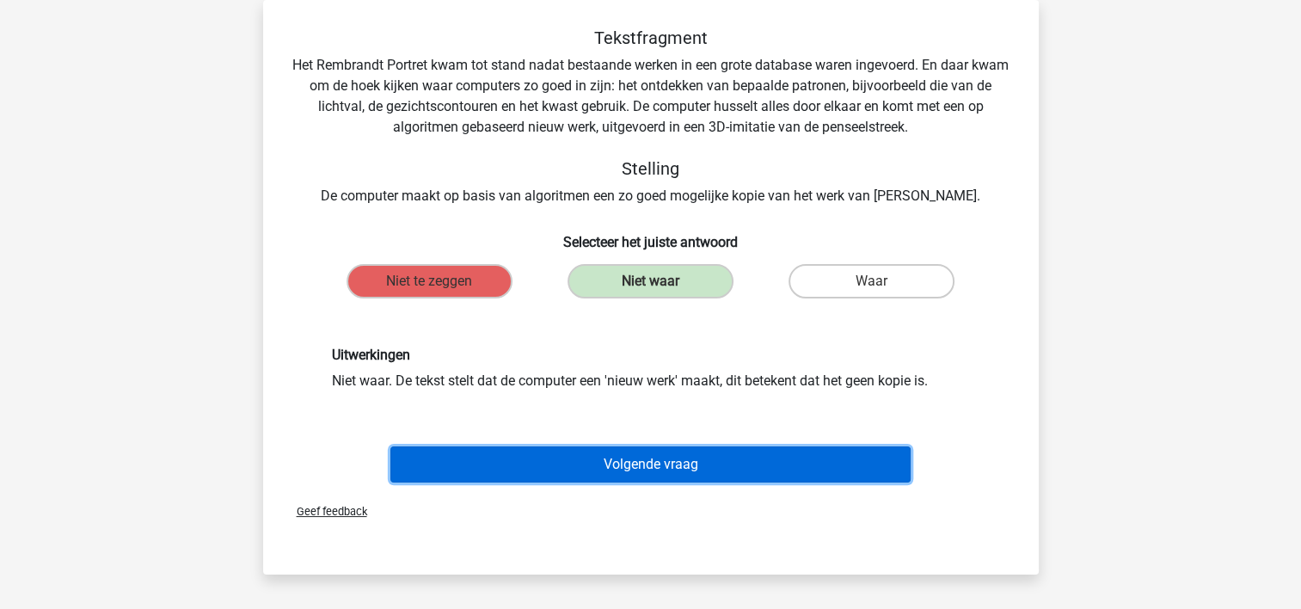
click at [522, 460] on button "Volgende vraag" at bounding box center [650, 464] width 520 height 36
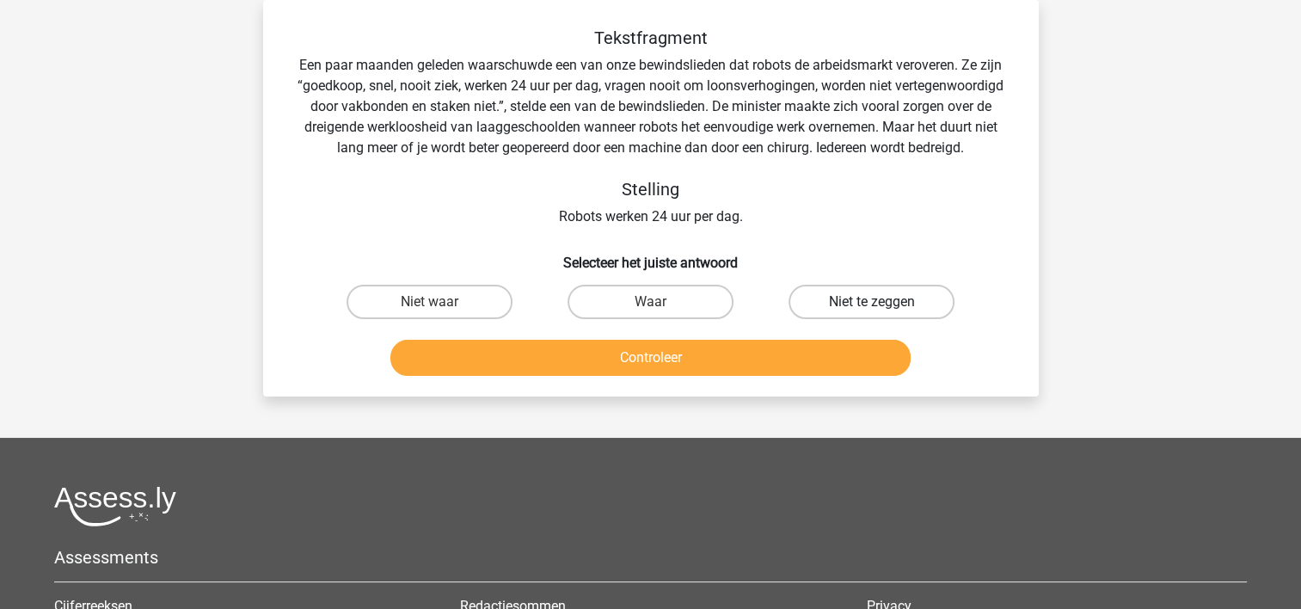
click at [863, 302] on label "Niet te zeggen" at bounding box center [872, 302] width 166 height 34
click at [872, 302] on input "Niet te zeggen" at bounding box center [877, 307] width 11 height 11
radio input "true"
click at [640, 302] on label "Waar" at bounding box center [651, 302] width 166 height 34
click at [650, 302] on input "Waar" at bounding box center [655, 307] width 11 height 11
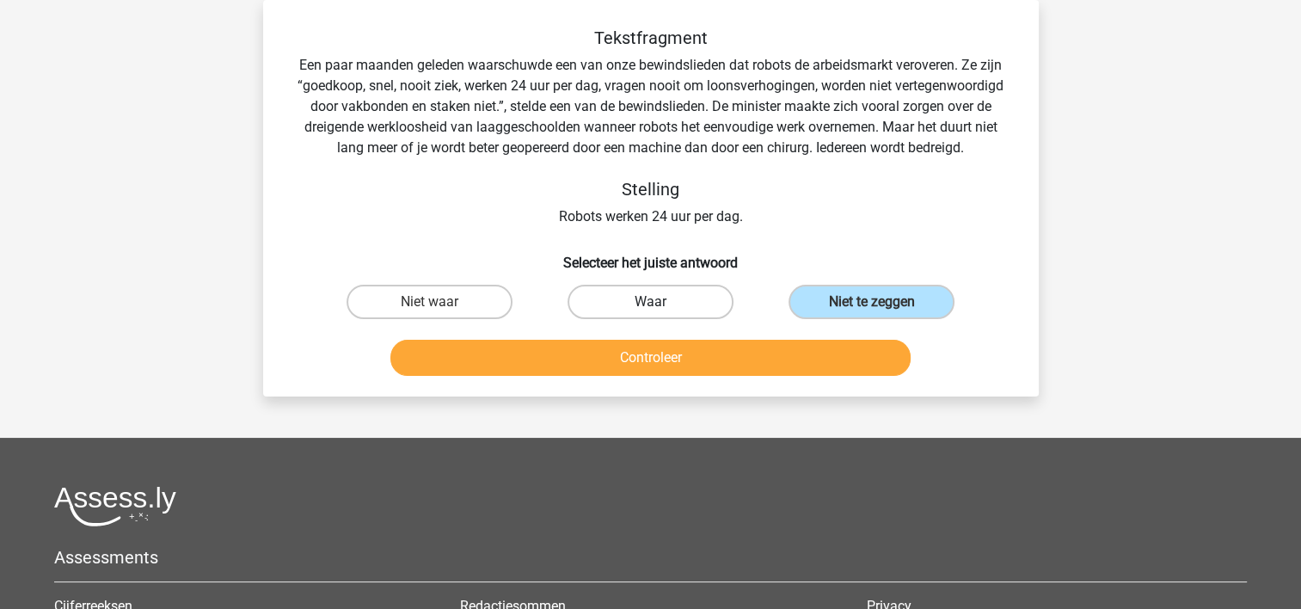
radio input "true"
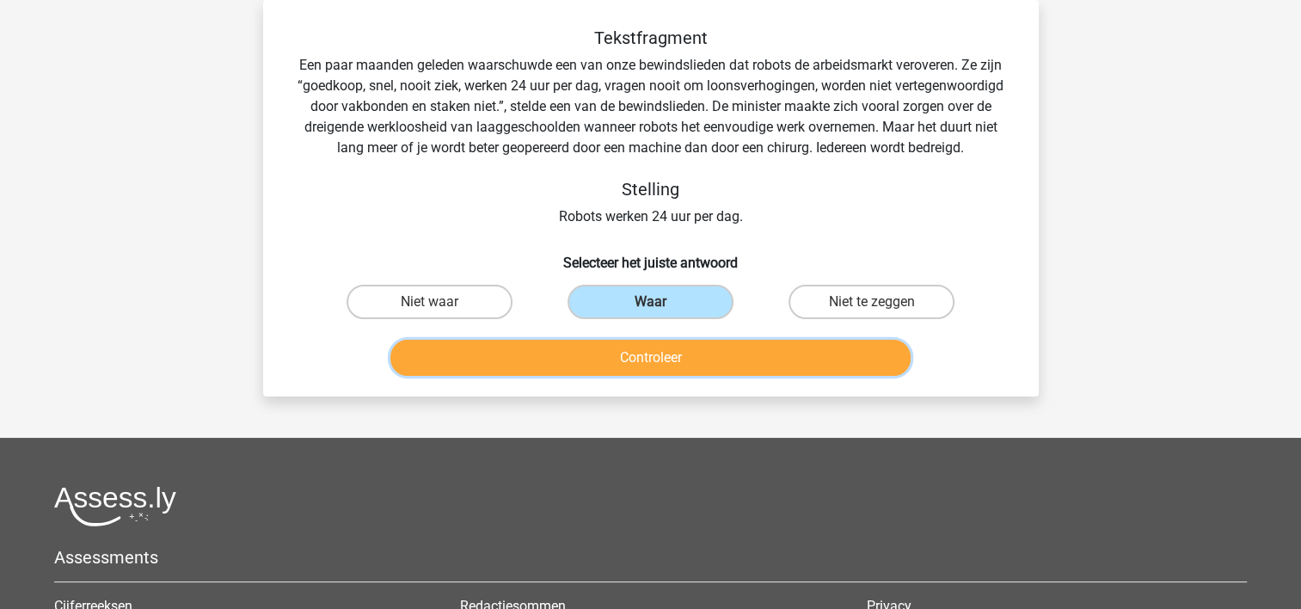
click at [630, 352] on button "Controleer" at bounding box center [650, 358] width 520 height 36
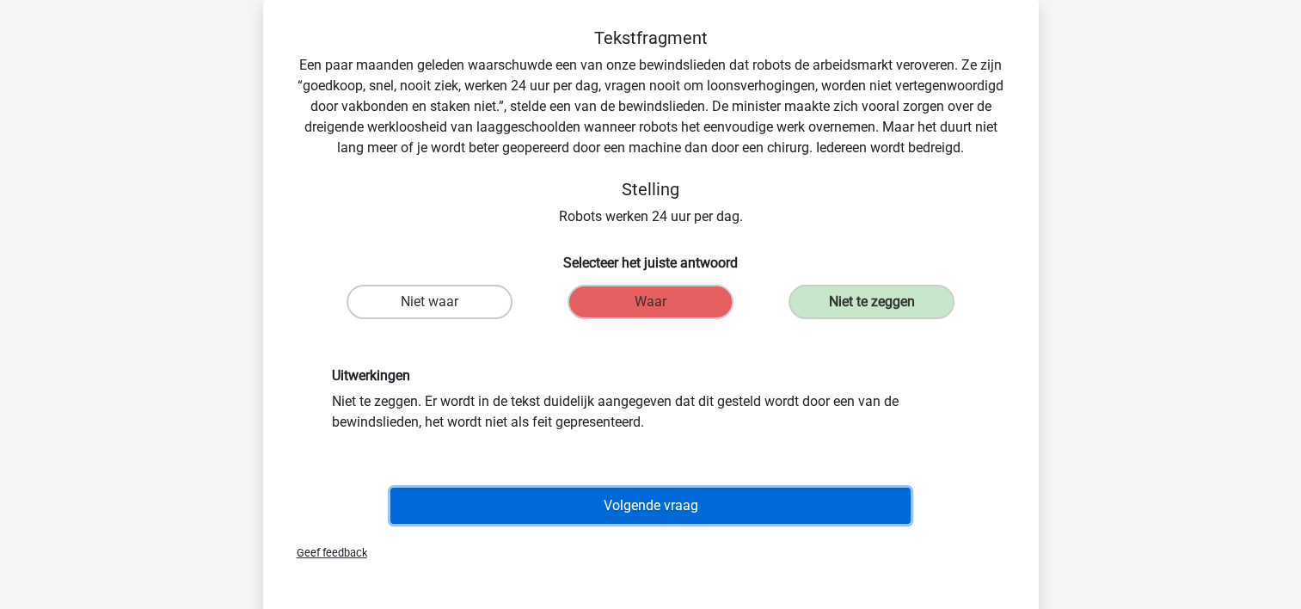
click at [613, 498] on button "Volgende vraag" at bounding box center [650, 506] width 520 height 36
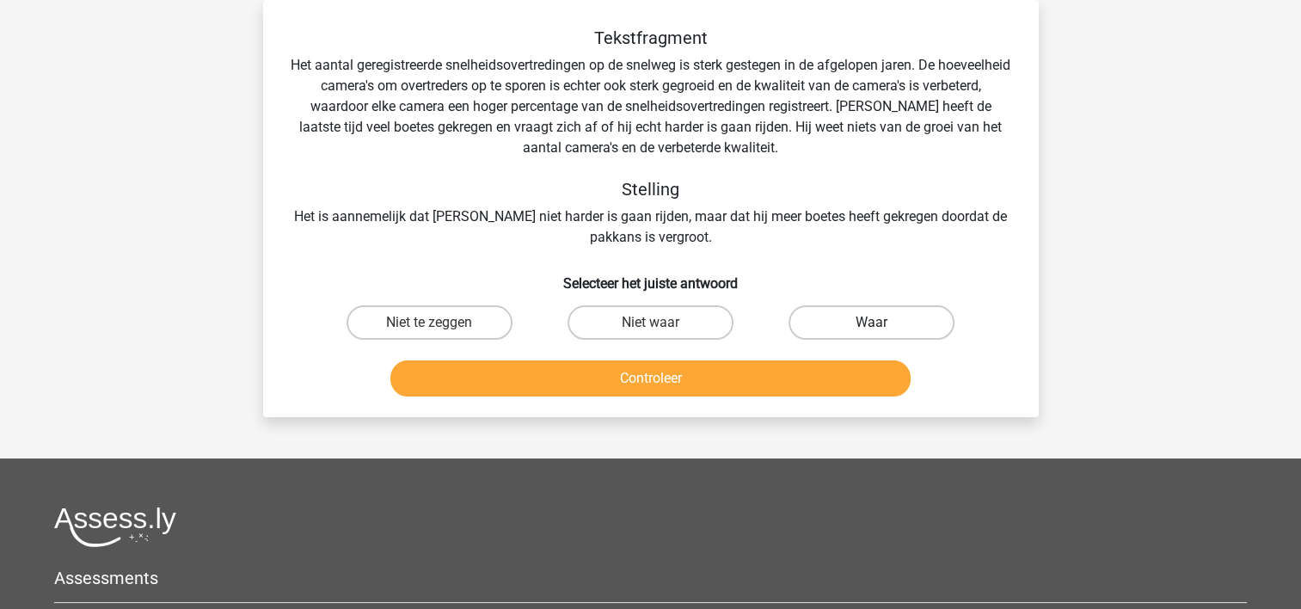
click at [851, 316] on label "Waar" at bounding box center [872, 322] width 166 height 34
click at [872, 323] on input "Waar" at bounding box center [877, 328] width 11 height 11
radio input "true"
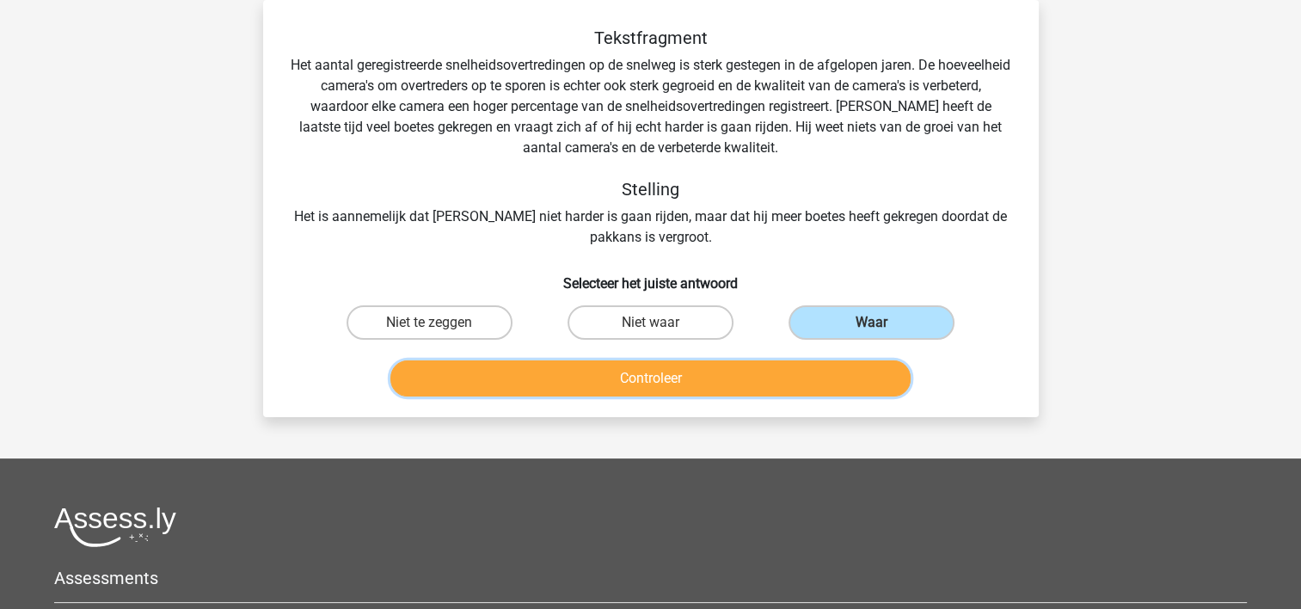
click at [815, 370] on button "Controleer" at bounding box center [650, 378] width 520 height 36
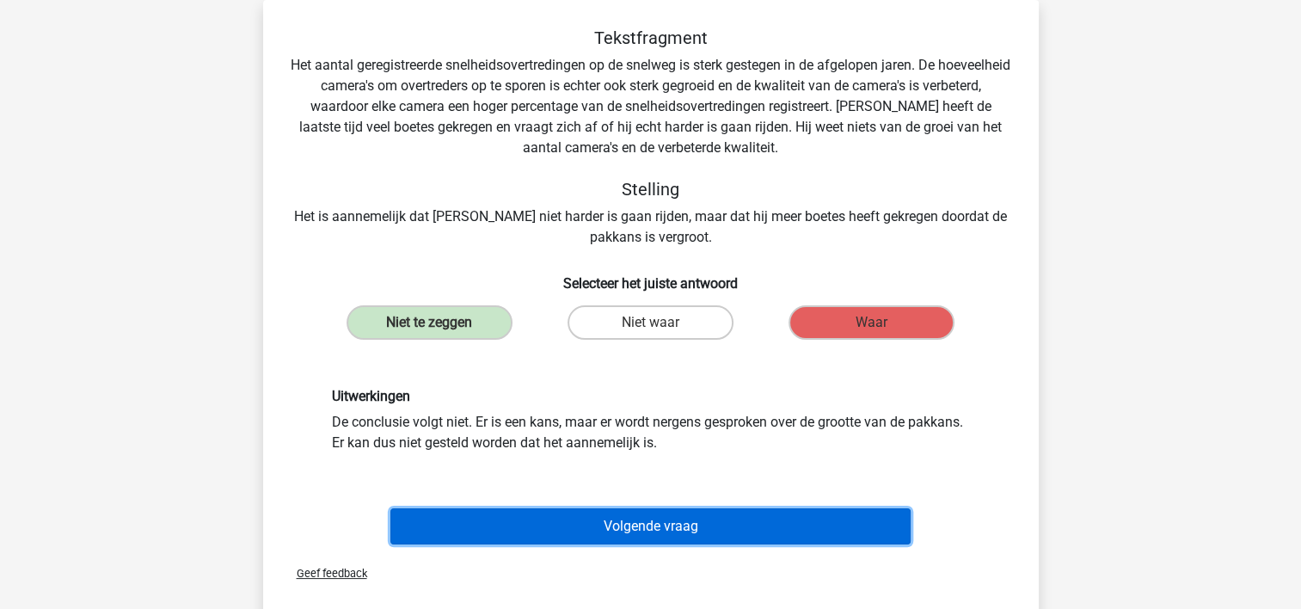
click at [710, 523] on button "Volgende vraag" at bounding box center [650, 526] width 520 height 36
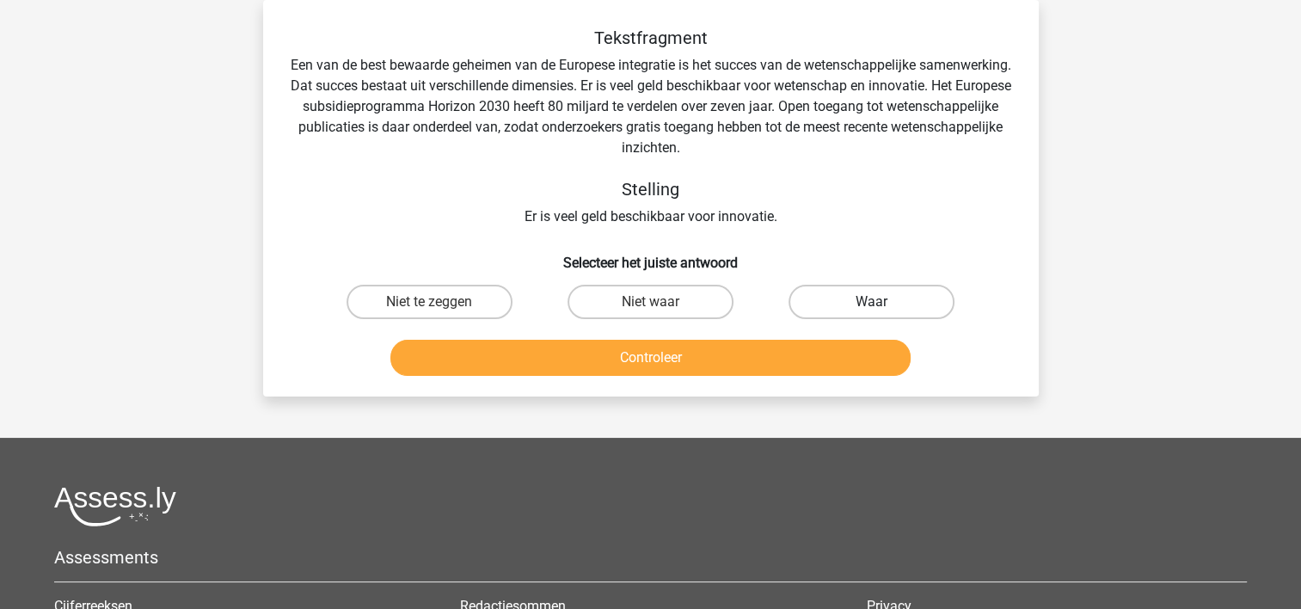
click at [860, 306] on label "Waar" at bounding box center [872, 302] width 166 height 34
click at [872, 306] on input "Waar" at bounding box center [877, 307] width 11 height 11
radio input "true"
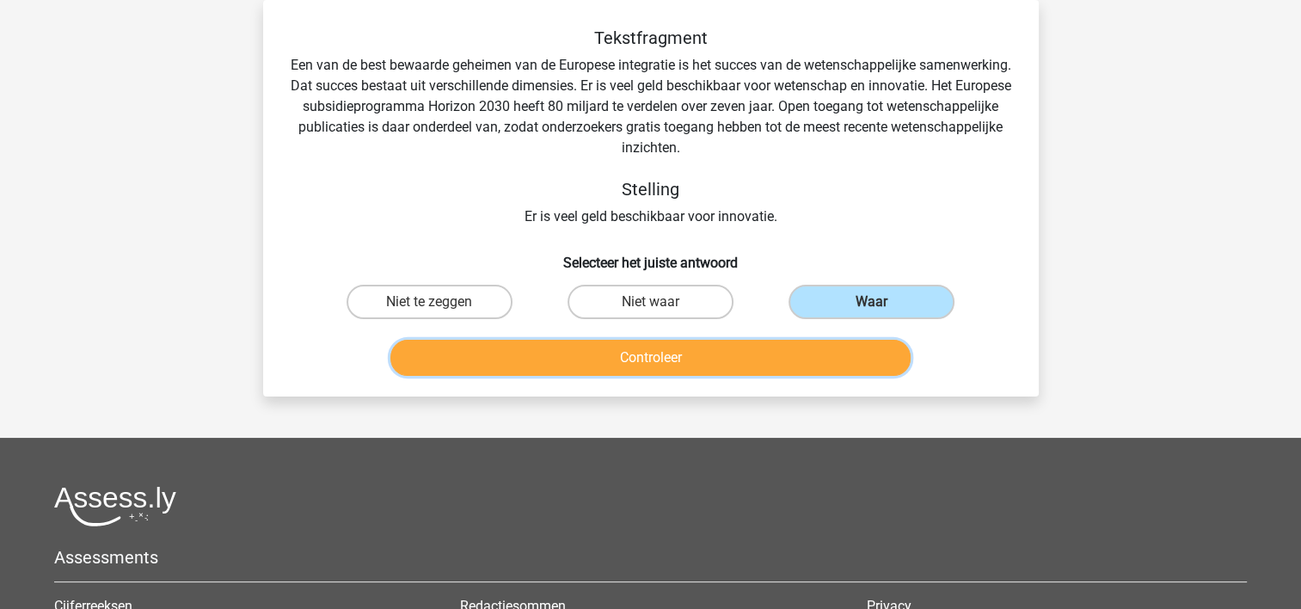
click at [839, 353] on button "Controleer" at bounding box center [650, 358] width 520 height 36
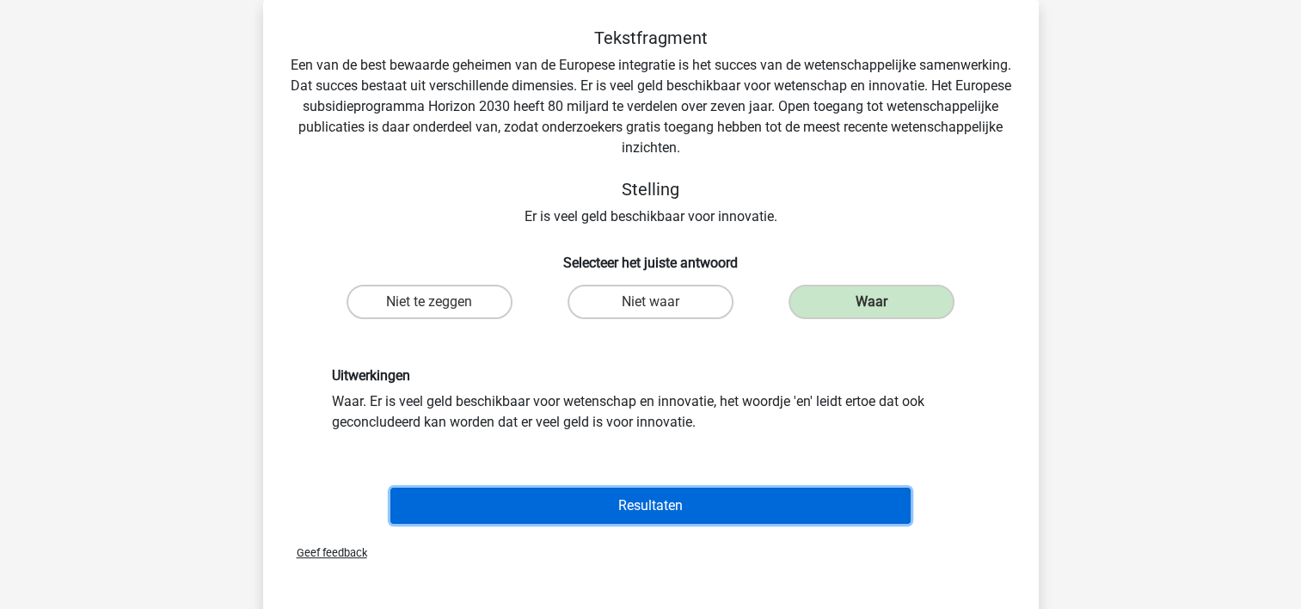
click at [707, 495] on button "Resultaten" at bounding box center [650, 506] width 520 height 36
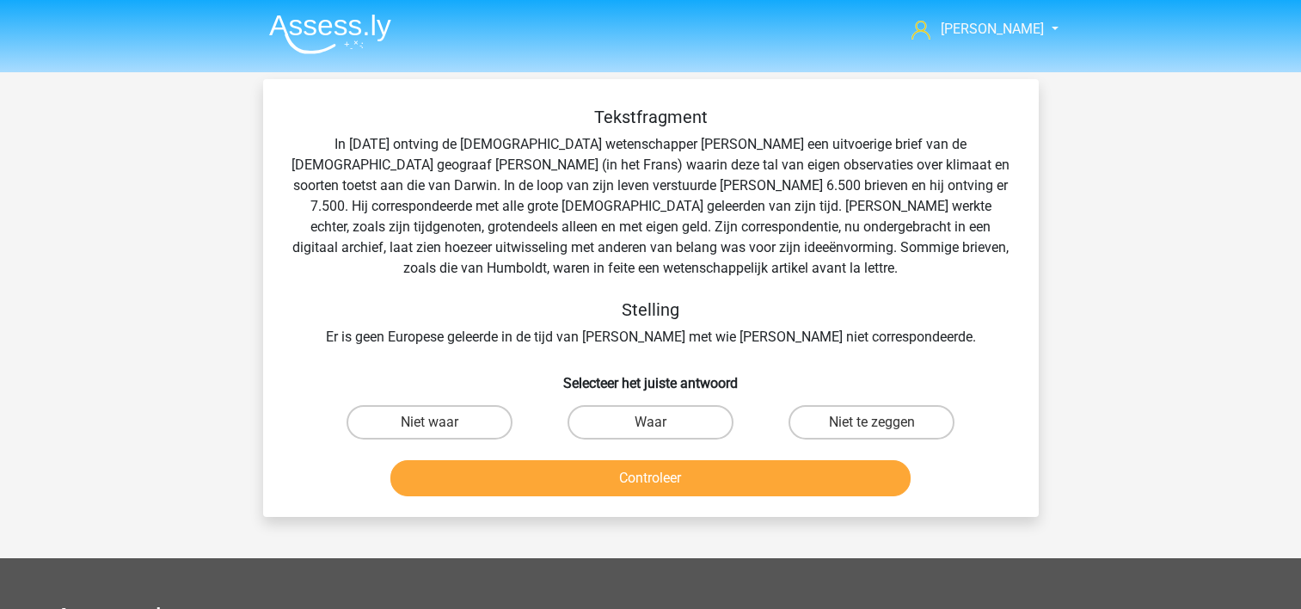
scroll to position [79, 0]
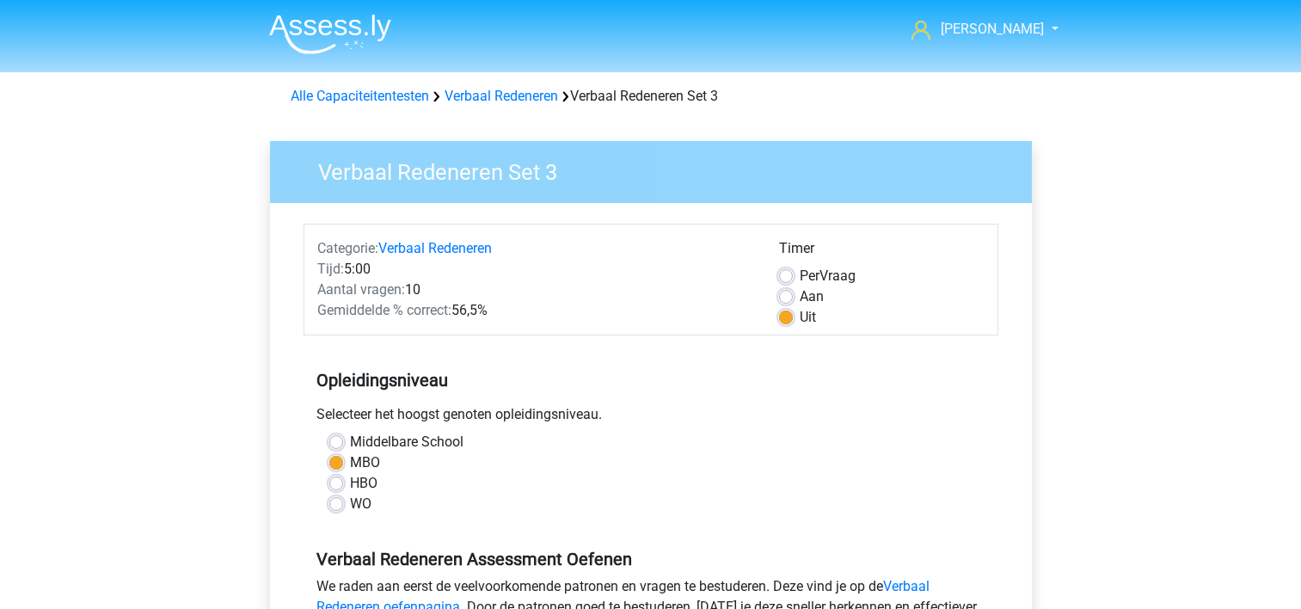
scroll to position [430, 0]
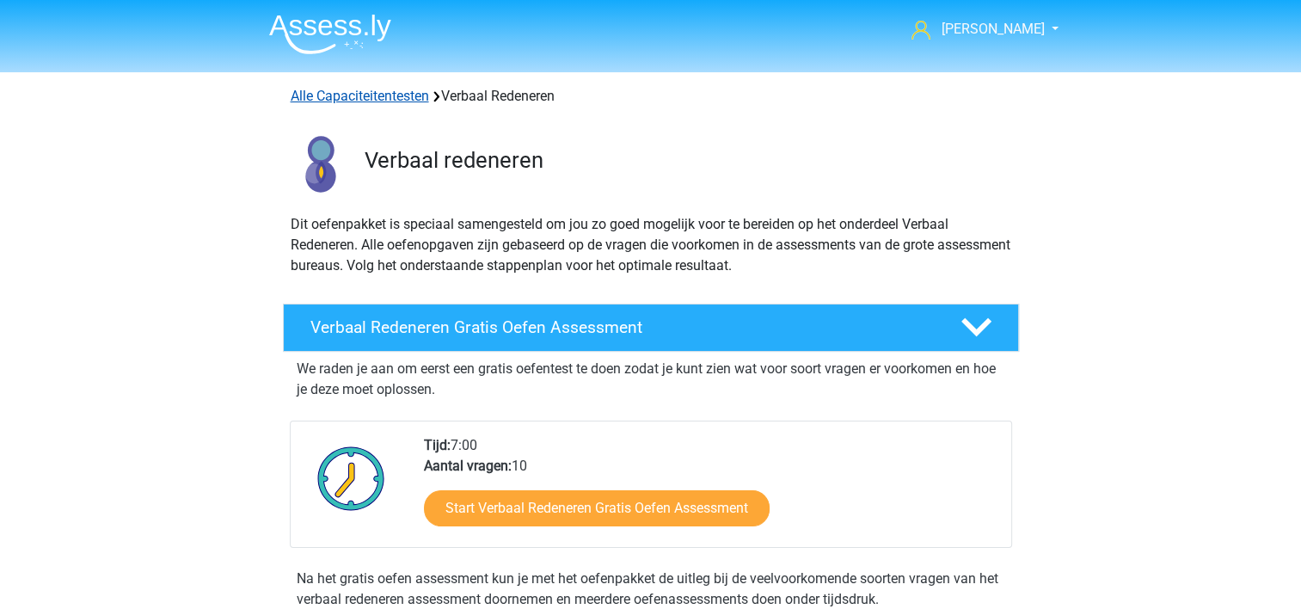
click at [347, 98] on link "Alle Capaciteitentesten" at bounding box center [360, 96] width 138 height 16
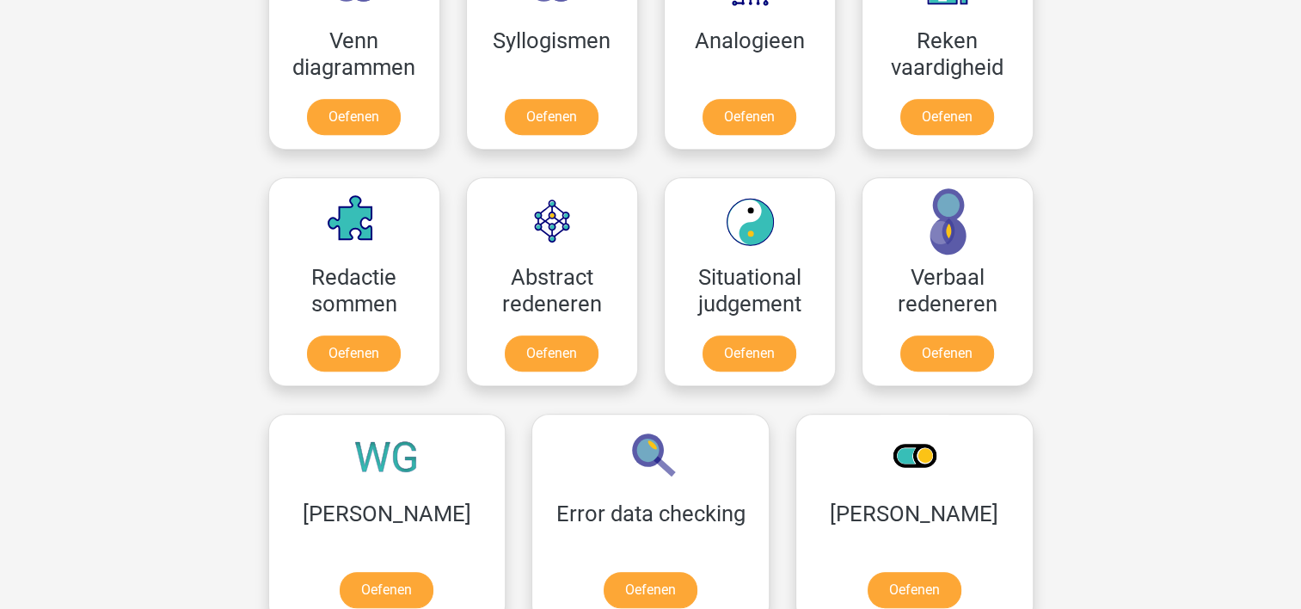
scroll to position [1073, 0]
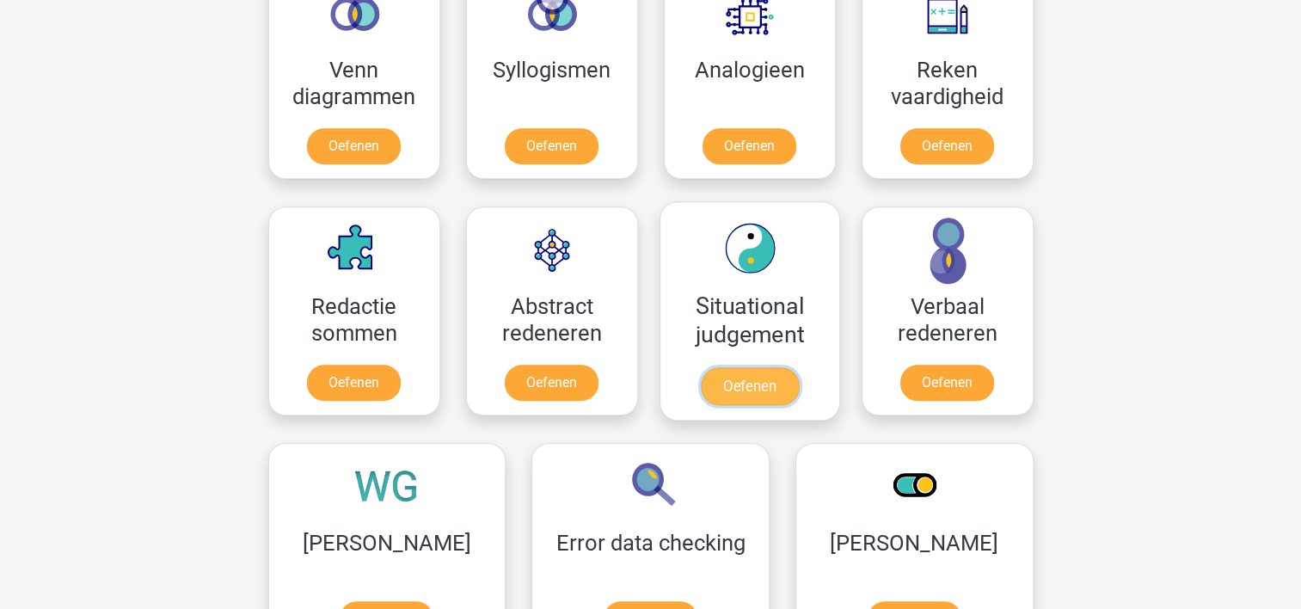
click at [749, 379] on link "Oefenen" at bounding box center [749, 386] width 98 height 38
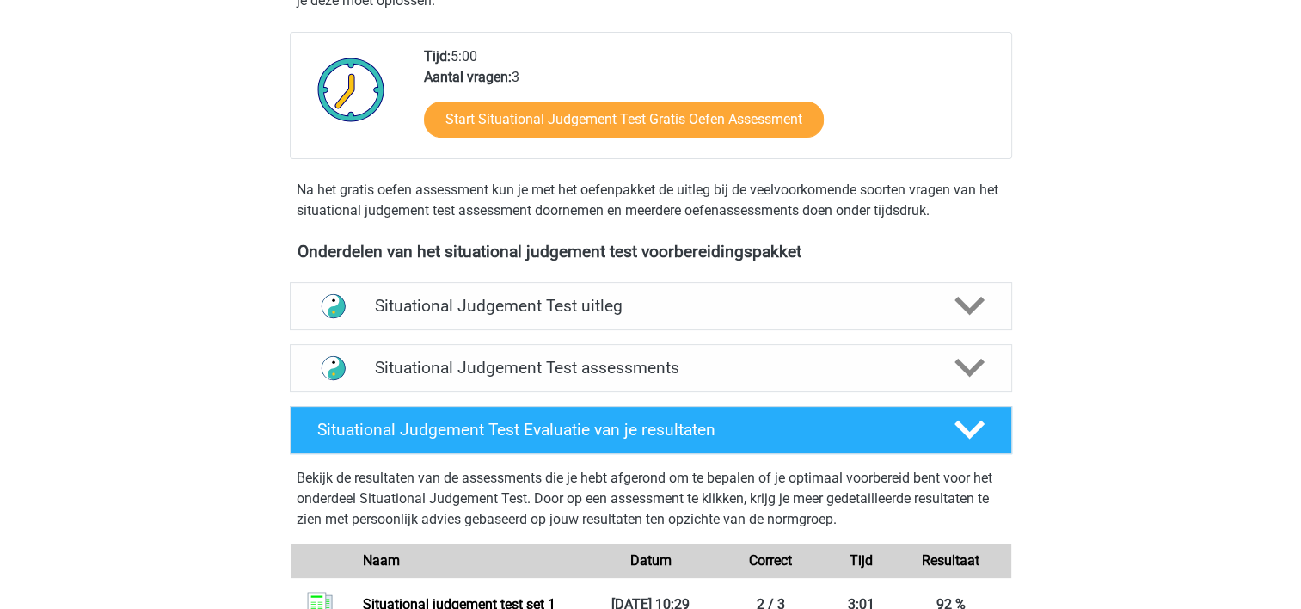
scroll to position [430, 0]
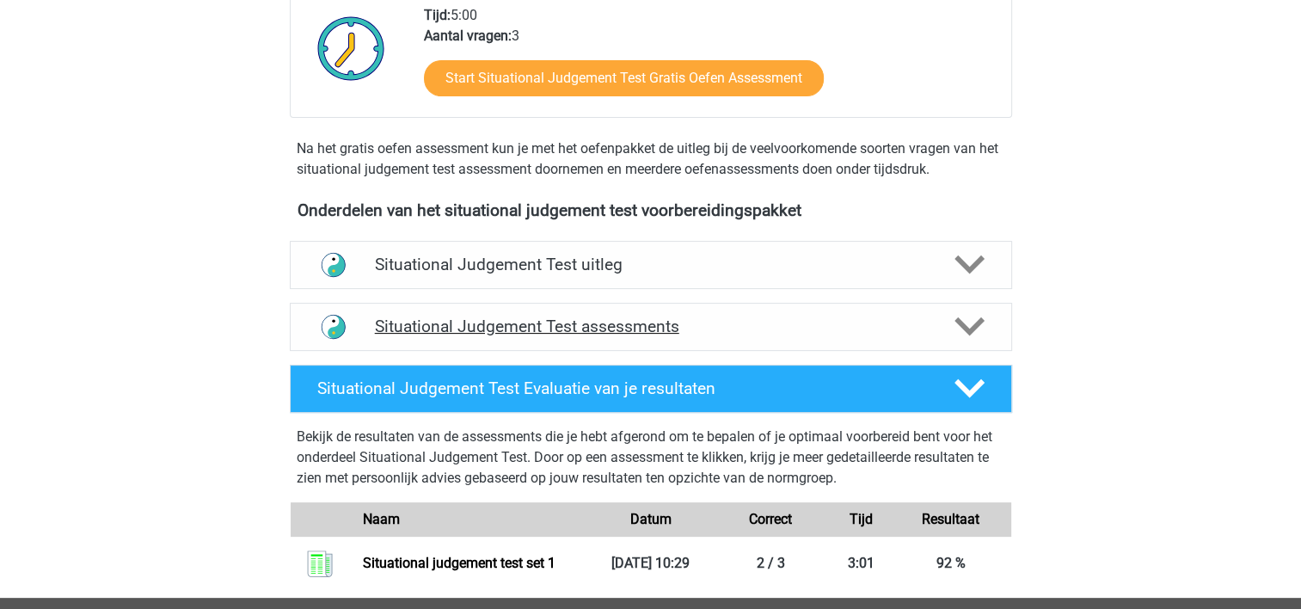
click at [973, 324] on polygon at bounding box center [970, 326] width 30 height 19
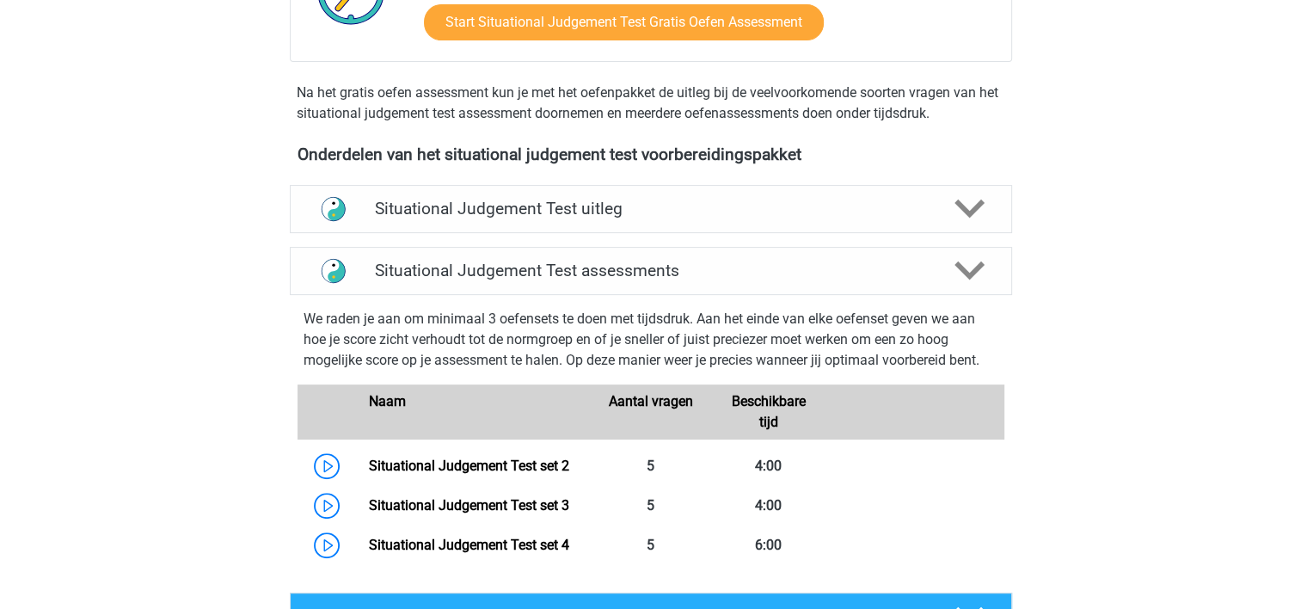
scroll to position [516, 0]
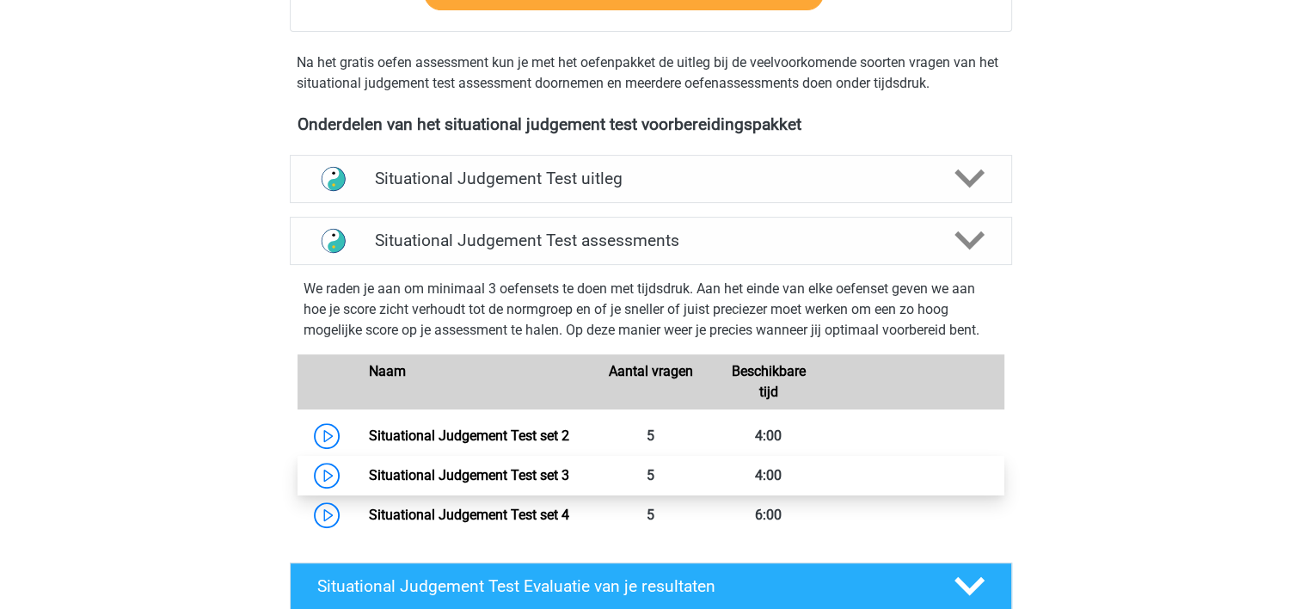
click at [550, 467] on link "Situational Judgement Test set 3" at bounding box center [469, 475] width 200 height 16
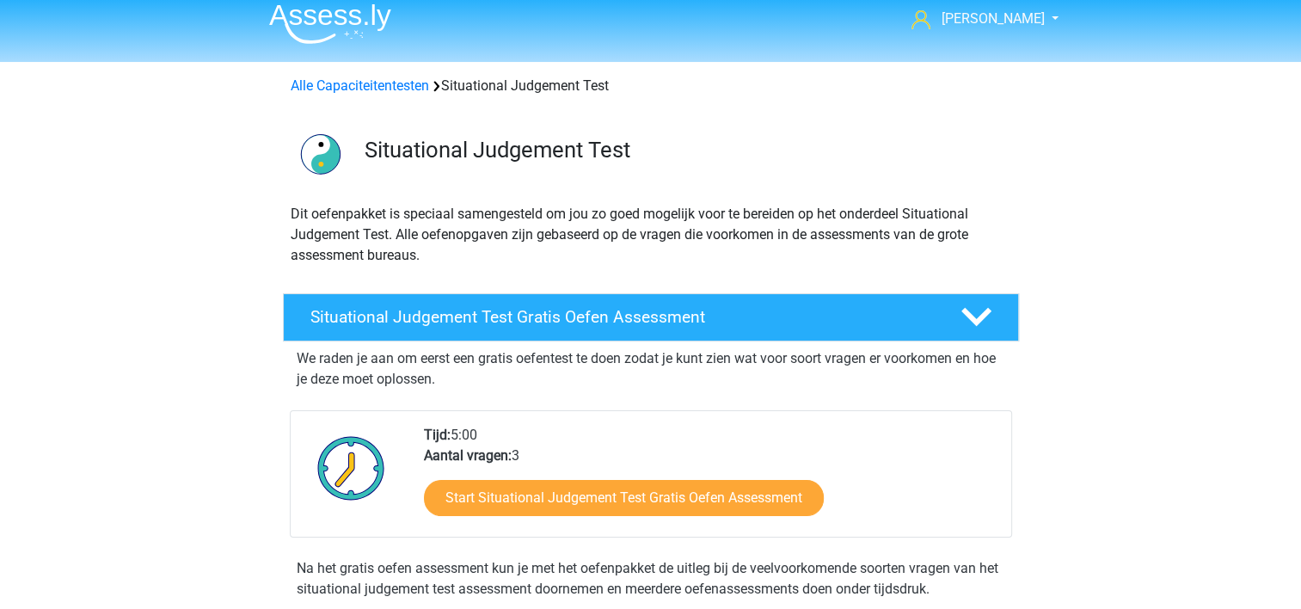
scroll to position [0, 0]
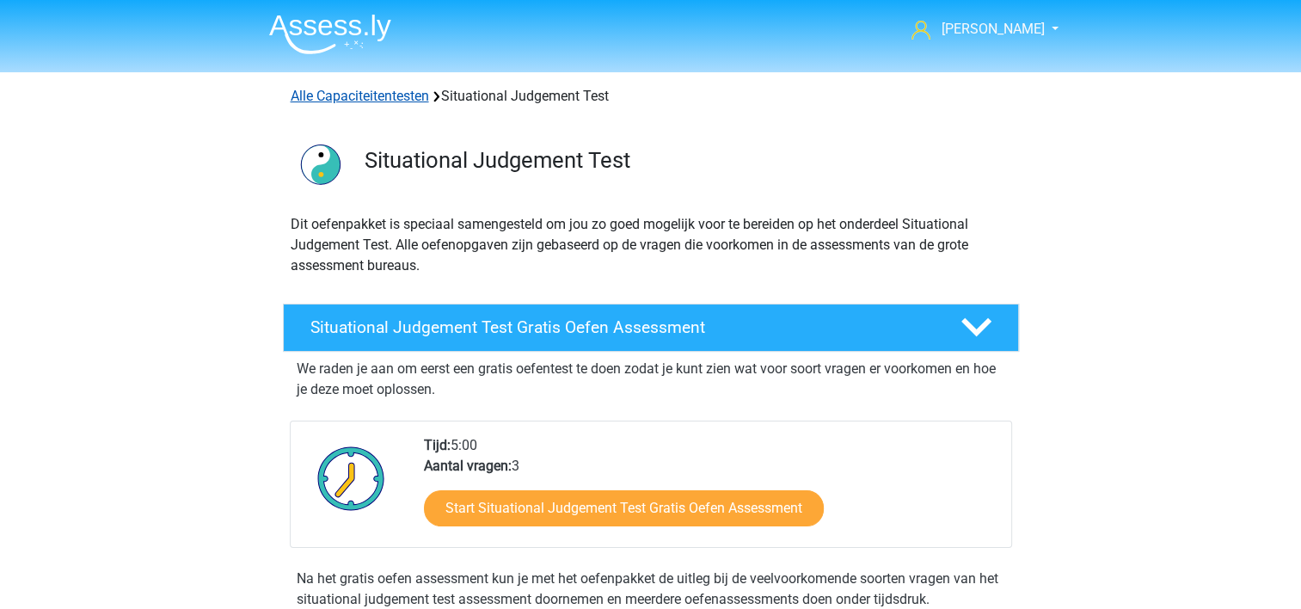
click at [397, 98] on link "Alle Capaciteitentesten" at bounding box center [360, 96] width 138 height 16
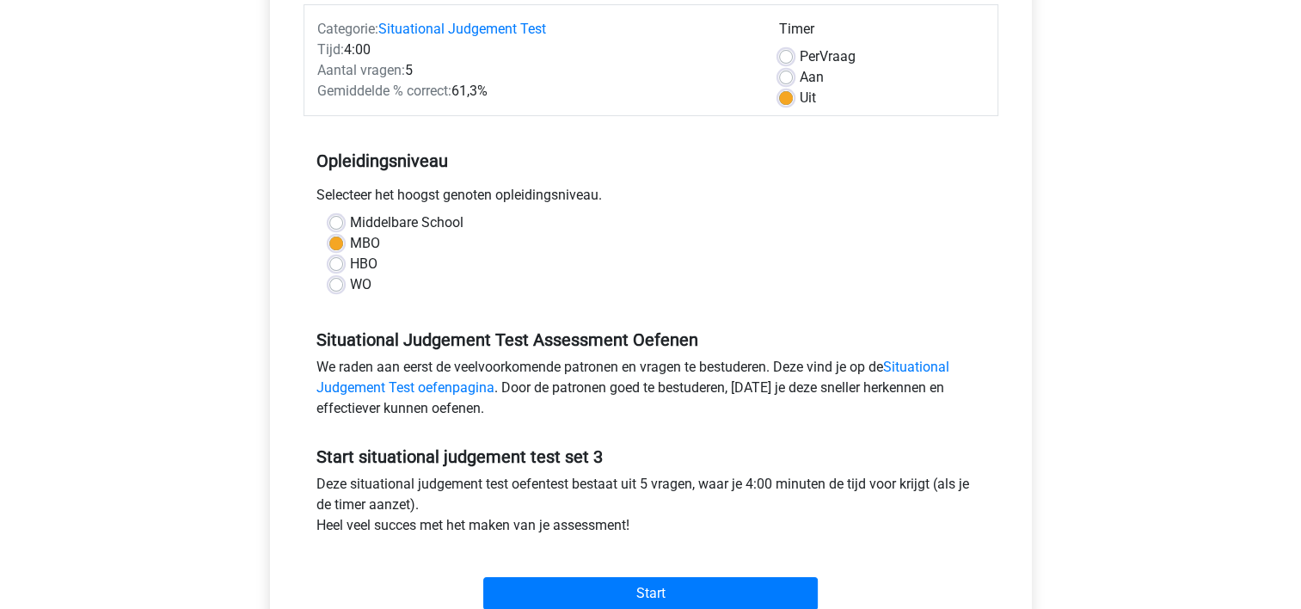
scroll to position [344, 0]
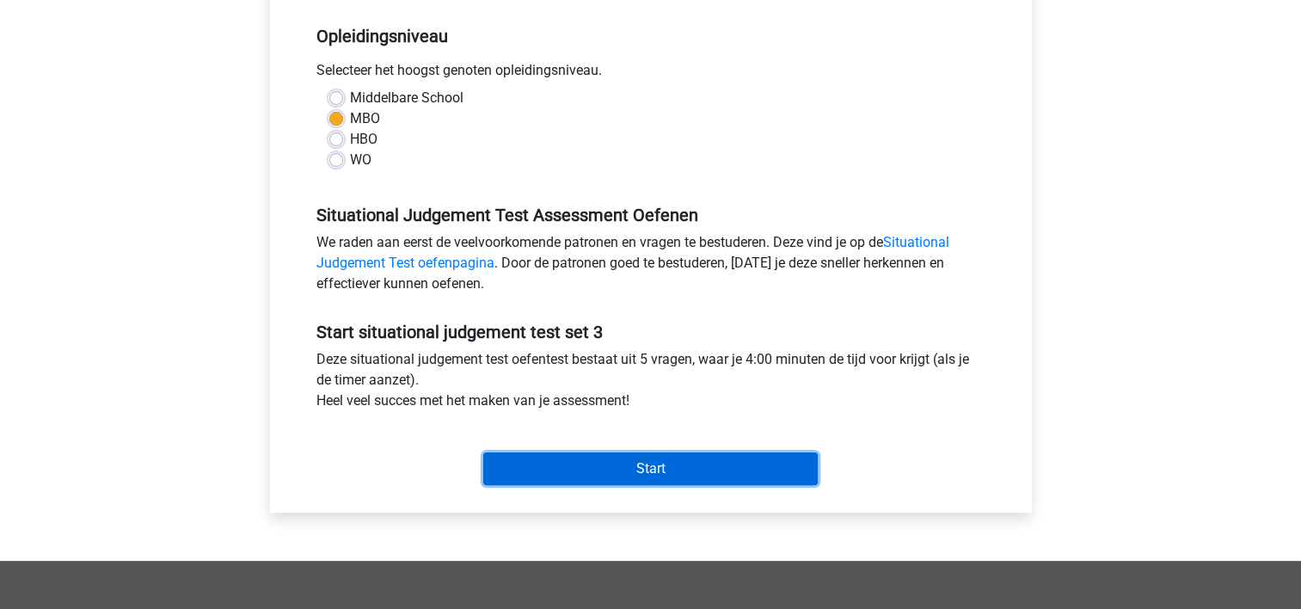
click at [568, 461] on input "Start" at bounding box center [650, 468] width 335 height 33
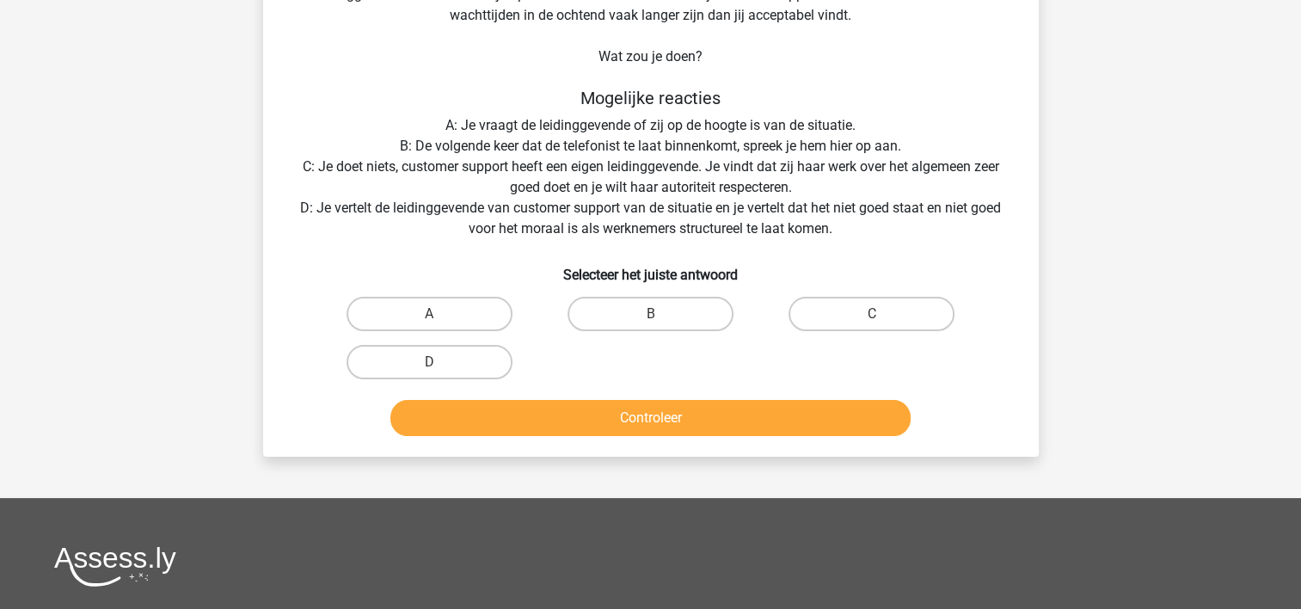
scroll to position [172, 0]
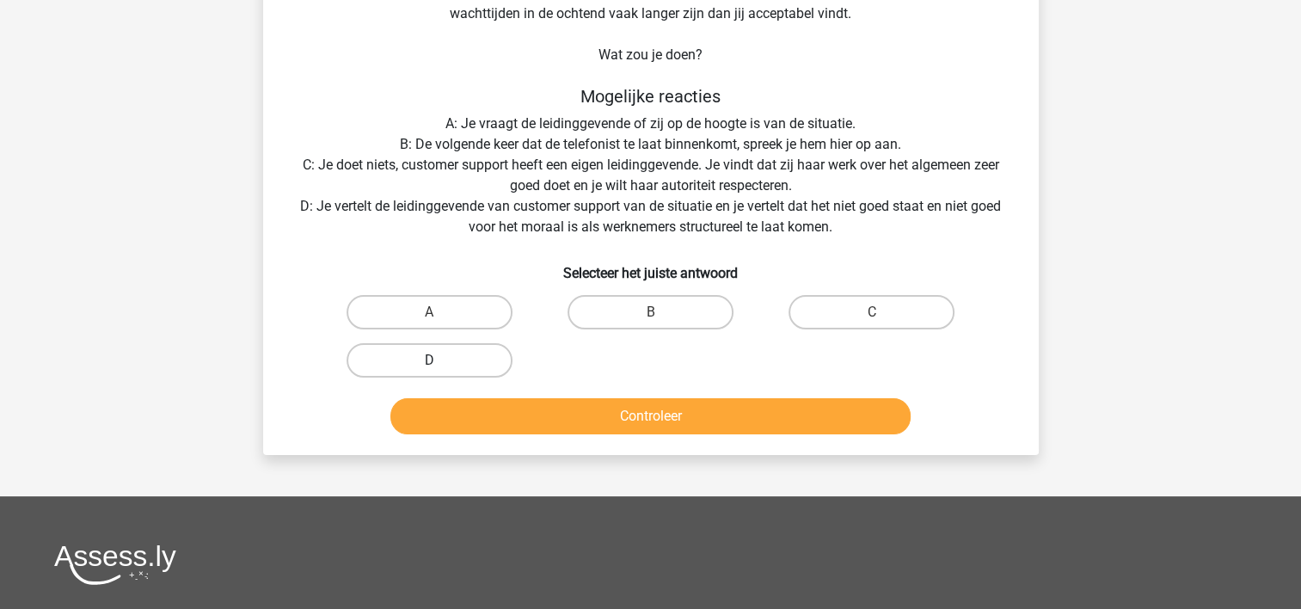
click at [458, 358] on label "D" at bounding box center [430, 360] width 166 height 34
click at [440, 360] on input "D" at bounding box center [434, 365] width 11 height 11
radio input "true"
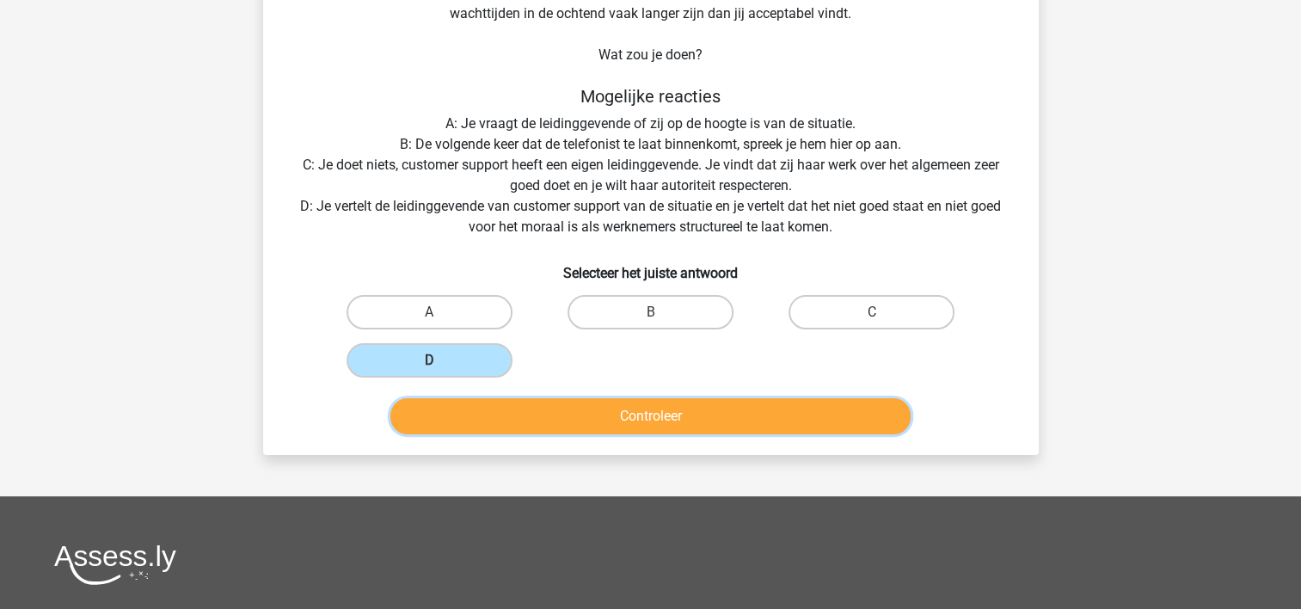
click at [488, 406] on button "Controleer" at bounding box center [650, 416] width 520 height 36
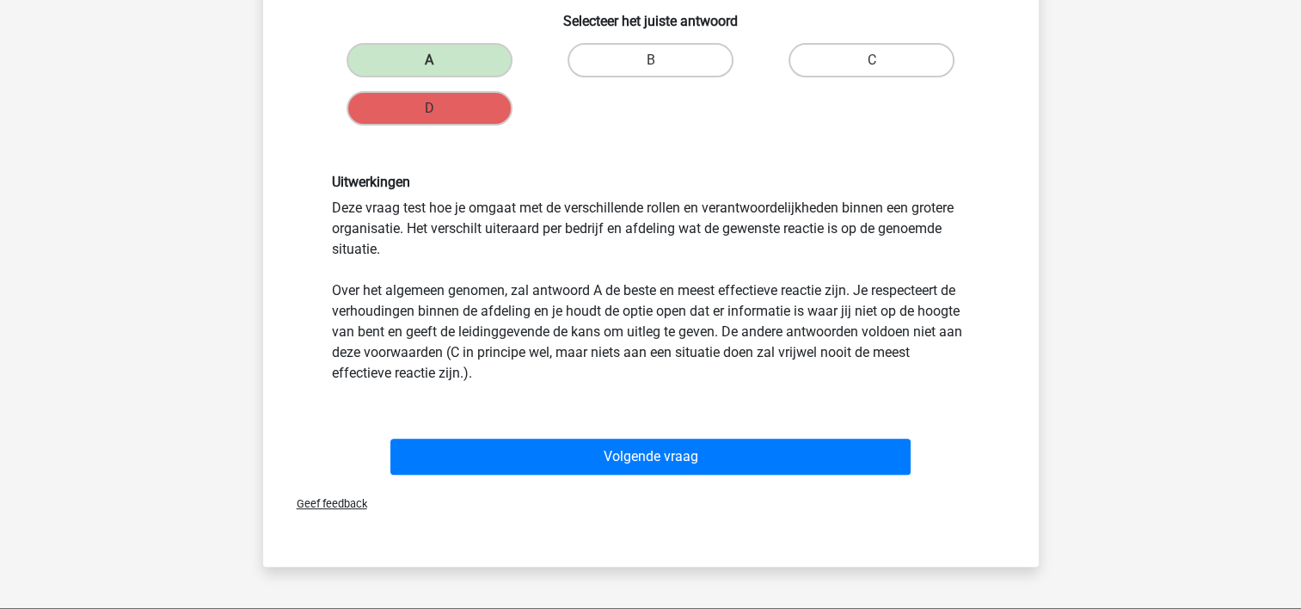
scroll to position [430, 0]
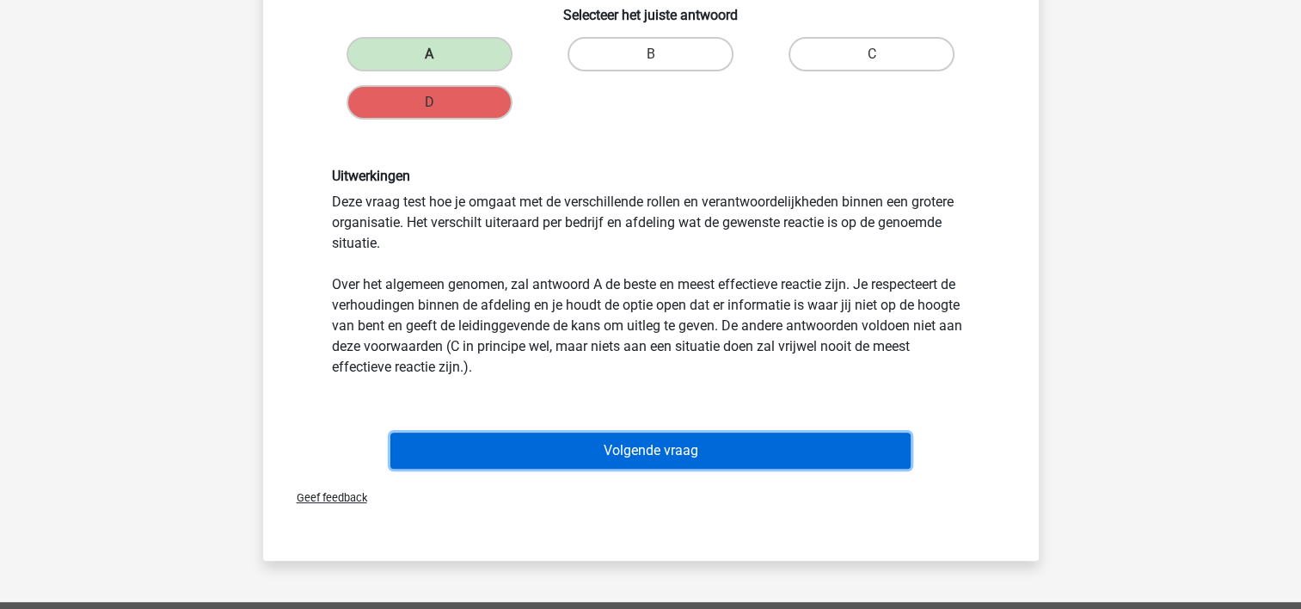
click at [592, 439] on button "Volgende vraag" at bounding box center [650, 451] width 520 height 36
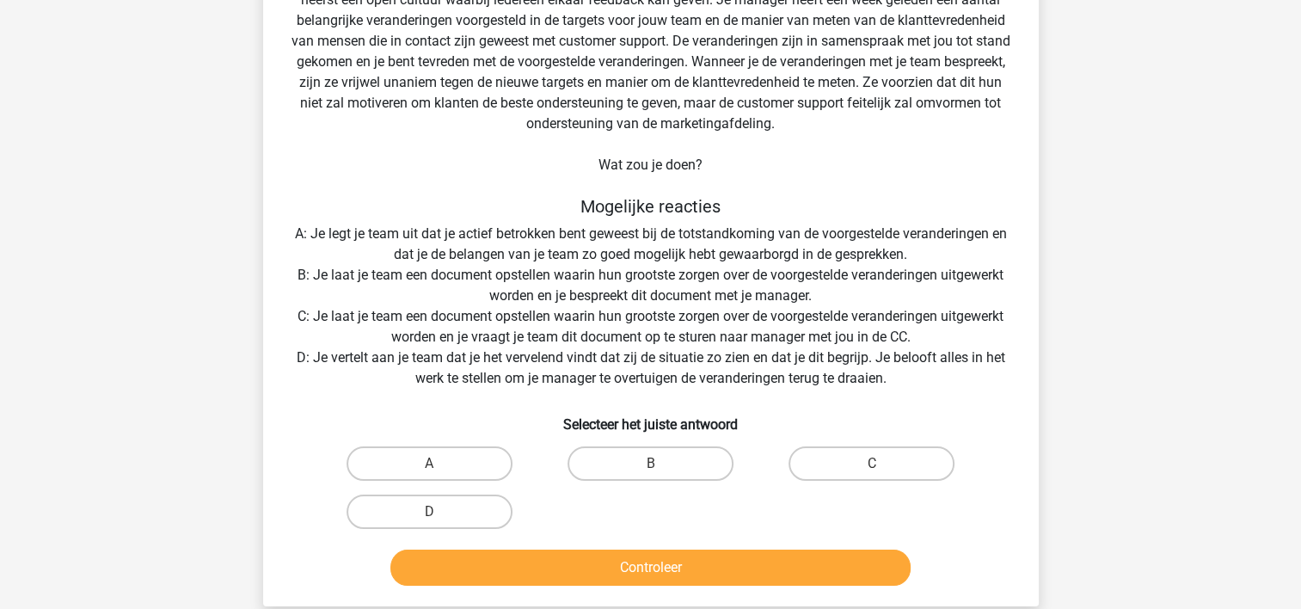
scroll to position [251, 0]
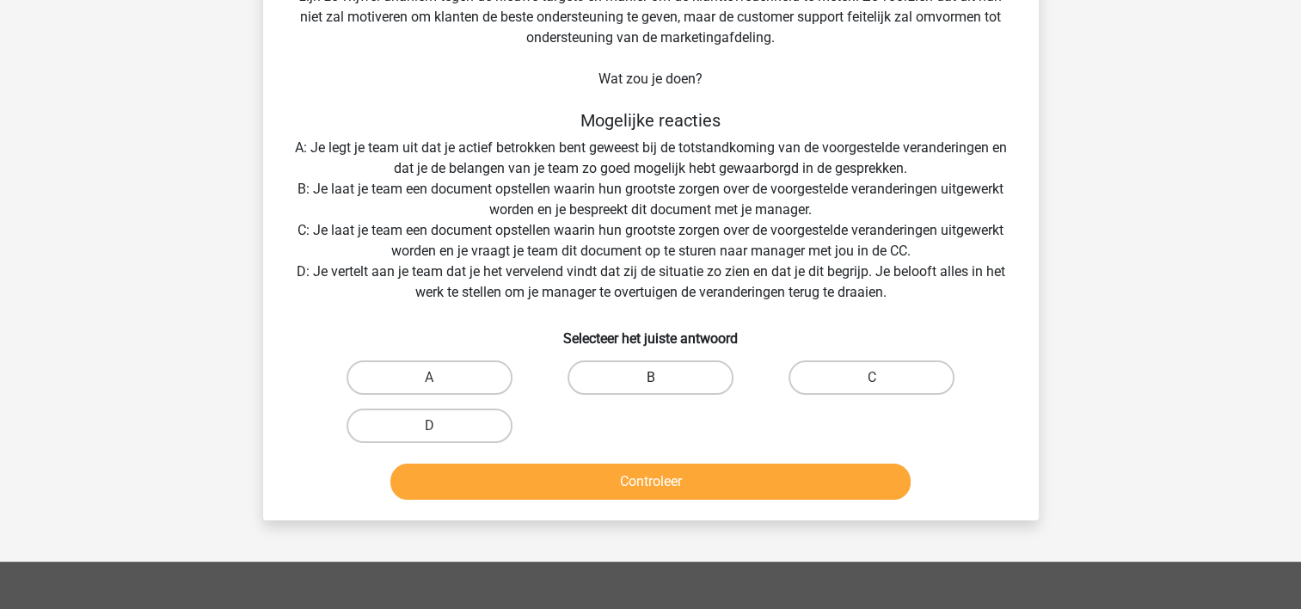
click at [684, 377] on label "B" at bounding box center [651, 377] width 166 height 34
click at [661, 378] on input "B" at bounding box center [655, 383] width 11 height 11
radio input "true"
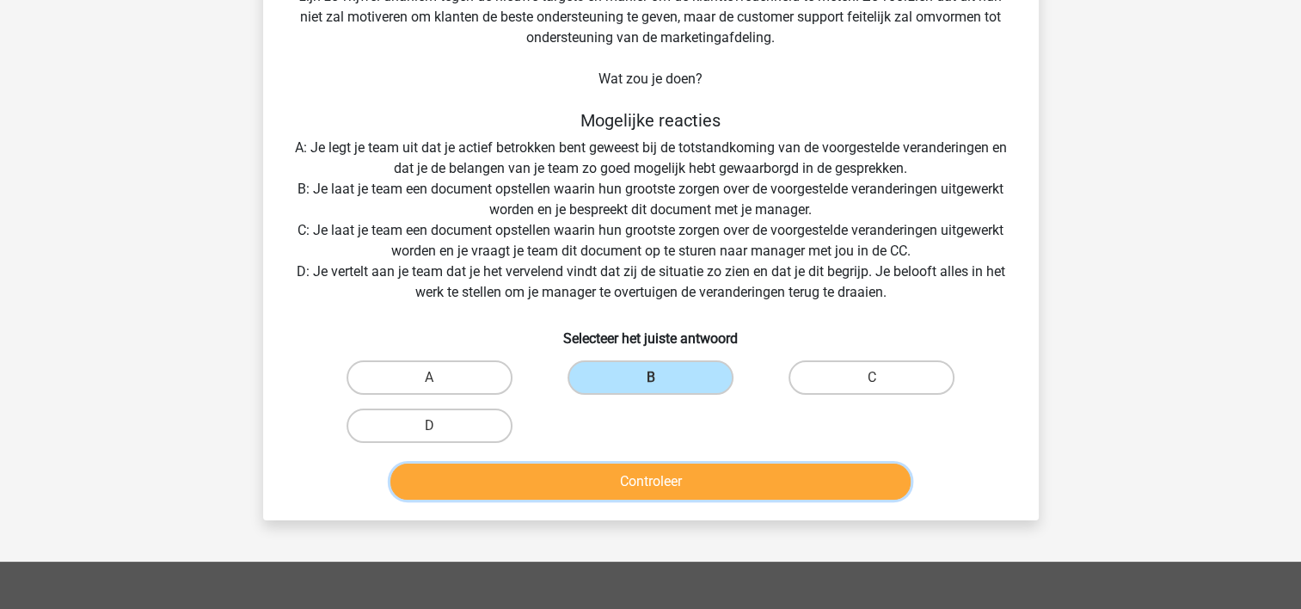
click at [707, 468] on button "Controleer" at bounding box center [650, 482] width 520 height 36
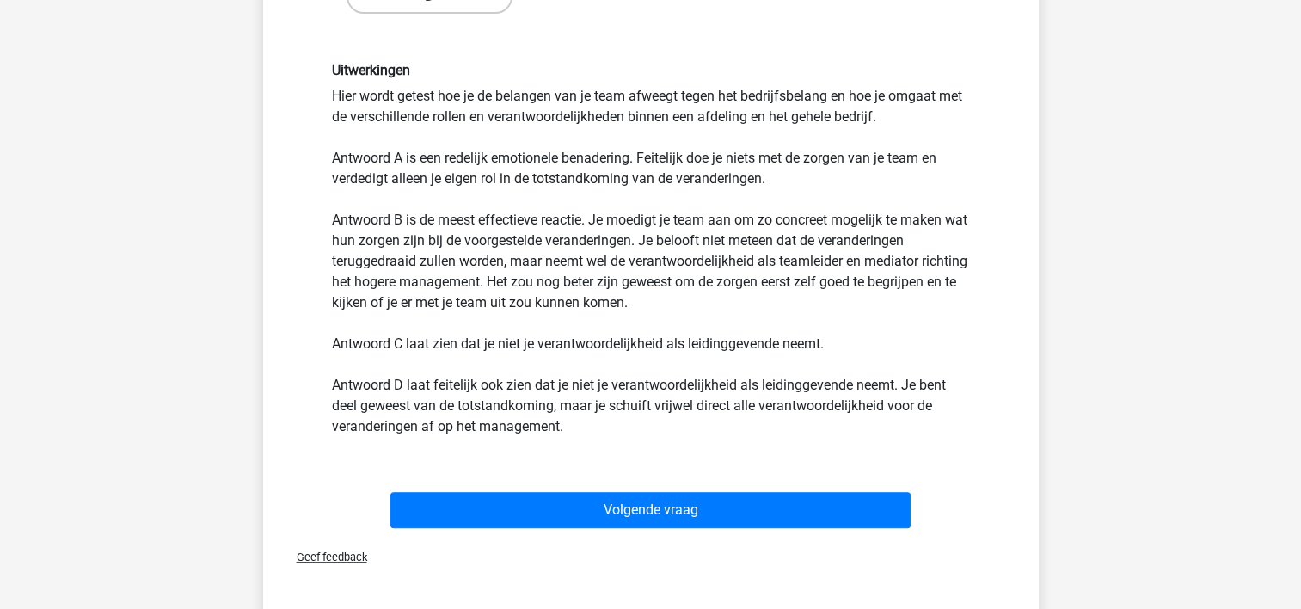
scroll to position [681, 0]
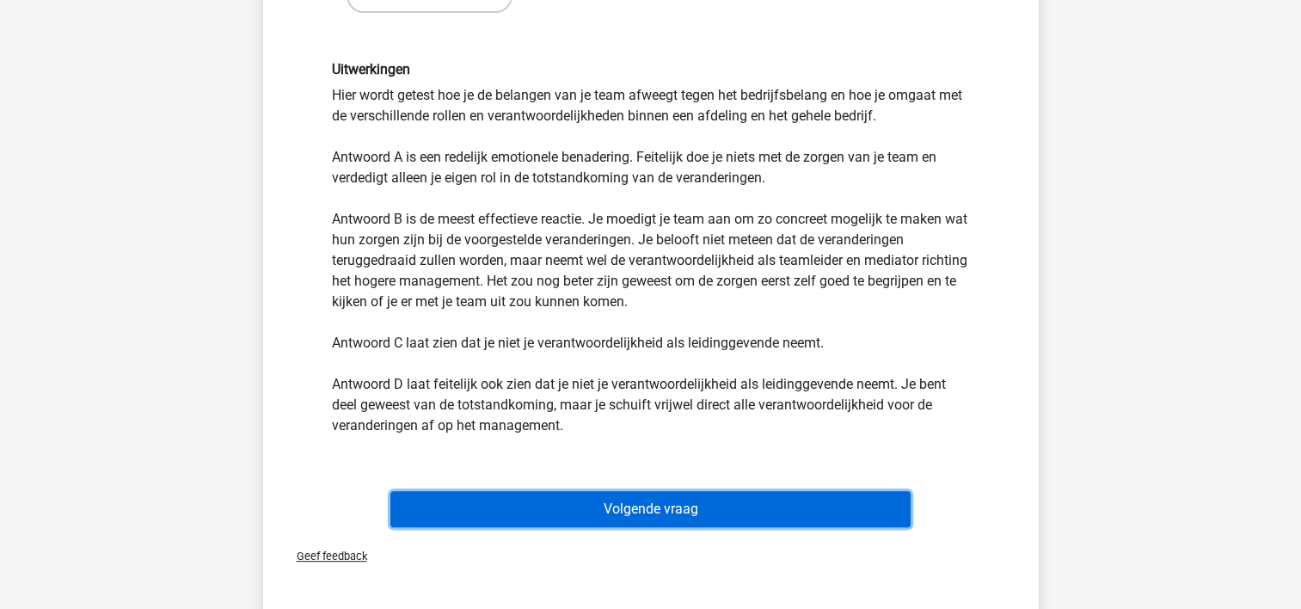
click at [702, 496] on button "Volgende vraag" at bounding box center [650, 509] width 520 height 36
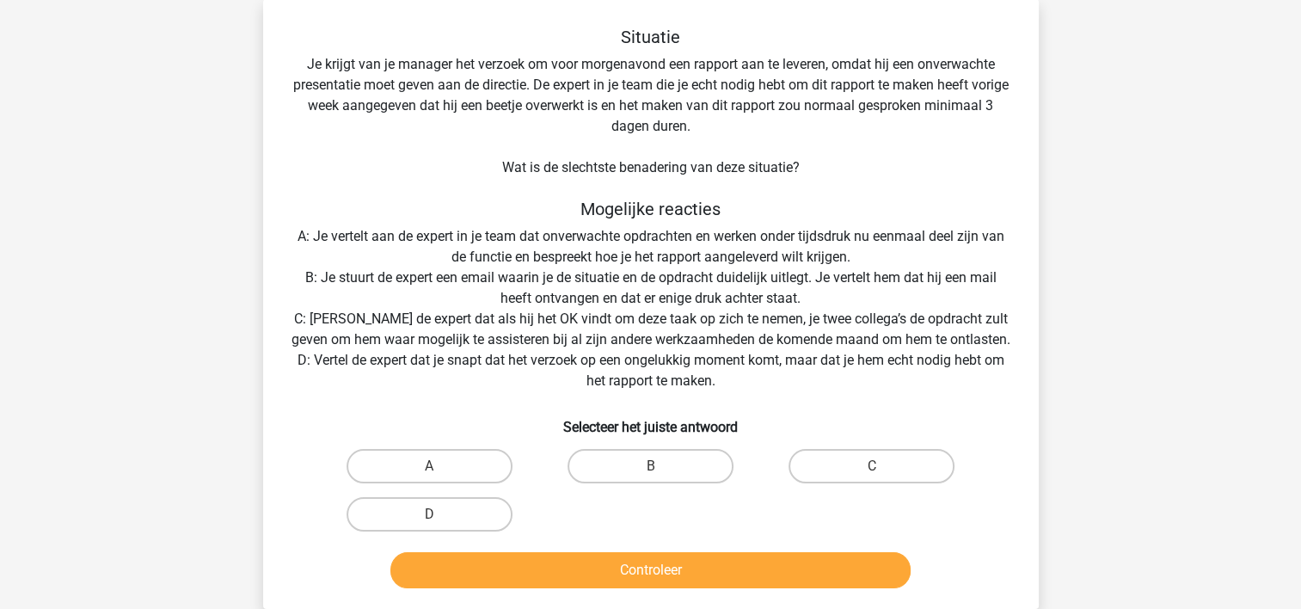
scroll to position [79, 0]
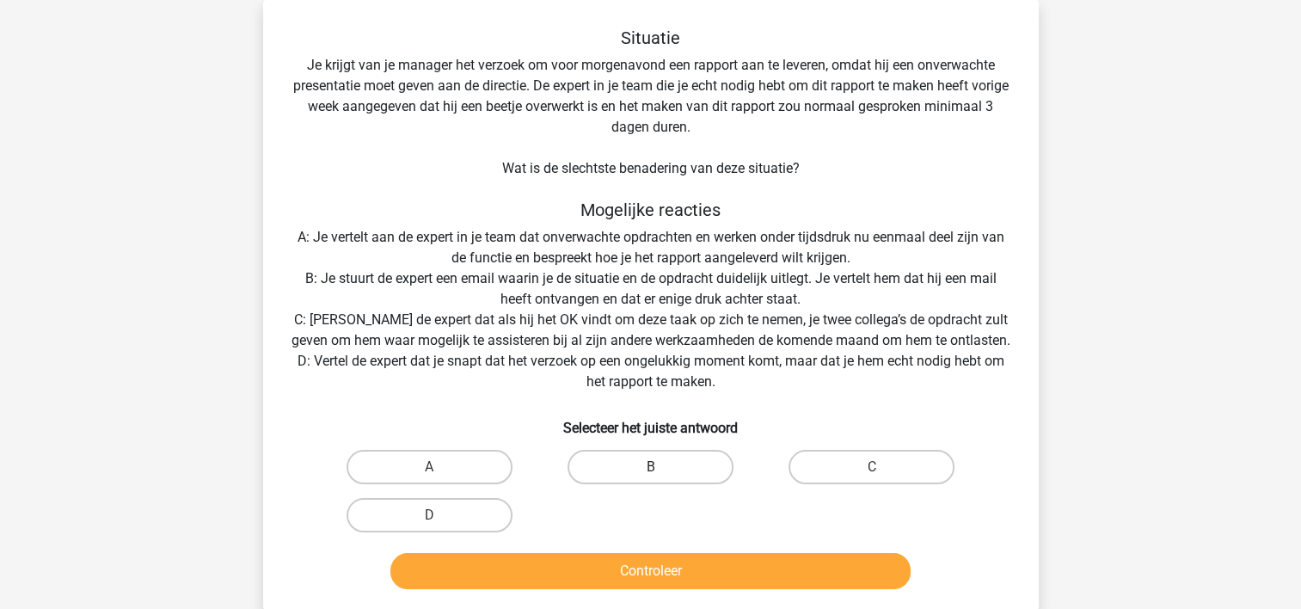
click at [669, 464] on label "B" at bounding box center [651, 467] width 166 height 34
click at [661, 467] on input "B" at bounding box center [655, 472] width 11 height 11
radio input "true"
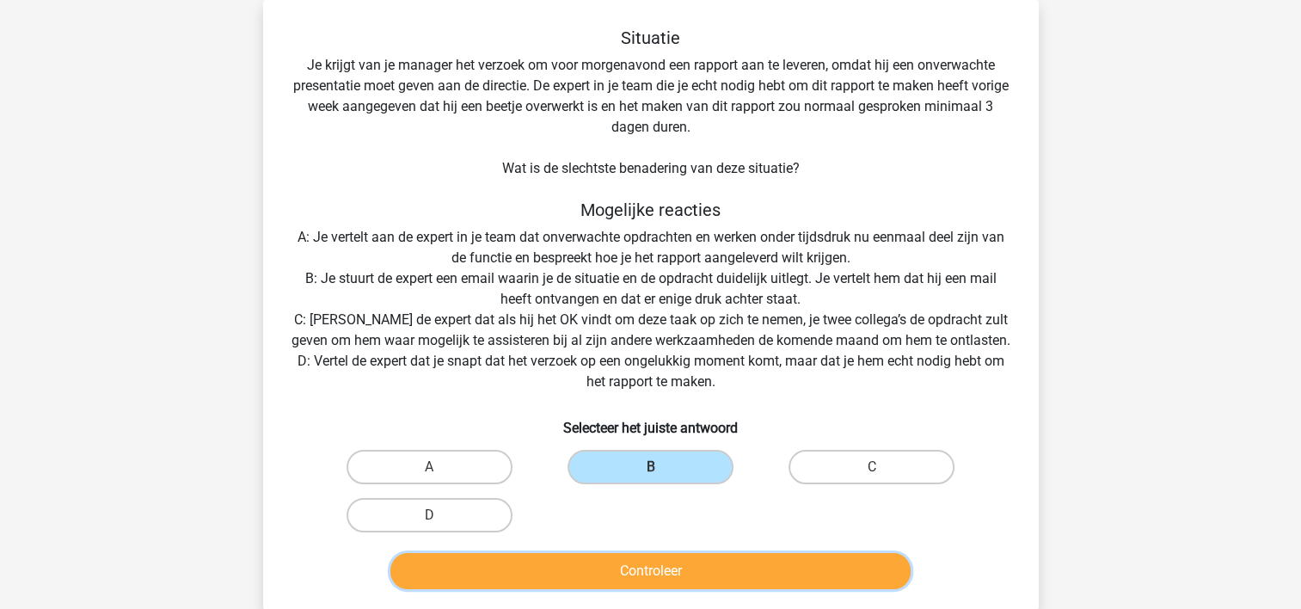
click at [640, 568] on button "Controleer" at bounding box center [650, 571] width 520 height 36
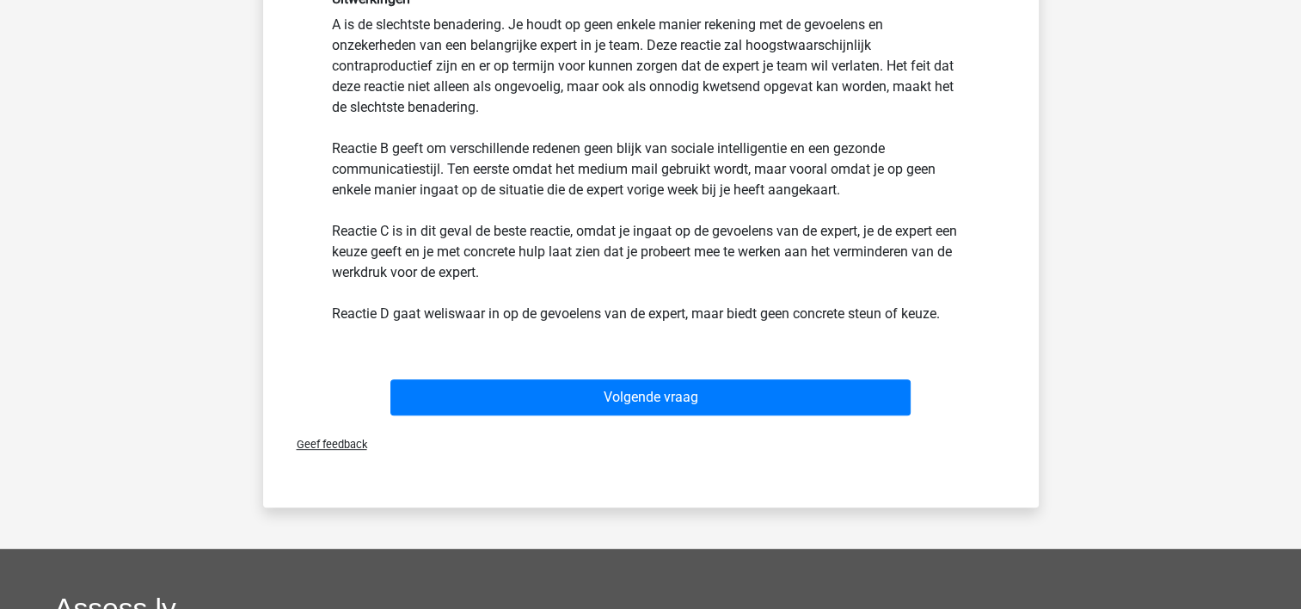
scroll to position [681, 0]
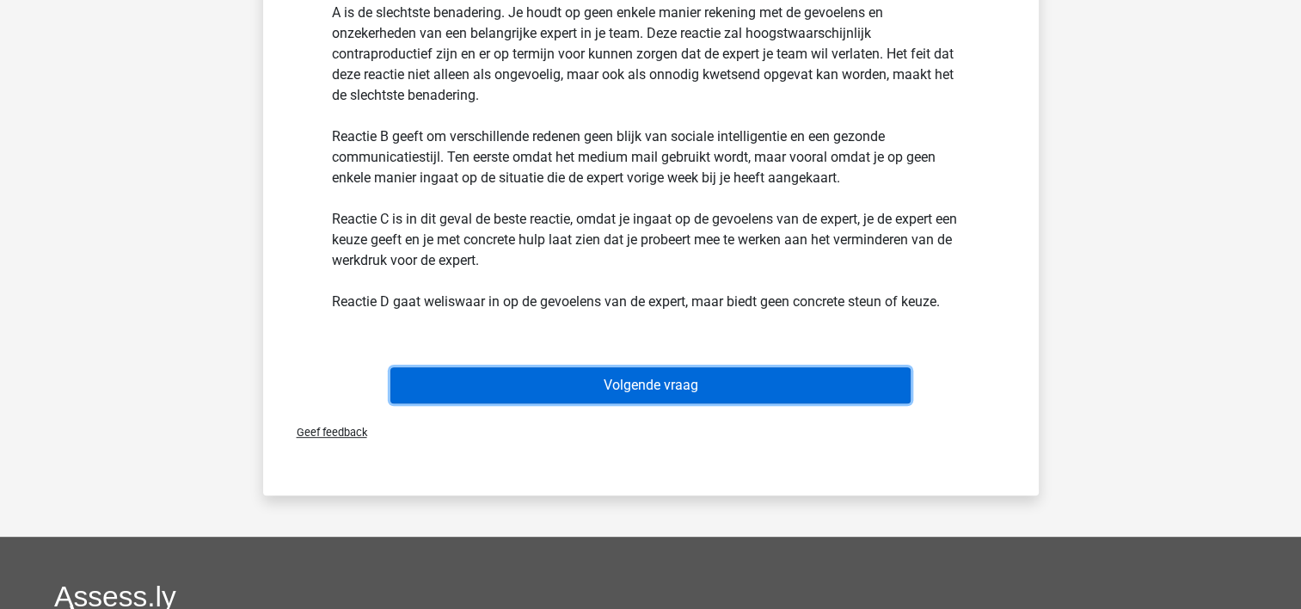
click at [671, 383] on button "Volgende vraag" at bounding box center [650, 385] width 520 height 36
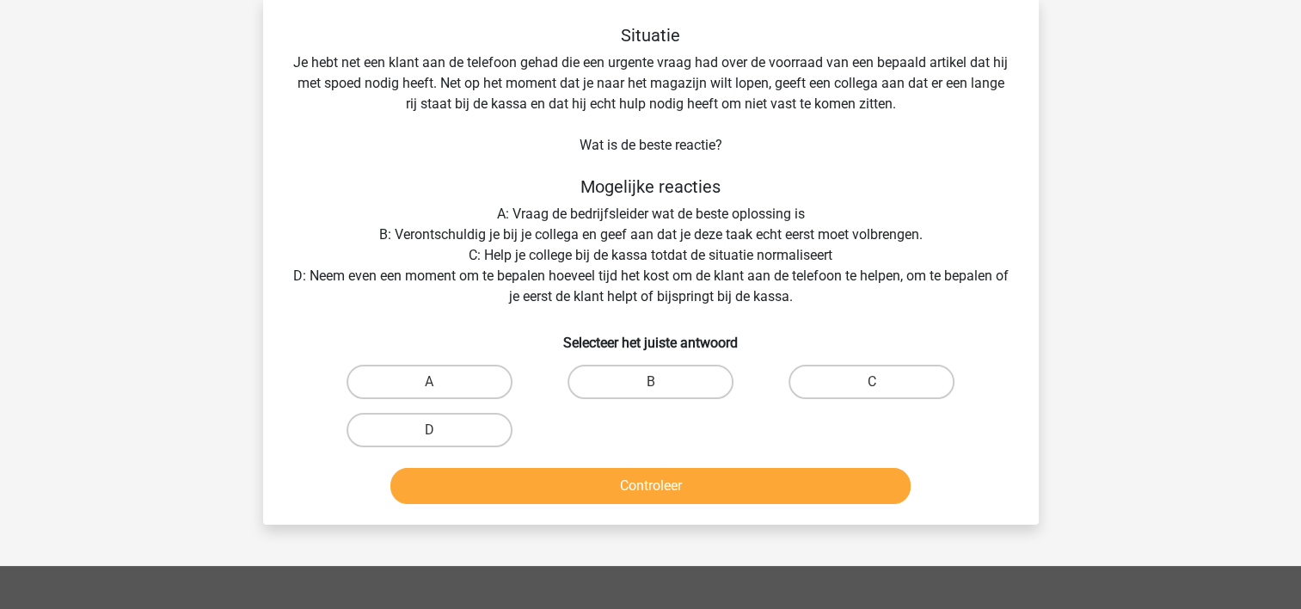
scroll to position [79, 0]
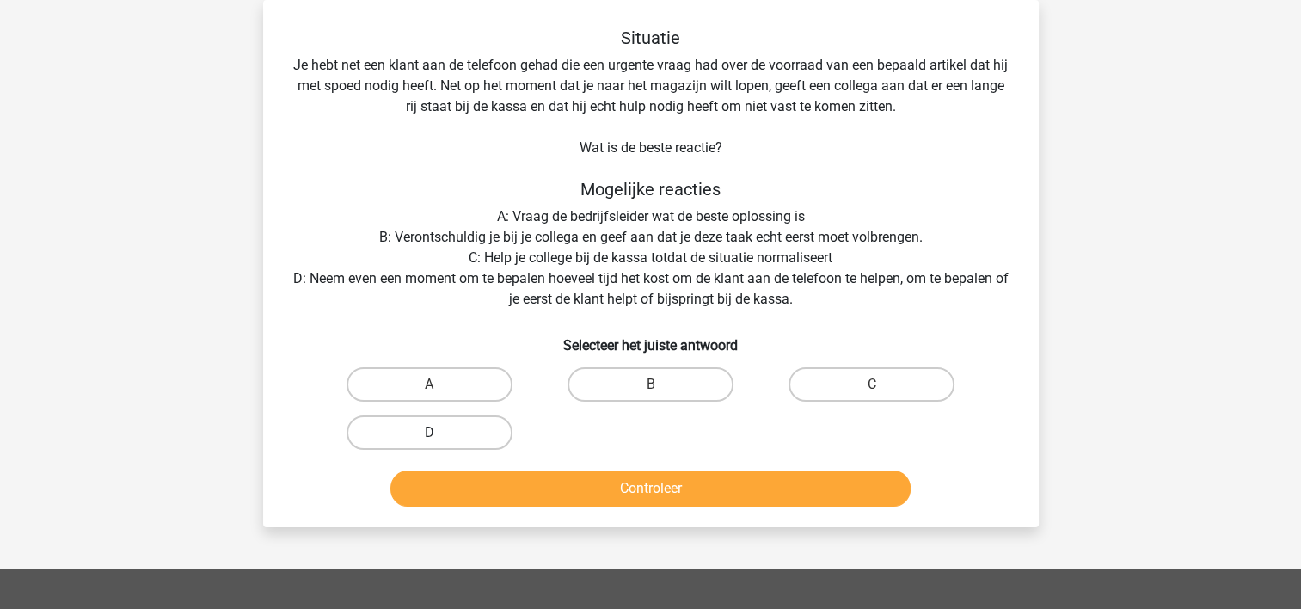
click at [488, 431] on label "D" at bounding box center [430, 432] width 166 height 34
click at [440, 433] on input "D" at bounding box center [434, 438] width 11 height 11
radio input "true"
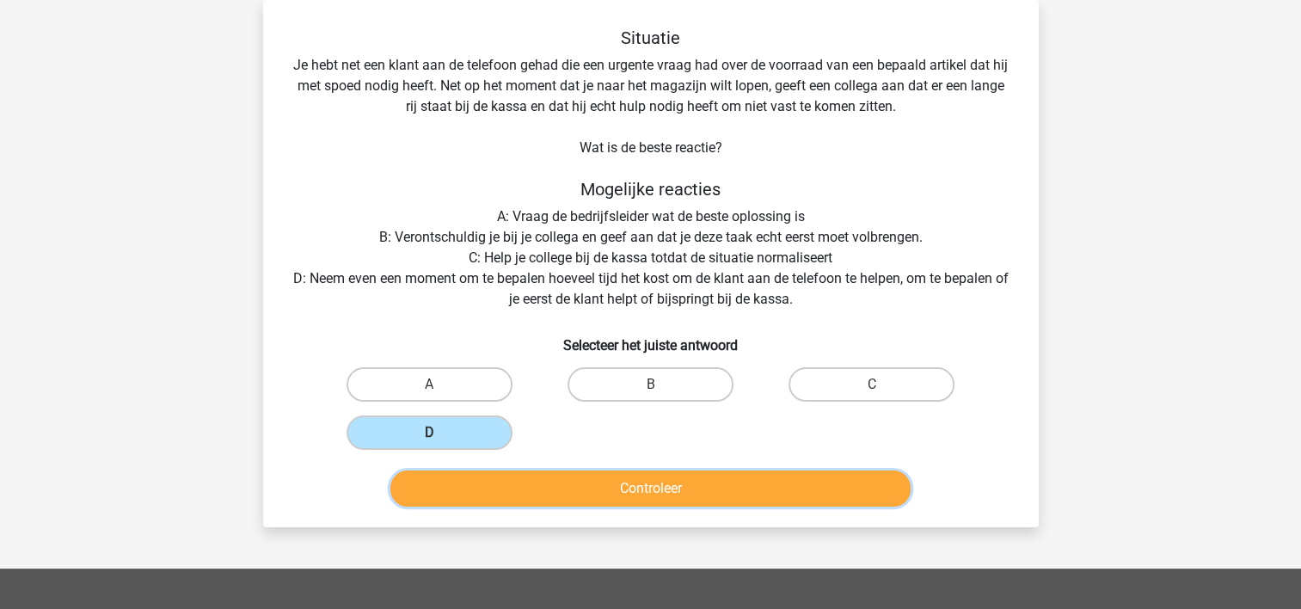
click at [507, 478] on button "Controleer" at bounding box center [650, 488] width 520 height 36
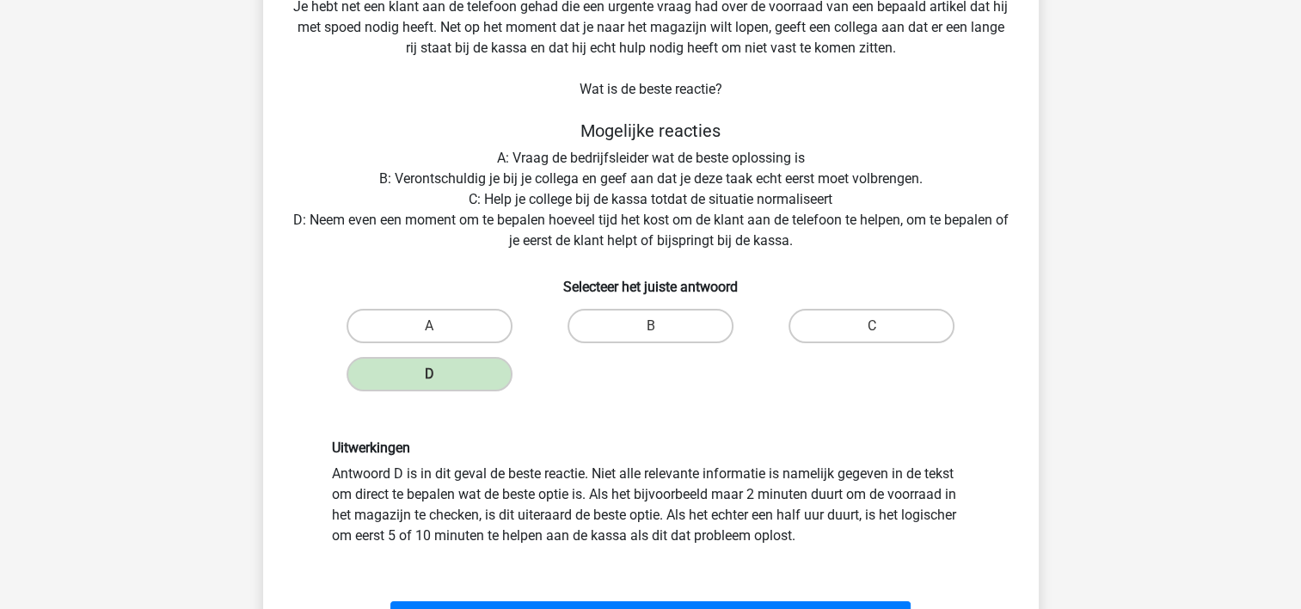
scroll to position [251, 0]
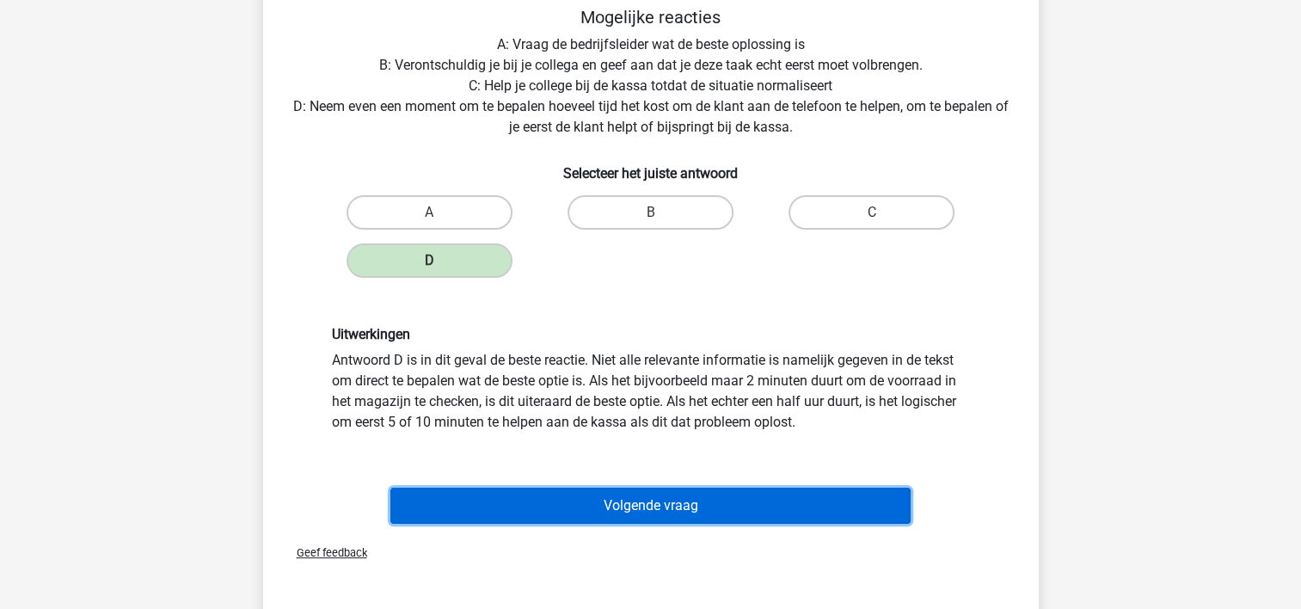
click at [607, 506] on button "Volgende vraag" at bounding box center [650, 506] width 520 height 36
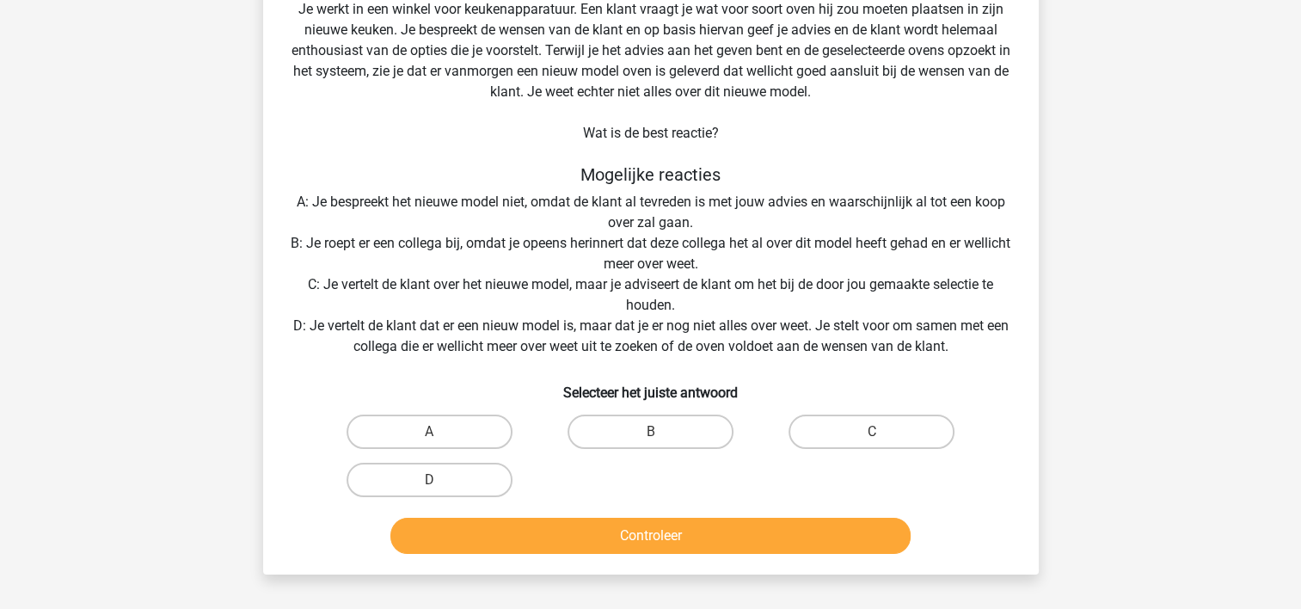
scroll to position [165, 0]
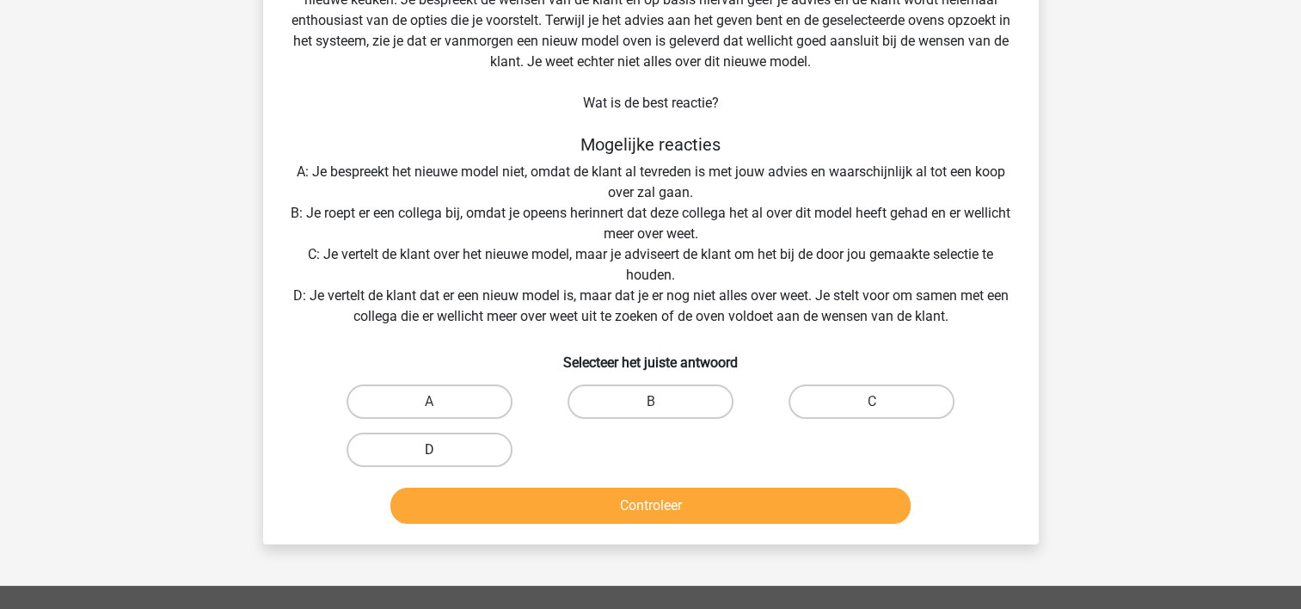
click at [446, 448] on label "D" at bounding box center [430, 450] width 166 height 34
click at [440, 450] on input "D" at bounding box center [434, 455] width 11 height 11
radio input "true"
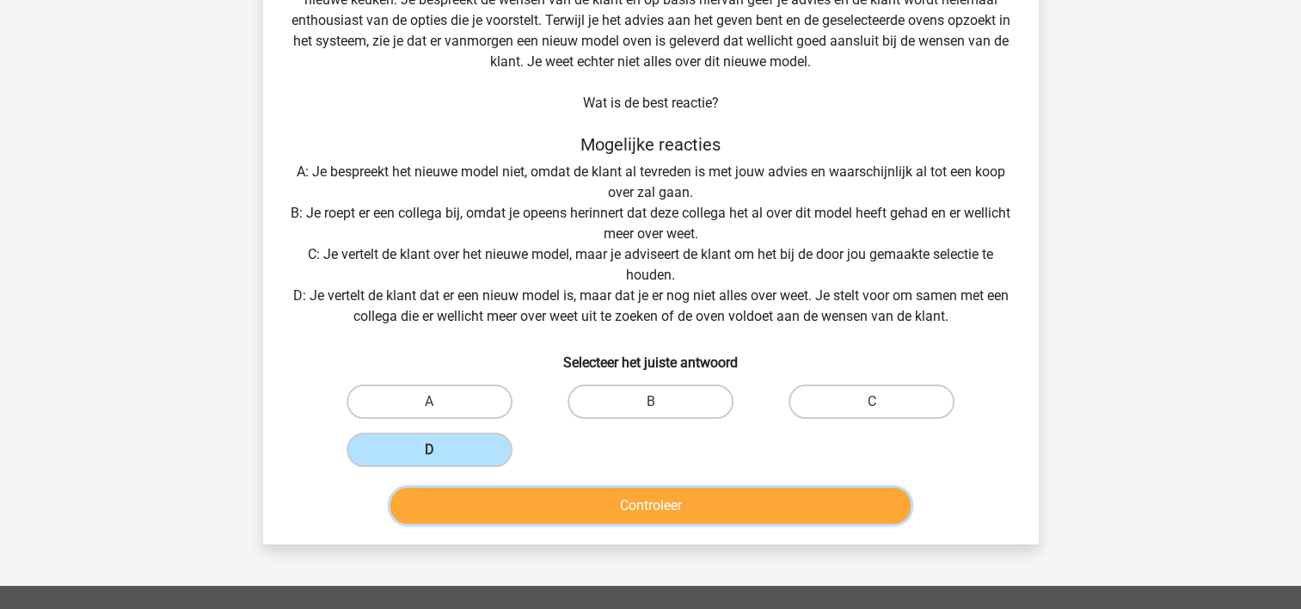
click at [475, 500] on button "Controleer" at bounding box center [650, 506] width 520 height 36
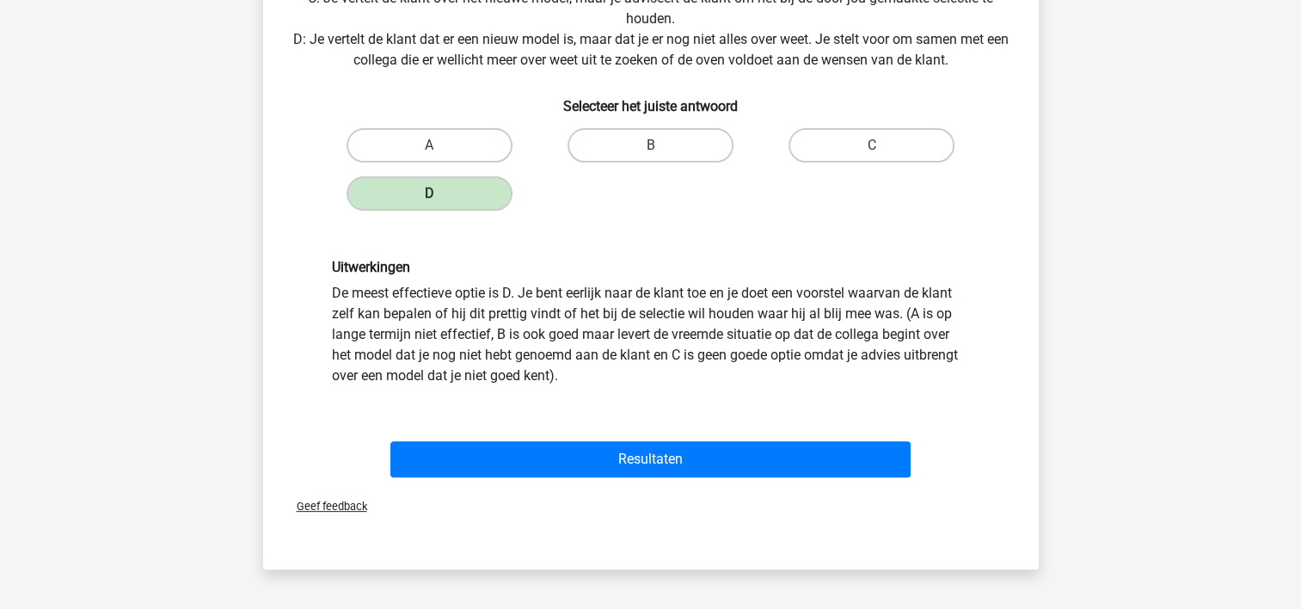
scroll to position [423, 0]
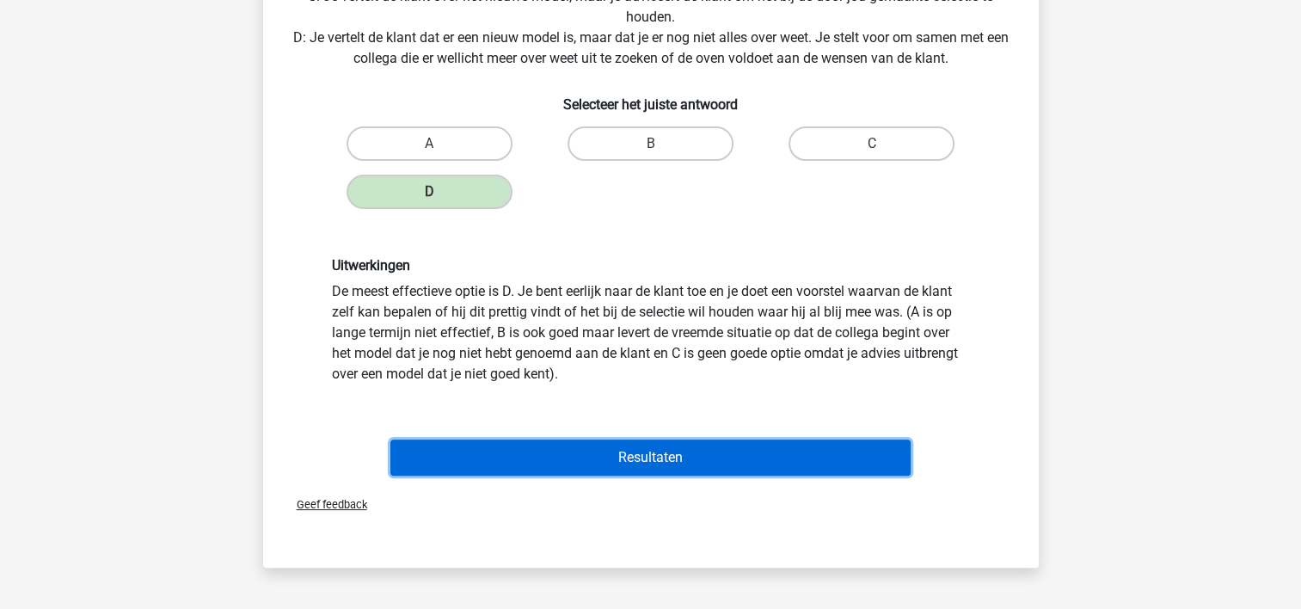
click at [713, 458] on button "Resultaten" at bounding box center [650, 457] width 520 height 36
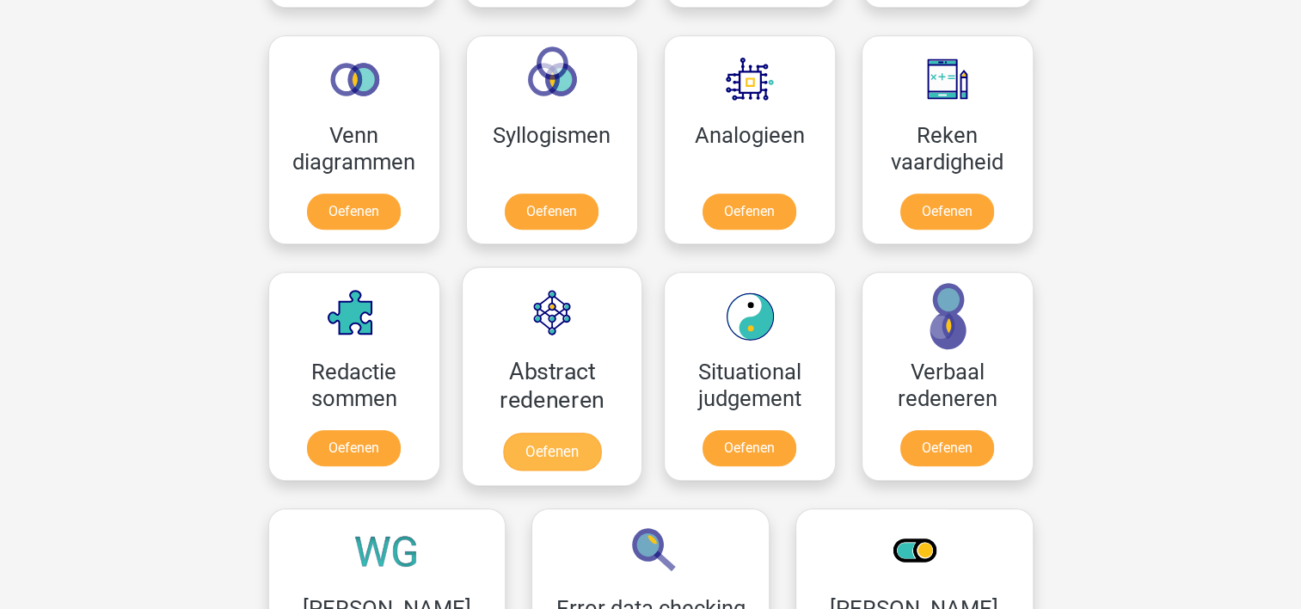
scroll to position [1159, 0]
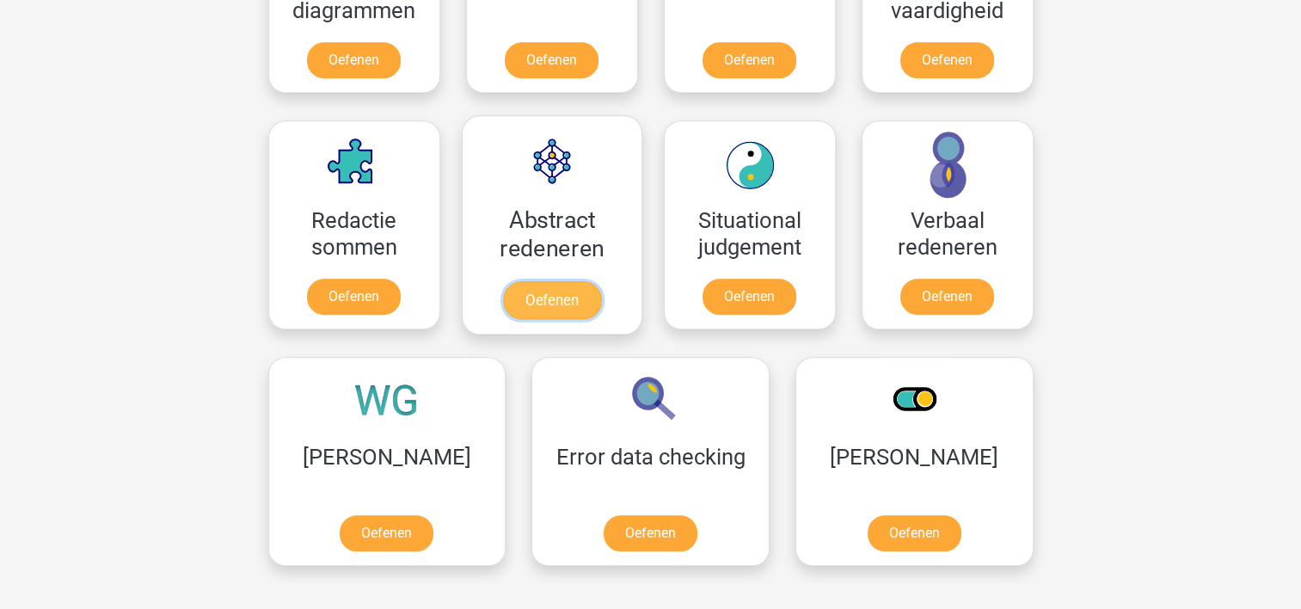
click at [562, 291] on link "Oefenen" at bounding box center [551, 300] width 98 height 38
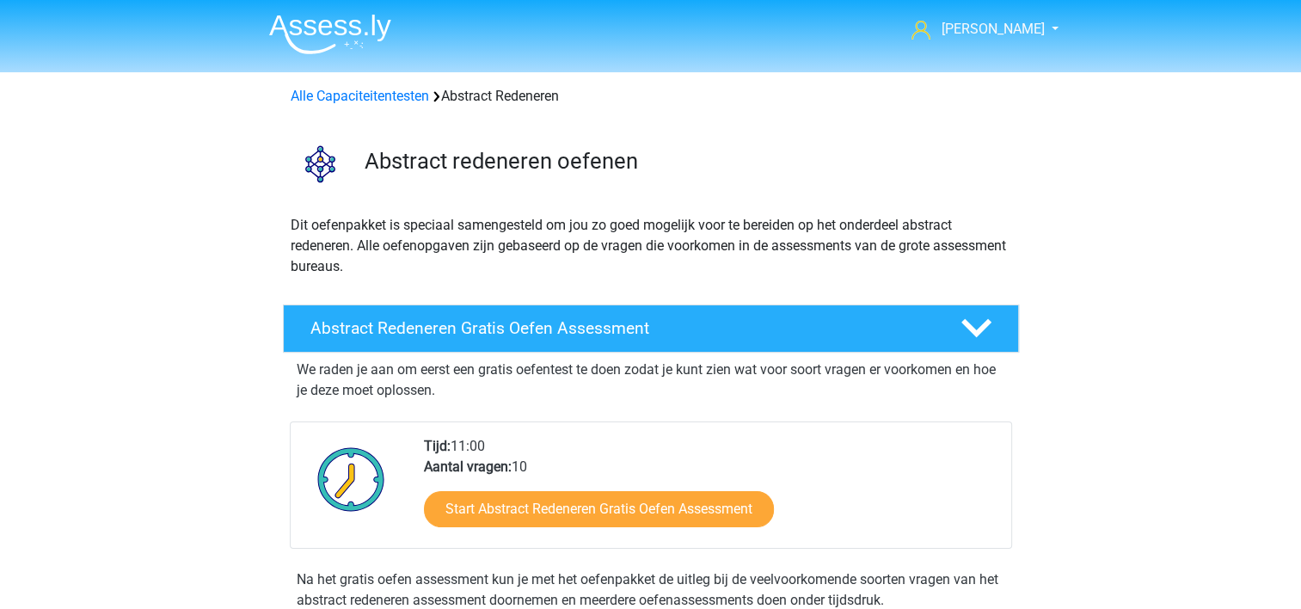
scroll to position [258, 0]
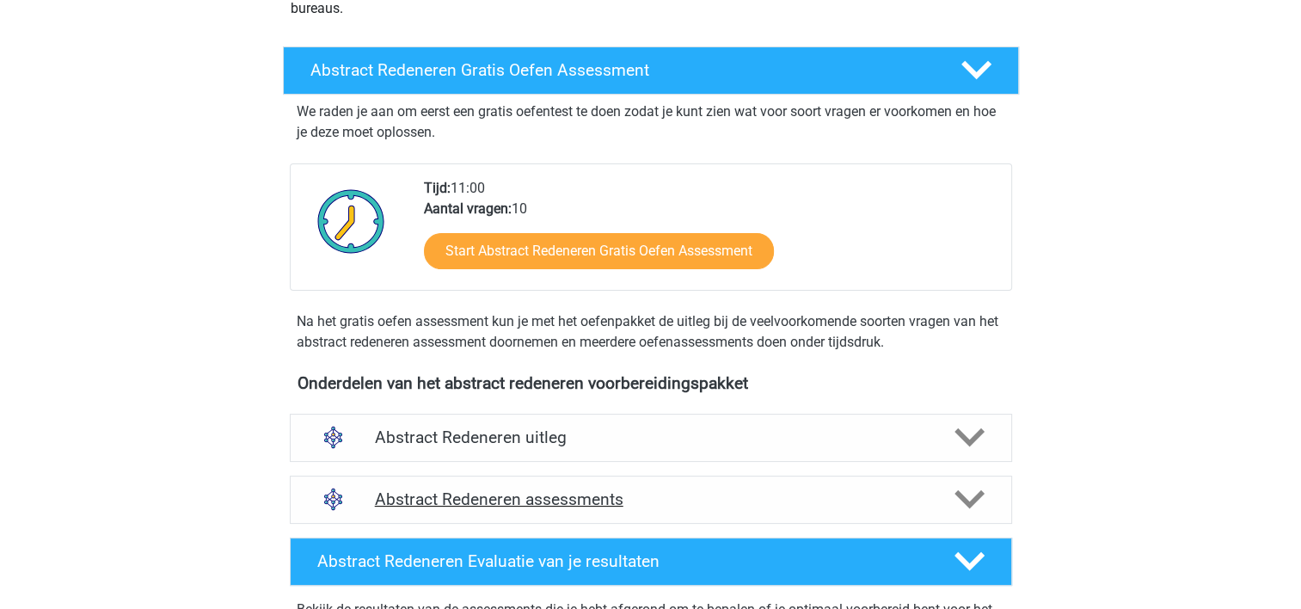
click at [677, 489] on h4 "Abstract Redeneren assessments" at bounding box center [651, 499] width 552 height 20
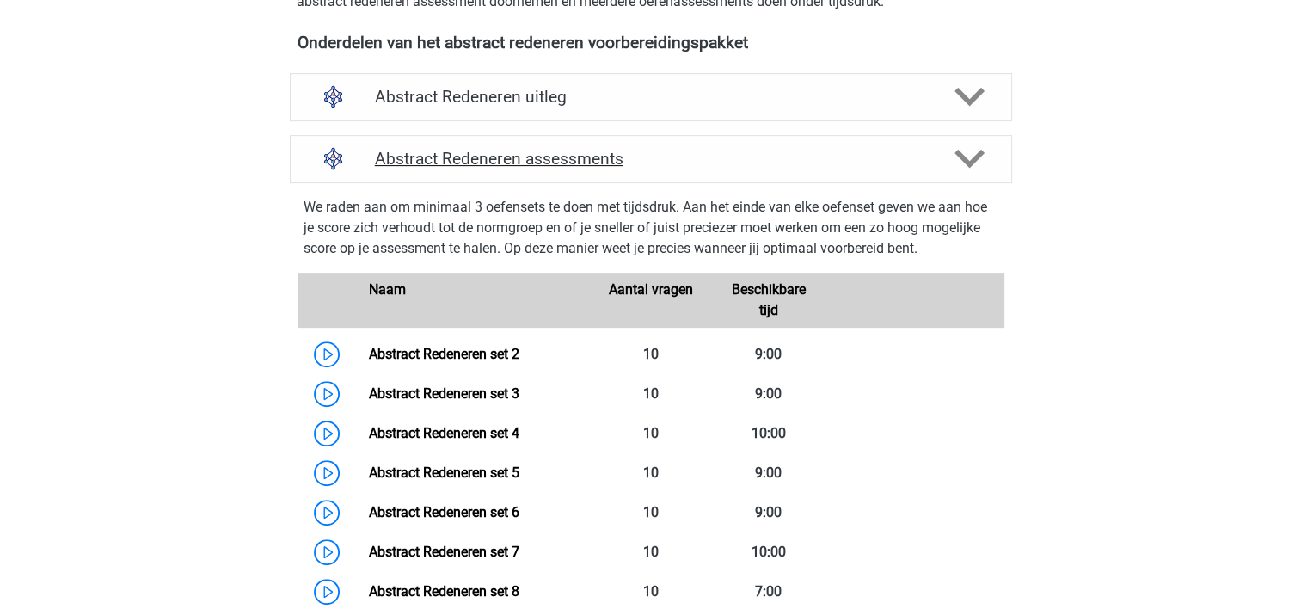
scroll to position [602, 0]
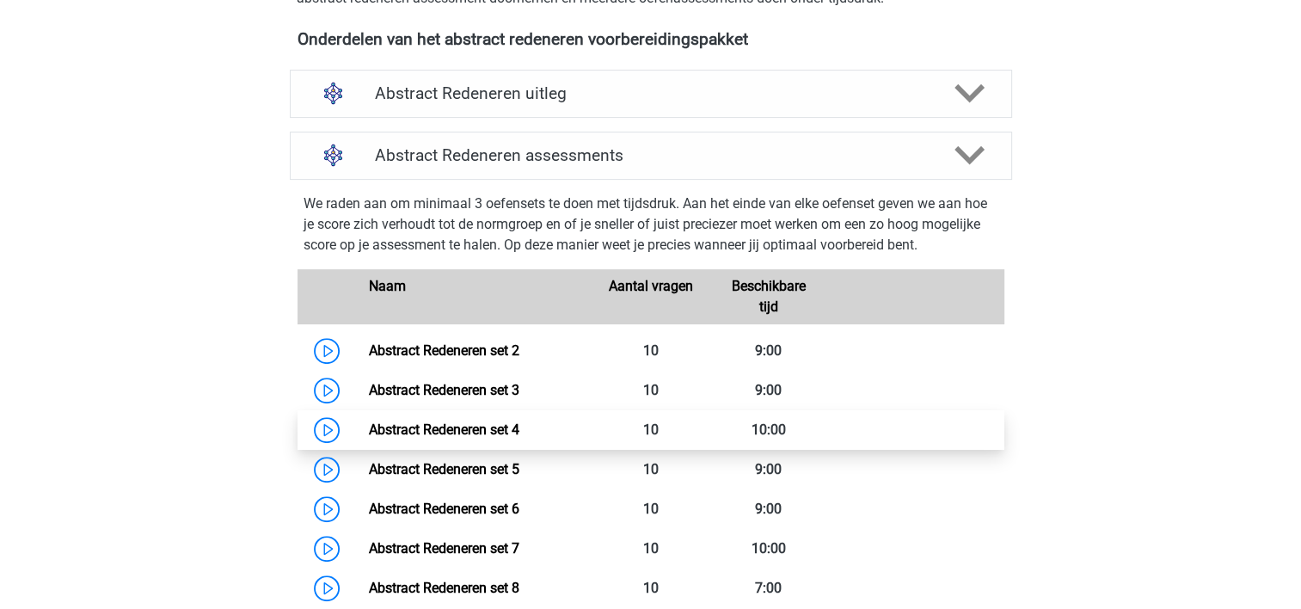
click at [464, 427] on link "Abstract Redeneren set 4" at bounding box center [444, 429] width 151 height 16
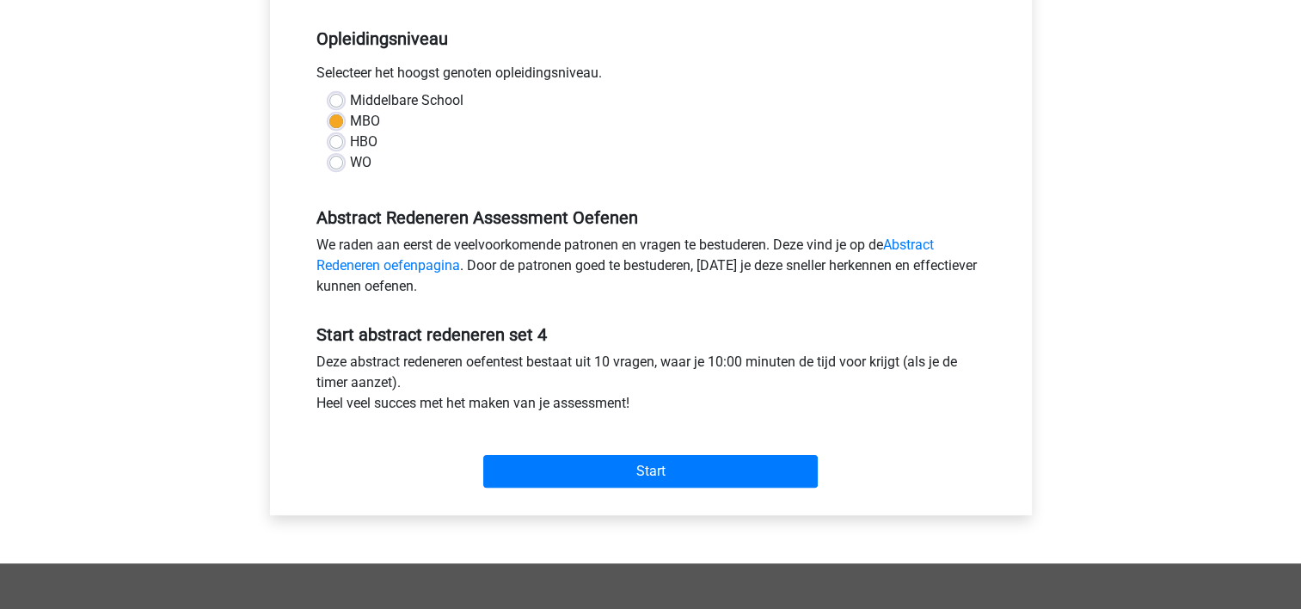
scroll to position [344, 0]
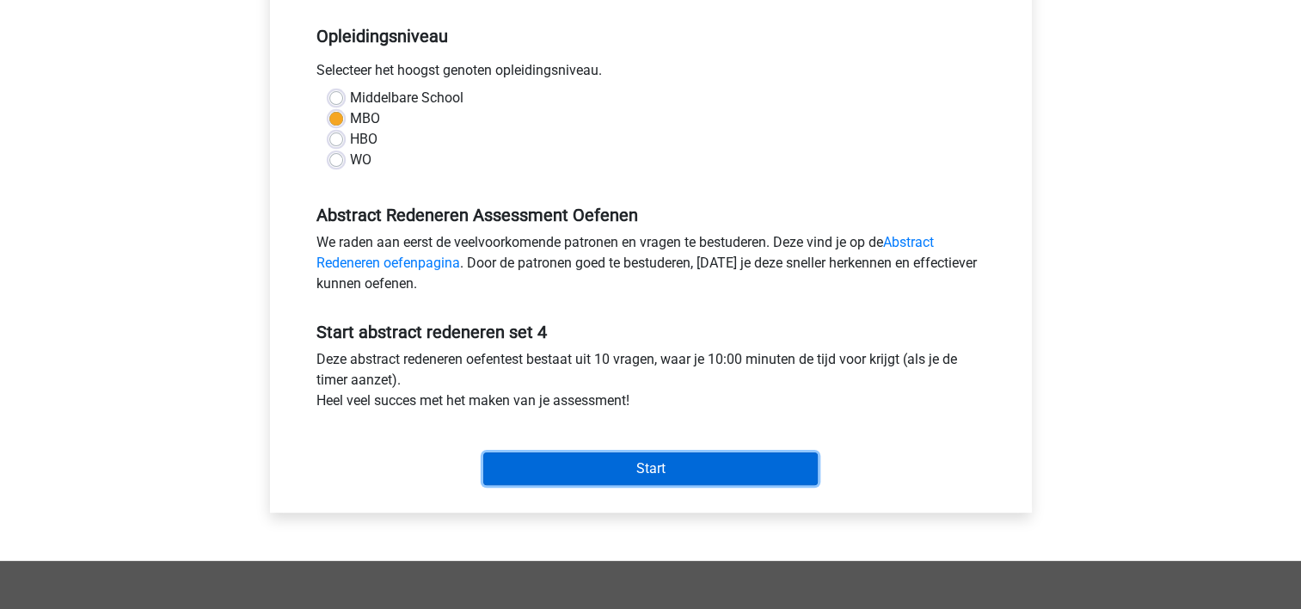
click at [554, 458] on input "Start" at bounding box center [650, 468] width 335 height 33
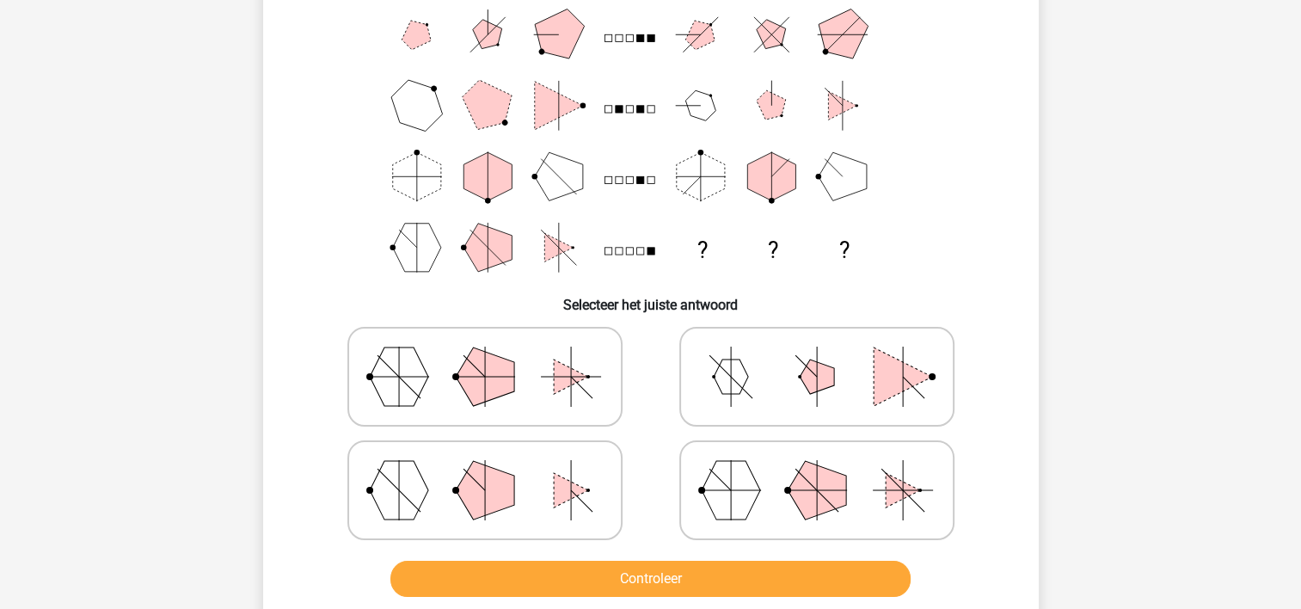
scroll to position [172, 0]
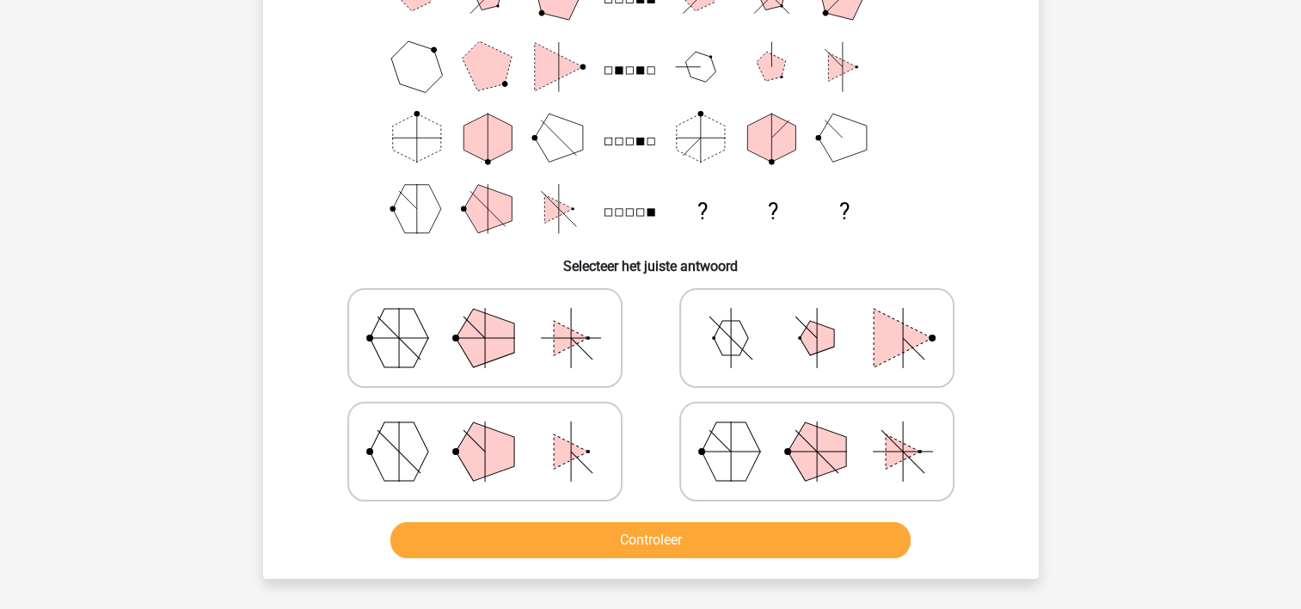
click at [591, 444] on icon at bounding box center [485, 452] width 258 height 86
click at [496, 430] on input "radio" at bounding box center [490, 424] width 11 height 11
radio input "true"
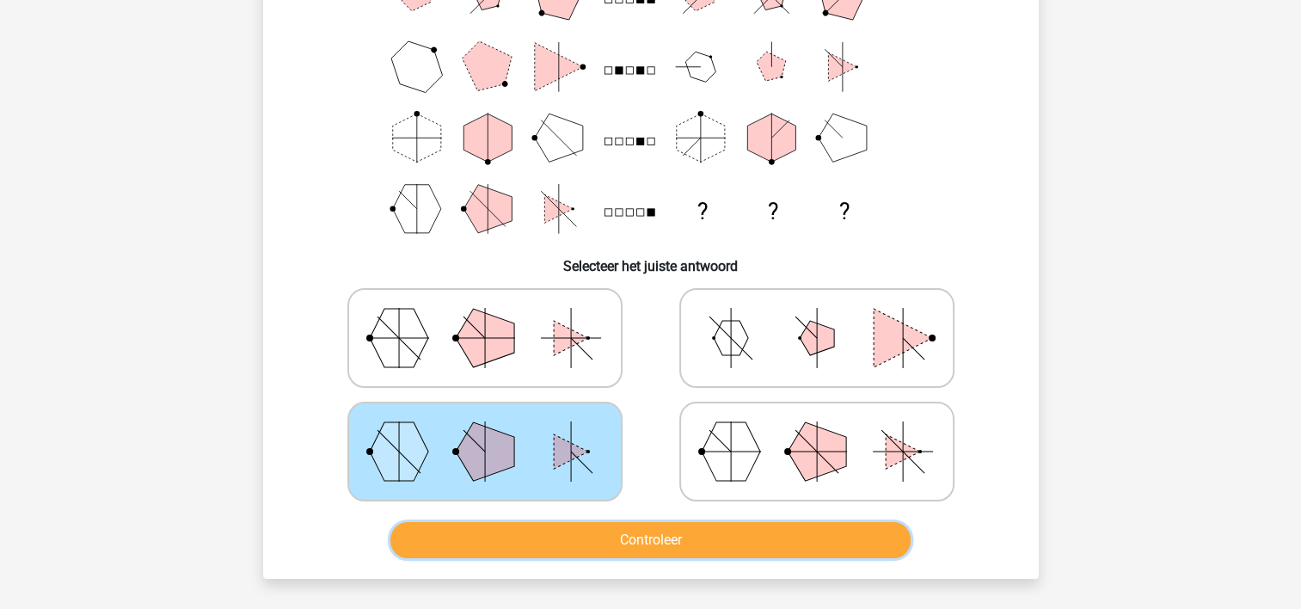
click at [634, 534] on button "Controleer" at bounding box center [650, 540] width 520 height 36
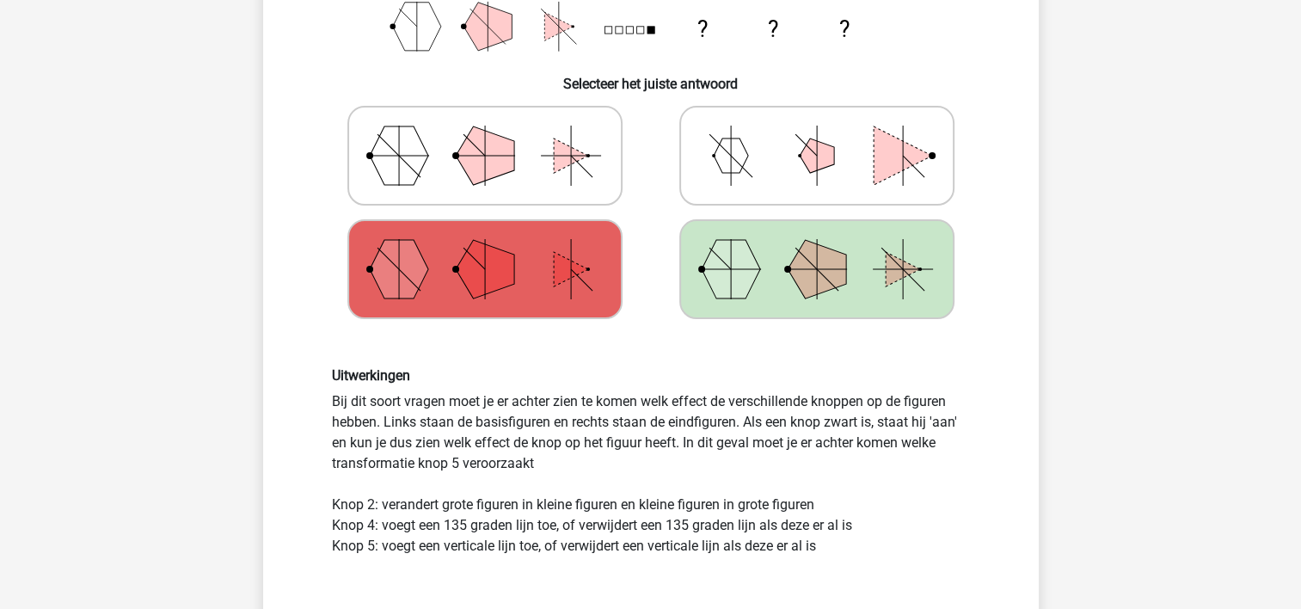
scroll to position [516, 0]
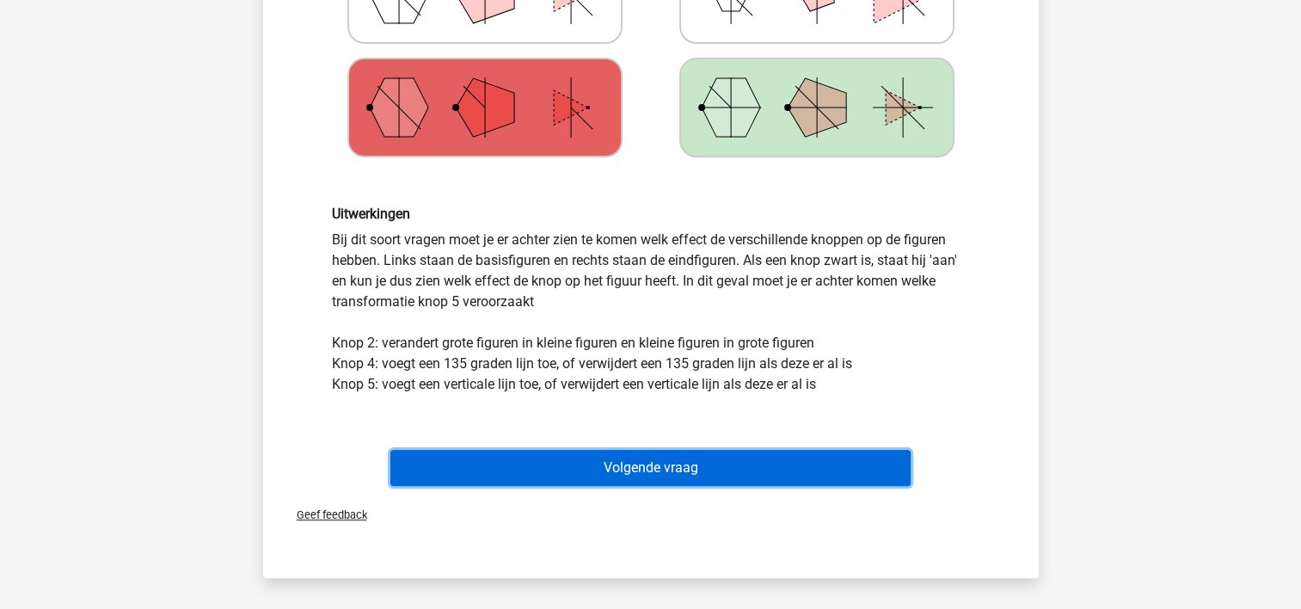
click at [844, 468] on button "Volgende vraag" at bounding box center [650, 468] width 520 height 36
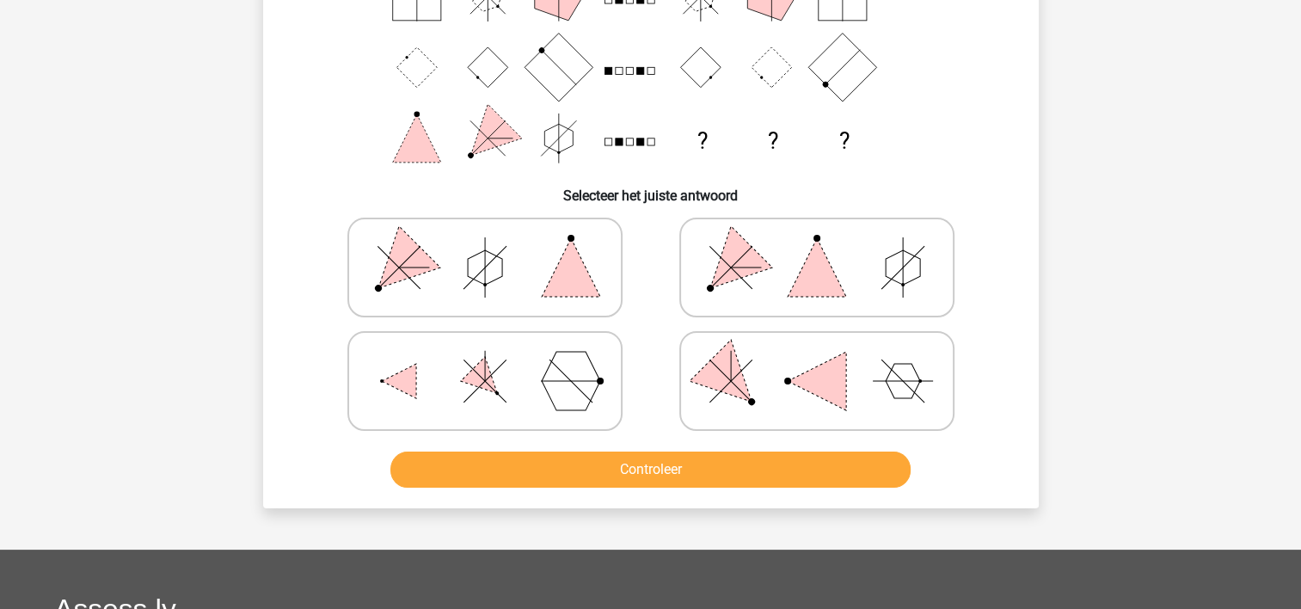
scroll to position [251, 0]
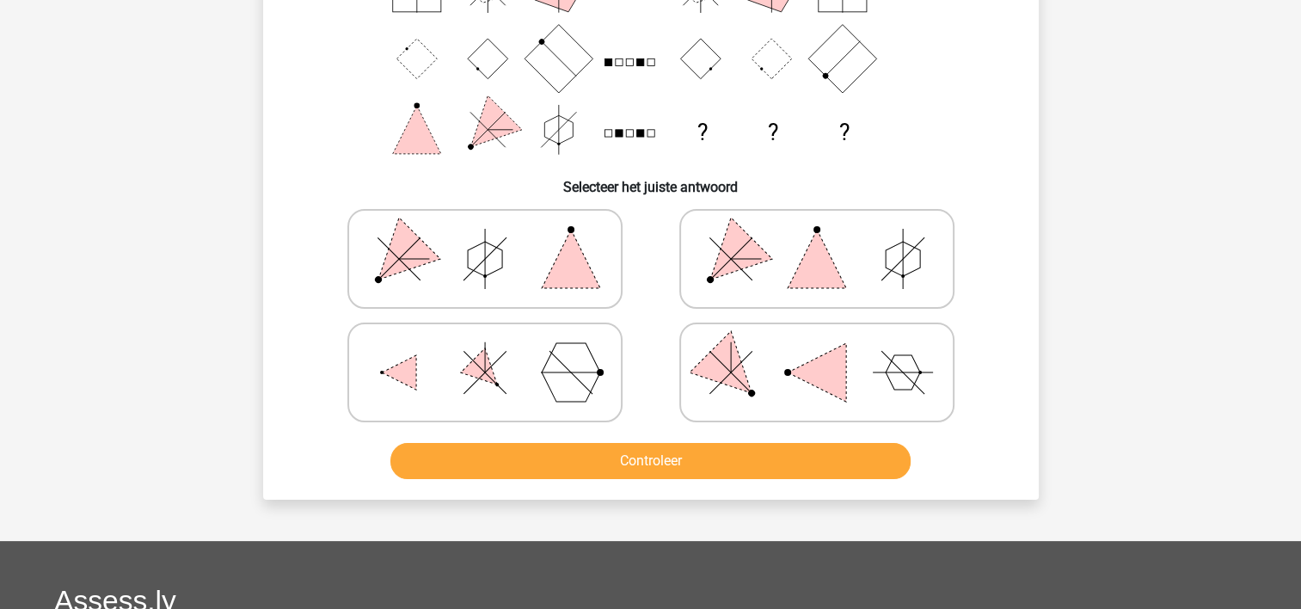
click at [536, 265] on icon at bounding box center [485, 259] width 258 height 86
click at [496, 237] on input "radio" at bounding box center [490, 231] width 11 height 11
radio input "true"
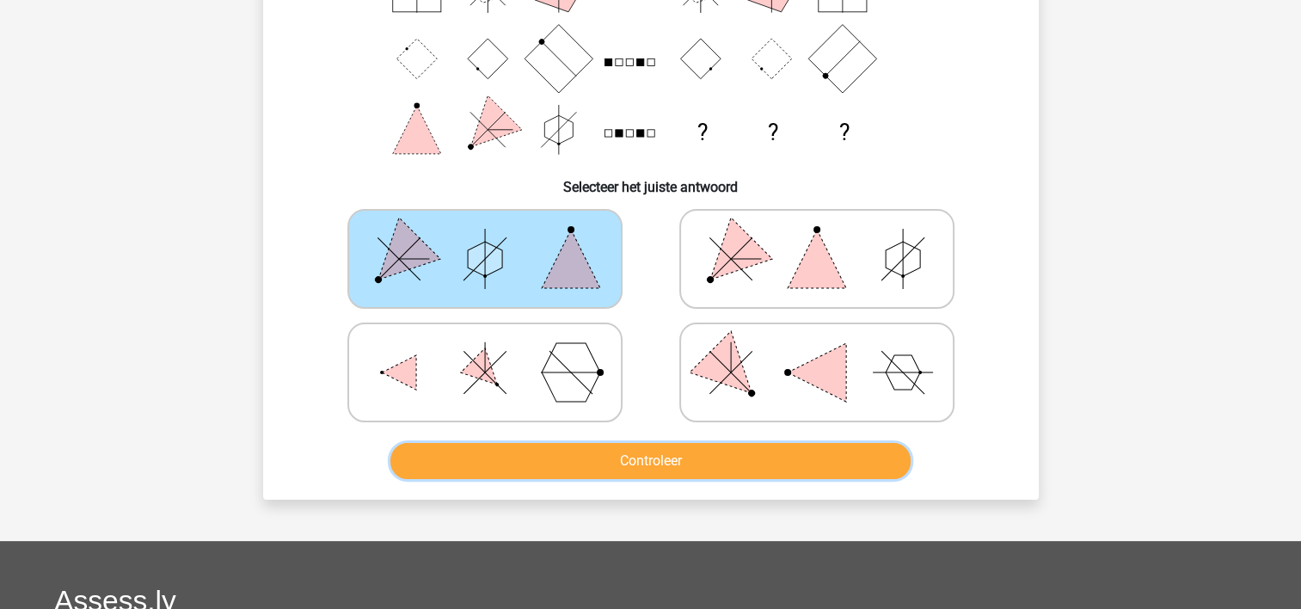
click at [641, 461] on button "Controleer" at bounding box center [650, 461] width 520 height 36
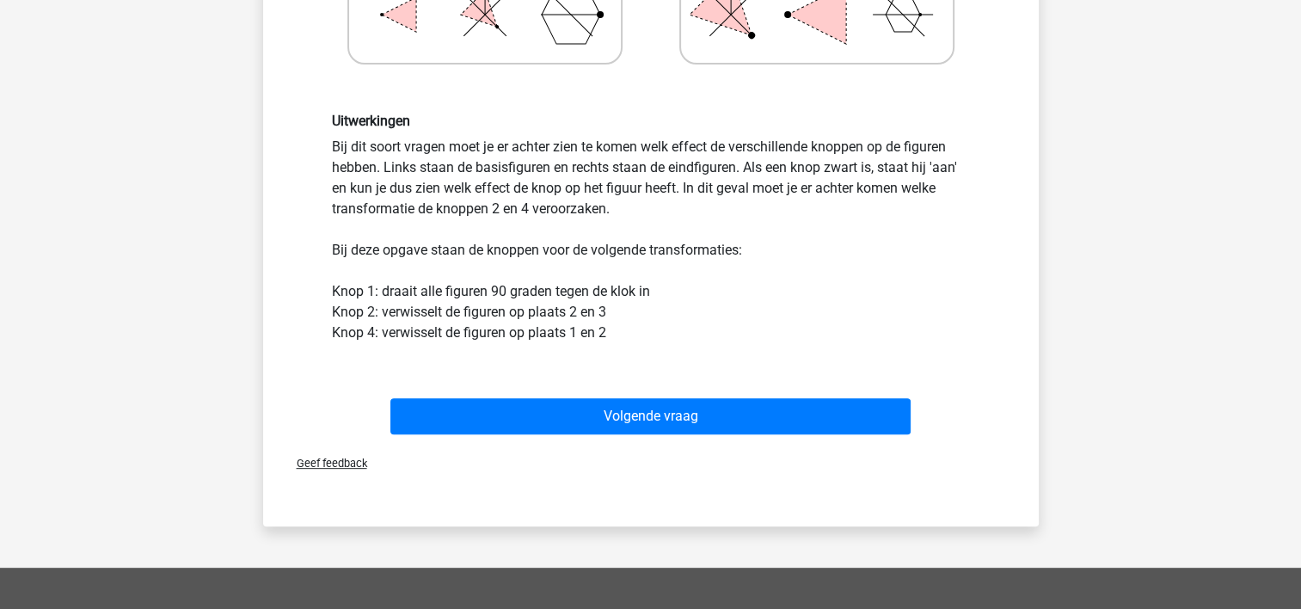
scroll to position [681, 0]
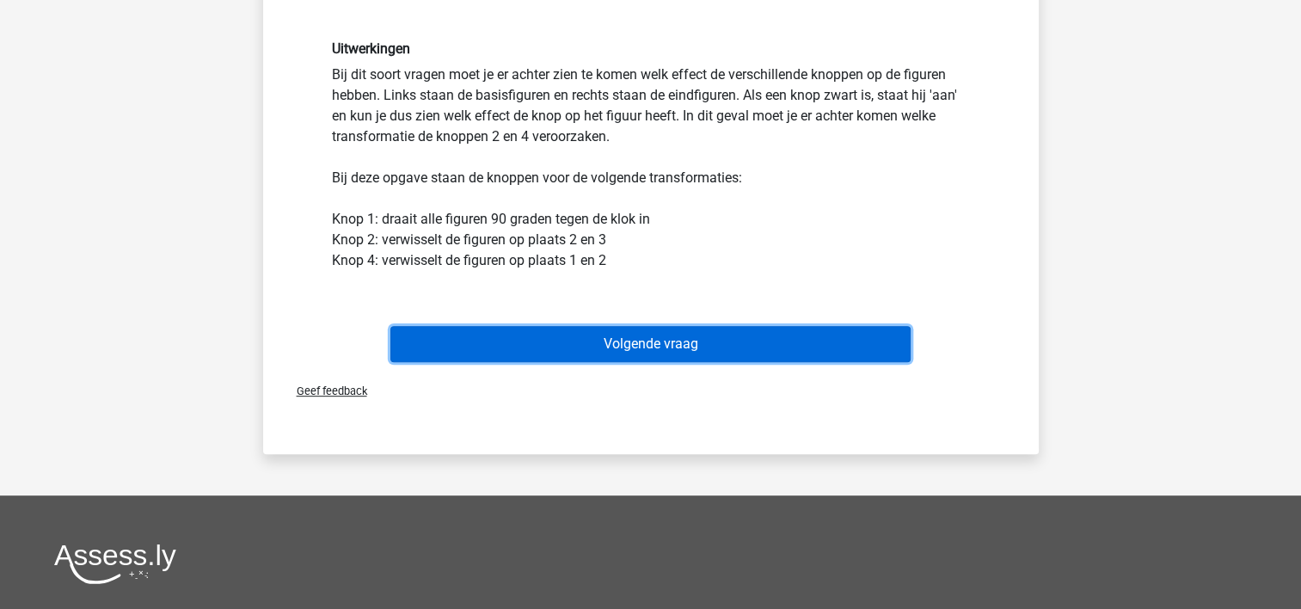
click at [698, 341] on button "Volgende vraag" at bounding box center [650, 344] width 520 height 36
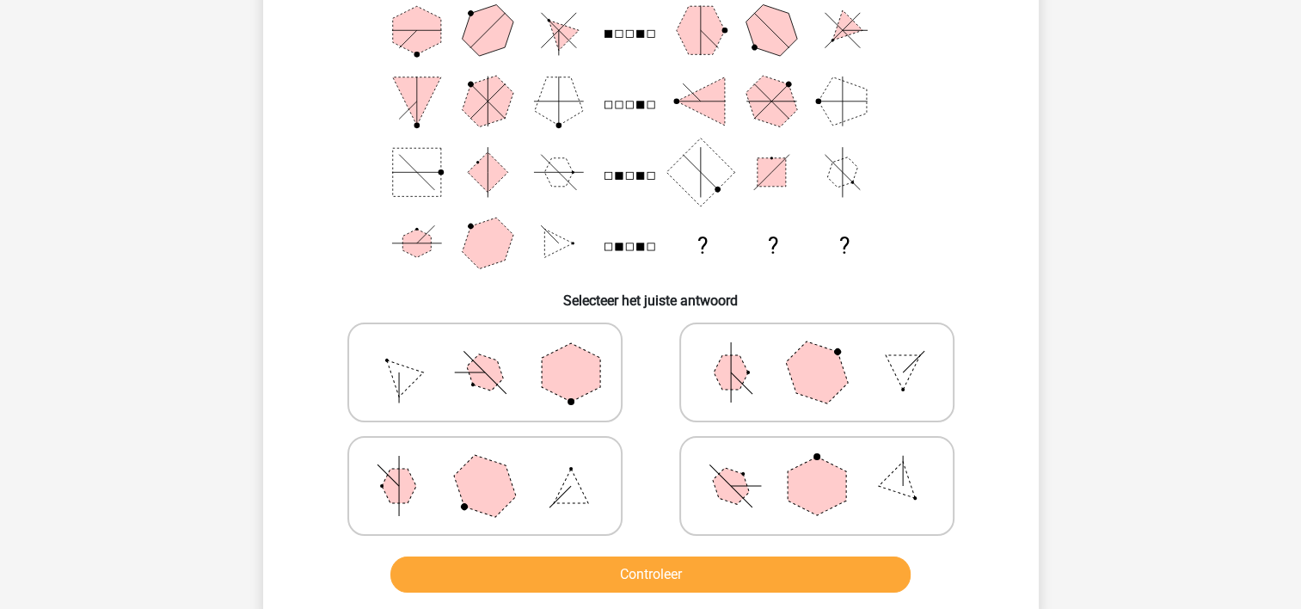
scroll to position [79, 0]
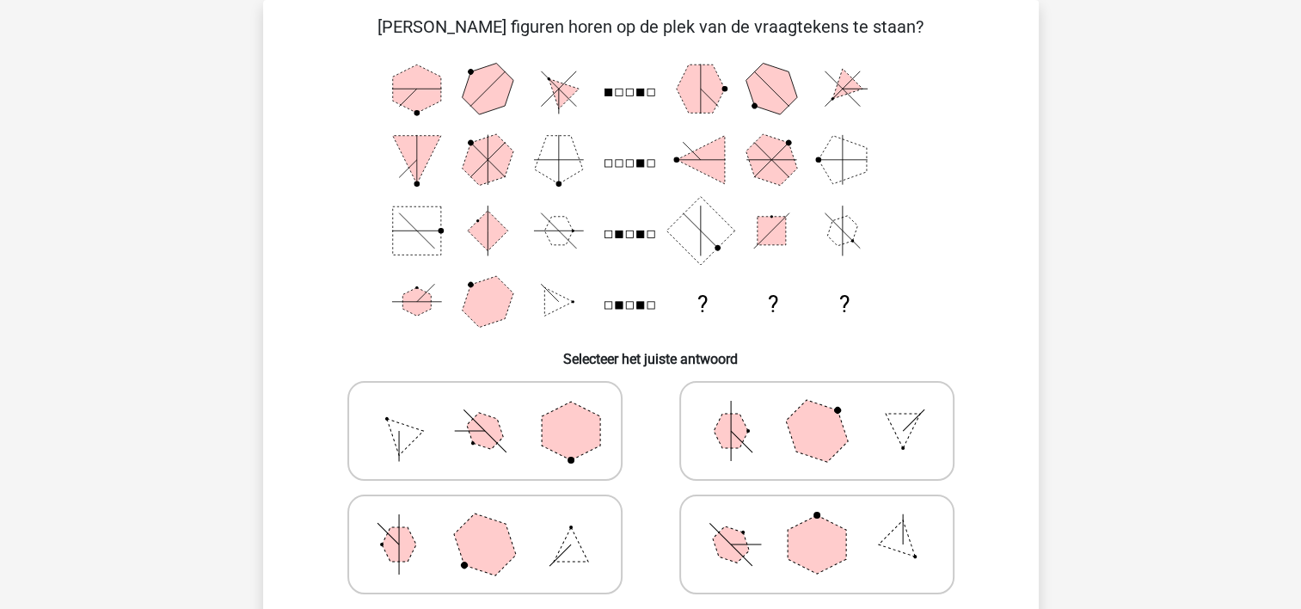
click at [483, 525] on polygon at bounding box center [484, 544] width 83 height 83
click at [485, 523] on input "radio" at bounding box center [490, 517] width 11 height 11
radio input "true"
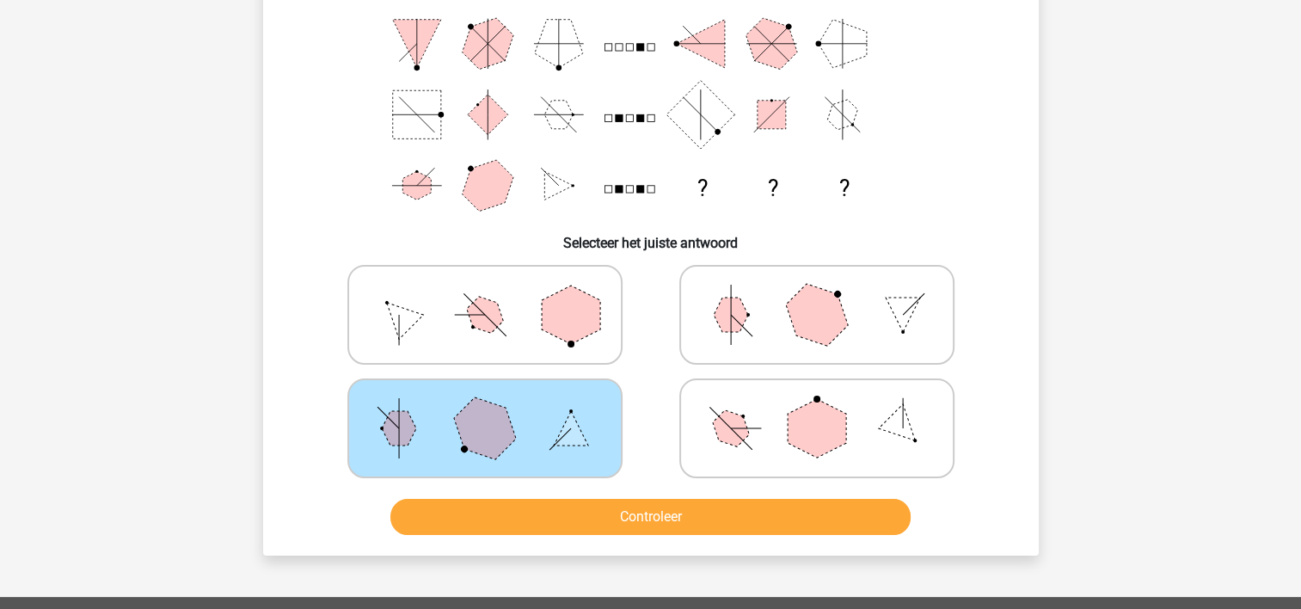
scroll to position [337, 0]
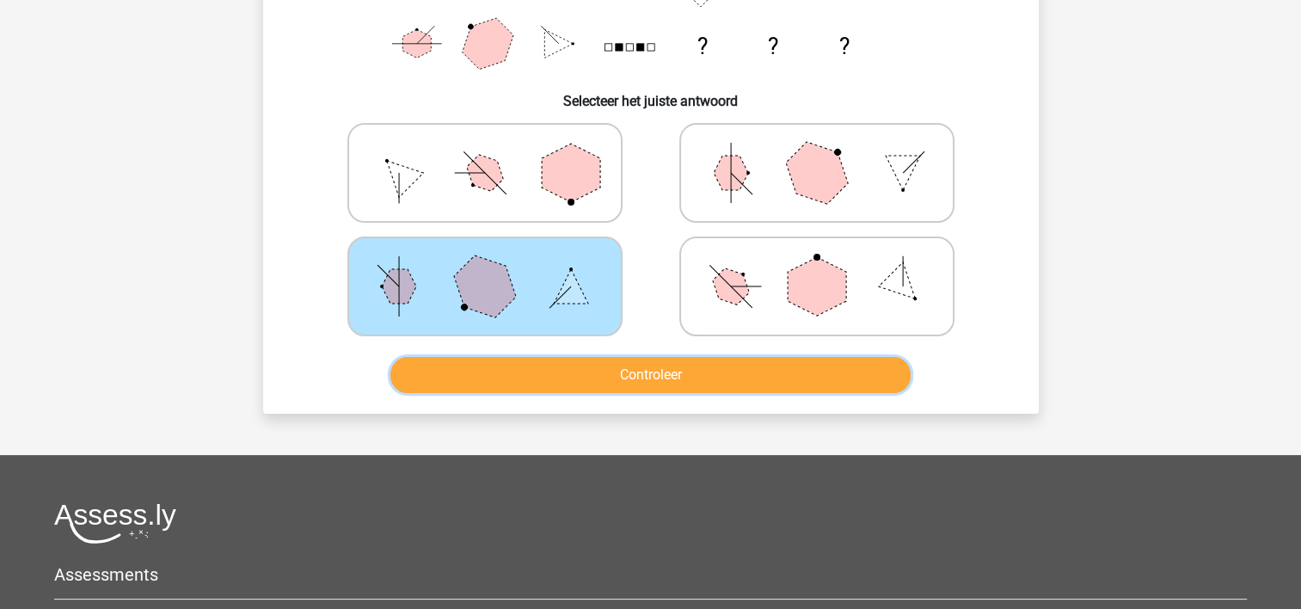
click at [585, 364] on button "Controleer" at bounding box center [650, 375] width 520 height 36
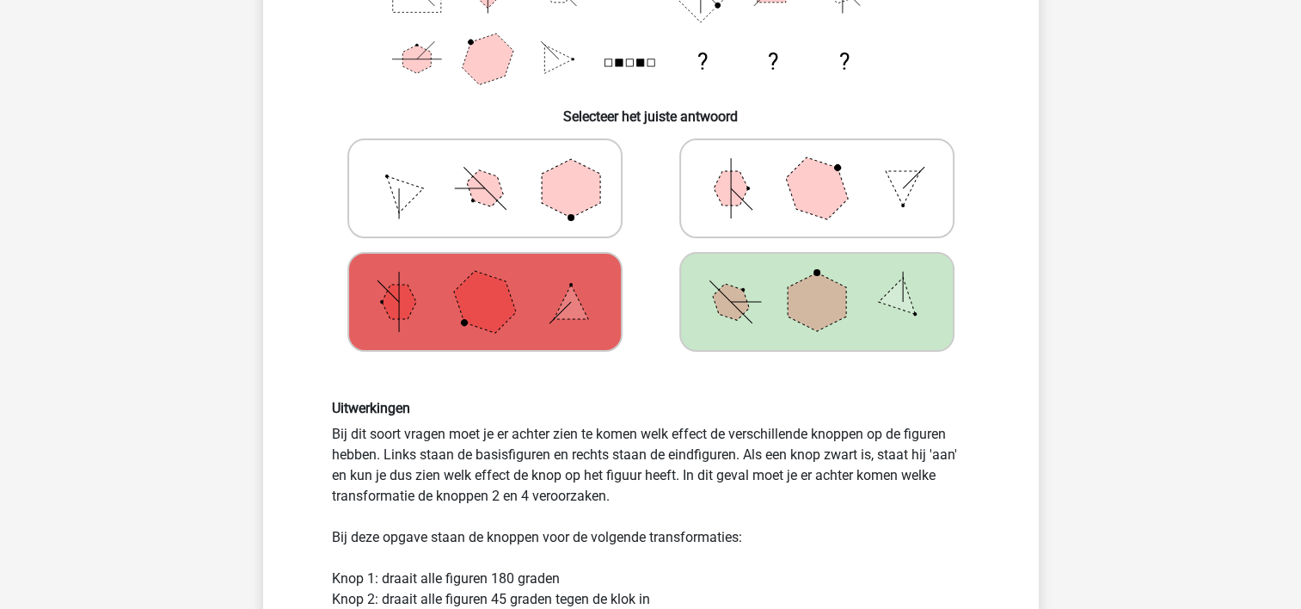
scroll to position [509, 0]
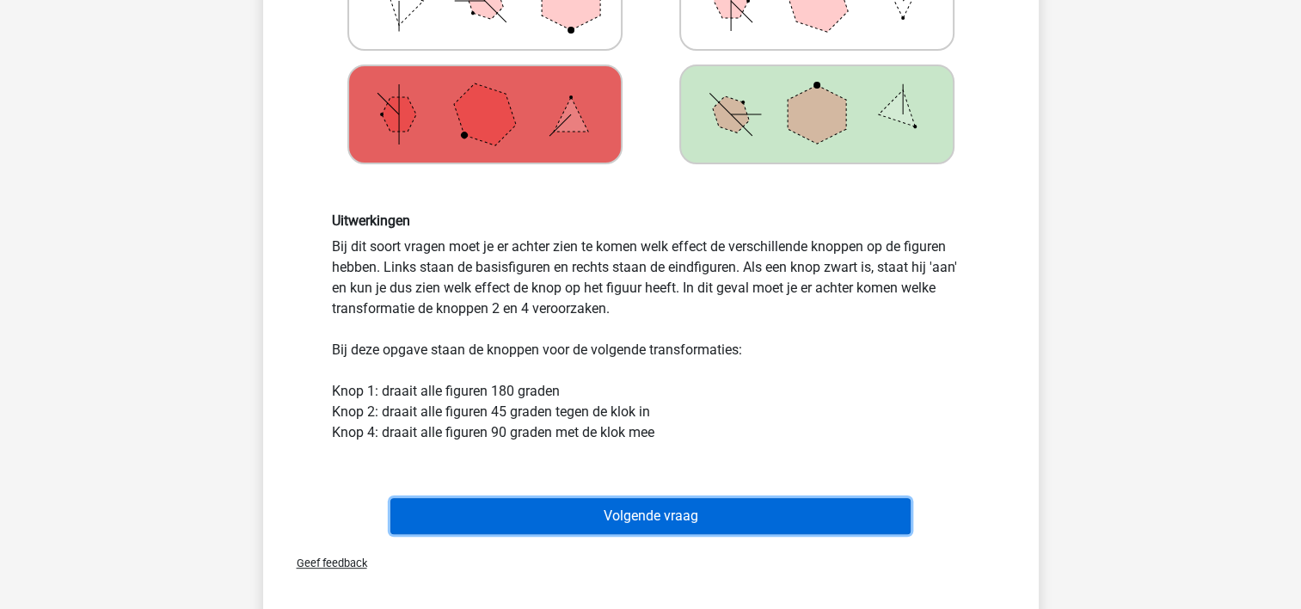
click at [701, 516] on button "Volgende vraag" at bounding box center [650, 516] width 520 height 36
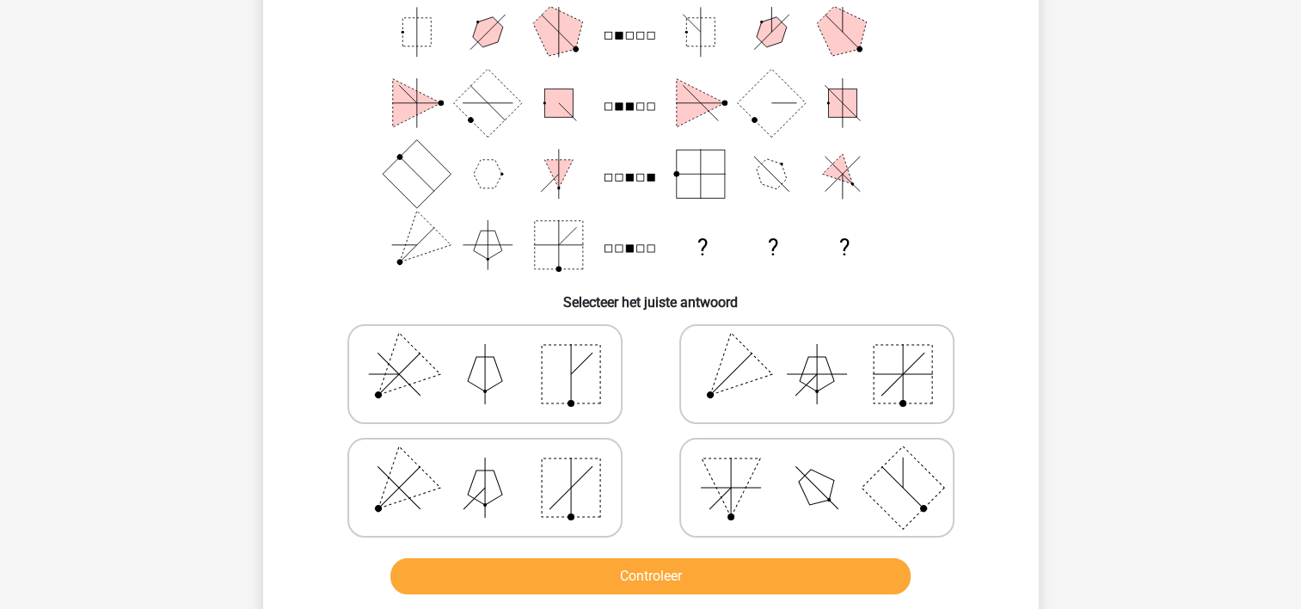
scroll to position [165, 0]
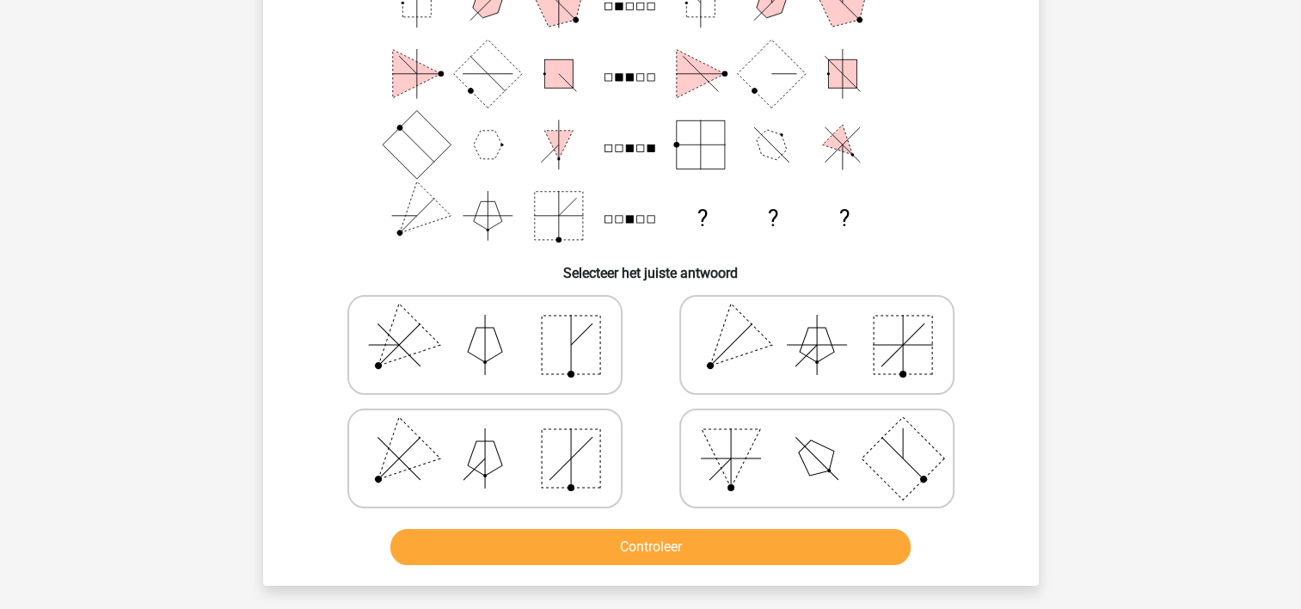
click at [896, 347] on rect at bounding box center [903, 345] width 58 height 58
click at [828, 323] on input "radio" at bounding box center [822, 317] width 11 height 11
radio input "true"
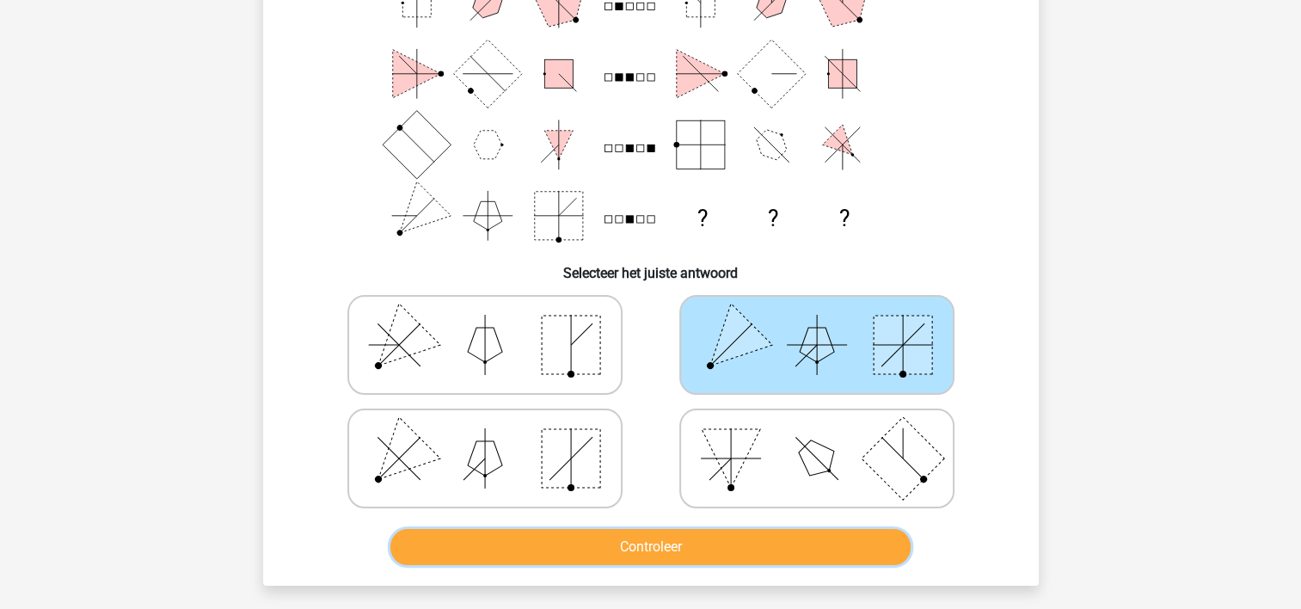
click at [851, 553] on button "Controleer" at bounding box center [650, 547] width 520 height 36
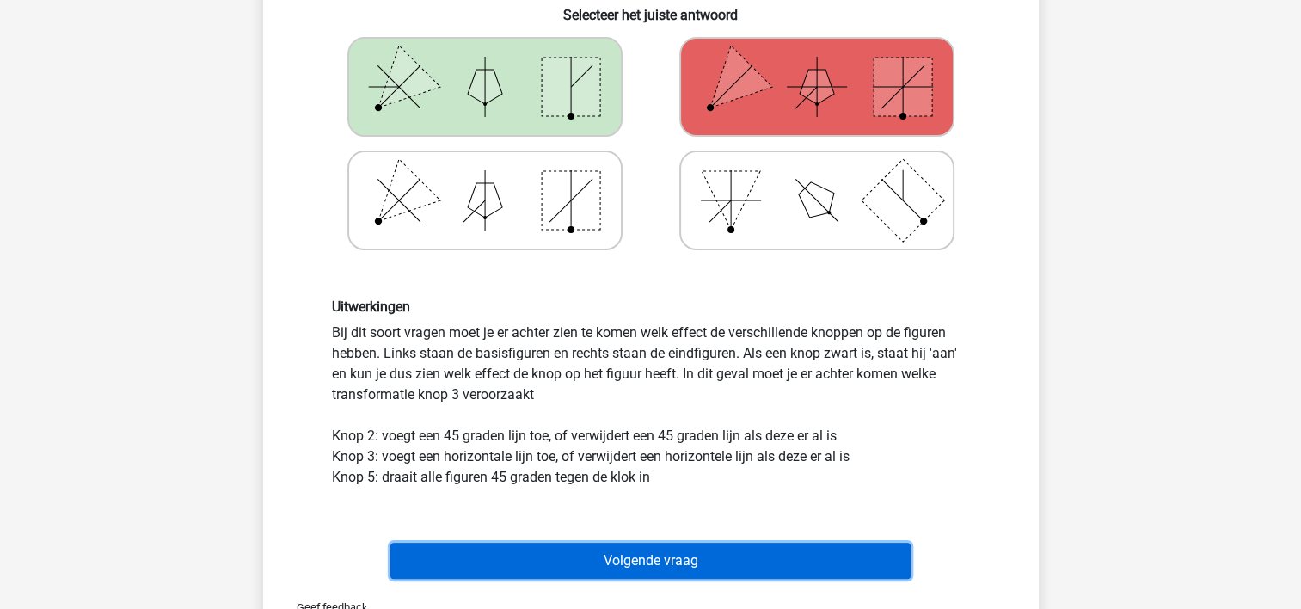
click at [811, 551] on button "Volgende vraag" at bounding box center [650, 561] width 520 height 36
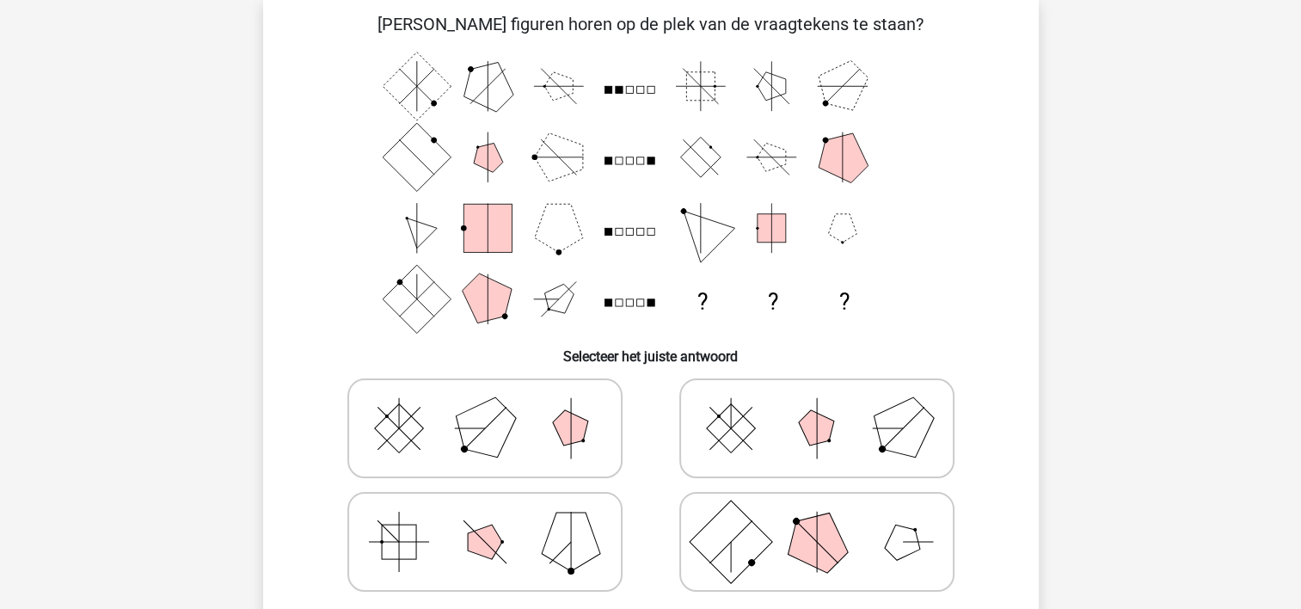
scroll to position [79, 0]
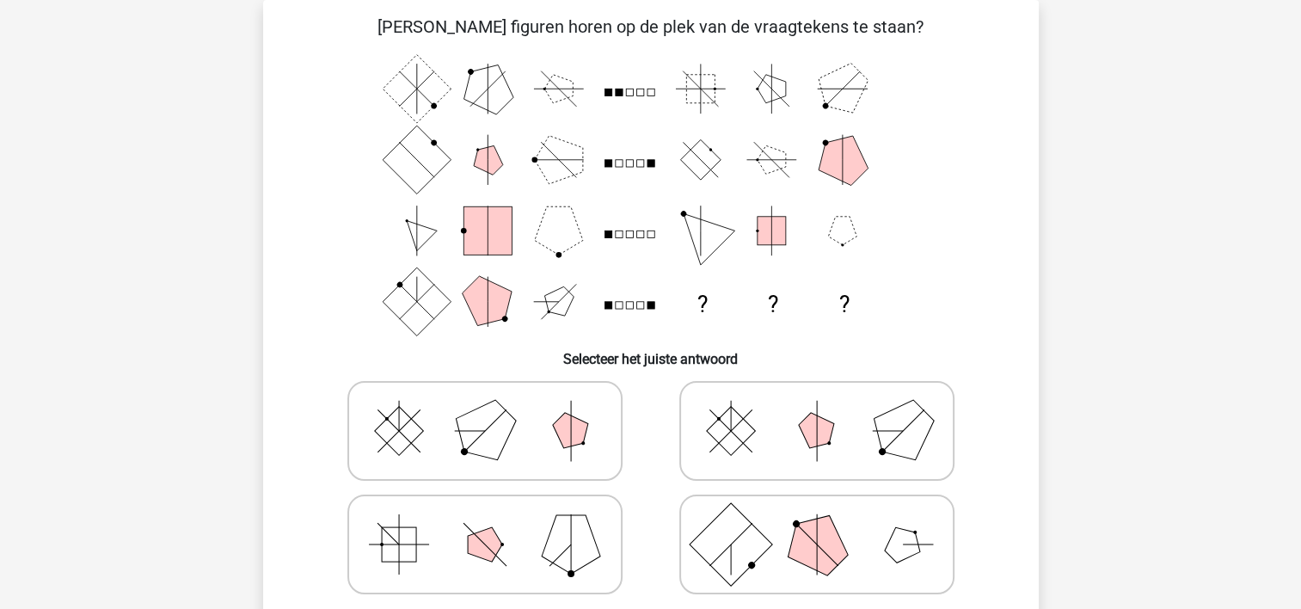
click at [549, 521] on icon at bounding box center [485, 544] width 258 height 86
click at [496, 521] on input "radio" at bounding box center [490, 517] width 11 height 11
radio input "true"
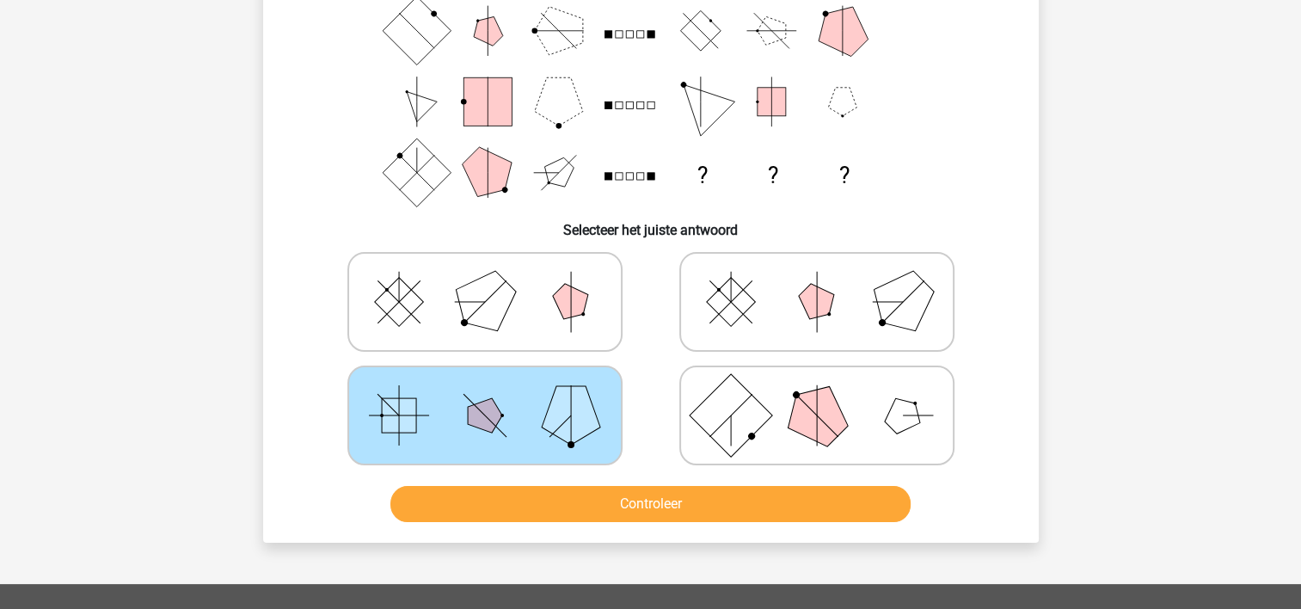
scroll to position [251, 0]
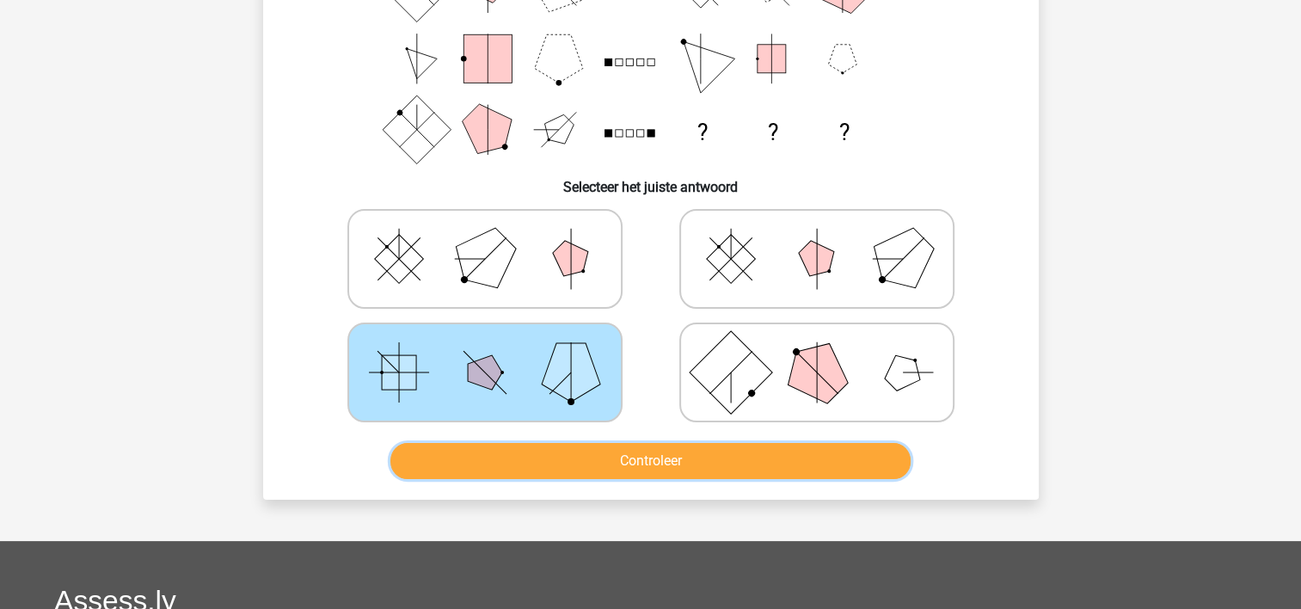
click at [587, 454] on button "Controleer" at bounding box center [650, 461] width 520 height 36
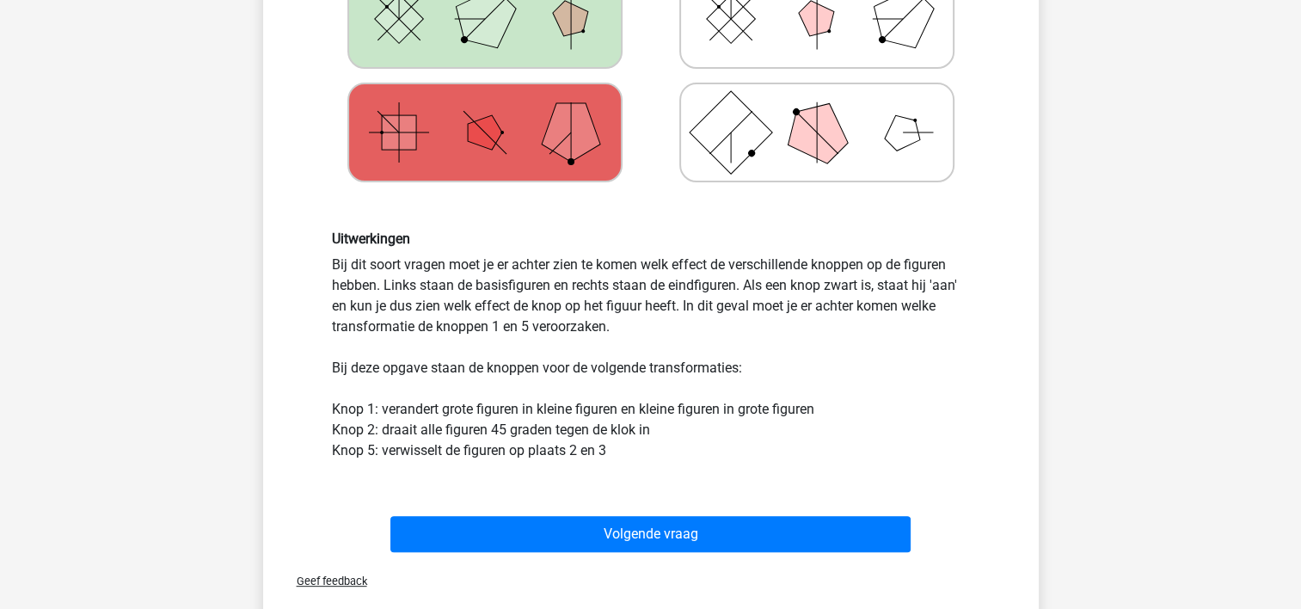
scroll to position [595, 0]
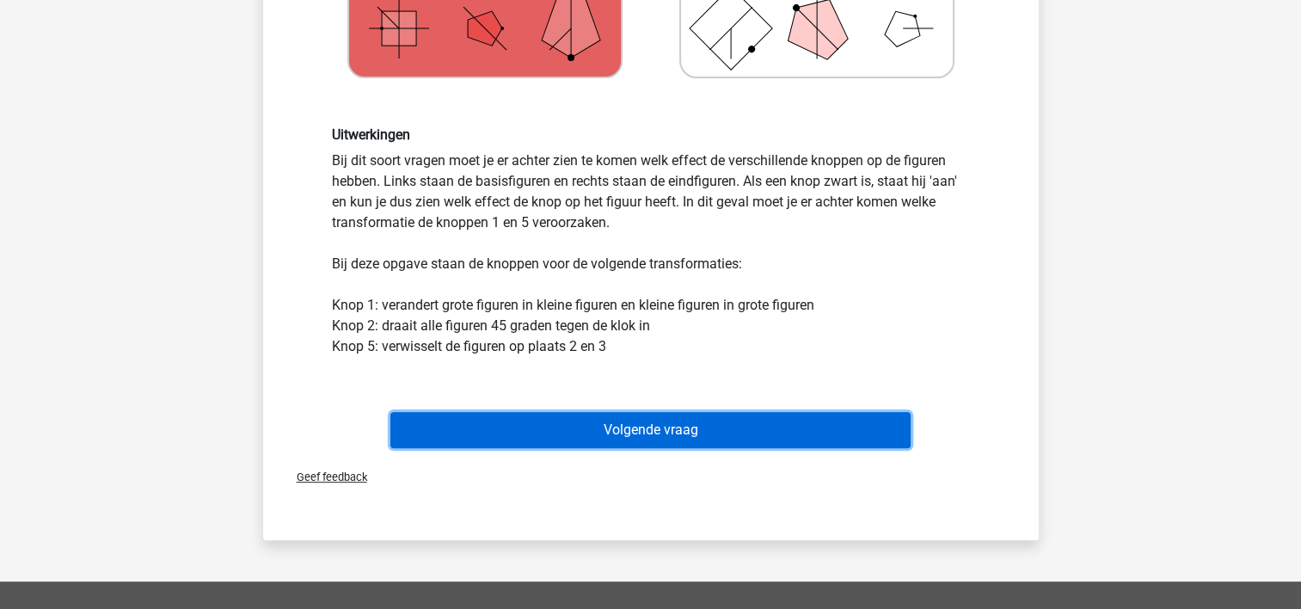
click at [590, 423] on button "Volgende vraag" at bounding box center [650, 430] width 520 height 36
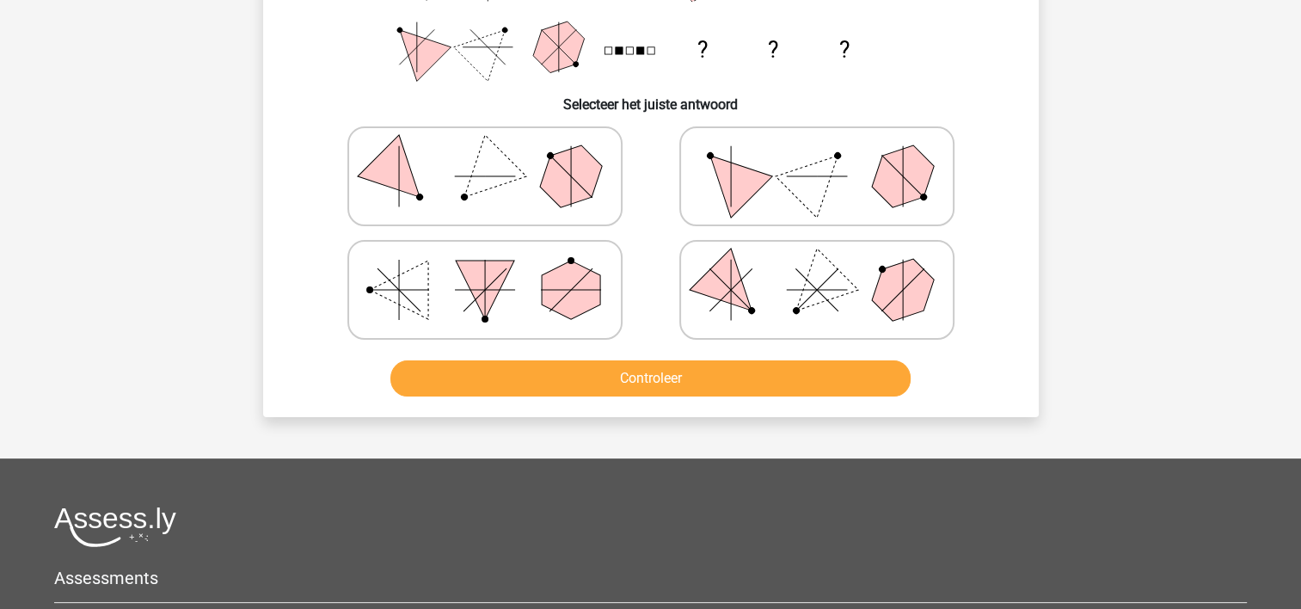
scroll to position [337, 0]
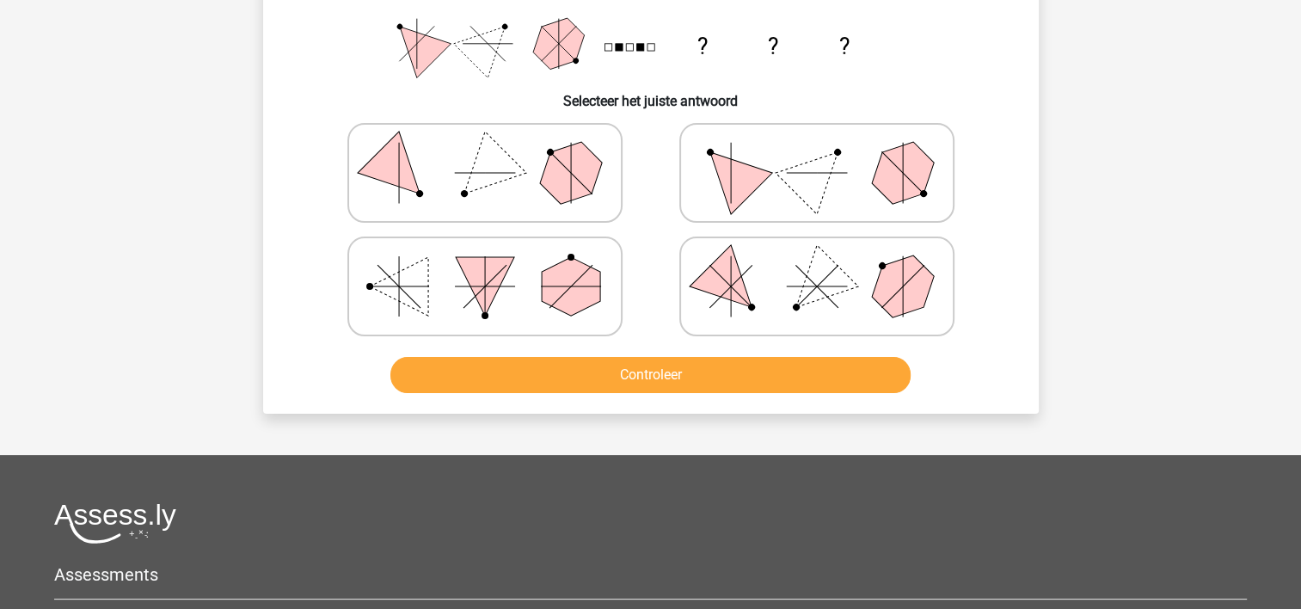
drag, startPoint x: 784, startPoint y: 184, endPoint x: 800, endPoint y: 267, distance: 84.0
click at [788, 189] on icon at bounding box center [817, 173] width 258 height 86
click at [817, 151] on input "radio" at bounding box center [822, 145] width 11 height 11
radio input "true"
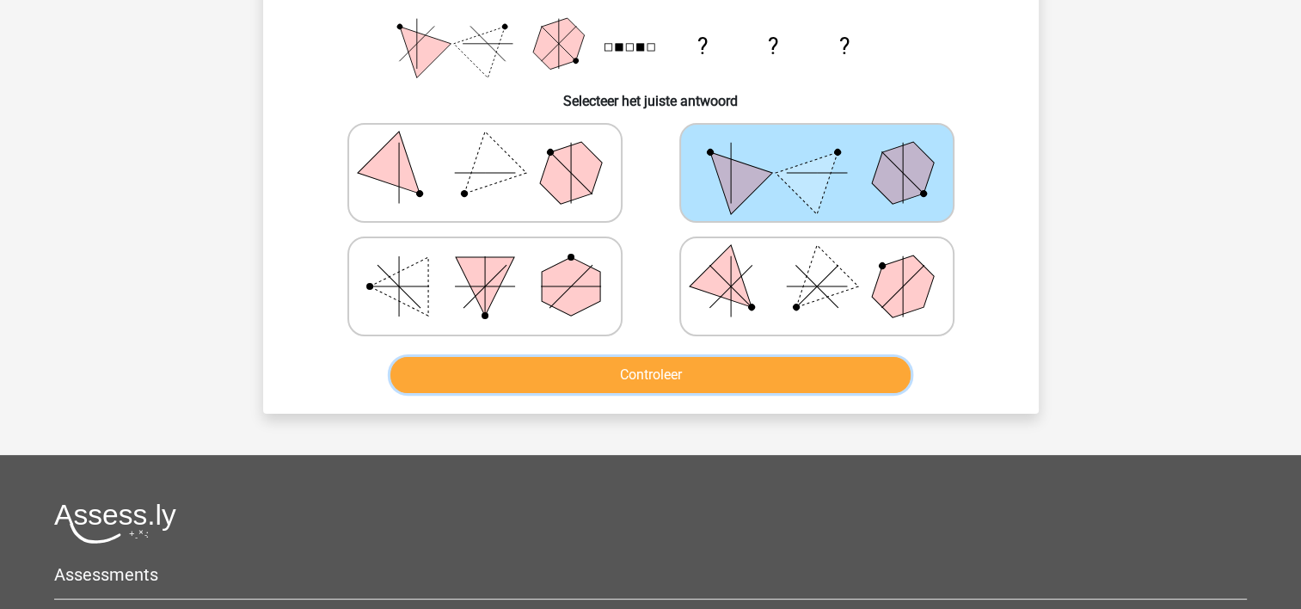
click at [740, 366] on button "Controleer" at bounding box center [650, 375] width 520 height 36
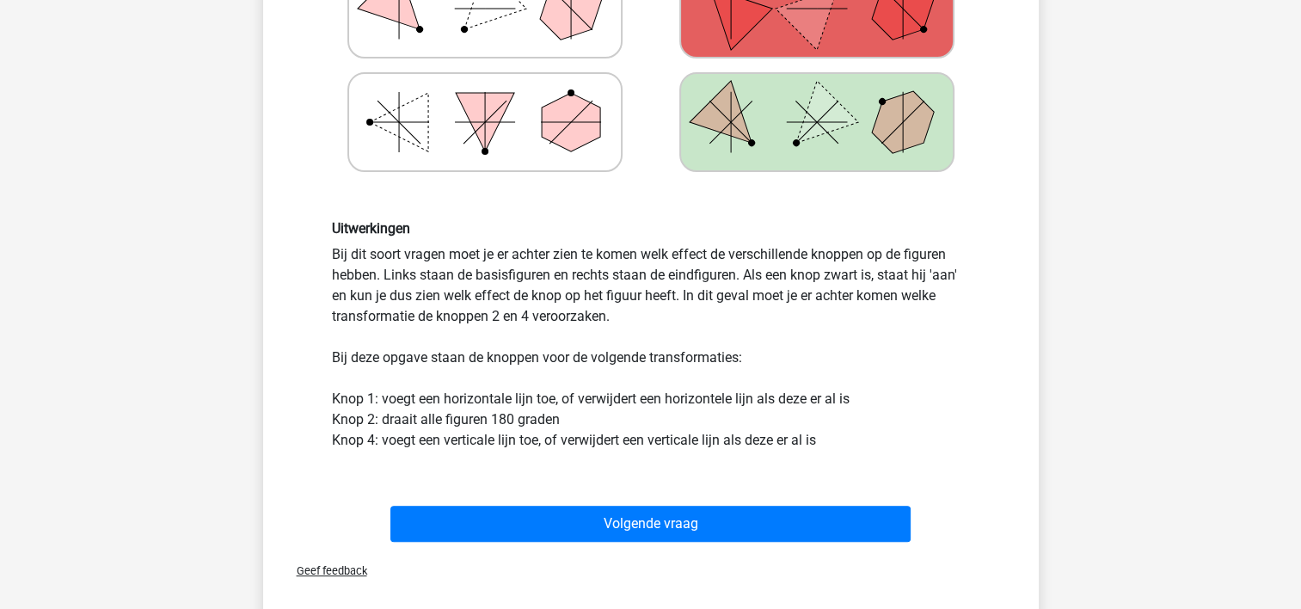
scroll to position [509, 0]
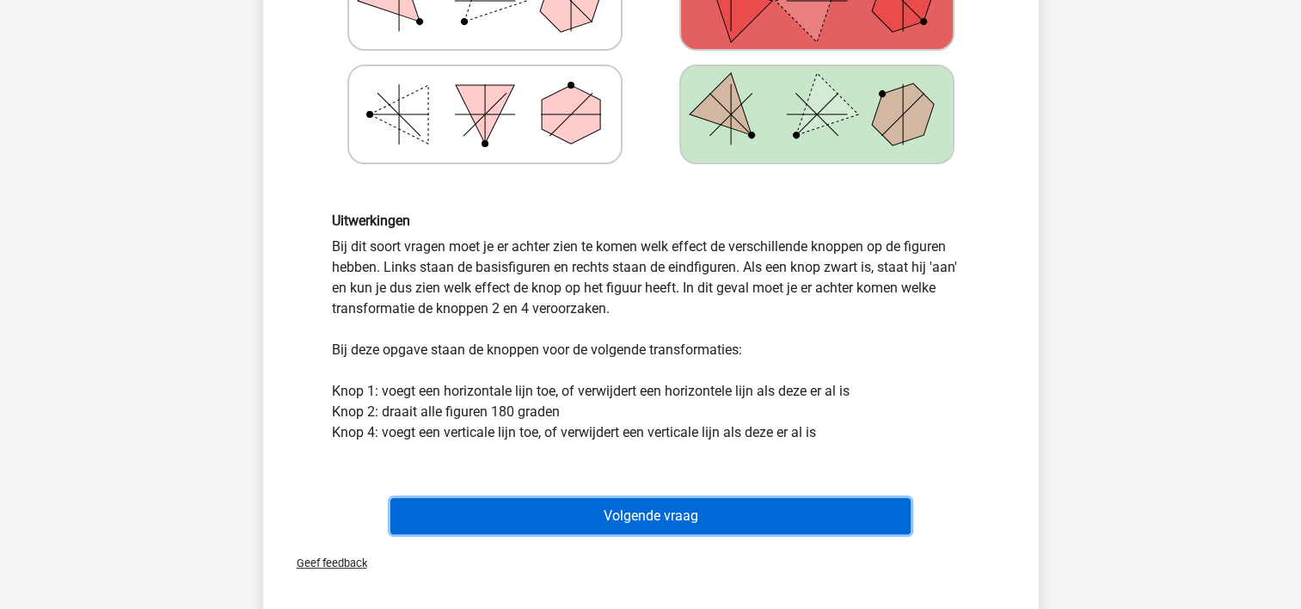
click at [673, 510] on button "Volgende vraag" at bounding box center [650, 516] width 520 height 36
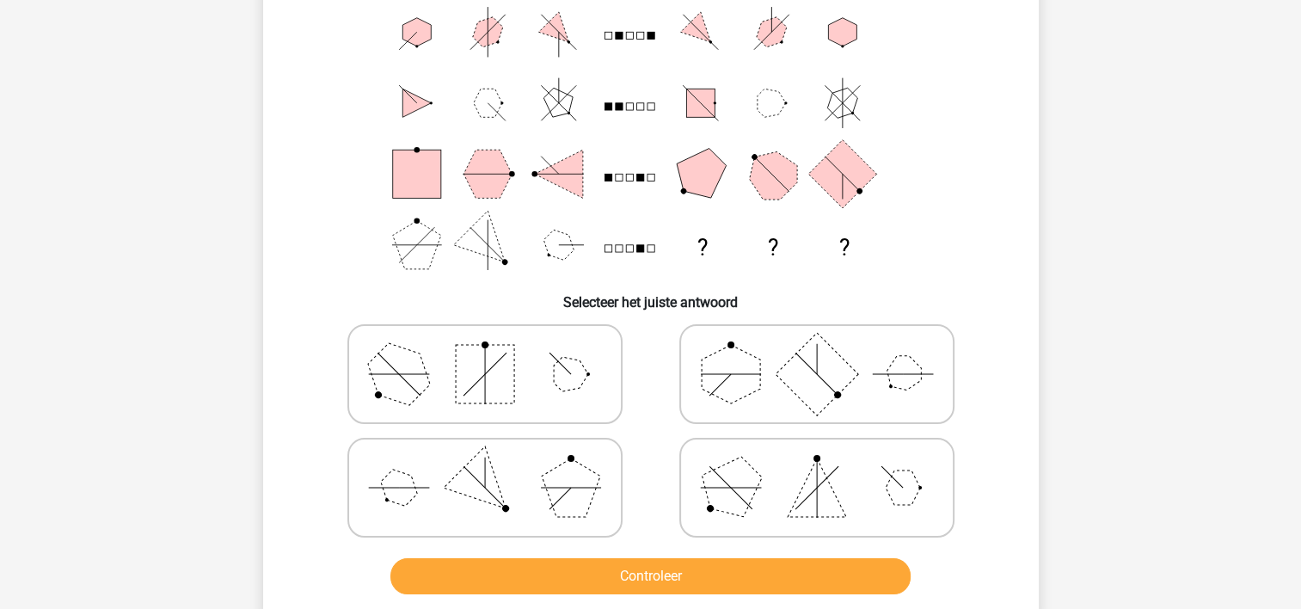
scroll to position [165, 0]
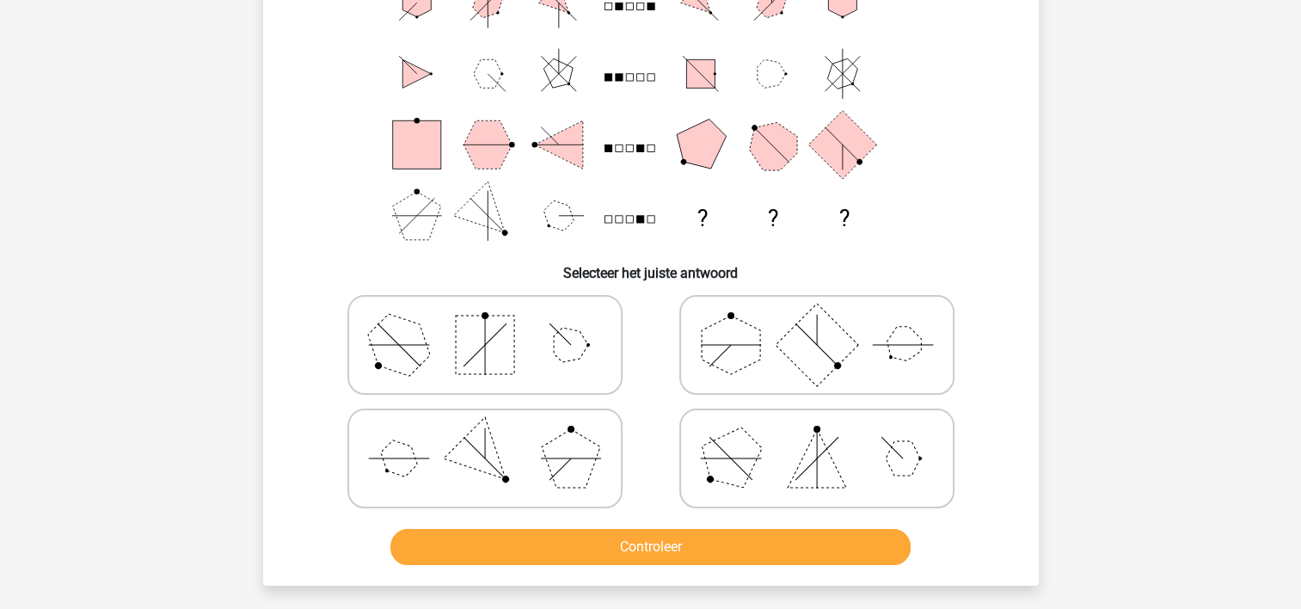
click at [791, 344] on rect at bounding box center [816, 345] width 83 height 83
click at [817, 323] on input "radio" at bounding box center [822, 317] width 11 height 11
radio input "true"
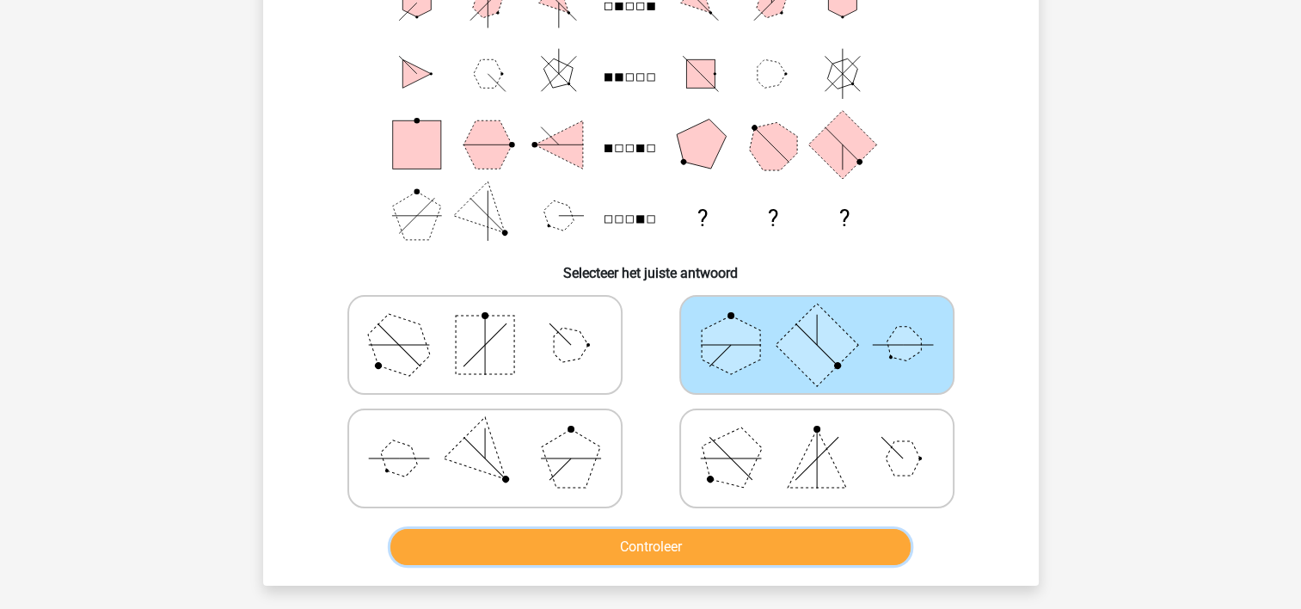
click at [724, 550] on button "Controleer" at bounding box center [650, 547] width 520 height 36
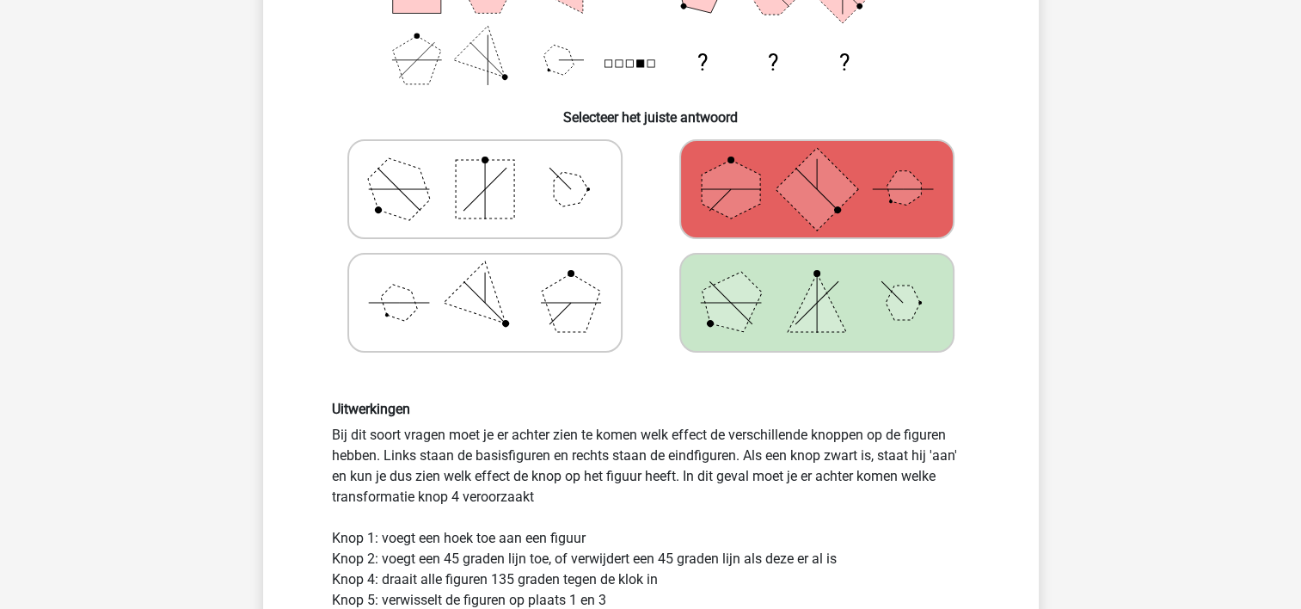
scroll to position [423, 0]
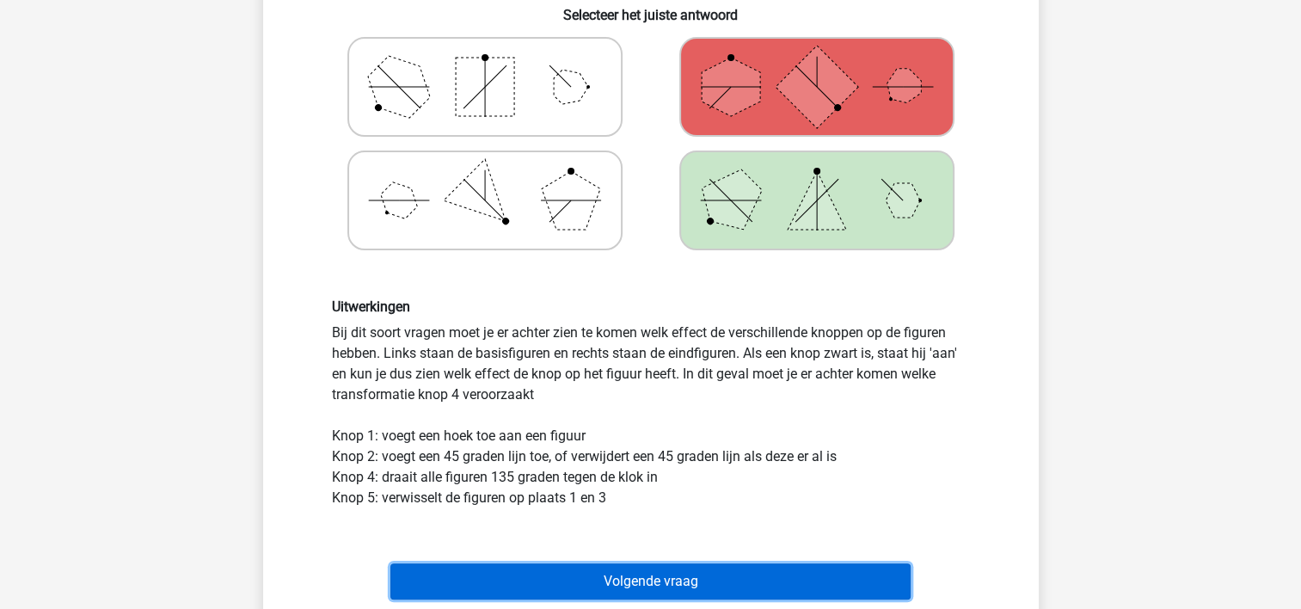
click at [742, 574] on button "Volgende vraag" at bounding box center [650, 581] width 520 height 36
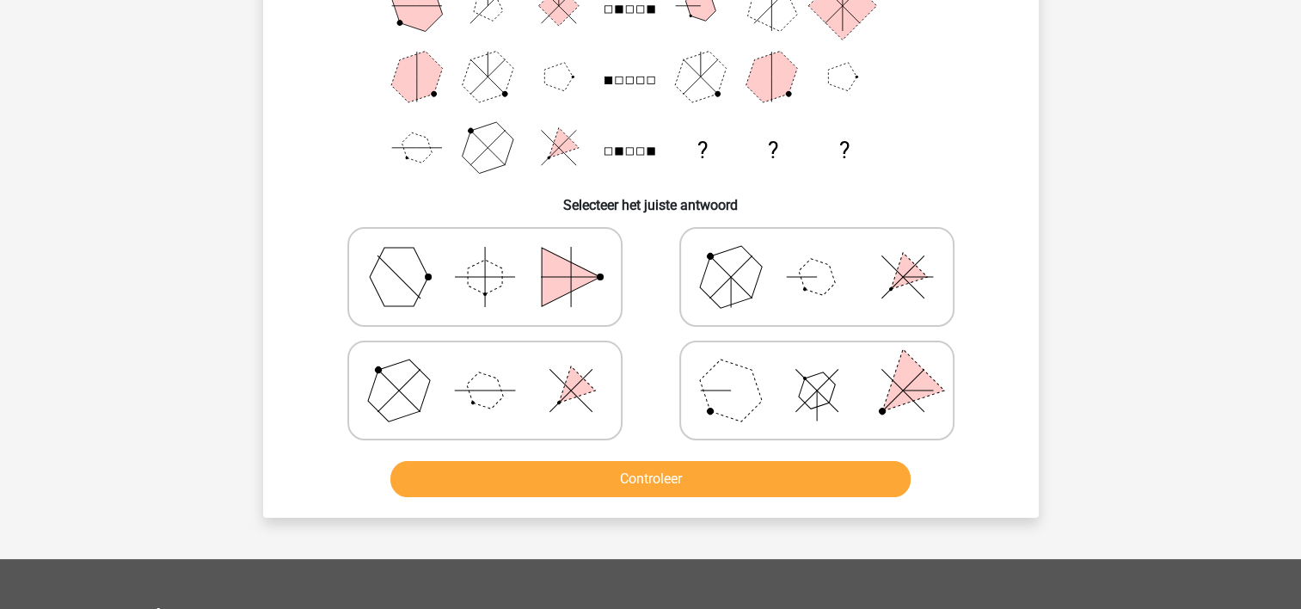
scroll to position [251, 0]
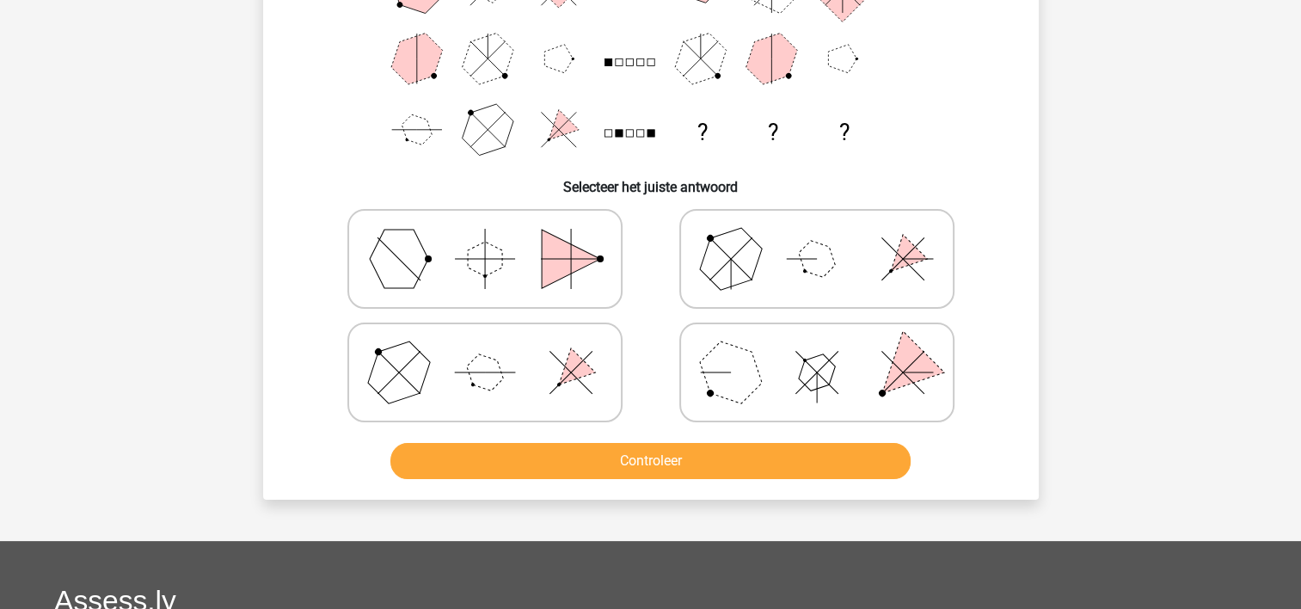
drag, startPoint x: 420, startPoint y: 375, endPoint x: 464, endPoint y: 406, distance: 53.7
click at [420, 374] on polygon at bounding box center [398, 372] width 83 height 83
click at [485, 351] on input "radio" at bounding box center [490, 345] width 11 height 11
radio input "true"
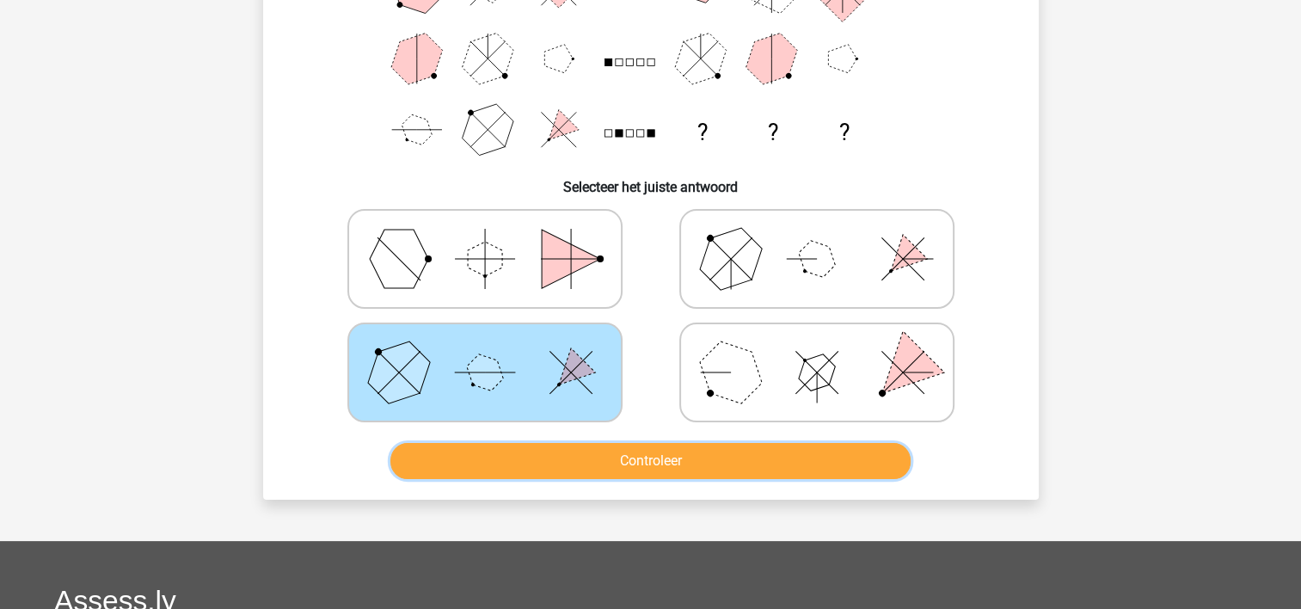
click at [475, 447] on button "Controleer" at bounding box center [650, 461] width 520 height 36
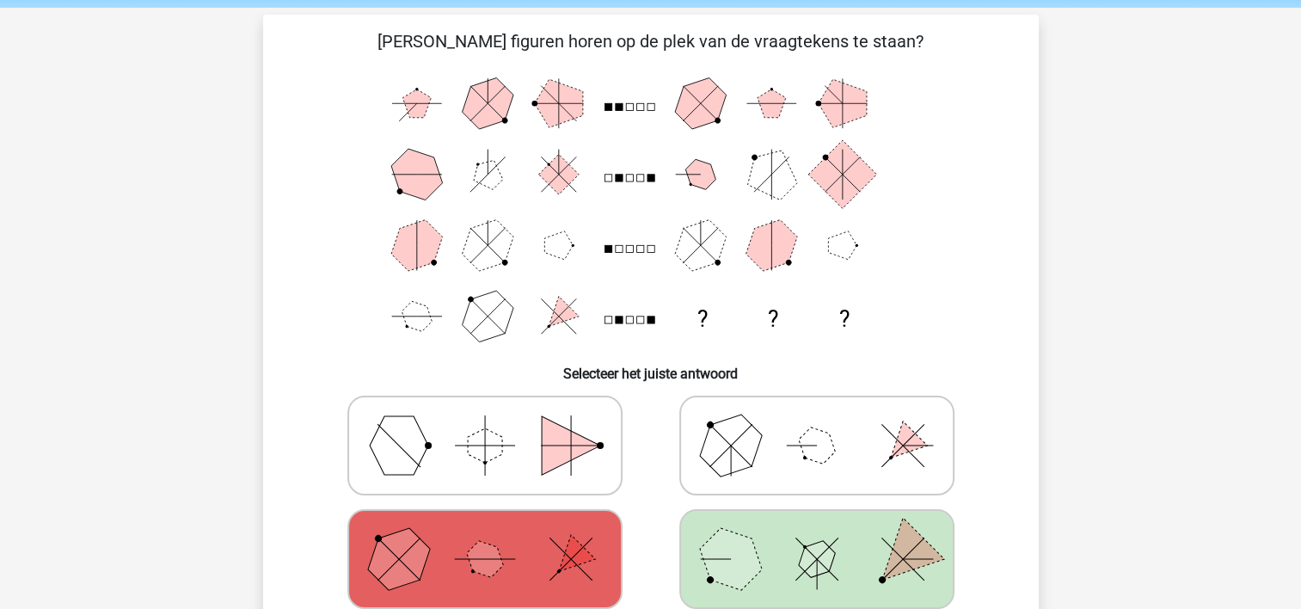
scroll to position [0, 0]
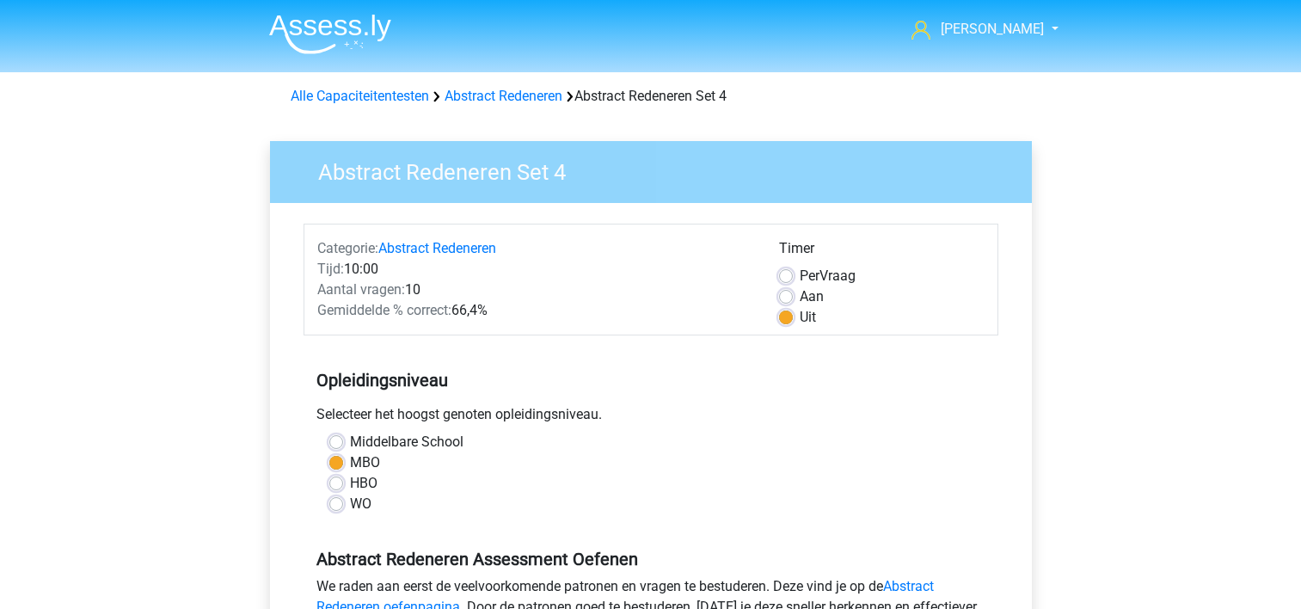
scroll to position [344, 0]
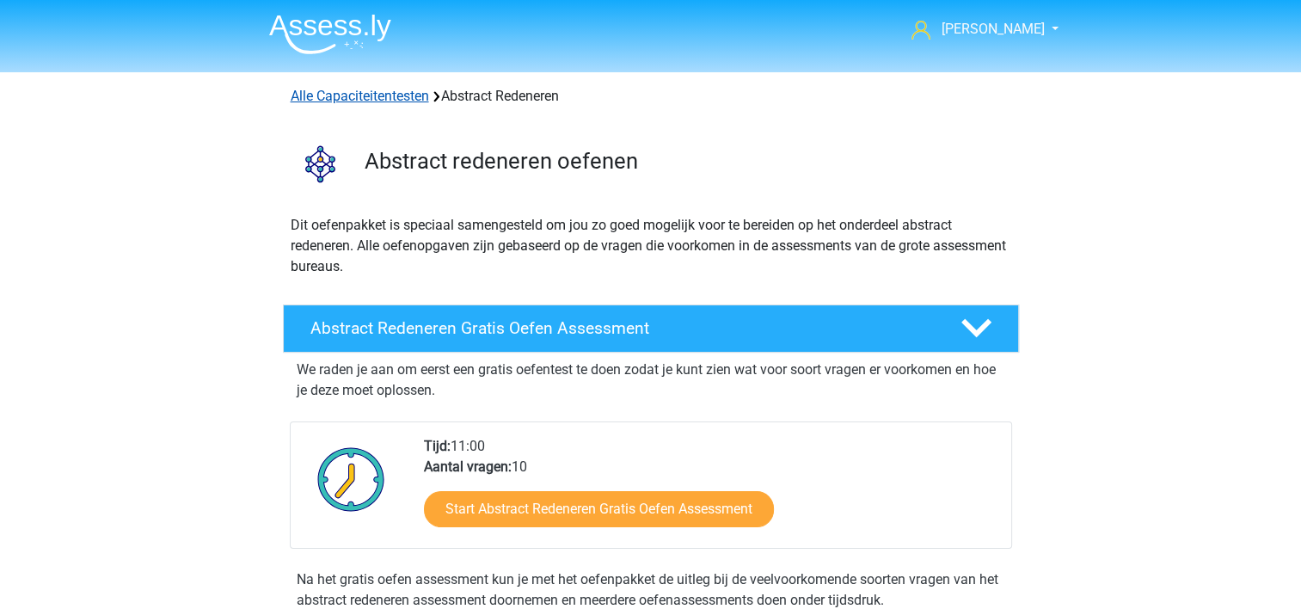
click at [382, 96] on link "Alle Capaciteitentesten" at bounding box center [360, 96] width 138 height 16
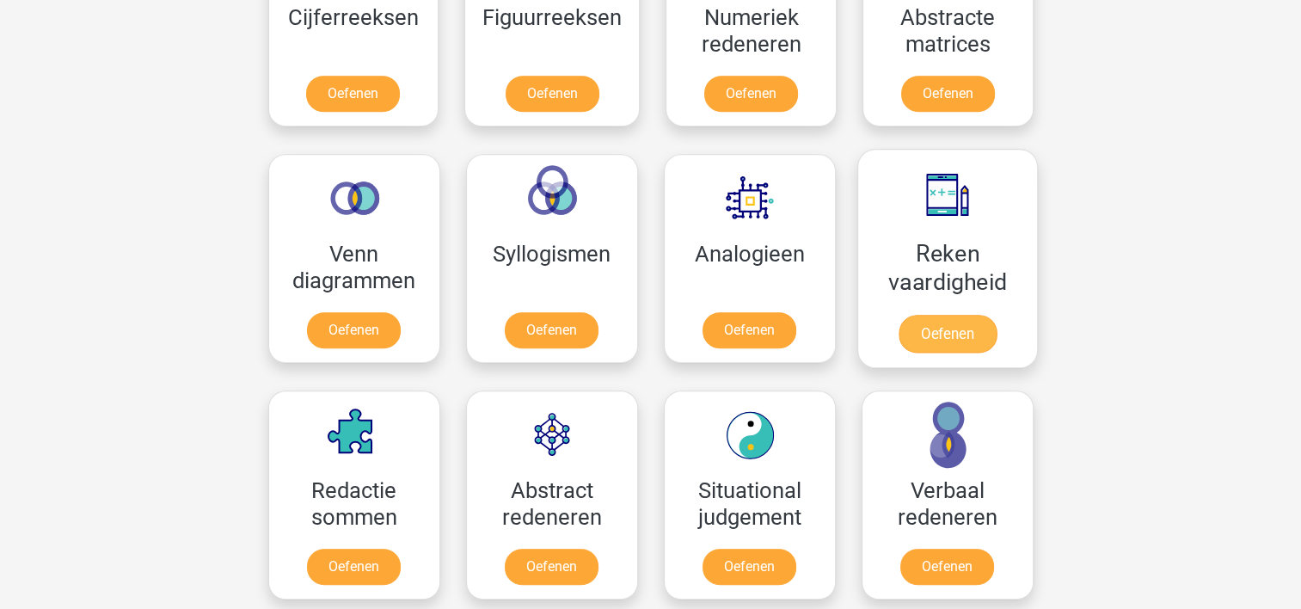
scroll to position [987, 0]
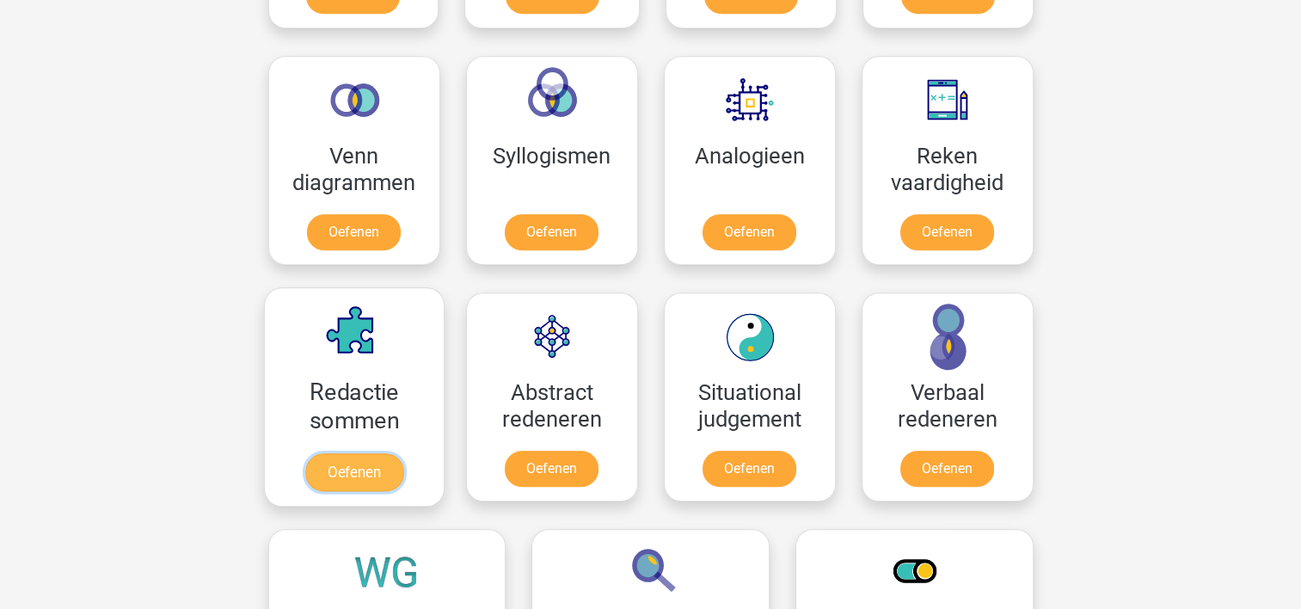
click at [357, 458] on link "Oefenen" at bounding box center [353, 472] width 98 height 38
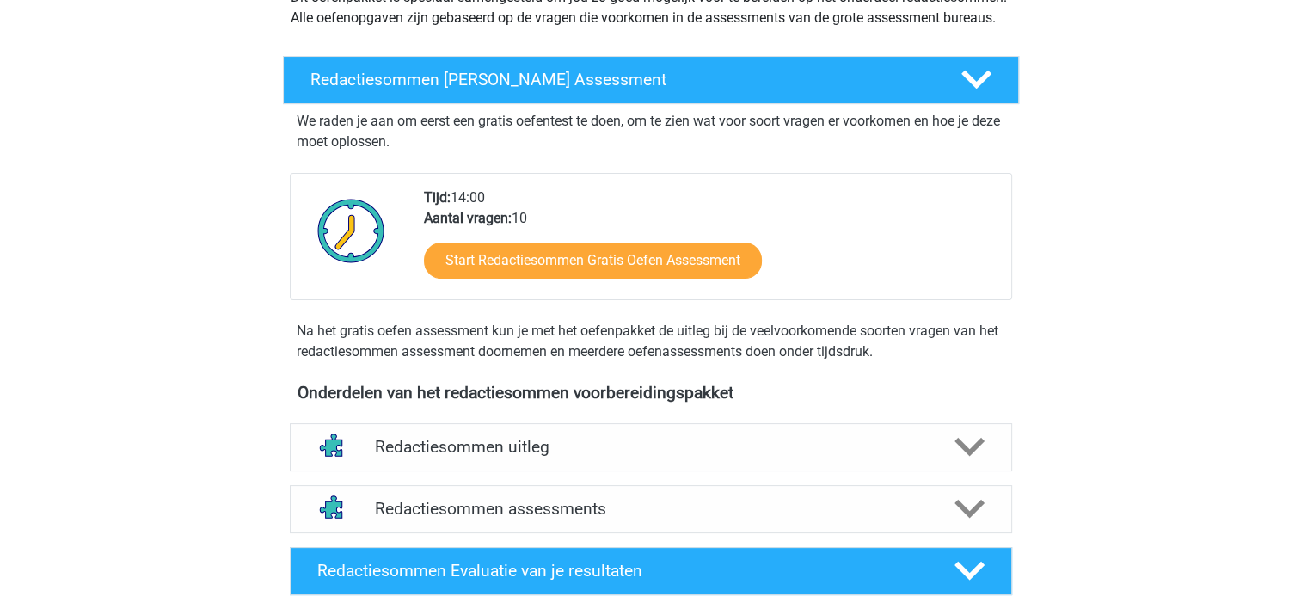
scroll to position [258, 0]
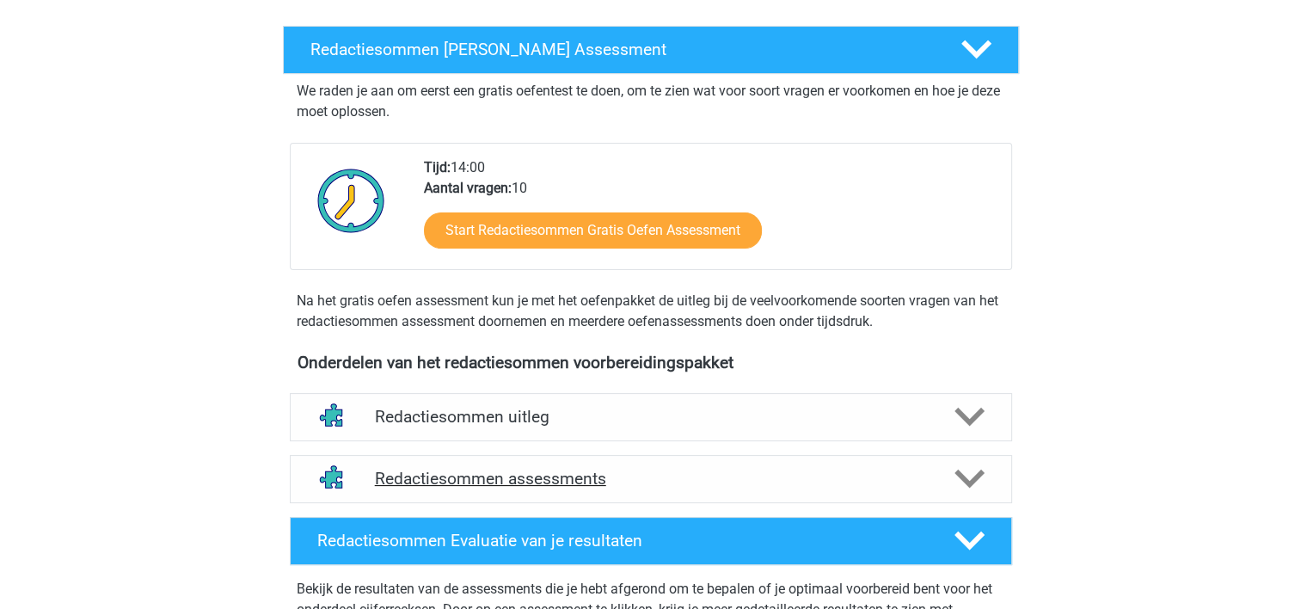
click at [571, 489] on h4 "Redactiesommen assessments" at bounding box center [651, 479] width 552 height 20
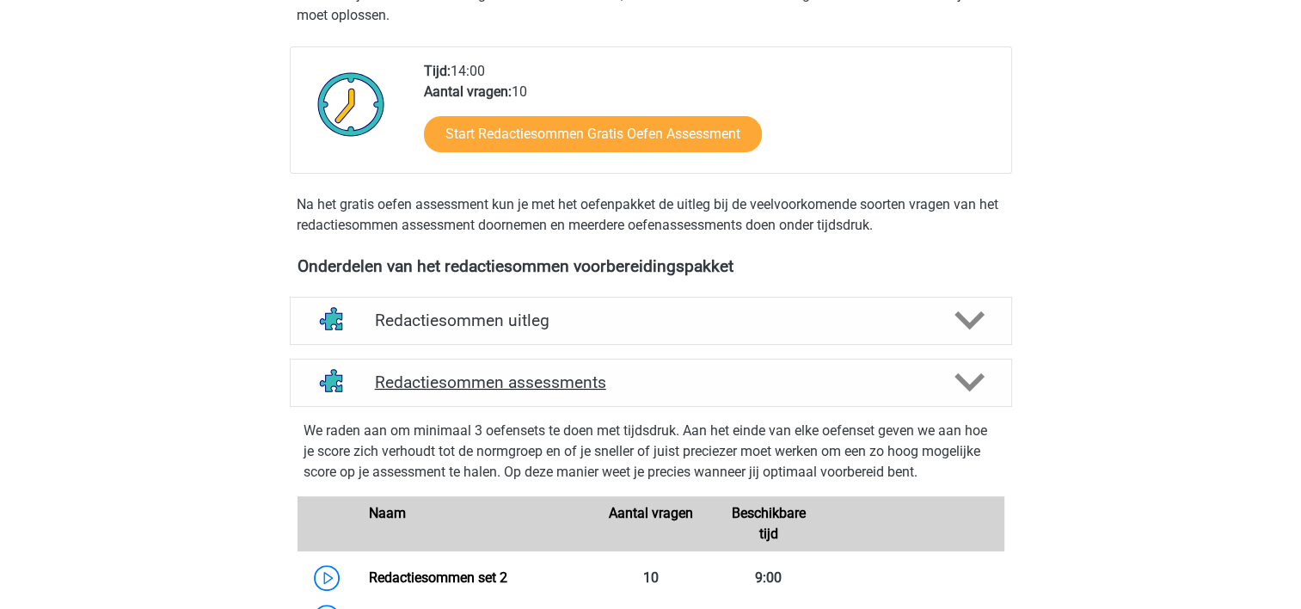
scroll to position [516, 0]
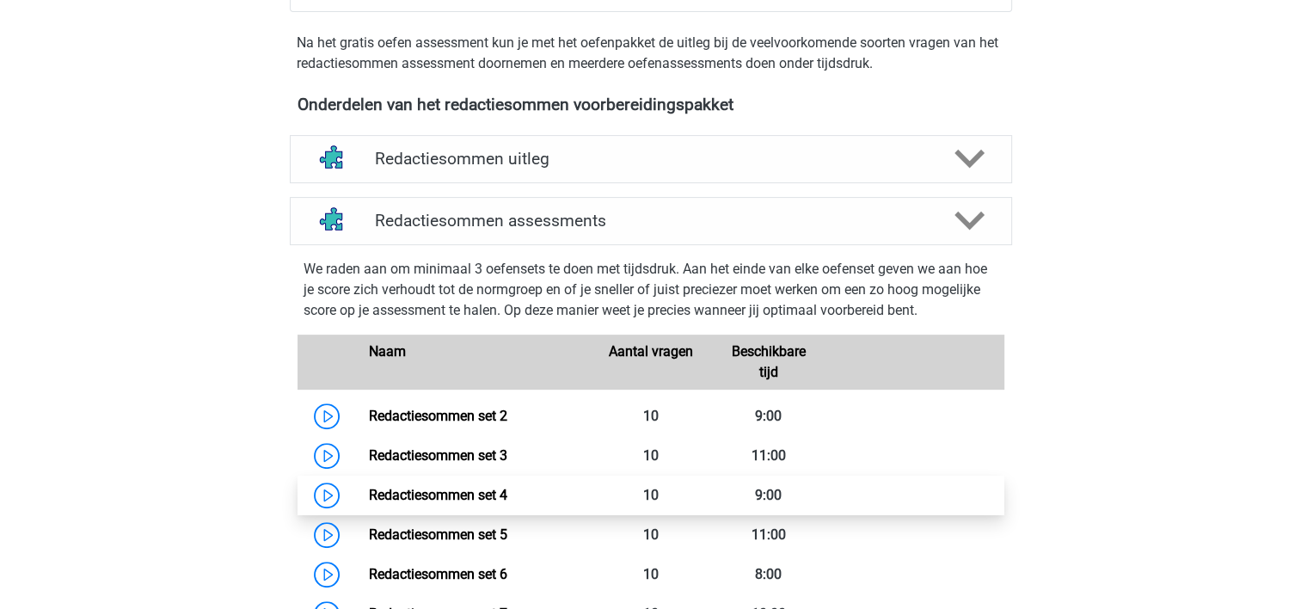
click at [484, 503] on link "Redactiesommen set 4" at bounding box center [438, 495] width 138 height 16
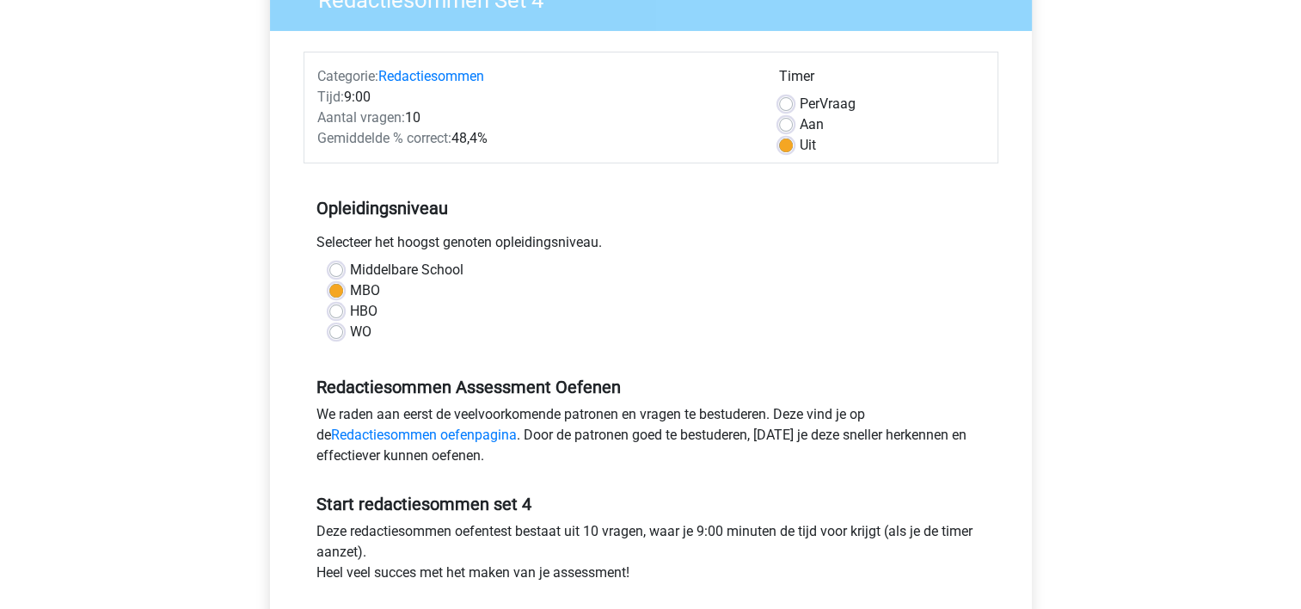
scroll to position [258, 0]
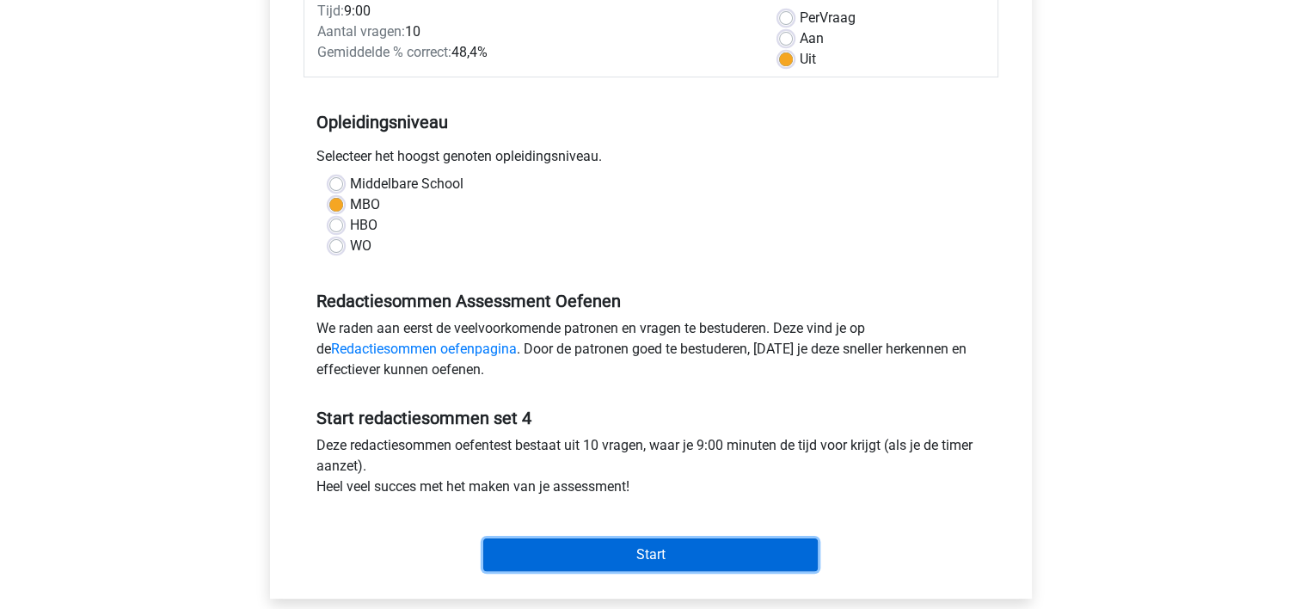
click at [550, 551] on input "Start" at bounding box center [650, 554] width 335 height 33
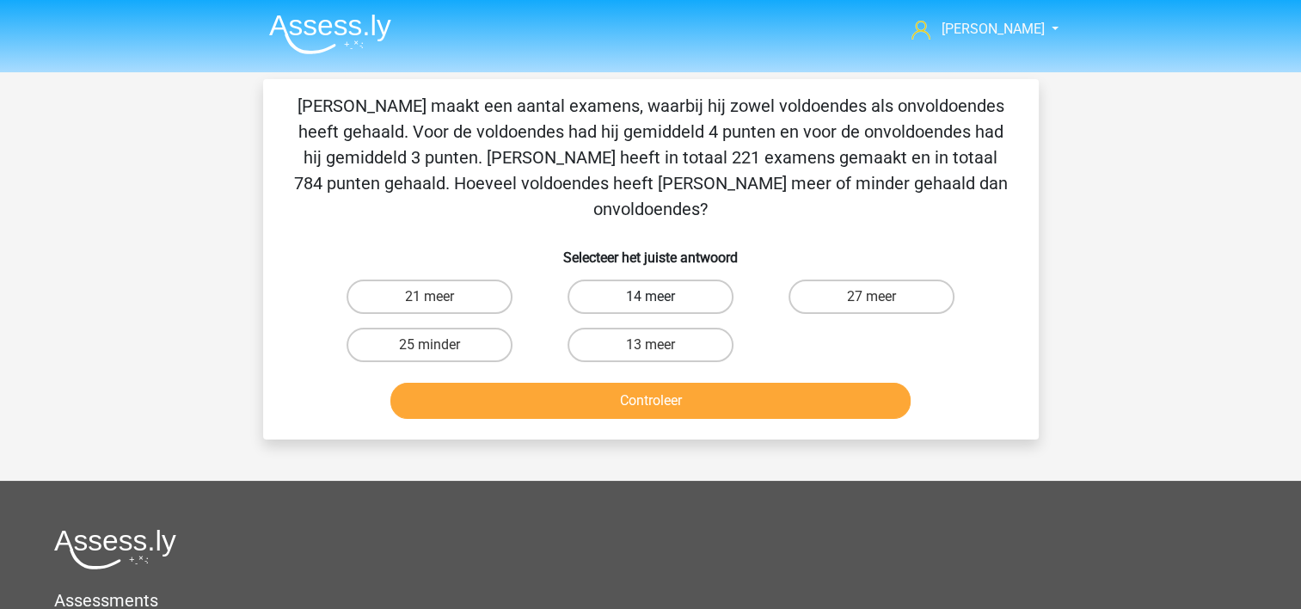
click at [708, 280] on label "14 meer" at bounding box center [651, 297] width 166 height 34
click at [661, 297] on input "14 meer" at bounding box center [655, 302] width 11 height 11
radio input "true"
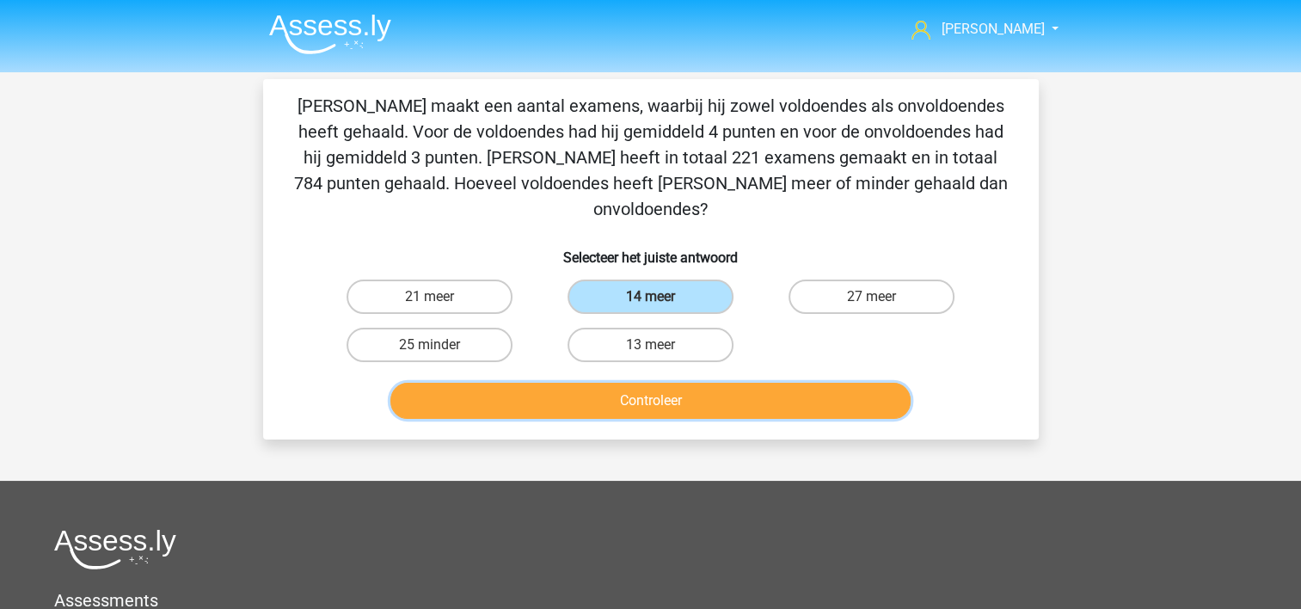
click at [707, 383] on button "Controleer" at bounding box center [650, 401] width 520 height 36
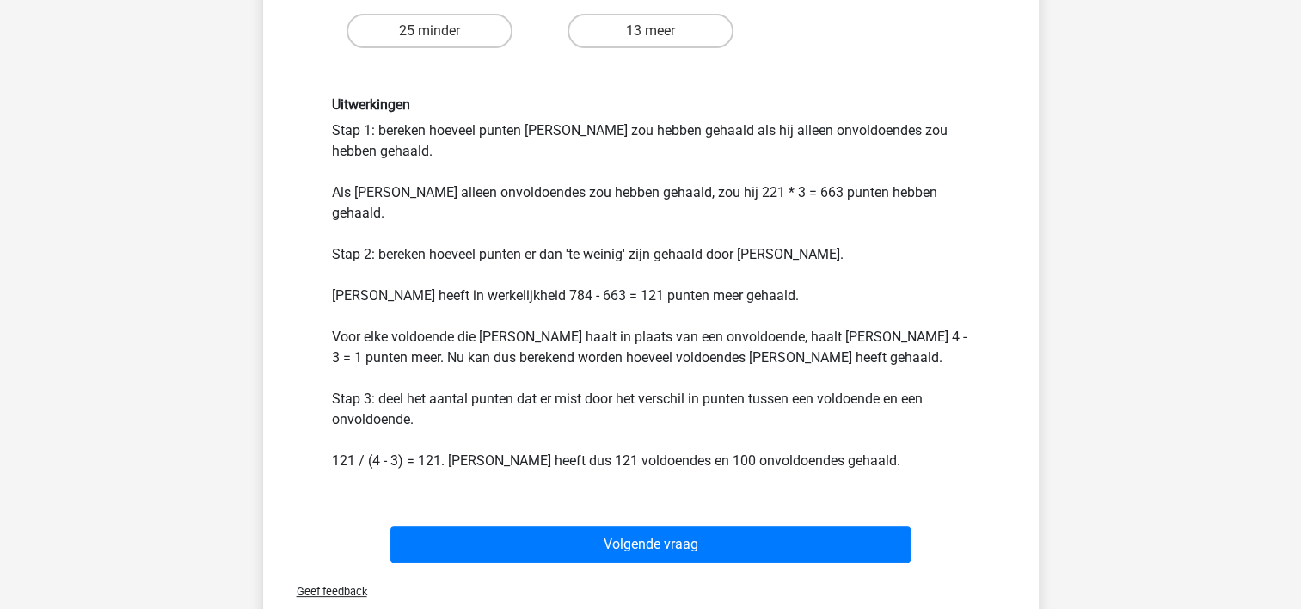
scroll to position [344, 0]
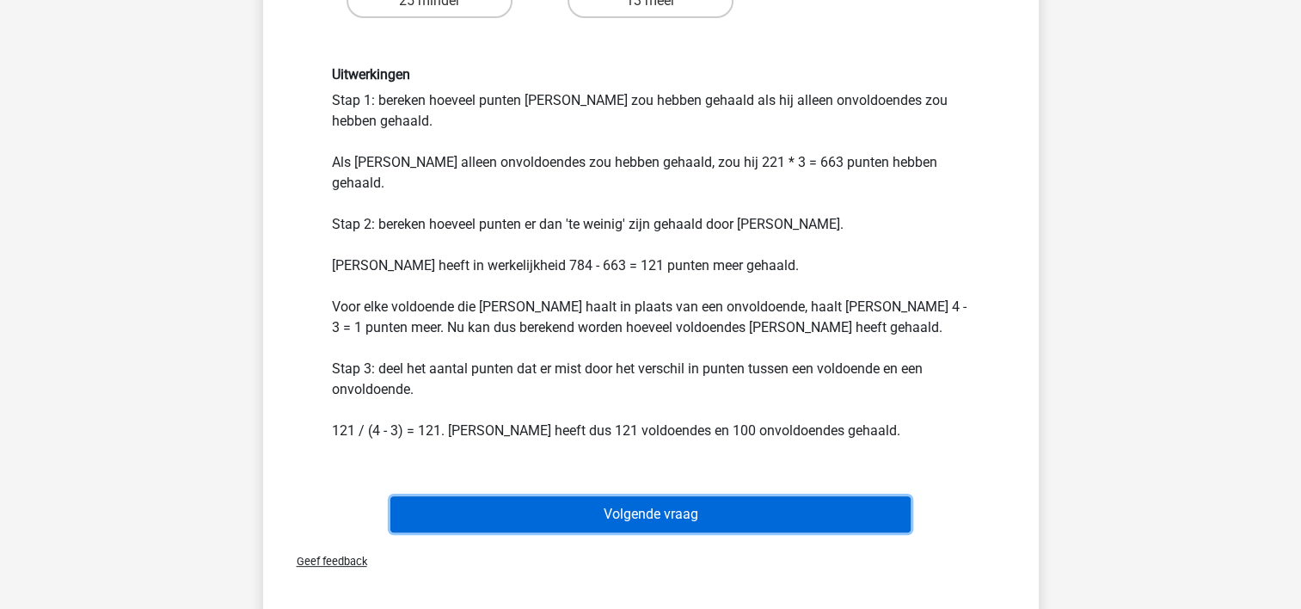
click at [791, 496] on button "Volgende vraag" at bounding box center [650, 514] width 520 height 36
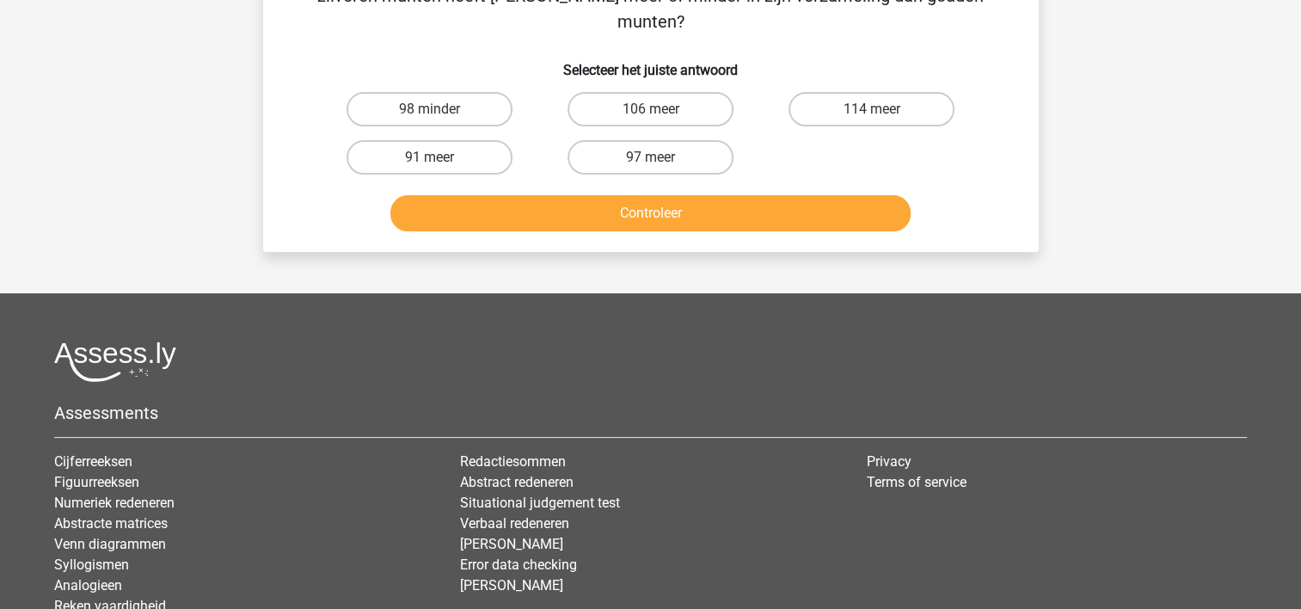
scroll to position [79, 0]
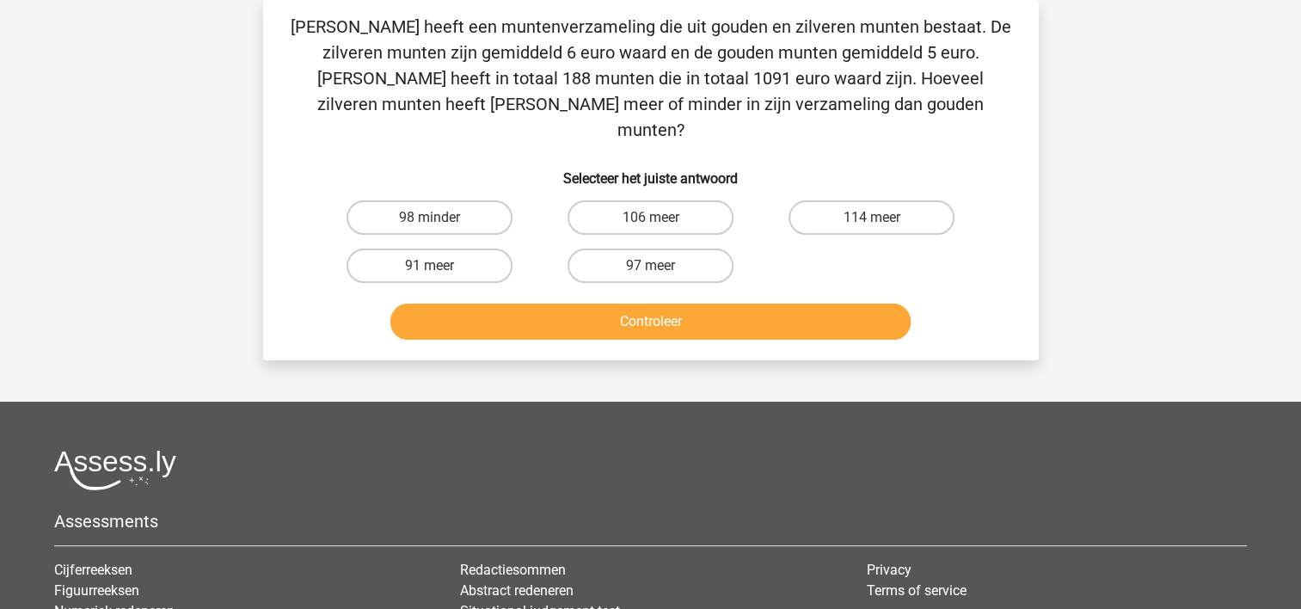
click at [655, 218] on input "106 meer" at bounding box center [655, 223] width 11 height 11
radio input "true"
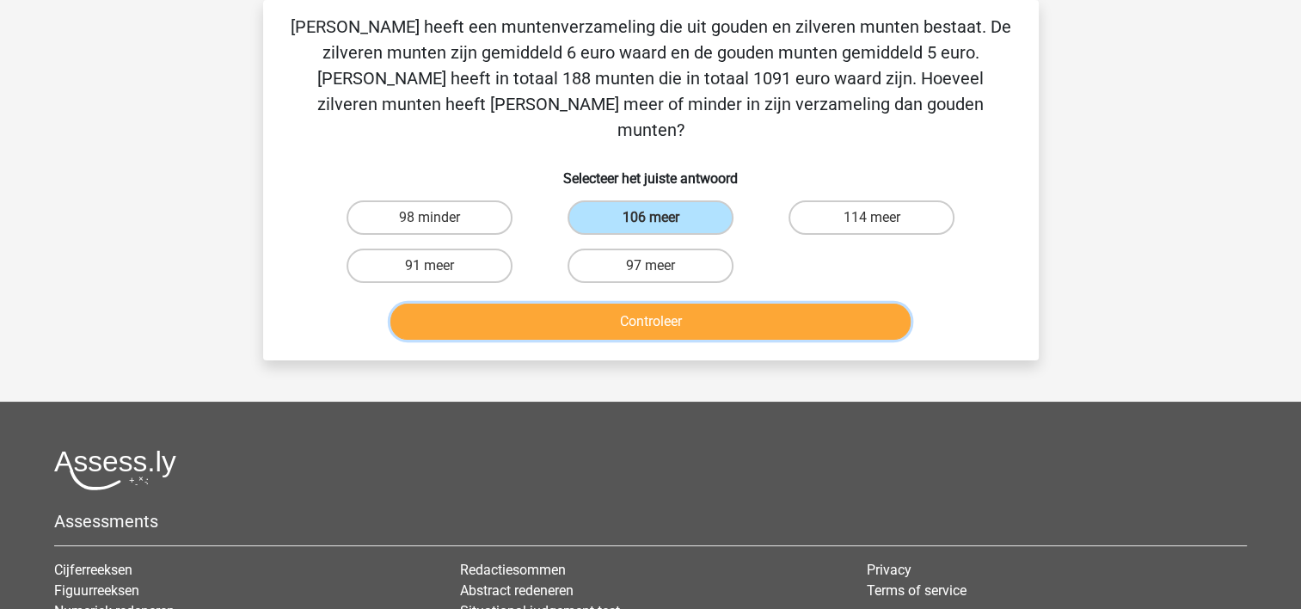
click at [679, 304] on button "Controleer" at bounding box center [650, 322] width 520 height 36
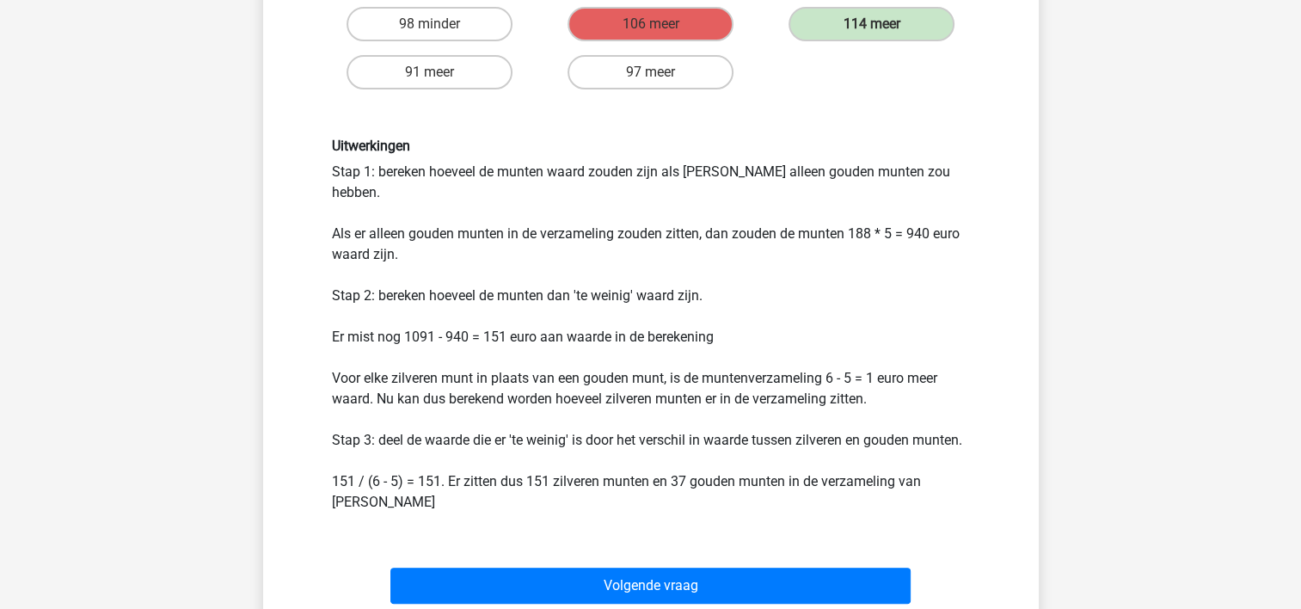
scroll to position [337, 0]
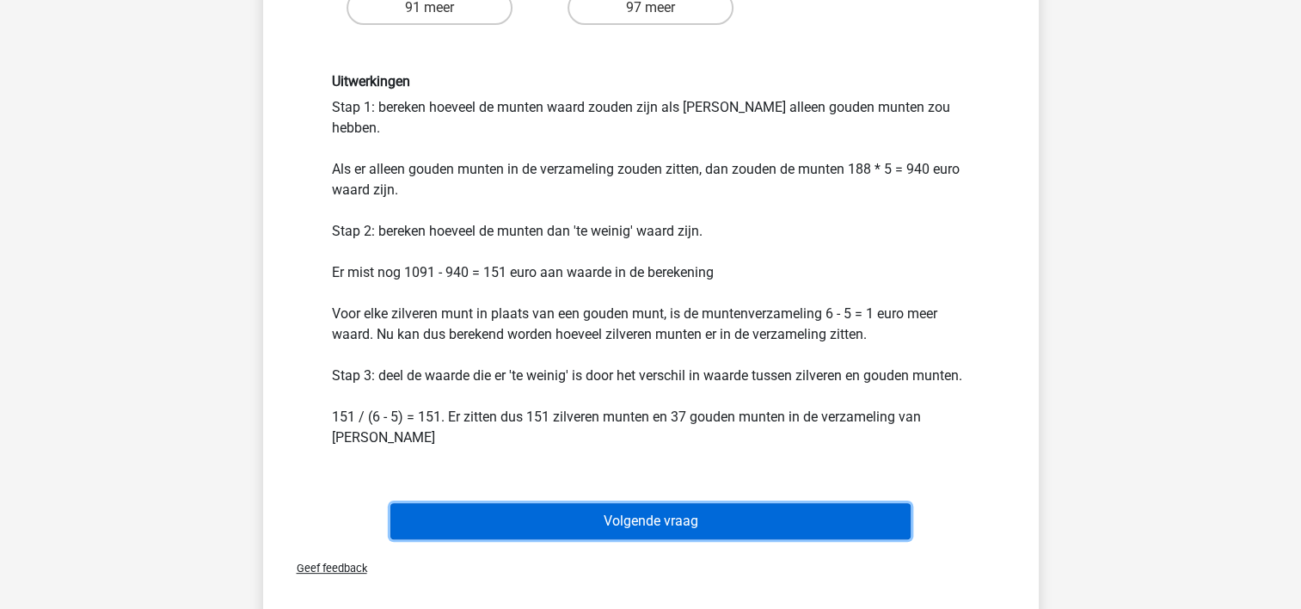
click at [838, 503] on button "Volgende vraag" at bounding box center [650, 521] width 520 height 36
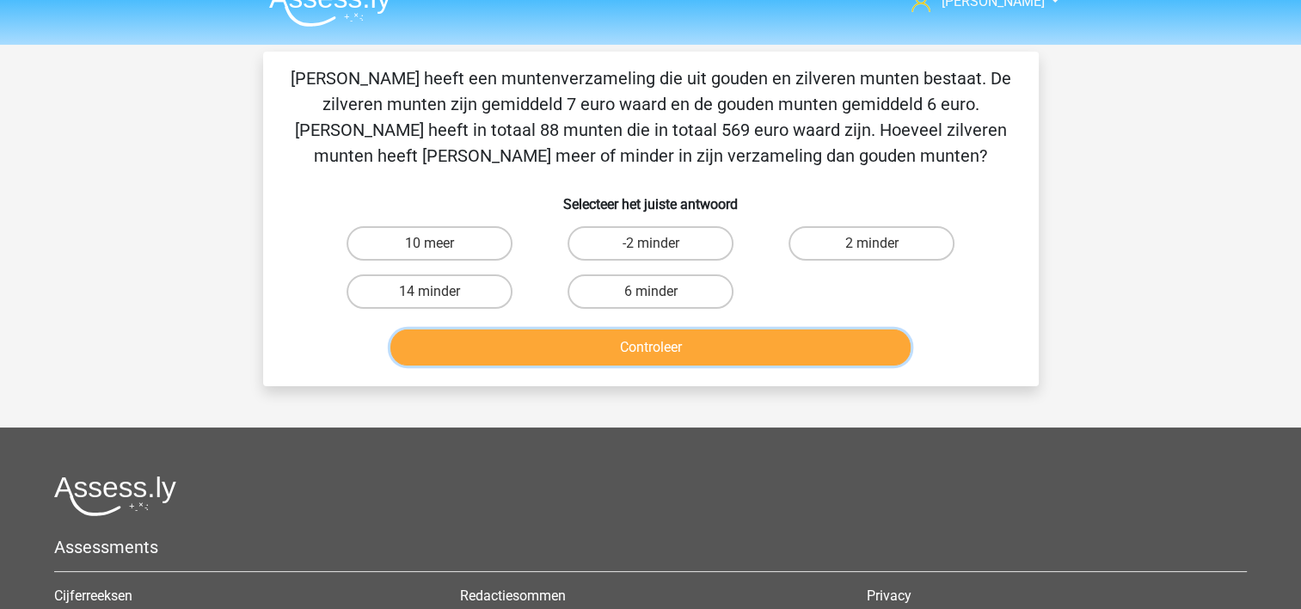
scroll to position [0, 0]
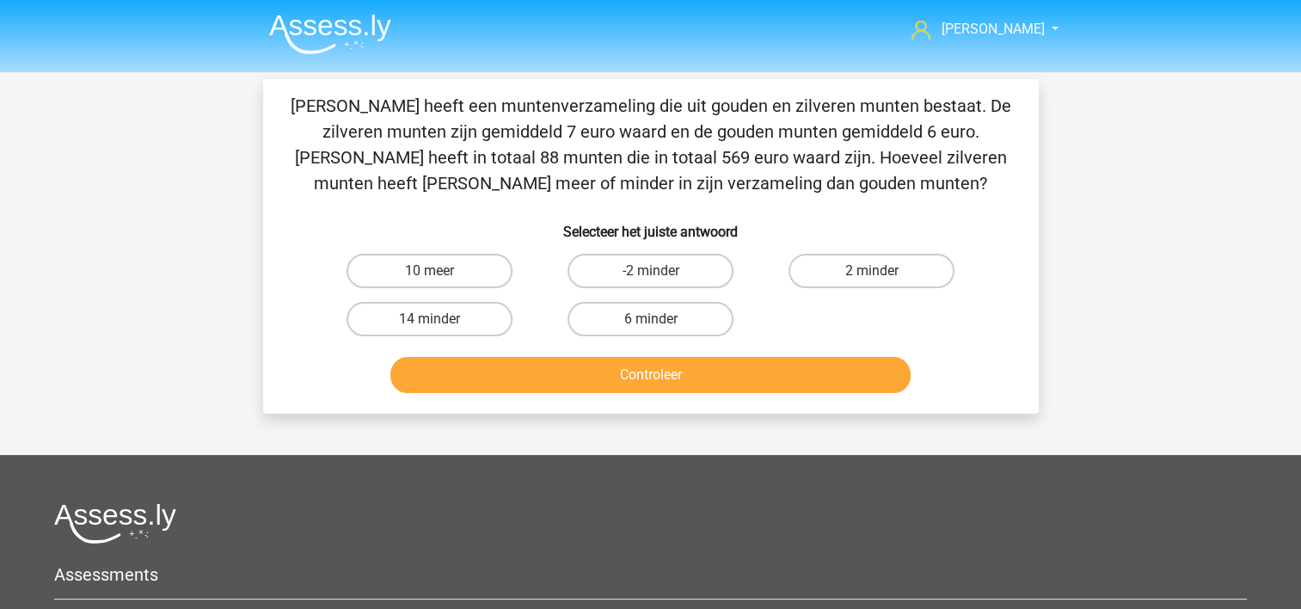
drag, startPoint x: 405, startPoint y: 315, endPoint x: 451, endPoint y: 354, distance: 60.4
click at [409, 316] on label "14 minder" at bounding box center [430, 319] width 166 height 34
click at [429, 319] on input "14 minder" at bounding box center [434, 324] width 11 height 11
radio input "true"
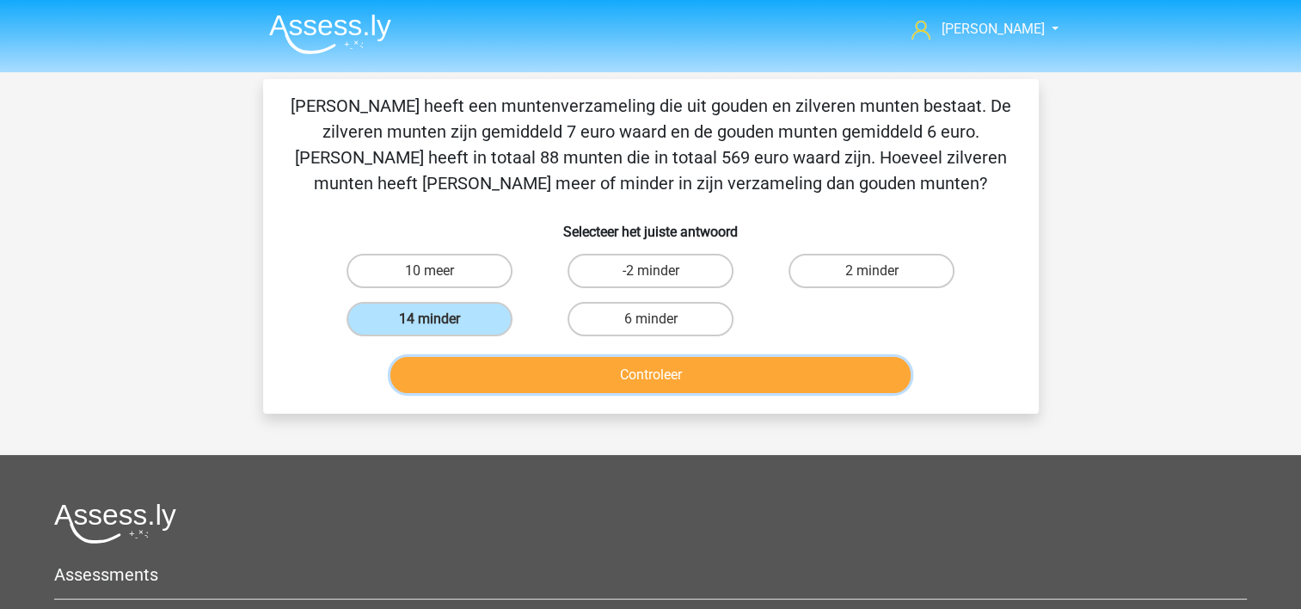
click at [433, 370] on button "Controleer" at bounding box center [650, 375] width 520 height 36
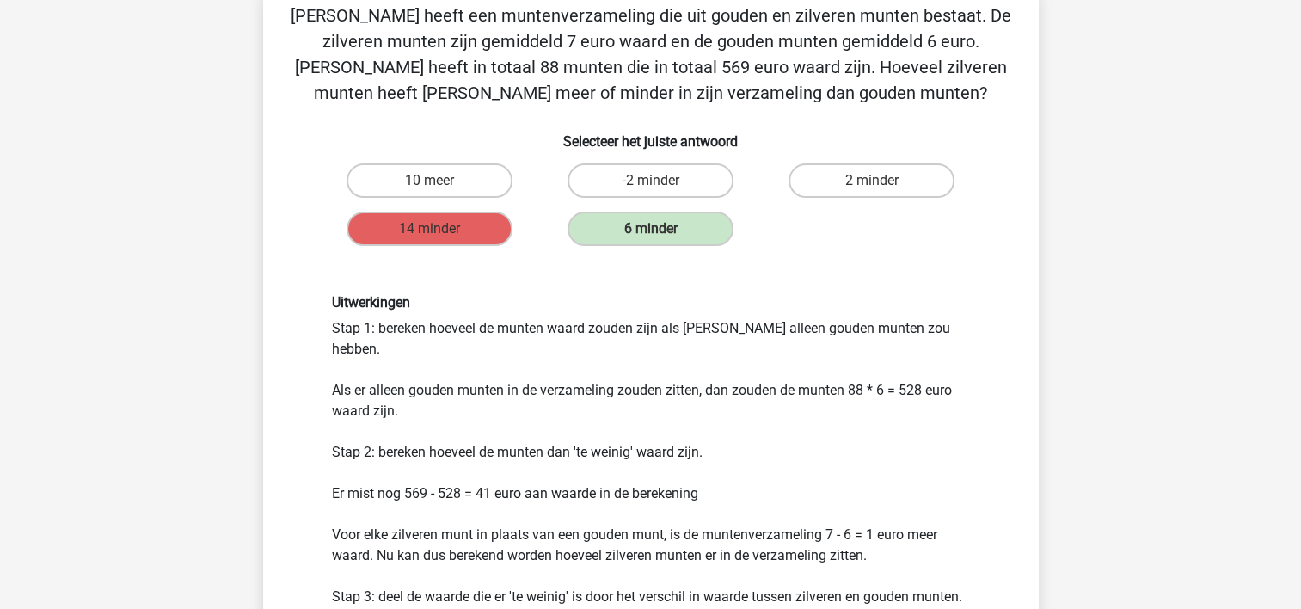
scroll to position [258, 0]
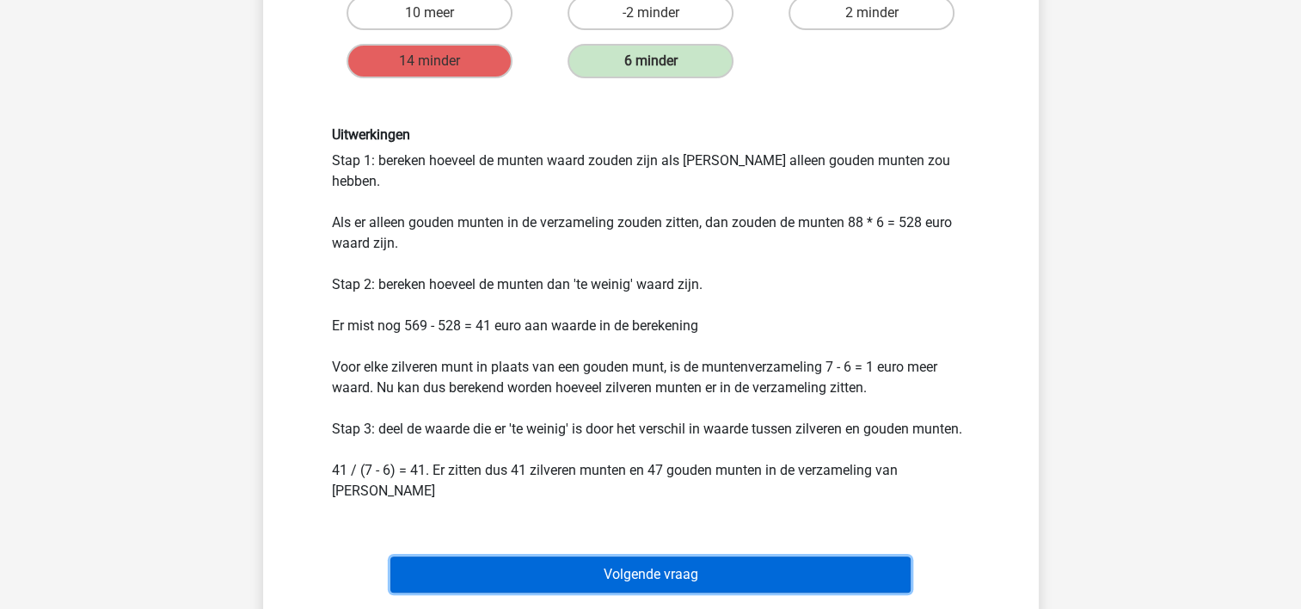
click at [628, 556] on button "Volgende vraag" at bounding box center [650, 574] width 520 height 36
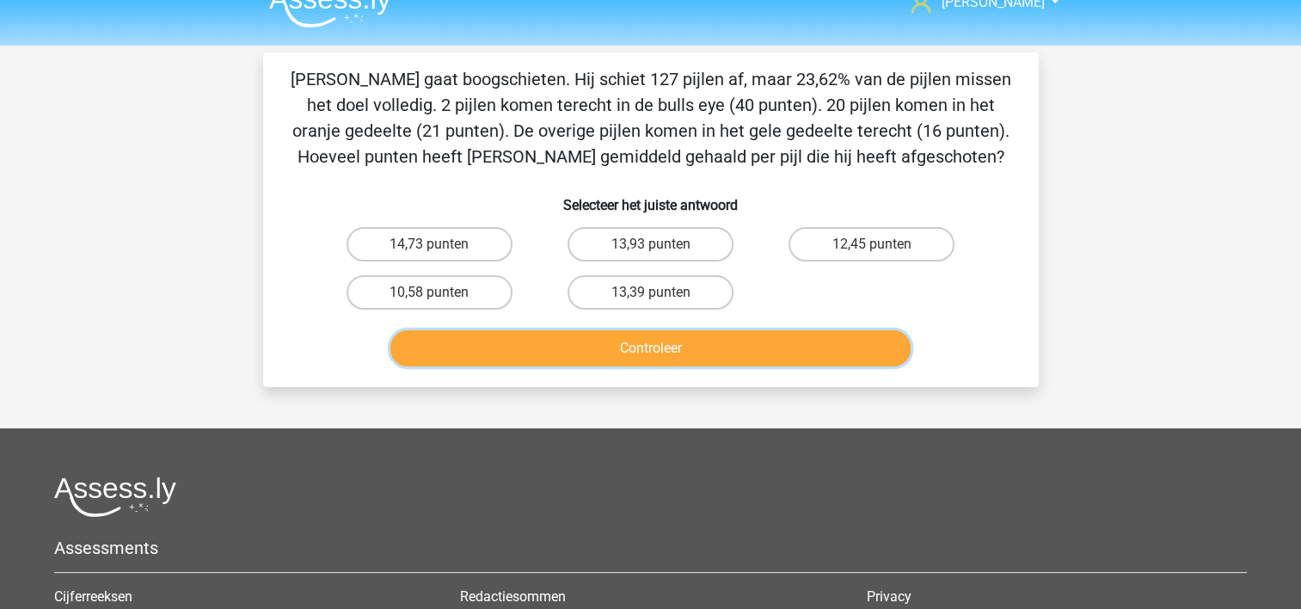
scroll to position [0, 0]
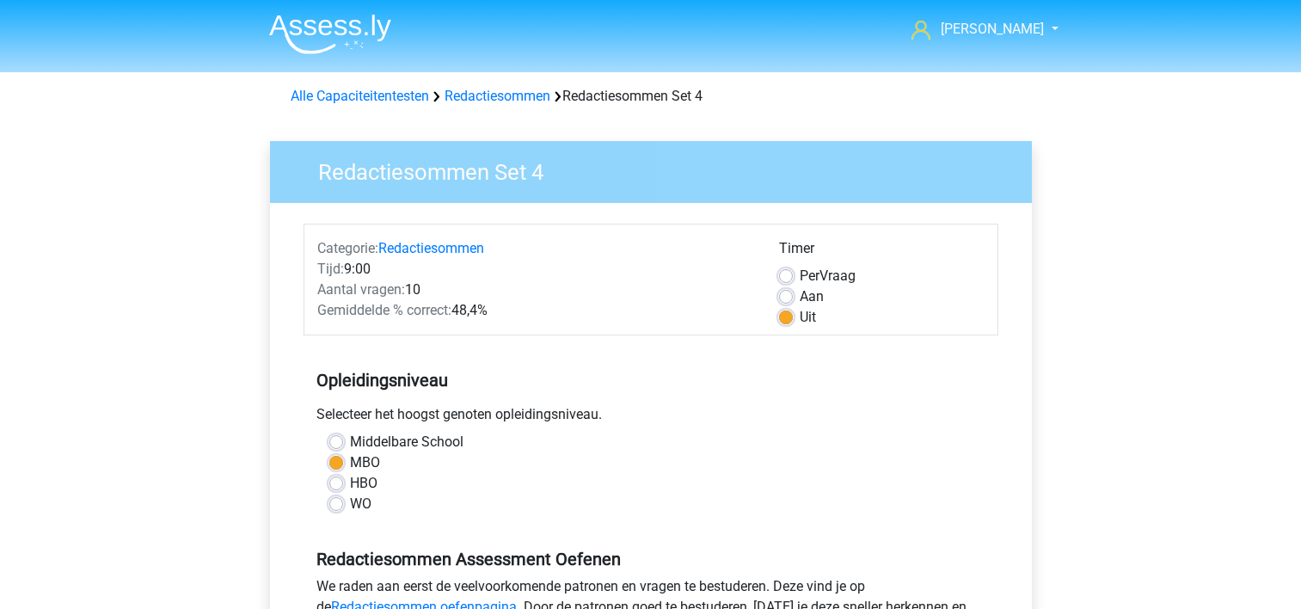
scroll to position [258, 0]
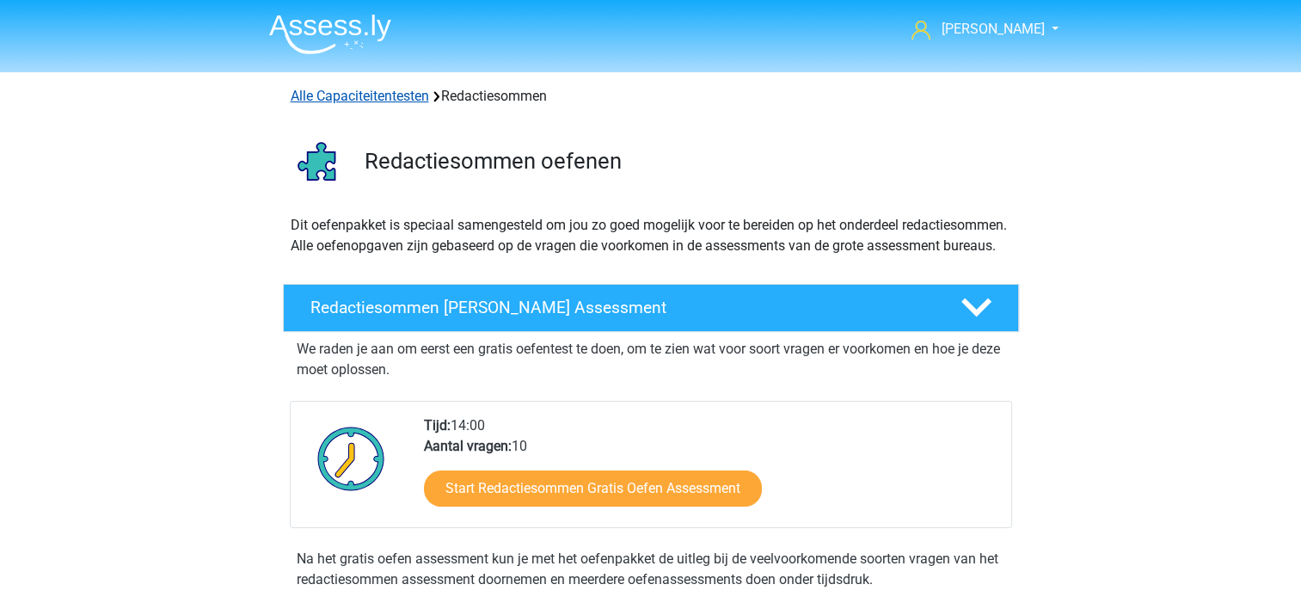
click at [368, 97] on link "Alle Capaciteitentesten" at bounding box center [360, 96] width 138 height 16
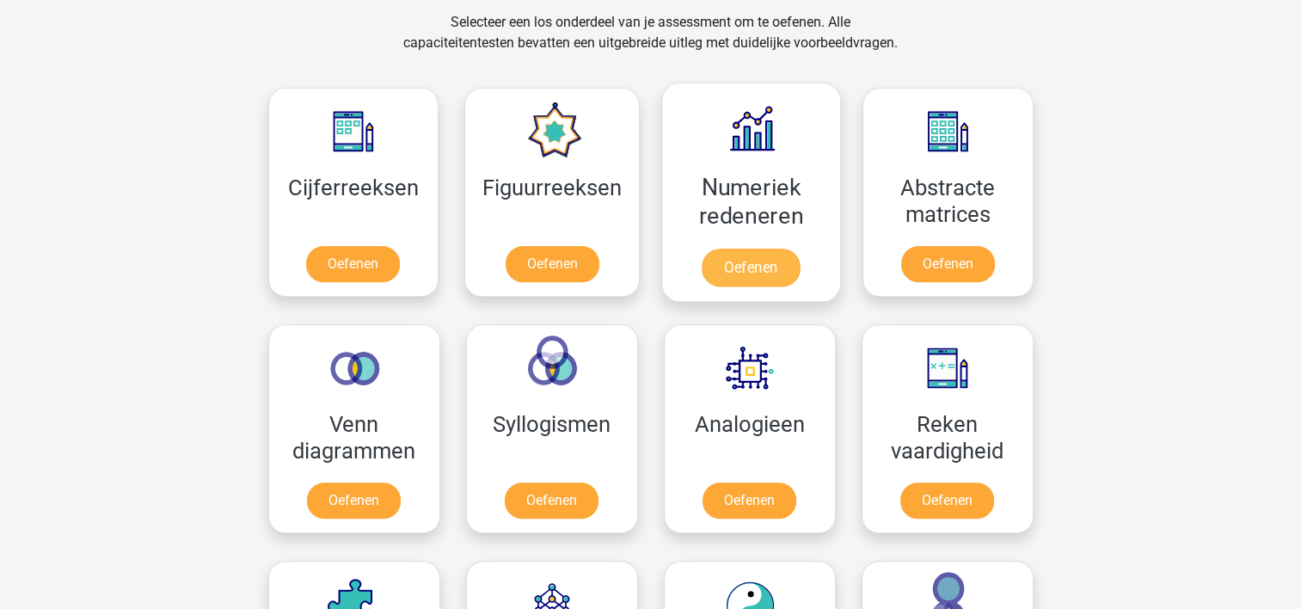
scroll to position [729, 0]
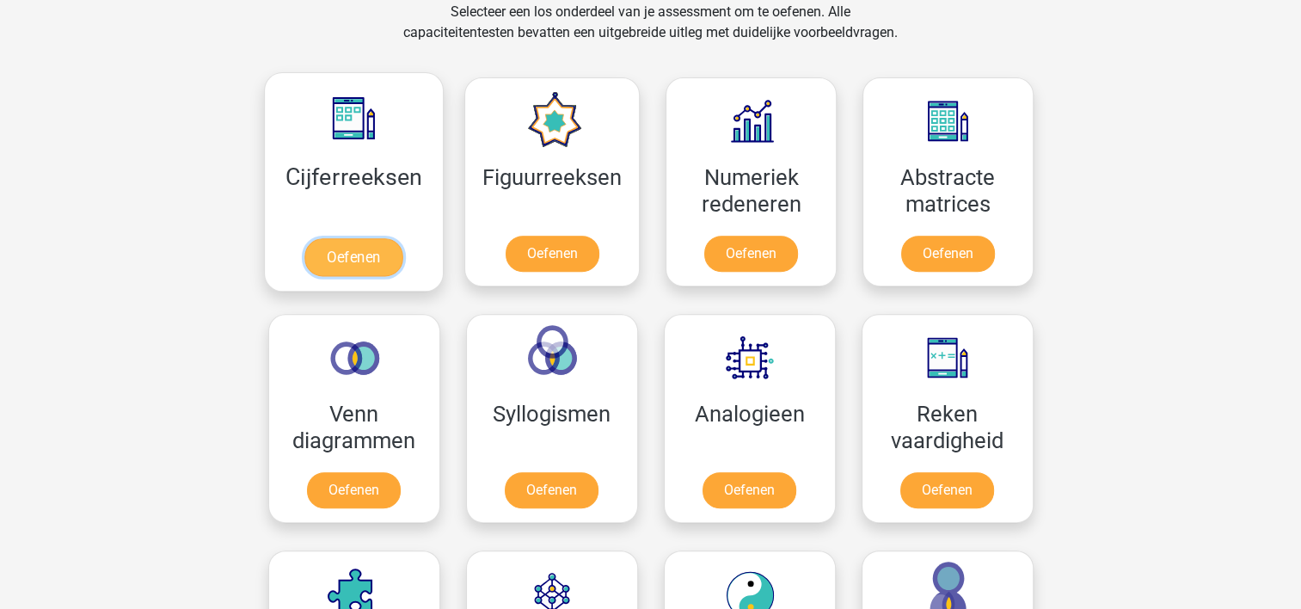
click at [333, 255] on link "Oefenen" at bounding box center [353, 257] width 98 height 38
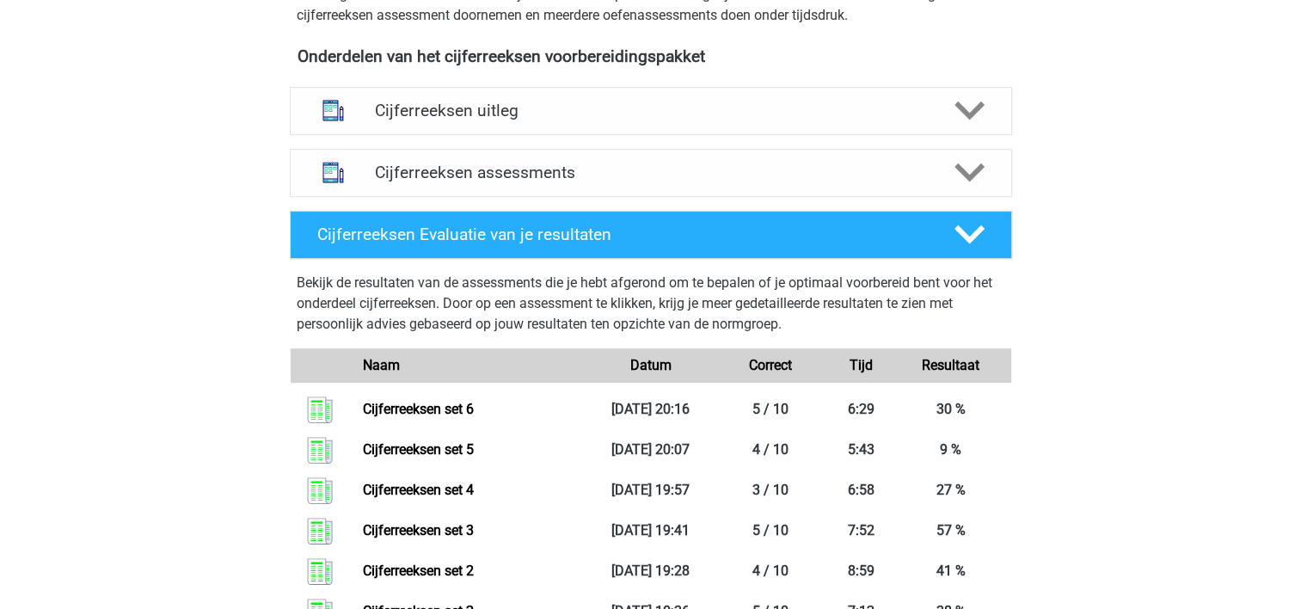
scroll to position [602, 0]
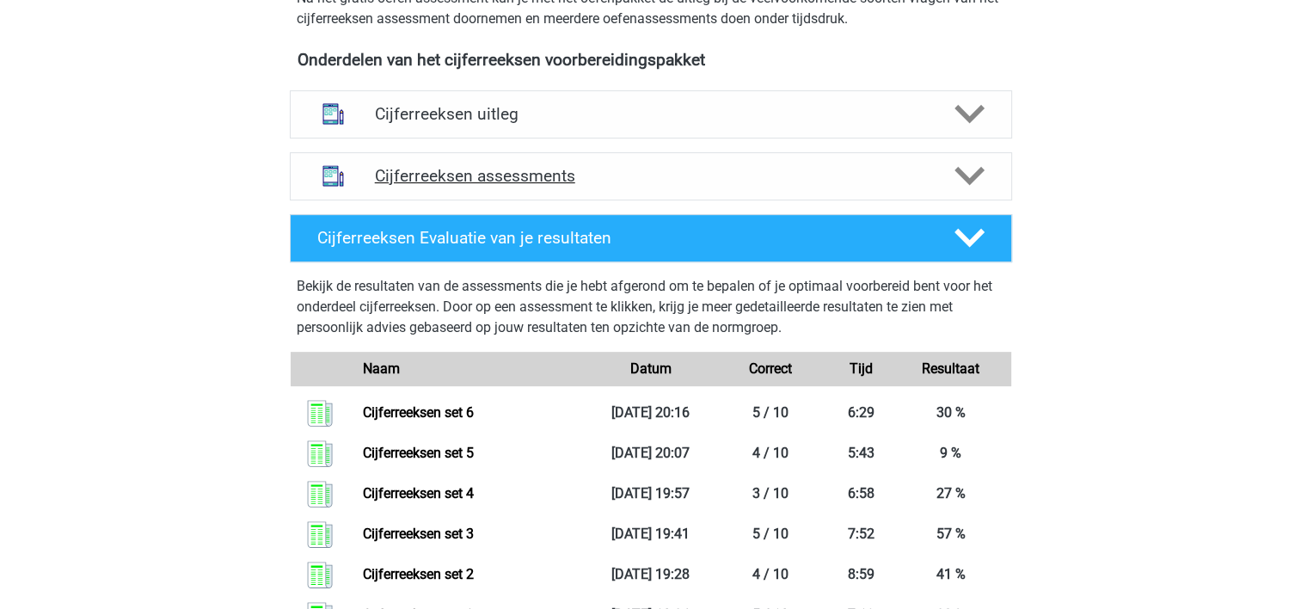
click at [540, 186] on h4 "Cijferreeksen assessments" at bounding box center [651, 176] width 552 height 20
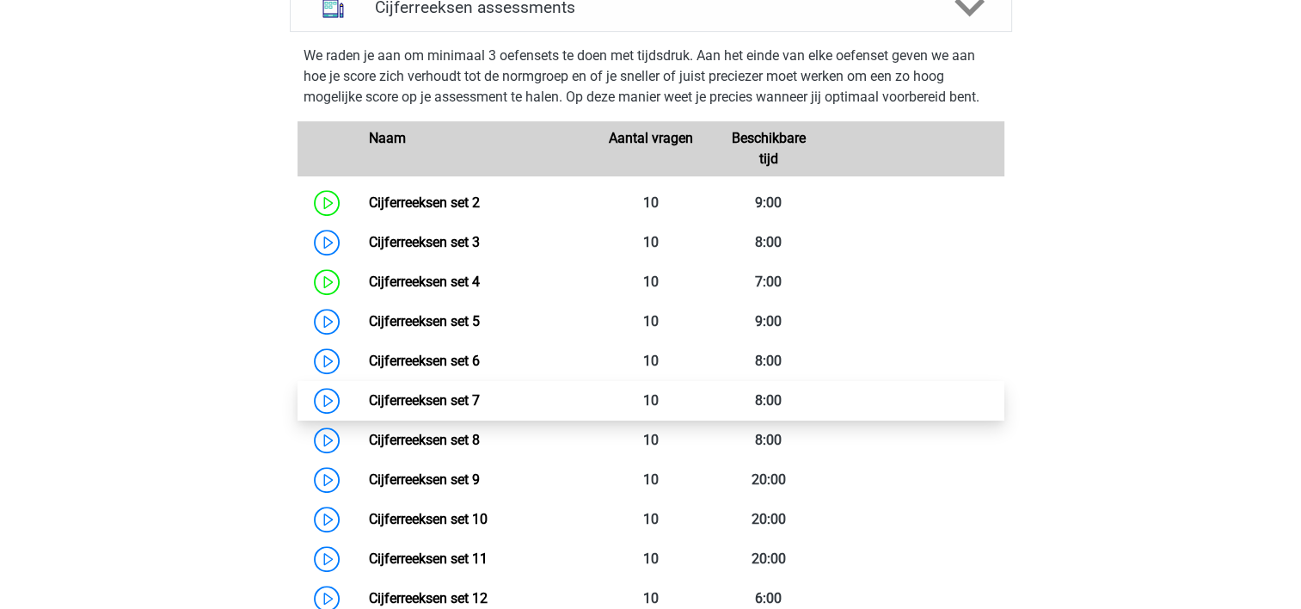
scroll to position [774, 0]
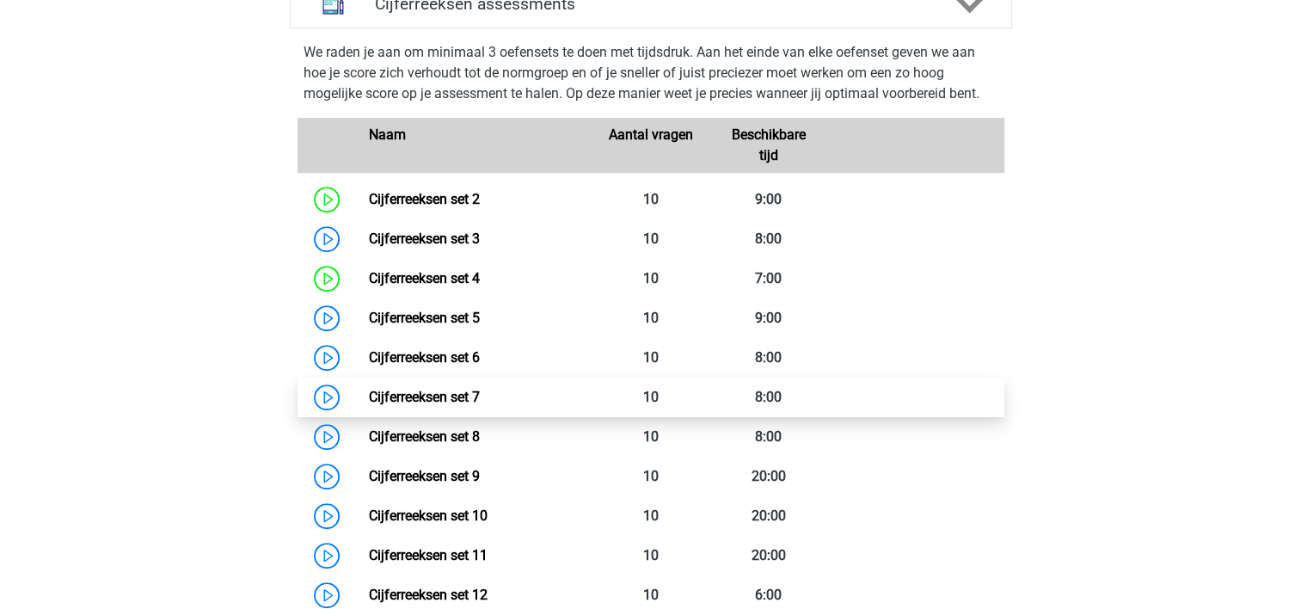
click at [455, 405] on link "Cijferreeksen set 7" at bounding box center [424, 397] width 111 height 16
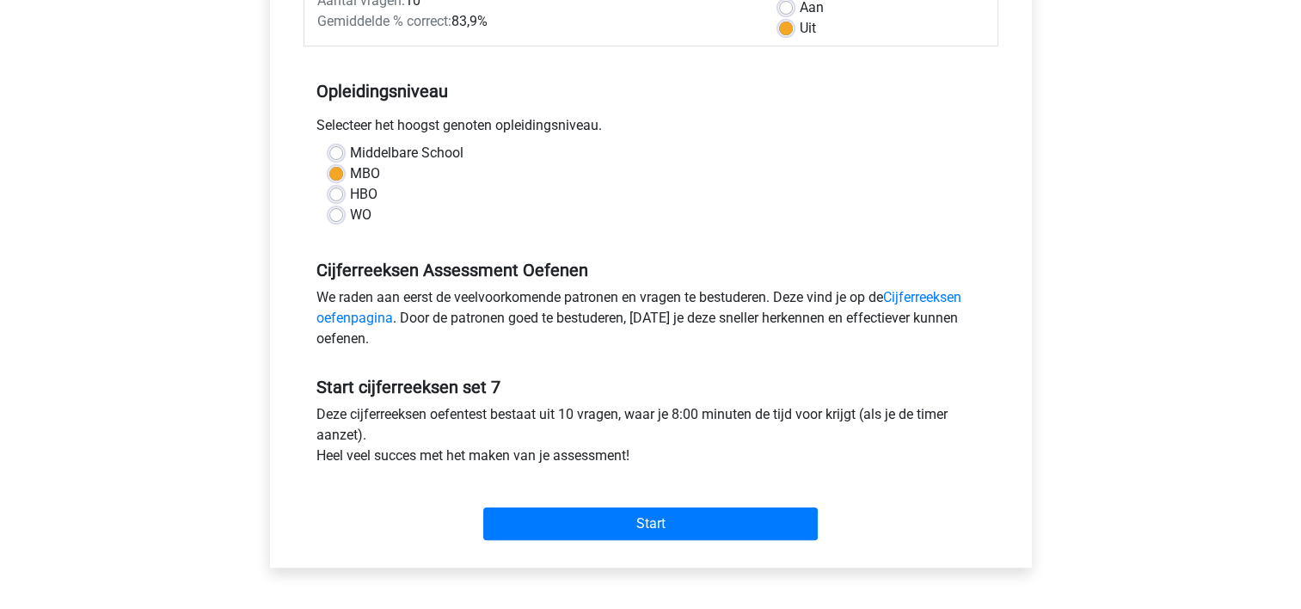
scroll to position [344, 0]
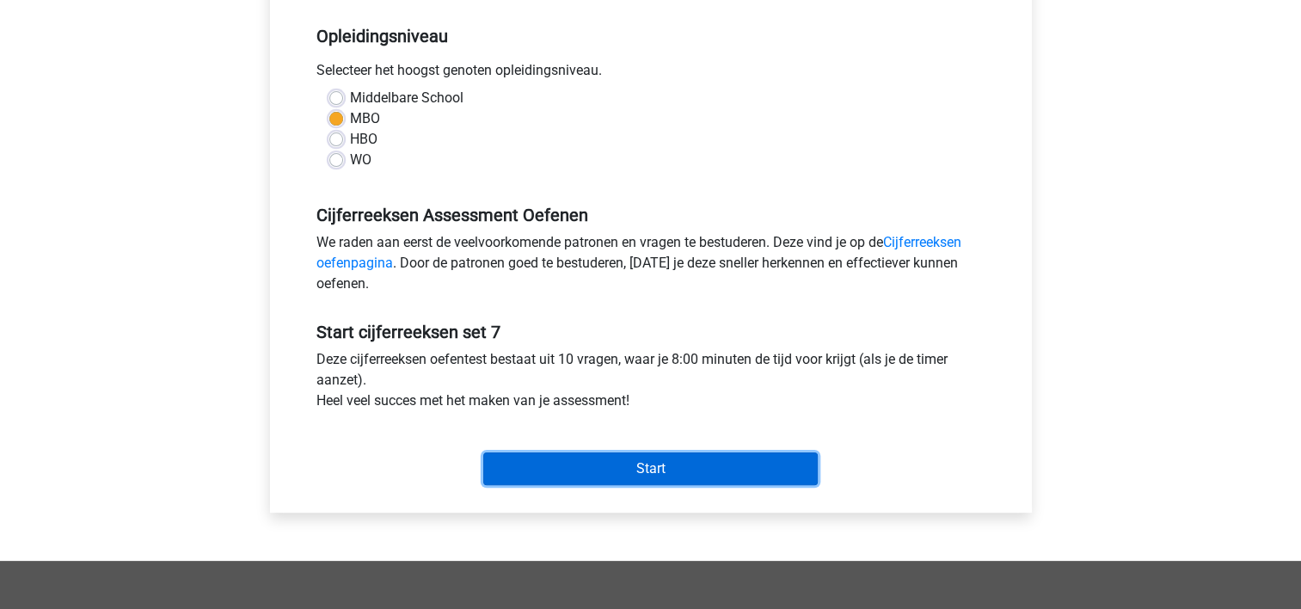
click at [652, 461] on input "Start" at bounding box center [650, 468] width 335 height 33
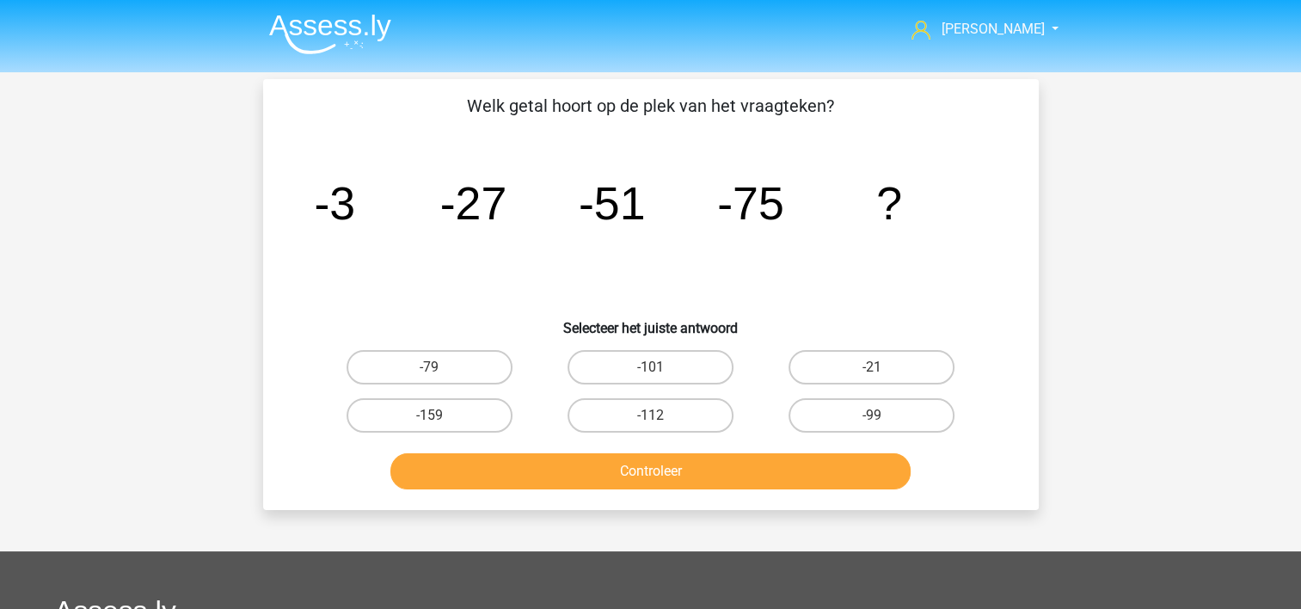
drag, startPoint x: 824, startPoint y: 408, endPoint x: 800, endPoint y: 451, distance: 49.3
click at [825, 409] on label "-99" at bounding box center [872, 415] width 166 height 34
click at [872, 415] on input "-99" at bounding box center [877, 420] width 11 height 11
radio input "true"
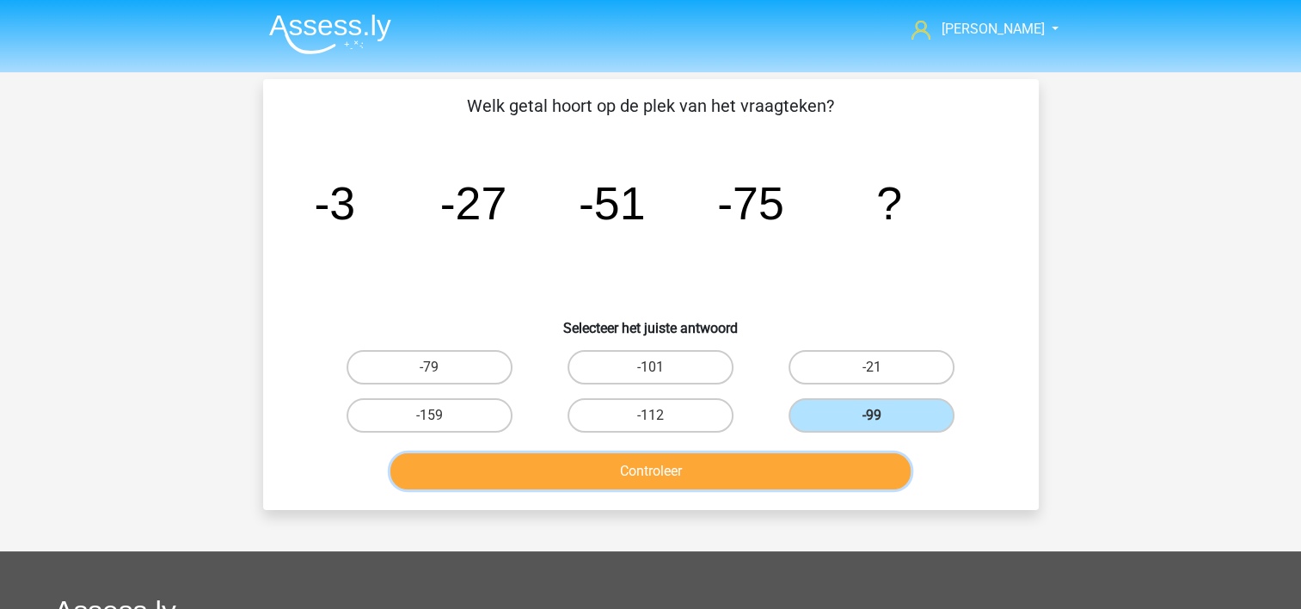
click at [769, 470] on button "Controleer" at bounding box center [650, 471] width 520 height 36
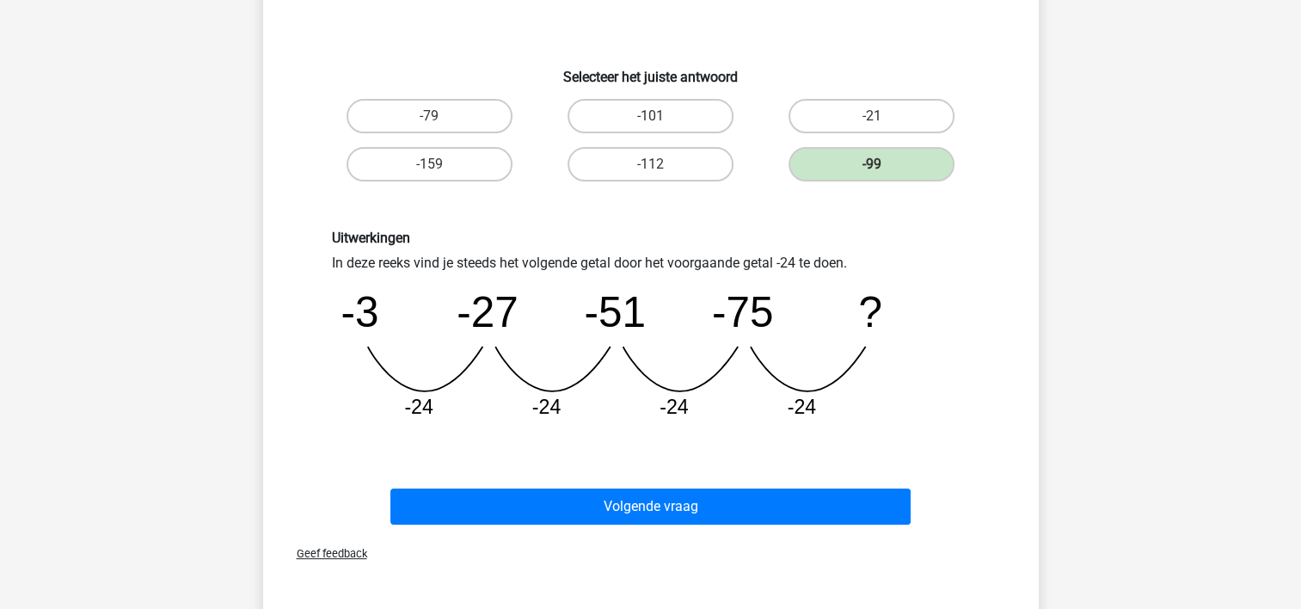
scroll to position [258, 0]
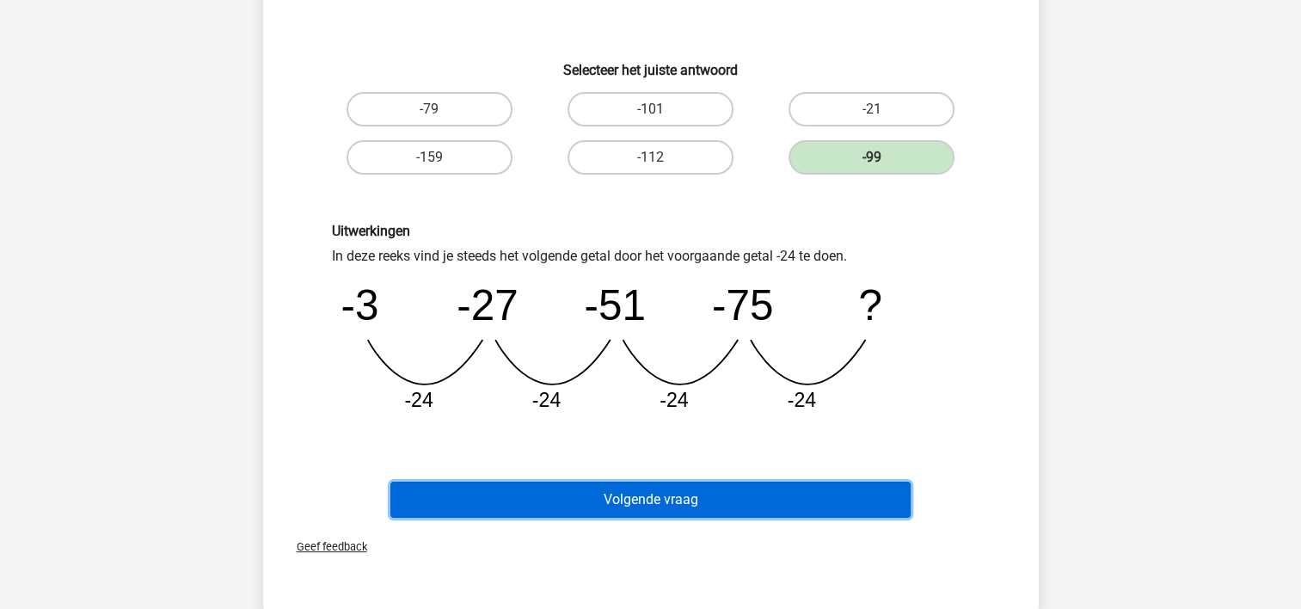
click at [553, 492] on button "Volgende vraag" at bounding box center [650, 500] width 520 height 36
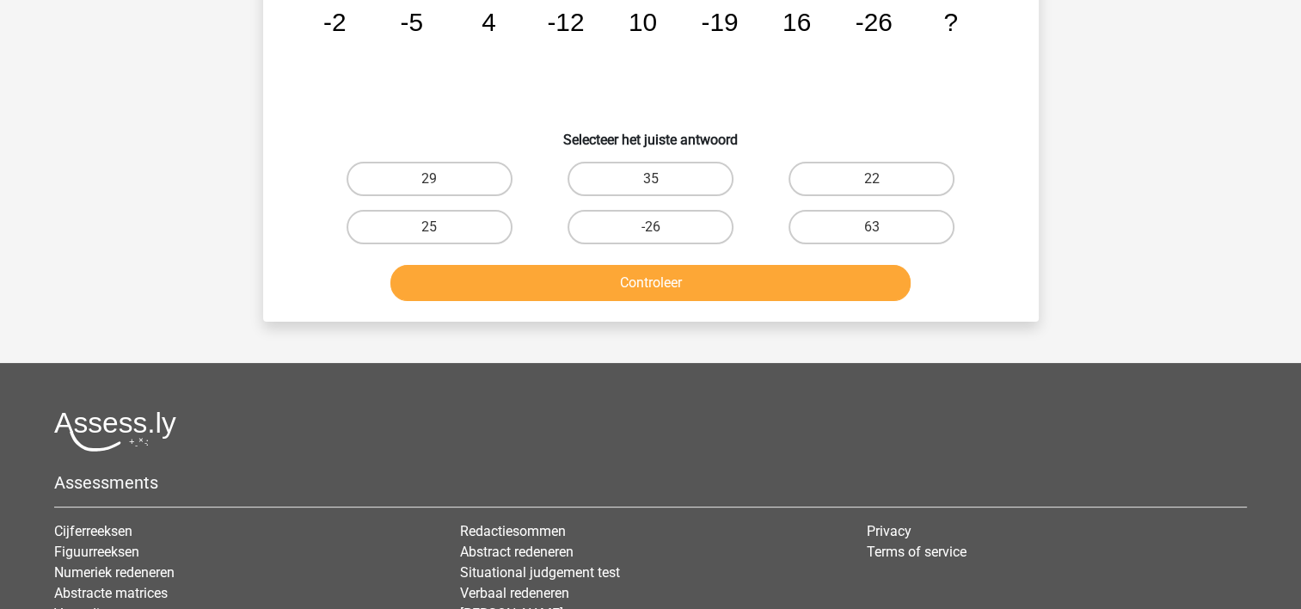
scroll to position [79, 0]
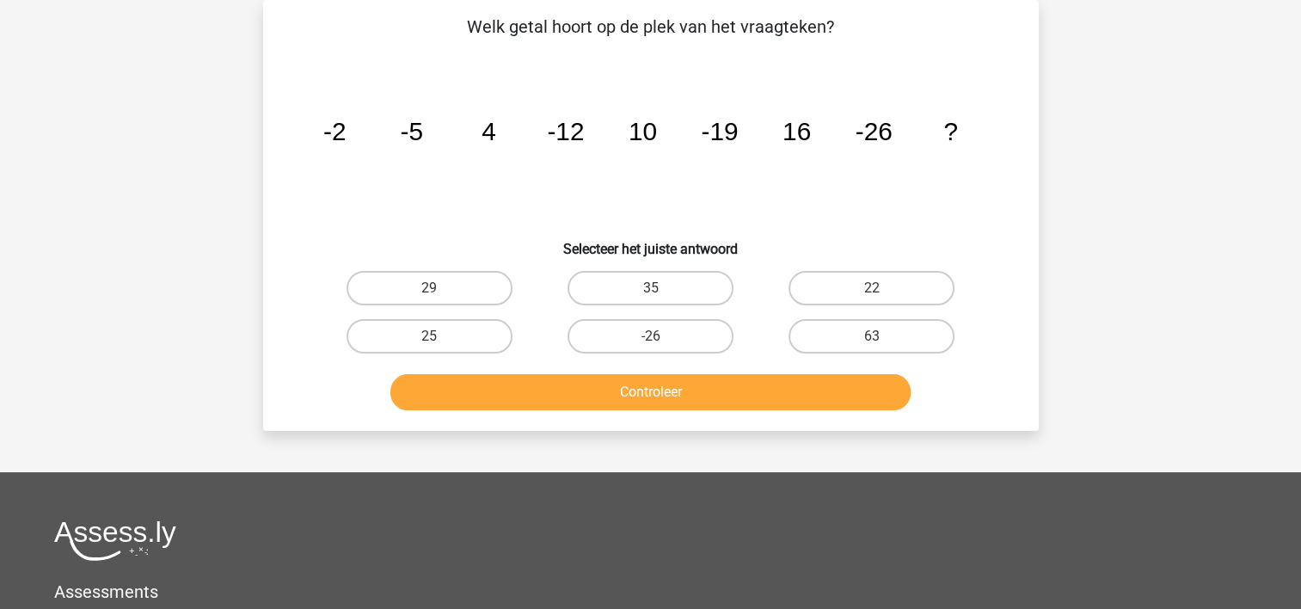
click at [882, 294] on input "22" at bounding box center [877, 293] width 11 height 11
radio input "true"
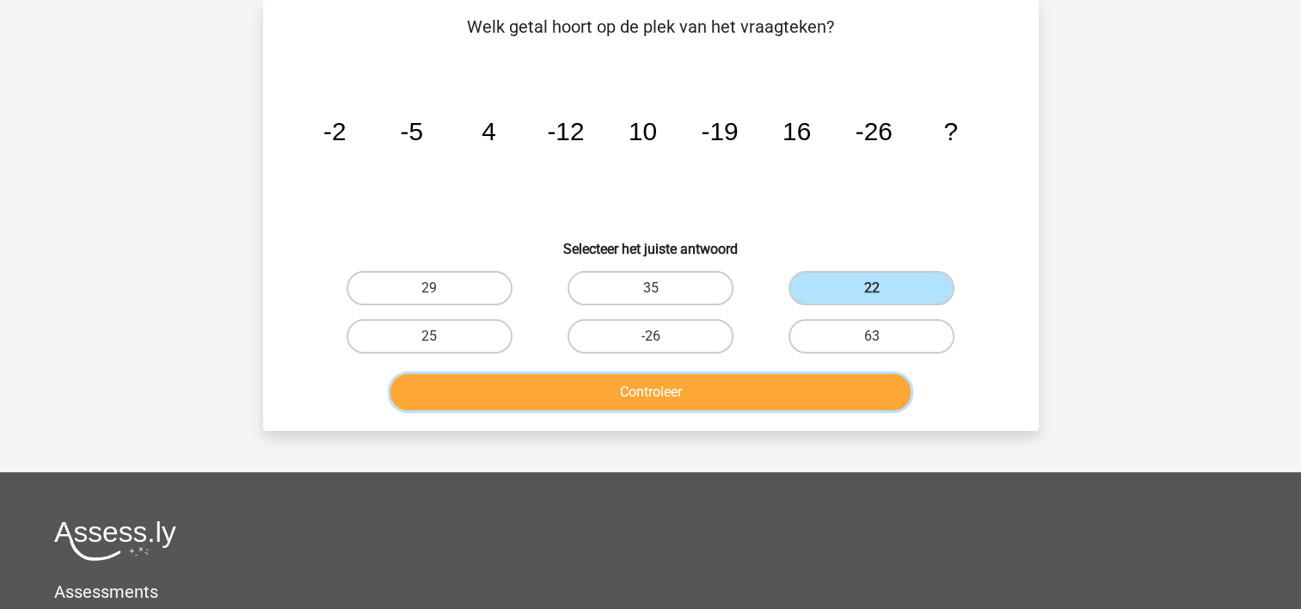
click at [839, 384] on button "Controleer" at bounding box center [650, 392] width 520 height 36
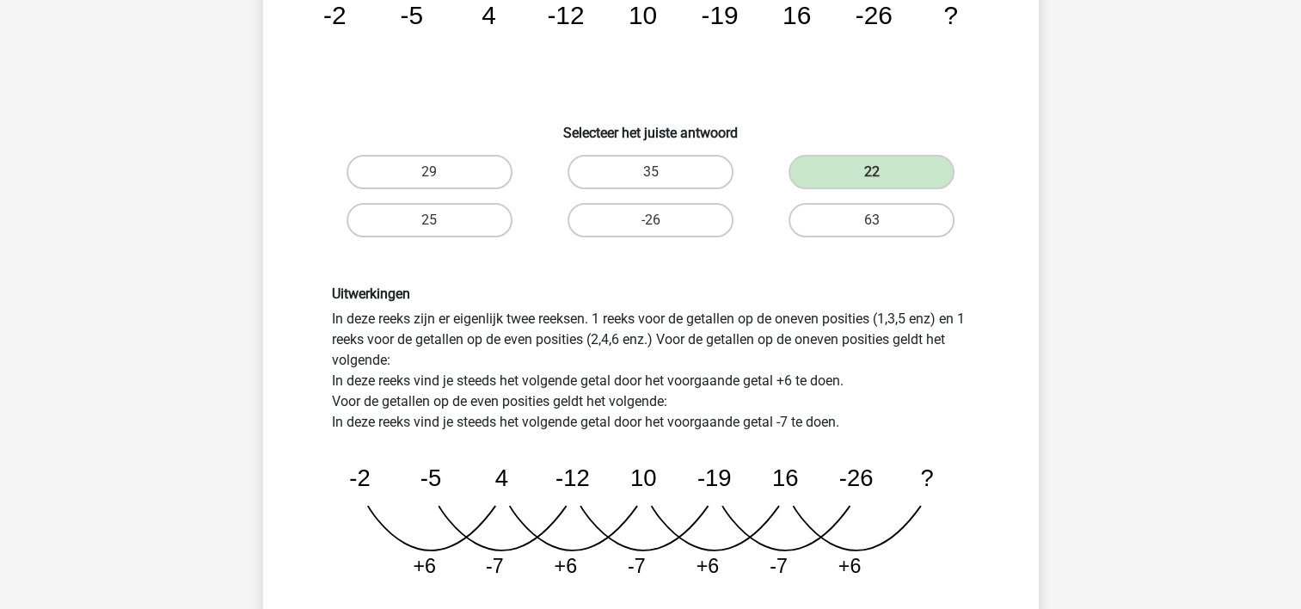
scroll to position [337, 0]
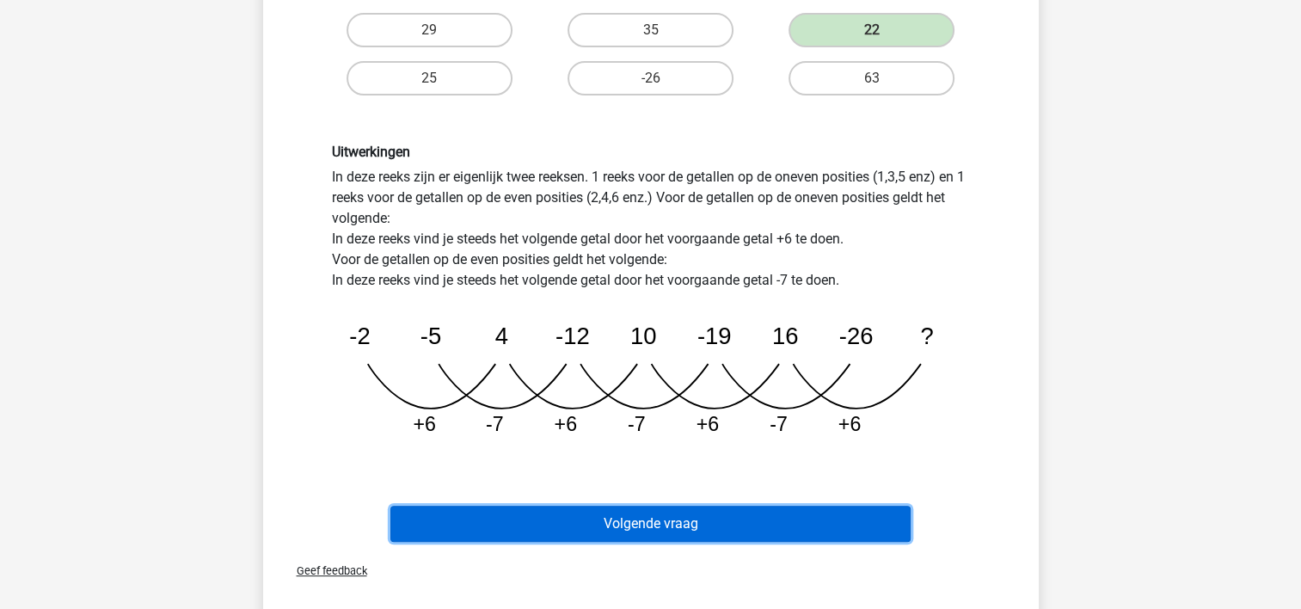
click at [481, 519] on button "Volgende vraag" at bounding box center [650, 524] width 520 height 36
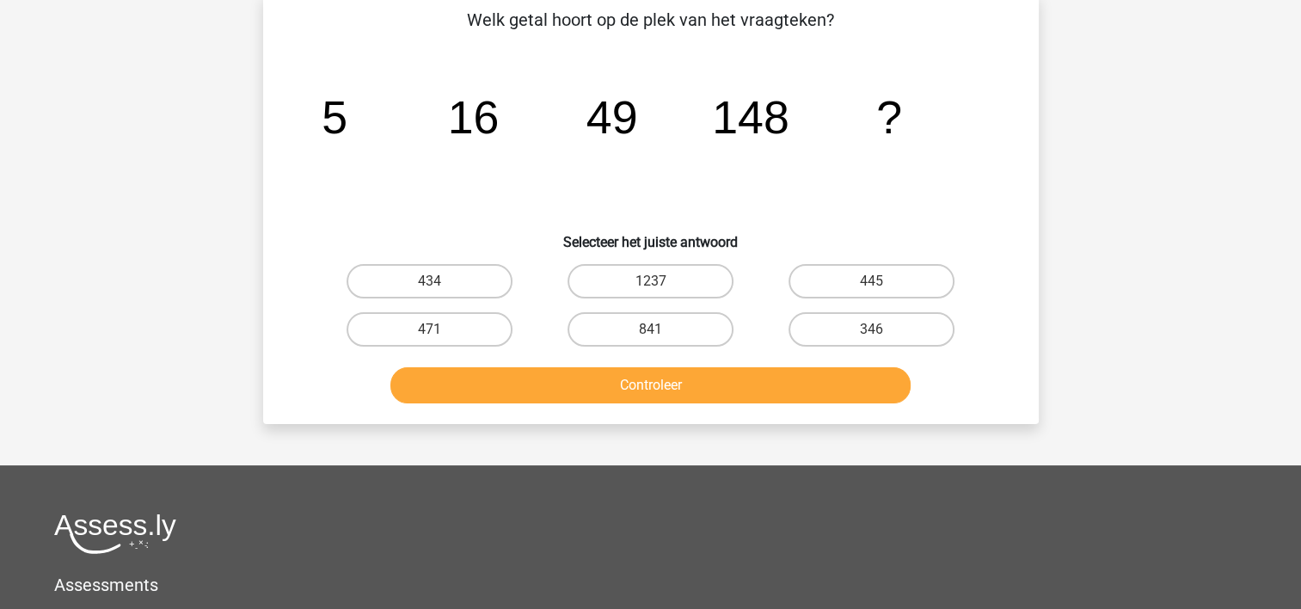
scroll to position [79, 0]
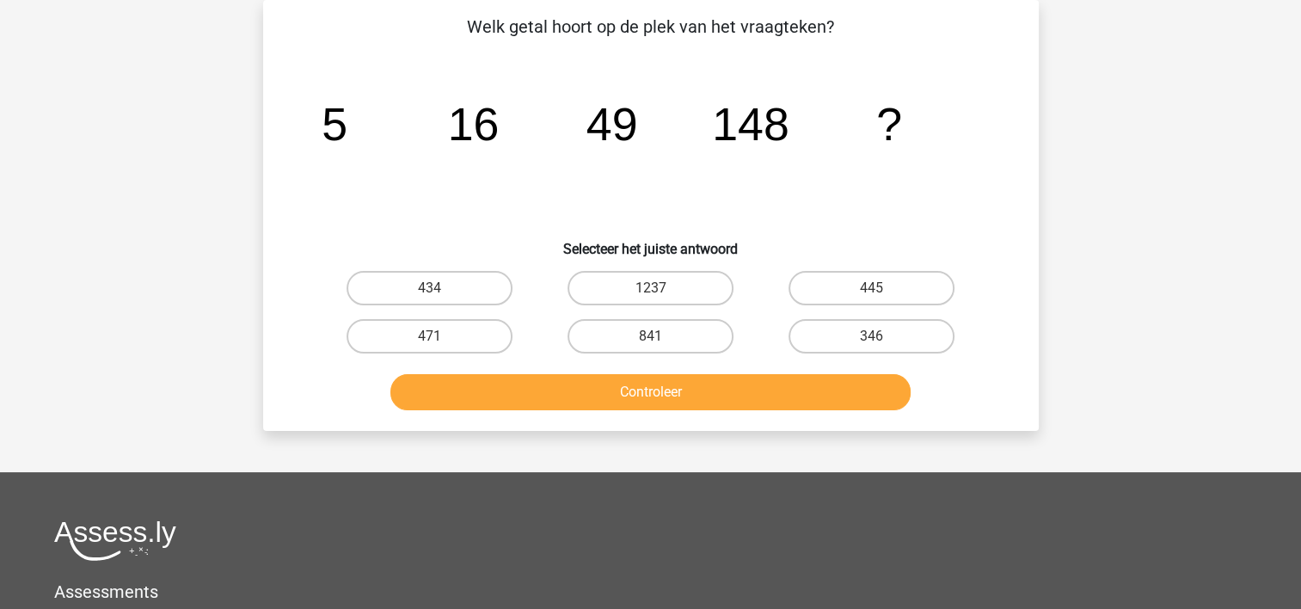
drag, startPoint x: 888, startPoint y: 275, endPoint x: 845, endPoint y: 378, distance: 110.7
click at [876, 279] on label "445" at bounding box center [872, 288] width 166 height 34
click at [876, 288] on input "445" at bounding box center [877, 293] width 11 height 11
radio input "true"
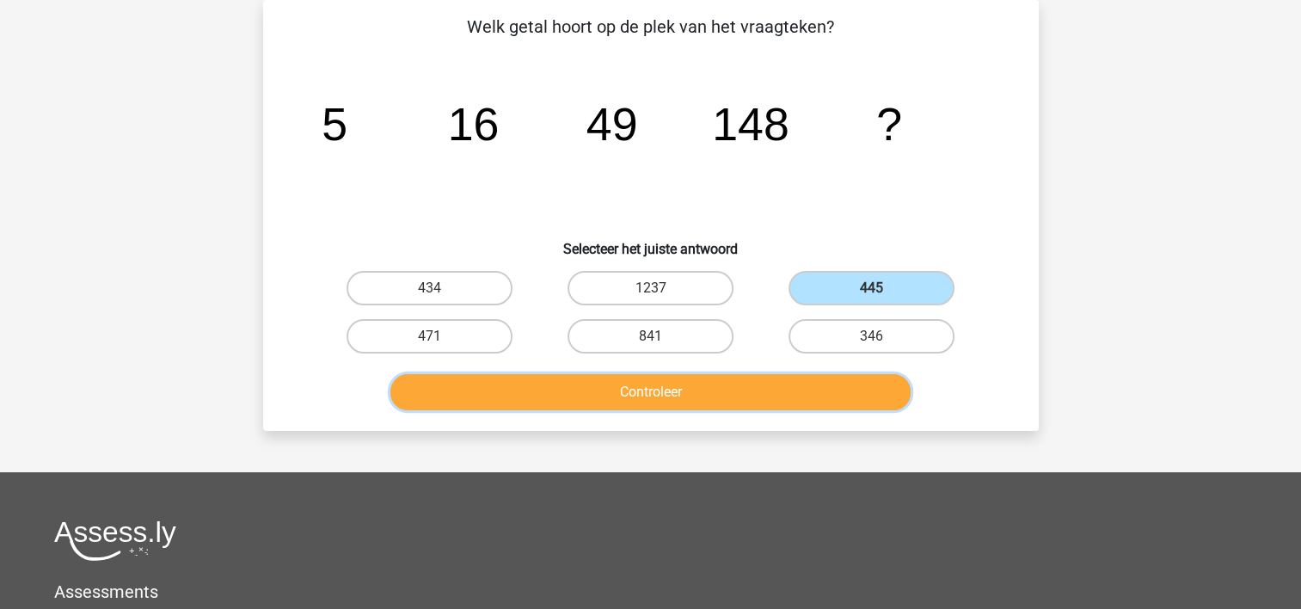
click at [836, 392] on button "Controleer" at bounding box center [650, 392] width 520 height 36
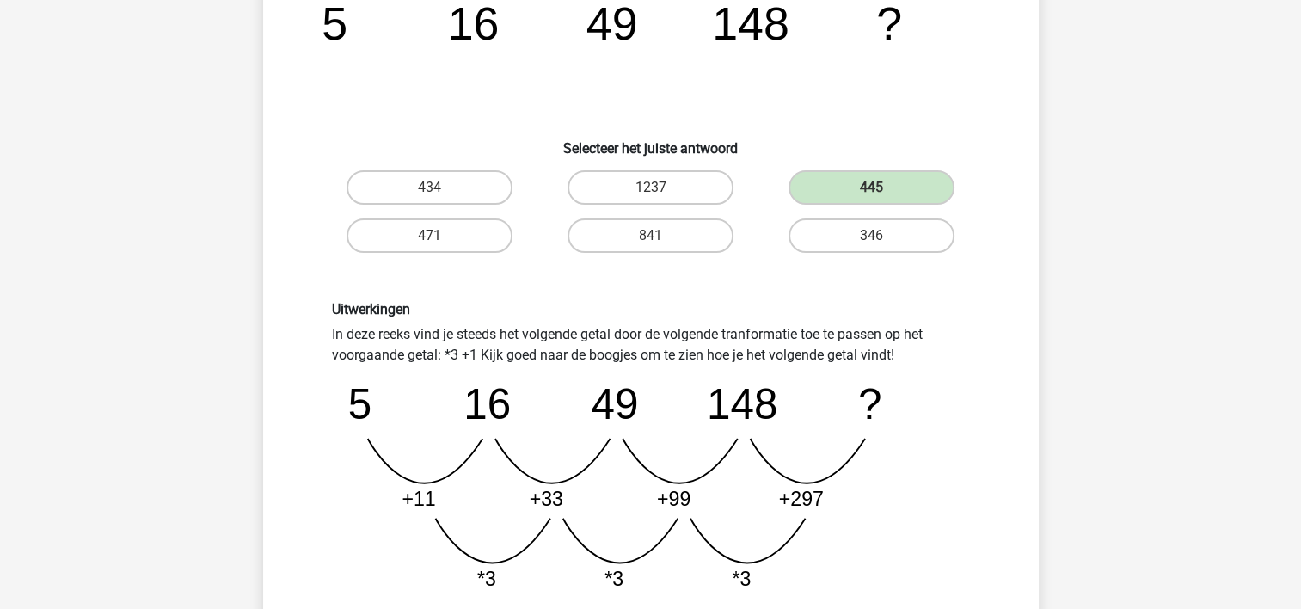
scroll to position [509, 0]
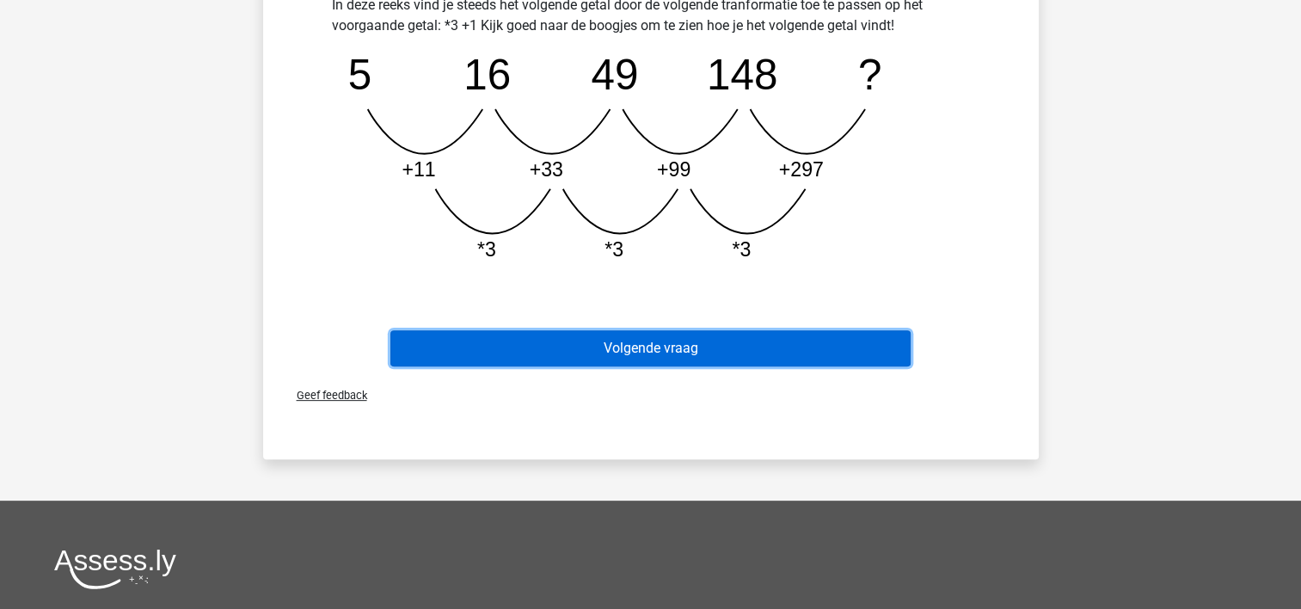
click at [748, 350] on button "Volgende vraag" at bounding box center [650, 348] width 520 height 36
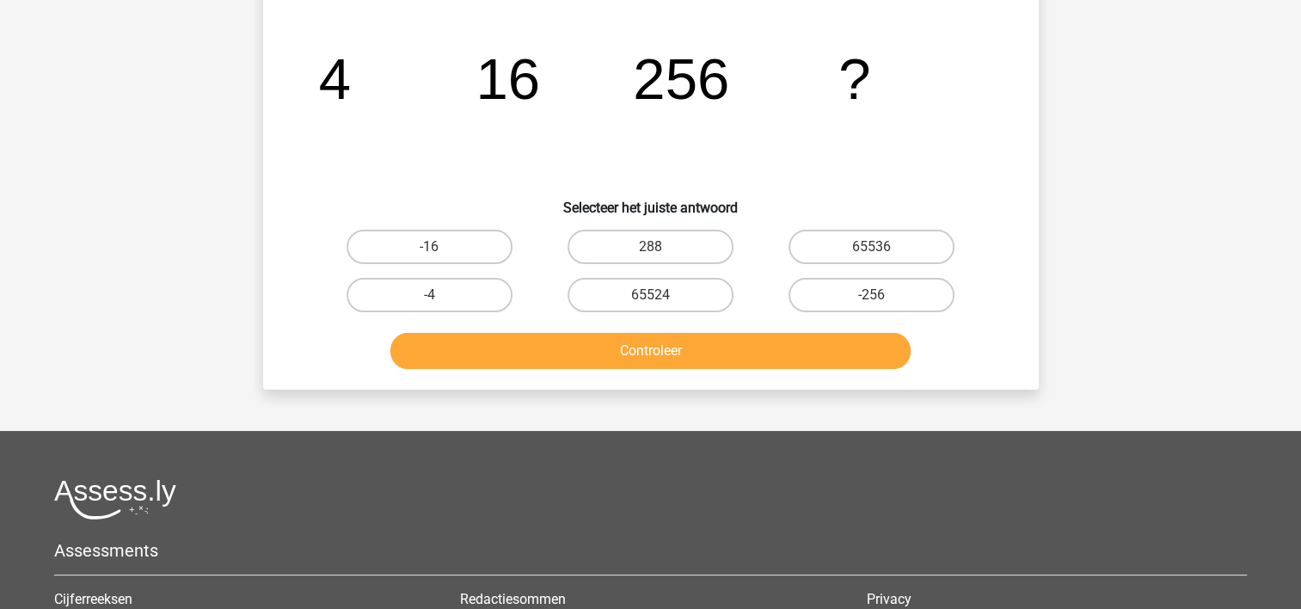
scroll to position [79, 0]
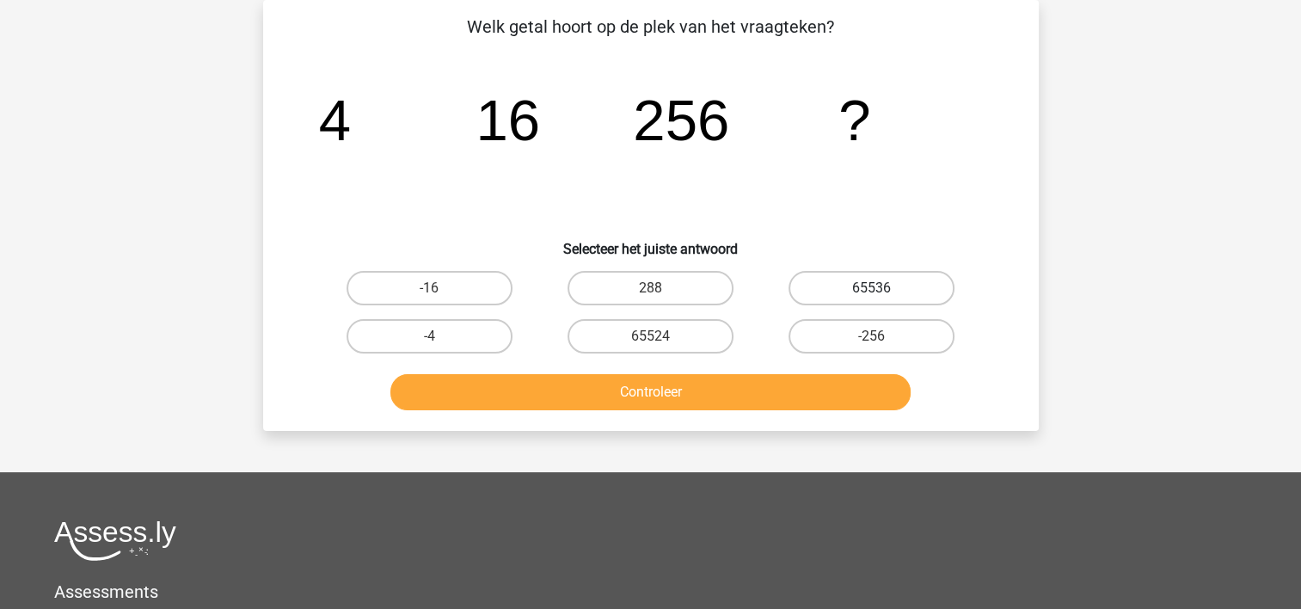
click at [863, 284] on label "65536" at bounding box center [872, 288] width 166 height 34
click at [872, 288] on input "65536" at bounding box center [877, 293] width 11 height 11
radio input "true"
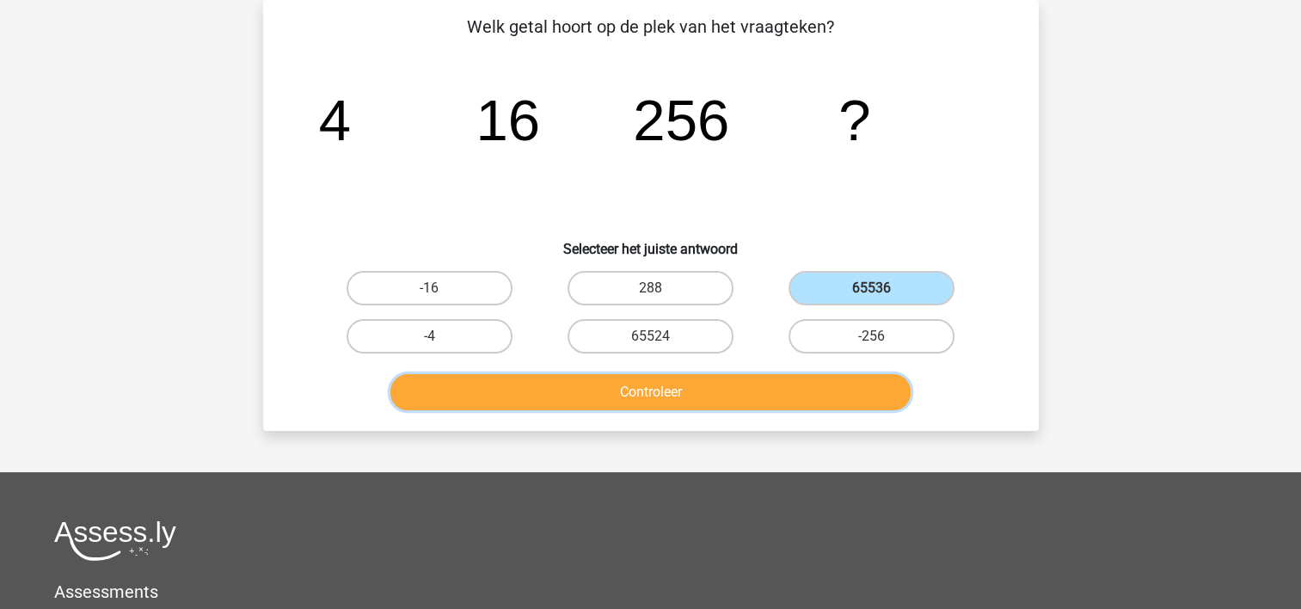
click at [834, 383] on button "Controleer" at bounding box center [650, 392] width 520 height 36
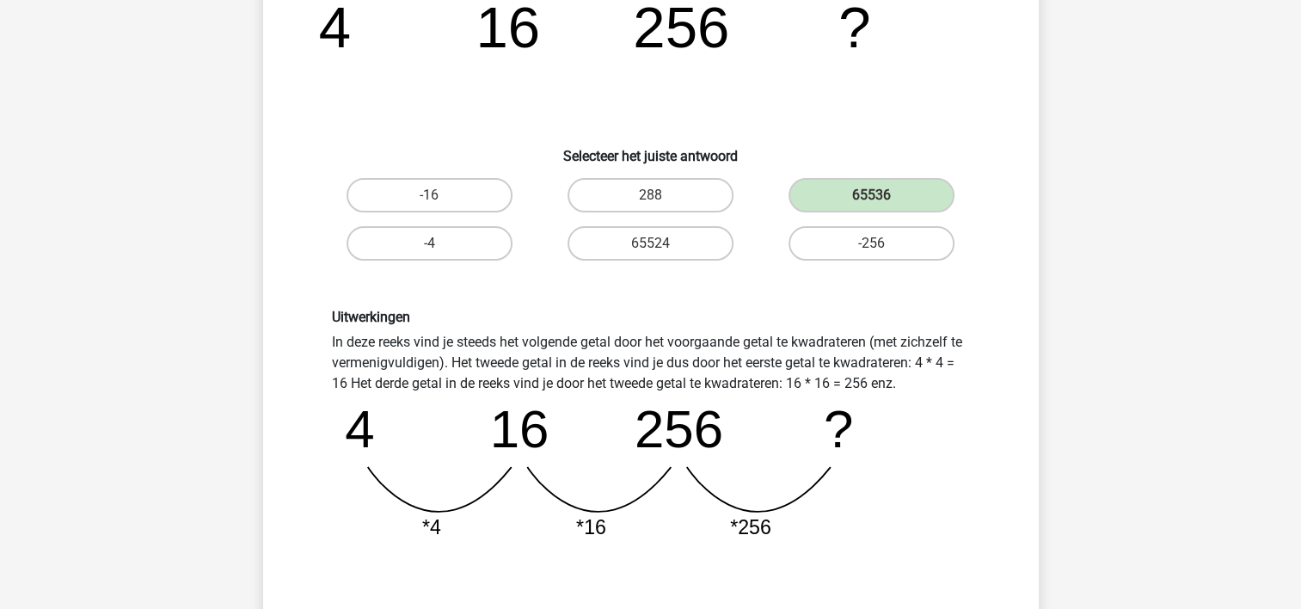
scroll to position [423, 0]
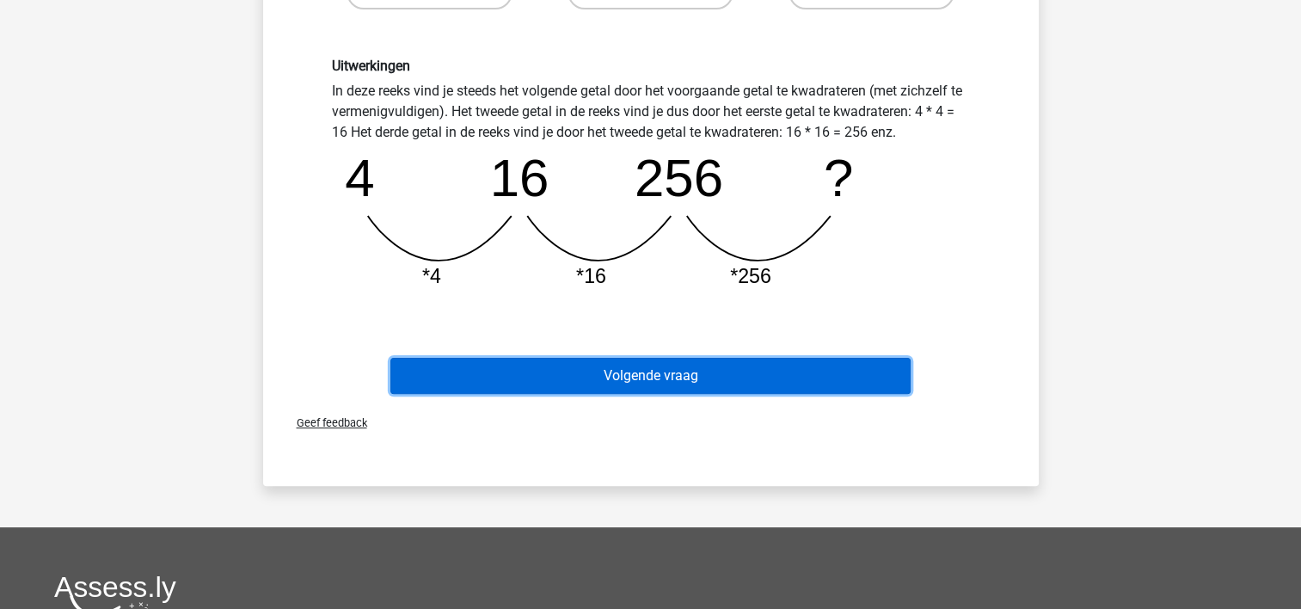
click at [736, 372] on button "Volgende vraag" at bounding box center [650, 376] width 520 height 36
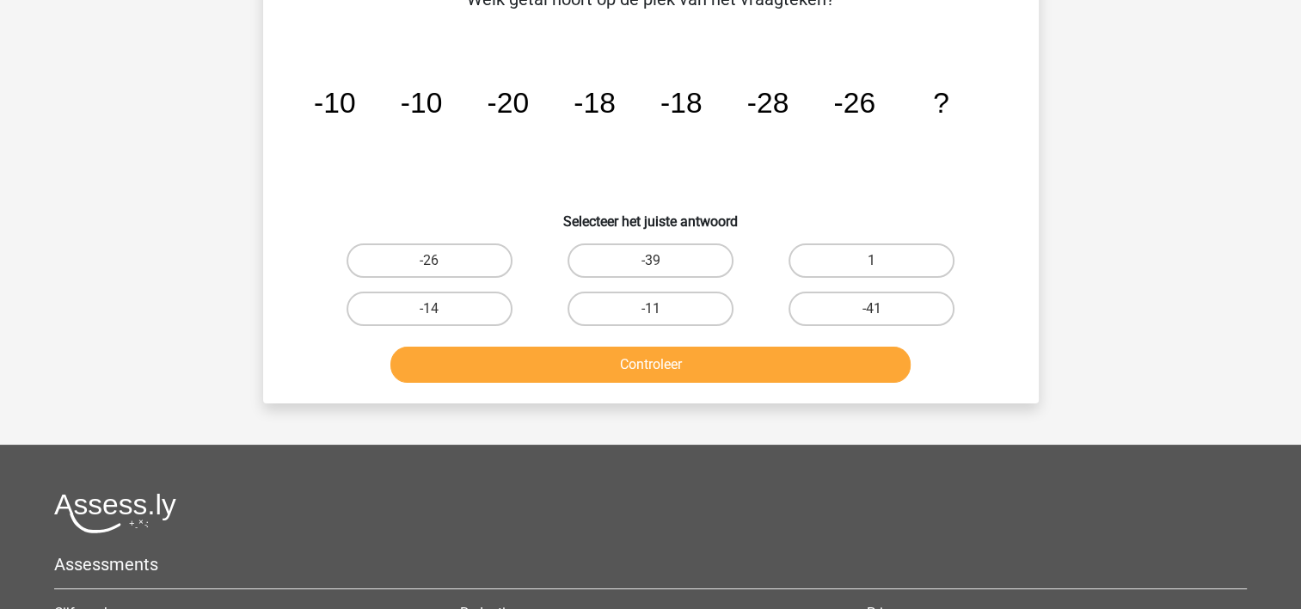
scroll to position [79, 0]
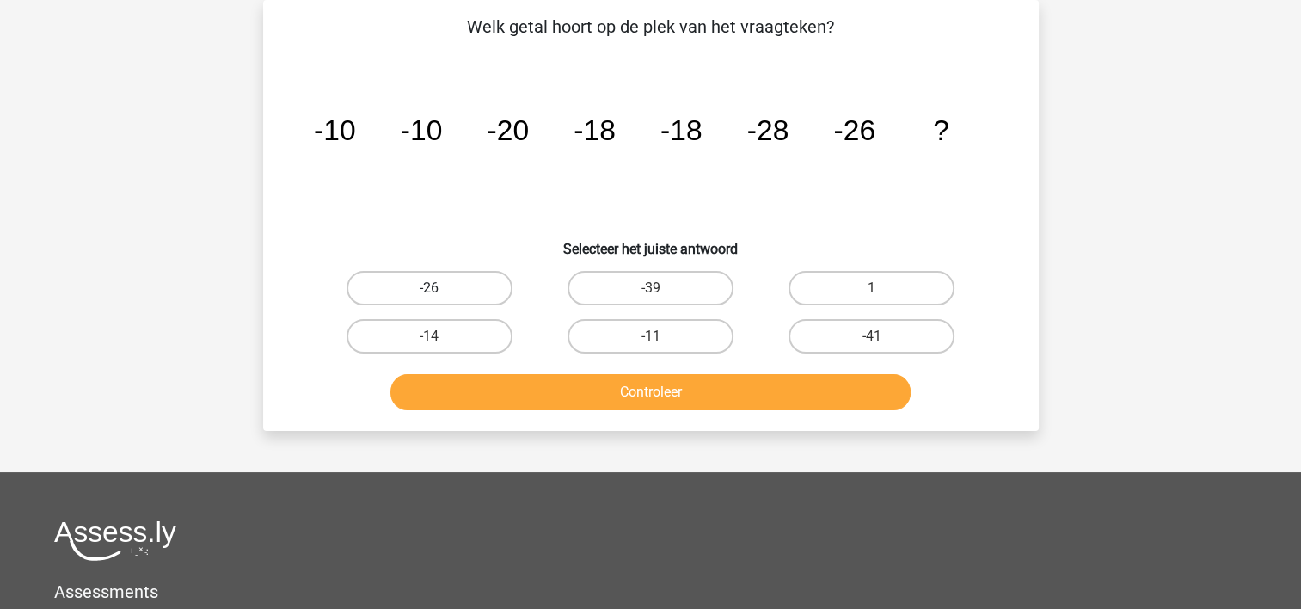
click at [454, 292] on label "-26" at bounding box center [430, 288] width 166 height 34
click at [440, 292] on input "-26" at bounding box center [434, 293] width 11 height 11
radio input "true"
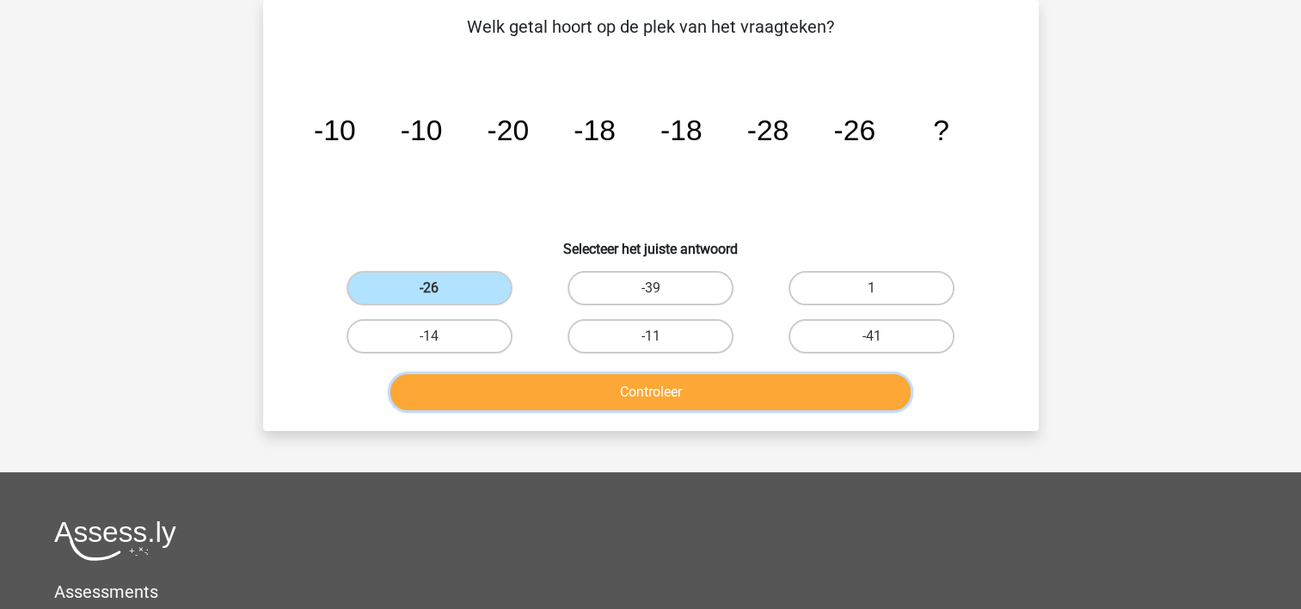
click at [488, 385] on button "Controleer" at bounding box center [650, 392] width 520 height 36
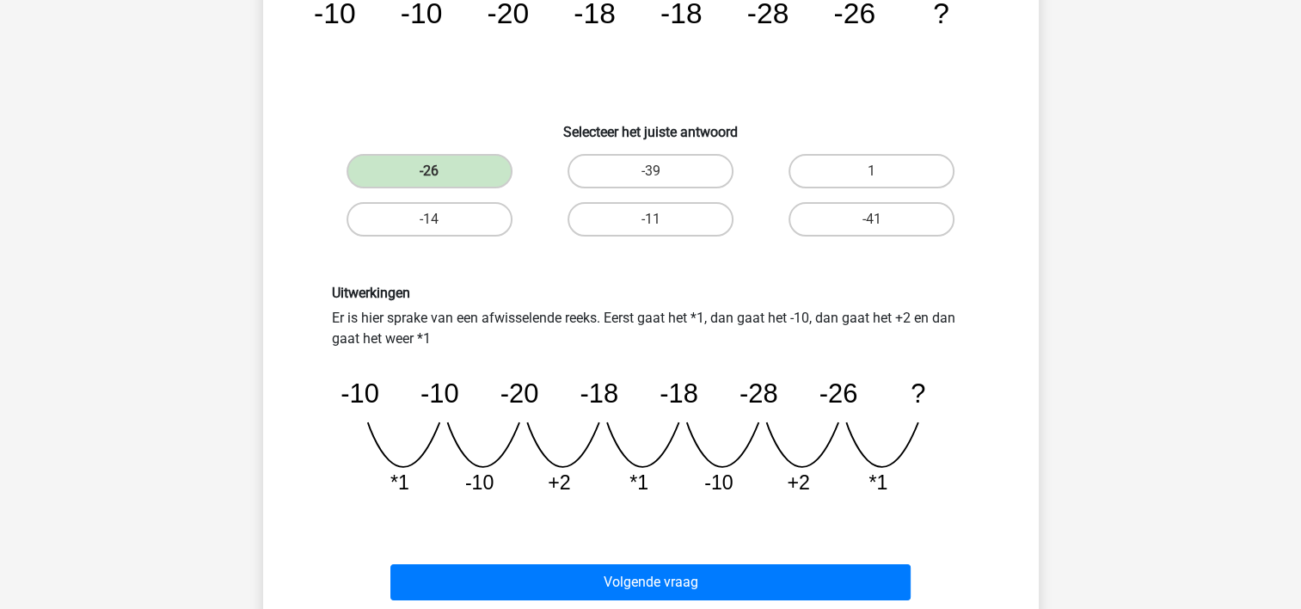
scroll to position [337, 0]
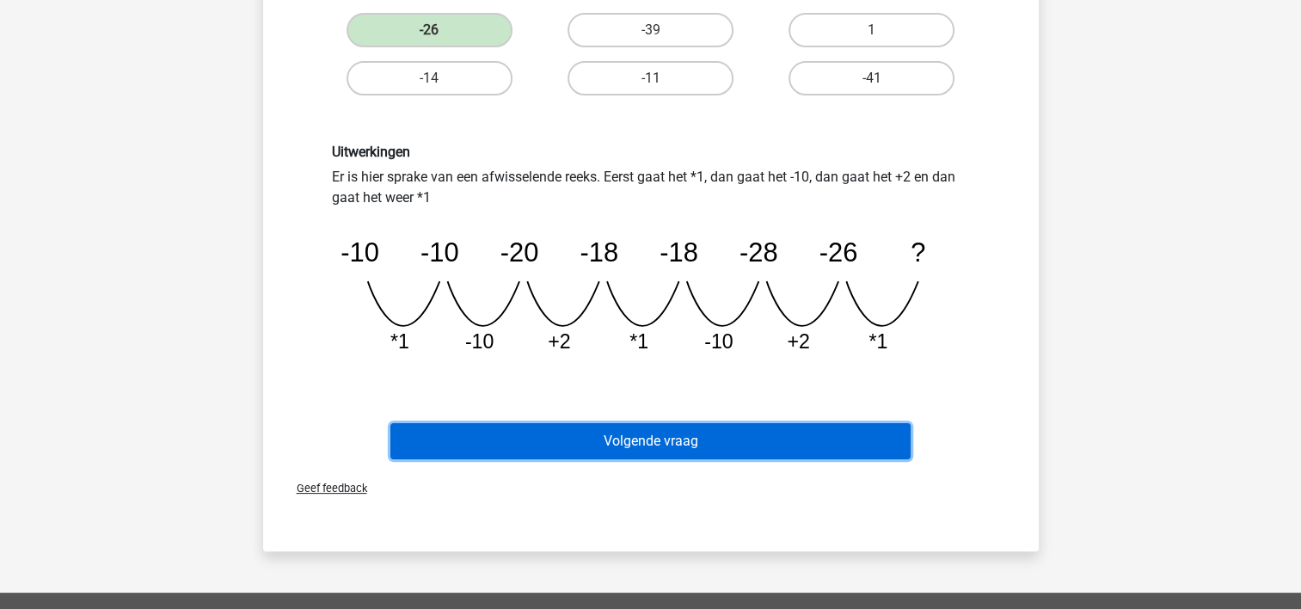
click at [595, 436] on button "Volgende vraag" at bounding box center [650, 441] width 520 height 36
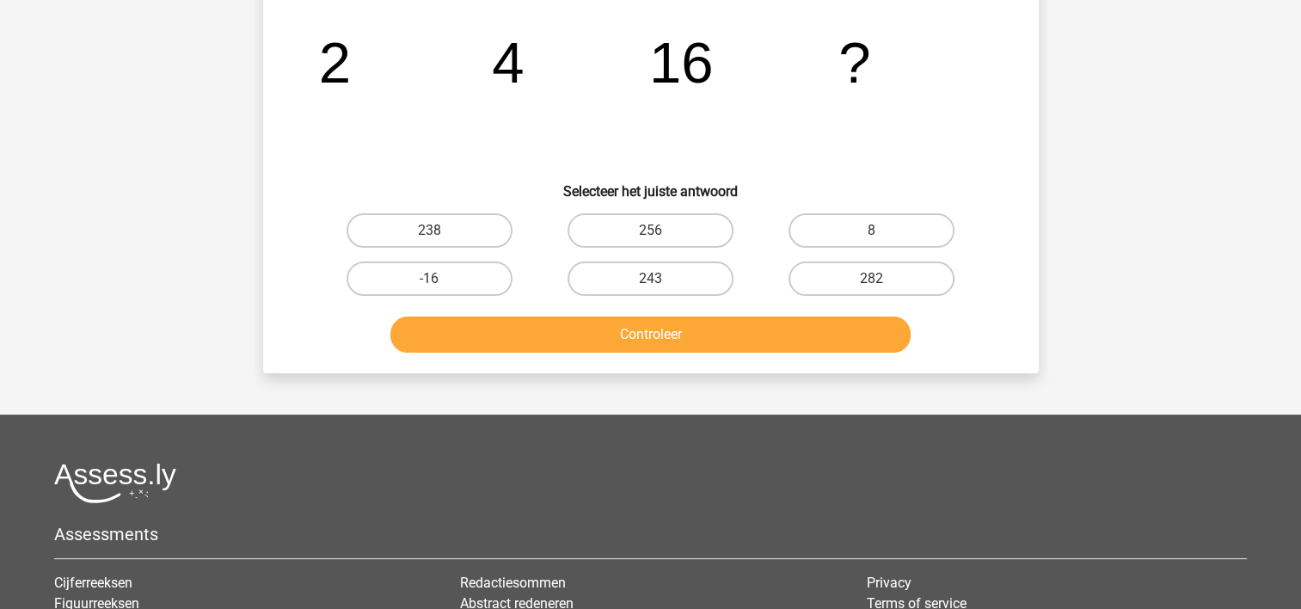
scroll to position [79, 0]
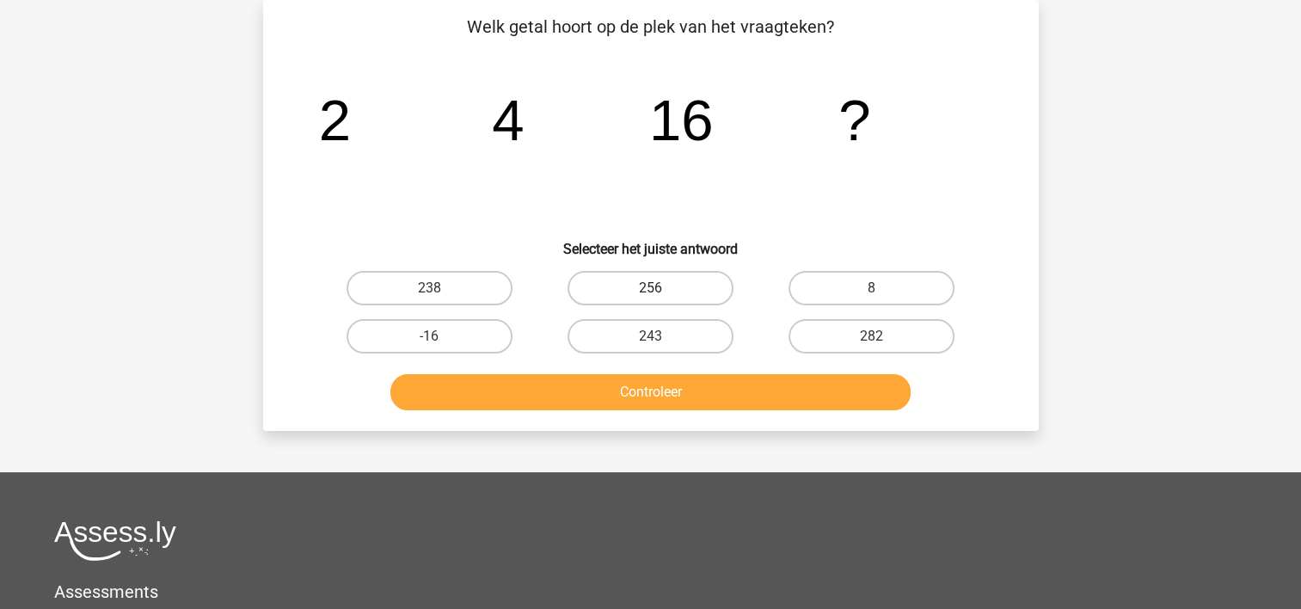
drag, startPoint x: 618, startPoint y: 278, endPoint x: 618, endPoint y: 288, distance: 10.3
click at [618, 279] on label "256" at bounding box center [651, 288] width 166 height 34
click at [650, 288] on input "256" at bounding box center [655, 293] width 11 height 11
radio input "true"
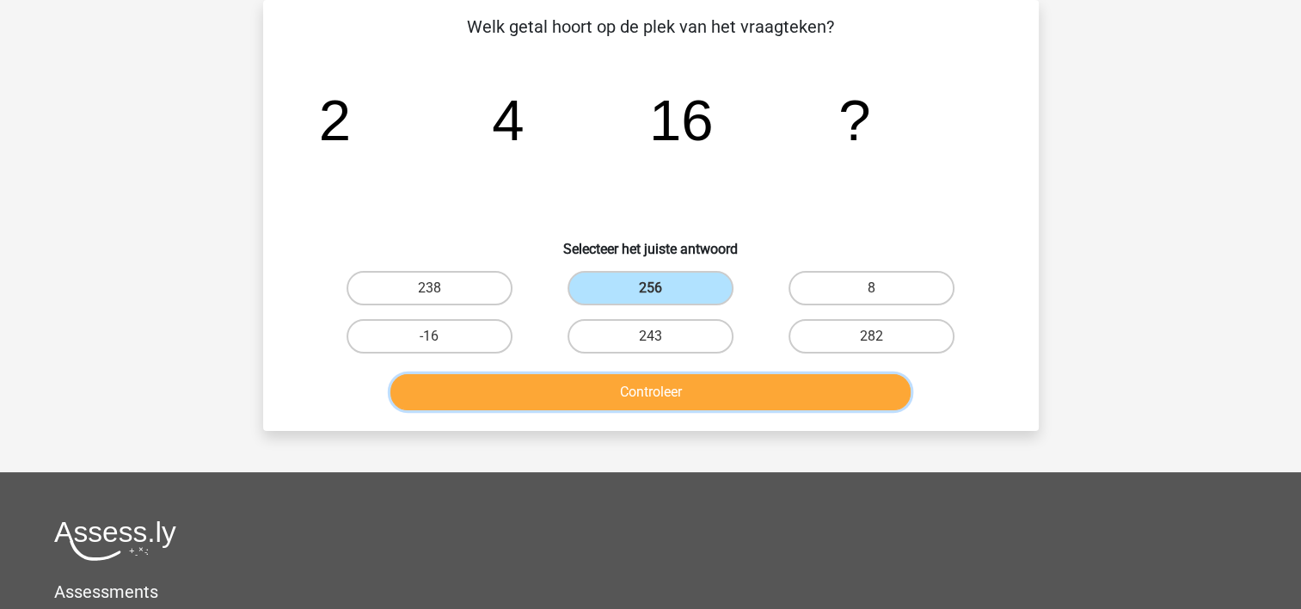
click at [613, 381] on button "Controleer" at bounding box center [650, 392] width 520 height 36
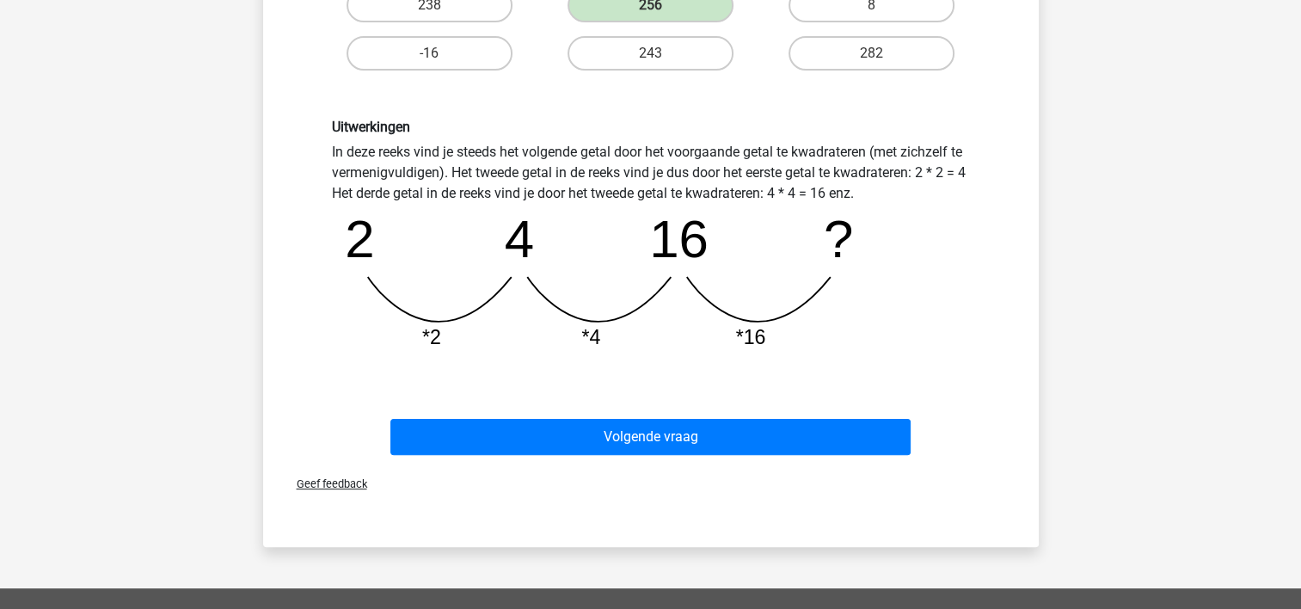
scroll to position [423, 0]
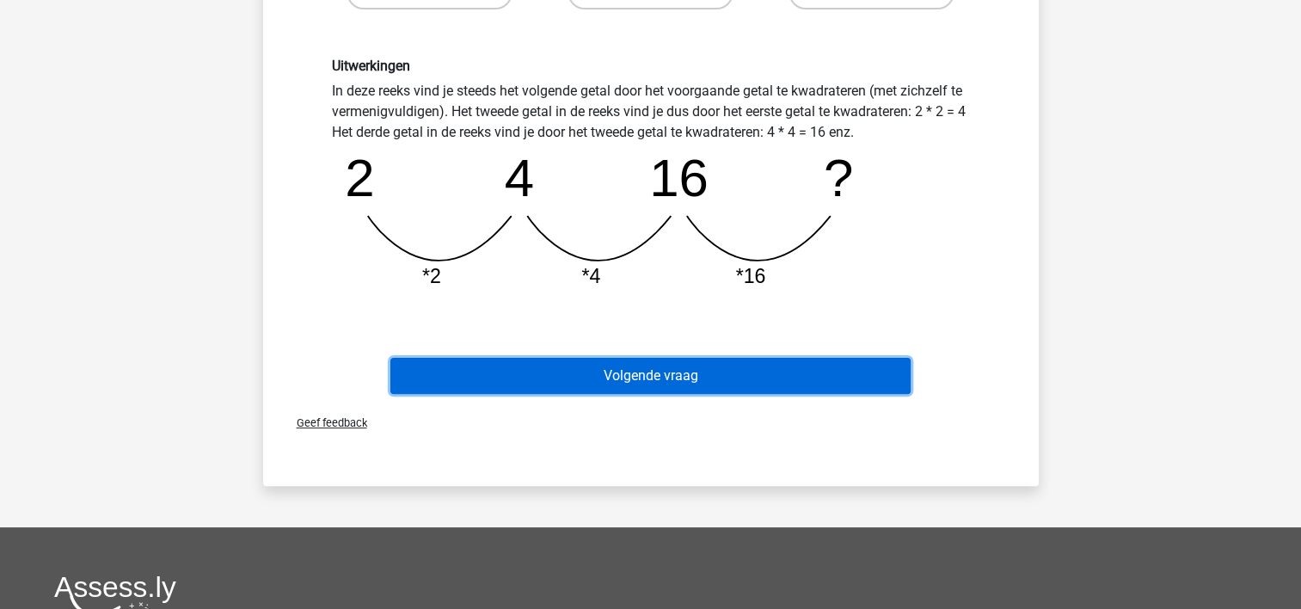
click at [654, 374] on button "Volgende vraag" at bounding box center [650, 376] width 520 height 36
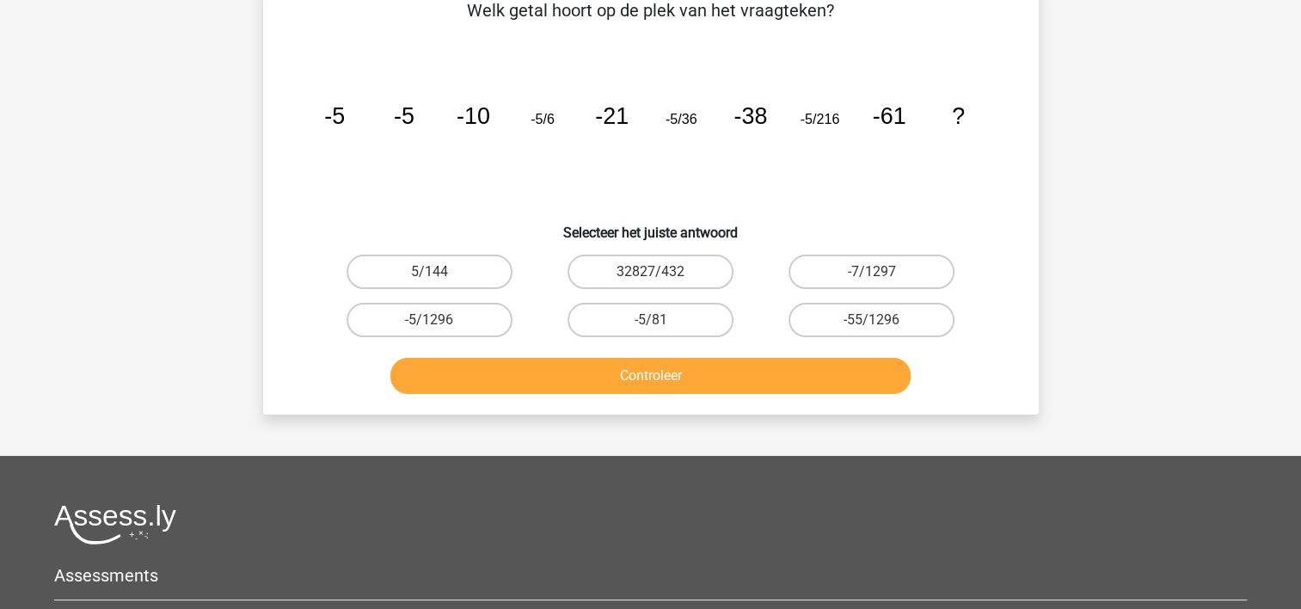
scroll to position [79, 0]
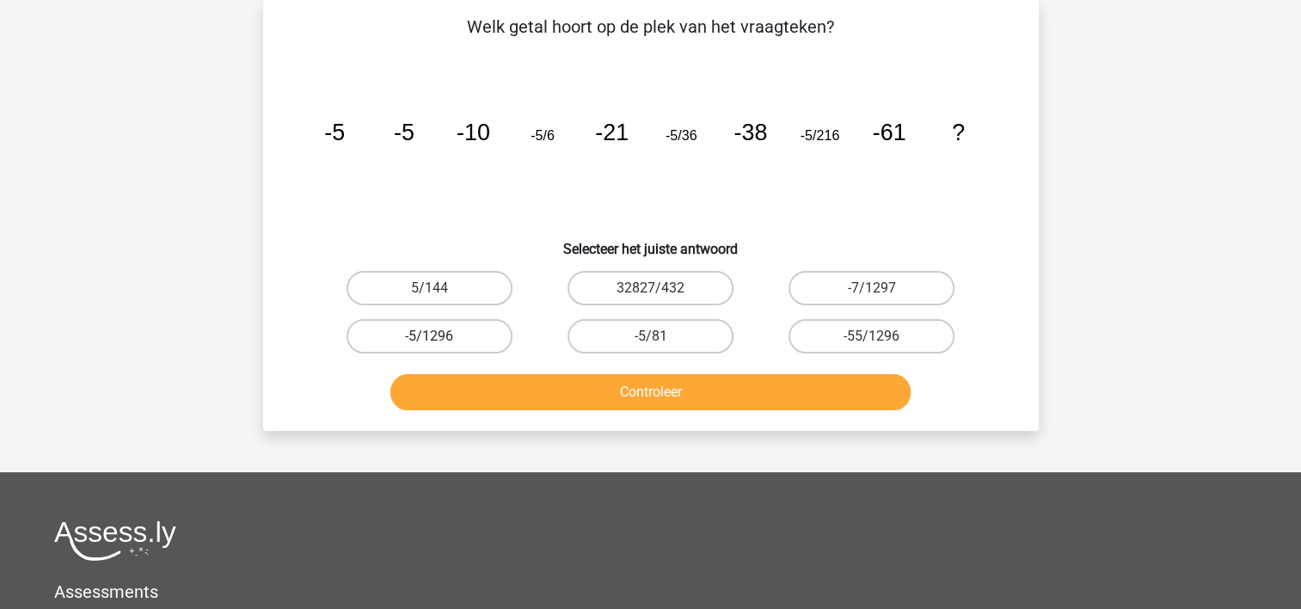
click at [413, 331] on label "-5/1296" at bounding box center [430, 336] width 166 height 34
click at [429, 336] on input "-5/1296" at bounding box center [434, 341] width 11 height 11
radio input "true"
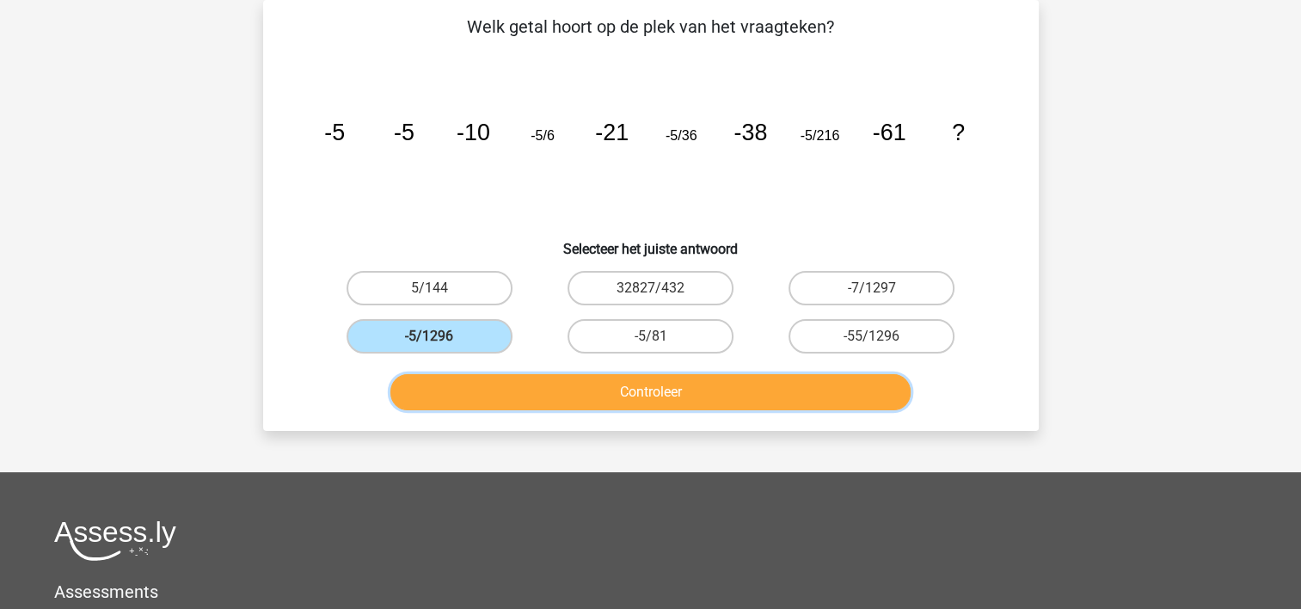
click at [452, 387] on button "Controleer" at bounding box center [650, 392] width 520 height 36
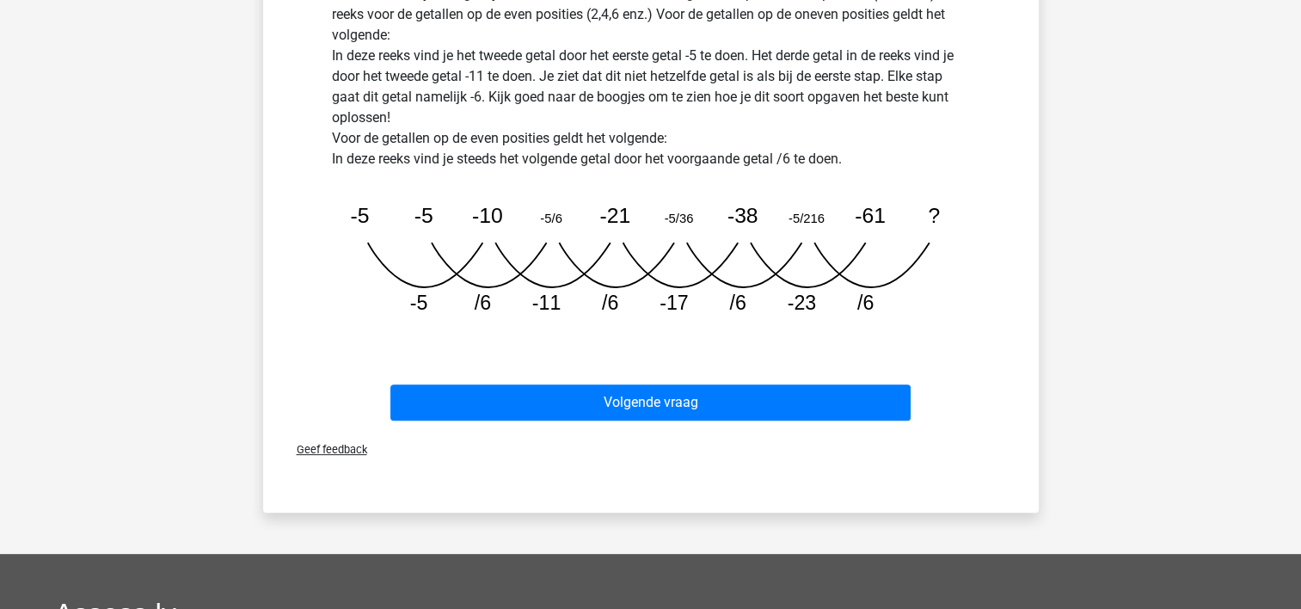
scroll to position [595, 0]
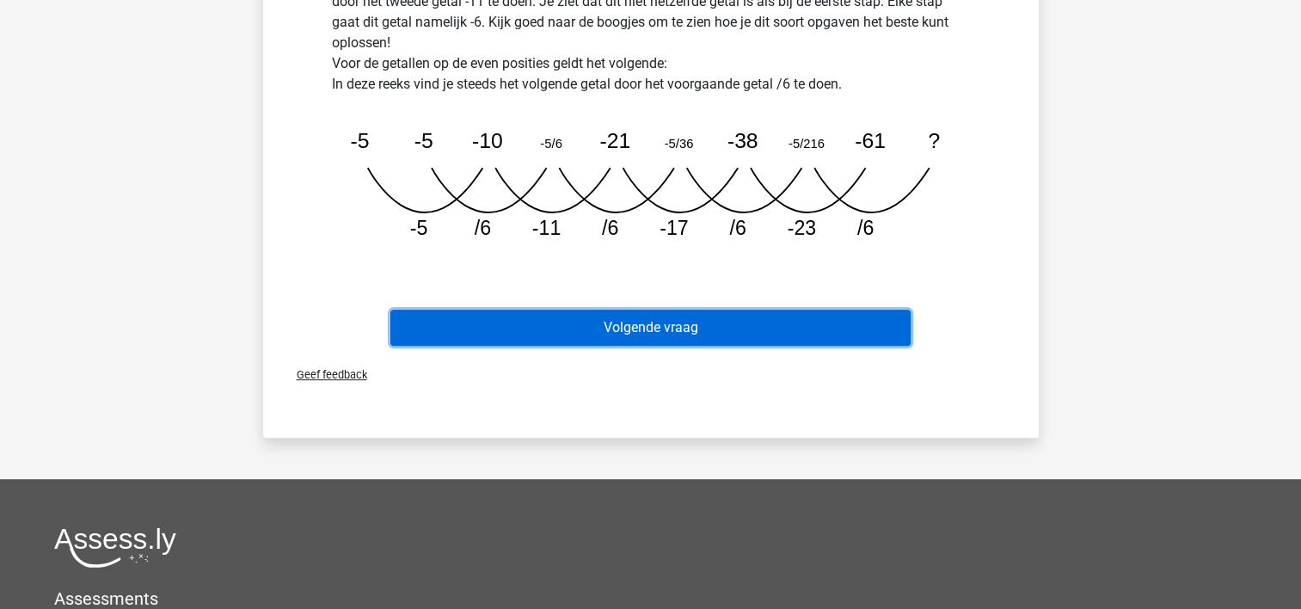
click at [557, 329] on button "Volgende vraag" at bounding box center [650, 328] width 520 height 36
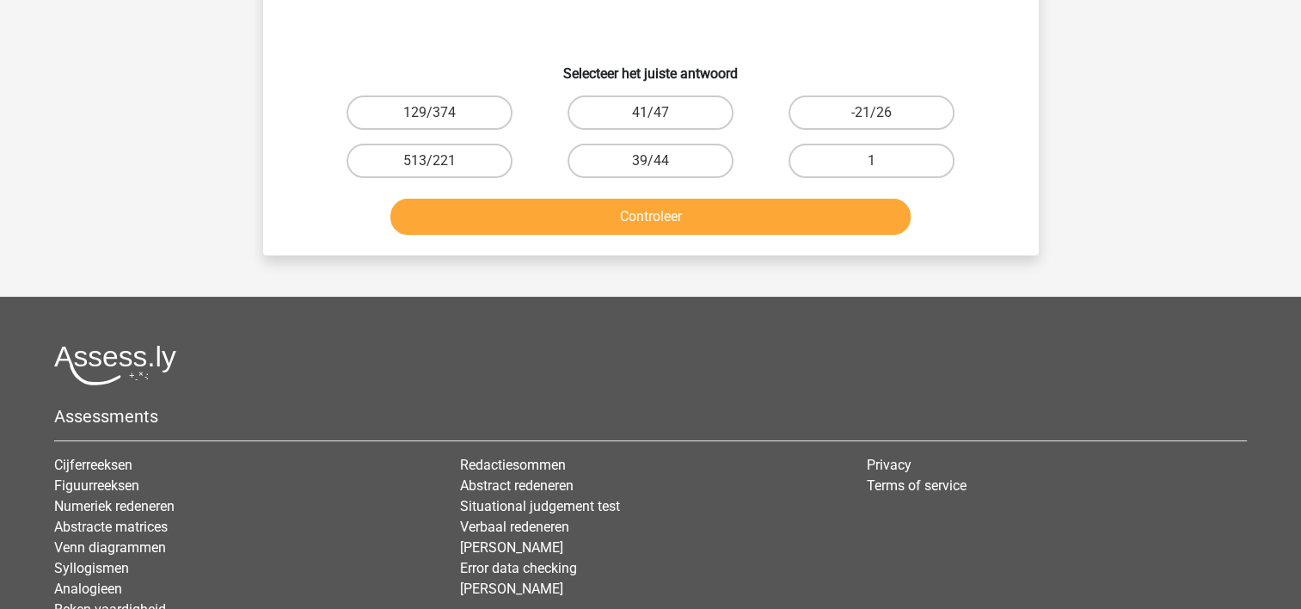
scroll to position [79, 0]
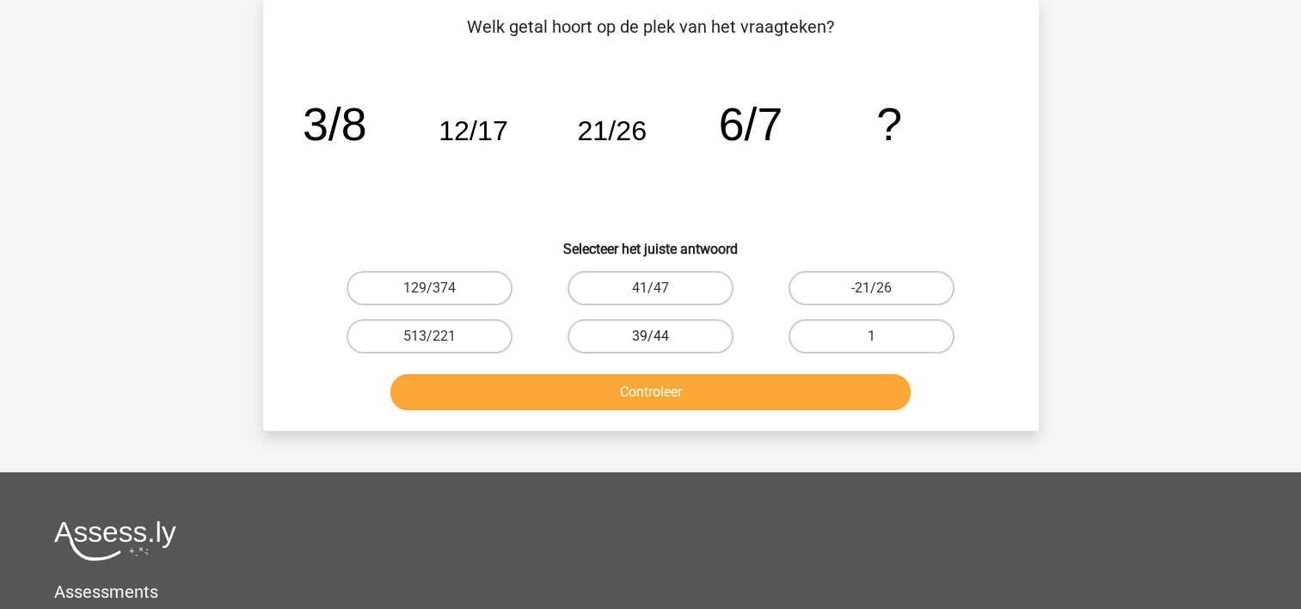
click at [604, 330] on label "39/44" at bounding box center [651, 336] width 166 height 34
click at [650, 336] on input "39/44" at bounding box center [655, 341] width 11 height 11
radio input "true"
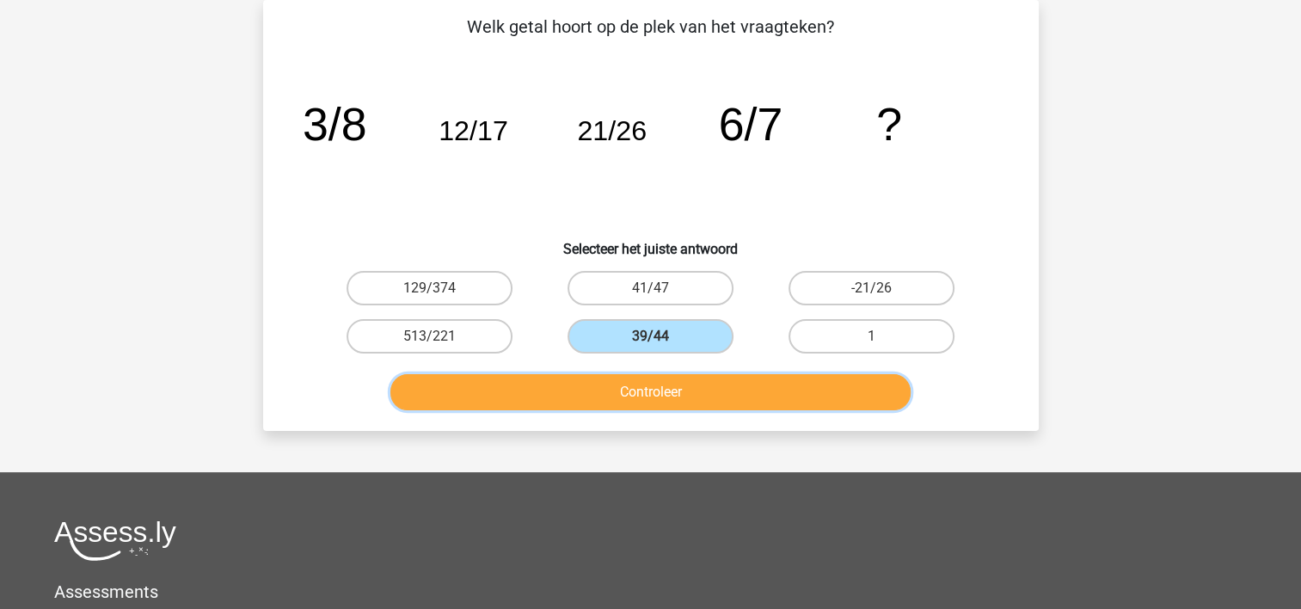
click at [609, 378] on button "Controleer" at bounding box center [650, 392] width 520 height 36
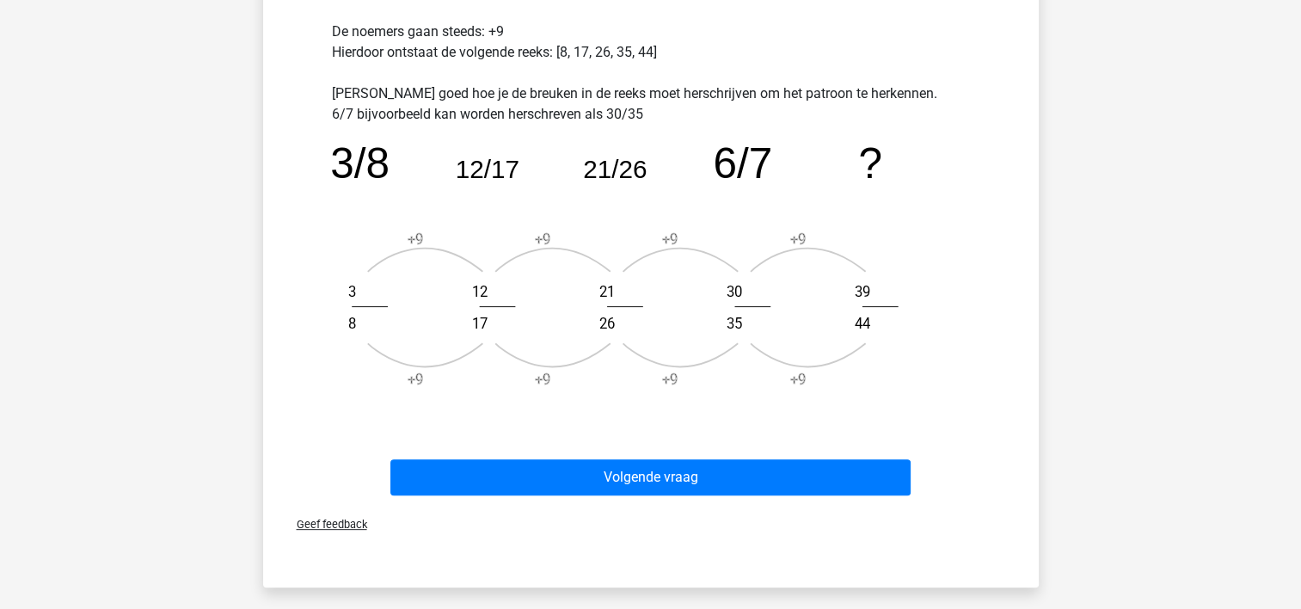
scroll to position [595, 0]
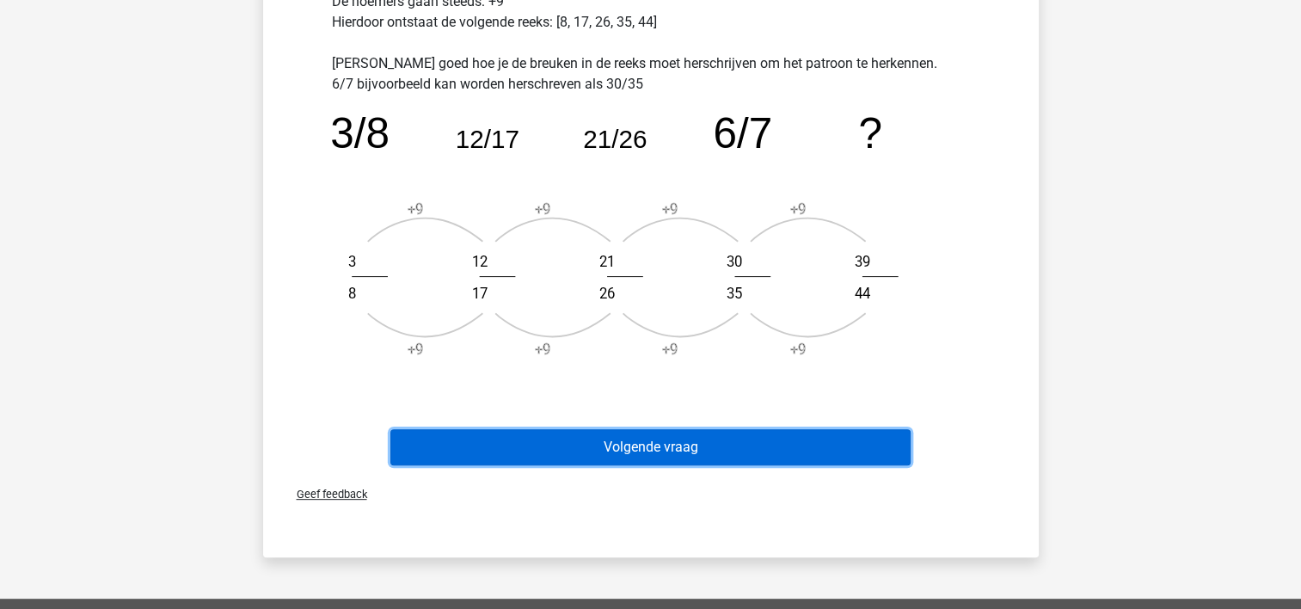
click at [615, 448] on button "Volgende vraag" at bounding box center [650, 447] width 520 height 36
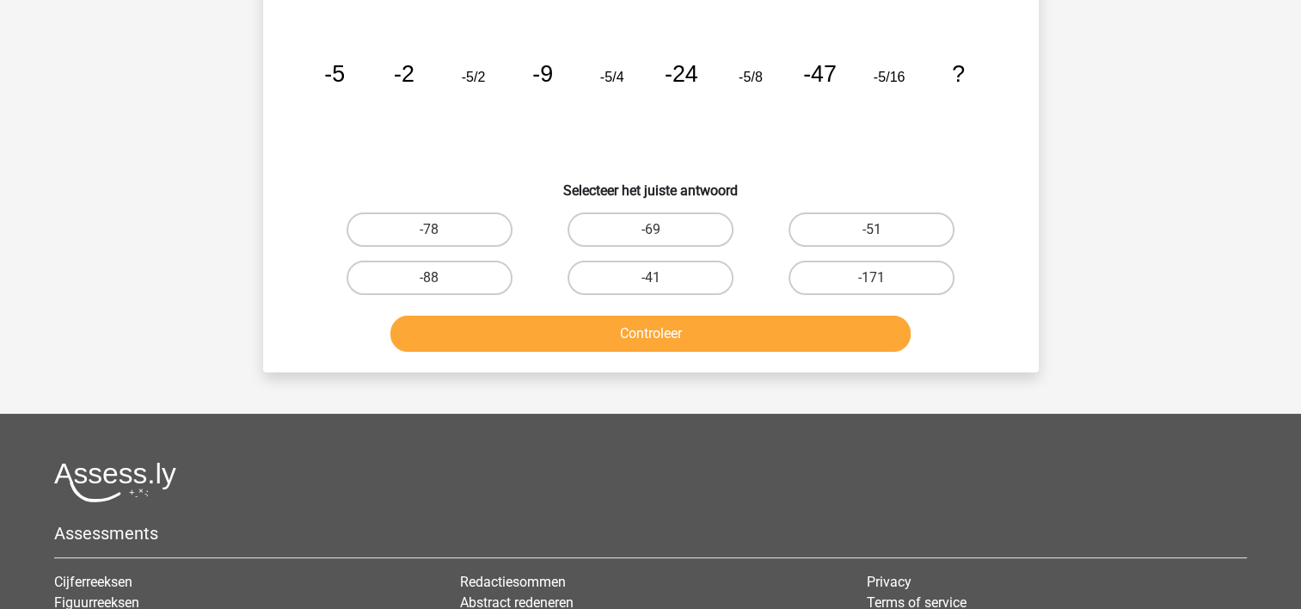
scroll to position [79, 0]
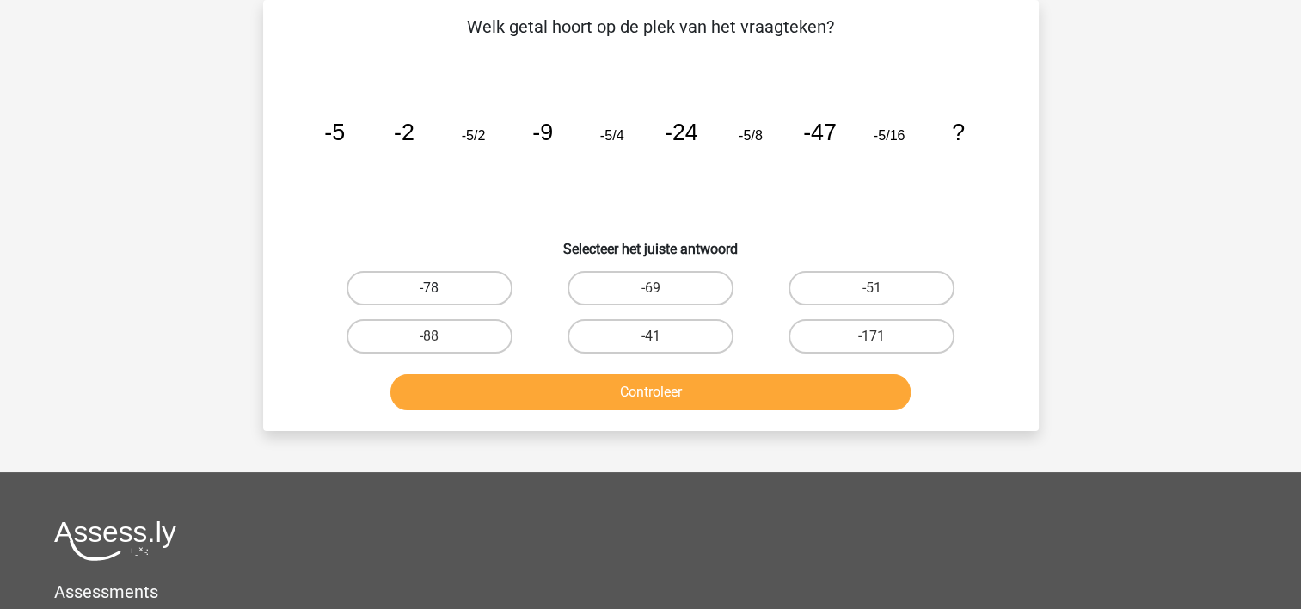
click at [411, 283] on label "-78" at bounding box center [430, 288] width 166 height 34
click at [429, 288] on input "-78" at bounding box center [434, 293] width 11 height 11
radio input "true"
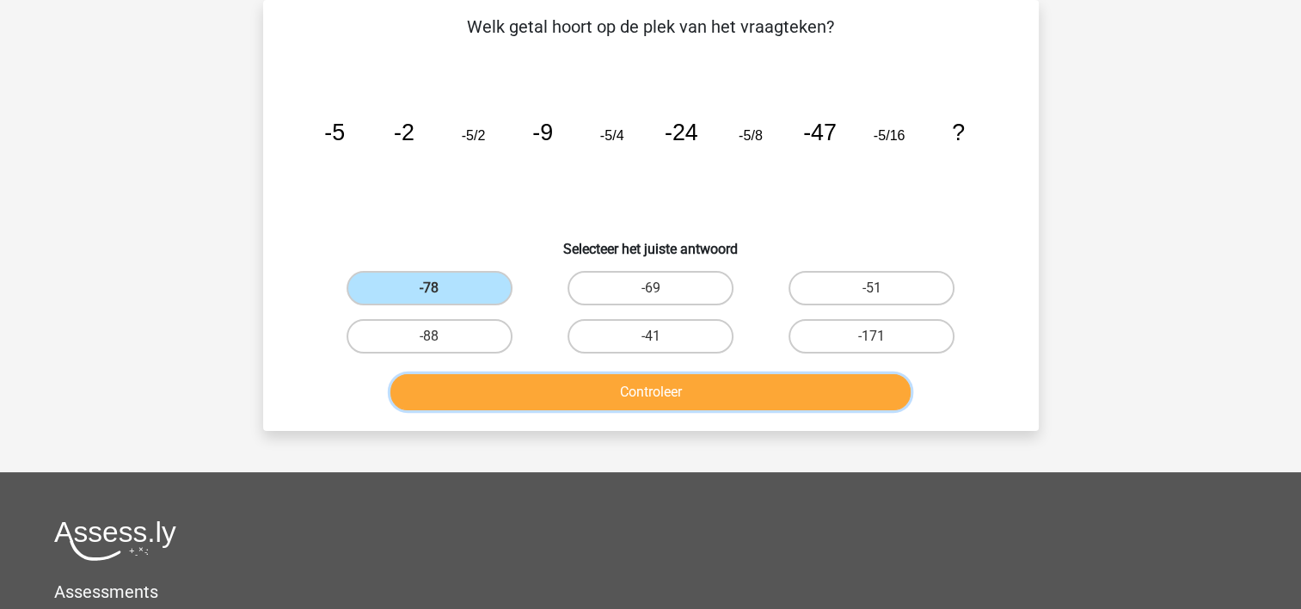
click at [480, 387] on button "Controleer" at bounding box center [650, 392] width 520 height 36
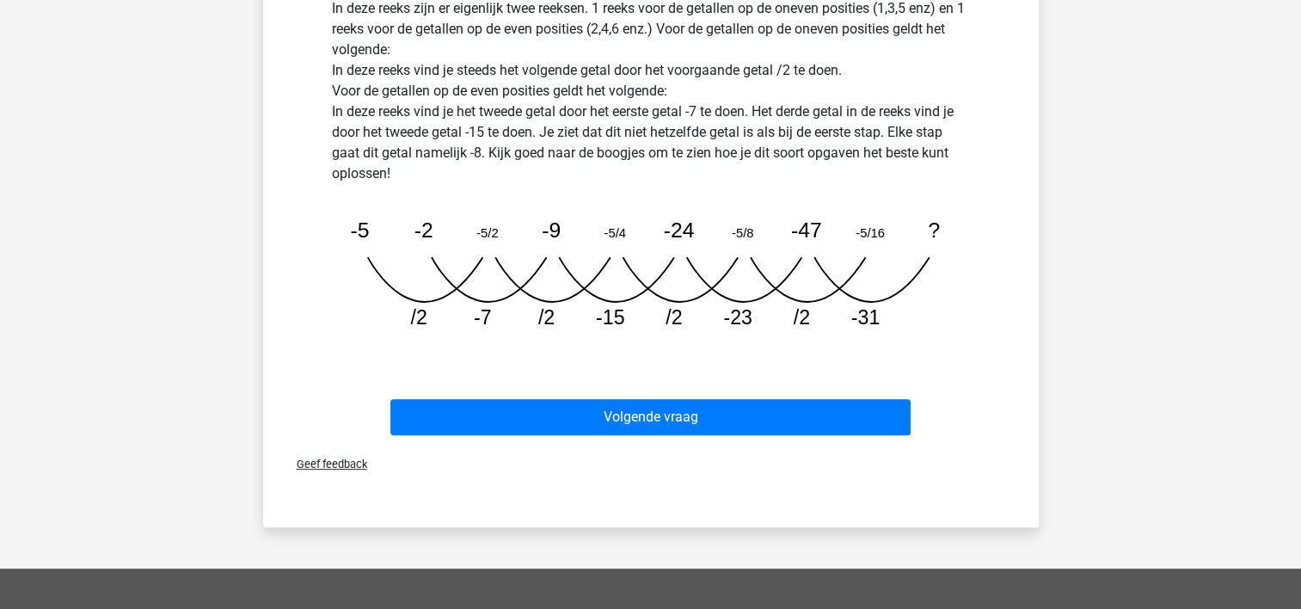
scroll to position [509, 0]
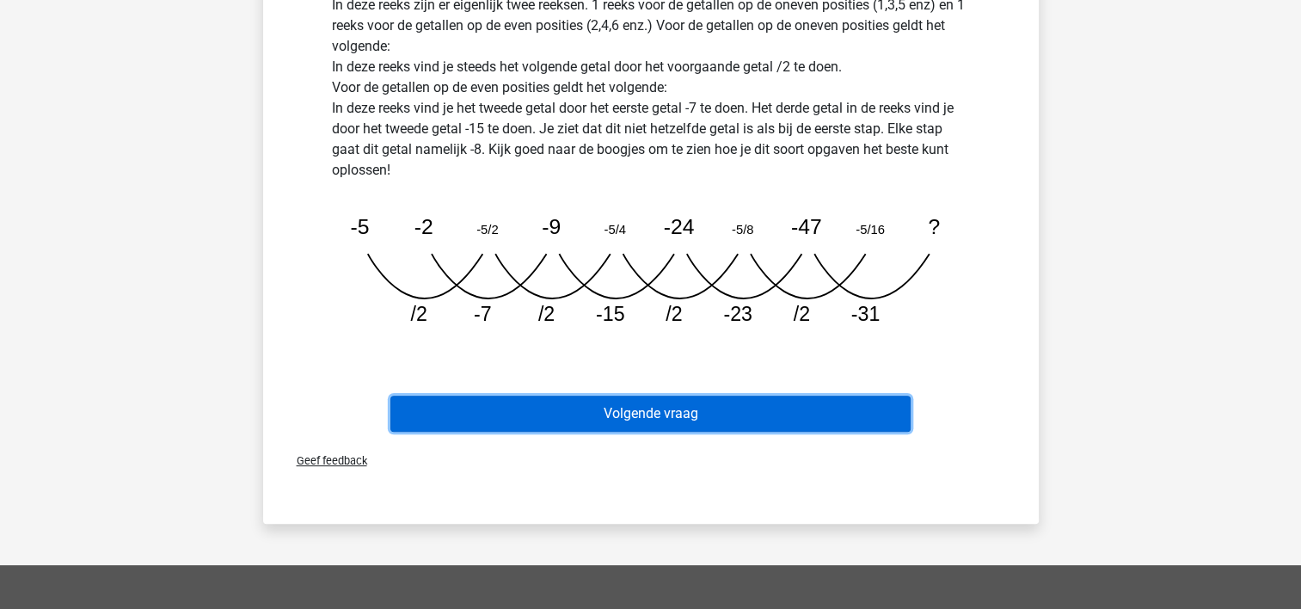
click at [657, 409] on button "Volgende vraag" at bounding box center [650, 414] width 520 height 36
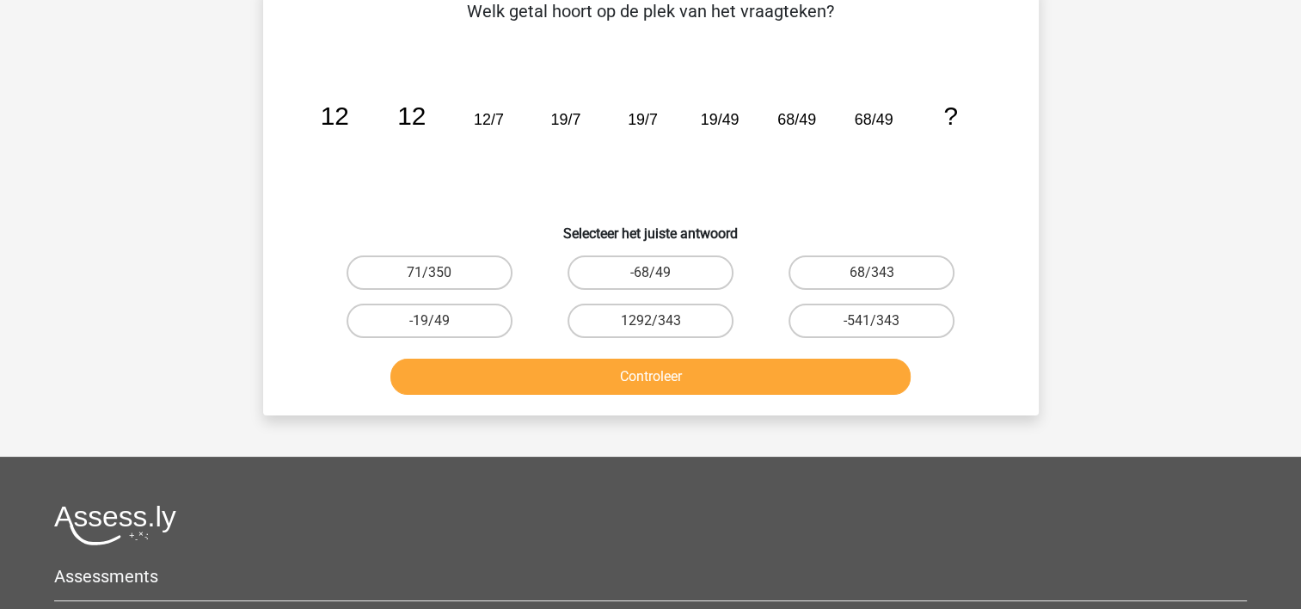
scroll to position [79, 0]
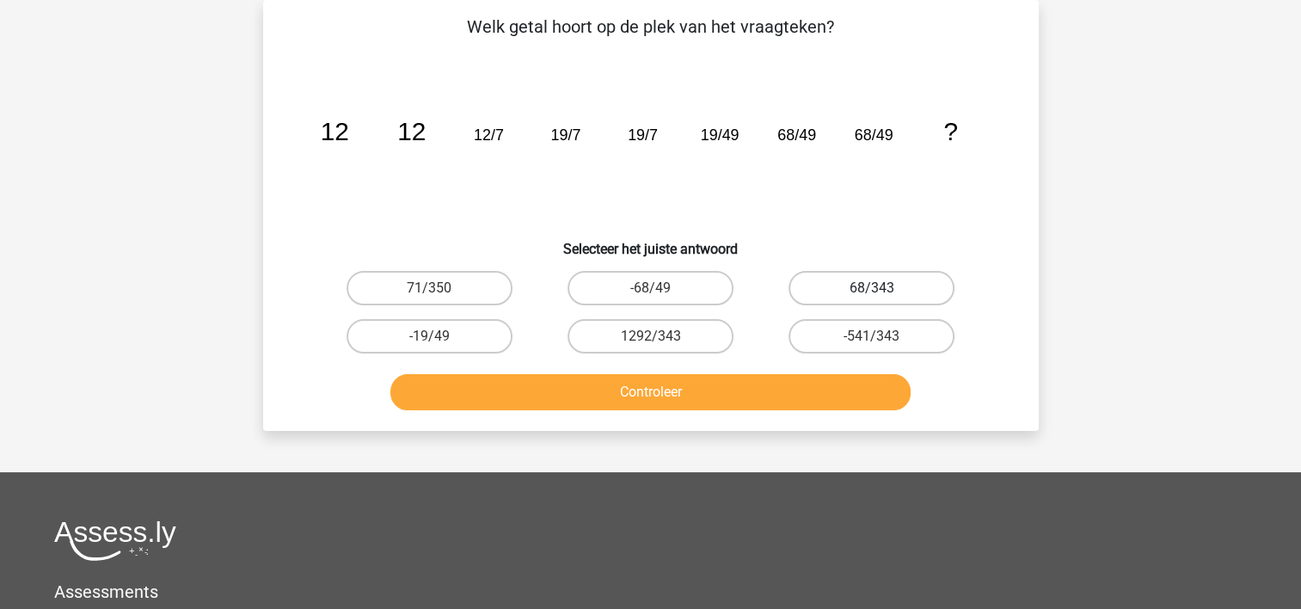
drag, startPoint x: 840, startPoint y: 291, endPoint x: 839, endPoint y: 306, distance: 15.5
click at [841, 291] on label "68/343" at bounding box center [872, 288] width 166 height 34
click at [872, 291] on input "68/343" at bounding box center [877, 293] width 11 height 11
radio input "true"
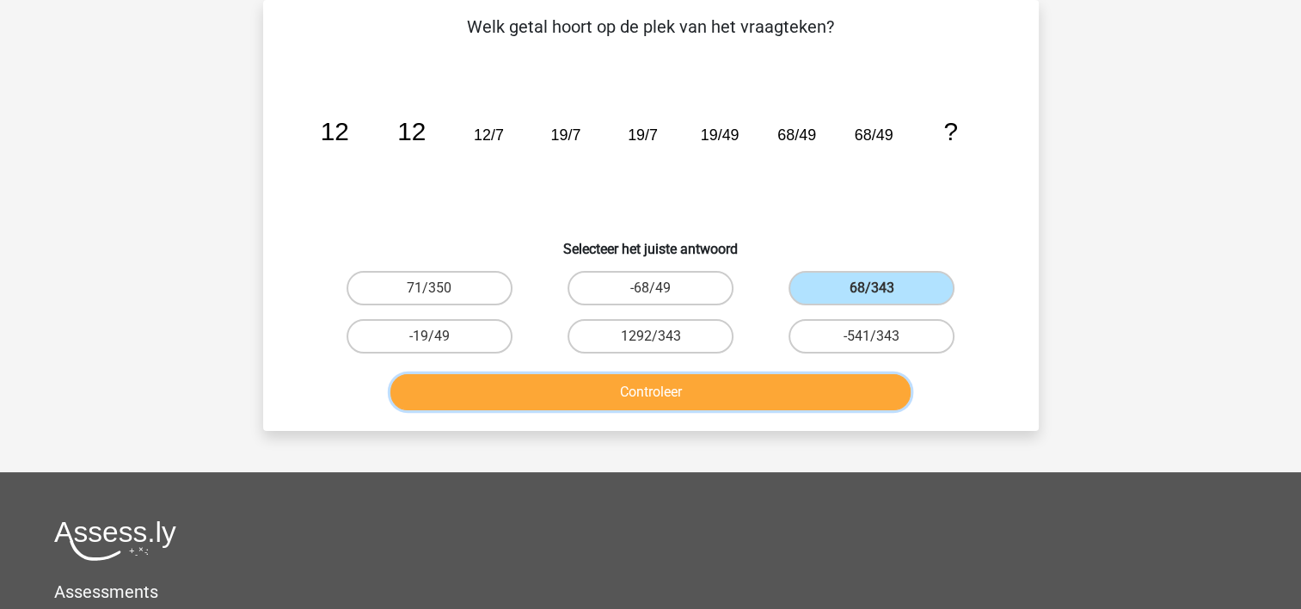
click at [797, 392] on button "Controleer" at bounding box center [650, 392] width 520 height 36
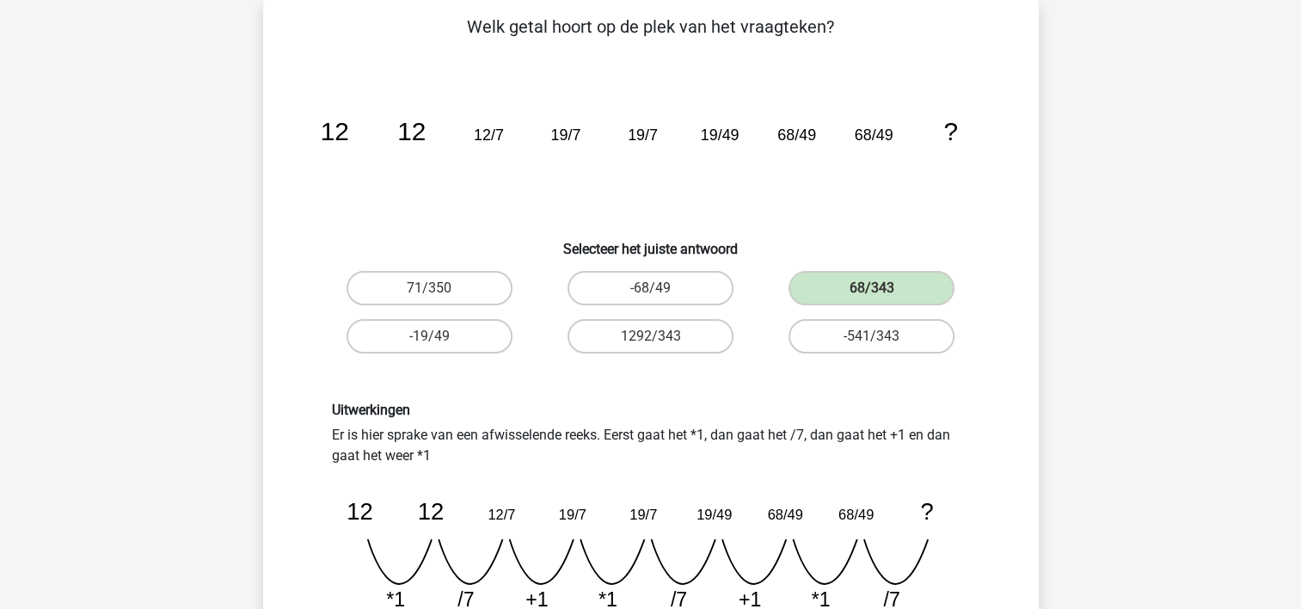
scroll to position [423, 0]
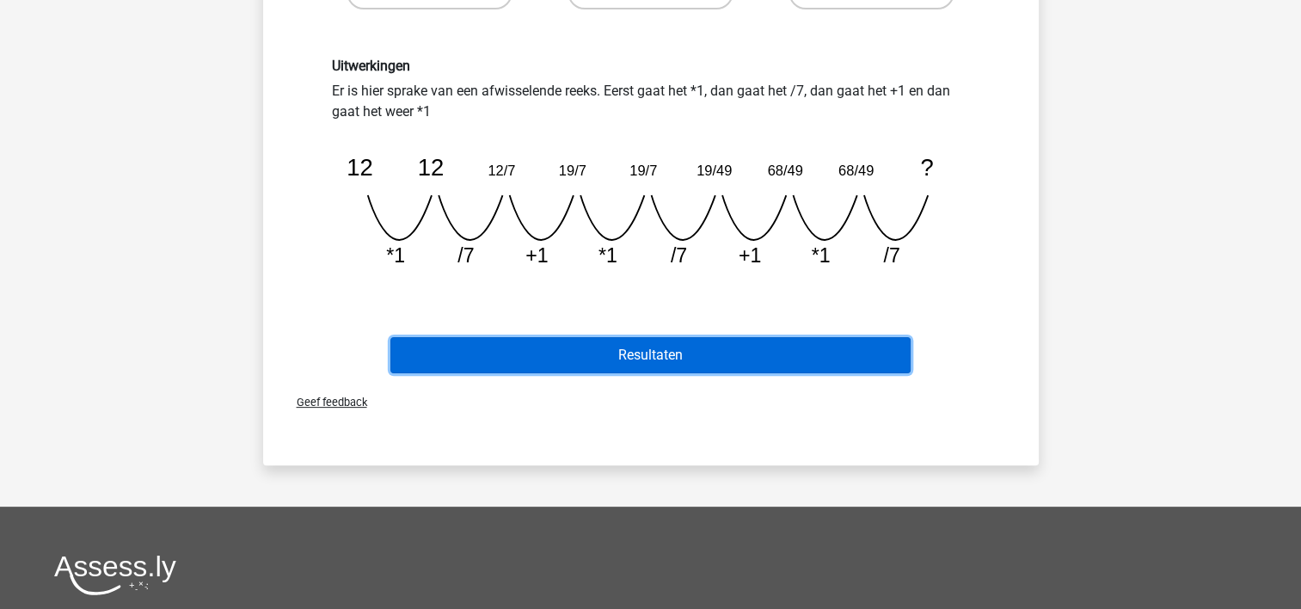
click at [779, 361] on button "Resultaten" at bounding box center [650, 355] width 520 height 36
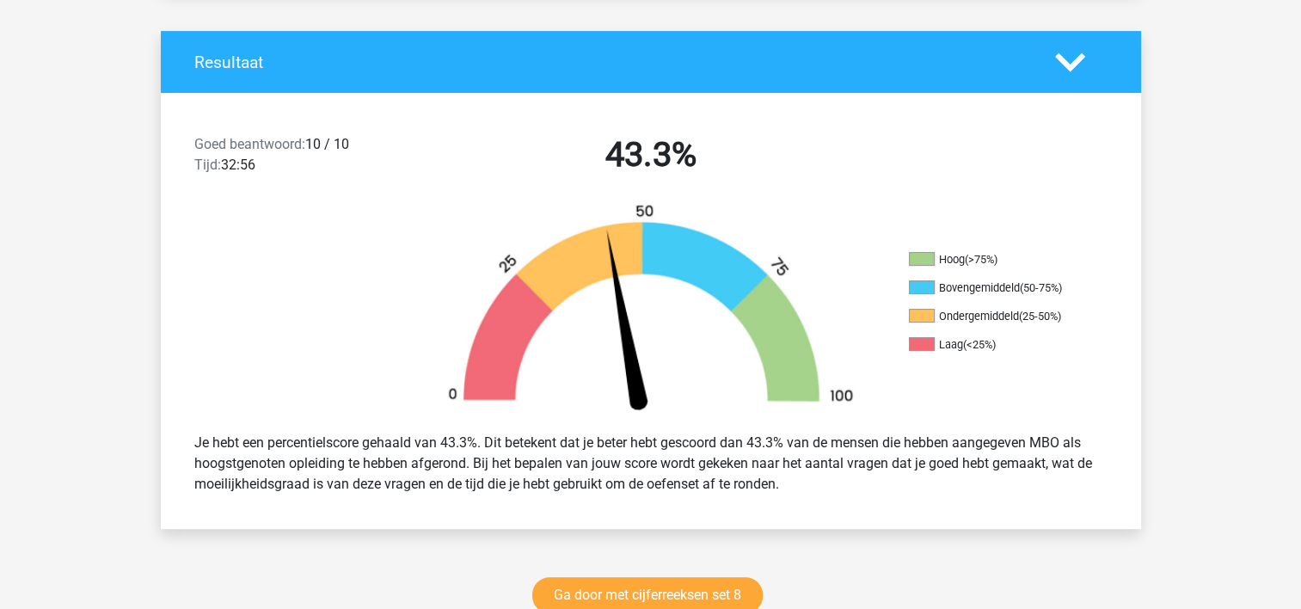
scroll to position [688, 0]
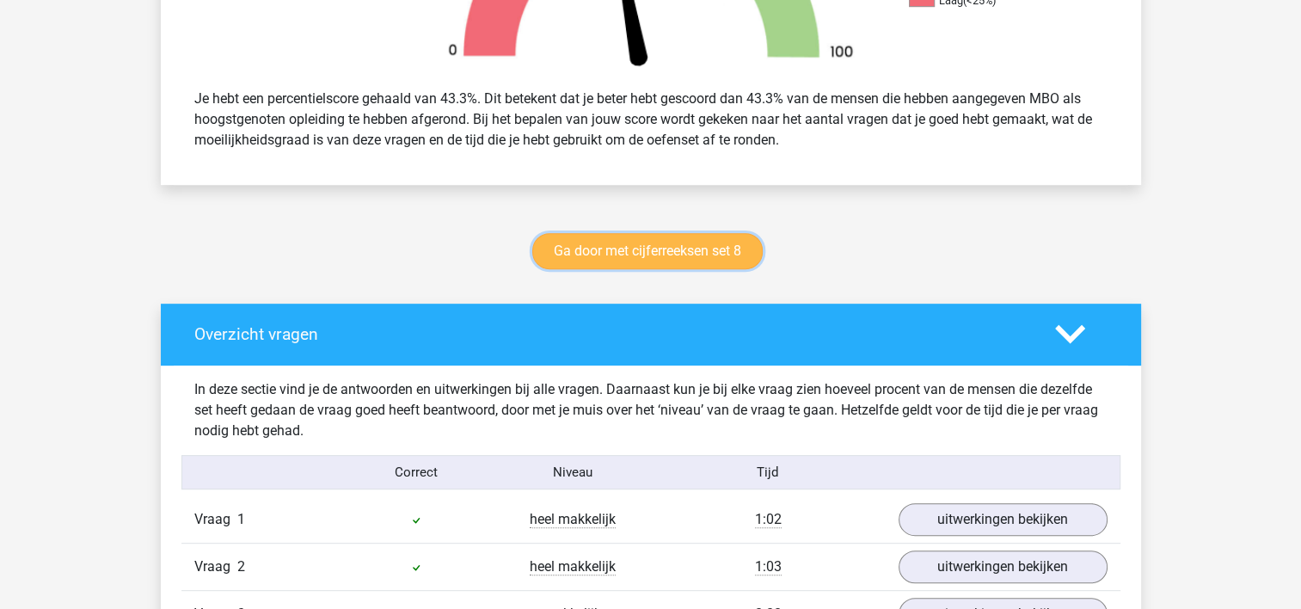
click at [664, 248] on link "Ga door met cijferreeksen set 8" at bounding box center [647, 251] width 230 height 36
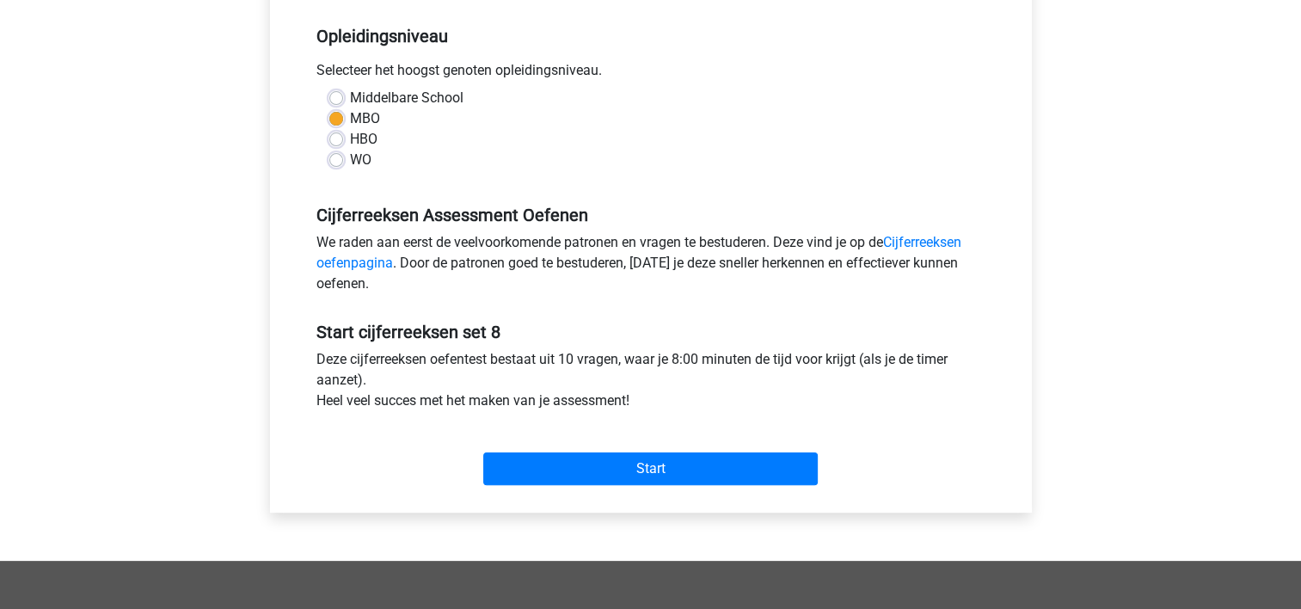
scroll to position [430, 0]
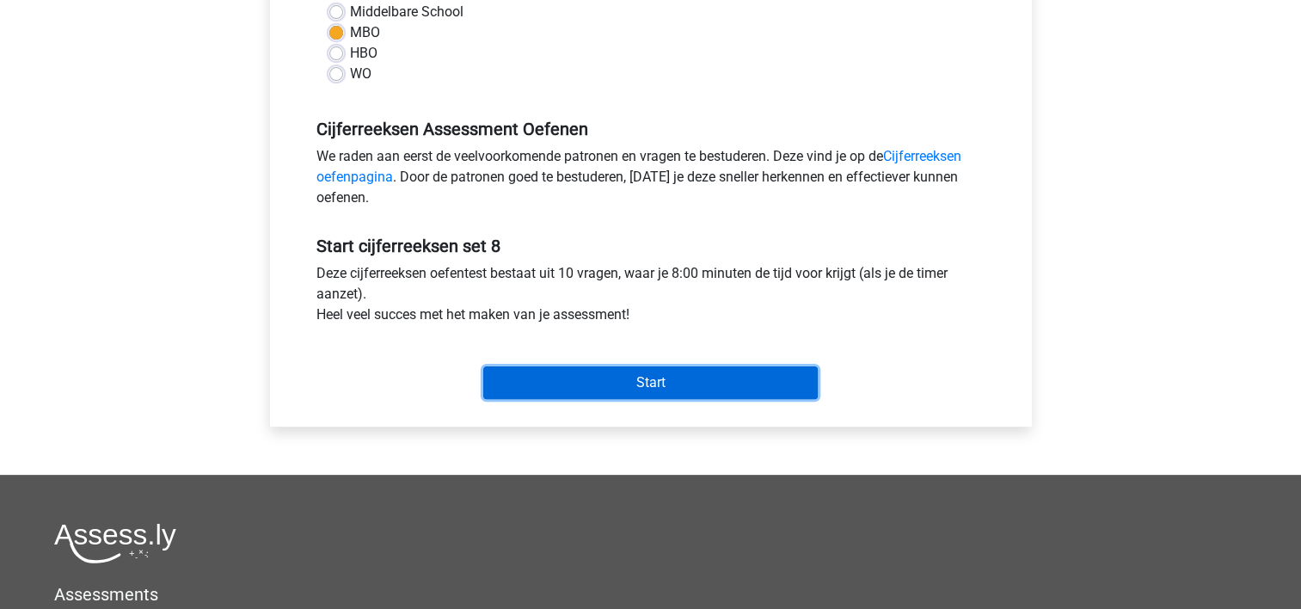
click at [716, 382] on input "Start" at bounding box center [650, 382] width 335 height 33
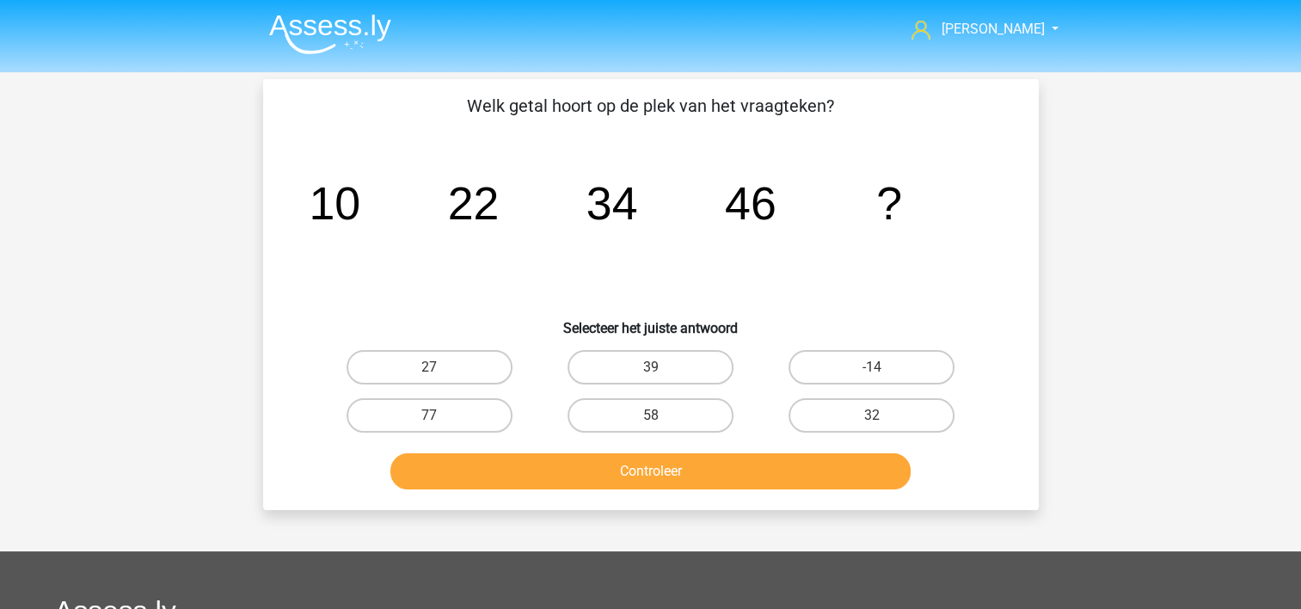
click at [655, 419] on input "58" at bounding box center [655, 420] width 11 height 11
radio input "true"
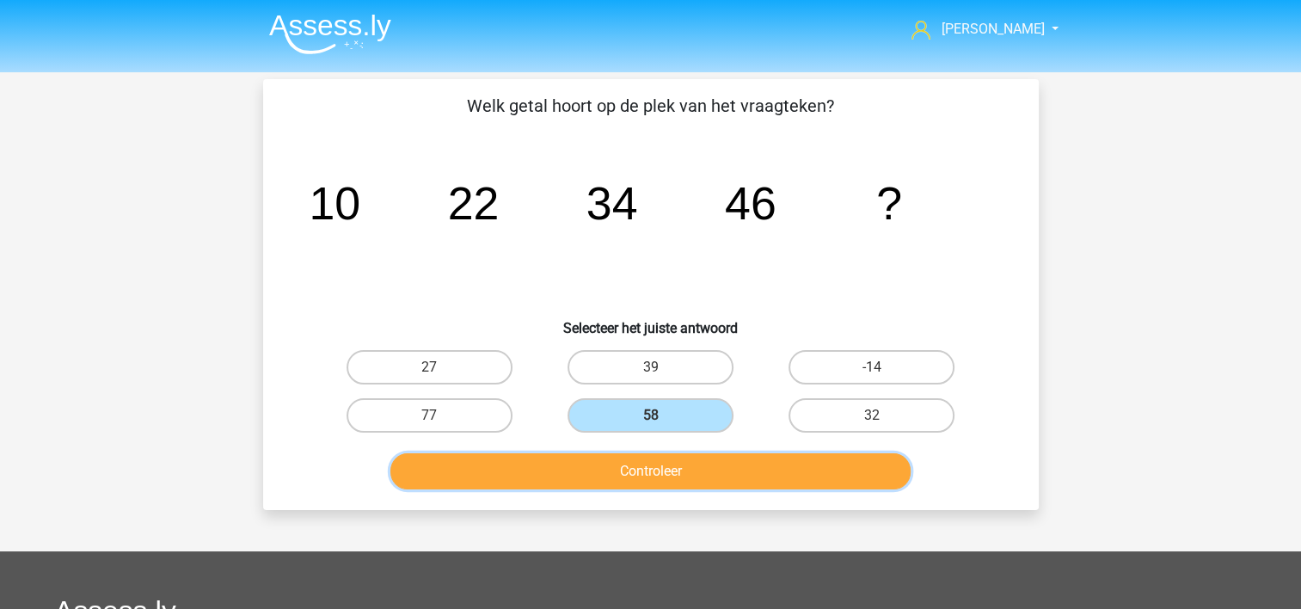
click at [650, 461] on button "Controleer" at bounding box center [650, 471] width 520 height 36
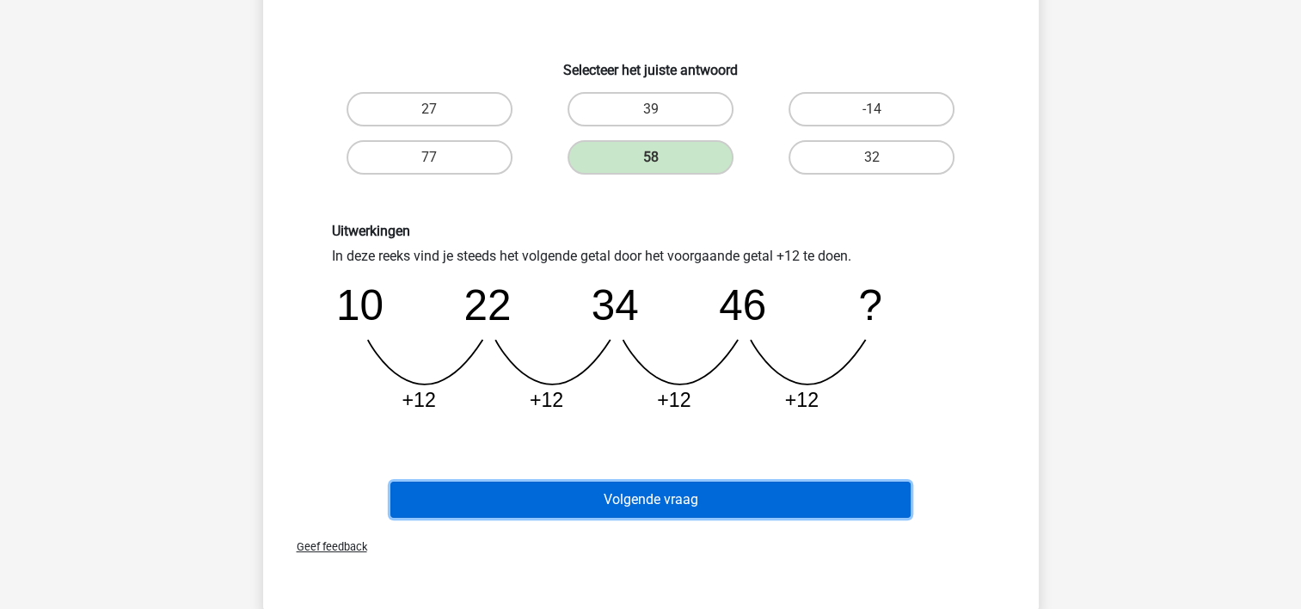
click at [653, 493] on button "Volgende vraag" at bounding box center [650, 500] width 520 height 36
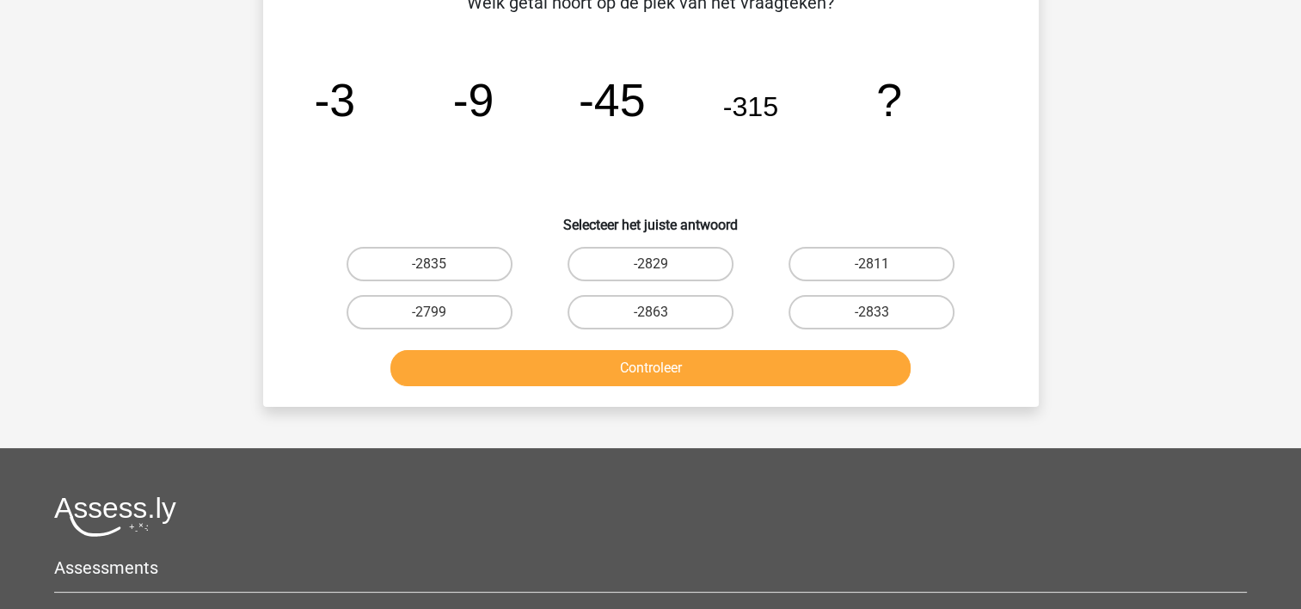
scroll to position [79, 0]
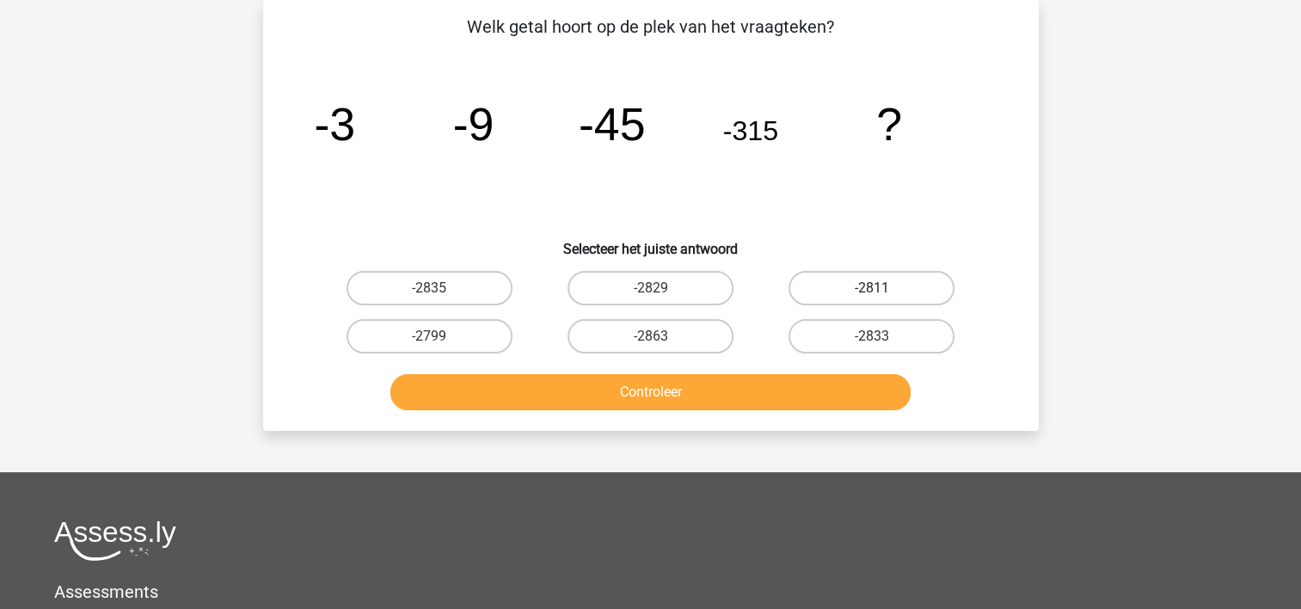
click at [882, 284] on label "-2811" at bounding box center [872, 288] width 166 height 34
click at [882, 288] on input "-2811" at bounding box center [877, 293] width 11 height 11
radio input "true"
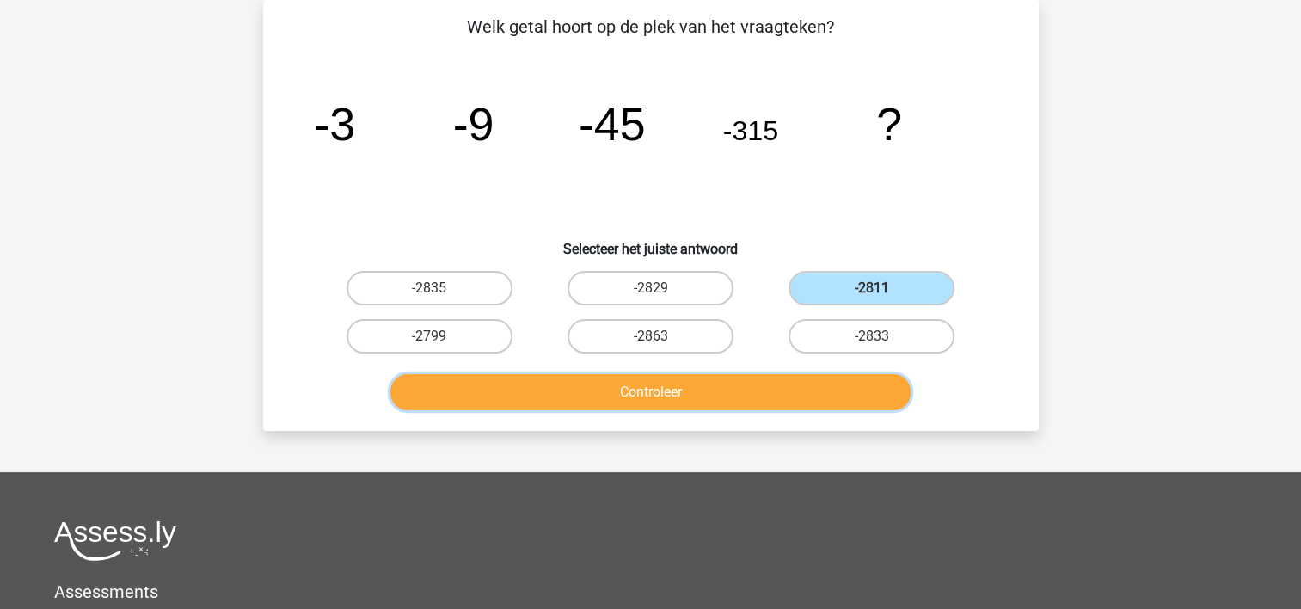
click at [828, 398] on button "Controleer" at bounding box center [650, 392] width 520 height 36
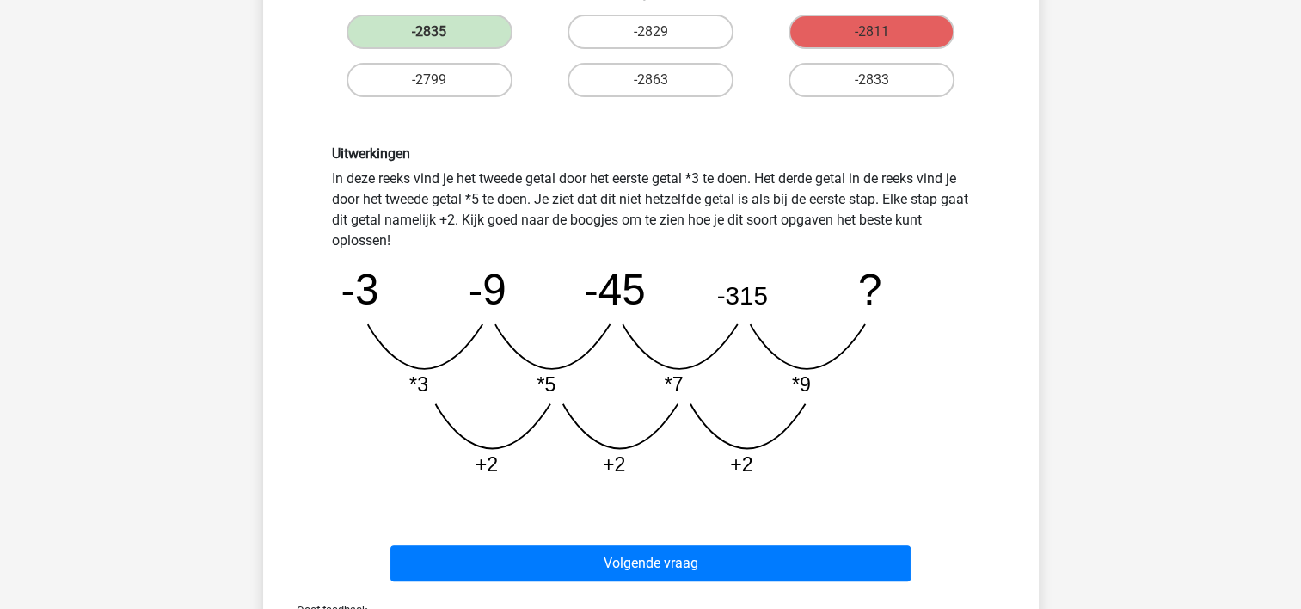
scroll to position [337, 0]
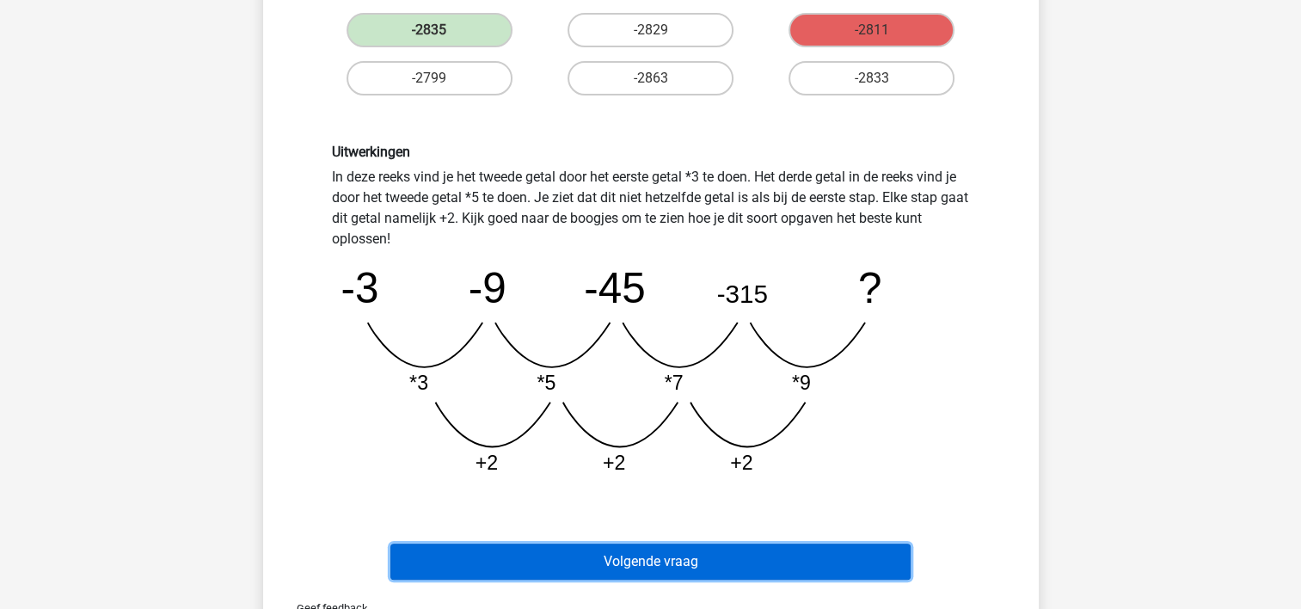
click at [518, 548] on button "Volgende vraag" at bounding box center [650, 562] width 520 height 36
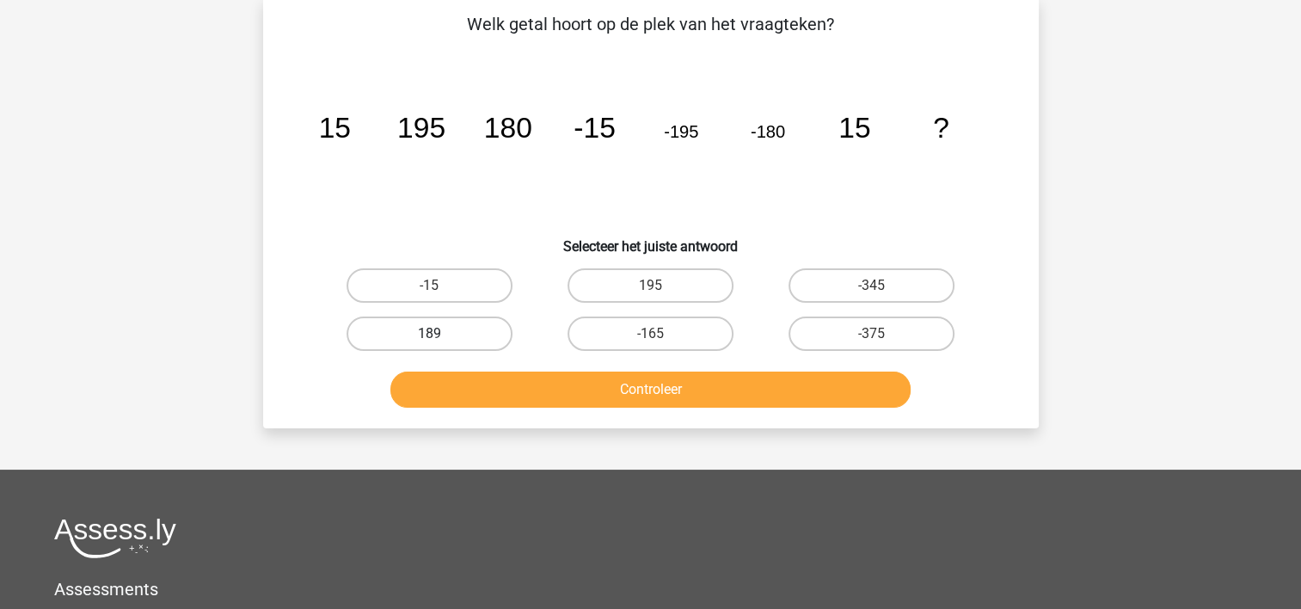
scroll to position [79, 0]
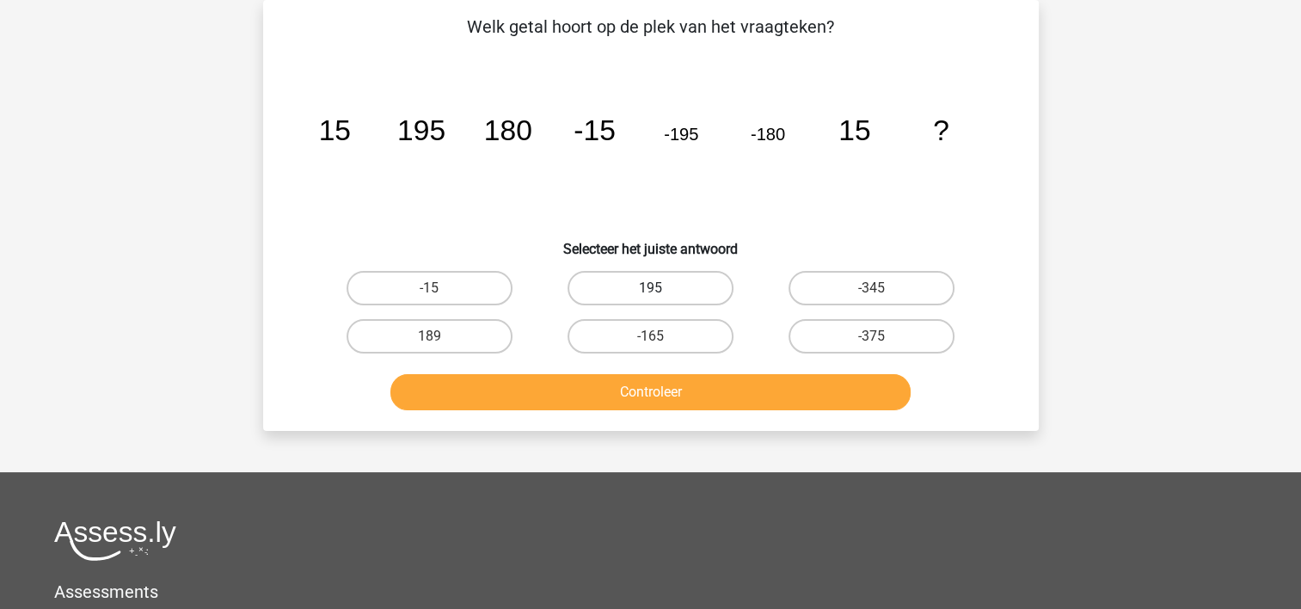
drag, startPoint x: 625, startPoint y: 287, endPoint x: 624, endPoint y: 362, distance: 74.8
click at [626, 289] on label "195" at bounding box center [651, 288] width 166 height 34
click at [650, 289] on input "195" at bounding box center [655, 293] width 11 height 11
radio input "true"
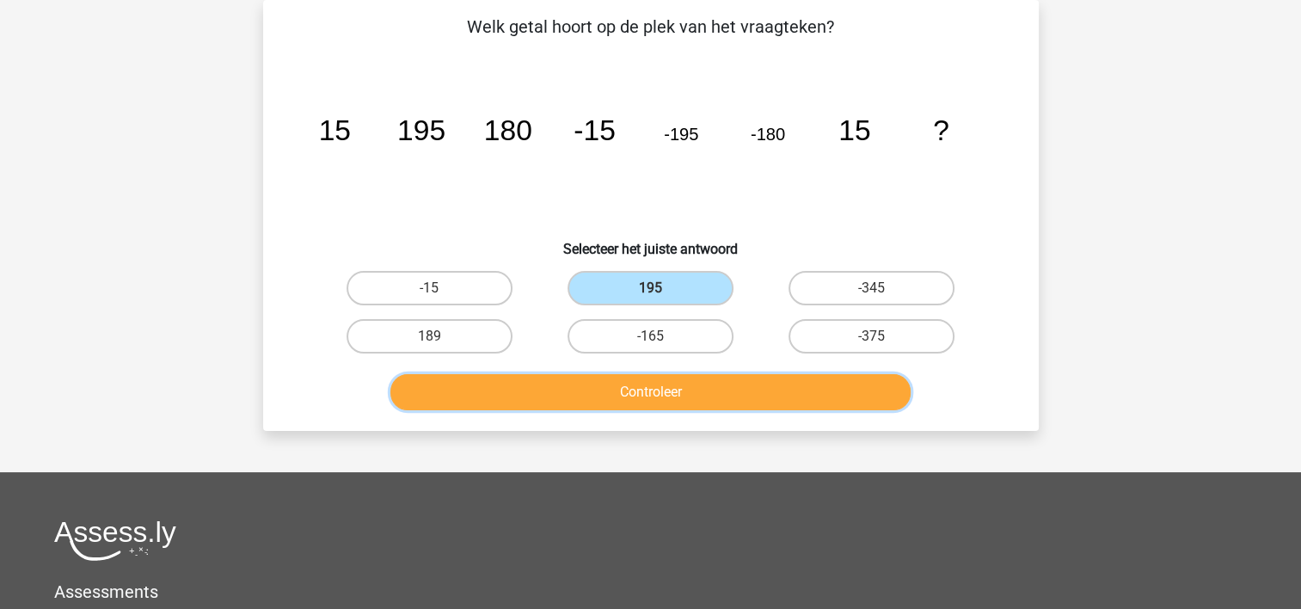
click at [617, 390] on button "Controleer" at bounding box center [650, 392] width 520 height 36
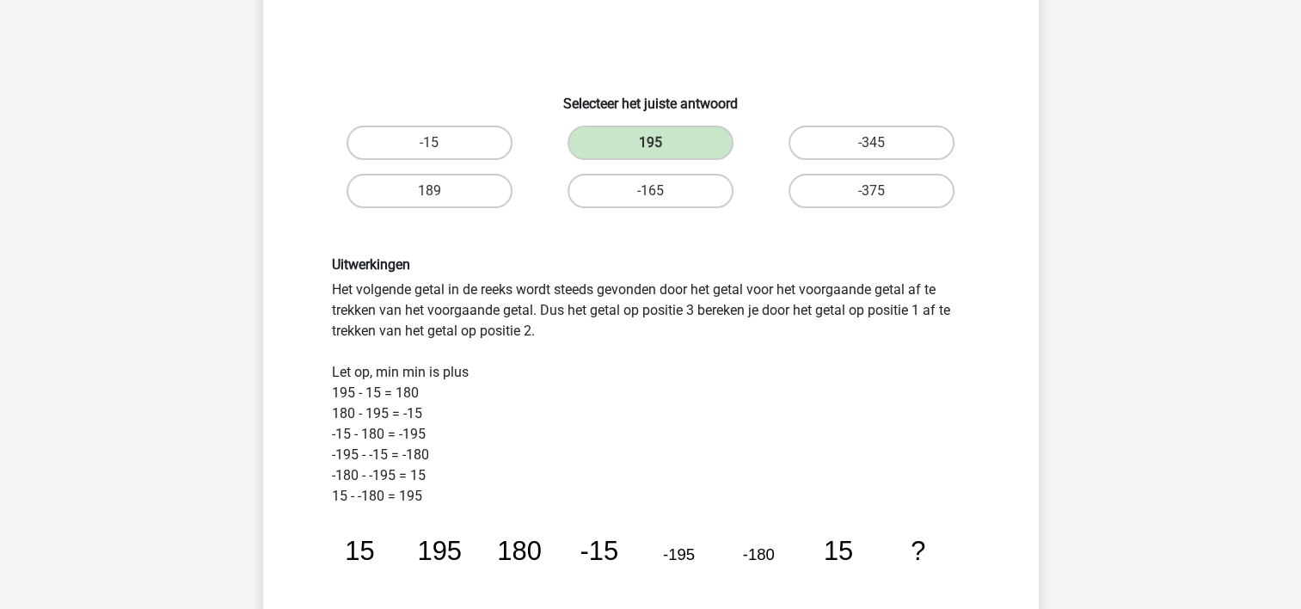
scroll to position [423, 0]
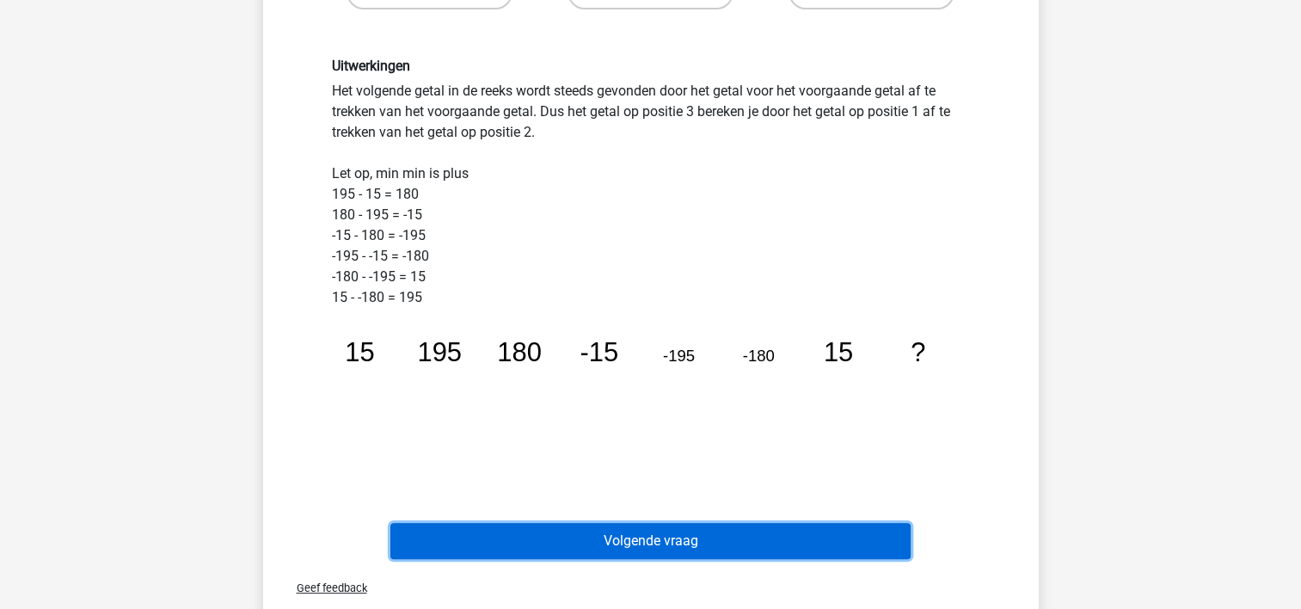
click at [661, 535] on button "Volgende vraag" at bounding box center [650, 541] width 520 height 36
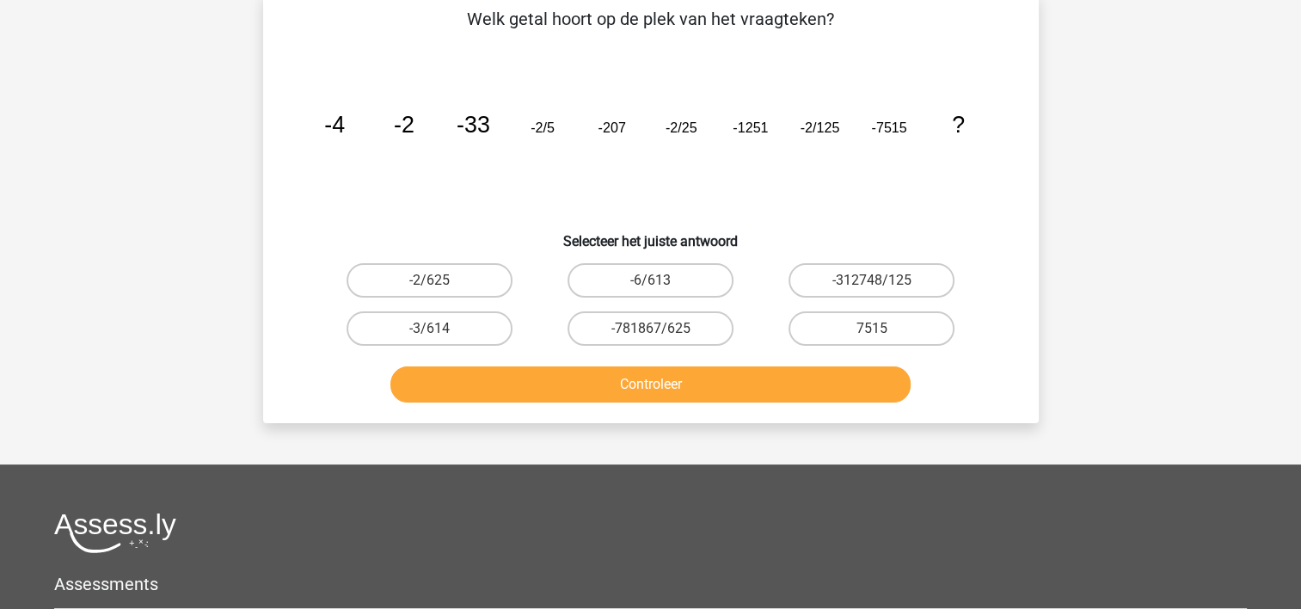
scroll to position [79, 0]
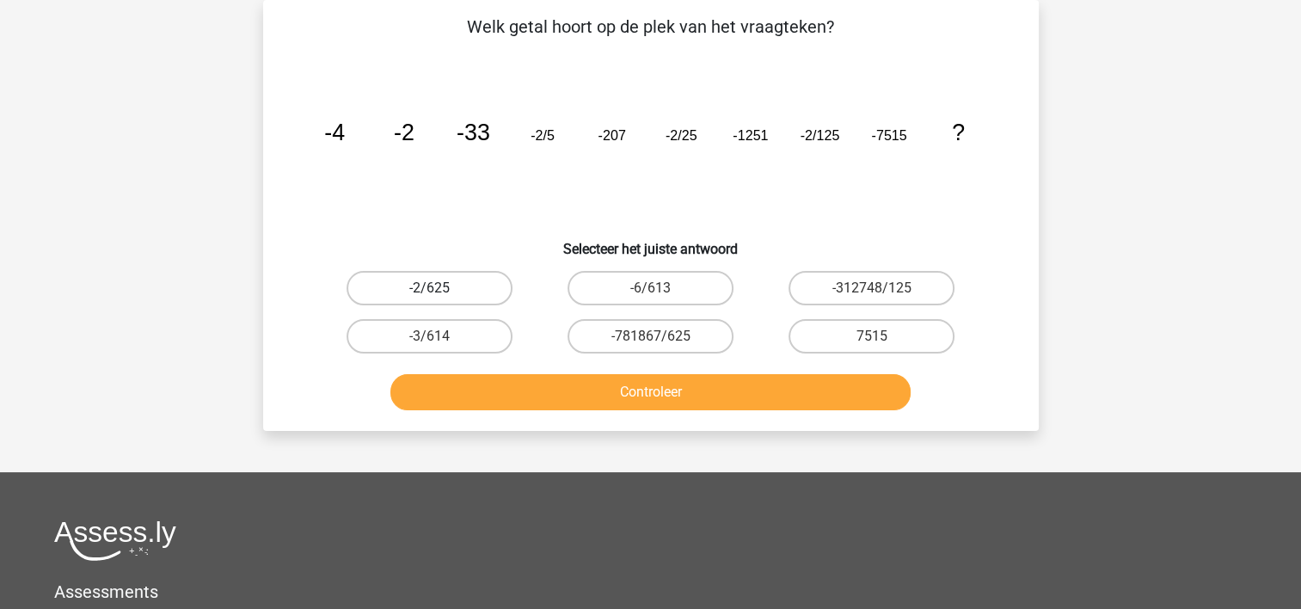
drag, startPoint x: 419, startPoint y: 286, endPoint x: 478, endPoint y: 334, distance: 76.4
click at [419, 285] on label "-2/625" at bounding box center [430, 288] width 166 height 34
click at [429, 288] on input "-2/625" at bounding box center [434, 293] width 11 height 11
radio input "true"
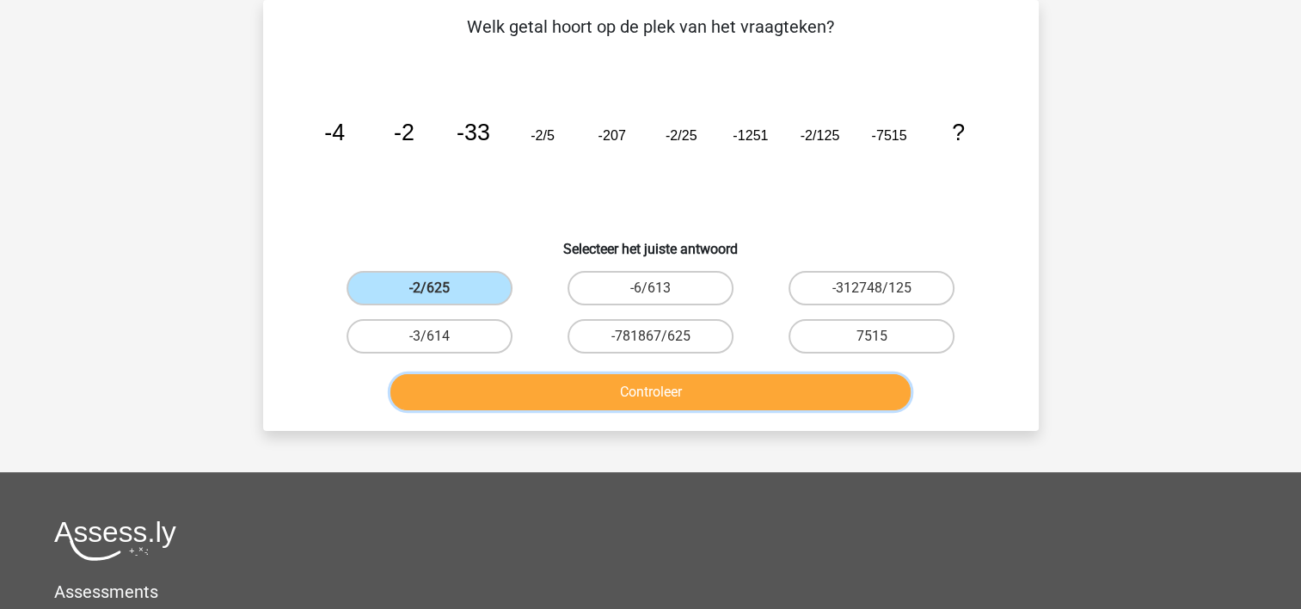
click at [513, 384] on button "Controleer" at bounding box center [650, 392] width 520 height 36
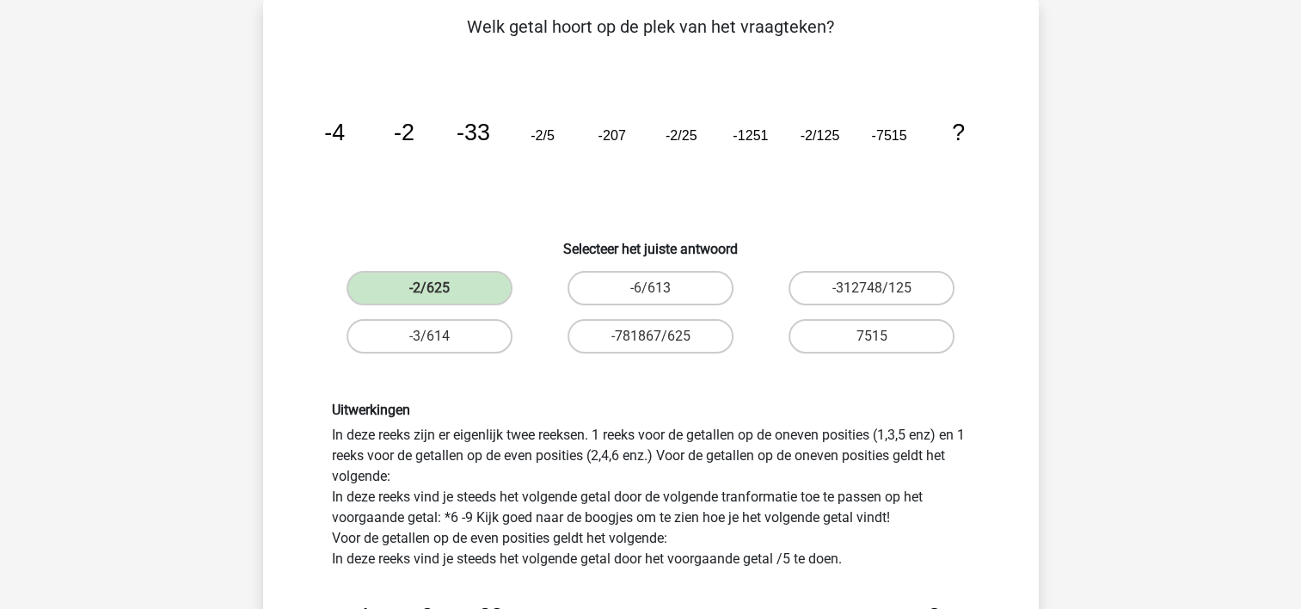
scroll to position [423, 0]
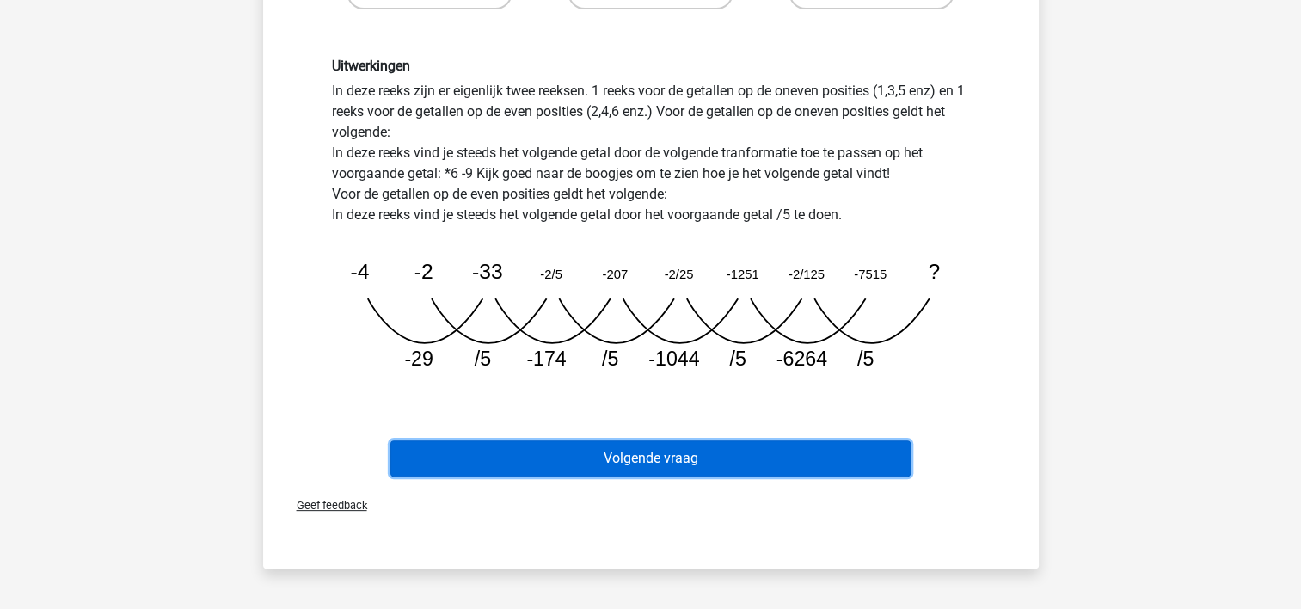
click at [588, 458] on button "Volgende vraag" at bounding box center [650, 458] width 520 height 36
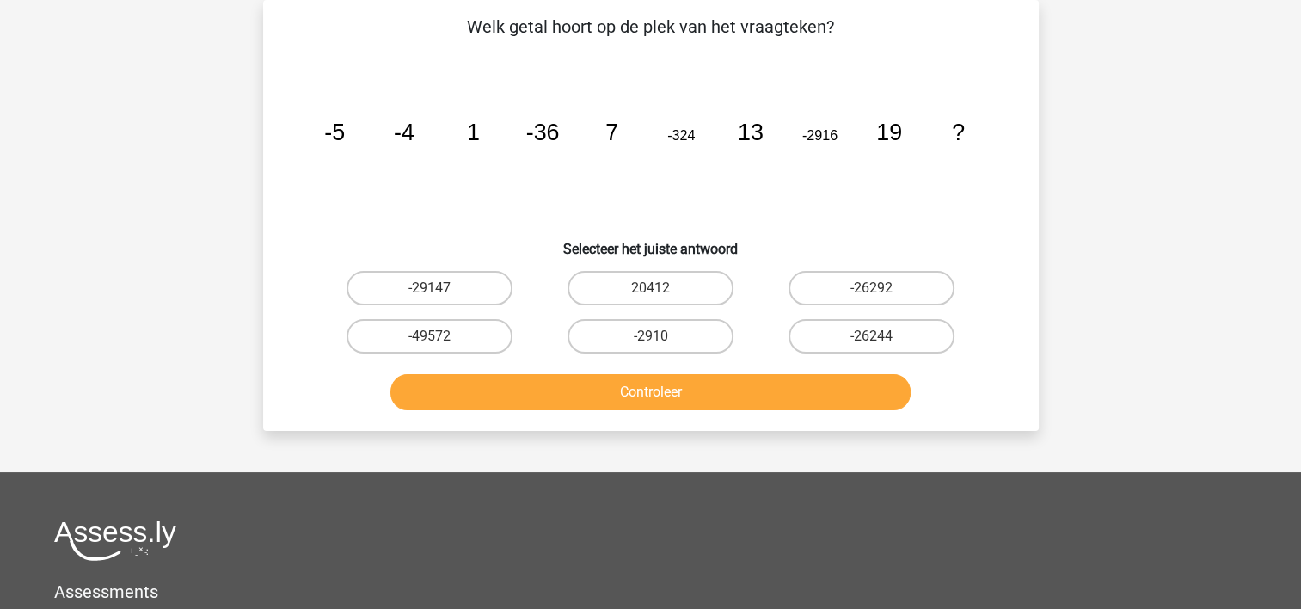
scroll to position [165, 0]
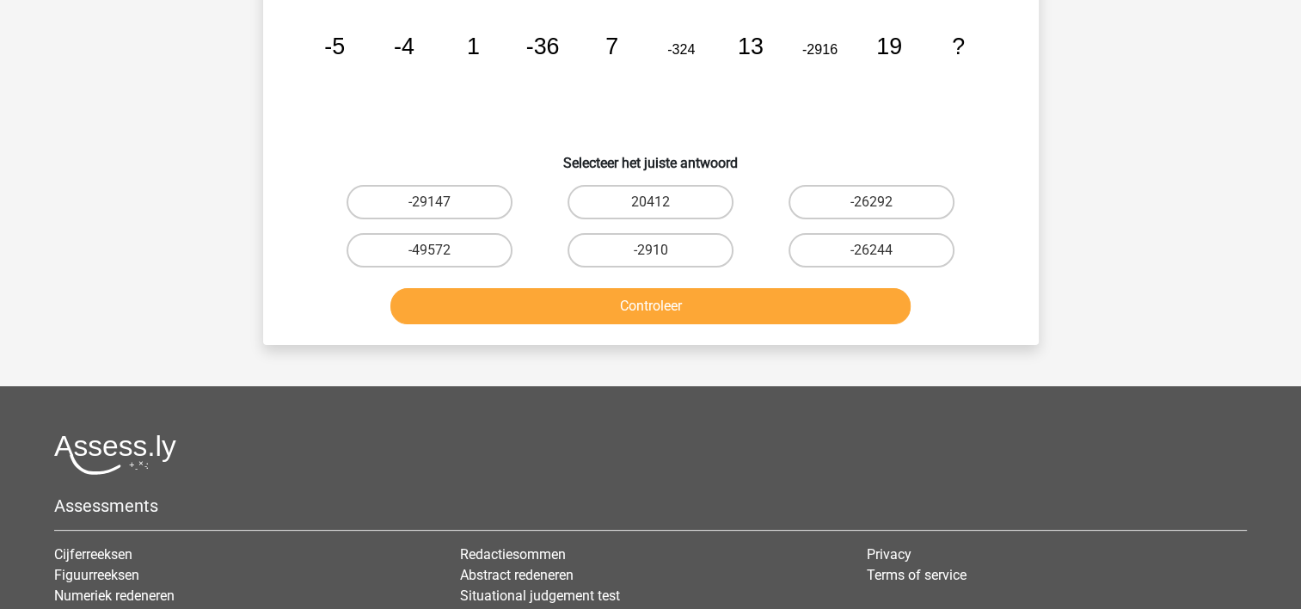
drag, startPoint x: 912, startPoint y: 243, endPoint x: 891, endPoint y: 283, distance: 45.4
click at [912, 242] on label "-26244" at bounding box center [872, 250] width 166 height 34
click at [883, 250] on input "-26244" at bounding box center [877, 255] width 11 height 11
radio input "true"
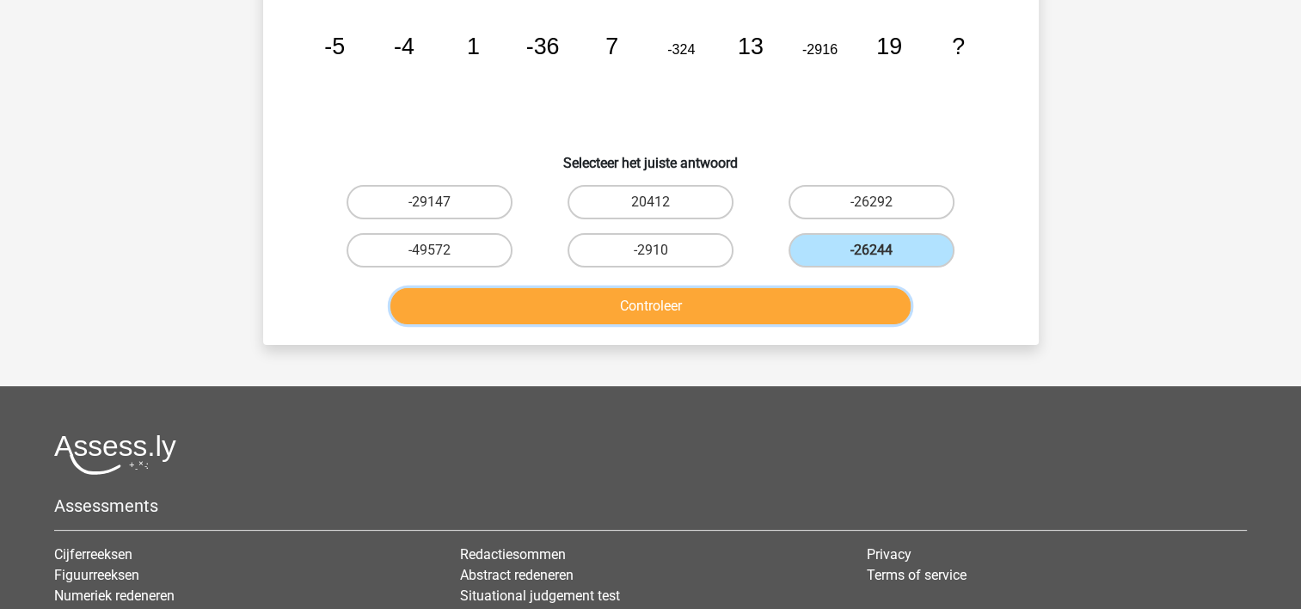
click at [845, 303] on button "Controleer" at bounding box center [650, 306] width 520 height 36
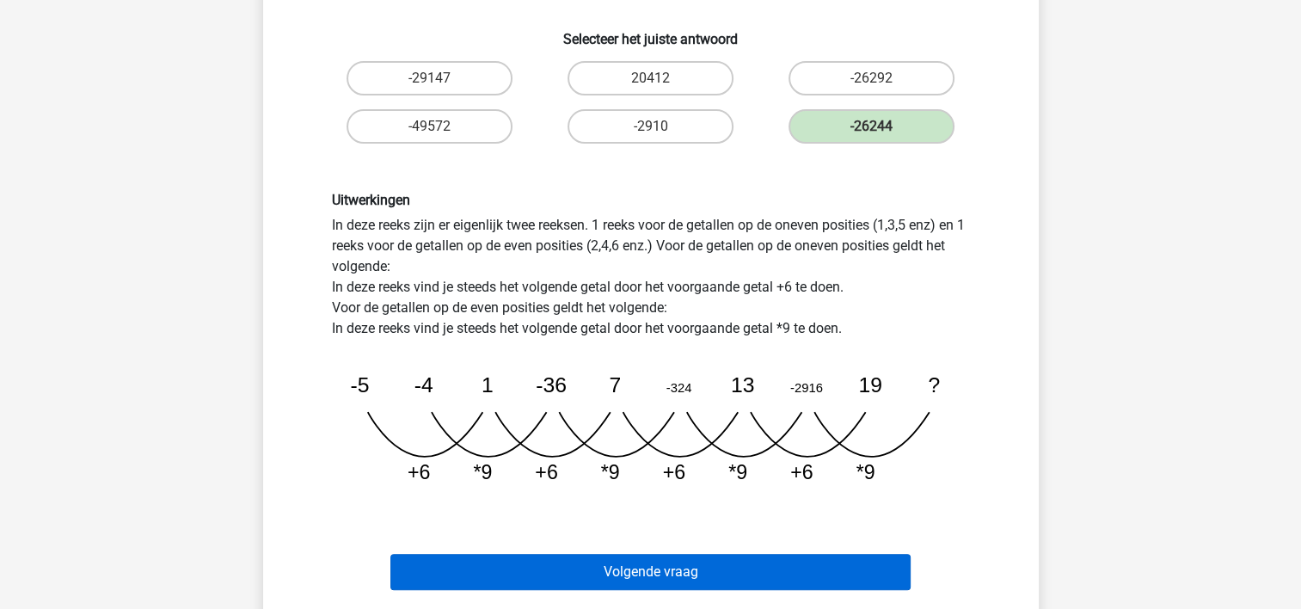
scroll to position [509, 0]
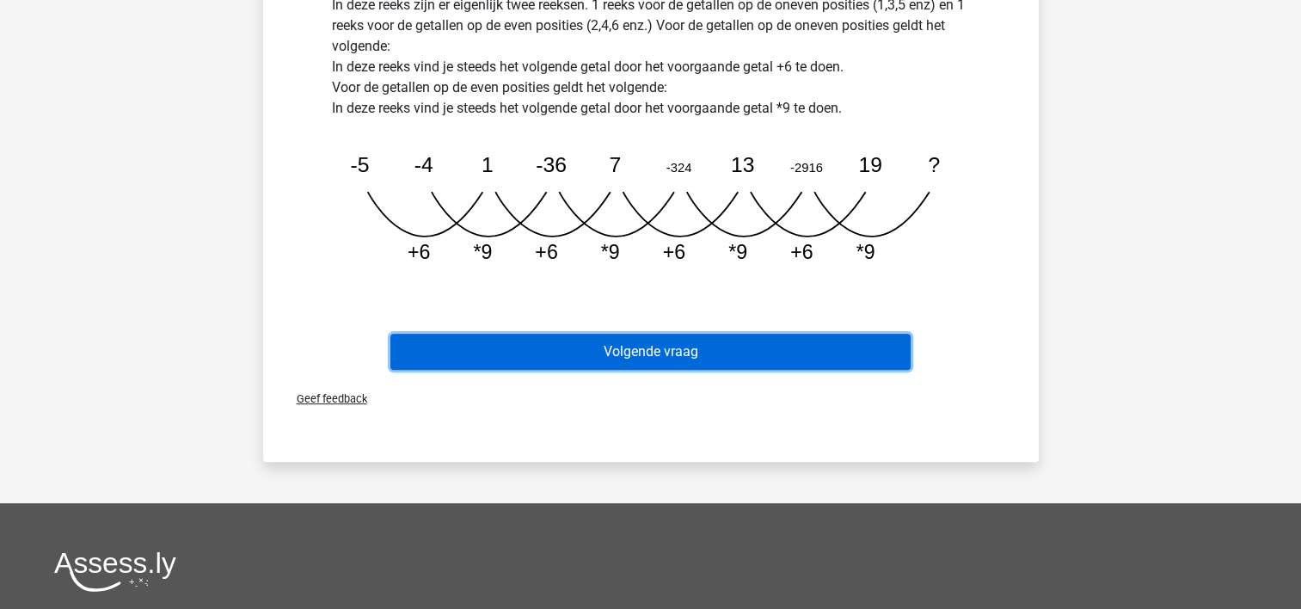
click at [796, 341] on button "Volgende vraag" at bounding box center [650, 352] width 520 height 36
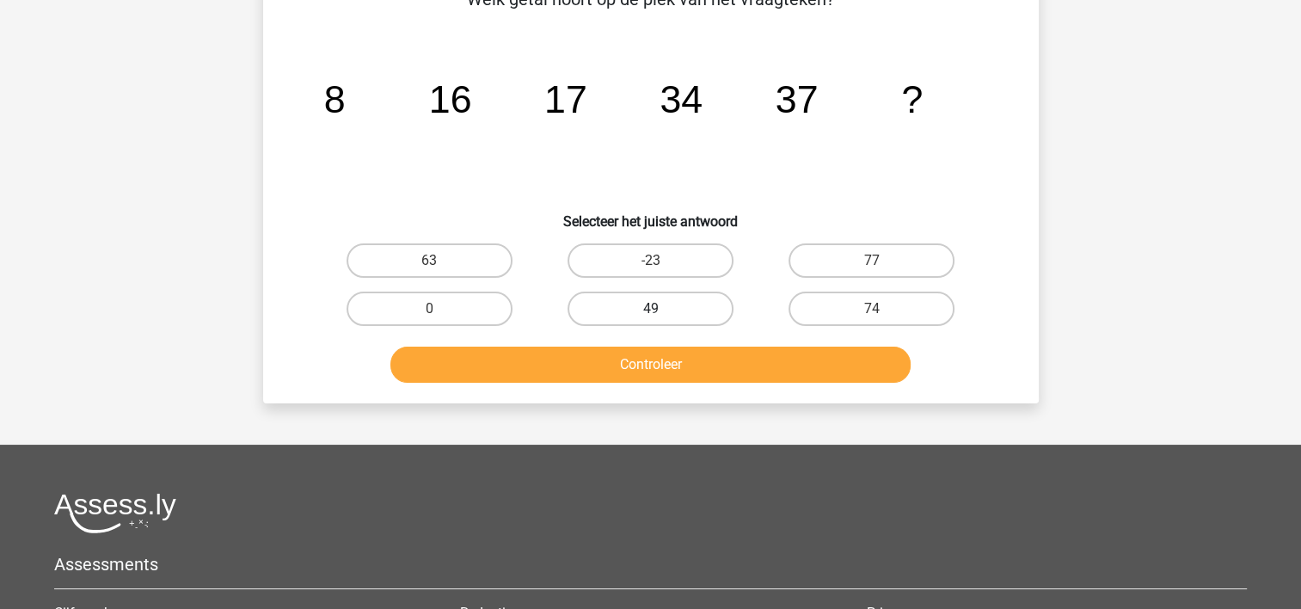
scroll to position [79, 0]
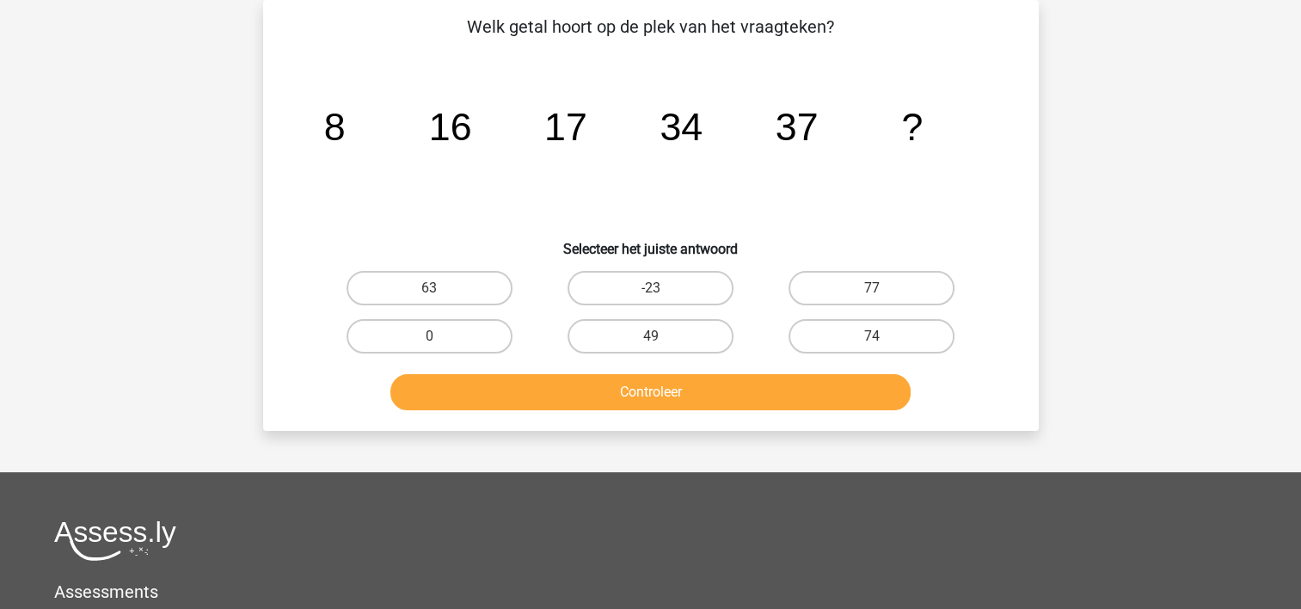
drag, startPoint x: 446, startPoint y: 292, endPoint x: 473, endPoint y: 387, distance: 98.3
click at [447, 296] on label "63" at bounding box center [430, 288] width 166 height 34
click at [440, 296] on input "63" at bounding box center [434, 293] width 11 height 11
radio input "true"
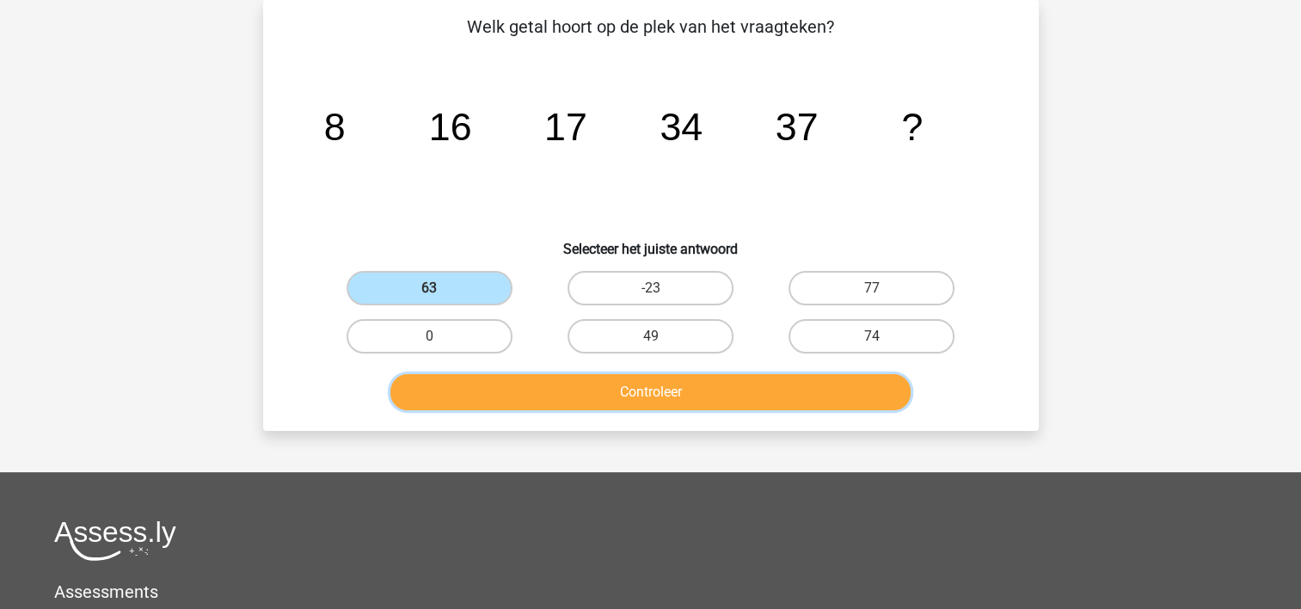
click at [476, 390] on button "Controleer" at bounding box center [650, 392] width 520 height 36
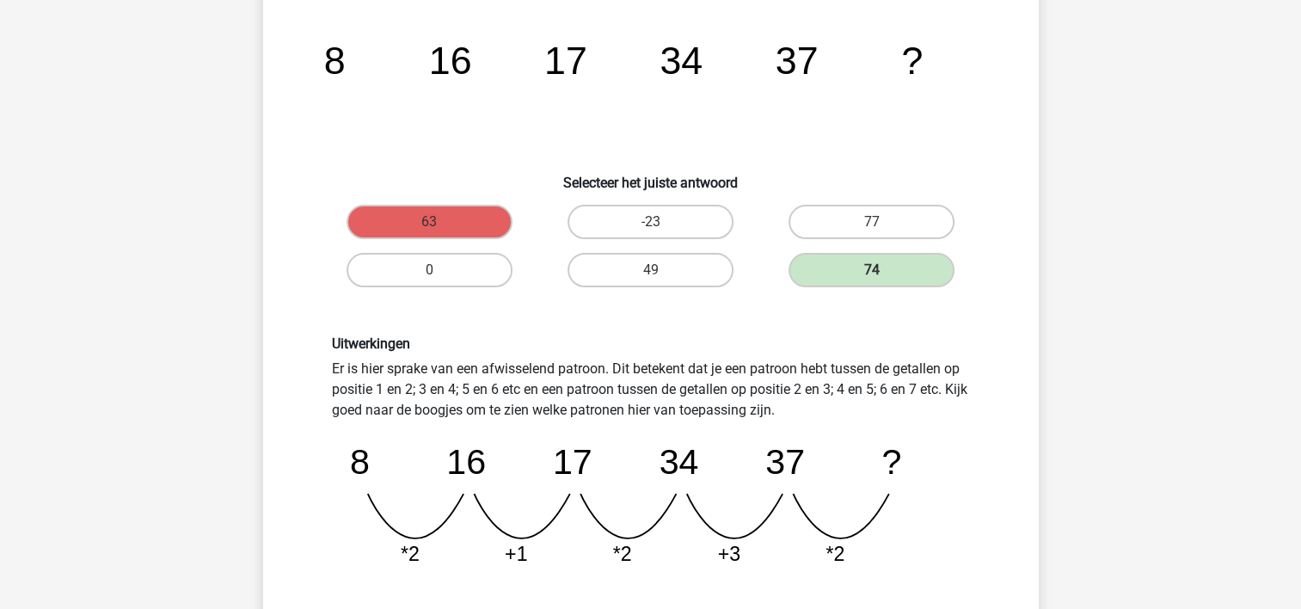
scroll to position [337, 0]
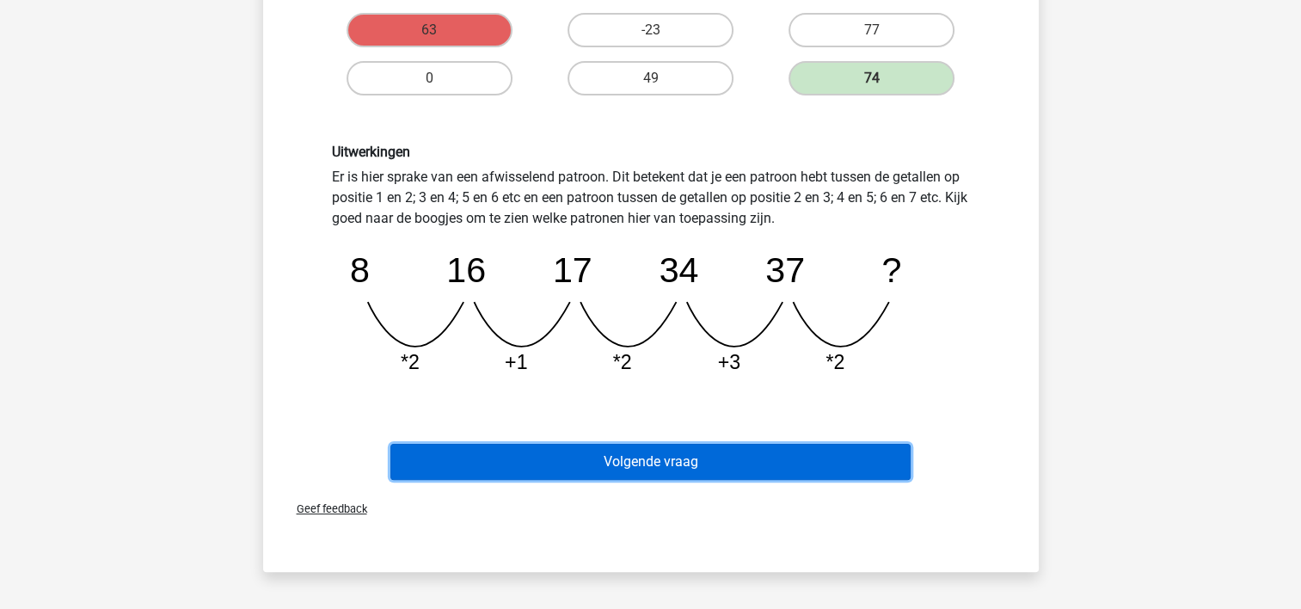
click at [497, 447] on button "Volgende vraag" at bounding box center [650, 462] width 520 height 36
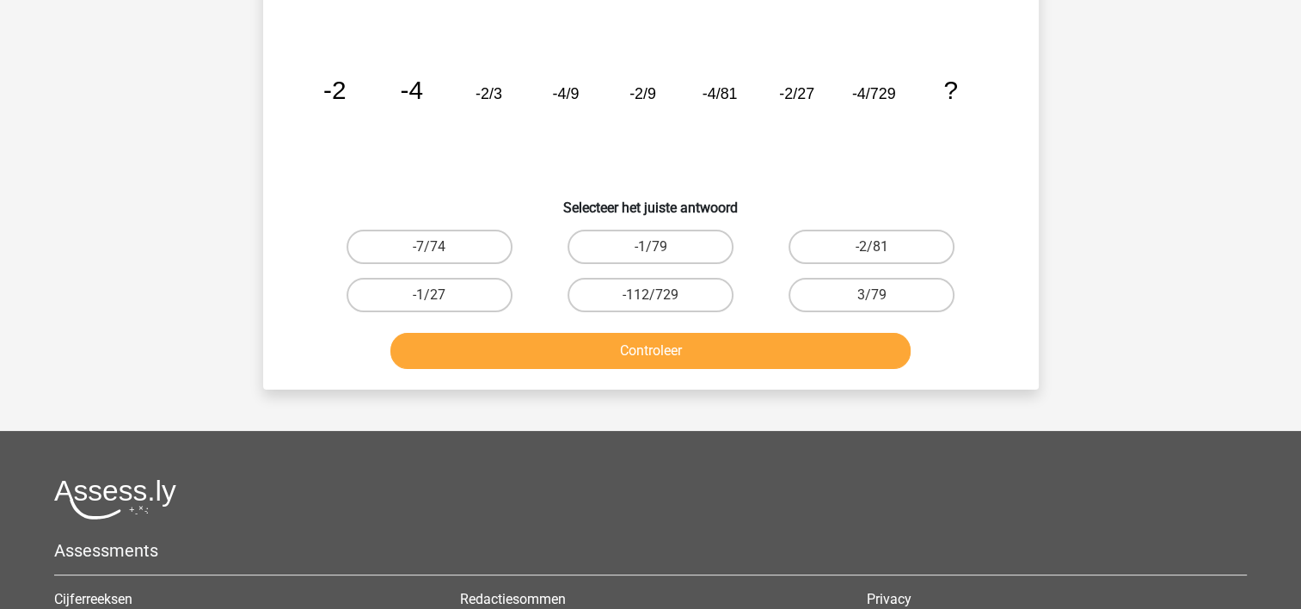
scroll to position [79, 0]
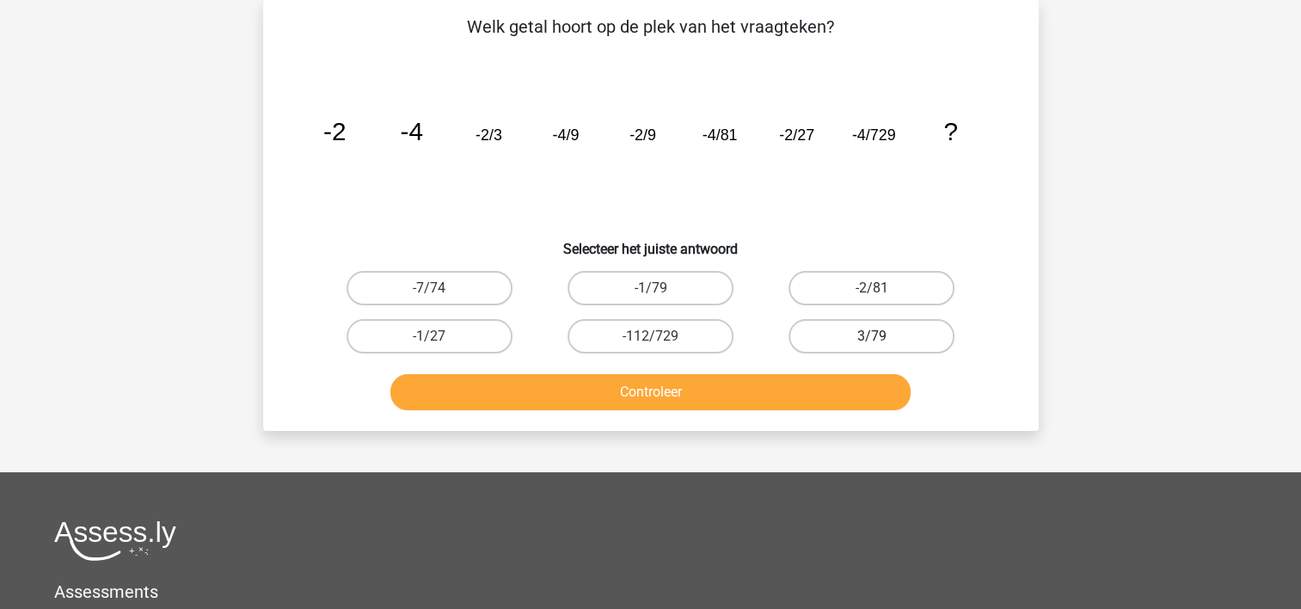
drag, startPoint x: 816, startPoint y: 286, endPoint x: 836, endPoint y: 323, distance: 41.9
click at [817, 286] on label "-2/81" at bounding box center [872, 288] width 166 height 34
click at [872, 288] on input "-2/81" at bounding box center [877, 293] width 11 height 11
radio input "true"
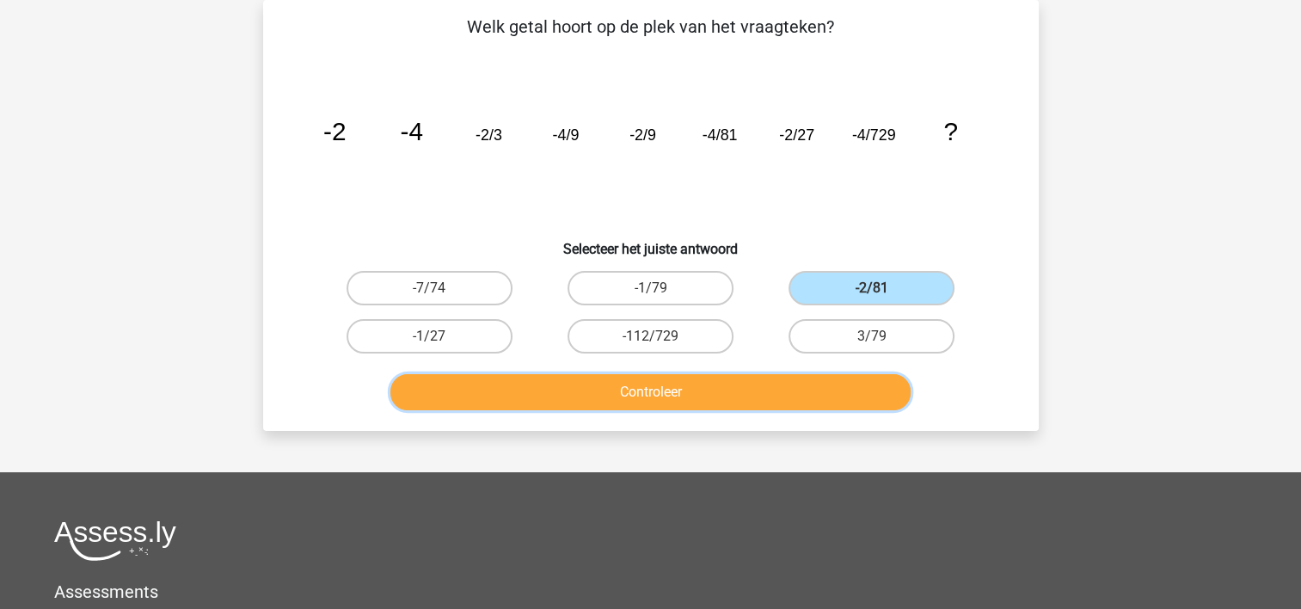
click at [839, 389] on button "Controleer" at bounding box center [650, 392] width 520 height 36
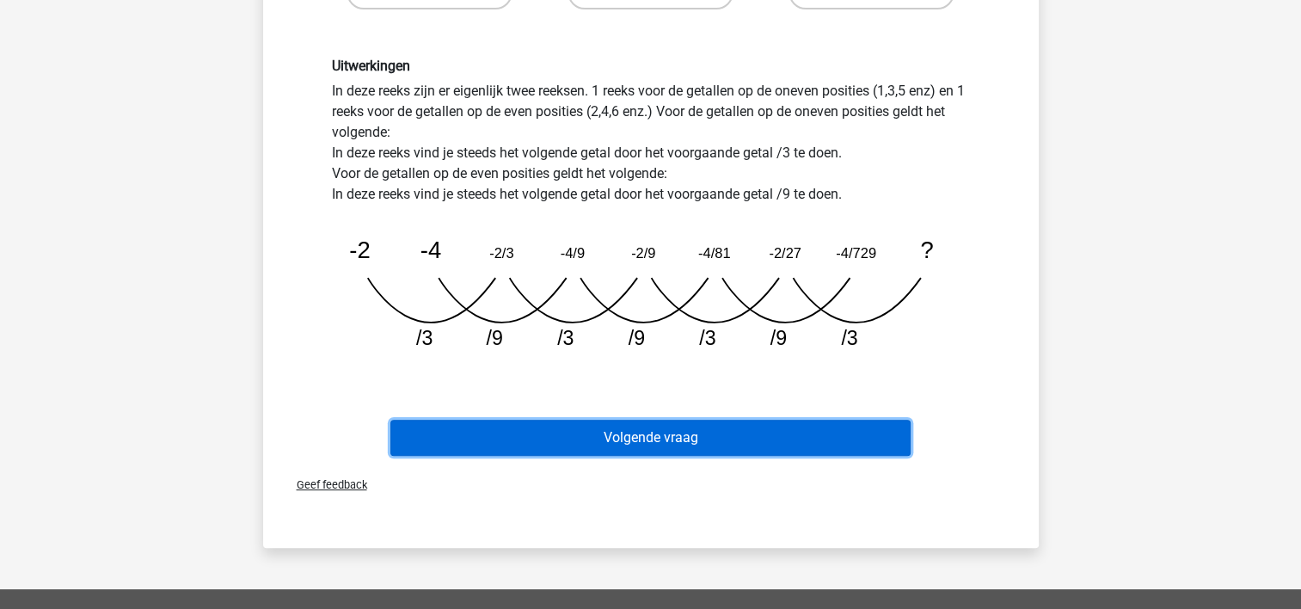
click at [734, 427] on button "Volgende vraag" at bounding box center [650, 438] width 520 height 36
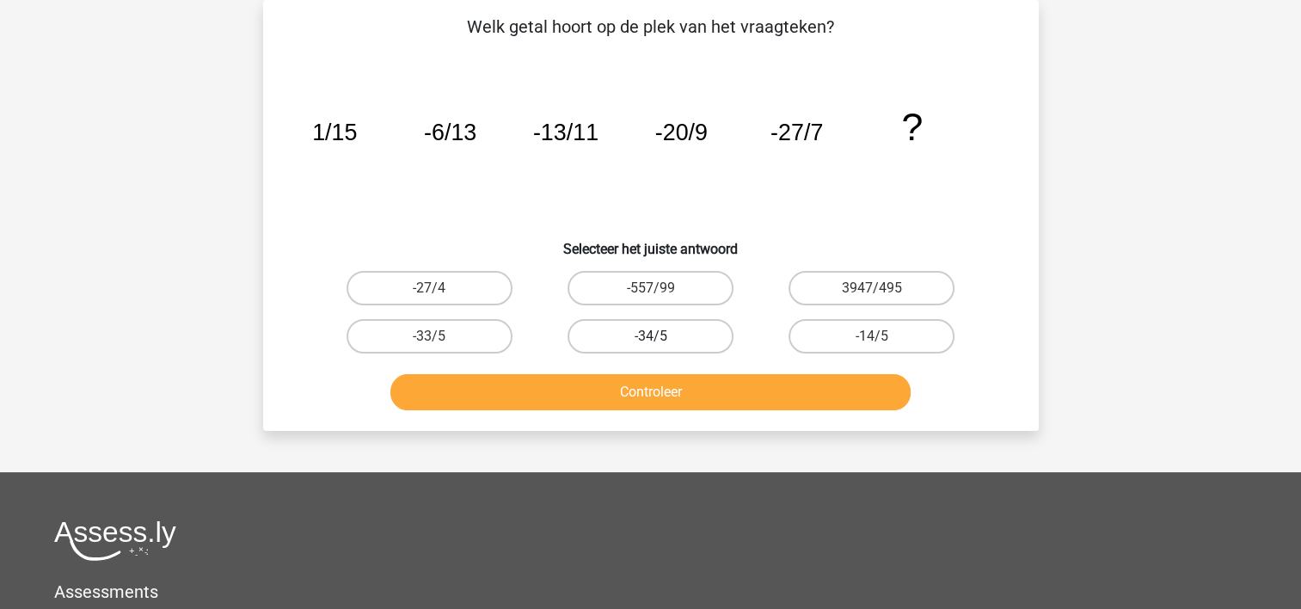
click at [618, 336] on label "-34/5" at bounding box center [651, 336] width 166 height 34
click at [650, 336] on input "-34/5" at bounding box center [655, 341] width 11 height 11
radio input "true"
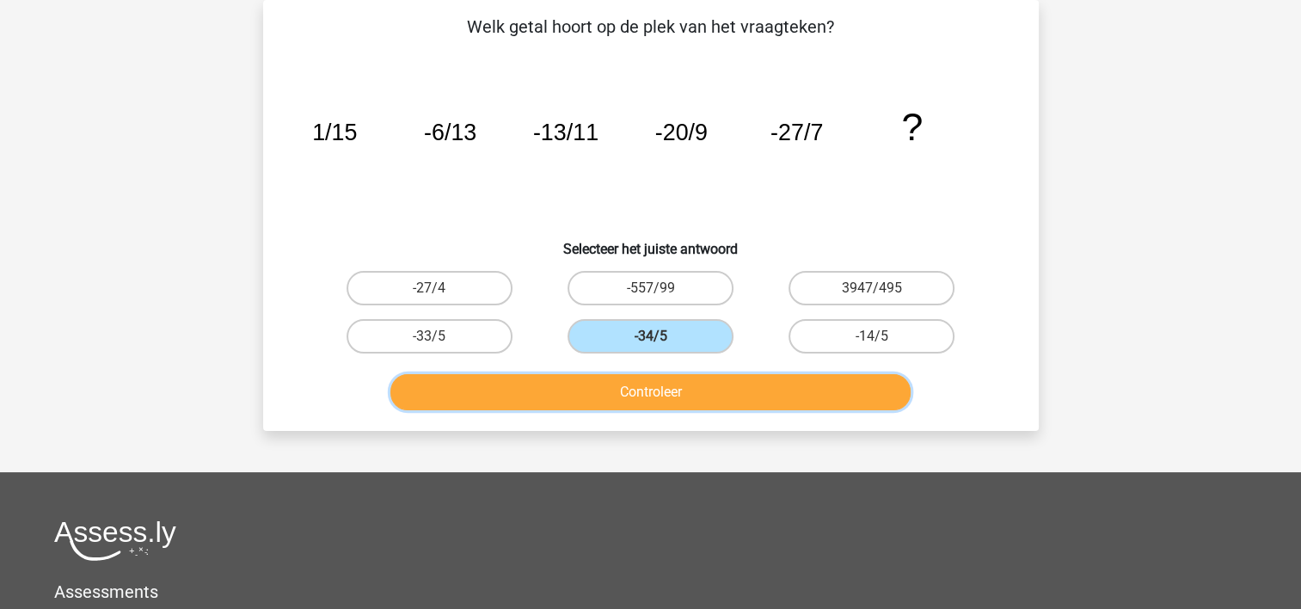
click at [610, 389] on button "Controleer" at bounding box center [650, 392] width 520 height 36
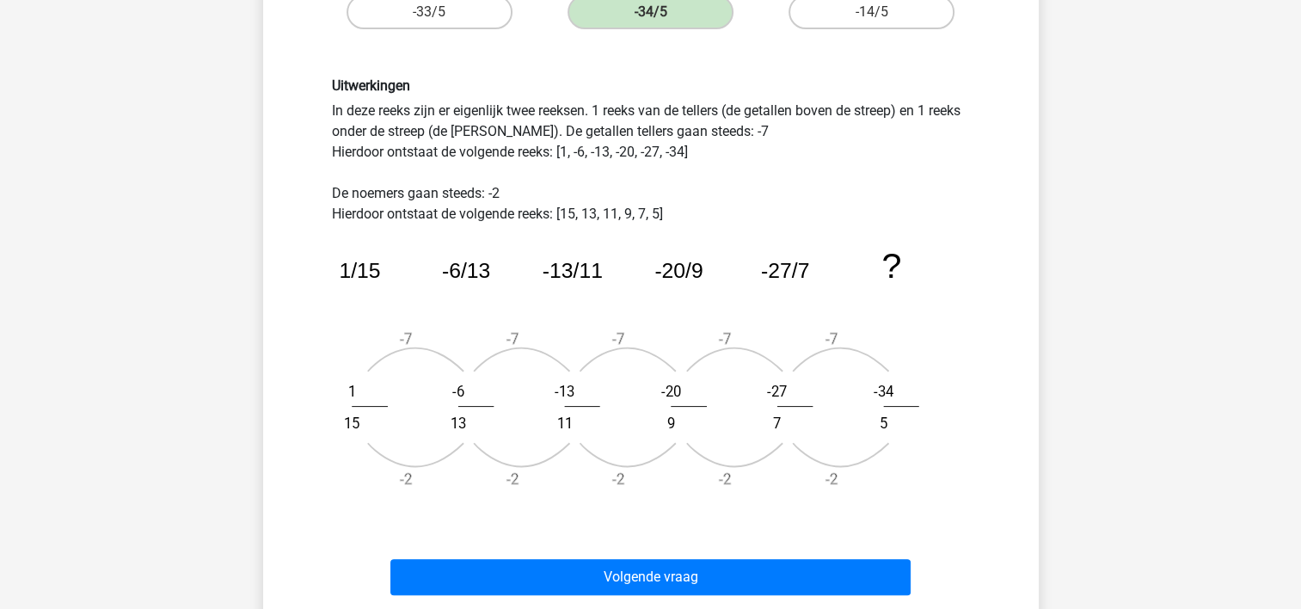
scroll to position [509, 0]
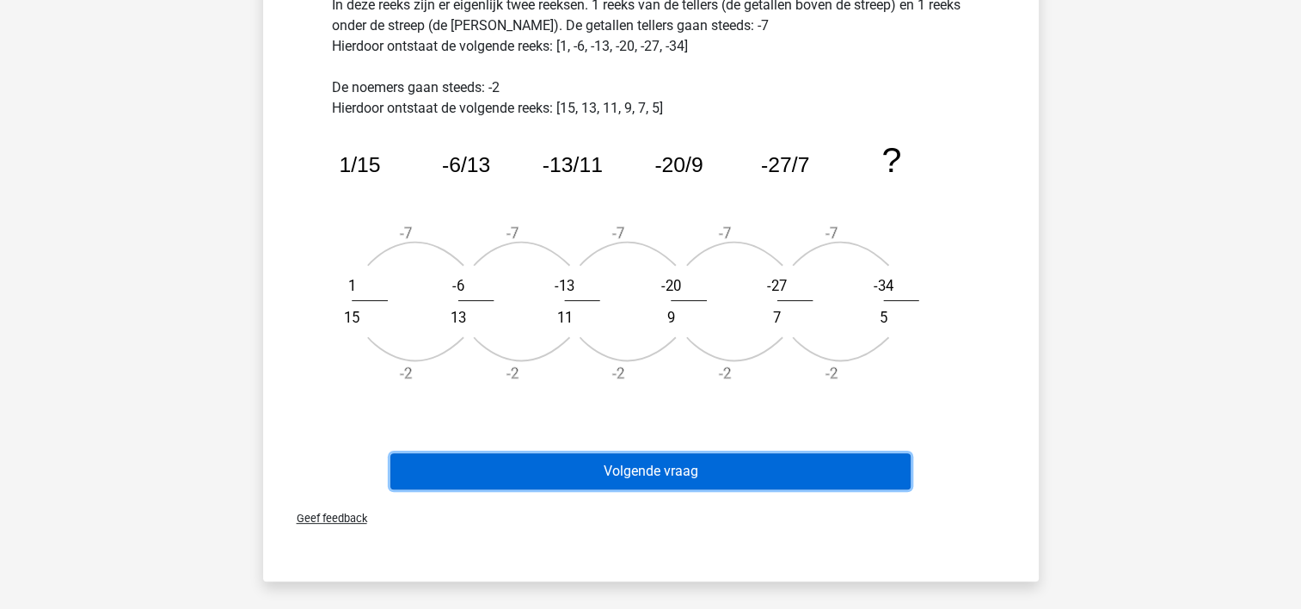
click at [638, 464] on button "Volgende vraag" at bounding box center [650, 471] width 520 height 36
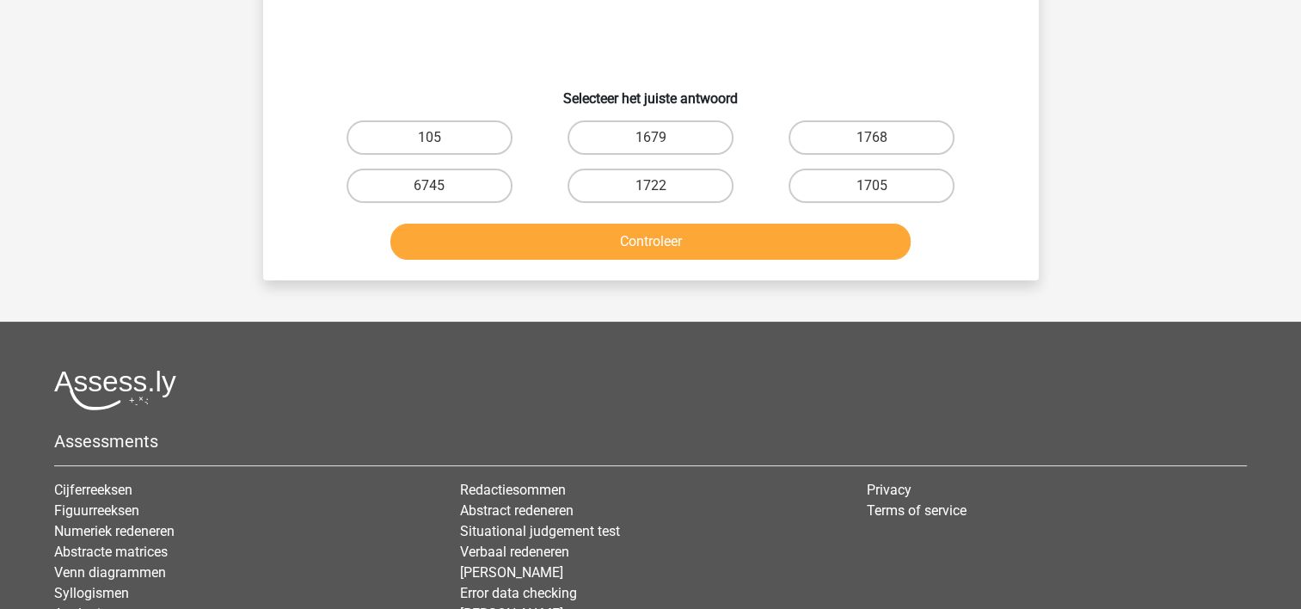
scroll to position [79, 0]
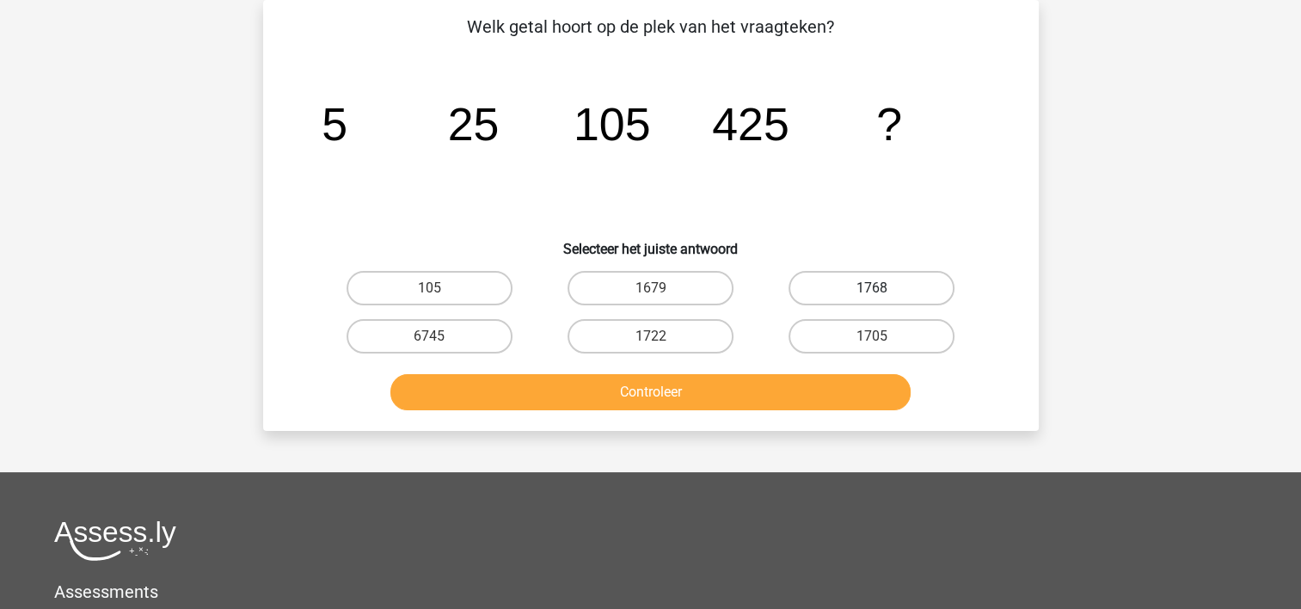
click at [840, 289] on label "1768" at bounding box center [872, 288] width 166 height 34
click at [872, 289] on input "1768" at bounding box center [877, 293] width 11 height 11
radio input "true"
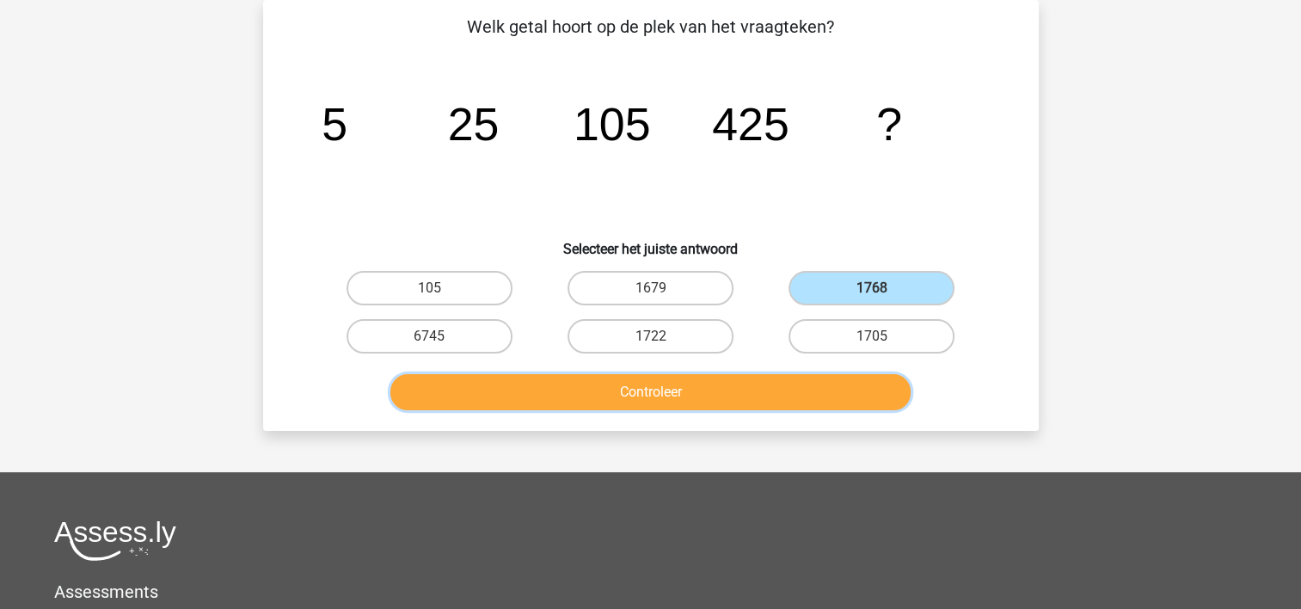
click at [819, 383] on button "Controleer" at bounding box center [650, 392] width 520 height 36
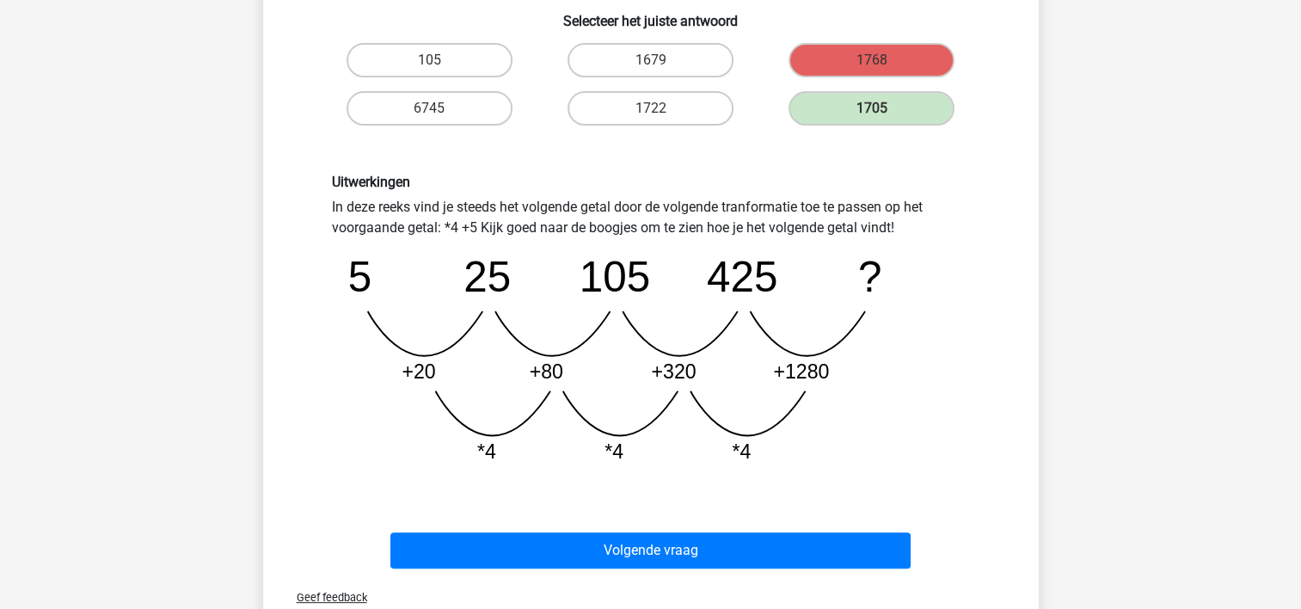
scroll to position [337, 0]
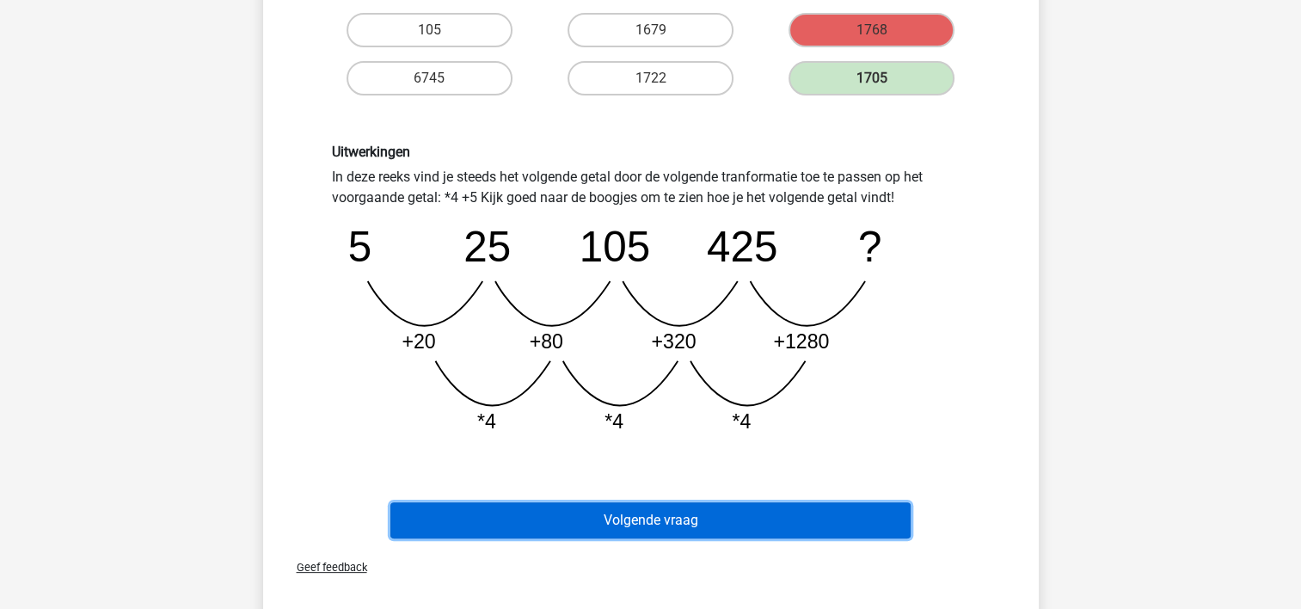
click at [725, 519] on button "Volgende vraag" at bounding box center [650, 520] width 520 height 36
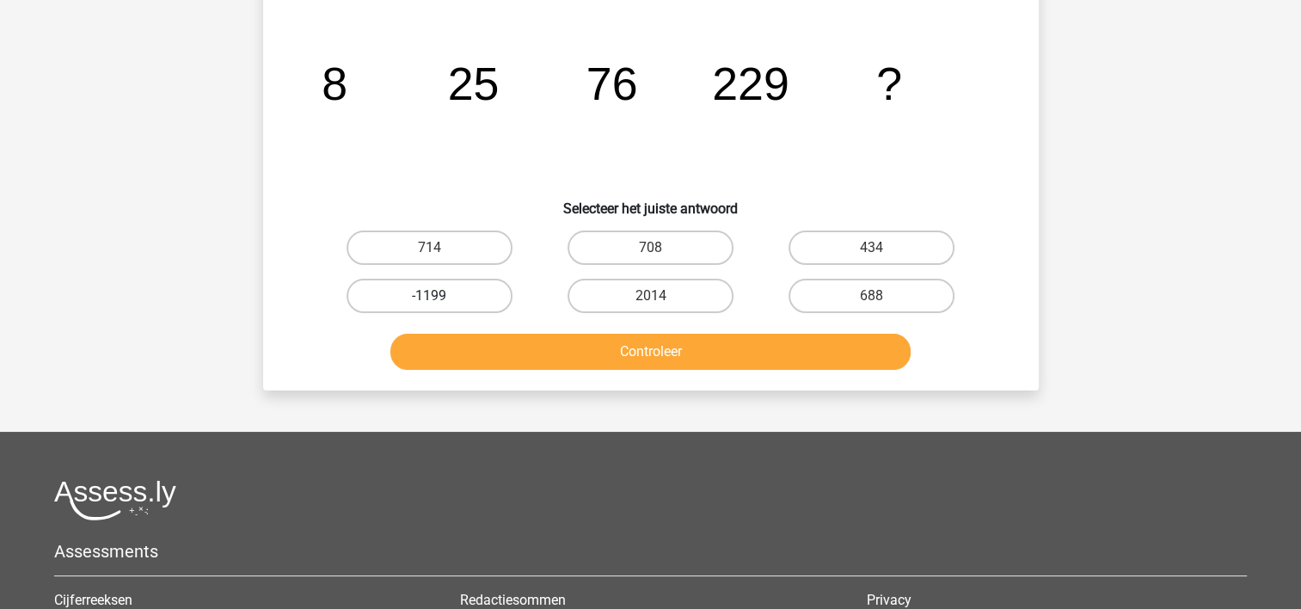
scroll to position [79, 0]
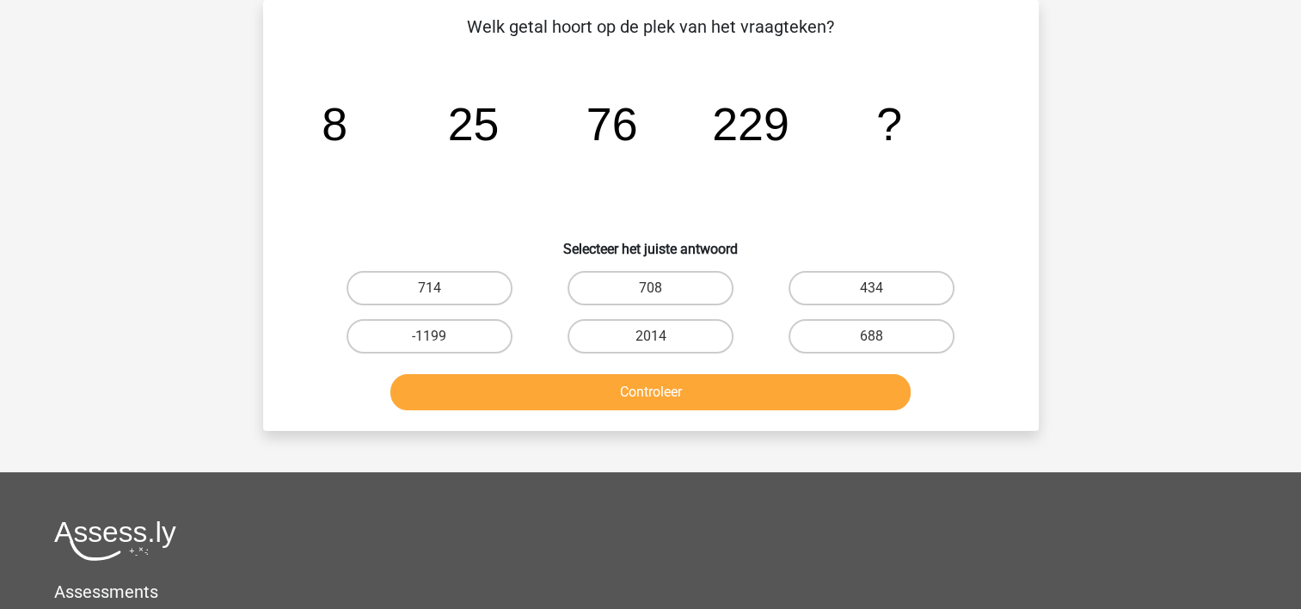
drag, startPoint x: 914, startPoint y: 334, endPoint x: 881, endPoint y: 398, distance: 72.7
click at [912, 338] on label "688" at bounding box center [872, 336] width 166 height 34
click at [883, 338] on input "688" at bounding box center [877, 341] width 11 height 11
radio input "true"
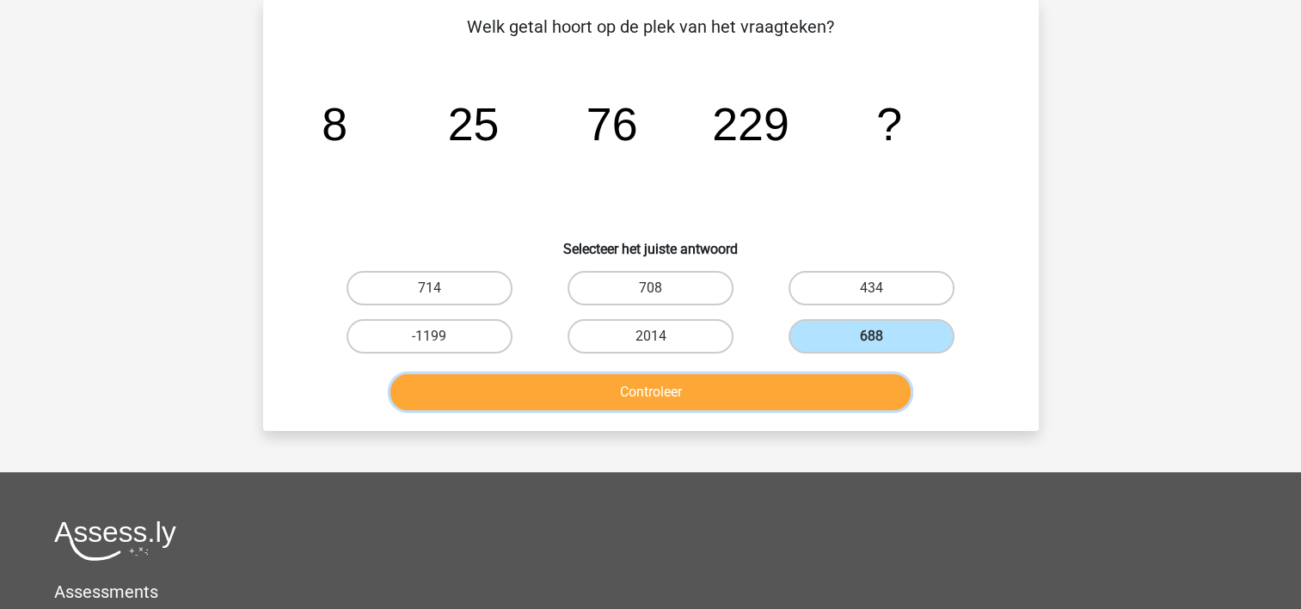
click at [881, 398] on button "Controleer" at bounding box center [650, 392] width 520 height 36
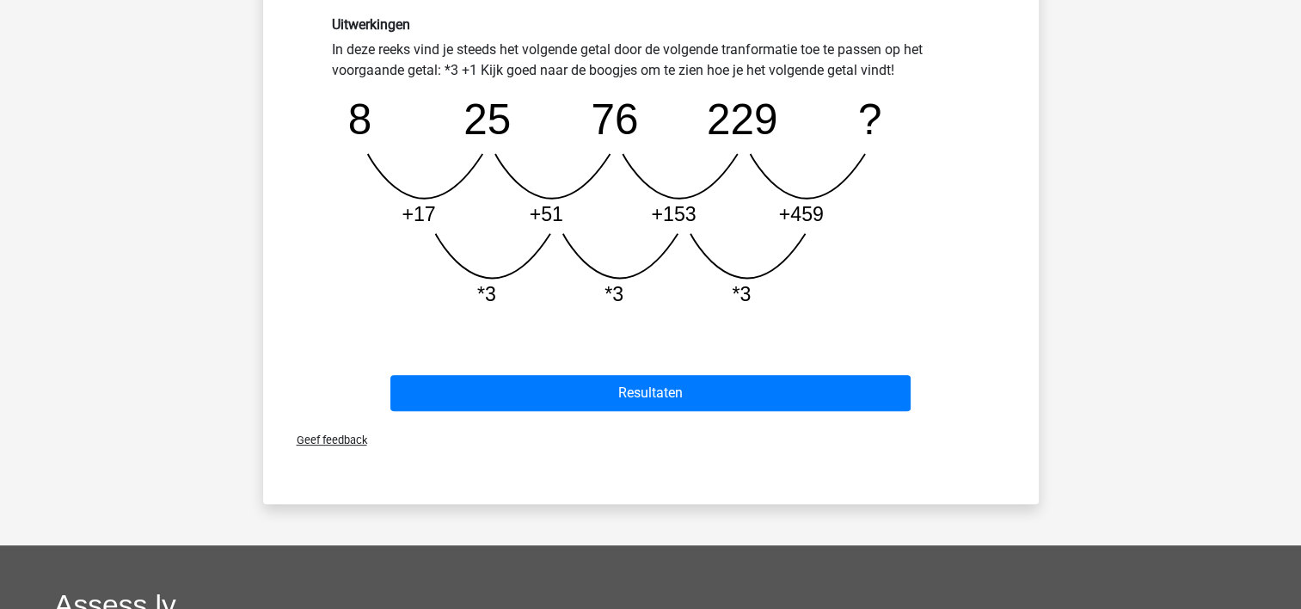
scroll to position [509, 0]
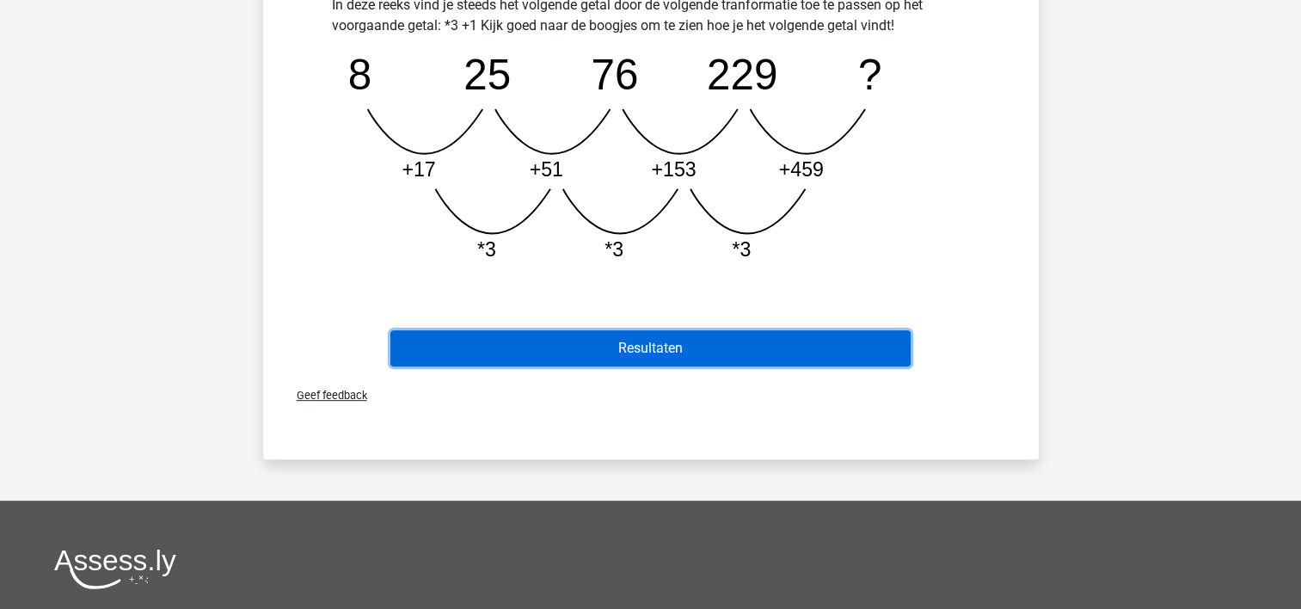
click at [551, 351] on button "Resultaten" at bounding box center [650, 348] width 520 height 36
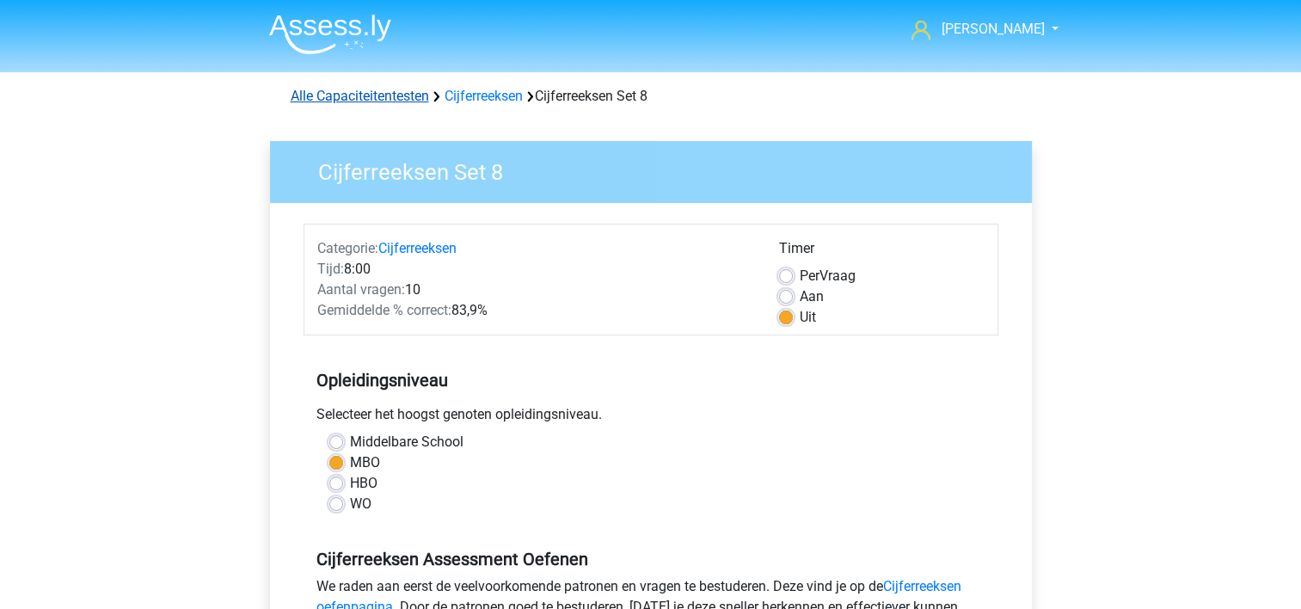
click at [397, 90] on link "Alle Capaciteitentesten" at bounding box center [360, 96] width 138 height 16
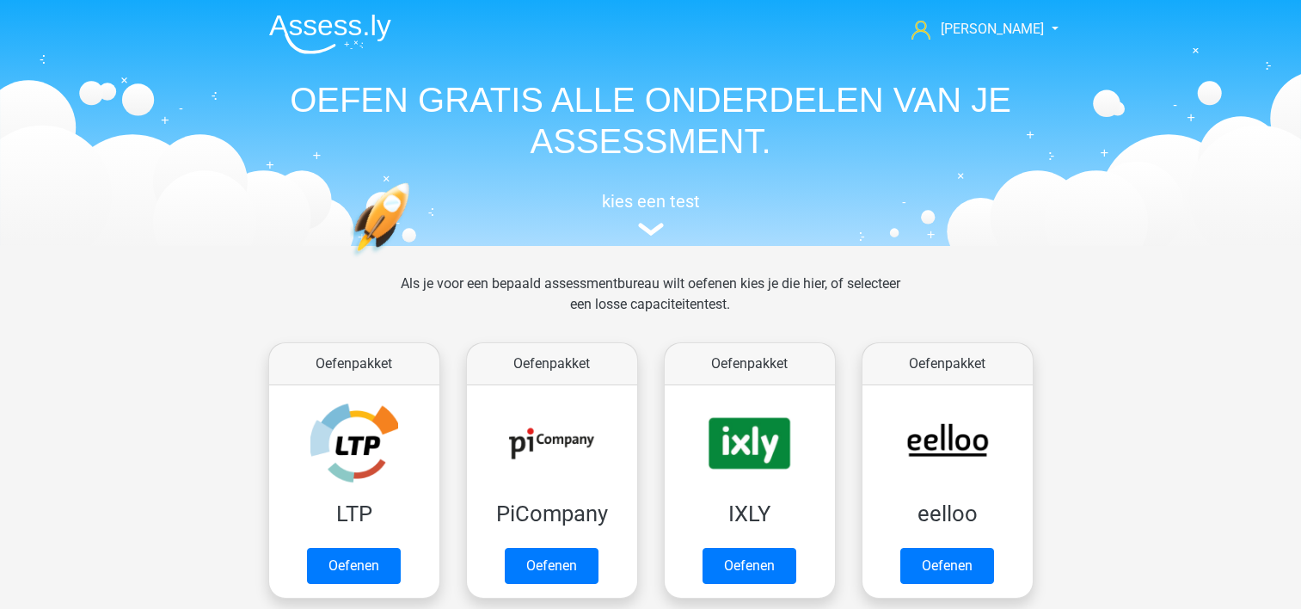
scroll to position [729, 0]
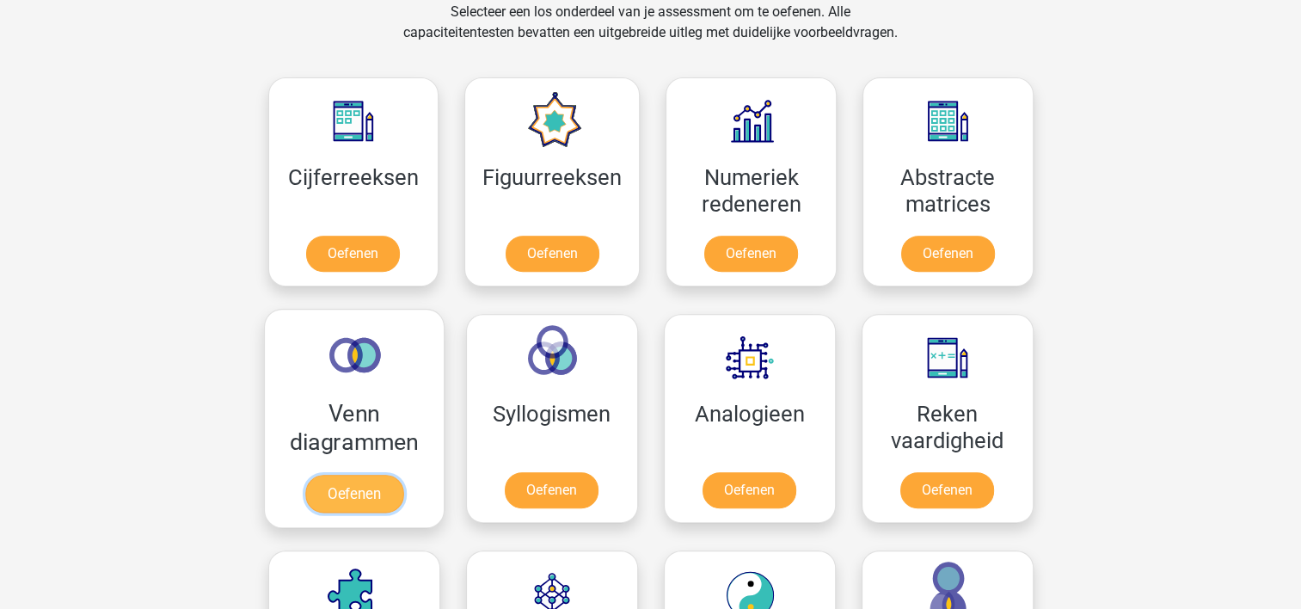
click at [348, 483] on link "Oefenen" at bounding box center [353, 494] width 98 height 38
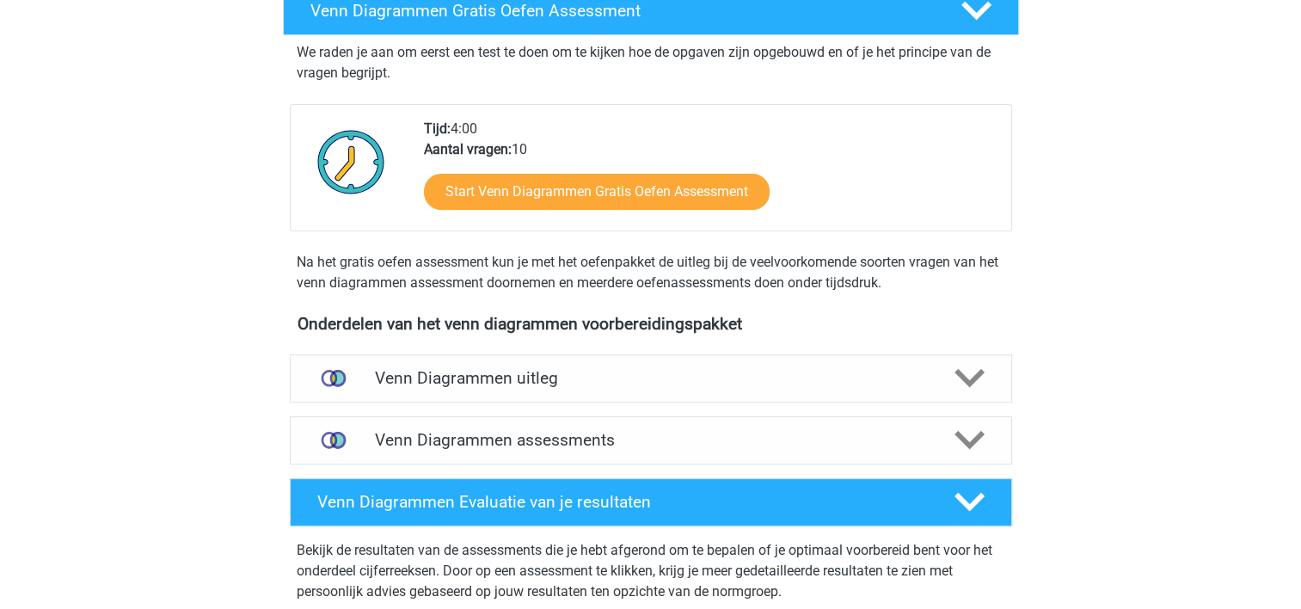
scroll to position [344, 0]
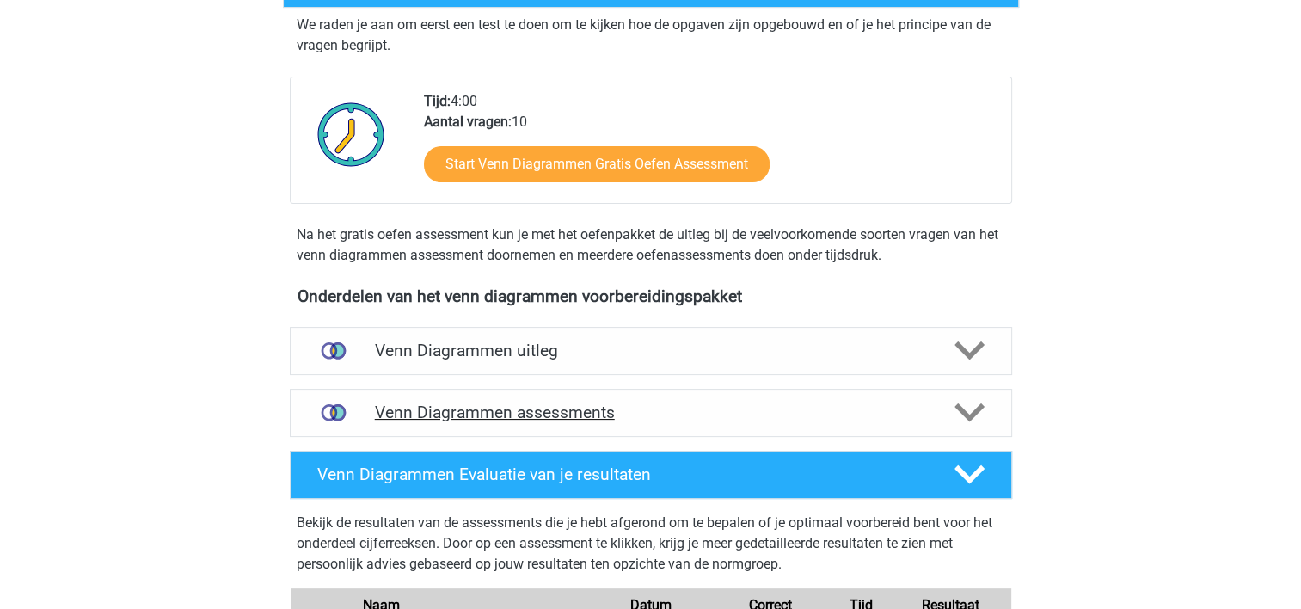
click at [646, 412] on h4 "Venn Diagrammen assessments" at bounding box center [651, 412] width 552 height 20
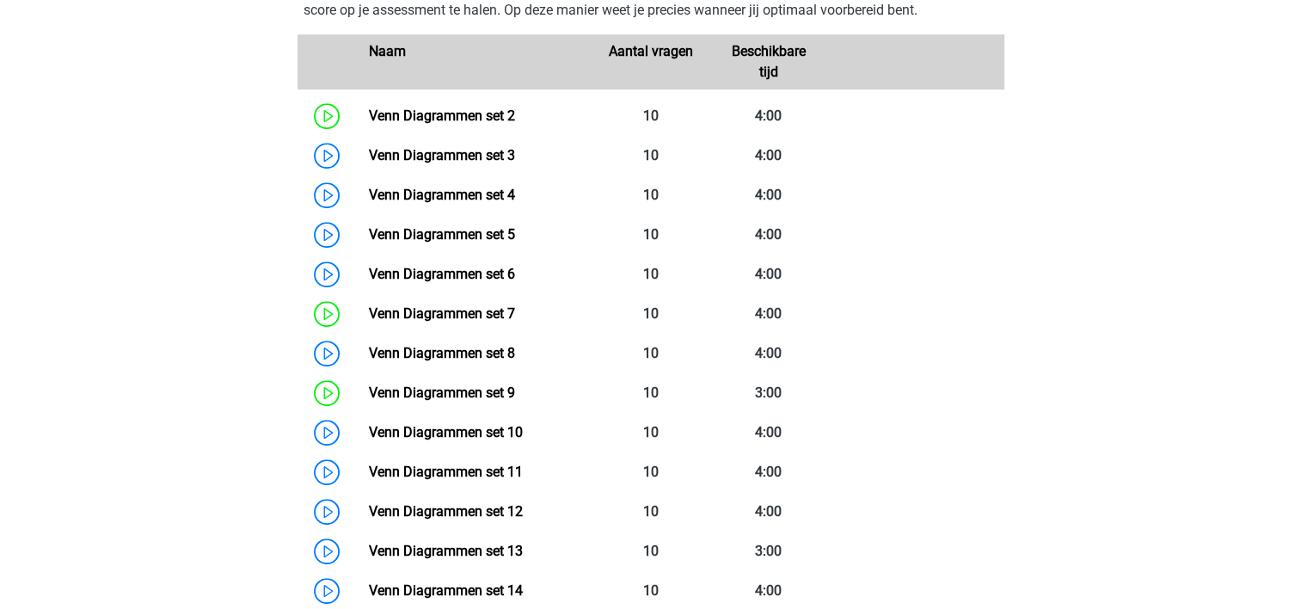
scroll to position [946, 0]
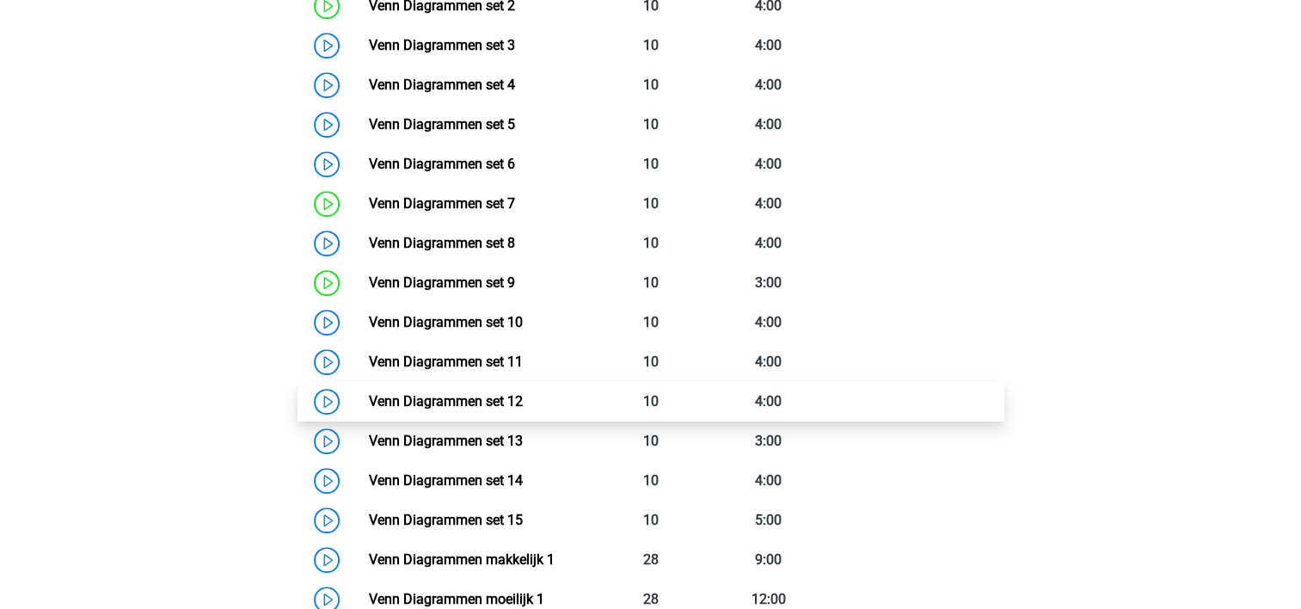
click at [444, 394] on link "Venn Diagrammen set 12" at bounding box center [446, 401] width 154 height 16
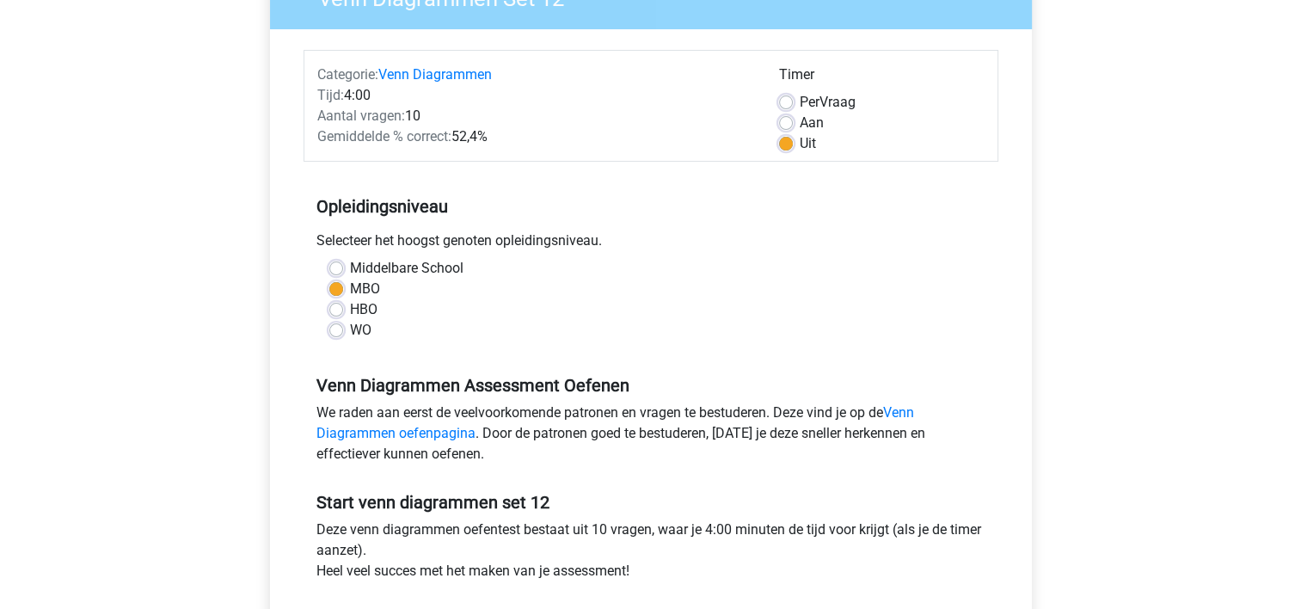
scroll to position [430, 0]
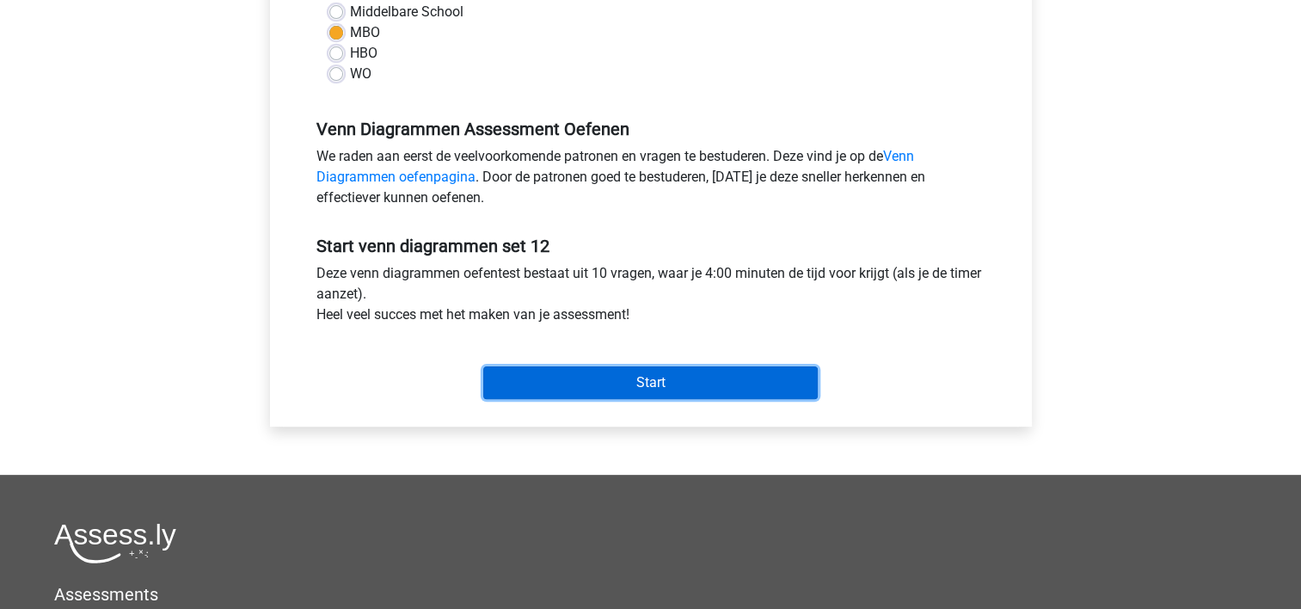
click at [567, 385] on input "Start" at bounding box center [650, 382] width 335 height 33
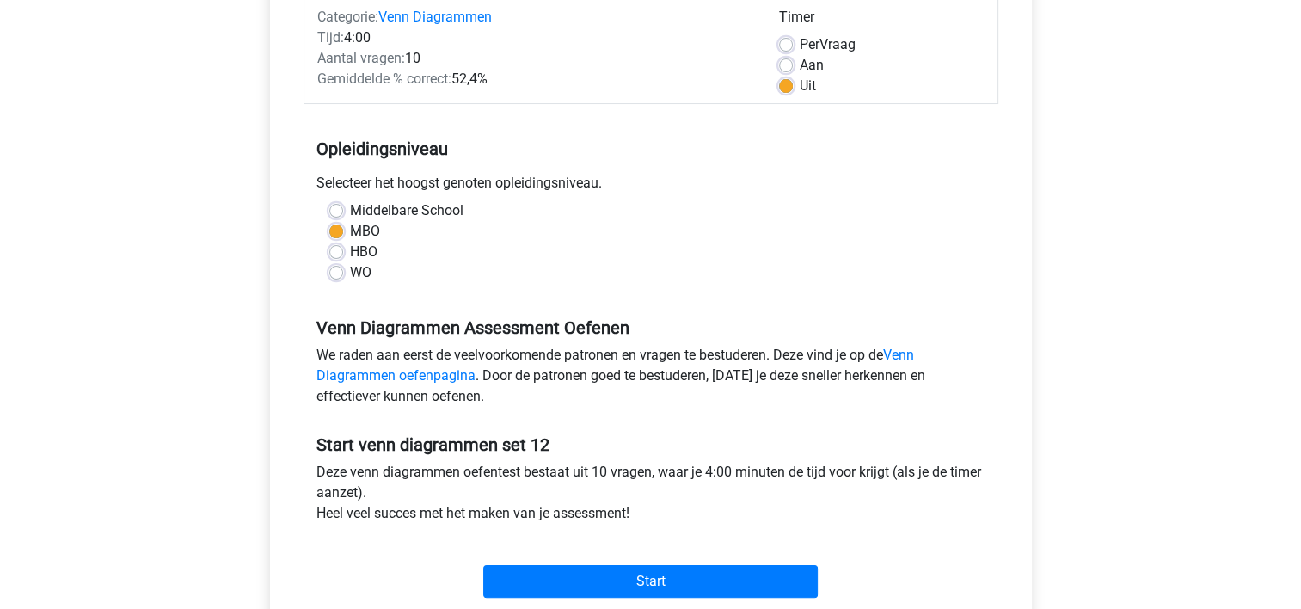
scroll to position [0, 0]
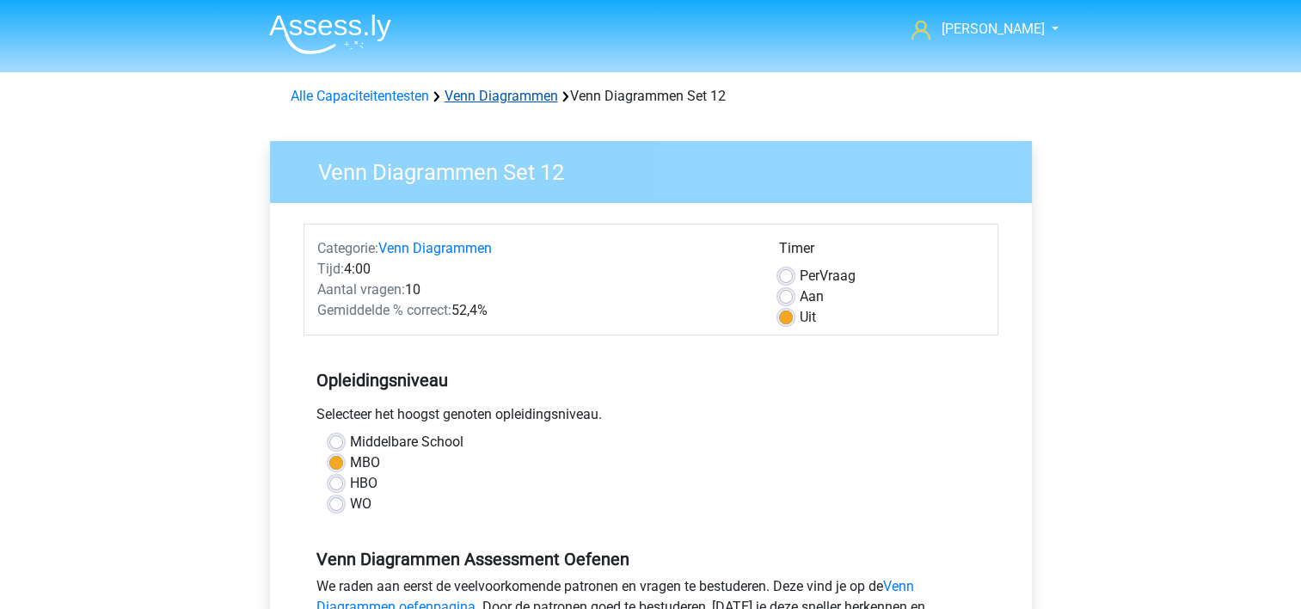
click at [478, 90] on link "Venn Diagrammen" at bounding box center [502, 96] width 114 height 16
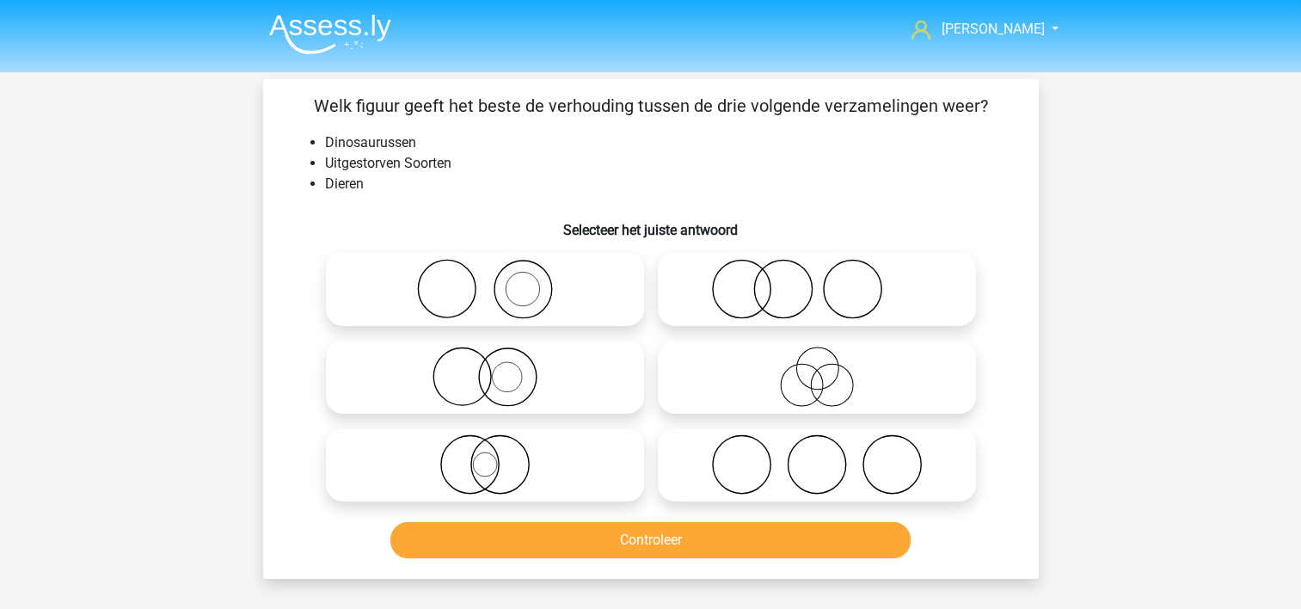
click at [431, 452] on icon at bounding box center [485, 464] width 304 height 60
click at [485, 452] on input "radio" at bounding box center [490, 450] width 11 height 11
radio input "true"
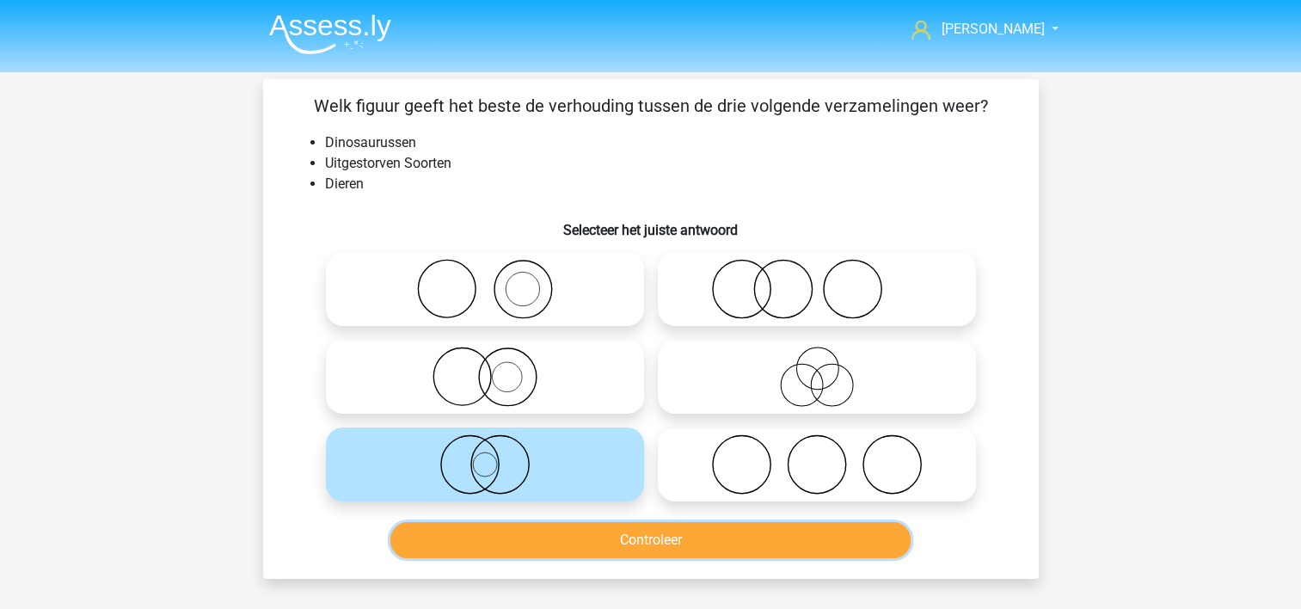
click at [500, 537] on button "Controleer" at bounding box center [650, 540] width 520 height 36
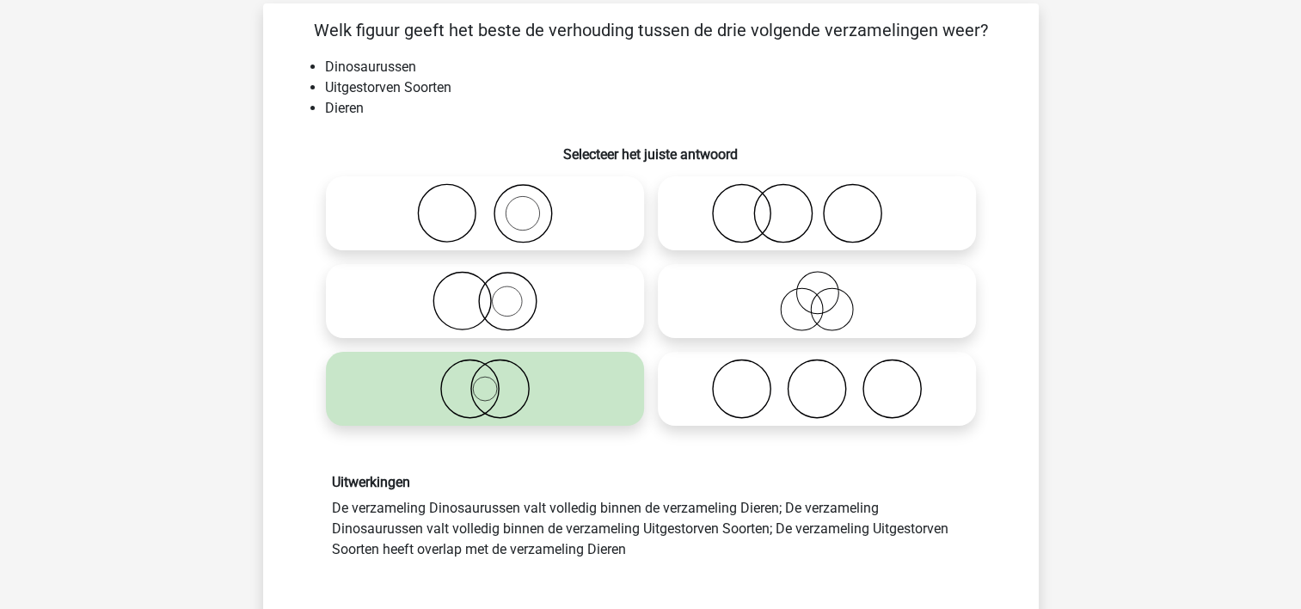
scroll to position [258, 0]
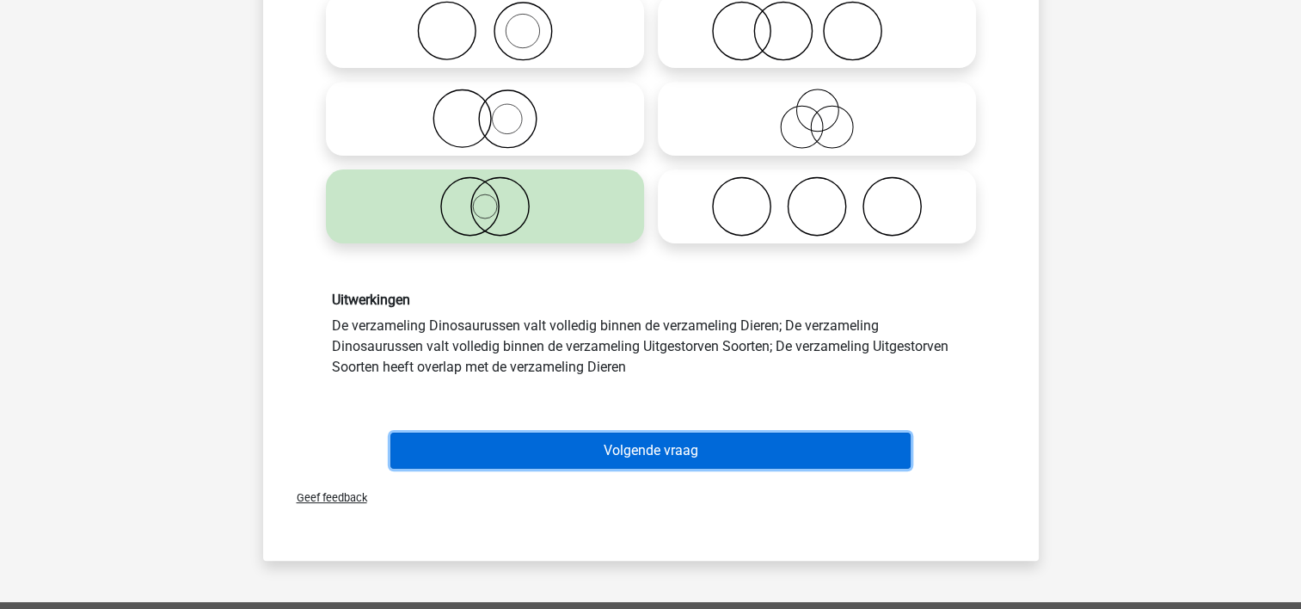
click at [560, 447] on button "Volgende vraag" at bounding box center [650, 451] width 520 height 36
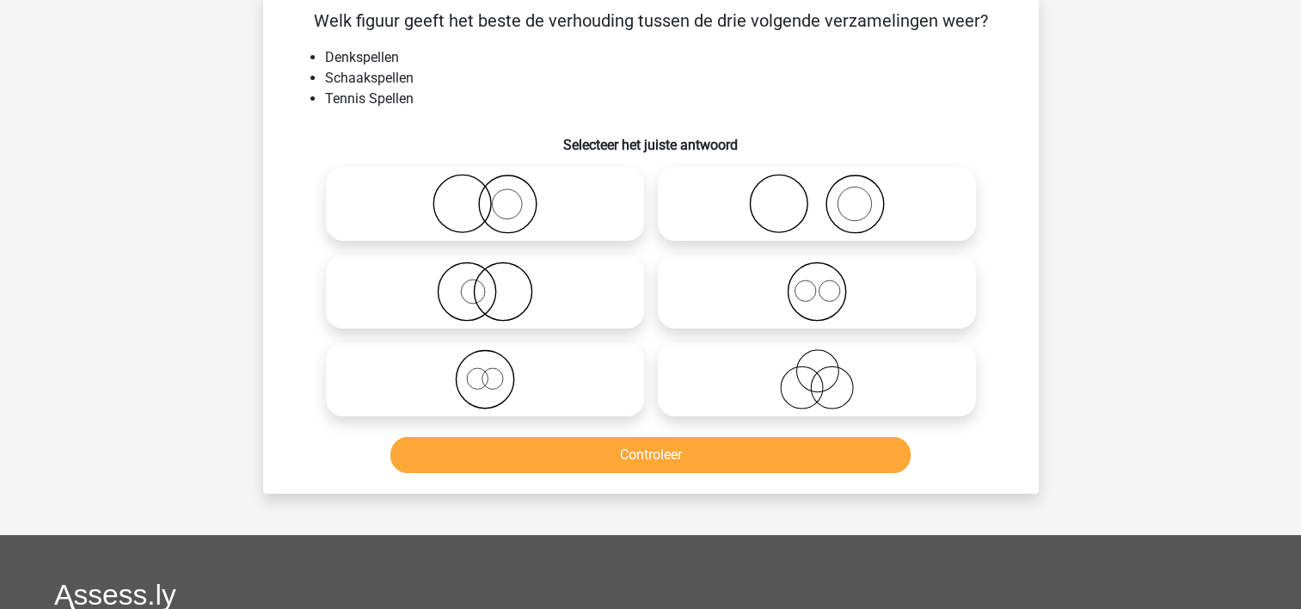
scroll to position [79, 0]
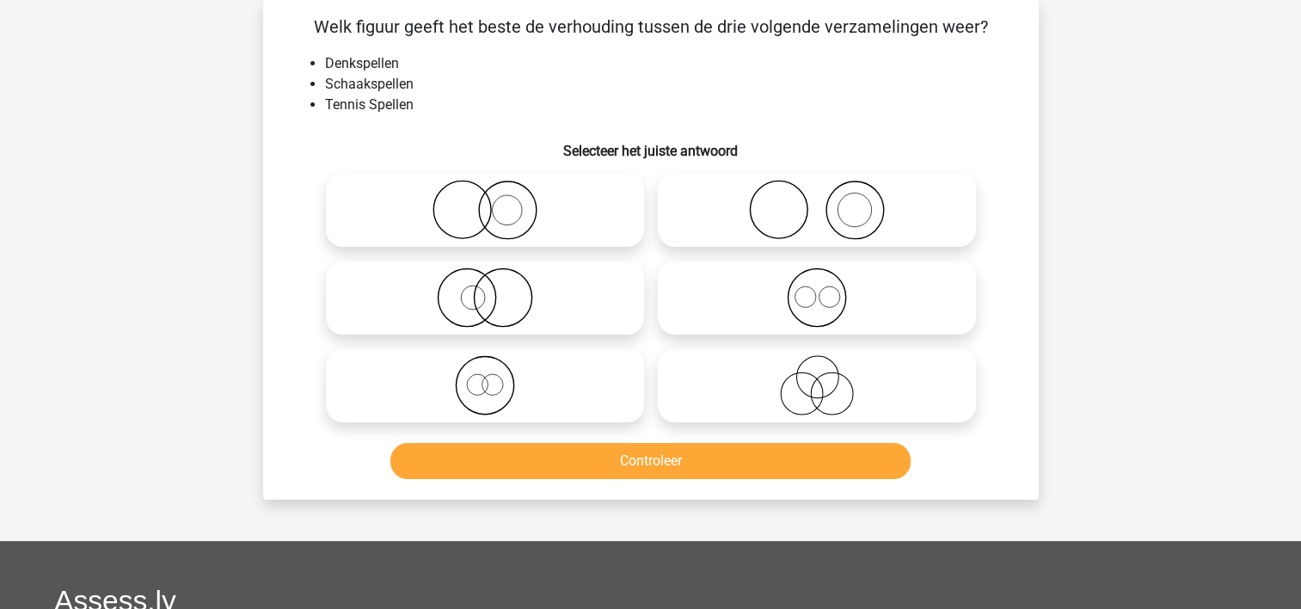
click at [750, 209] on circle at bounding box center [779, 210] width 58 height 58
click at [817, 201] on input "radio" at bounding box center [822, 195] width 11 height 11
radio input "true"
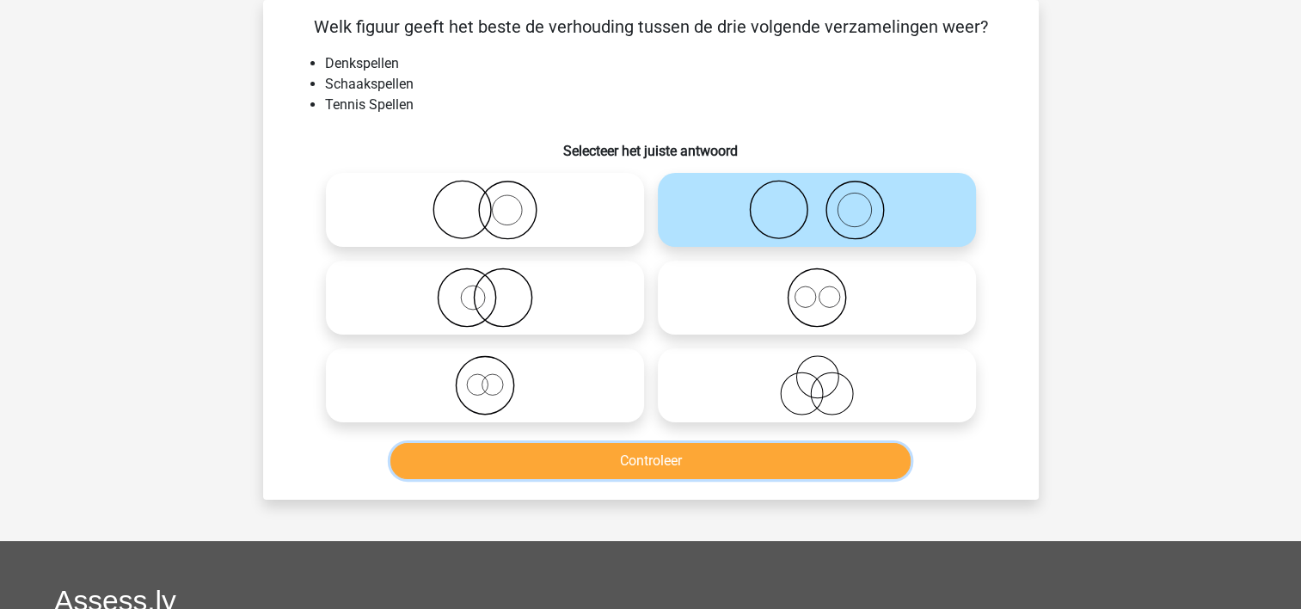
click at [719, 450] on button "Controleer" at bounding box center [650, 461] width 520 height 36
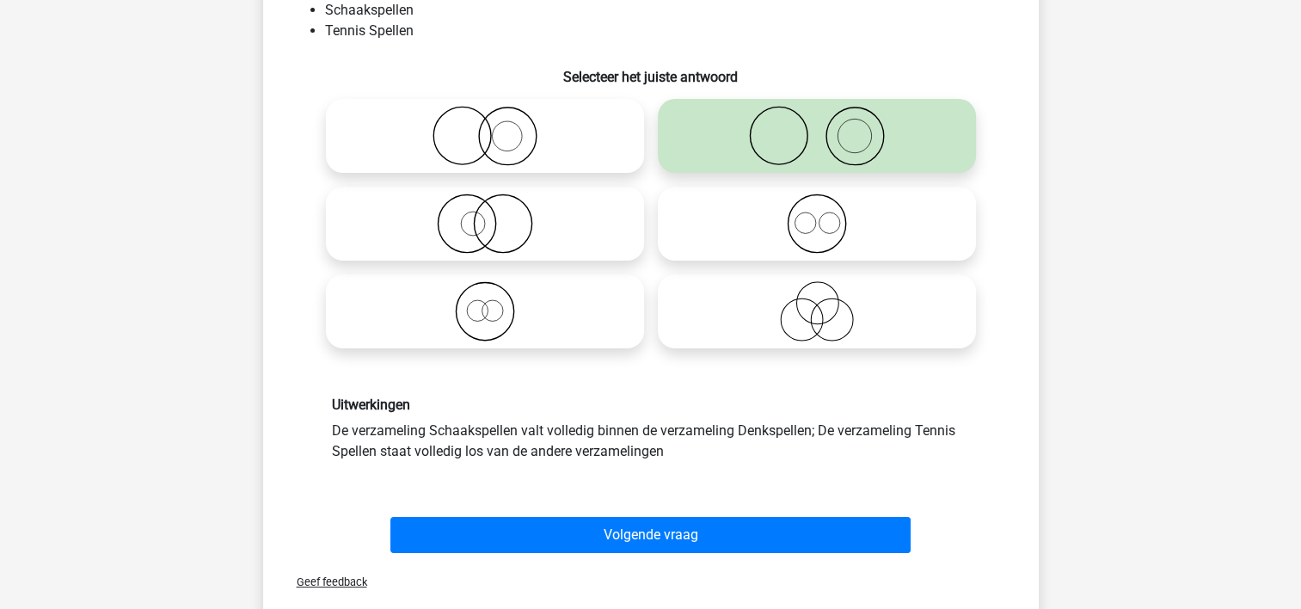
scroll to position [337, 0]
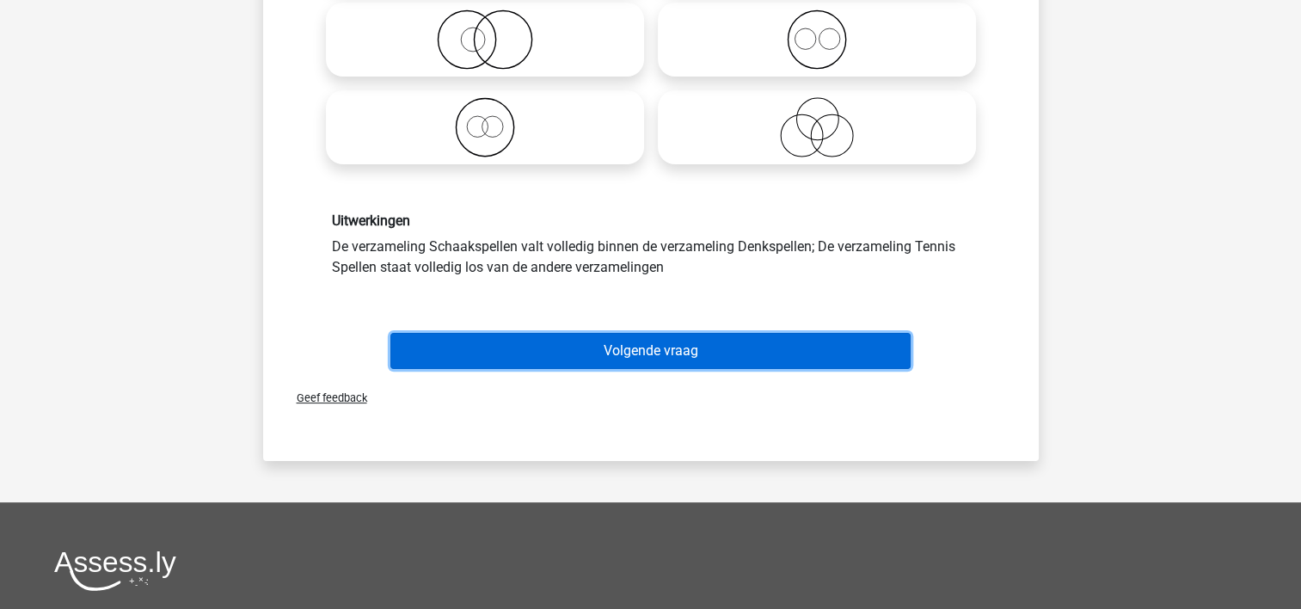
click at [756, 347] on button "Volgende vraag" at bounding box center [650, 351] width 520 height 36
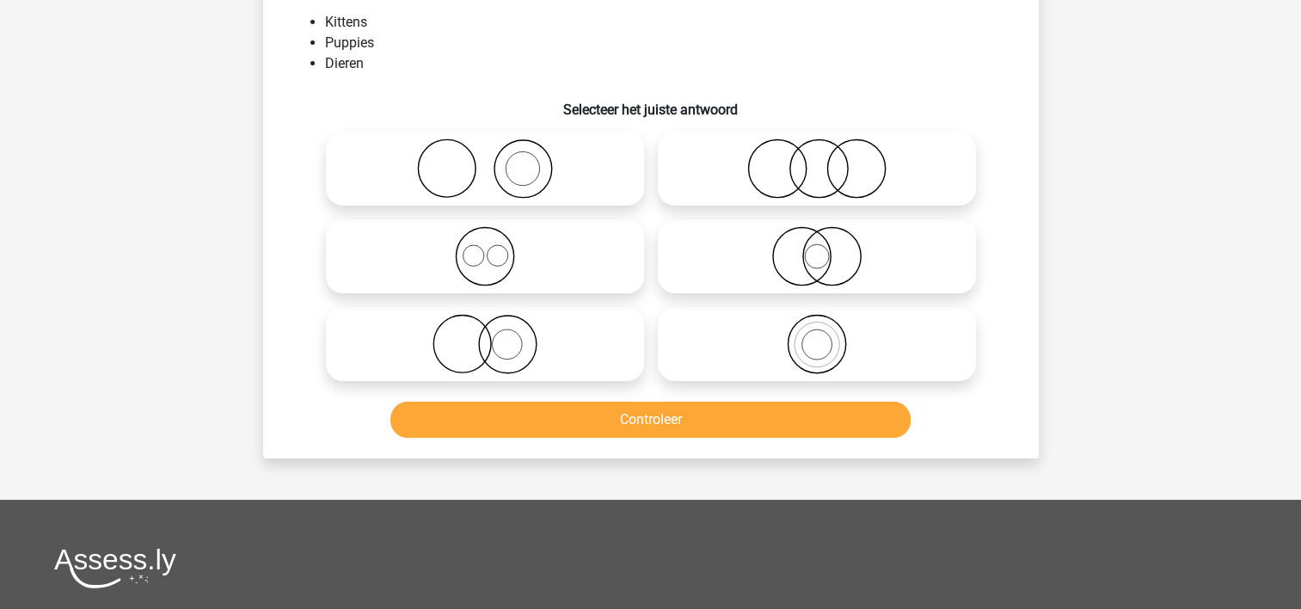
scroll to position [79, 0]
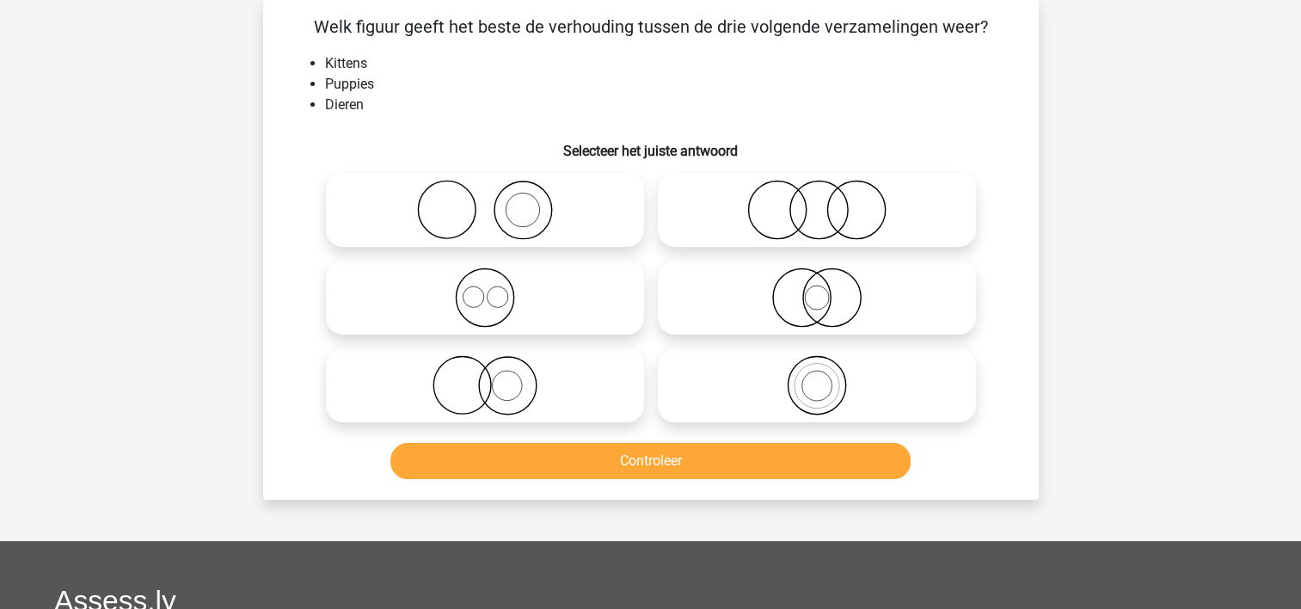
click at [420, 286] on icon at bounding box center [485, 297] width 304 height 60
click at [485, 286] on input "radio" at bounding box center [490, 283] width 11 height 11
radio input "true"
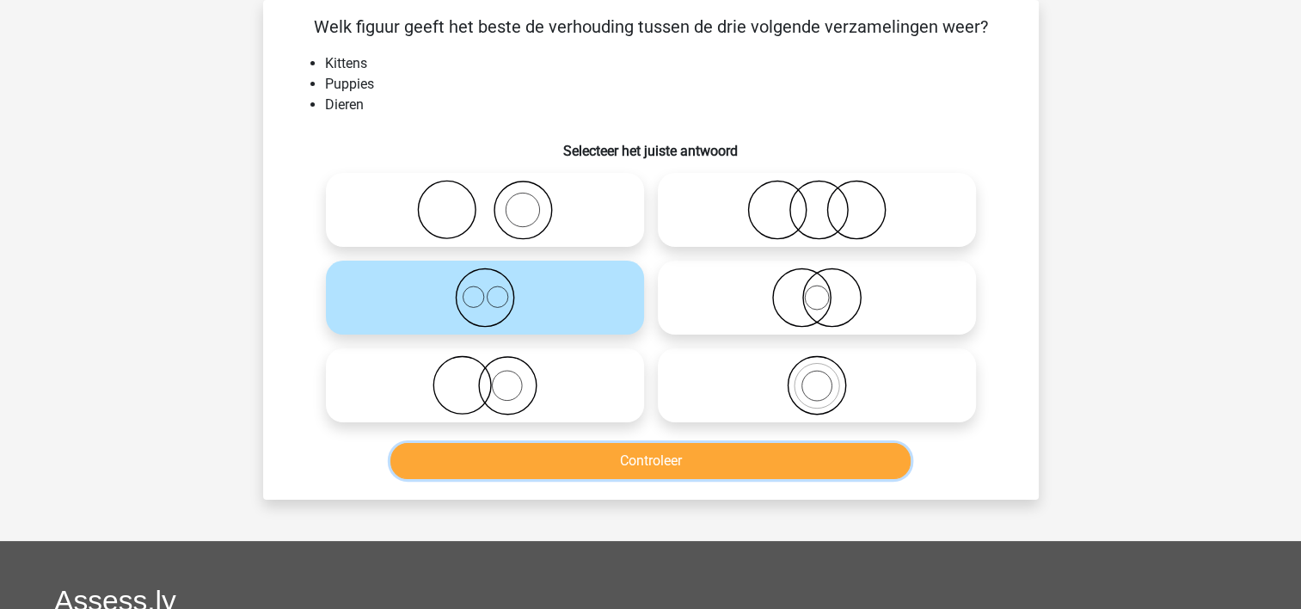
click at [422, 455] on button "Controleer" at bounding box center [650, 461] width 520 height 36
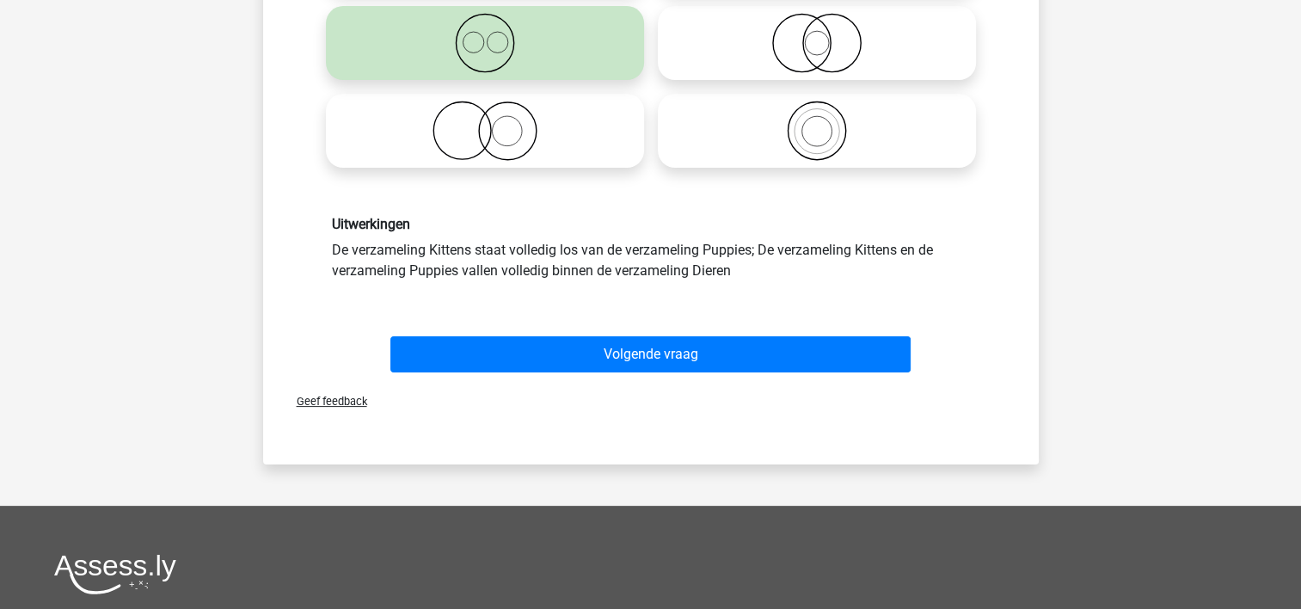
scroll to position [337, 0]
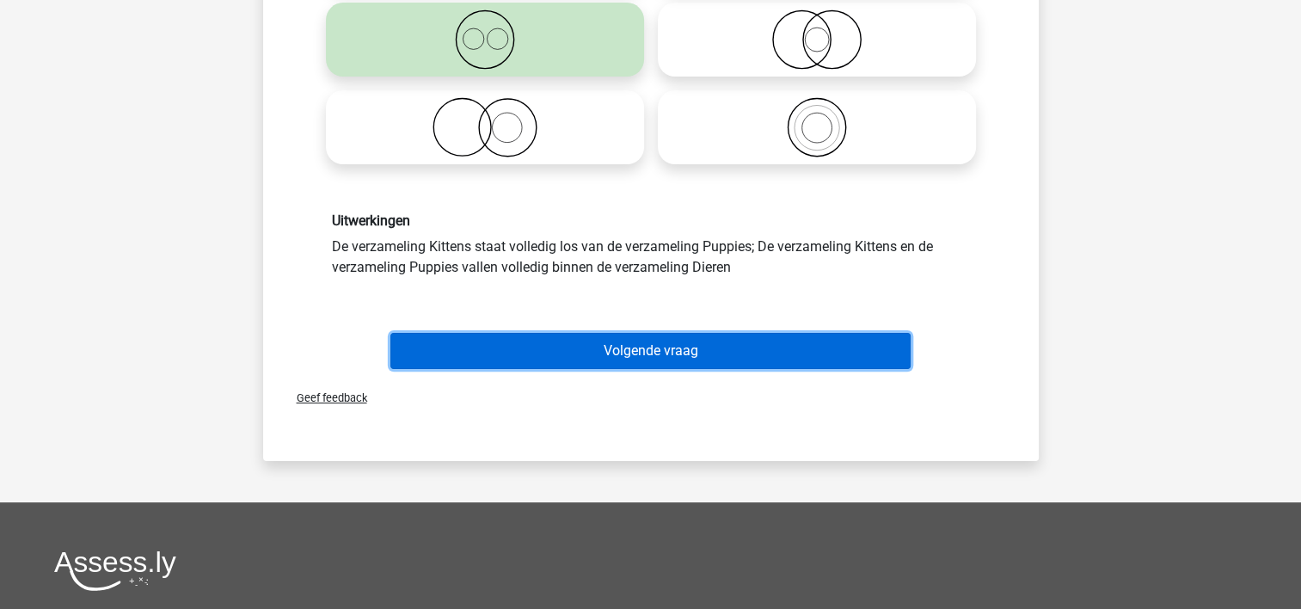
click at [506, 341] on button "Volgende vraag" at bounding box center [650, 351] width 520 height 36
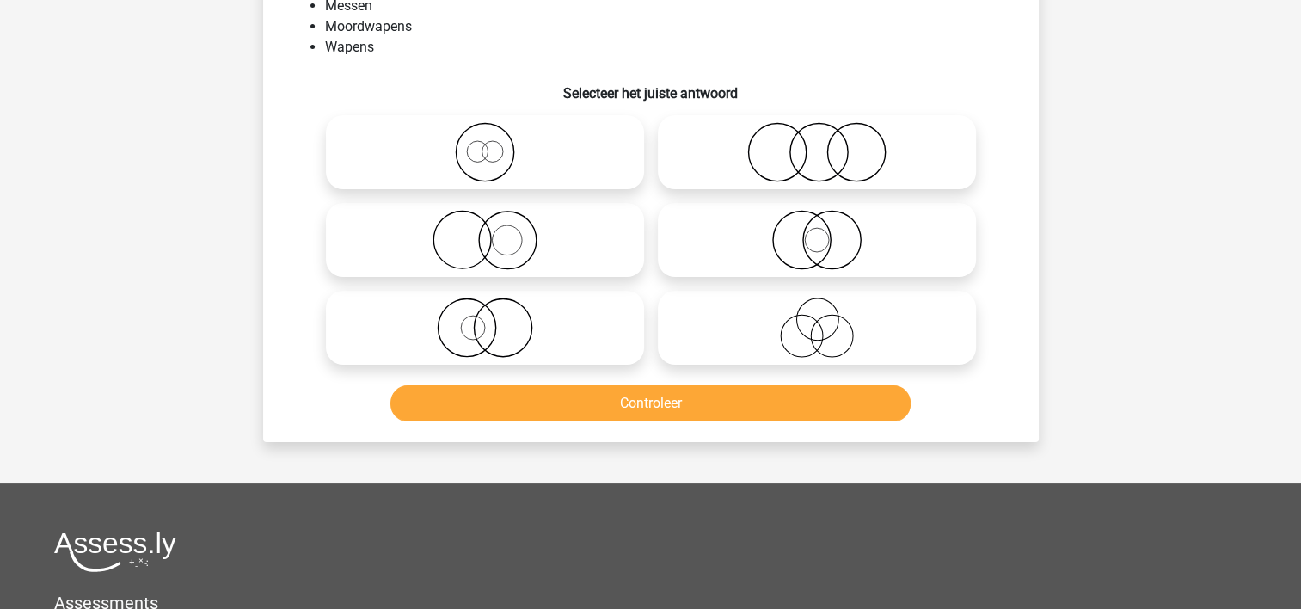
scroll to position [79, 0]
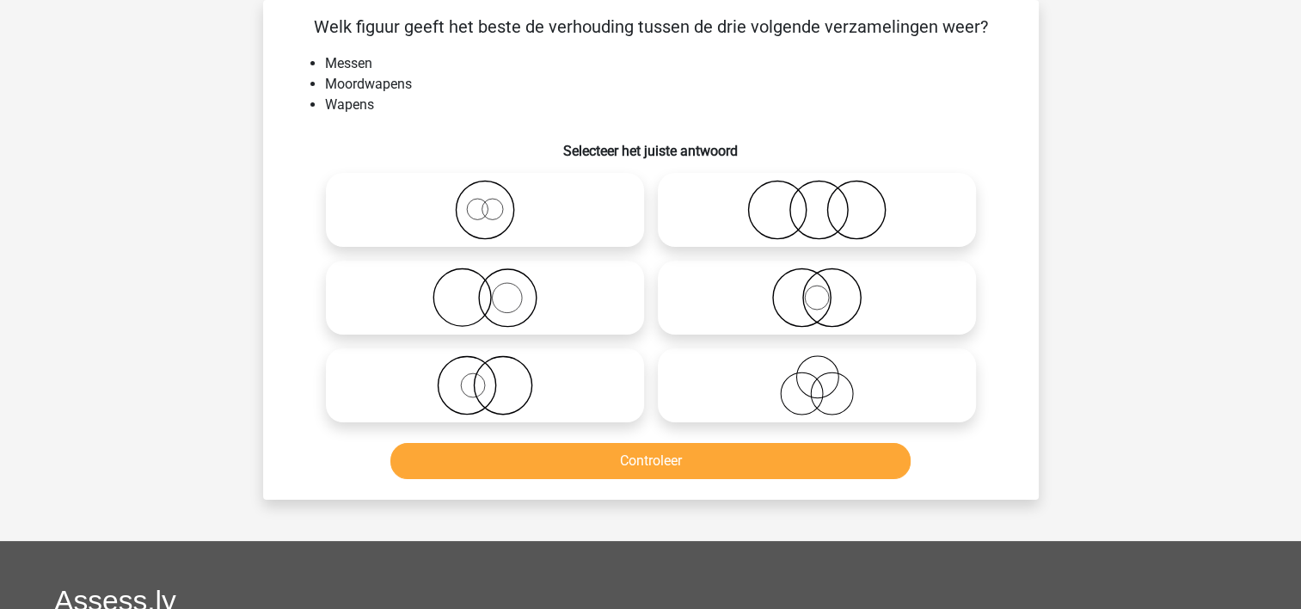
click at [463, 387] on icon at bounding box center [485, 385] width 304 height 60
click at [485, 377] on input "radio" at bounding box center [490, 371] width 11 height 11
radio input "true"
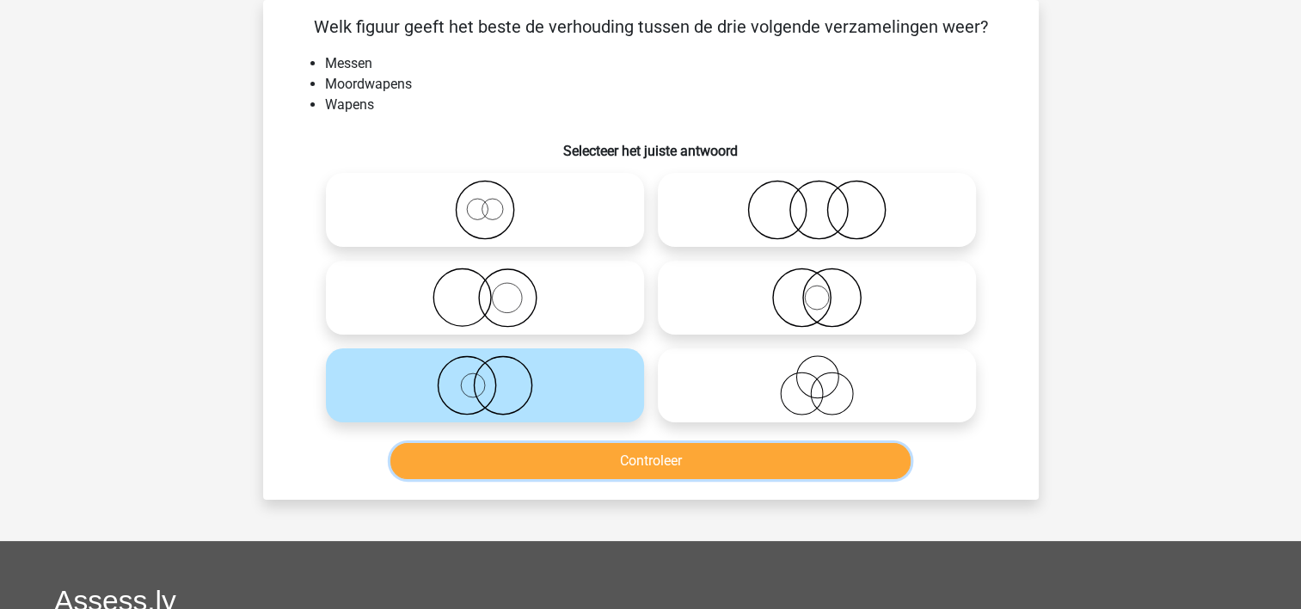
click at [464, 464] on button "Controleer" at bounding box center [650, 461] width 520 height 36
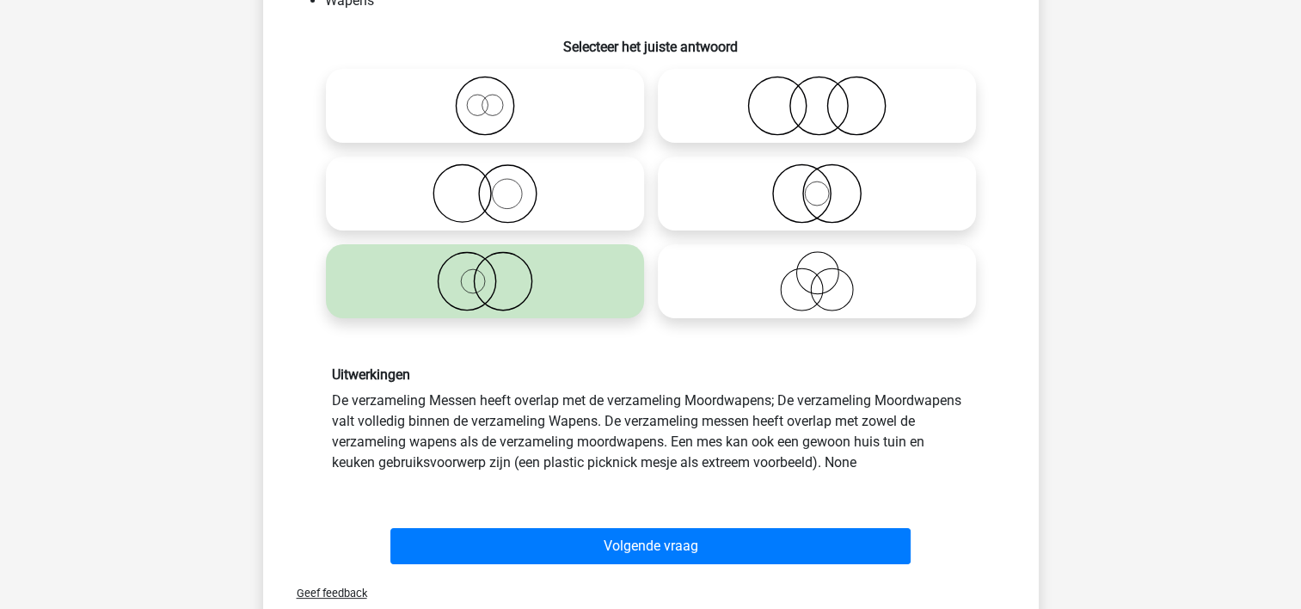
scroll to position [337, 0]
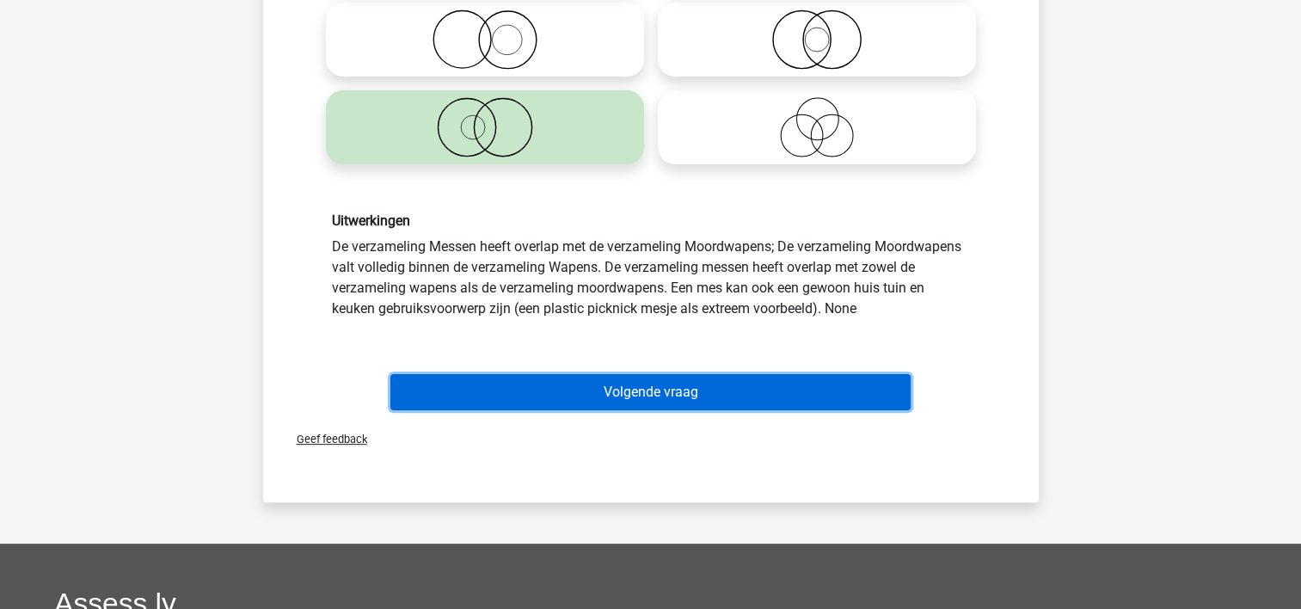
click at [501, 392] on button "Volgende vraag" at bounding box center [650, 392] width 520 height 36
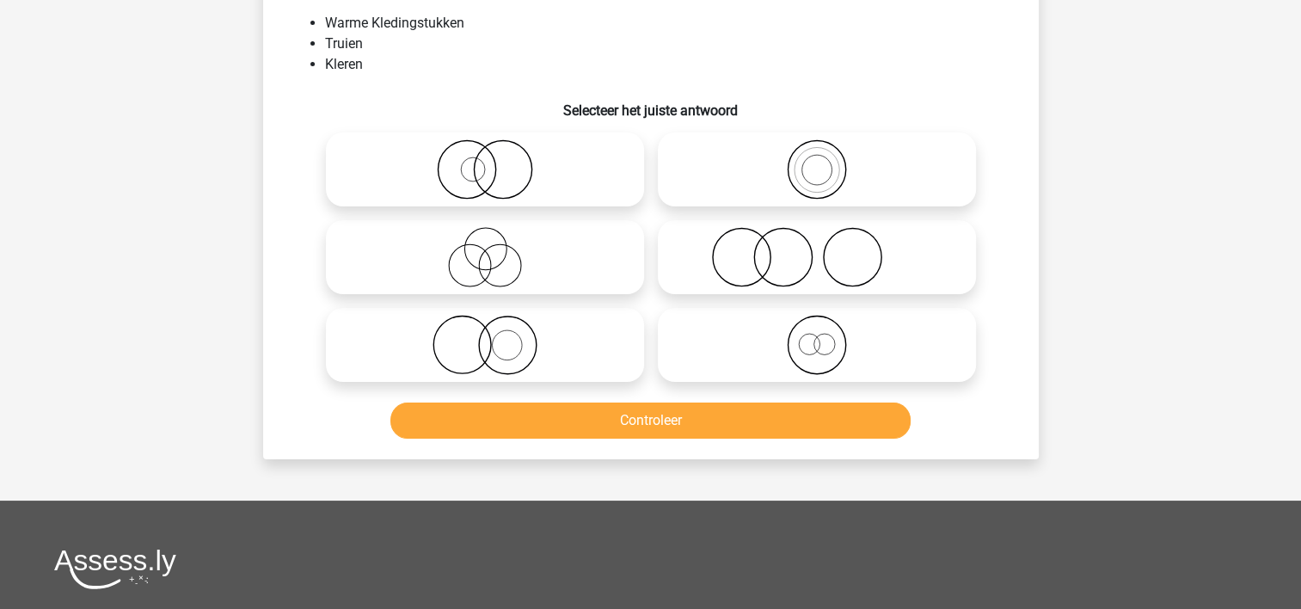
scroll to position [79, 0]
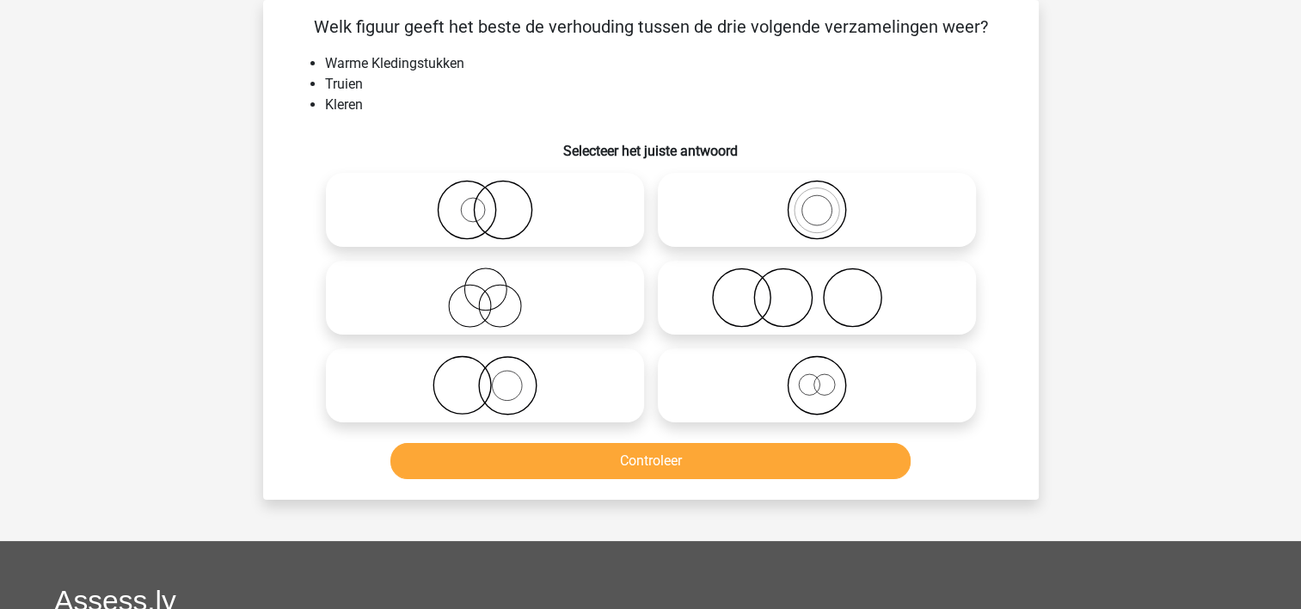
drag, startPoint x: 385, startPoint y: 366, endPoint x: 378, endPoint y: 396, distance: 31.1
click at [373, 367] on icon at bounding box center [485, 385] width 304 height 60
click at [485, 367] on input "radio" at bounding box center [490, 371] width 11 height 11
radio input "true"
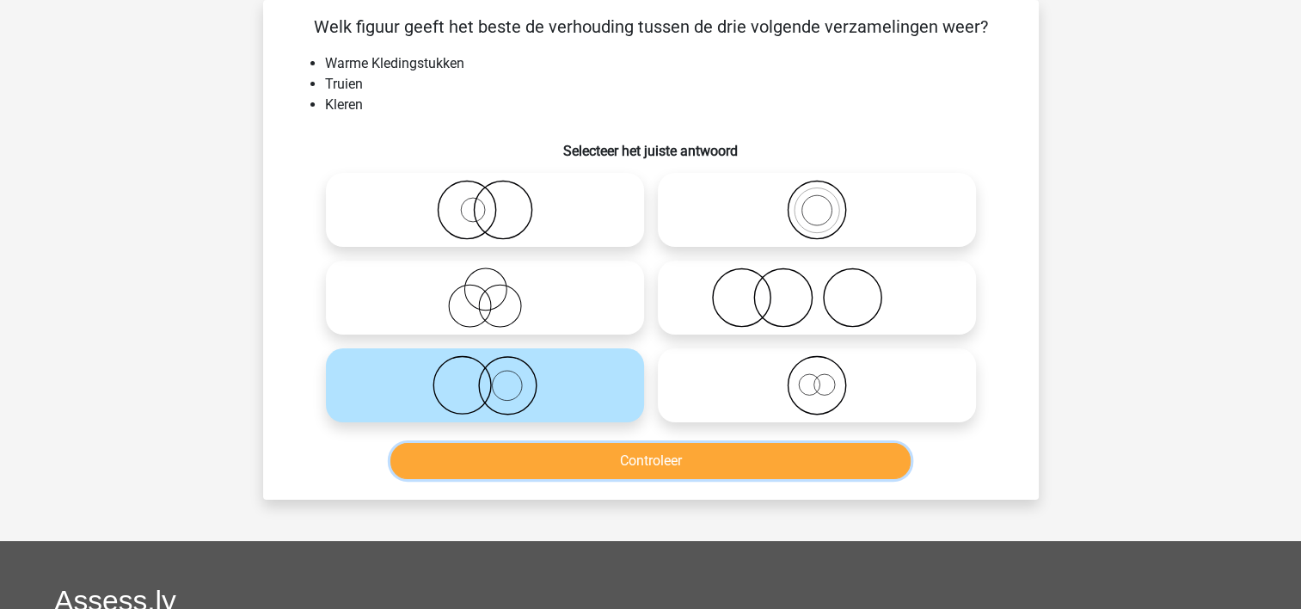
click at [429, 458] on button "Controleer" at bounding box center [650, 461] width 520 height 36
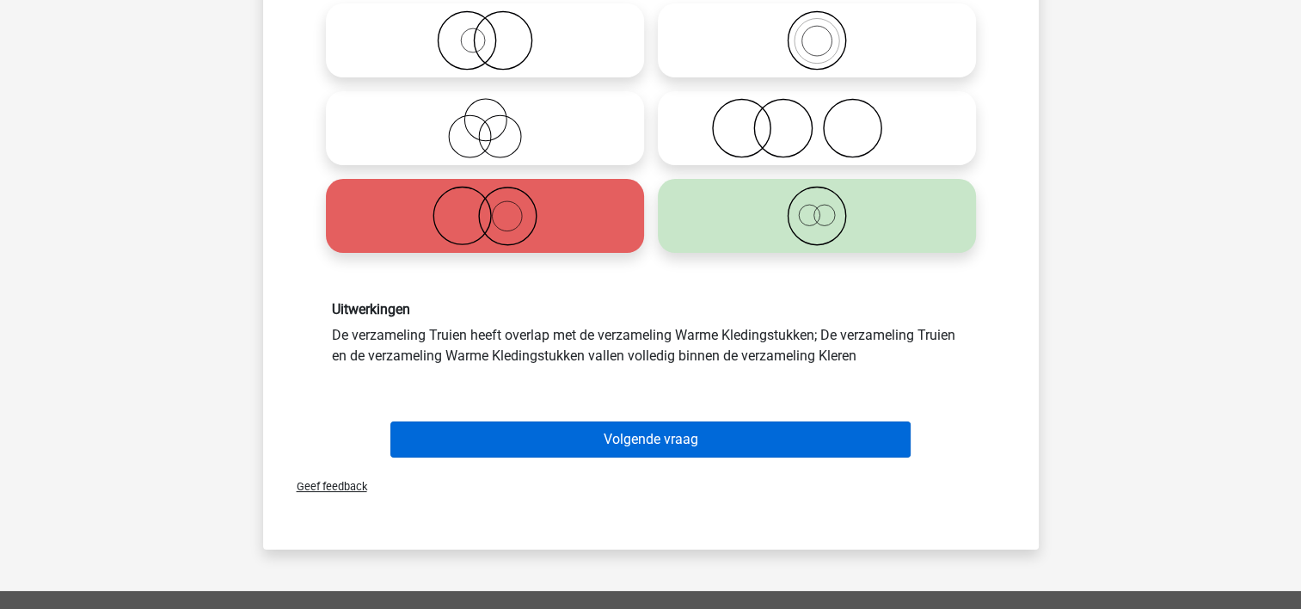
scroll to position [251, 0]
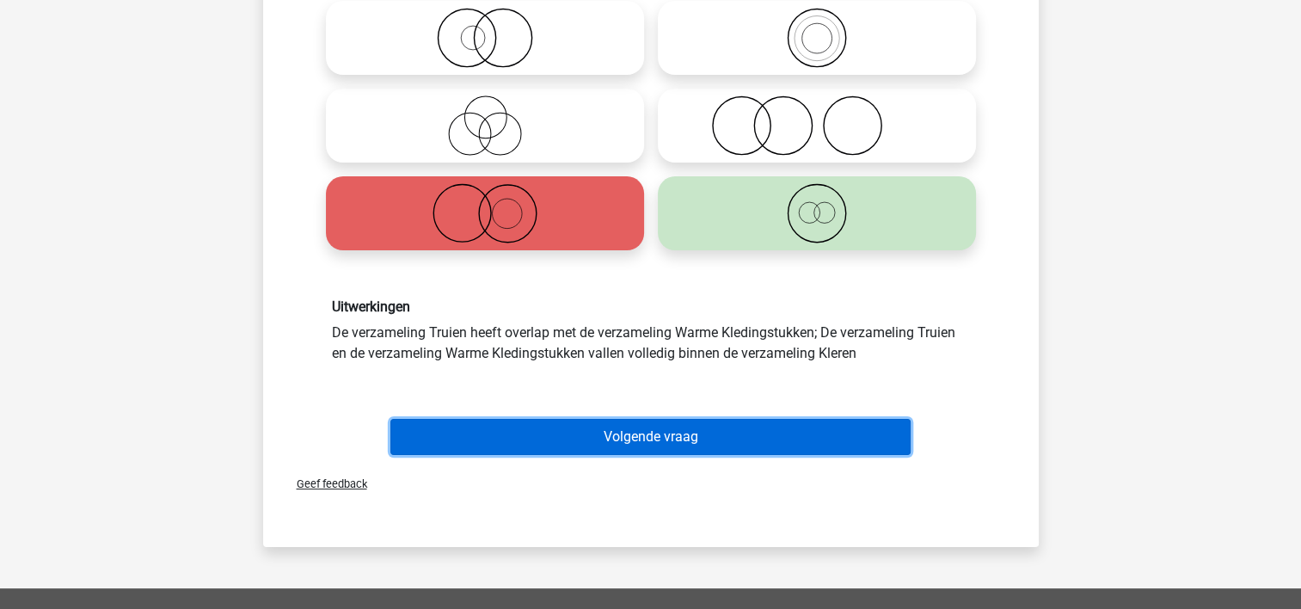
click at [453, 422] on button "Volgende vraag" at bounding box center [650, 437] width 520 height 36
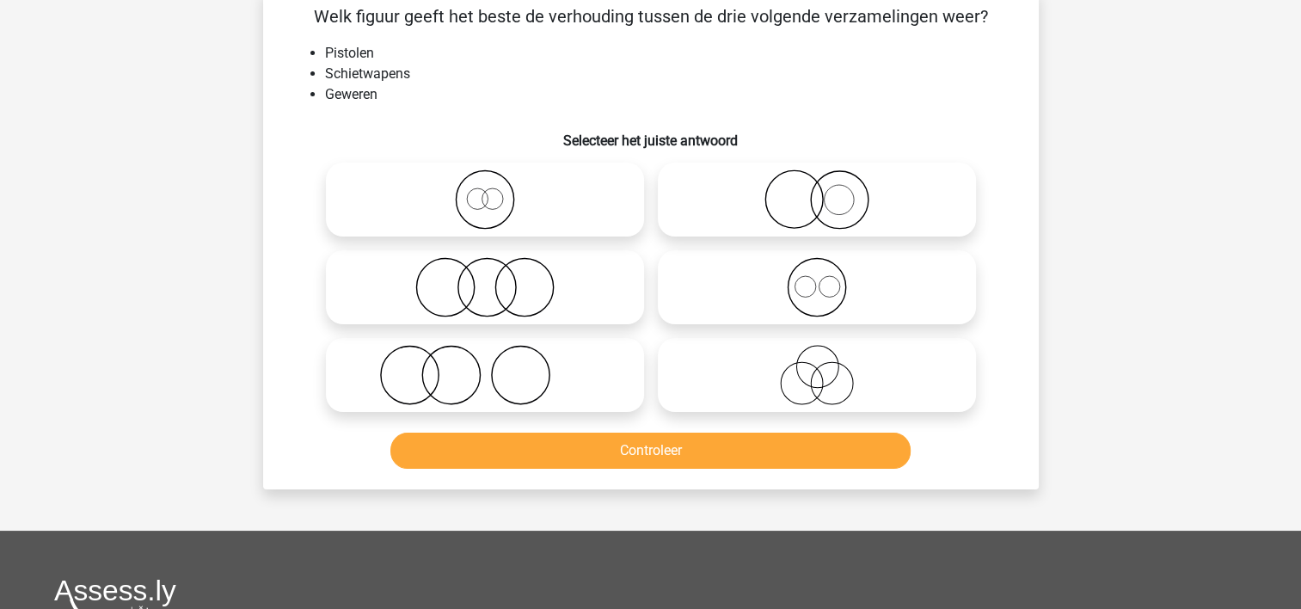
scroll to position [79, 0]
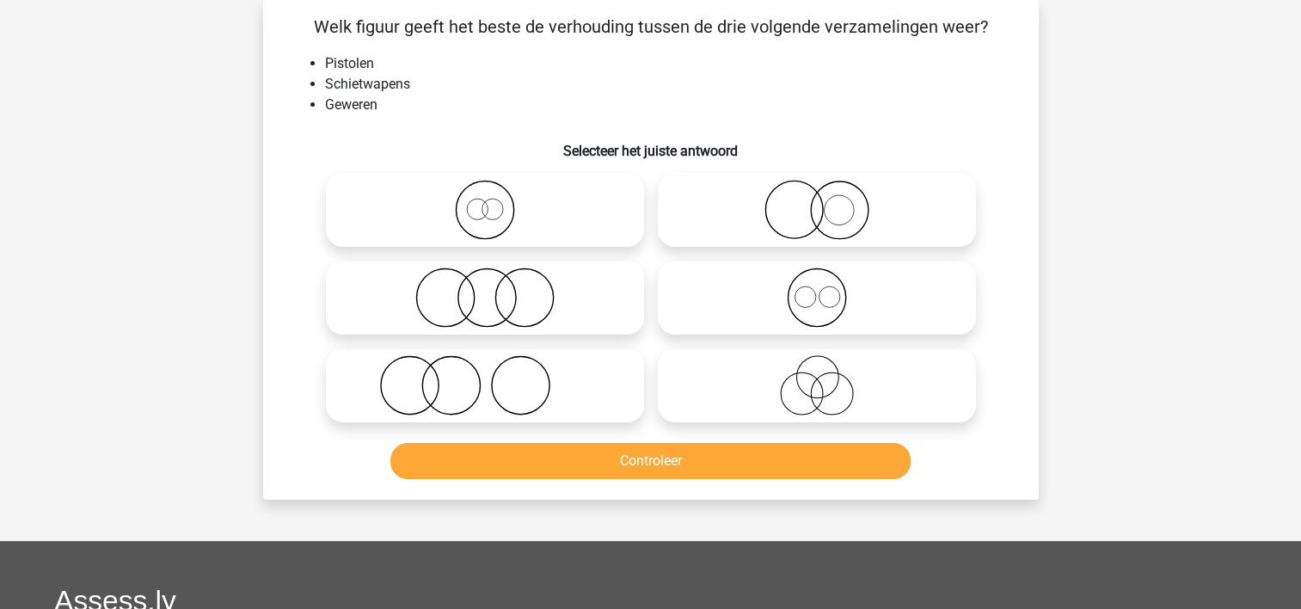
click at [788, 309] on icon at bounding box center [817, 297] width 304 height 60
click at [817, 289] on input "radio" at bounding box center [822, 283] width 11 height 11
radio input "true"
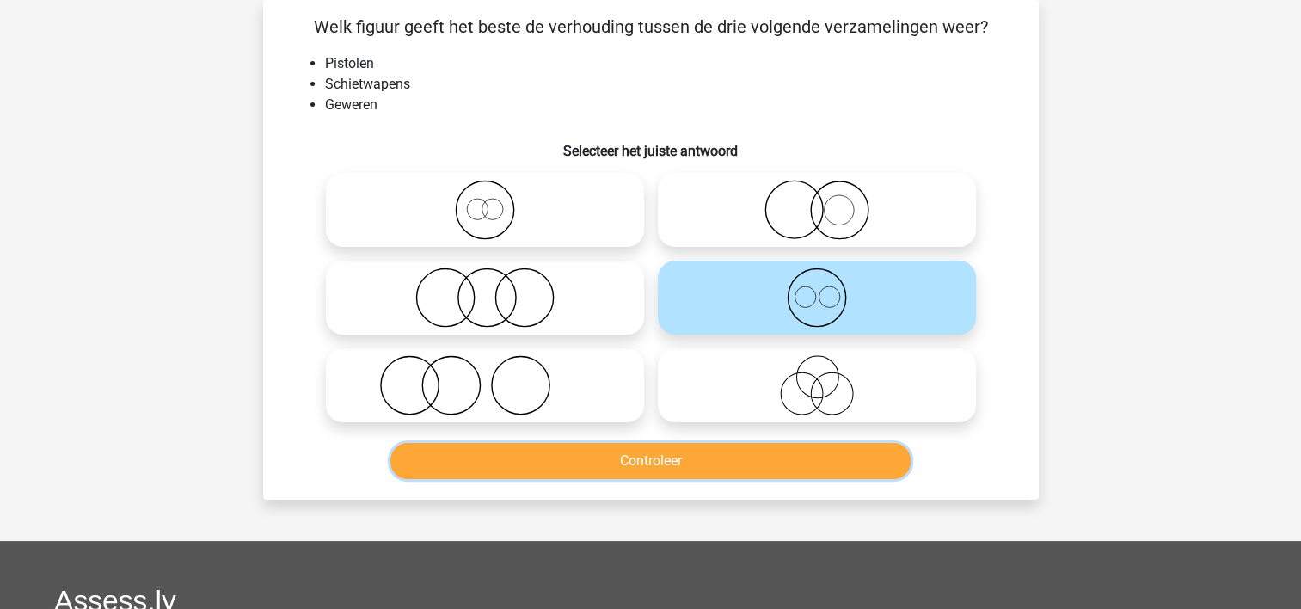
click at [767, 453] on button "Controleer" at bounding box center [650, 461] width 520 height 36
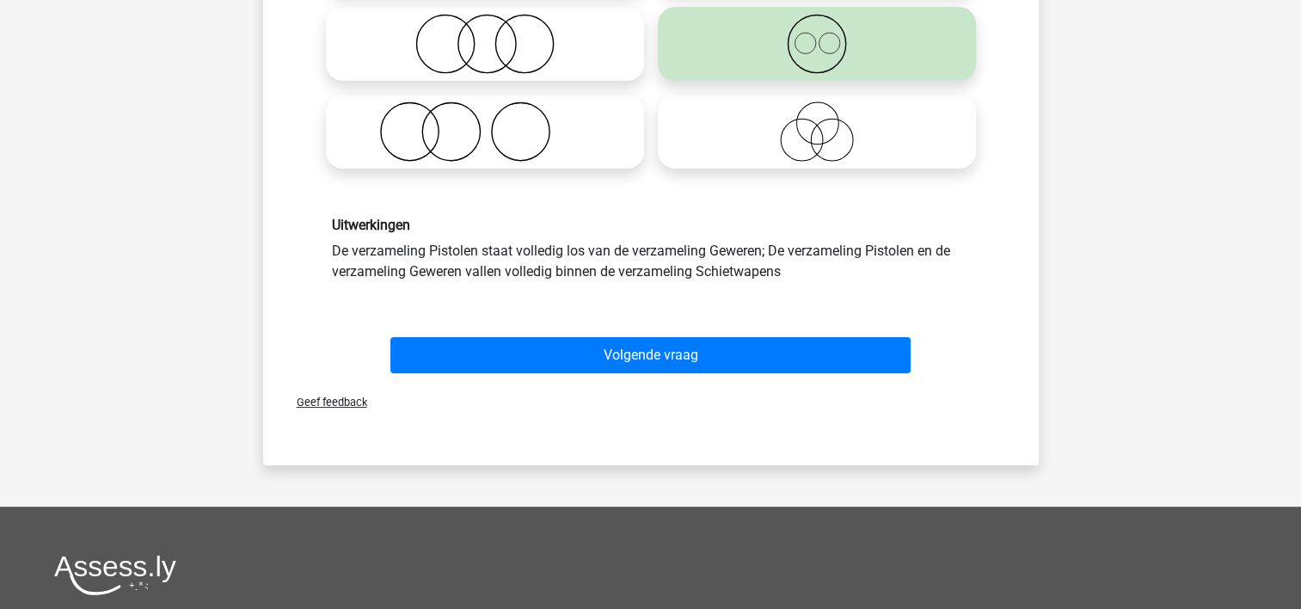
scroll to position [337, 0]
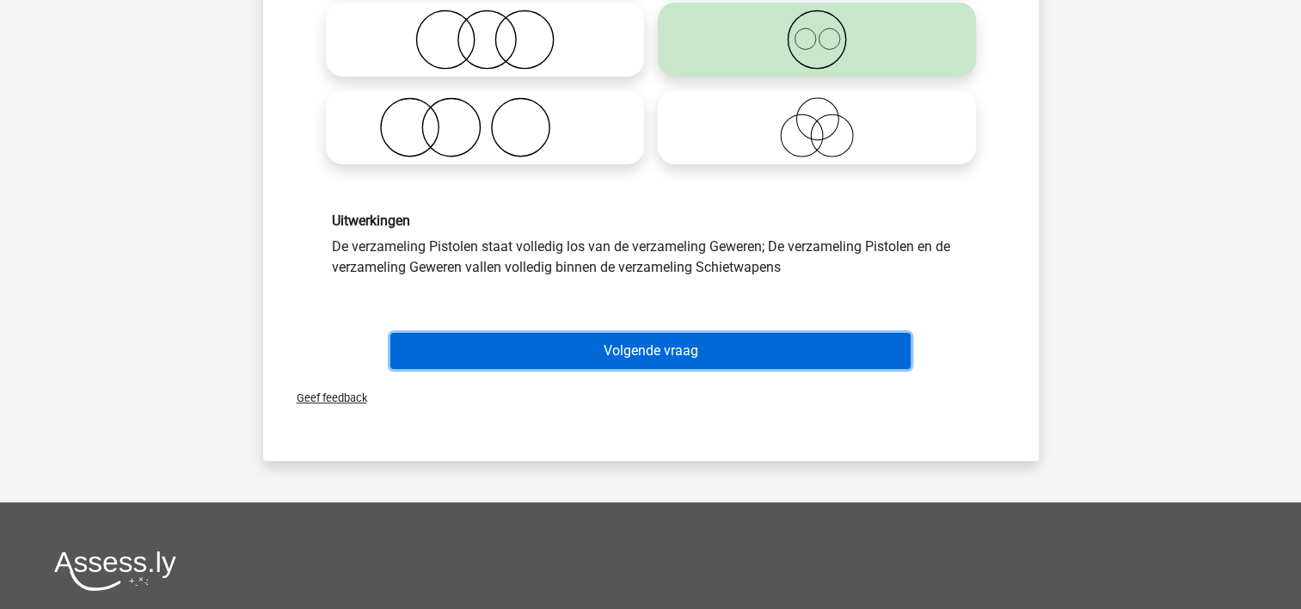
click at [721, 352] on button "Volgende vraag" at bounding box center [650, 351] width 520 height 36
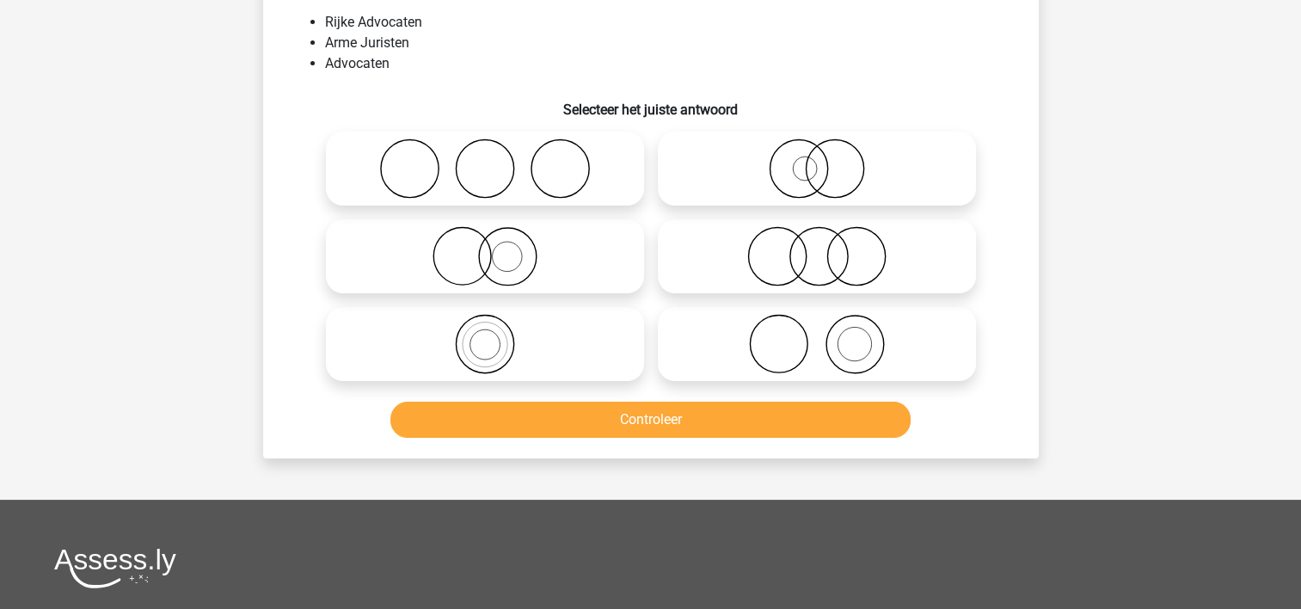
scroll to position [79, 0]
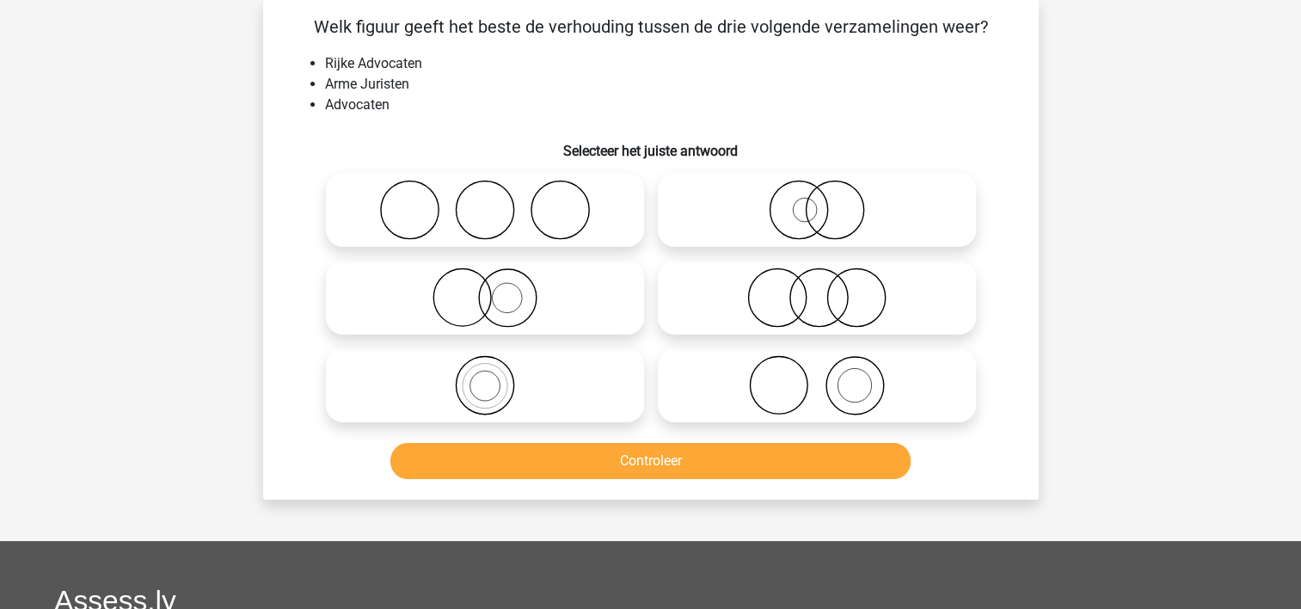
click at [710, 207] on icon at bounding box center [817, 210] width 304 height 60
click at [817, 201] on input "radio" at bounding box center [822, 195] width 11 height 11
radio input "true"
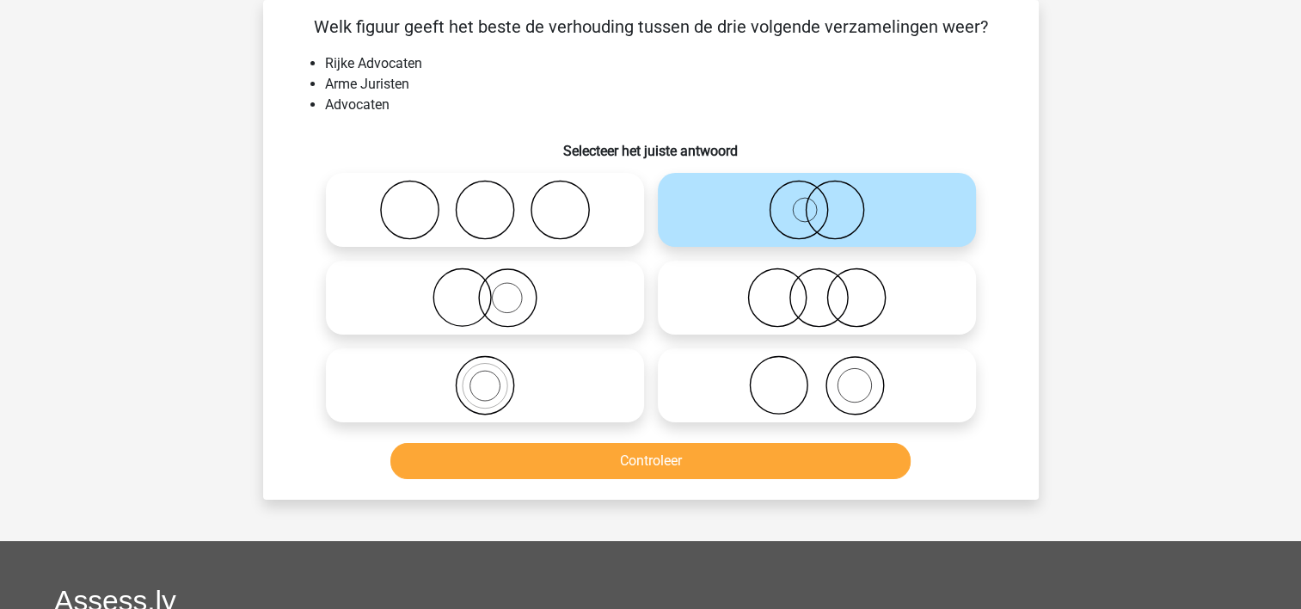
click at [554, 295] on icon at bounding box center [485, 297] width 304 height 60
click at [496, 289] on input "radio" at bounding box center [490, 283] width 11 height 11
radio input "true"
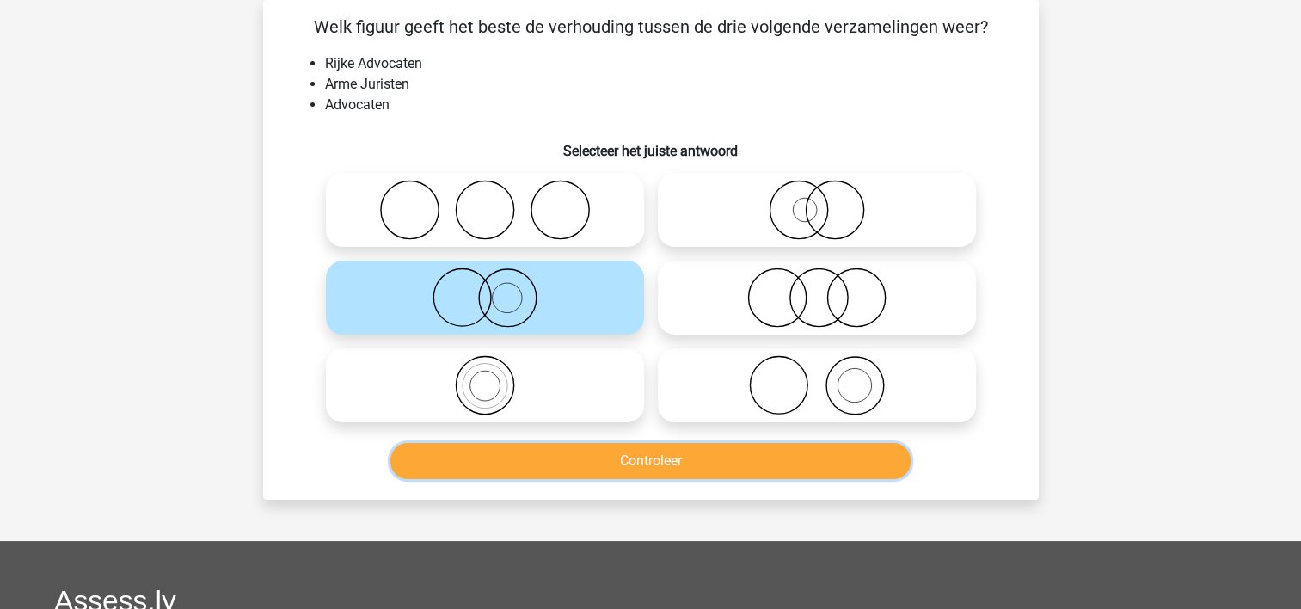
click at [610, 453] on button "Controleer" at bounding box center [650, 461] width 520 height 36
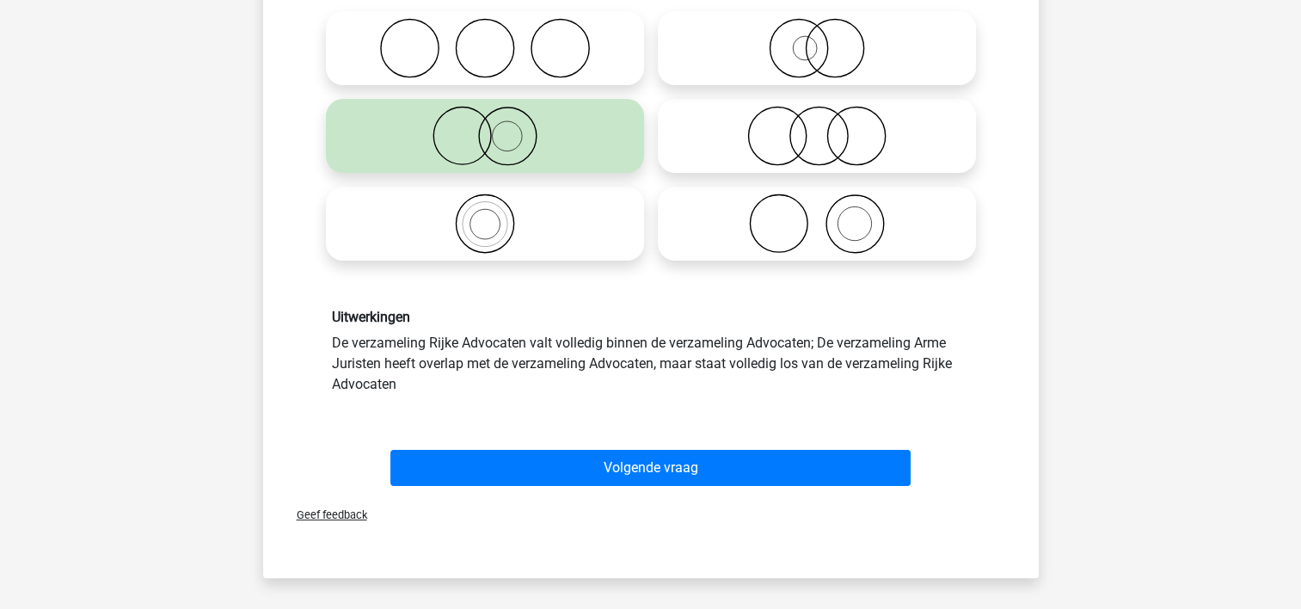
scroll to position [251, 0]
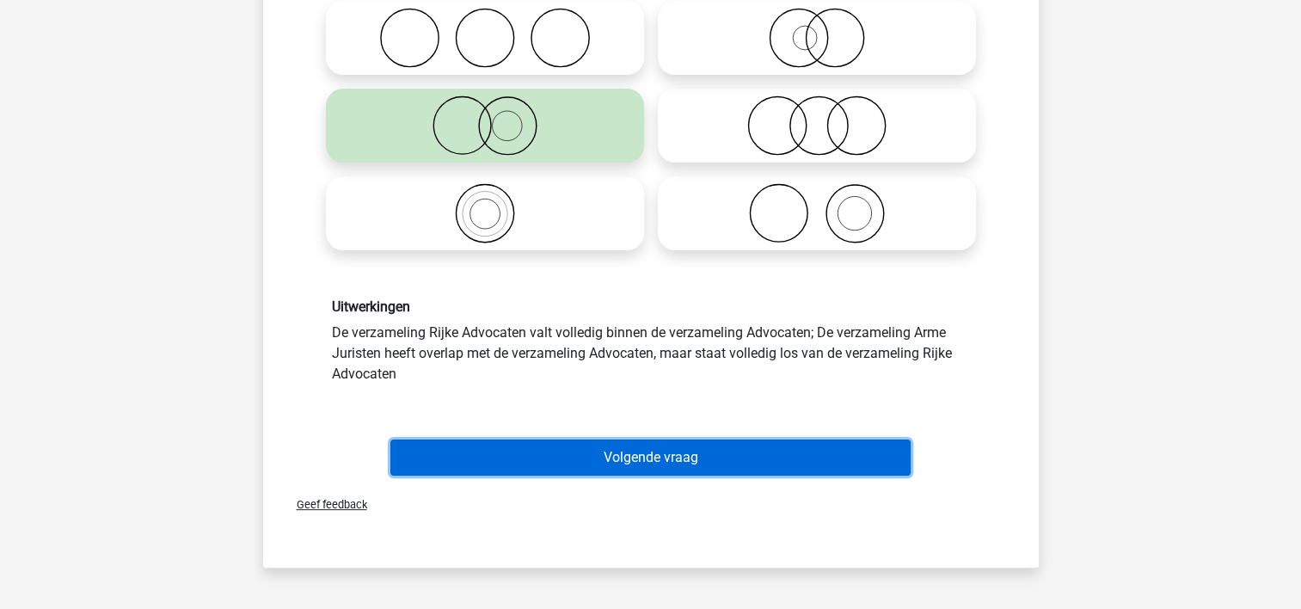
click at [618, 458] on button "Volgende vraag" at bounding box center [650, 457] width 520 height 36
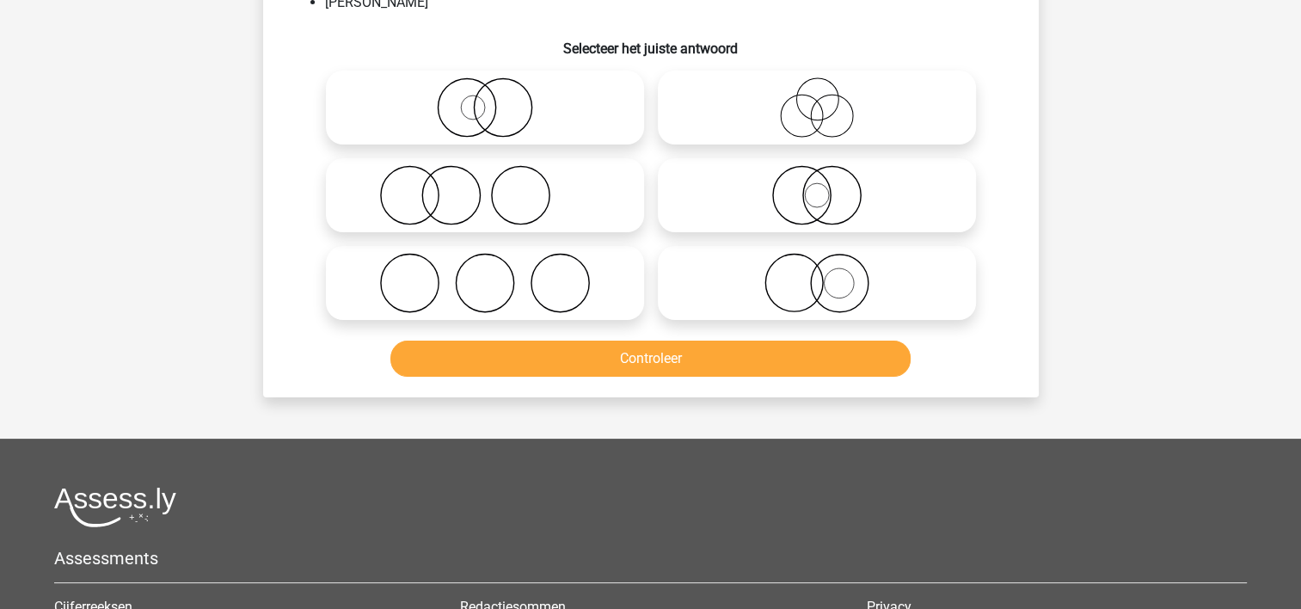
scroll to position [79, 0]
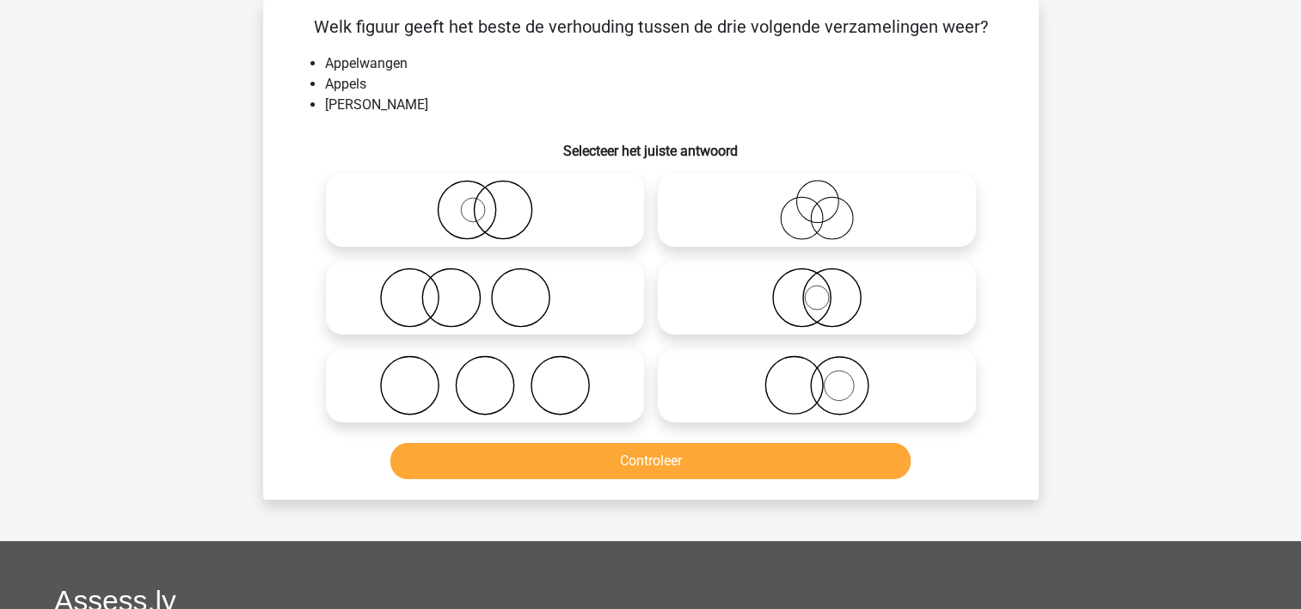
click at [757, 389] on icon at bounding box center [817, 385] width 304 height 60
click at [817, 377] on input "radio" at bounding box center [822, 371] width 11 height 11
radio input "true"
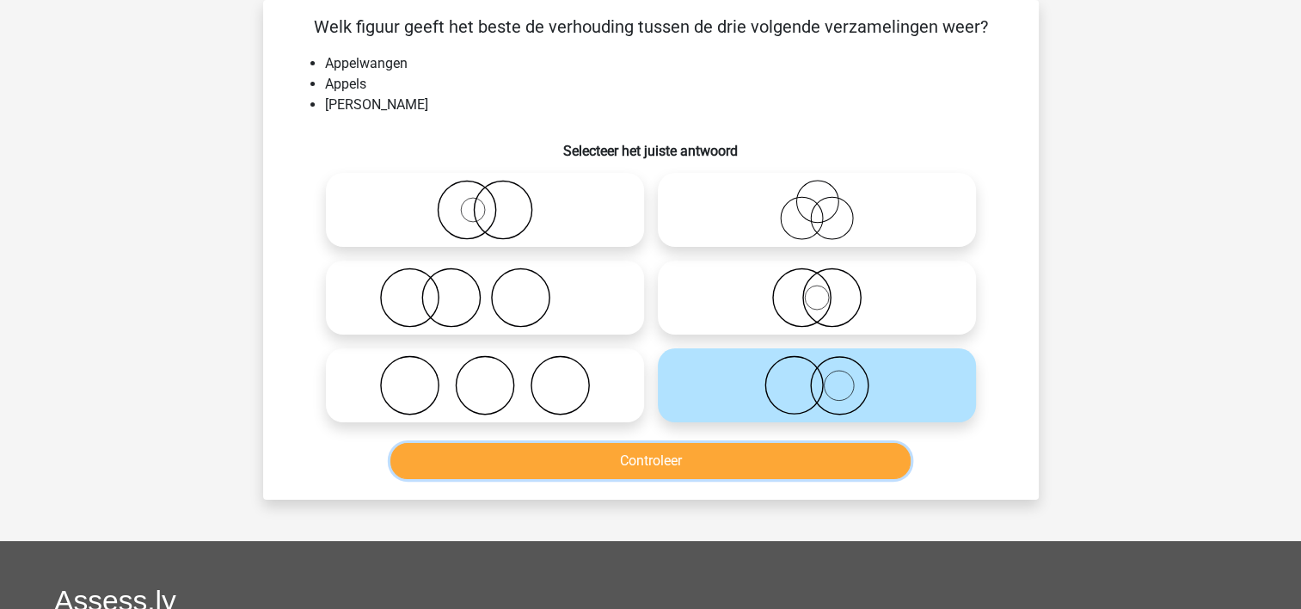
click at [753, 454] on button "Controleer" at bounding box center [650, 461] width 520 height 36
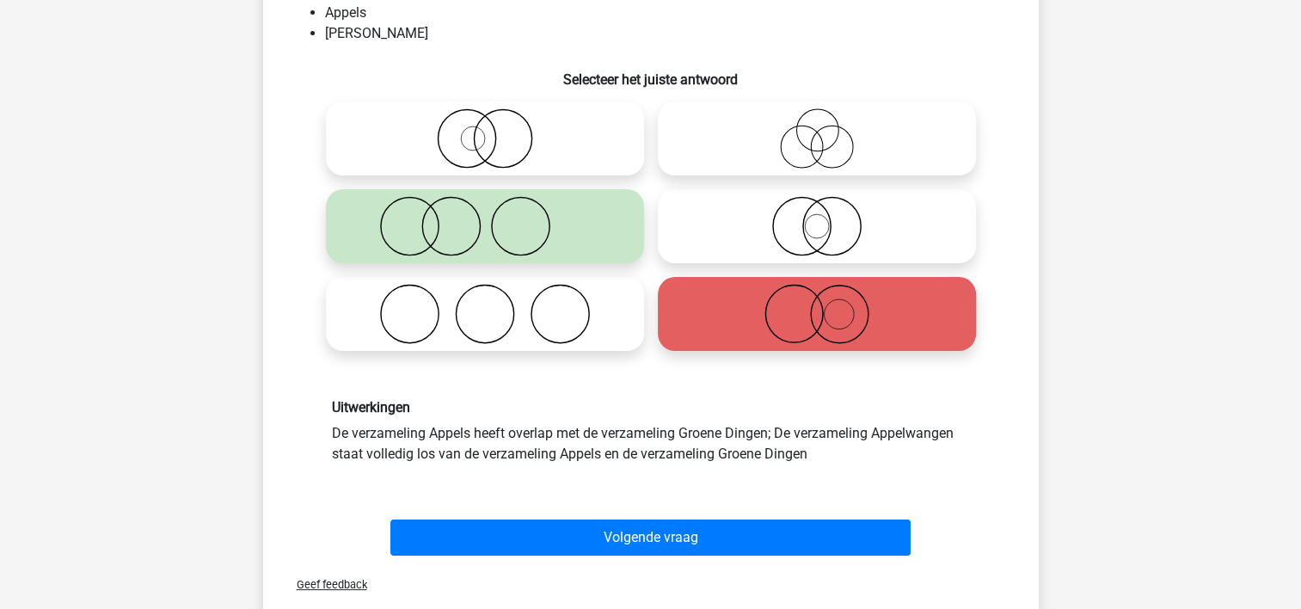
scroll to position [251, 0]
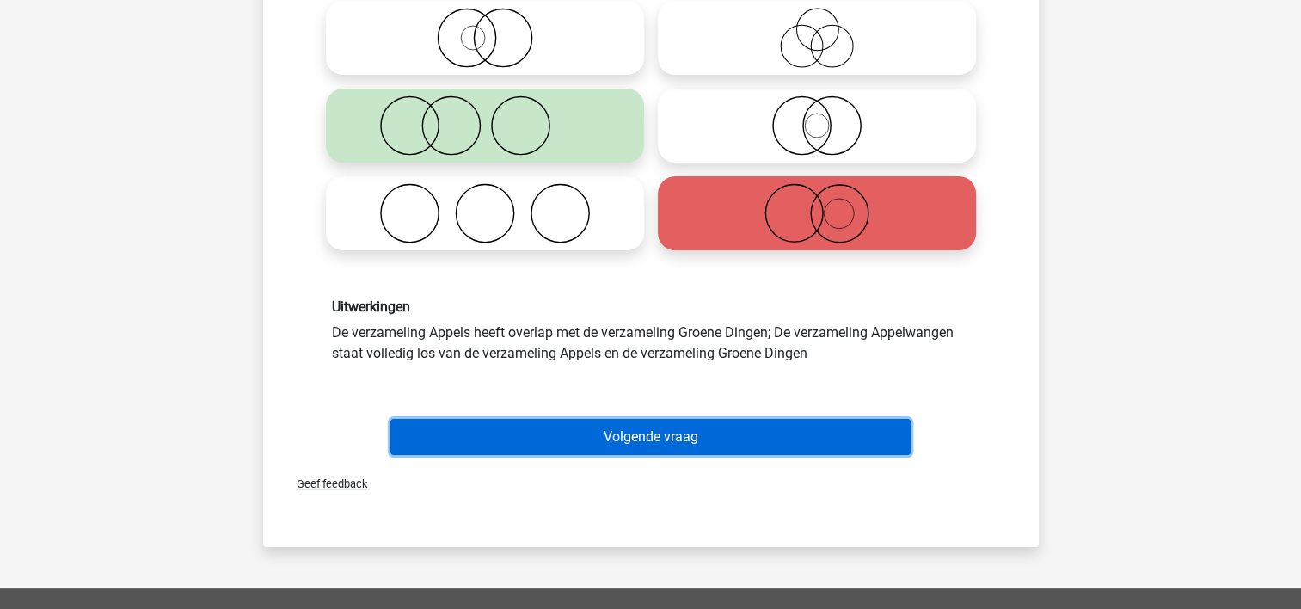
click at [685, 433] on button "Volgende vraag" at bounding box center [650, 437] width 520 height 36
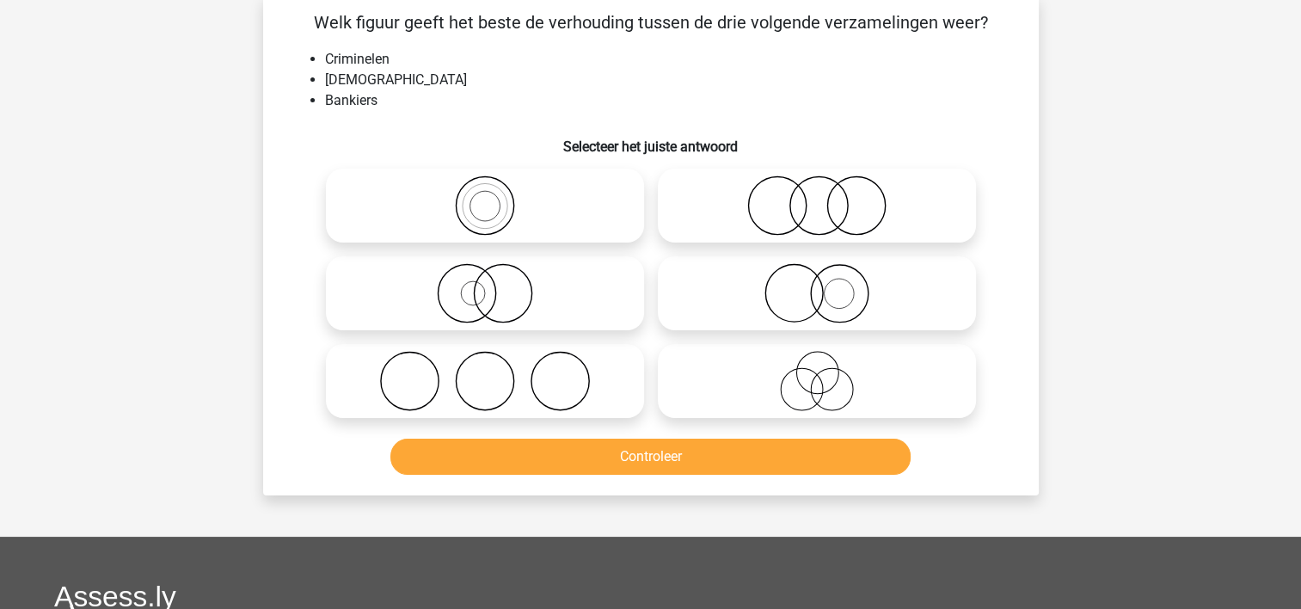
scroll to position [79, 0]
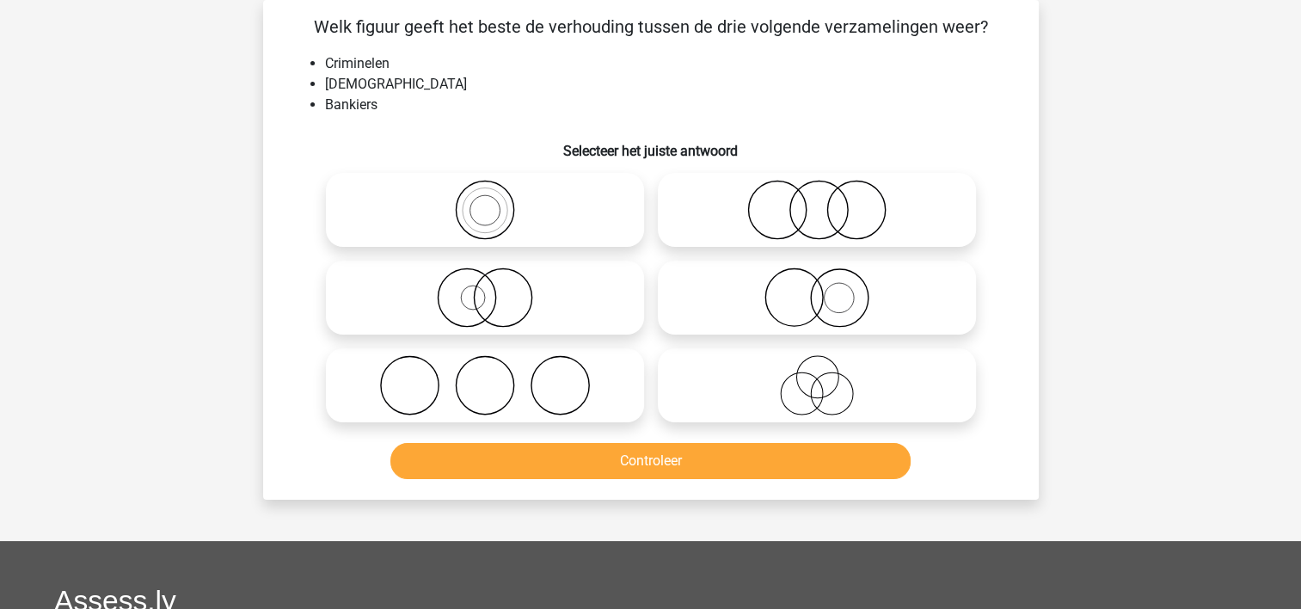
click at [863, 399] on icon at bounding box center [817, 385] width 304 height 60
click at [828, 377] on input "radio" at bounding box center [822, 371] width 11 height 11
radio input "true"
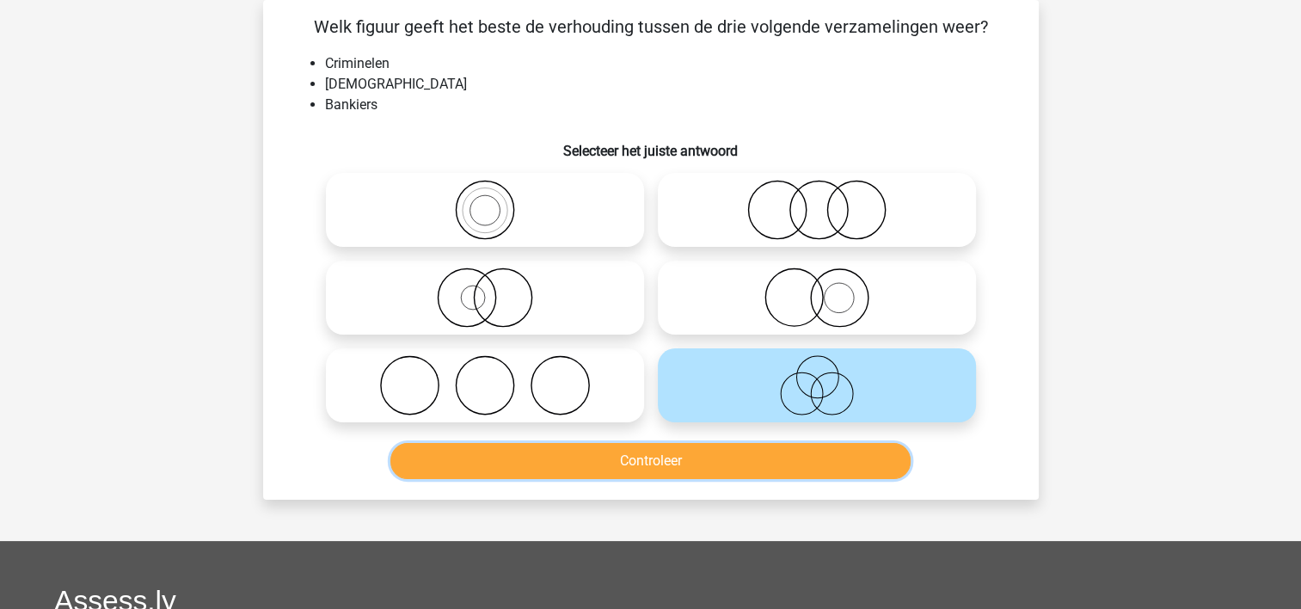
click at [846, 464] on button "Controleer" at bounding box center [650, 461] width 520 height 36
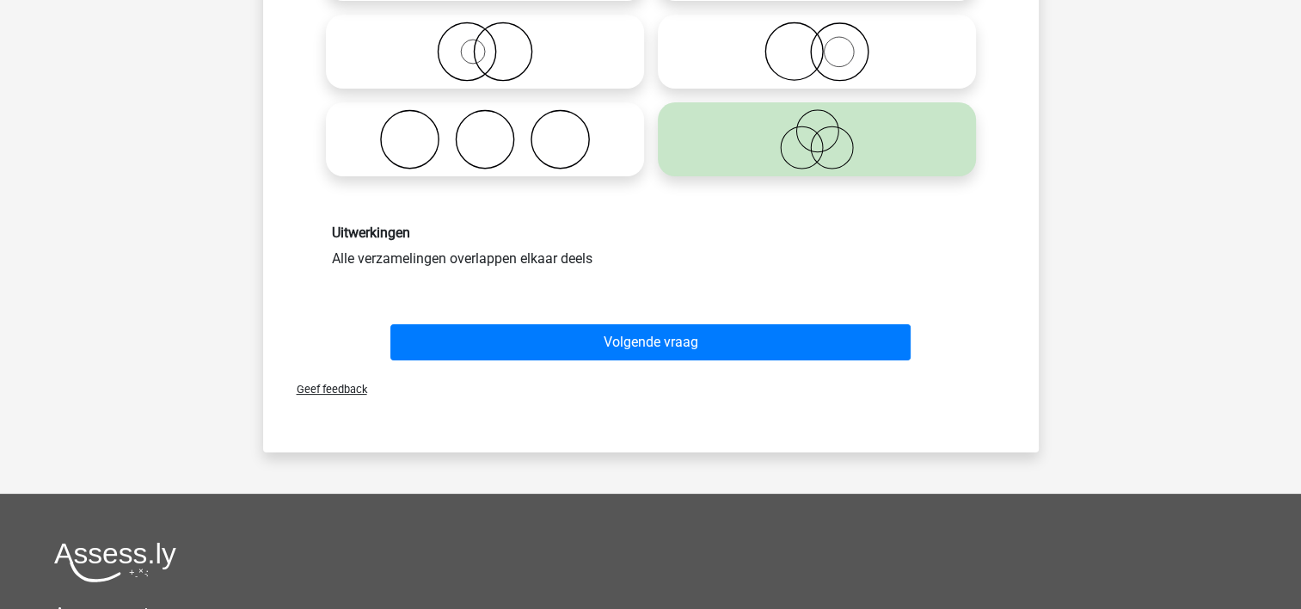
scroll to position [337, 0]
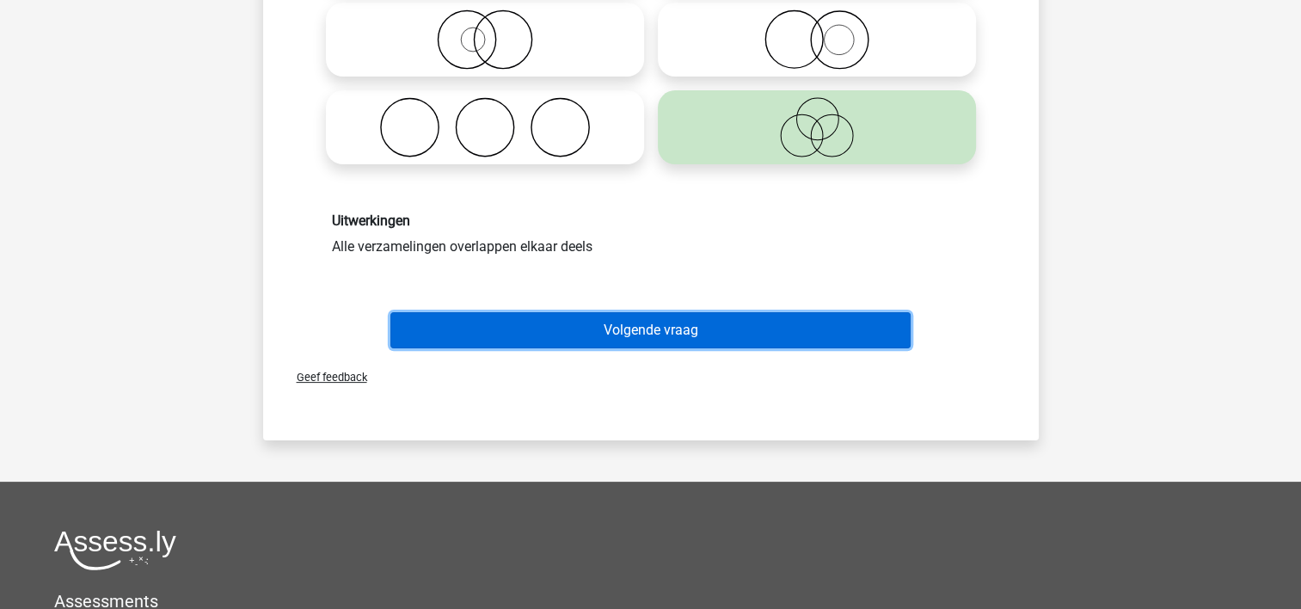
click at [712, 325] on button "Volgende vraag" at bounding box center [650, 330] width 520 height 36
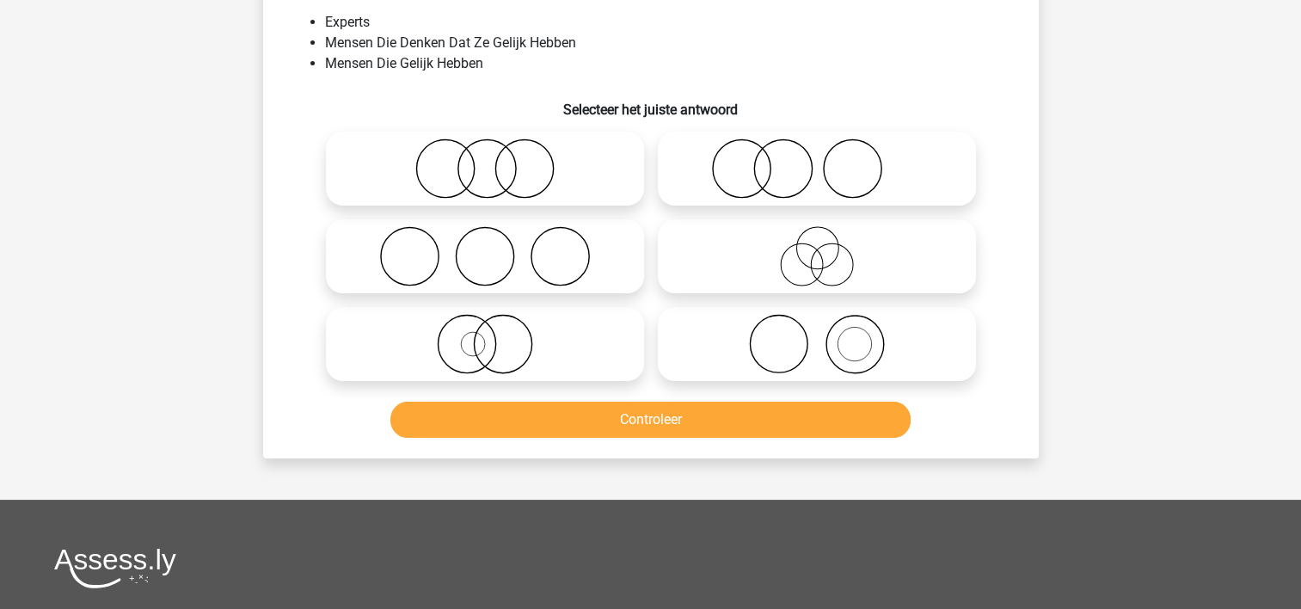
scroll to position [79, 0]
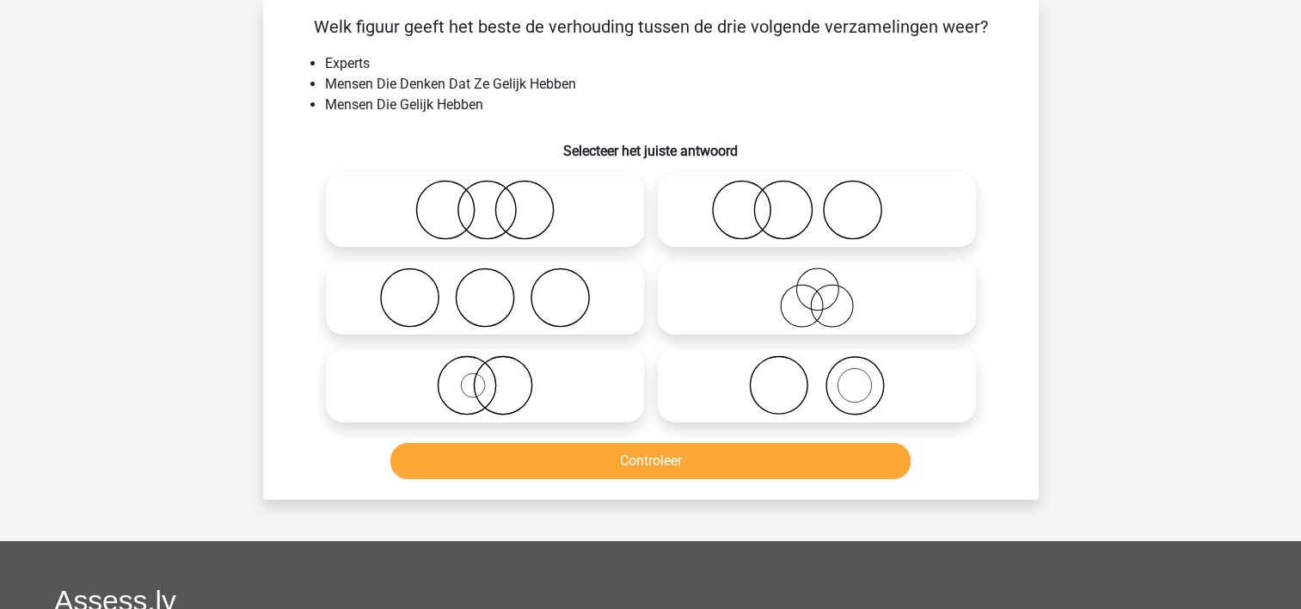
click at [433, 292] on icon at bounding box center [485, 297] width 304 height 60
click at [485, 289] on input "radio" at bounding box center [490, 283] width 11 height 11
radio input "true"
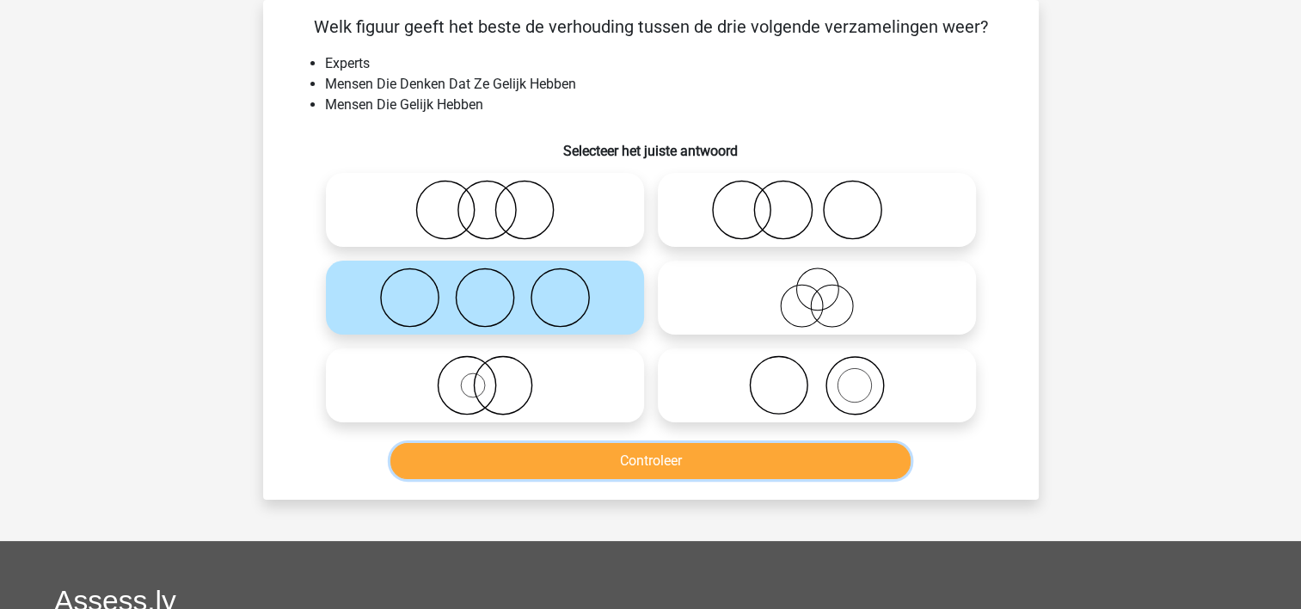
click at [530, 454] on button "Controleer" at bounding box center [650, 461] width 520 height 36
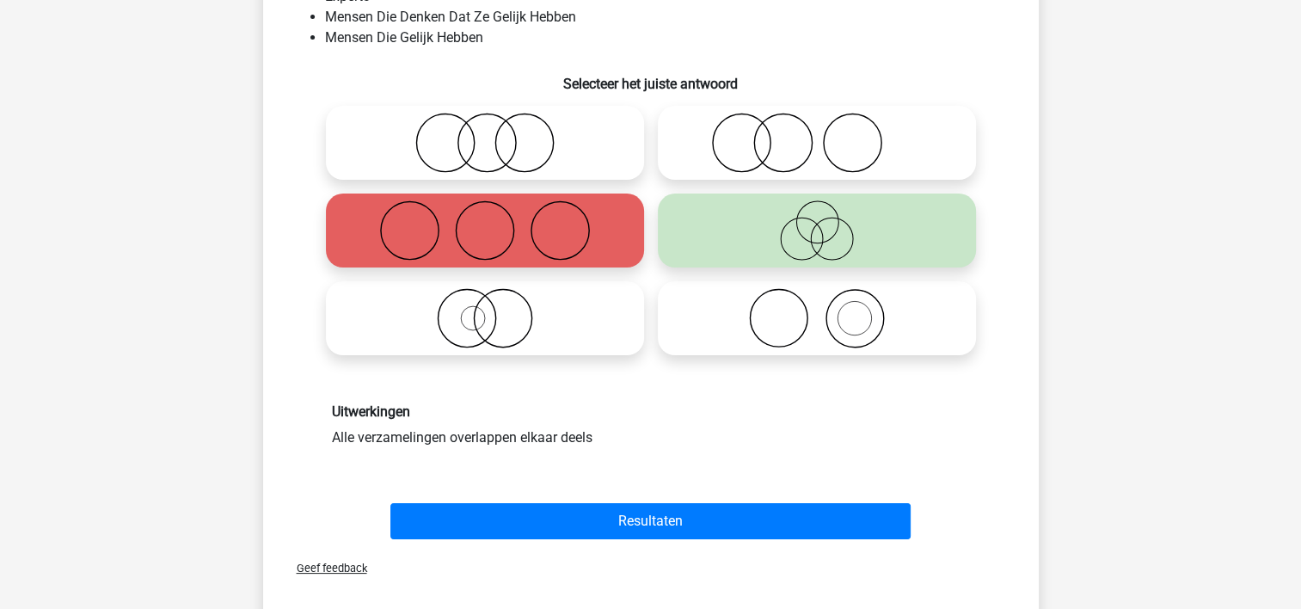
scroll to position [251, 0]
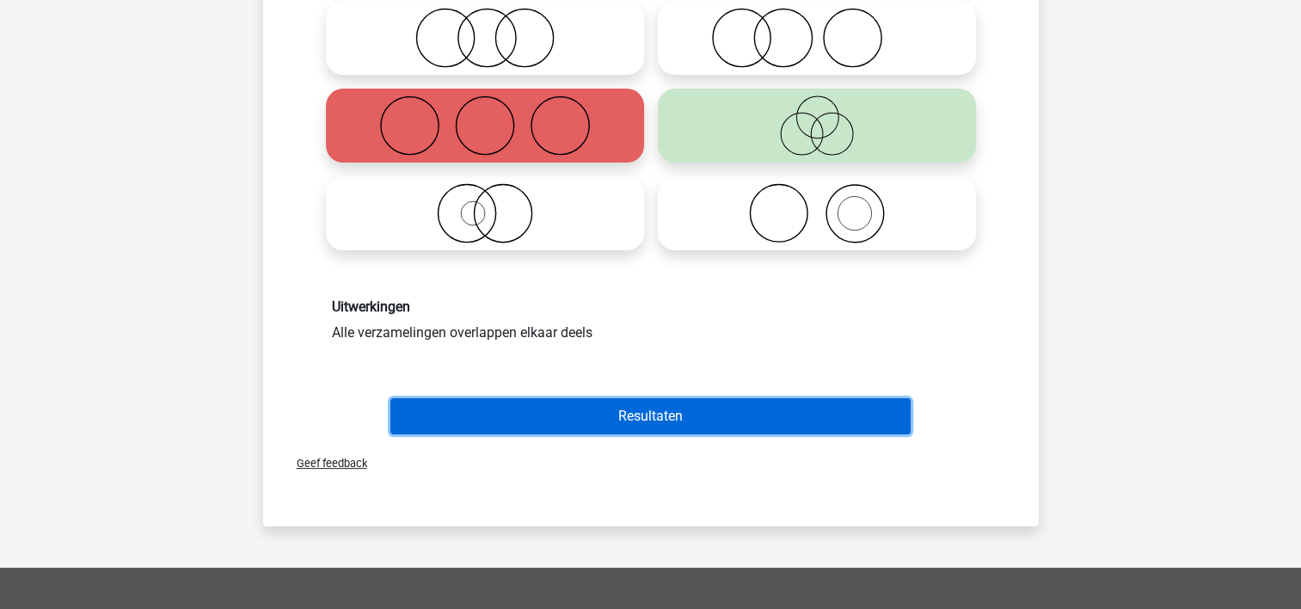
click at [538, 405] on button "Resultaten" at bounding box center [650, 416] width 520 height 36
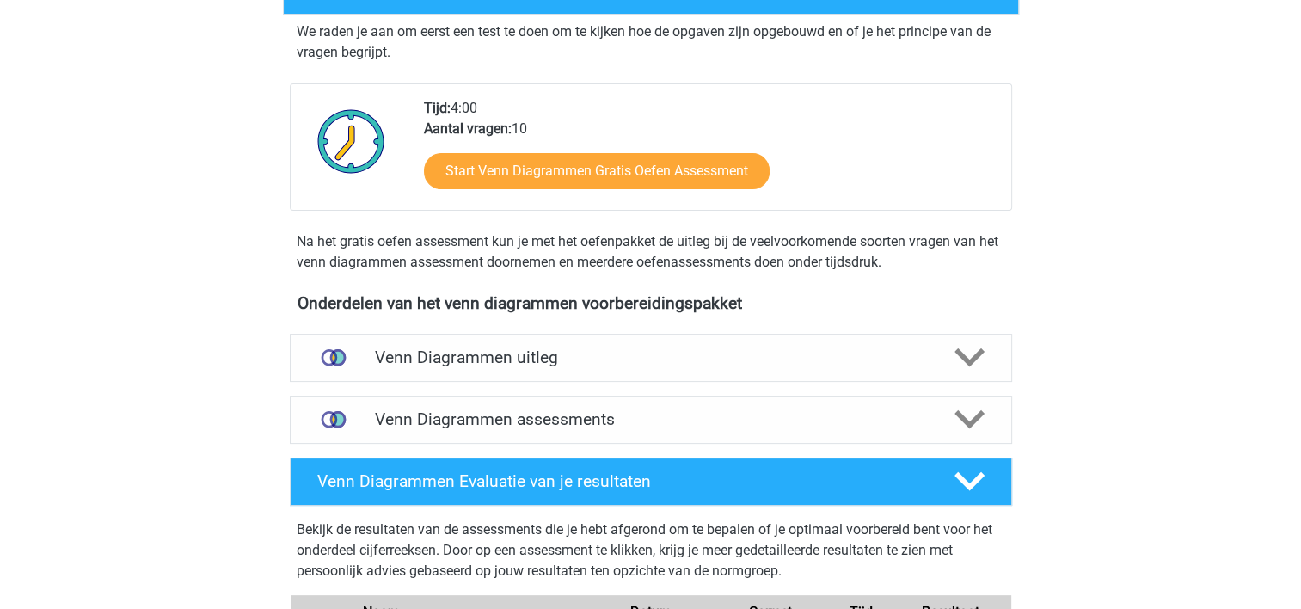
scroll to position [430, 0]
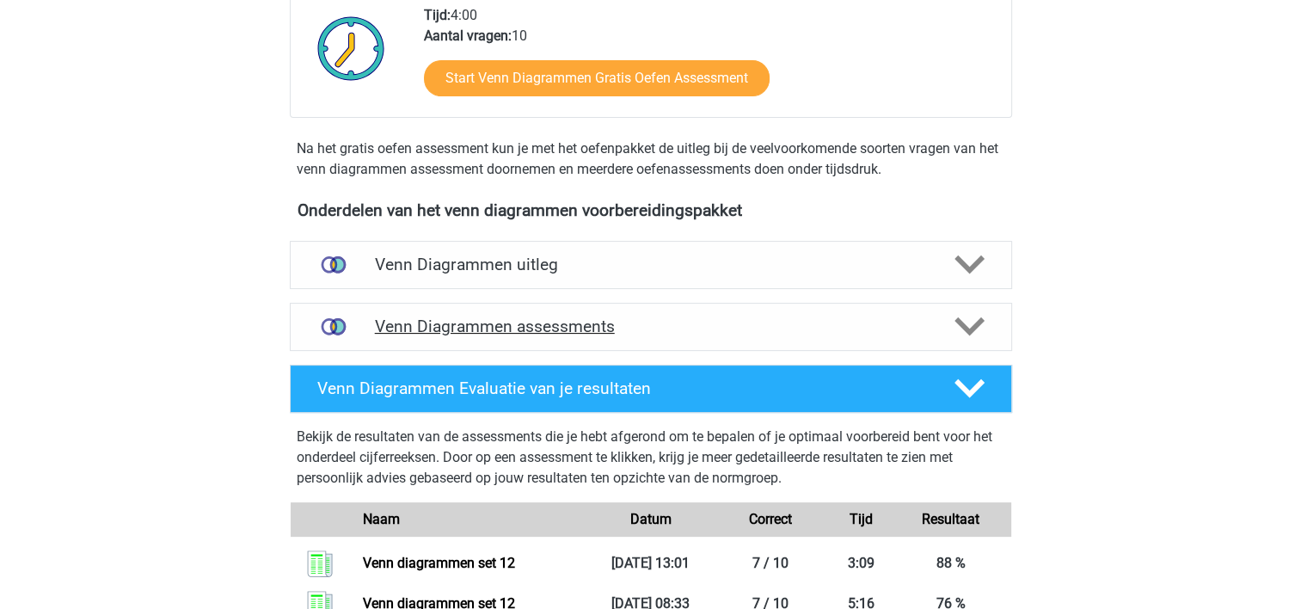
click at [495, 329] on h4 "Venn Diagrammen assessments" at bounding box center [651, 326] width 552 height 20
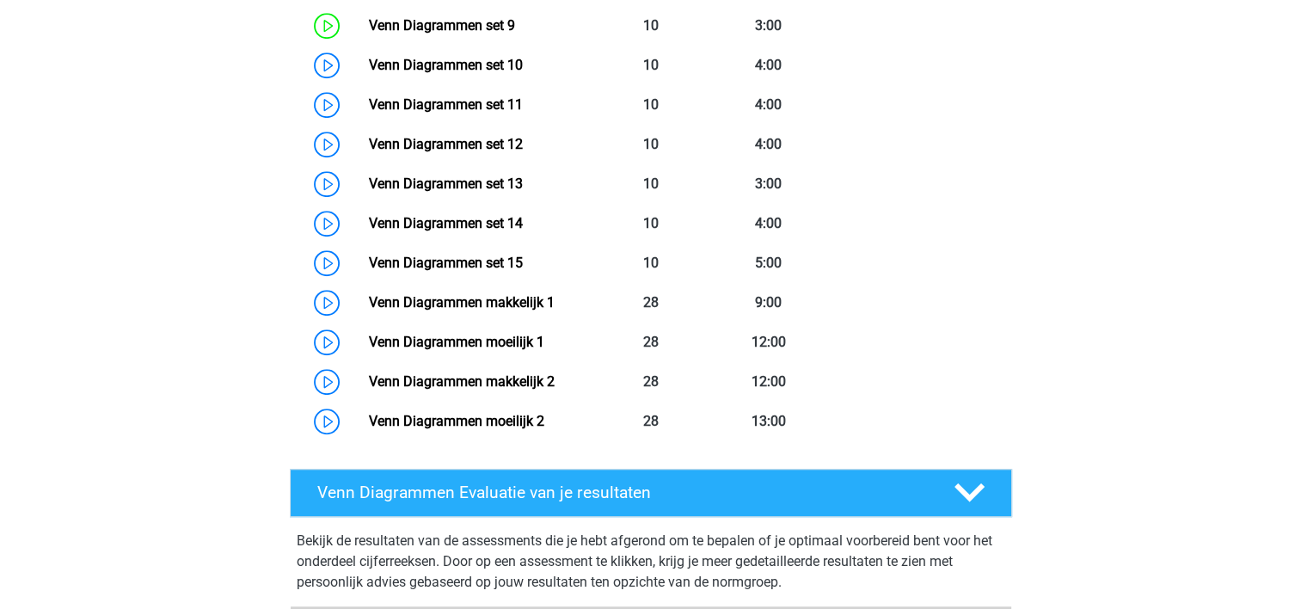
scroll to position [1204, 0]
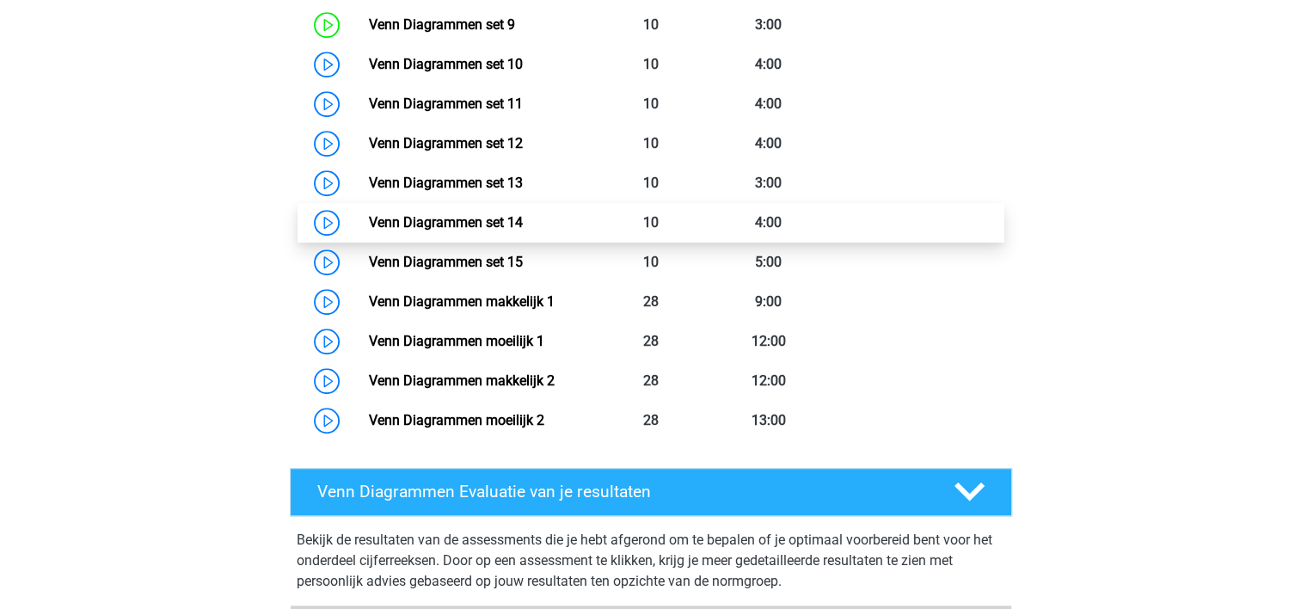
click at [455, 217] on link "Venn Diagrammen set 14" at bounding box center [446, 222] width 154 height 16
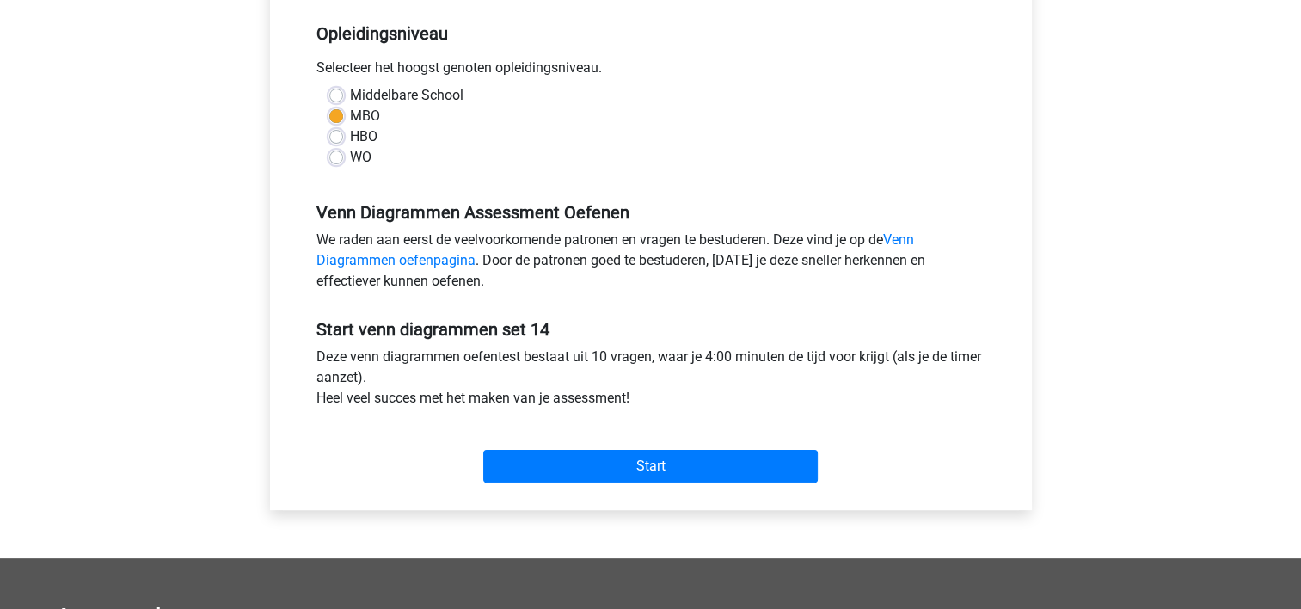
scroll to position [430, 0]
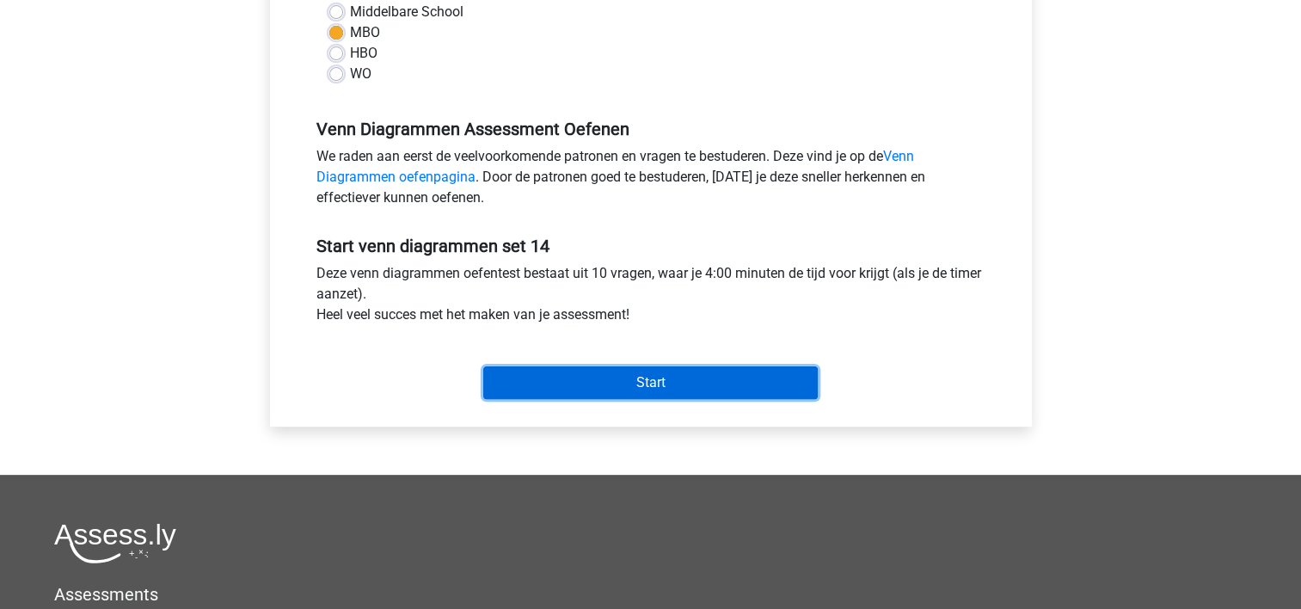
click at [561, 375] on input "Start" at bounding box center [650, 382] width 335 height 33
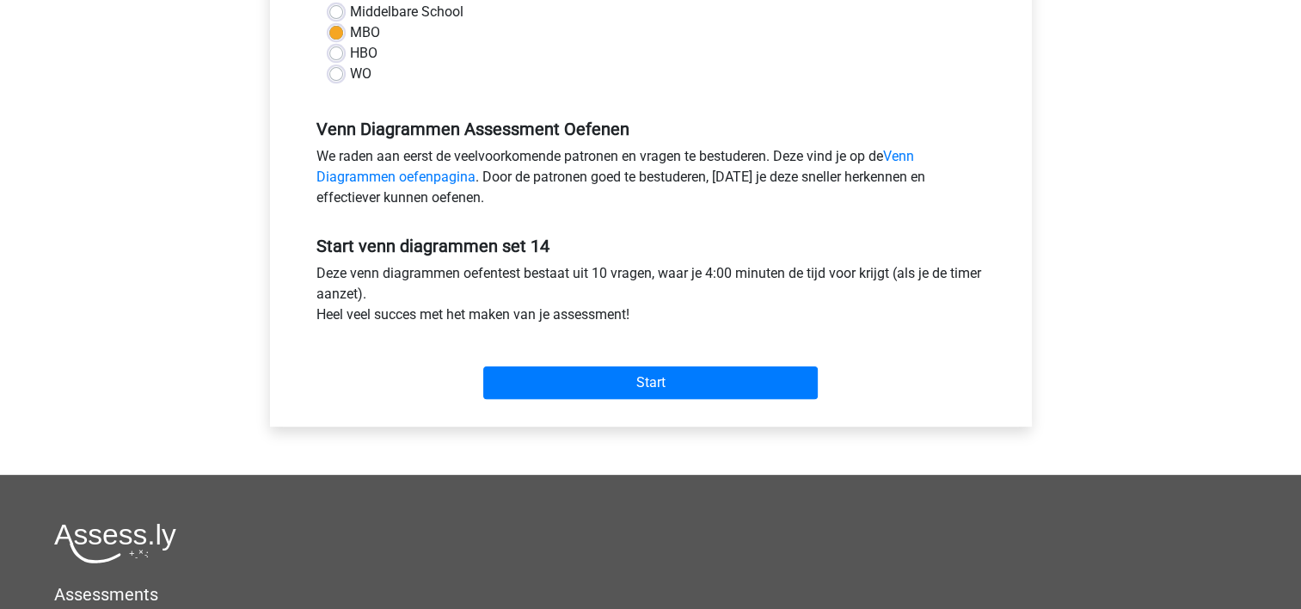
scroll to position [0, 0]
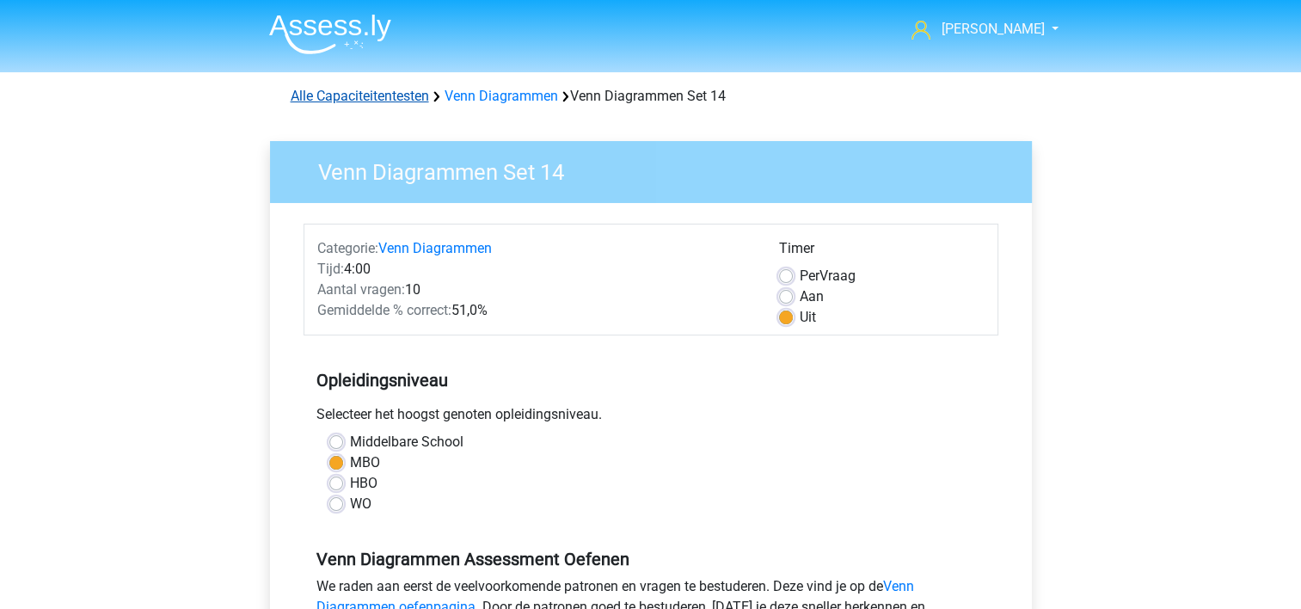
click at [355, 95] on link "Alle Capaciteitentesten" at bounding box center [360, 96] width 138 height 16
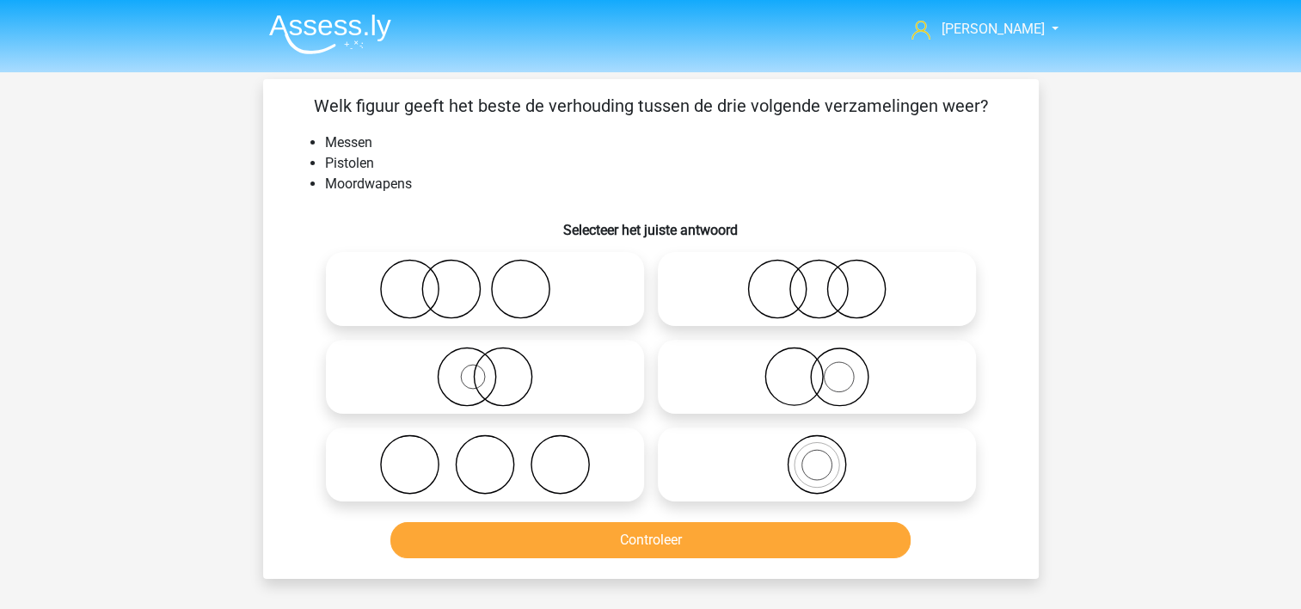
click at [750, 372] on icon at bounding box center [817, 377] width 304 height 60
click at [817, 368] on input "radio" at bounding box center [822, 362] width 11 height 11
radio input "true"
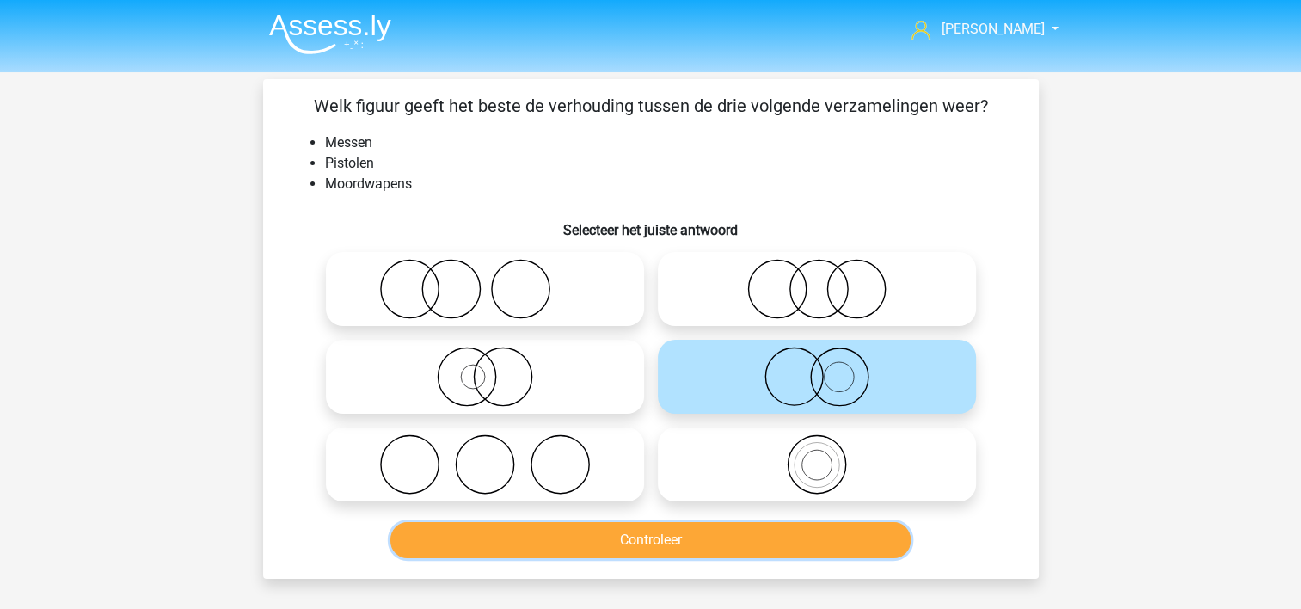
click at [808, 538] on button "Controleer" at bounding box center [650, 540] width 520 height 36
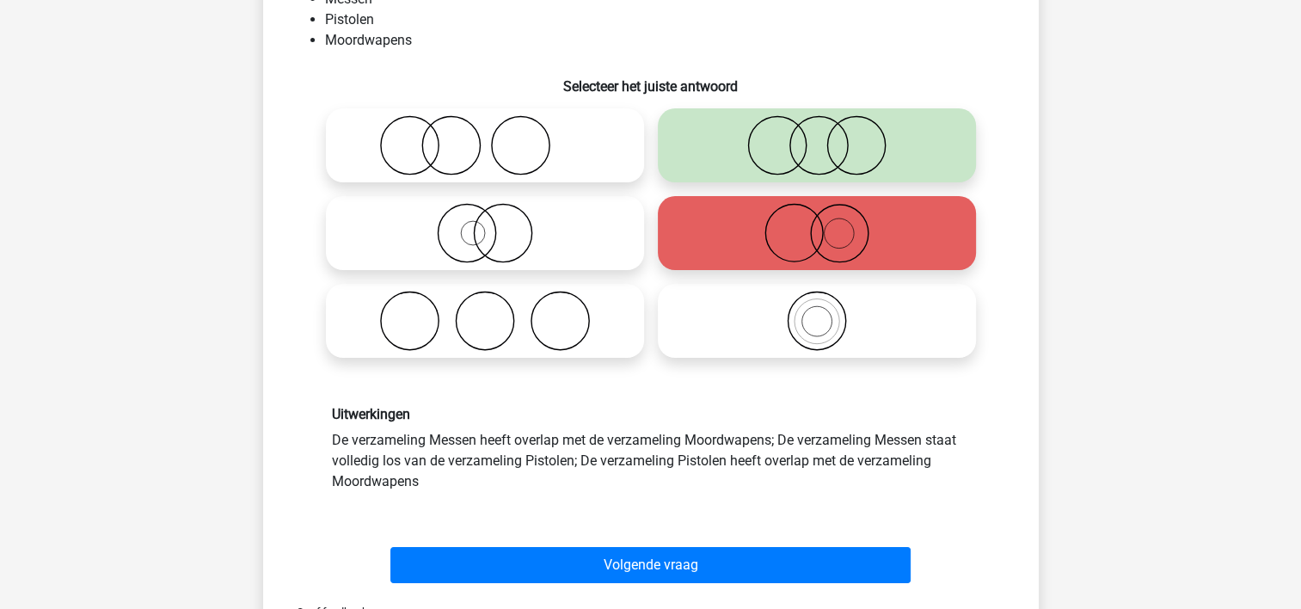
scroll to position [172, 0]
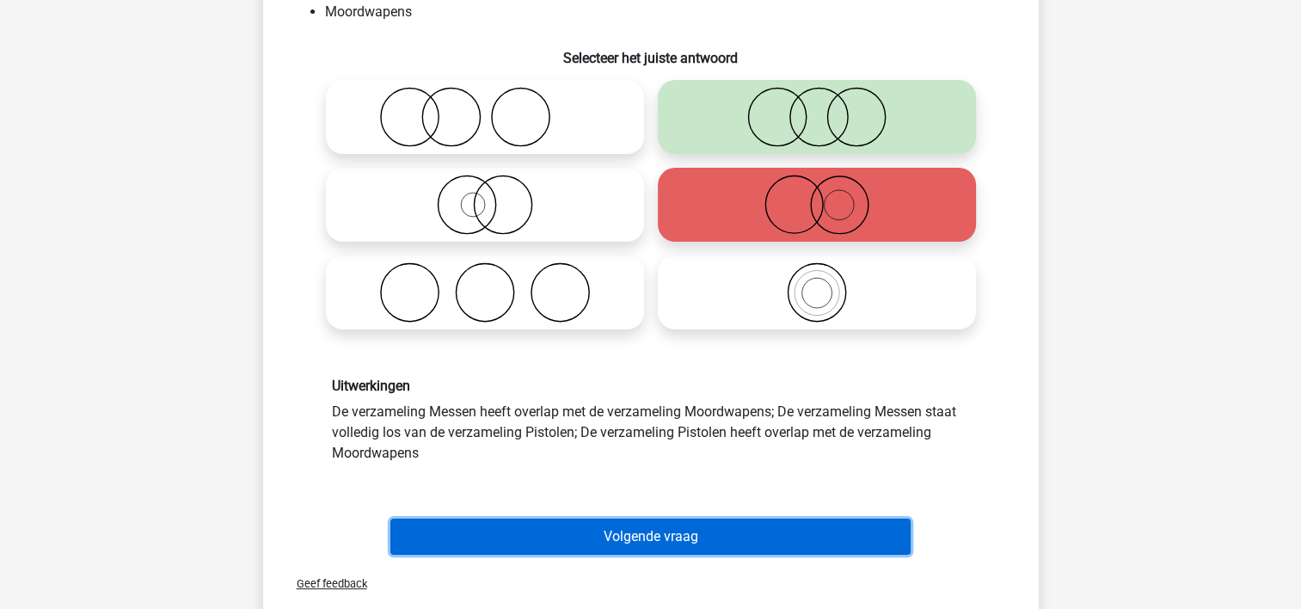
click at [529, 542] on button "Volgende vraag" at bounding box center [650, 537] width 520 height 36
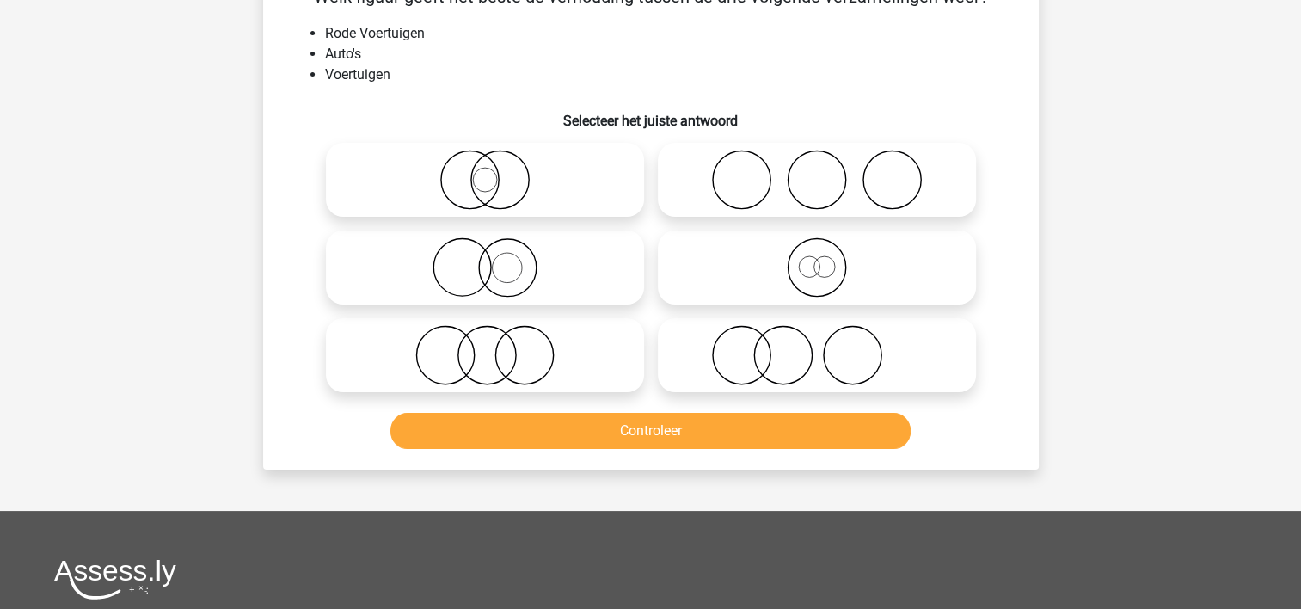
scroll to position [79, 0]
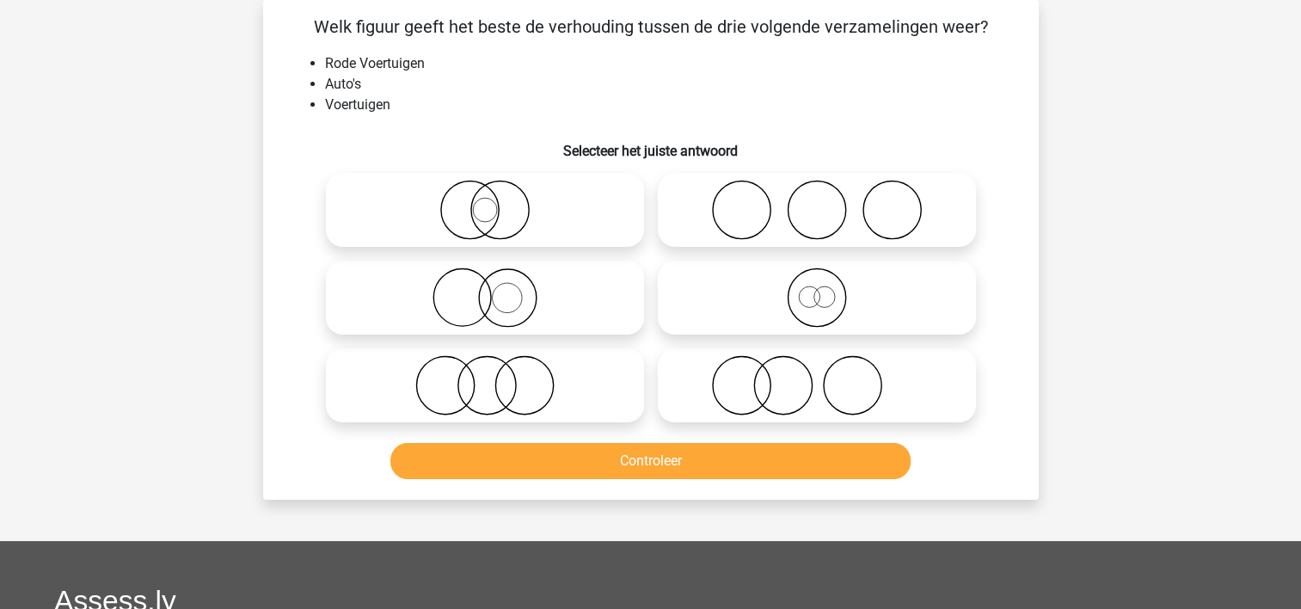
drag, startPoint x: 423, startPoint y: 298, endPoint x: 516, endPoint y: 392, distance: 132.0
click at [424, 298] on icon at bounding box center [485, 297] width 304 height 60
click at [485, 289] on input "radio" at bounding box center [490, 283] width 11 height 11
radio input "true"
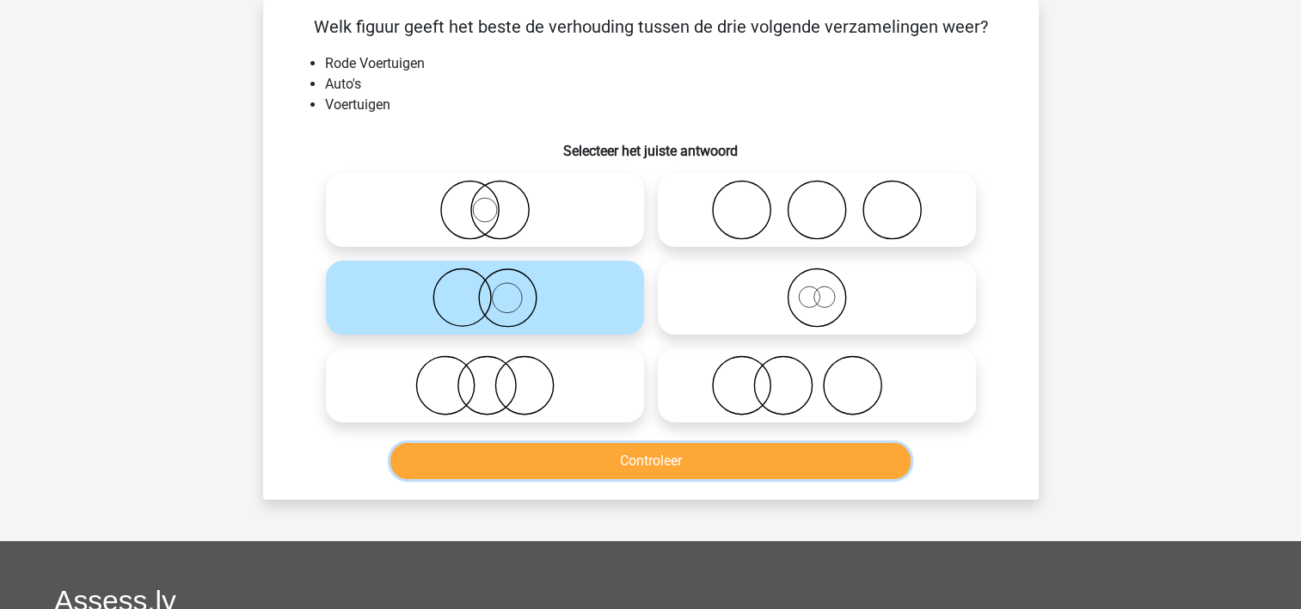
click at [538, 458] on button "Controleer" at bounding box center [650, 461] width 520 height 36
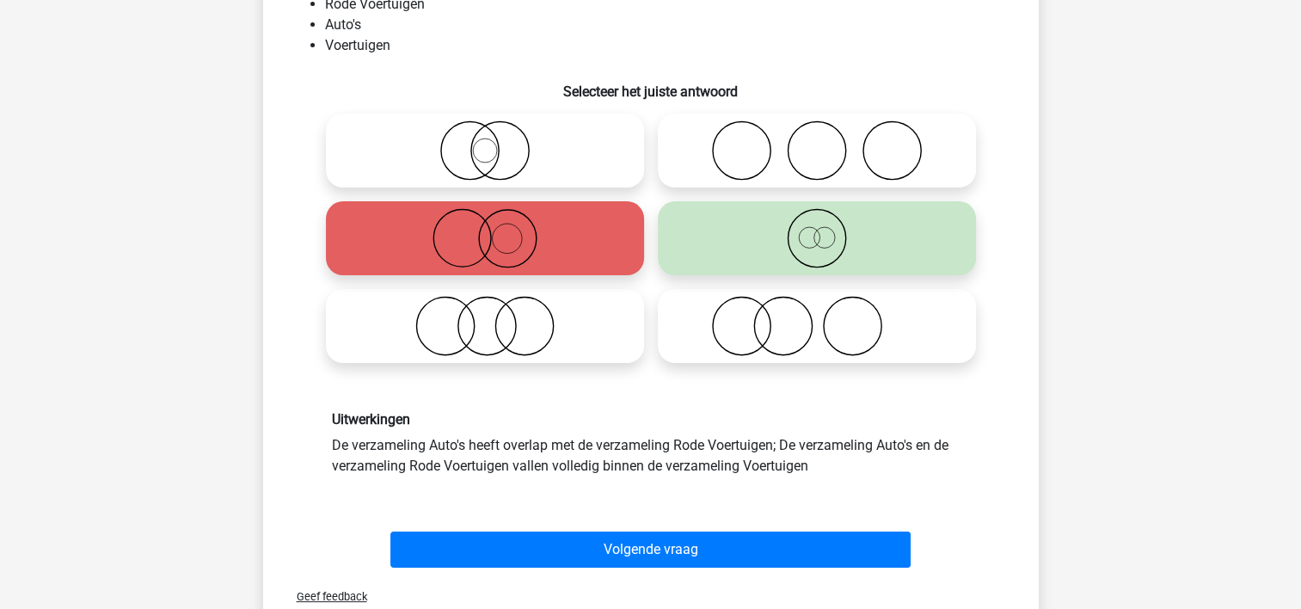
scroll to position [165, 0]
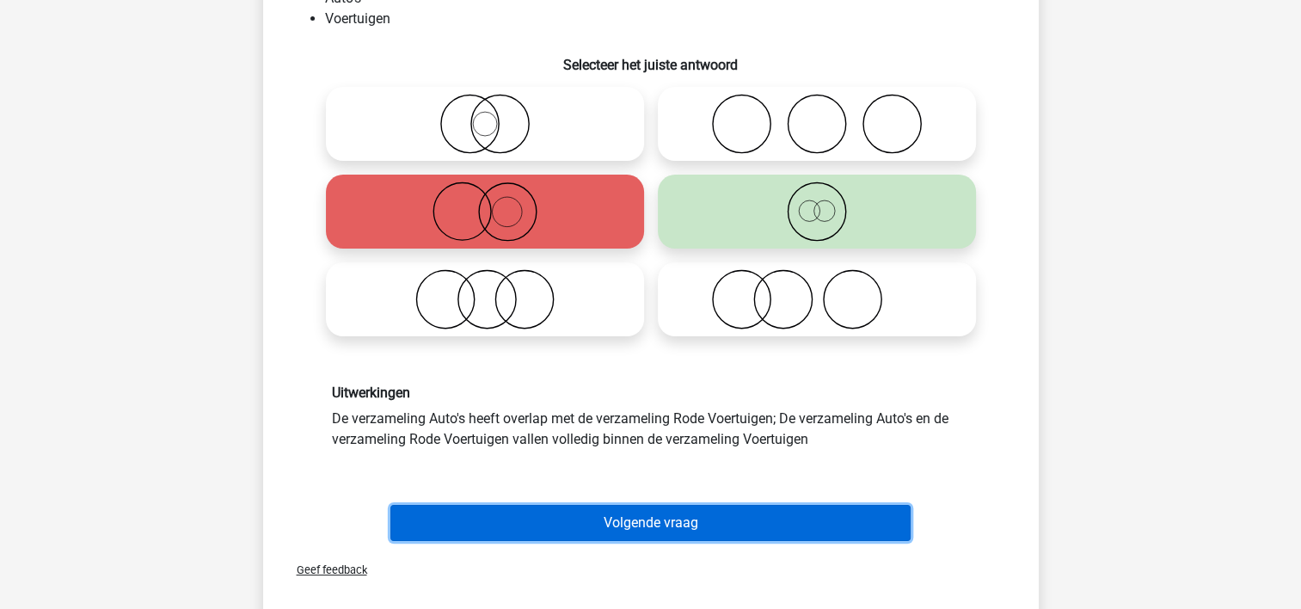
click at [519, 515] on button "Volgende vraag" at bounding box center [650, 523] width 520 height 36
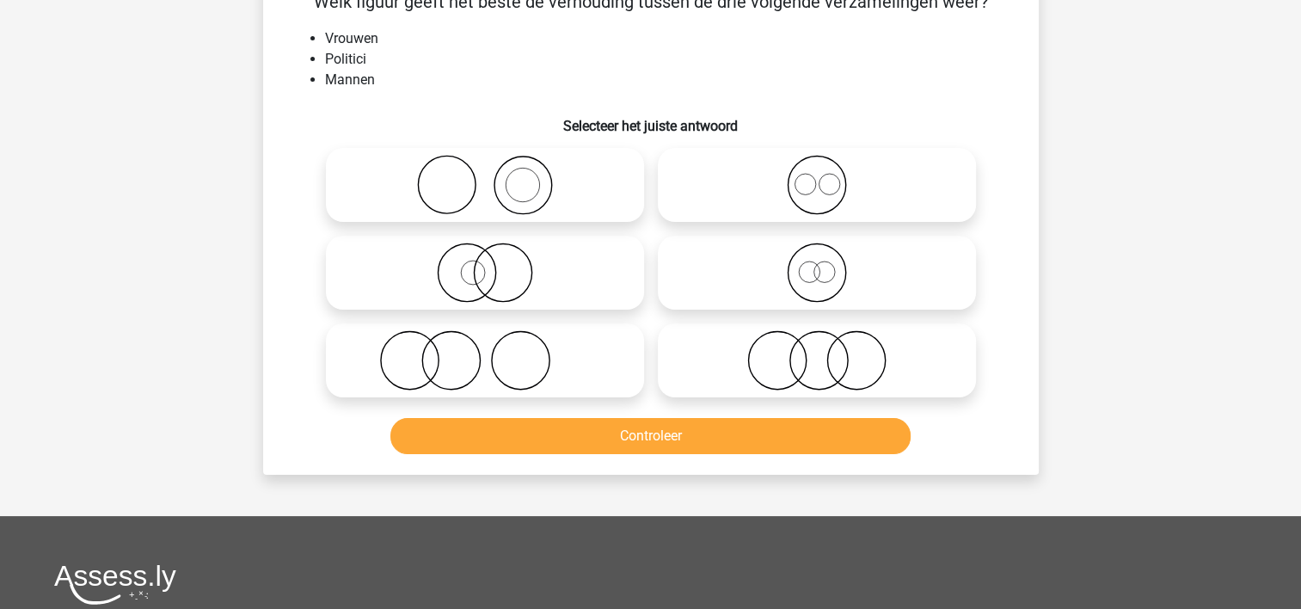
scroll to position [79, 0]
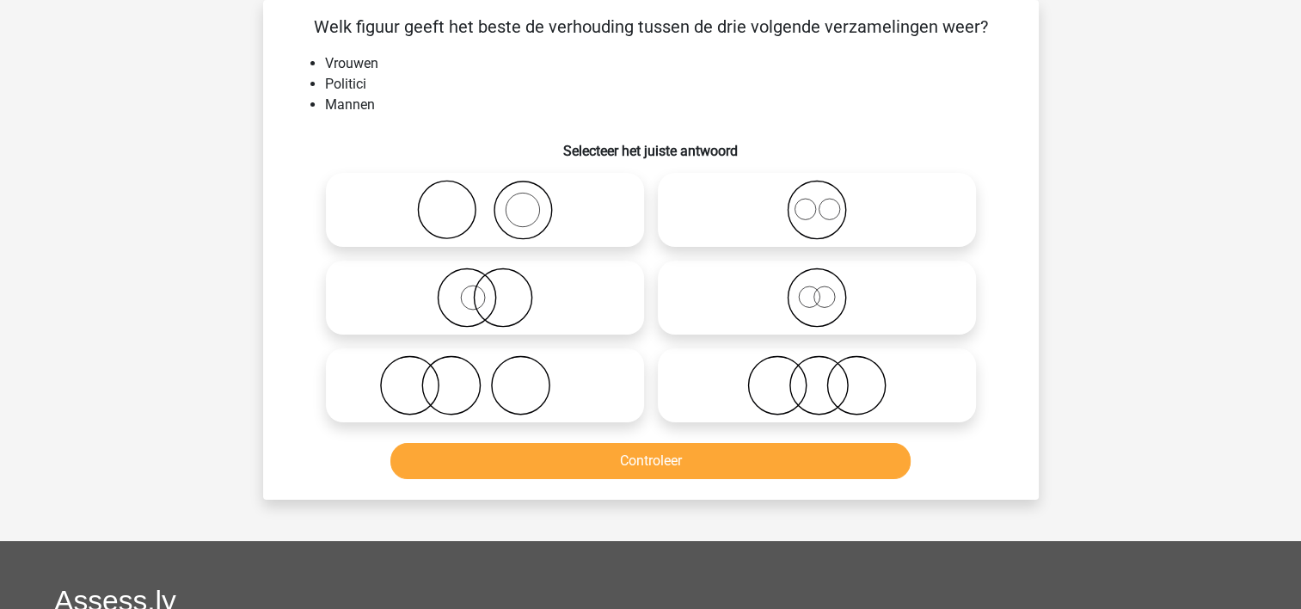
click at [780, 389] on icon at bounding box center [817, 385] width 304 height 60
click at [817, 377] on input "radio" at bounding box center [822, 371] width 11 height 11
radio input "true"
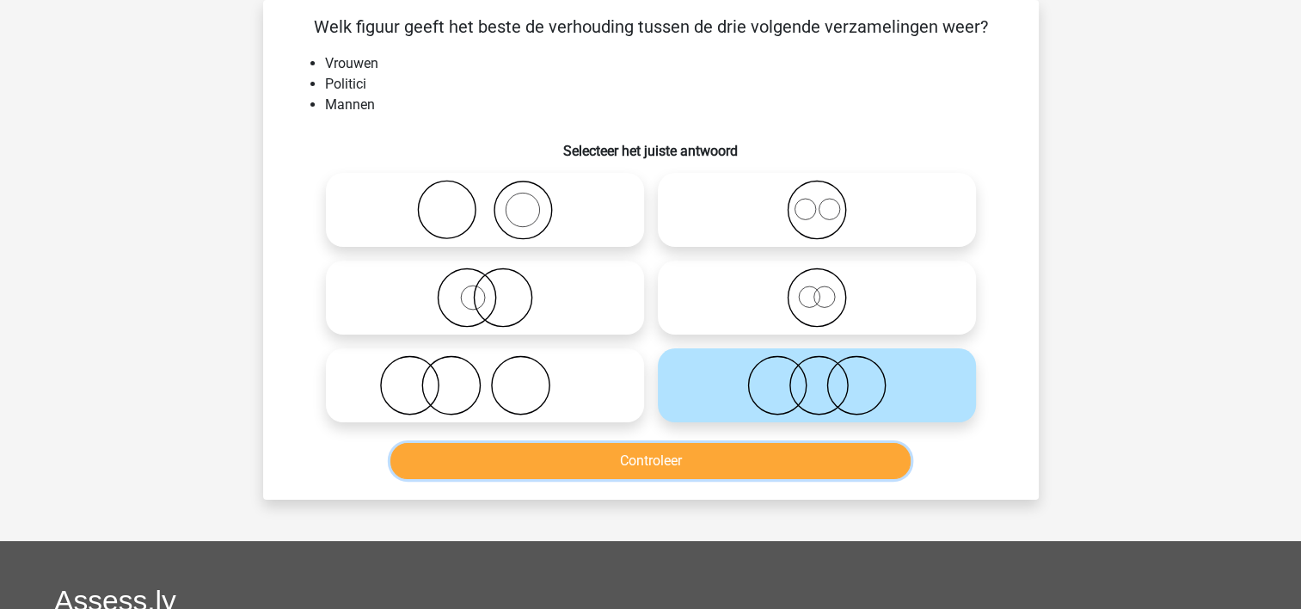
click at [778, 464] on button "Controleer" at bounding box center [650, 461] width 520 height 36
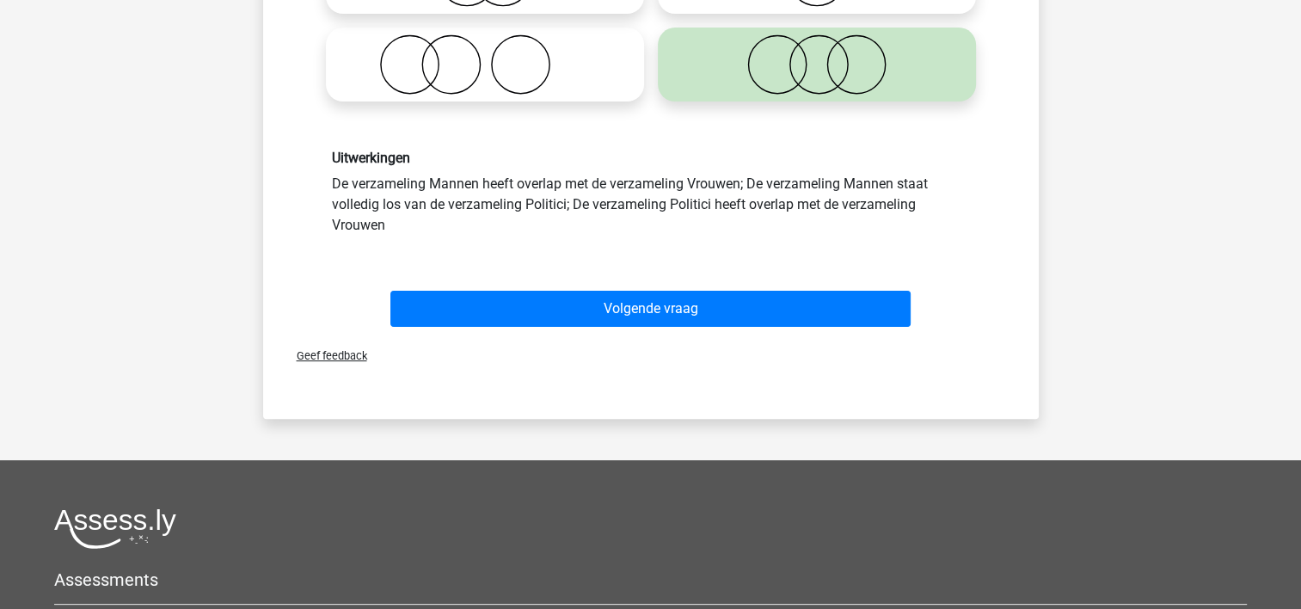
scroll to position [423, 0]
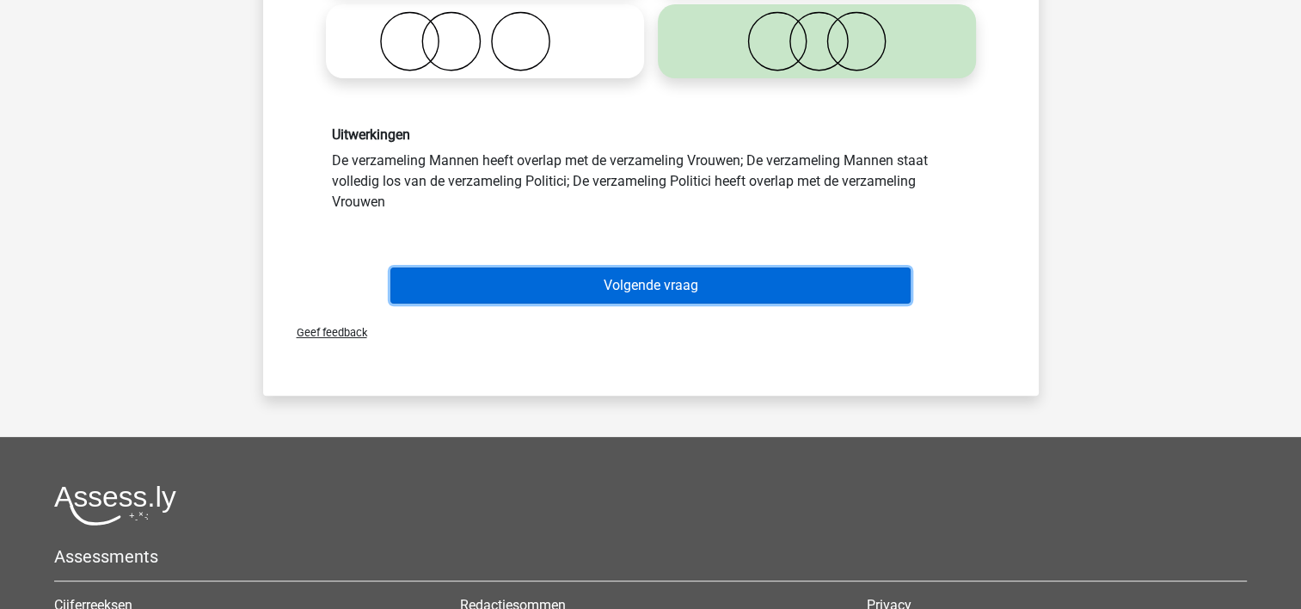
click at [723, 292] on button "Volgende vraag" at bounding box center [650, 285] width 520 height 36
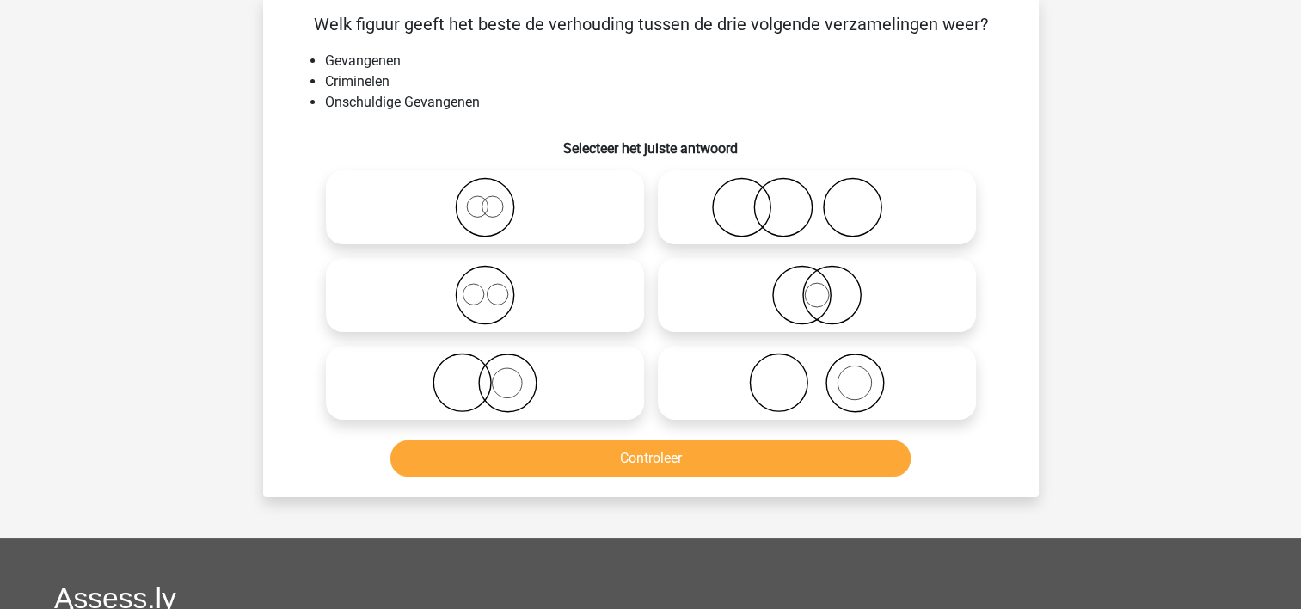
scroll to position [79, 0]
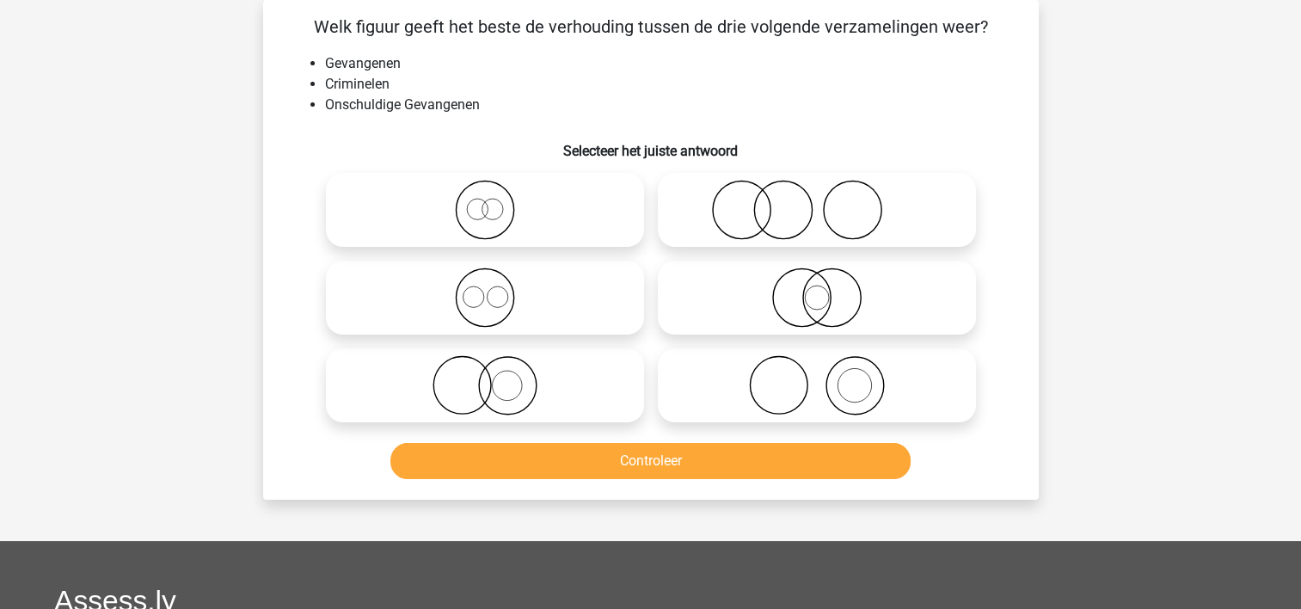
click at [719, 289] on icon at bounding box center [817, 297] width 304 height 60
click at [817, 289] on input "radio" at bounding box center [822, 283] width 11 height 11
radio input "true"
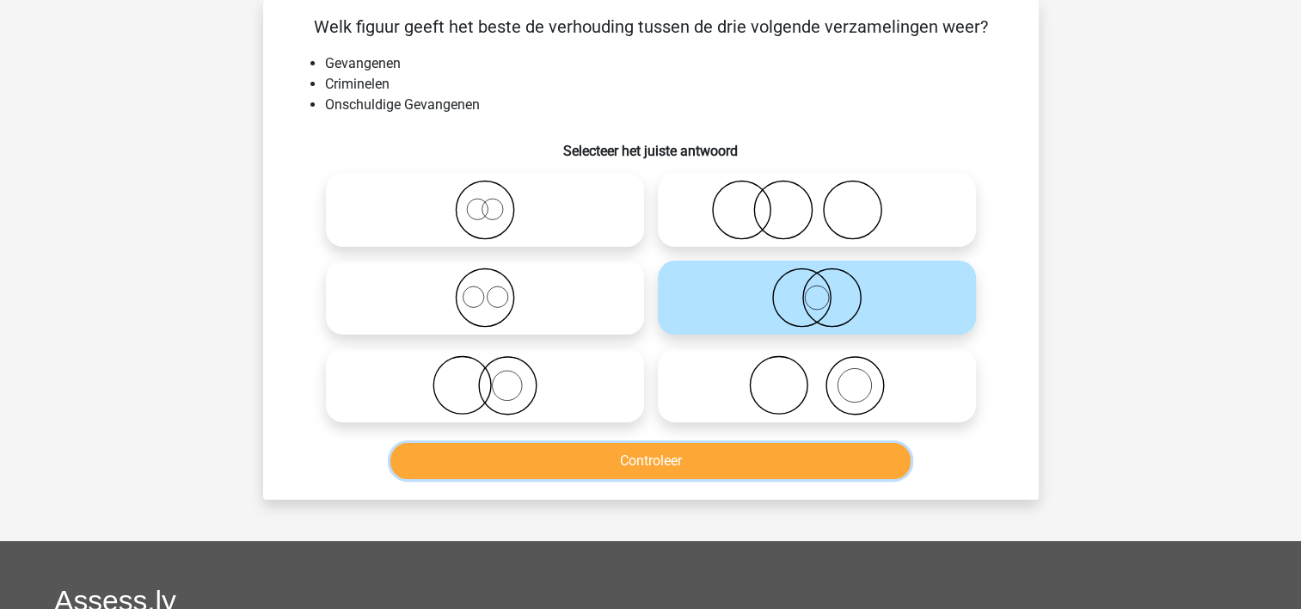
click at [729, 455] on button "Controleer" at bounding box center [650, 461] width 520 height 36
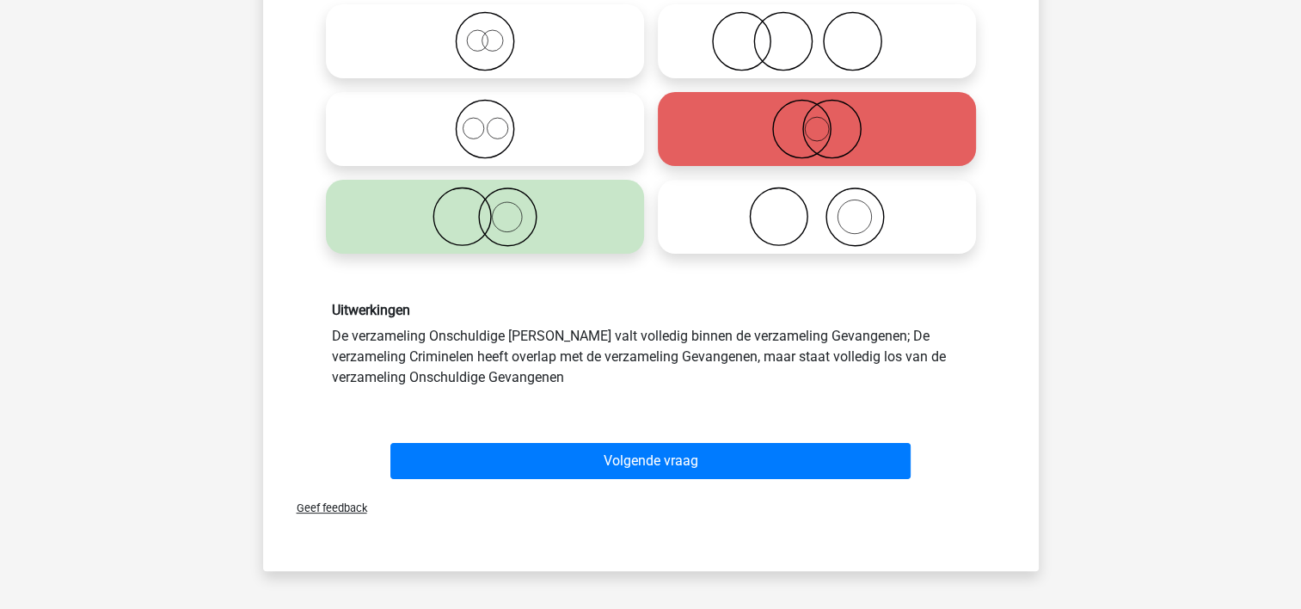
scroll to position [251, 0]
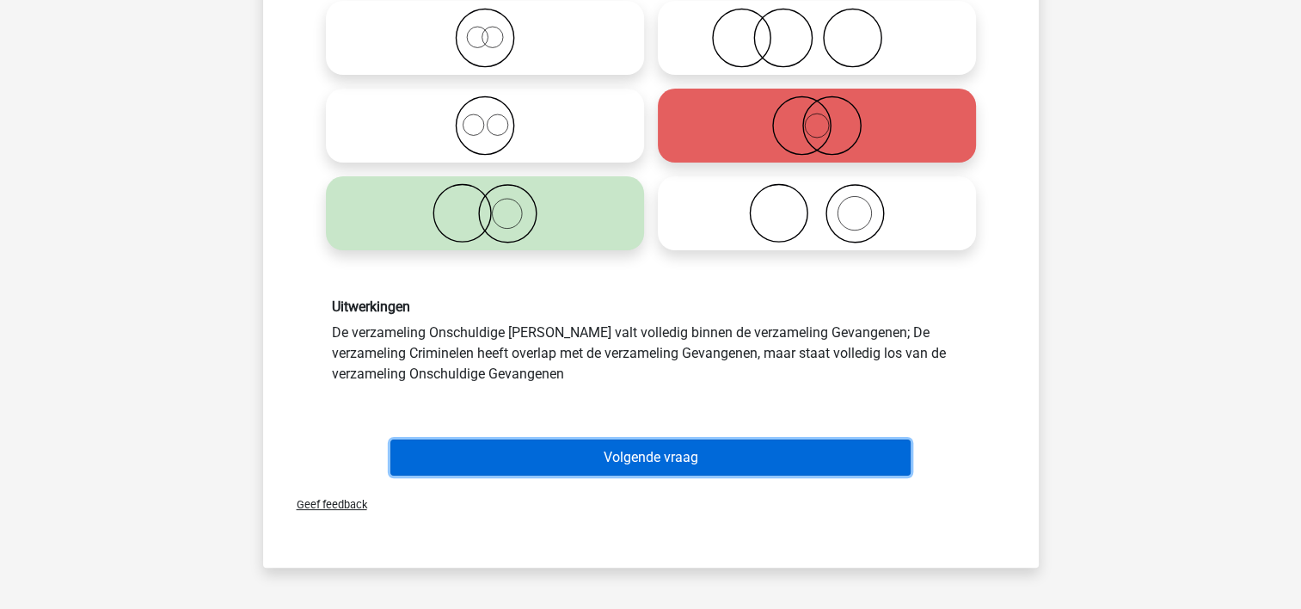
click at [685, 452] on button "Volgende vraag" at bounding box center [650, 457] width 520 height 36
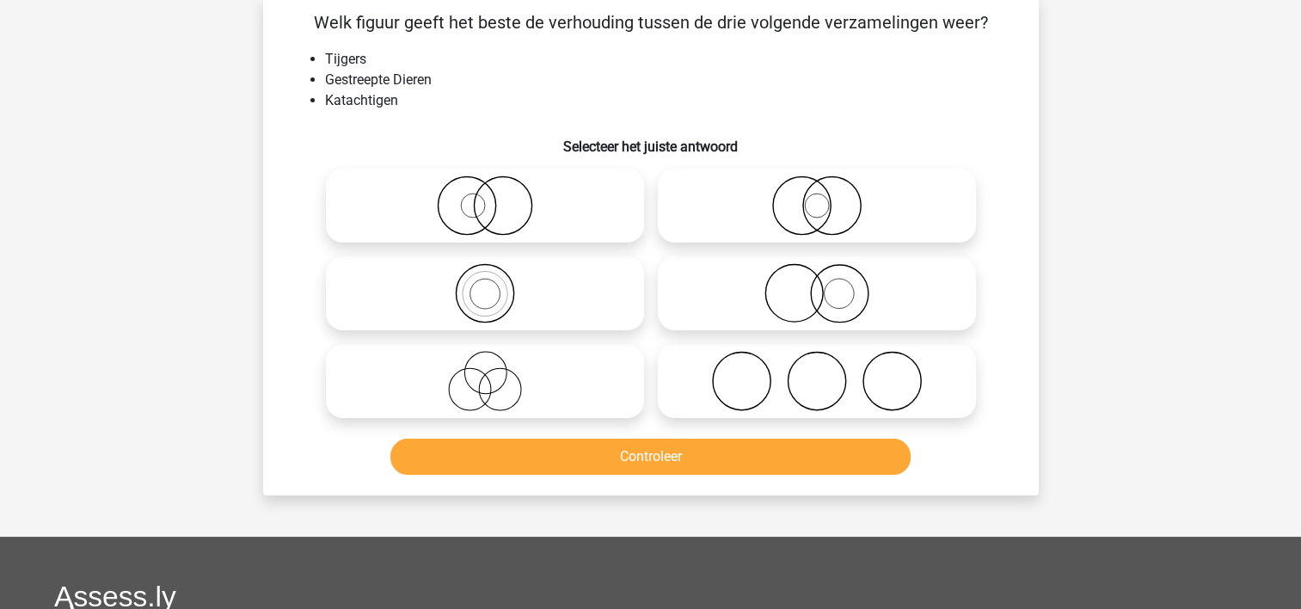
scroll to position [79, 0]
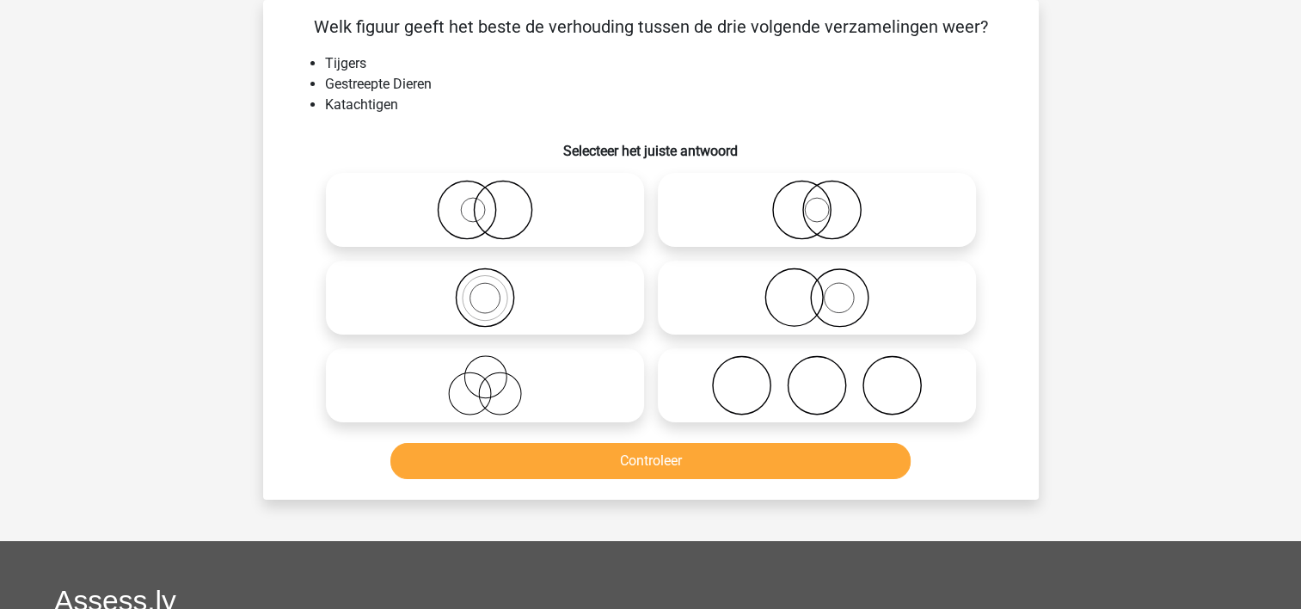
click at [699, 298] on icon at bounding box center [817, 297] width 304 height 60
click at [817, 289] on input "radio" at bounding box center [822, 283] width 11 height 11
radio input "true"
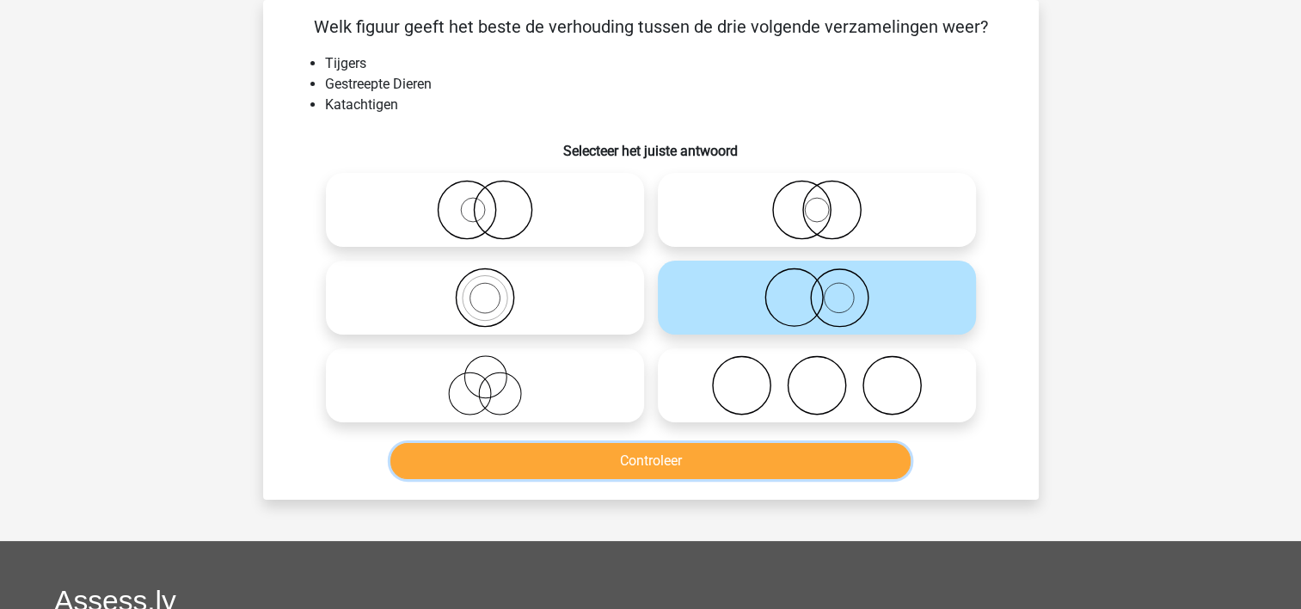
click at [686, 454] on button "Controleer" at bounding box center [650, 461] width 520 height 36
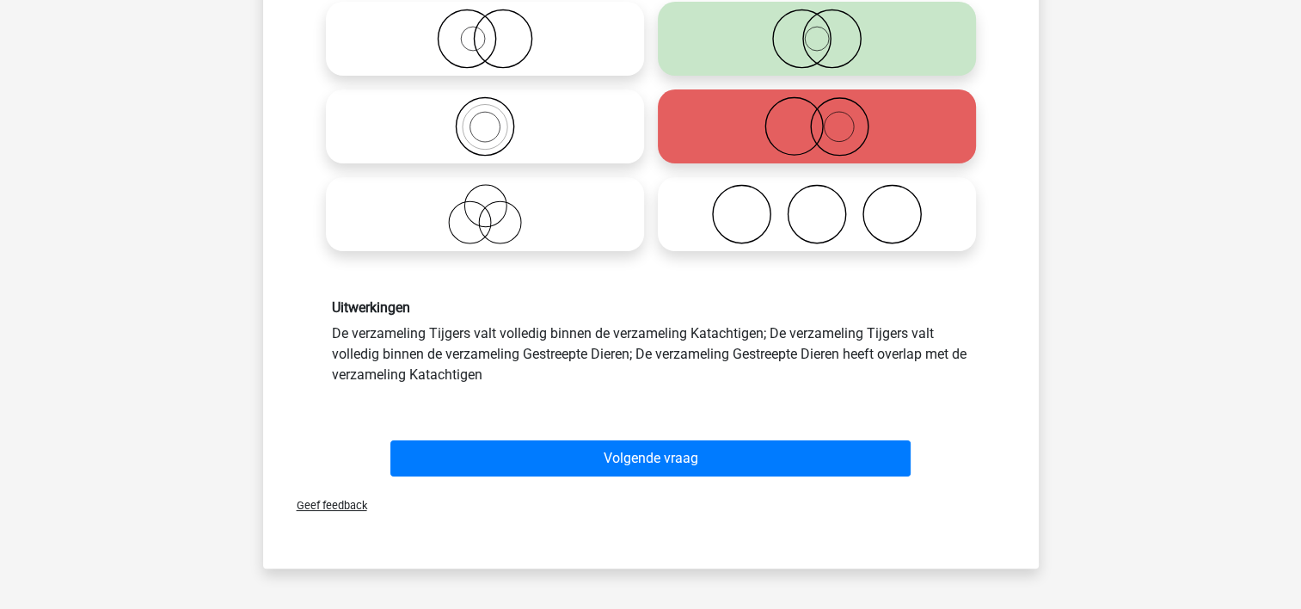
scroll to position [251, 0]
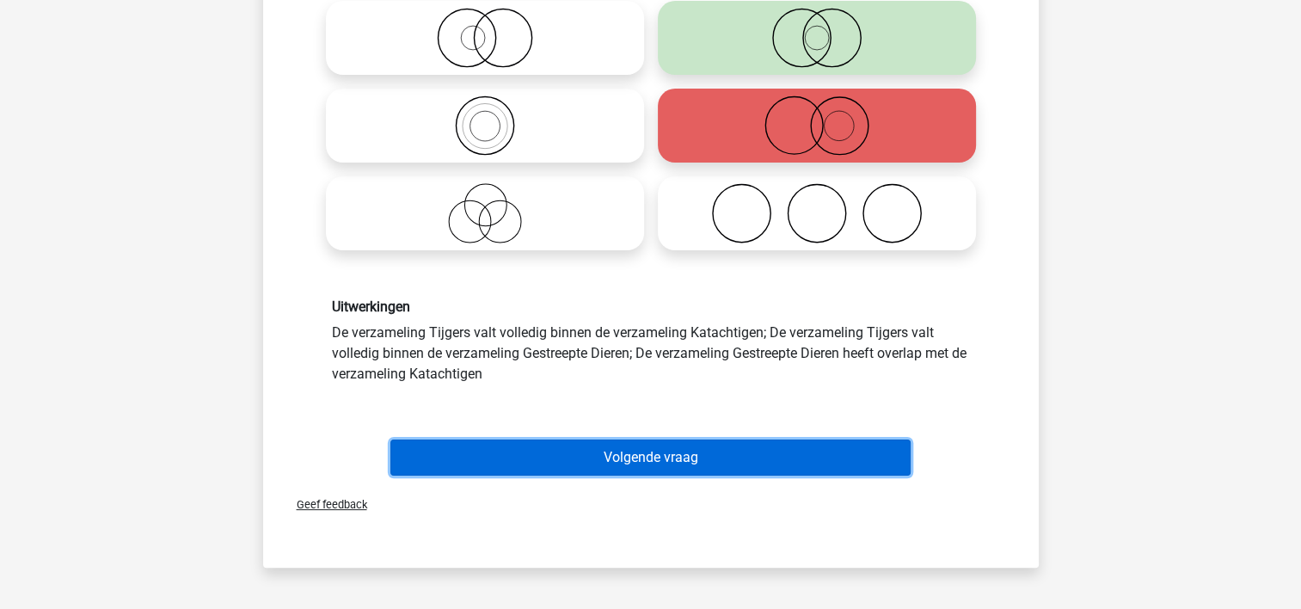
click at [636, 449] on button "Volgende vraag" at bounding box center [650, 457] width 520 height 36
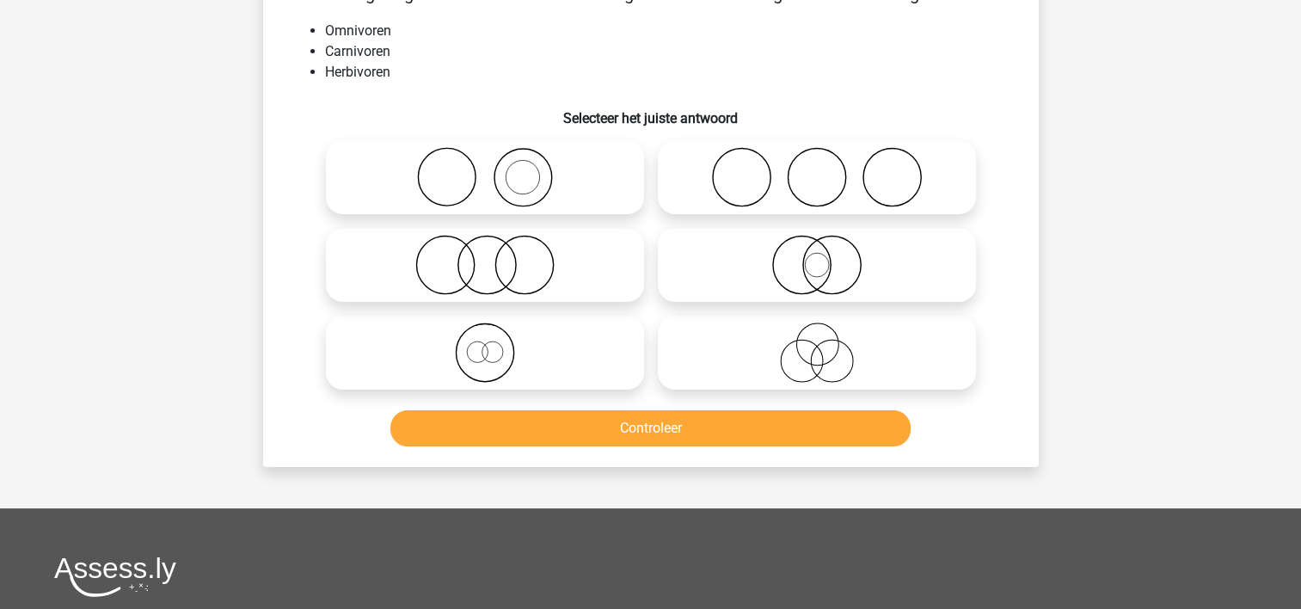
scroll to position [79, 0]
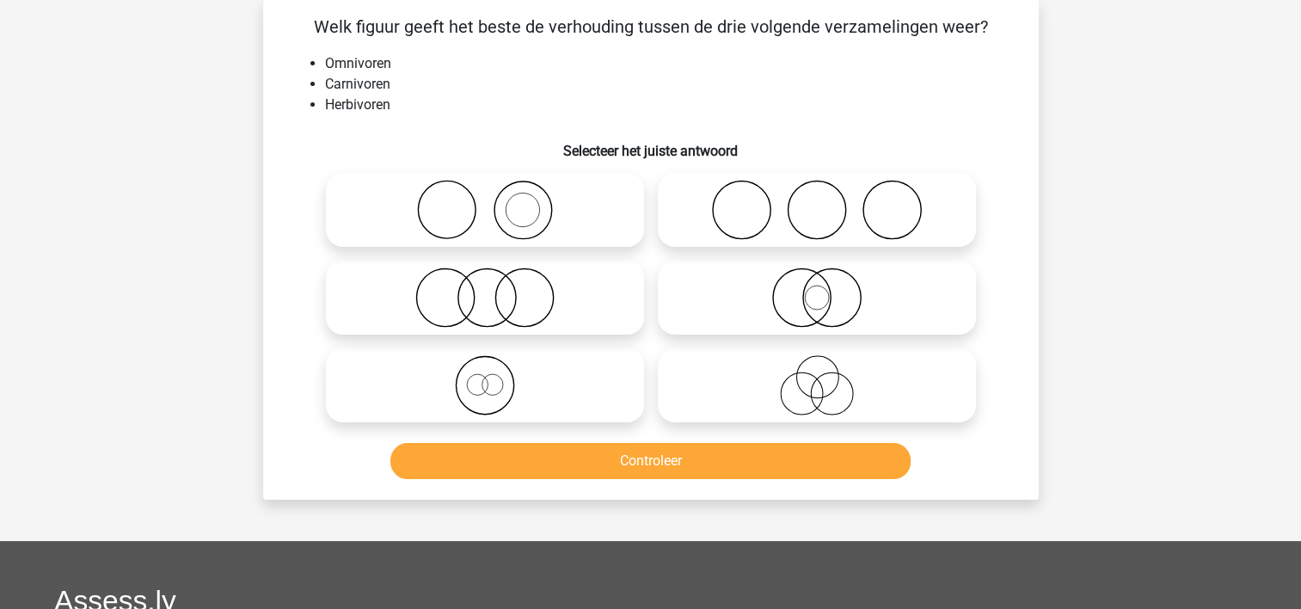
click at [726, 200] on icon at bounding box center [817, 210] width 304 height 60
click at [817, 200] on input "radio" at bounding box center [822, 195] width 11 height 11
radio input "true"
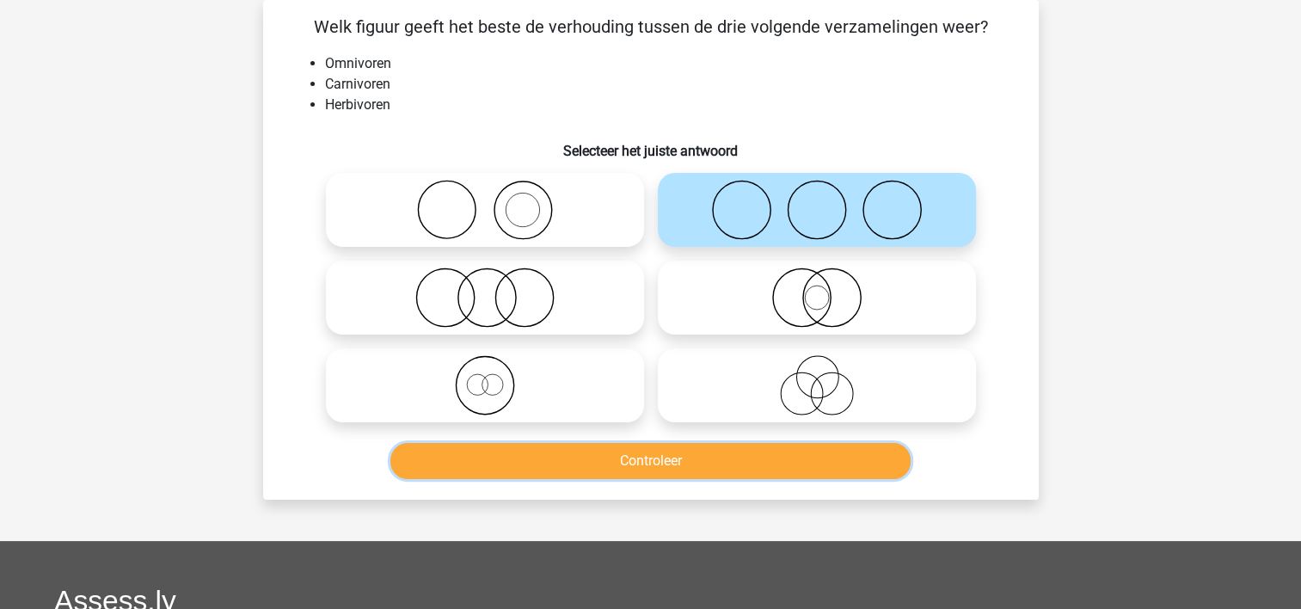
click at [688, 458] on button "Controleer" at bounding box center [650, 461] width 520 height 36
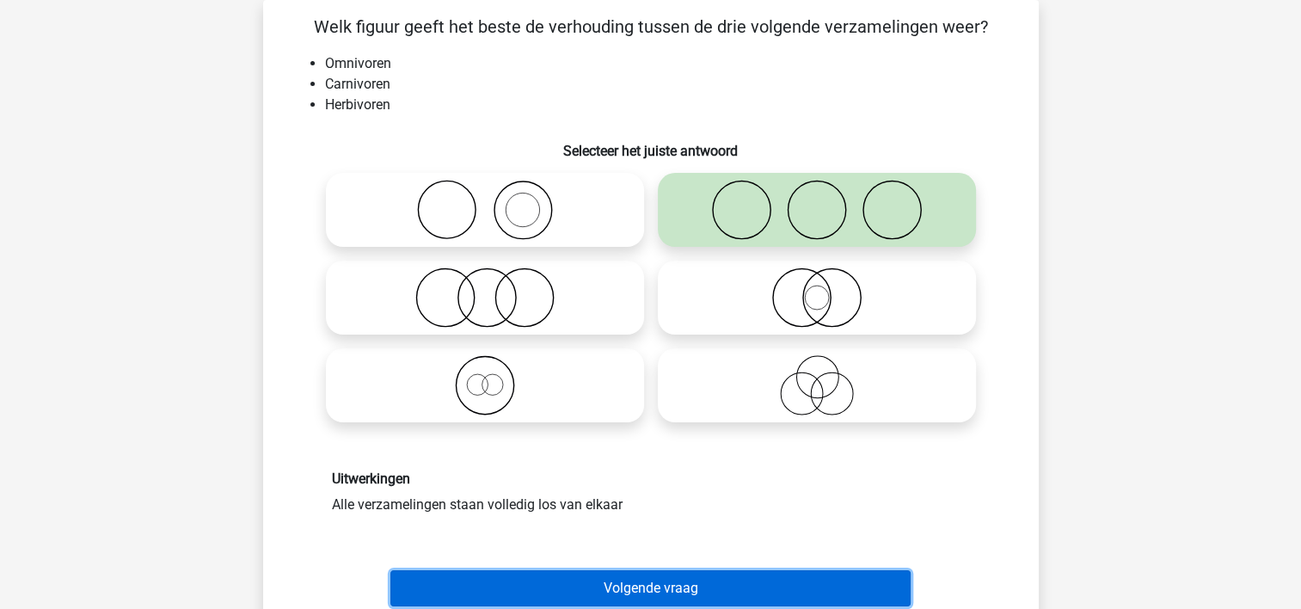
click at [626, 577] on button "Volgende vraag" at bounding box center [650, 588] width 520 height 36
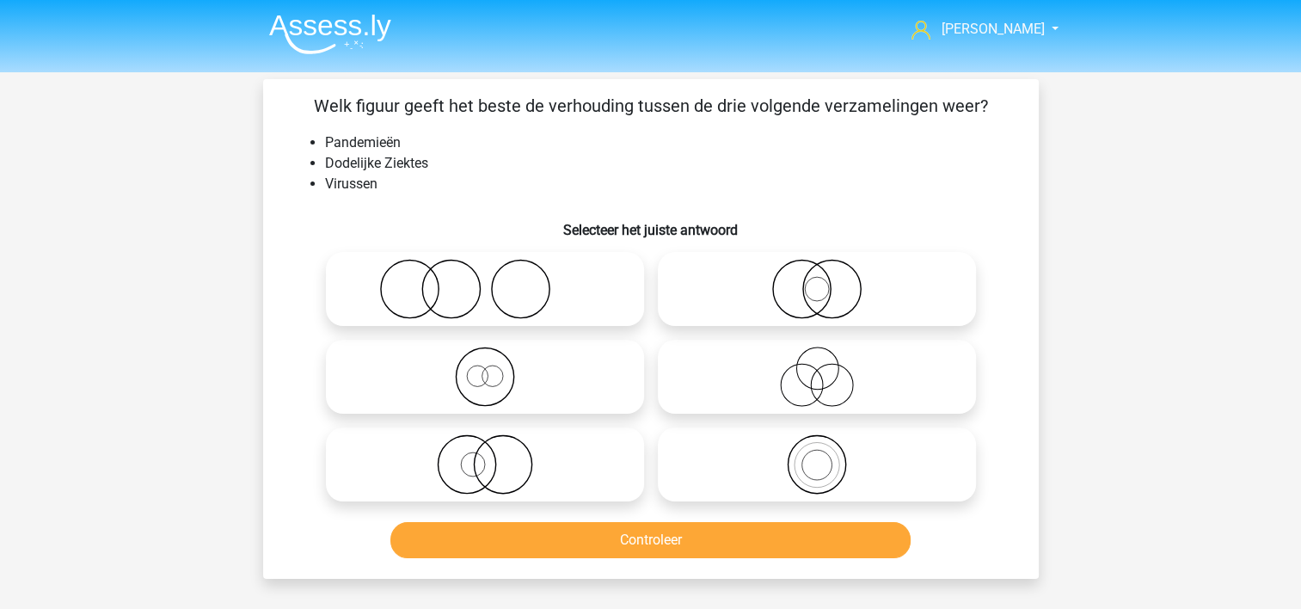
scroll to position [86, 0]
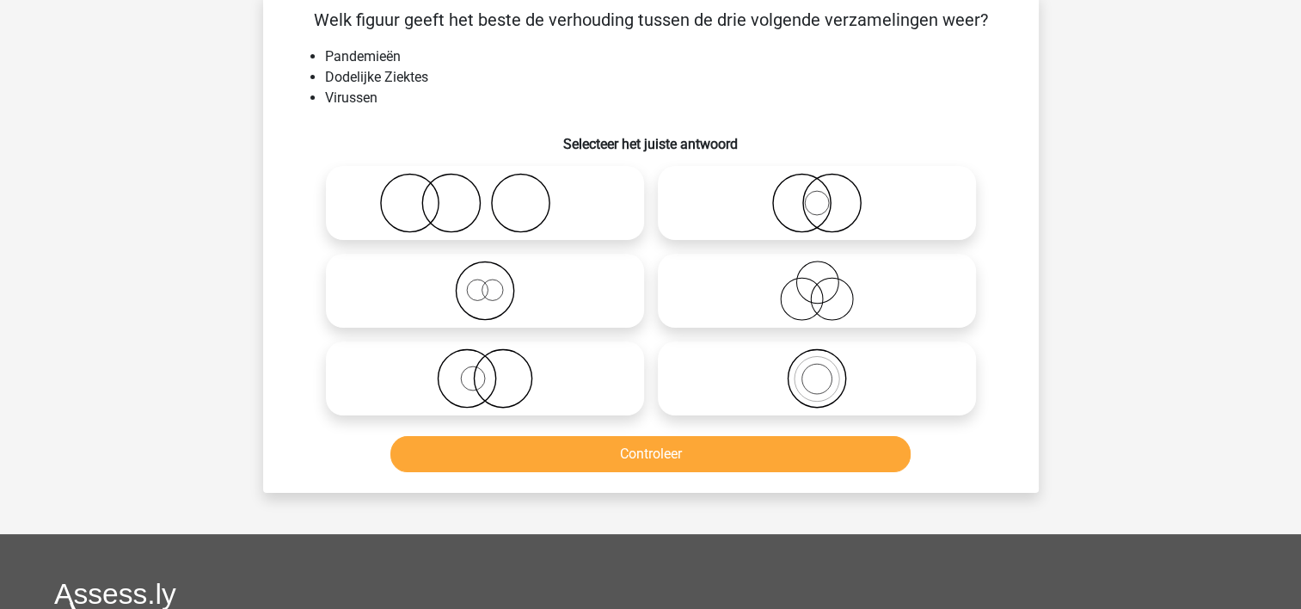
click at [716, 286] on icon at bounding box center [817, 291] width 304 height 60
click at [817, 282] on input "radio" at bounding box center [822, 276] width 11 height 11
radio input "true"
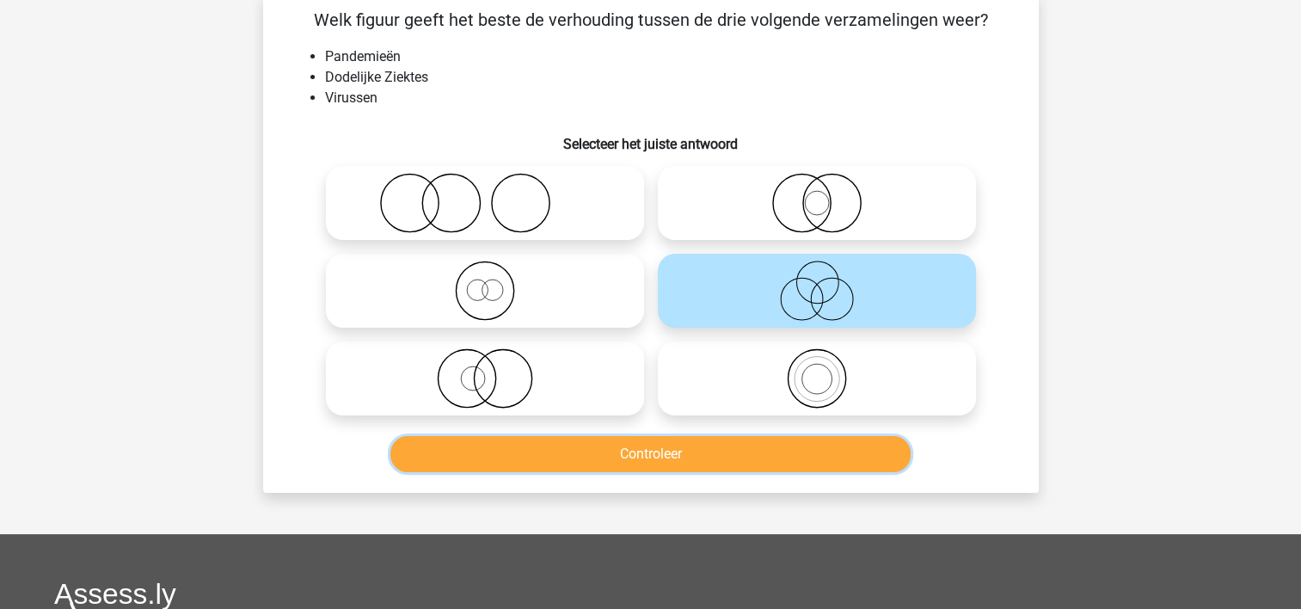
click at [713, 452] on button "Controleer" at bounding box center [650, 454] width 520 height 36
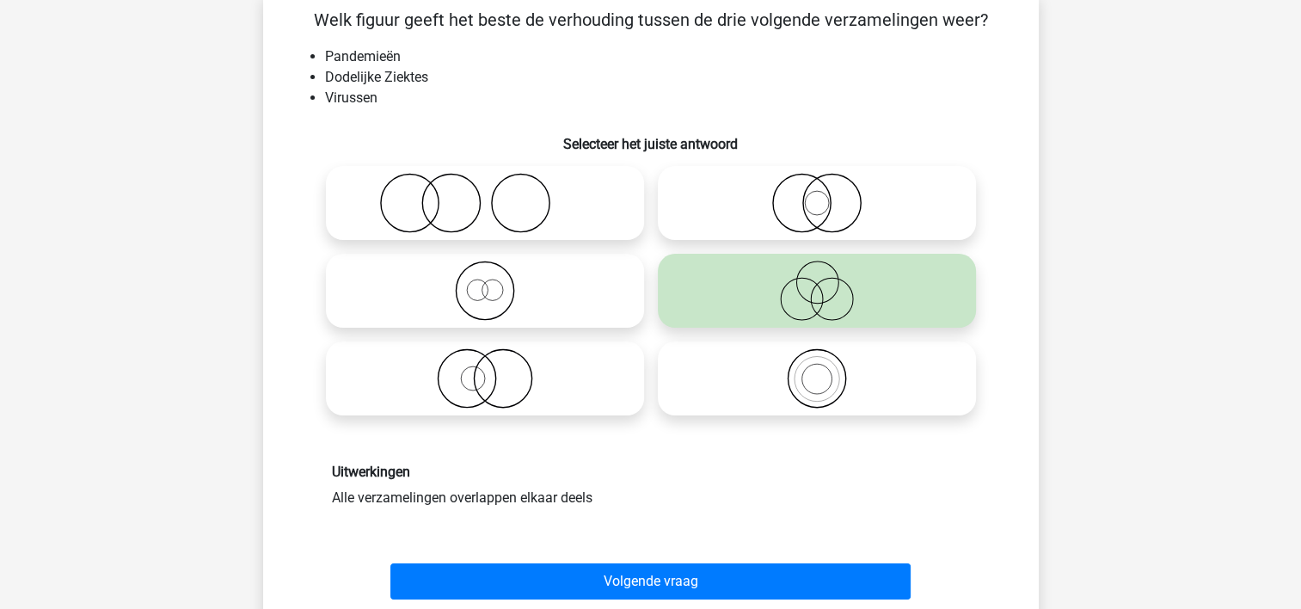
scroll to position [258, 0]
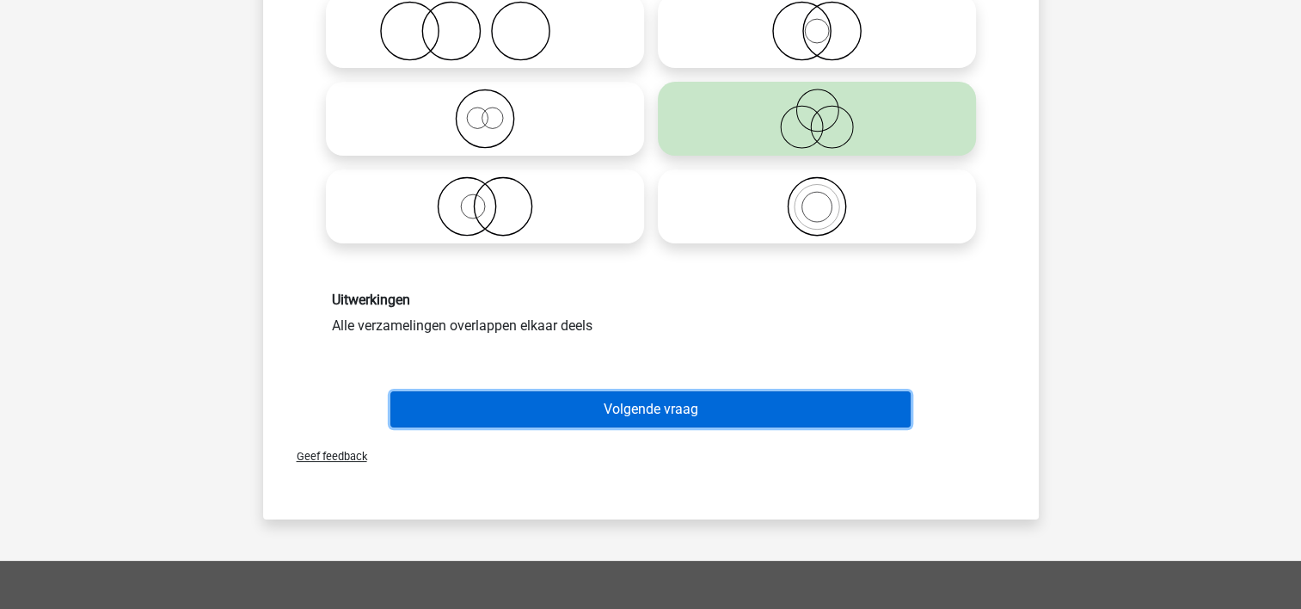
click at [695, 415] on button "Volgende vraag" at bounding box center [650, 409] width 520 height 36
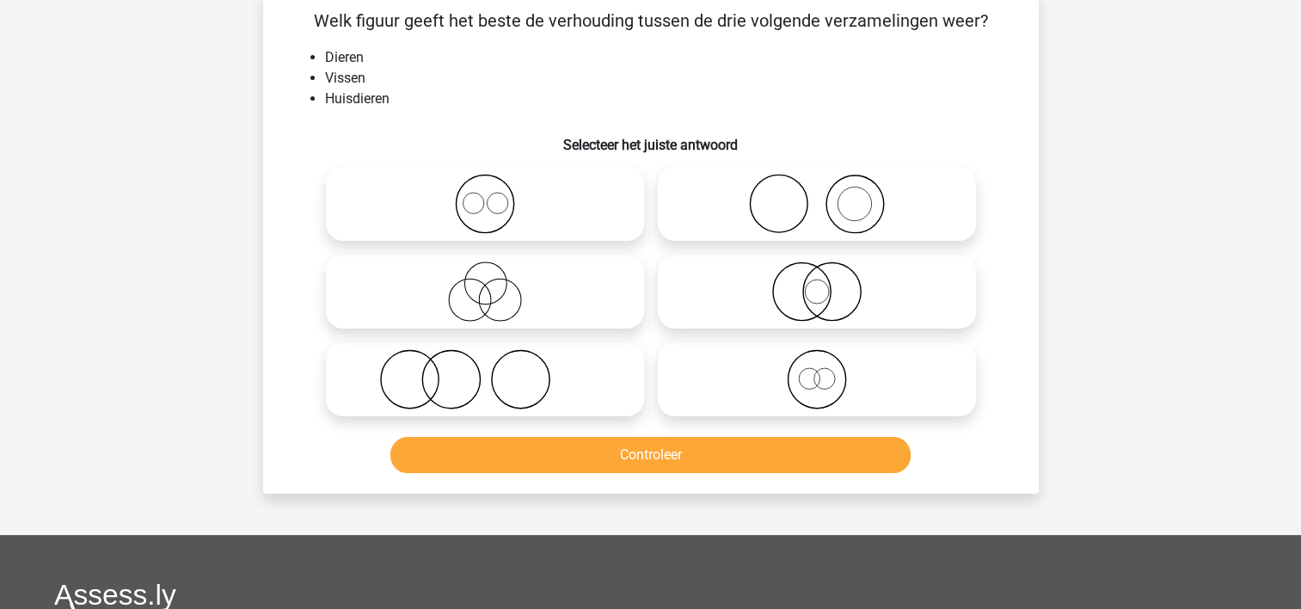
scroll to position [79, 0]
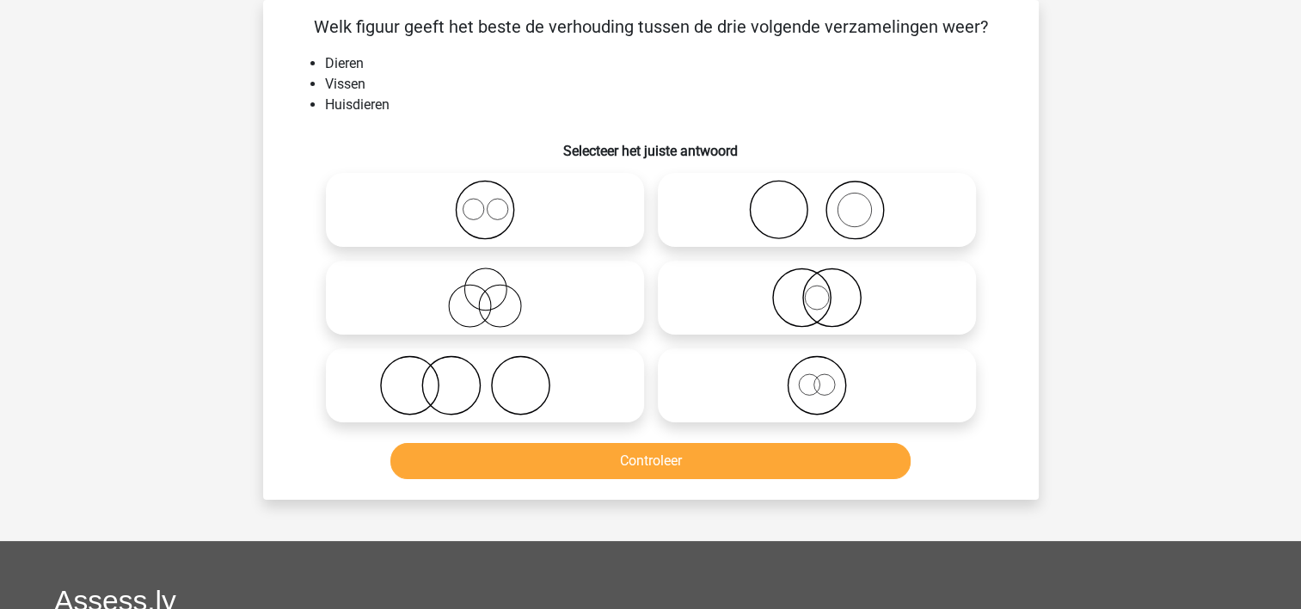
click at [442, 282] on icon at bounding box center [485, 297] width 304 height 60
click at [485, 282] on input "radio" at bounding box center [490, 283] width 11 height 11
radio input "true"
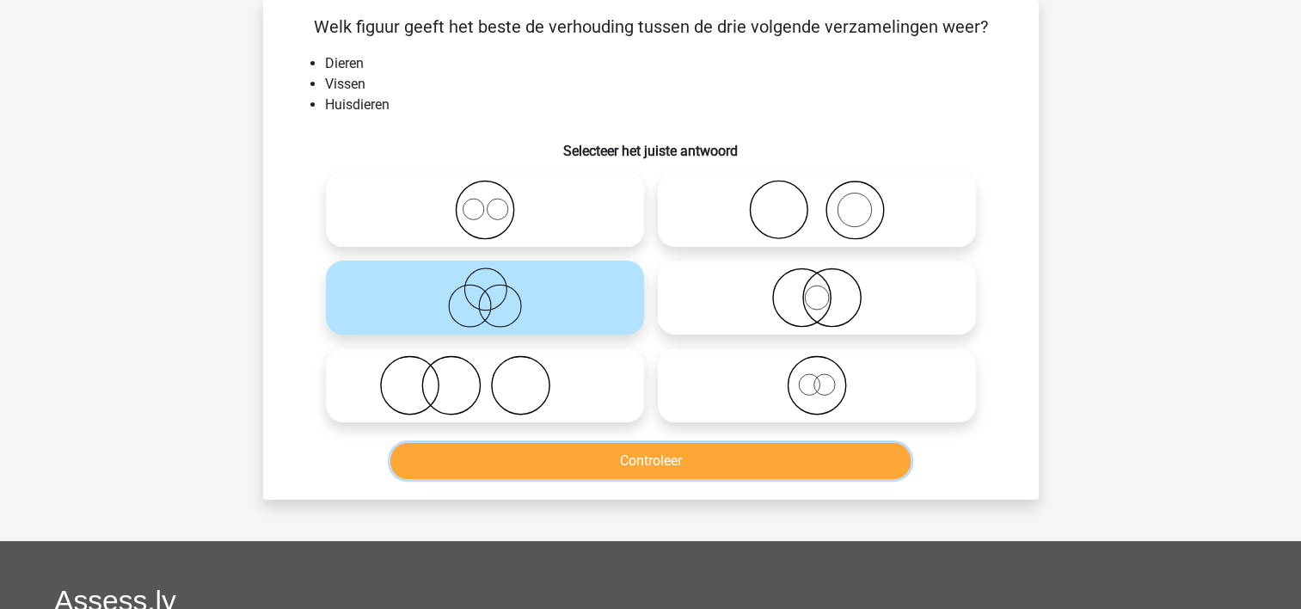
click at [532, 456] on button "Controleer" at bounding box center [650, 461] width 520 height 36
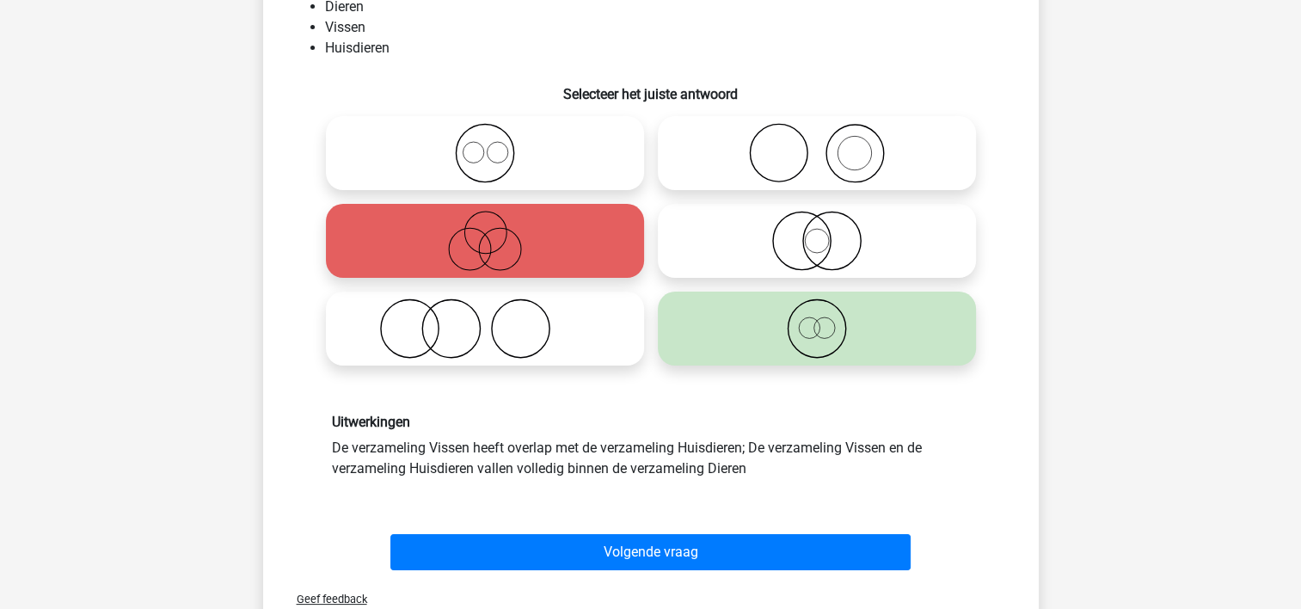
scroll to position [165, 0]
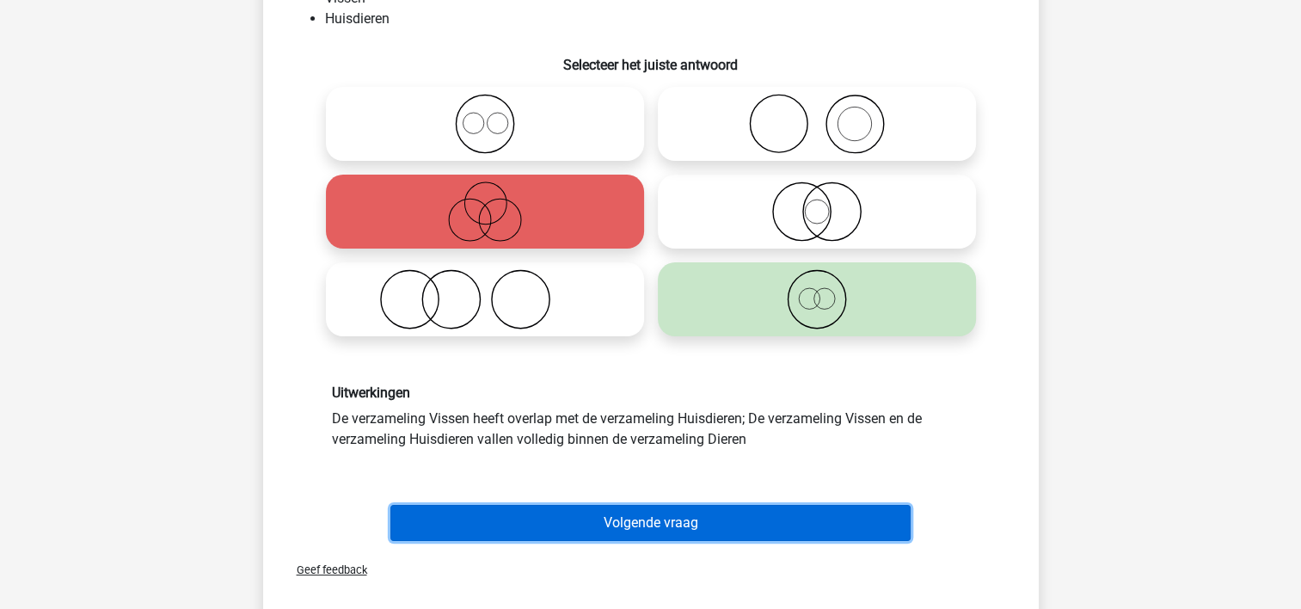
click at [550, 512] on button "Volgende vraag" at bounding box center [650, 523] width 520 height 36
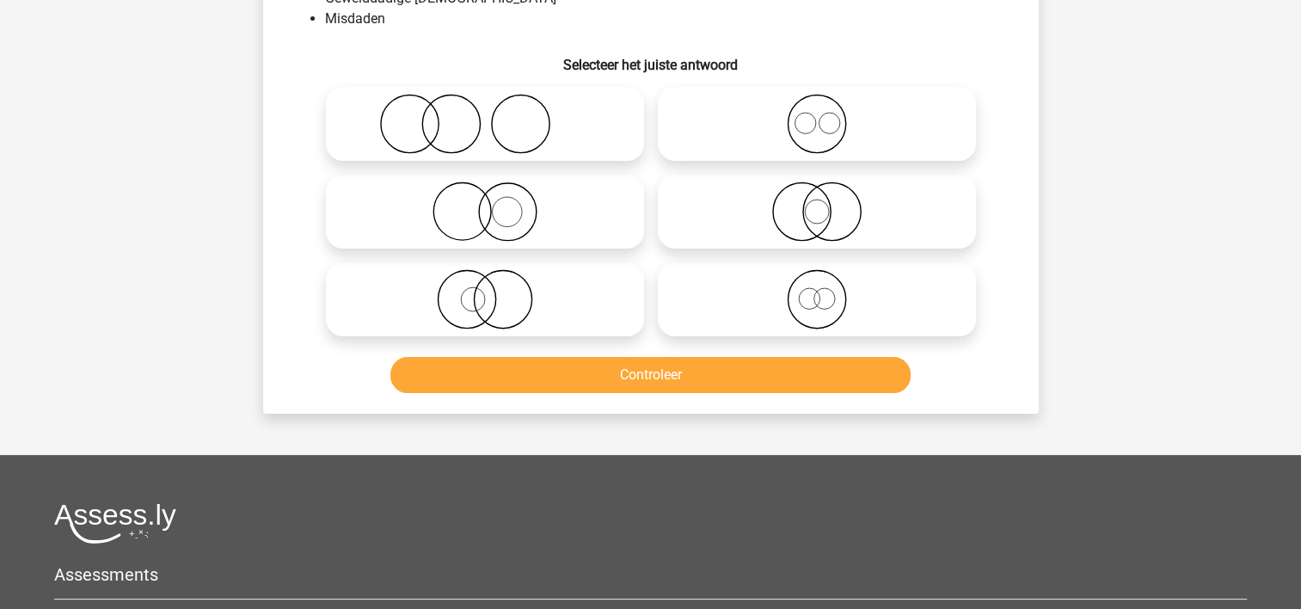
scroll to position [79, 0]
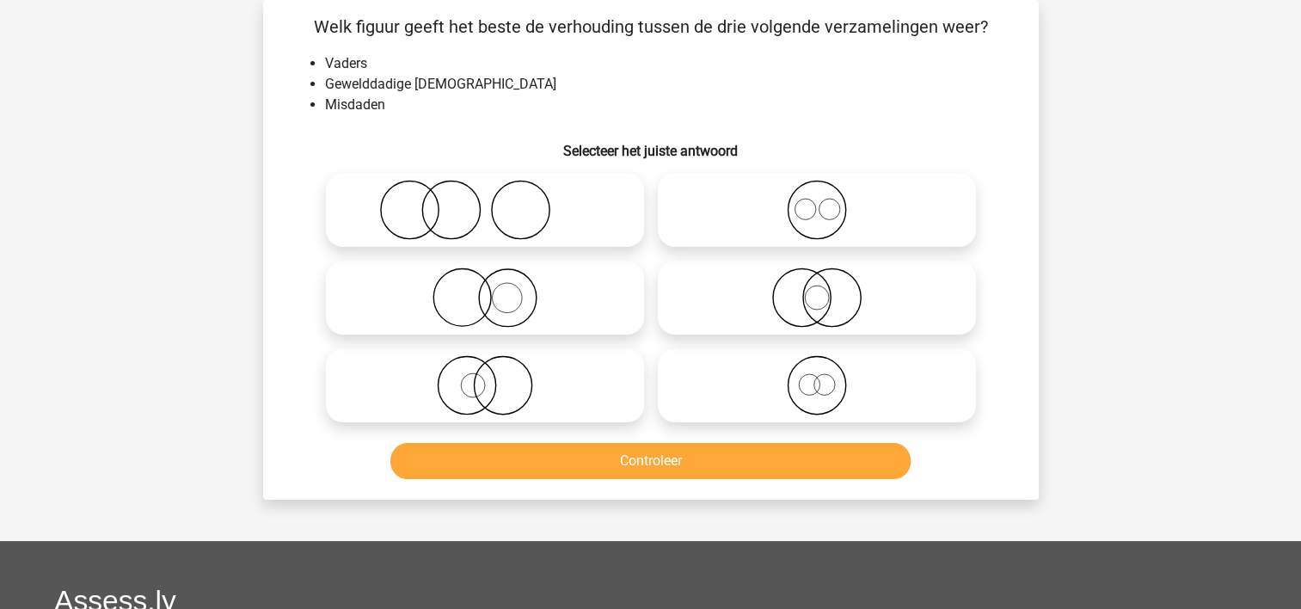
click at [347, 206] on icon at bounding box center [485, 210] width 304 height 60
click at [485, 201] on input "radio" at bounding box center [490, 195] width 11 height 11
radio input "true"
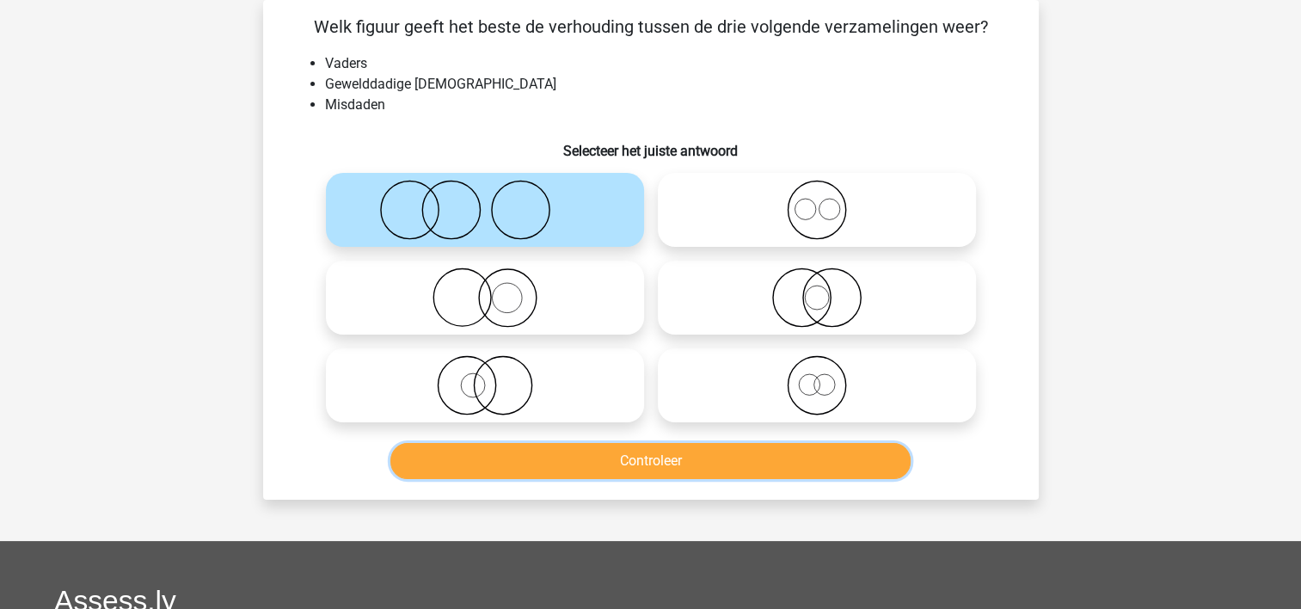
click at [537, 458] on button "Controleer" at bounding box center [650, 461] width 520 height 36
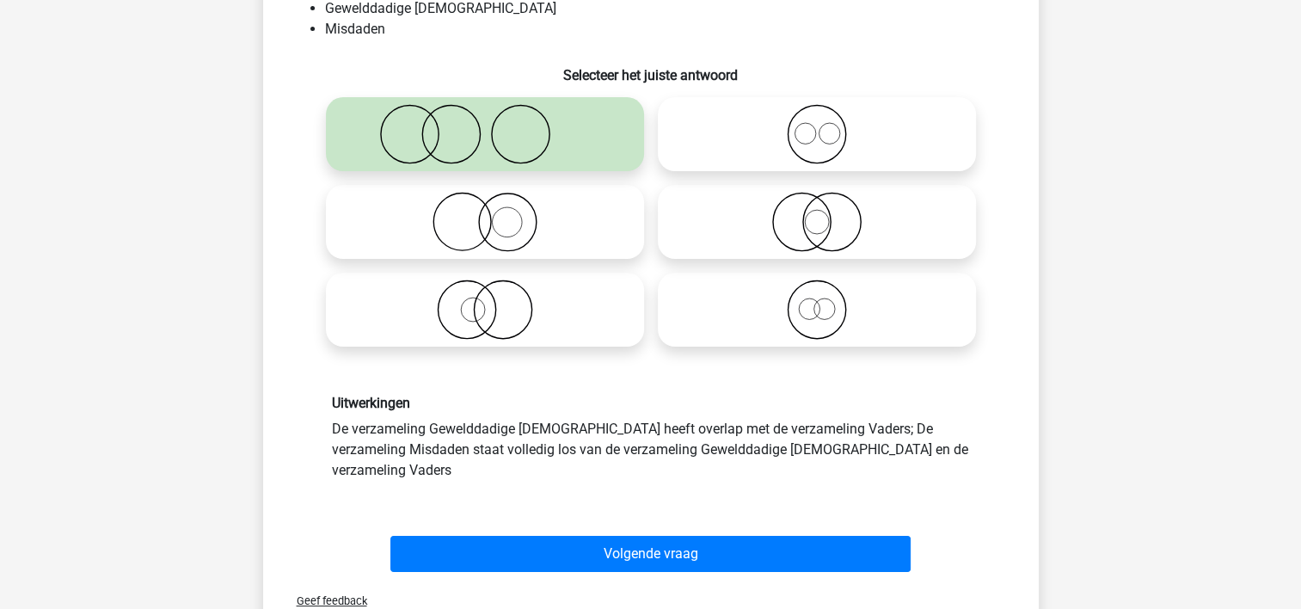
scroll to position [251, 0]
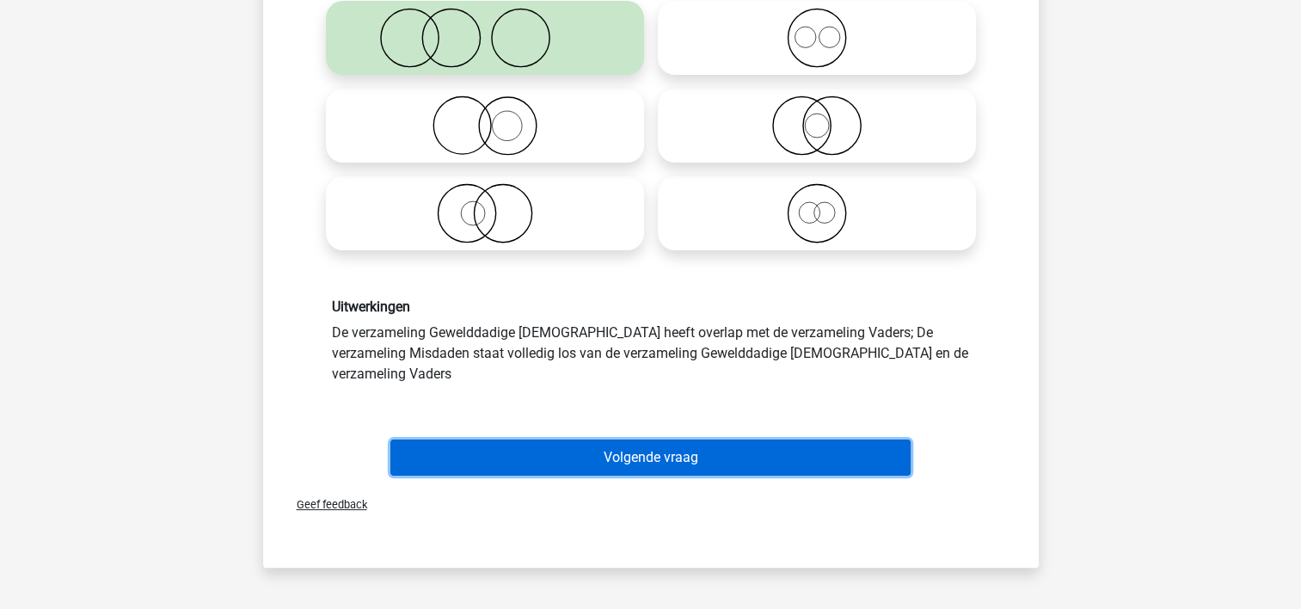
click at [570, 439] on button "Volgende vraag" at bounding box center [650, 457] width 520 height 36
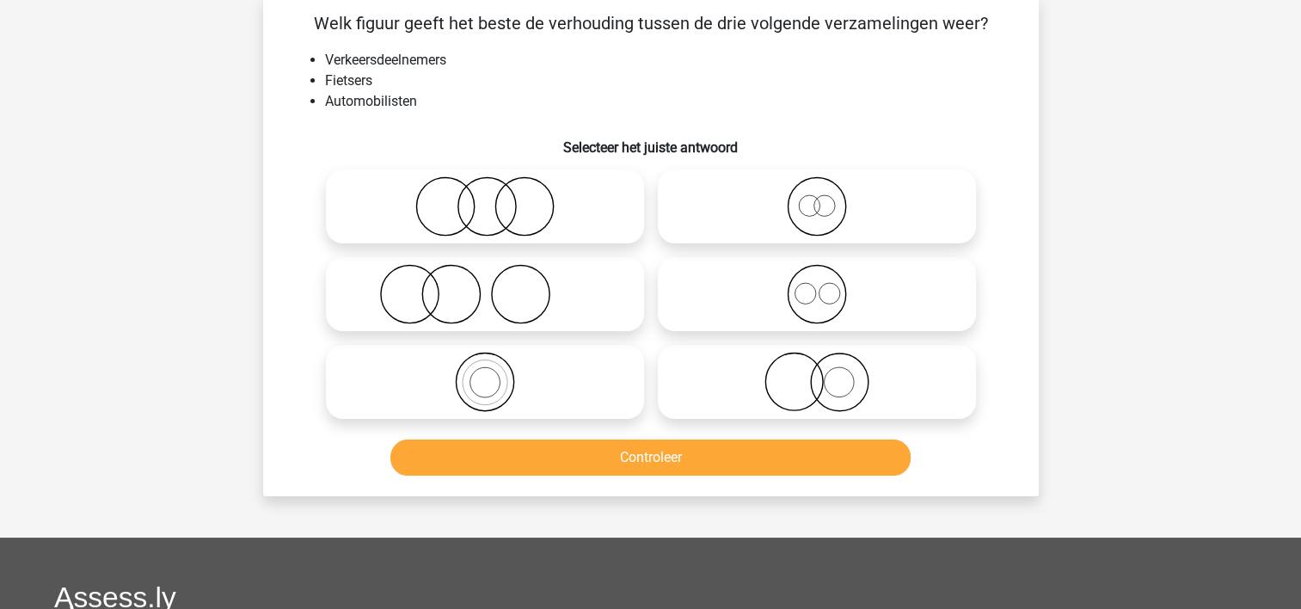
scroll to position [79, 0]
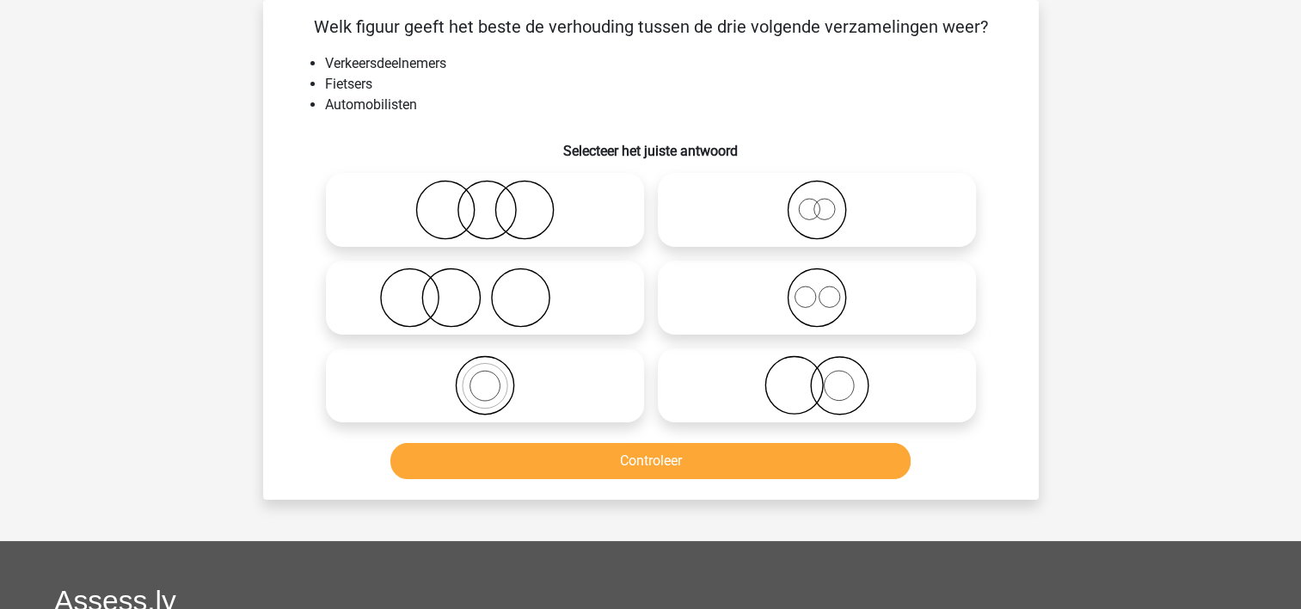
drag, startPoint x: 771, startPoint y: 303, endPoint x: 760, endPoint y: 439, distance: 137.1
click at [767, 309] on icon at bounding box center [817, 297] width 304 height 60
click at [817, 289] on input "radio" at bounding box center [822, 283] width 11 height 11
radio input "true"
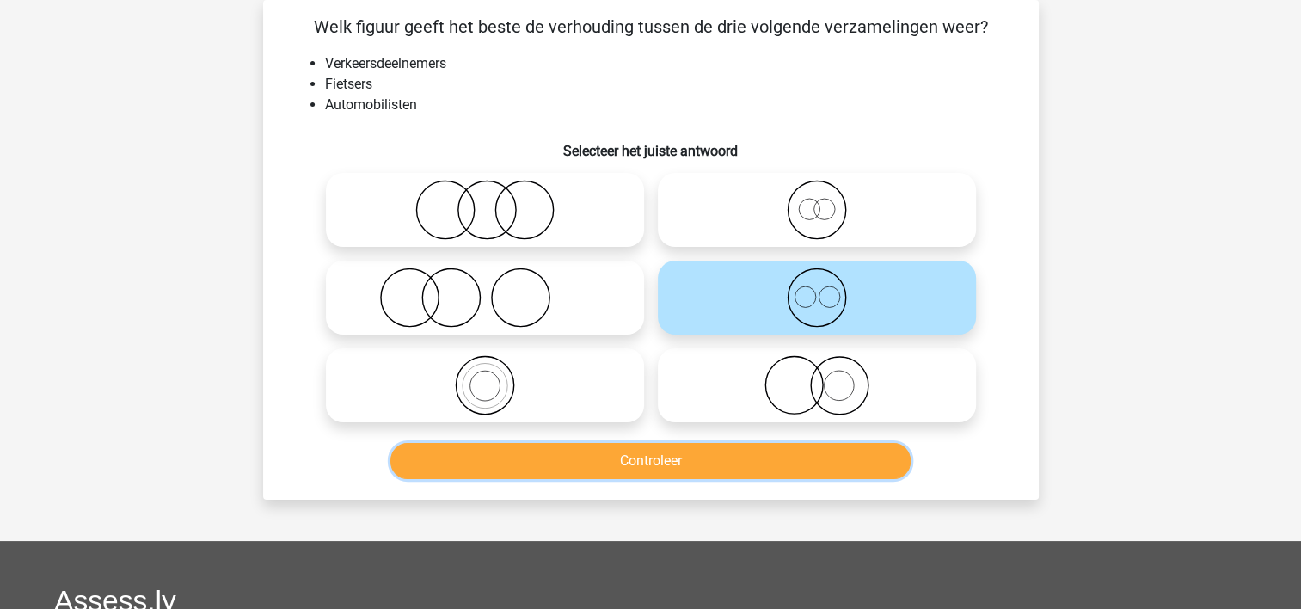
click at [760, 454] on button "Controleer" at bounding box center [650, 461] width 520 height 36
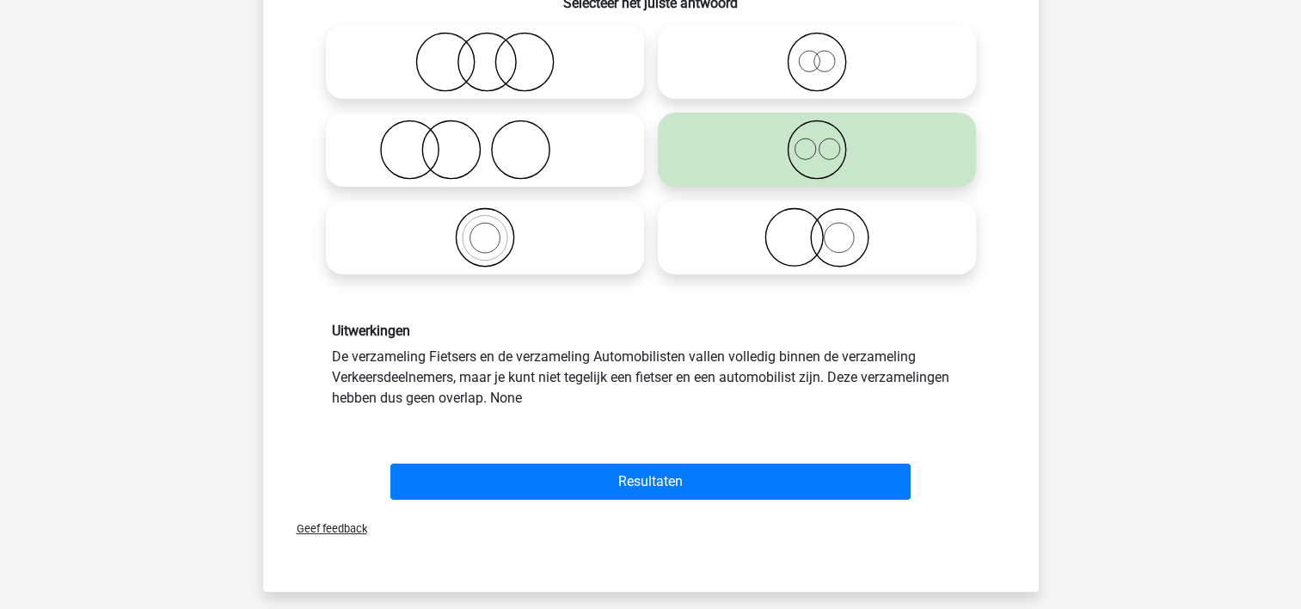
scroll to position [251, 0]
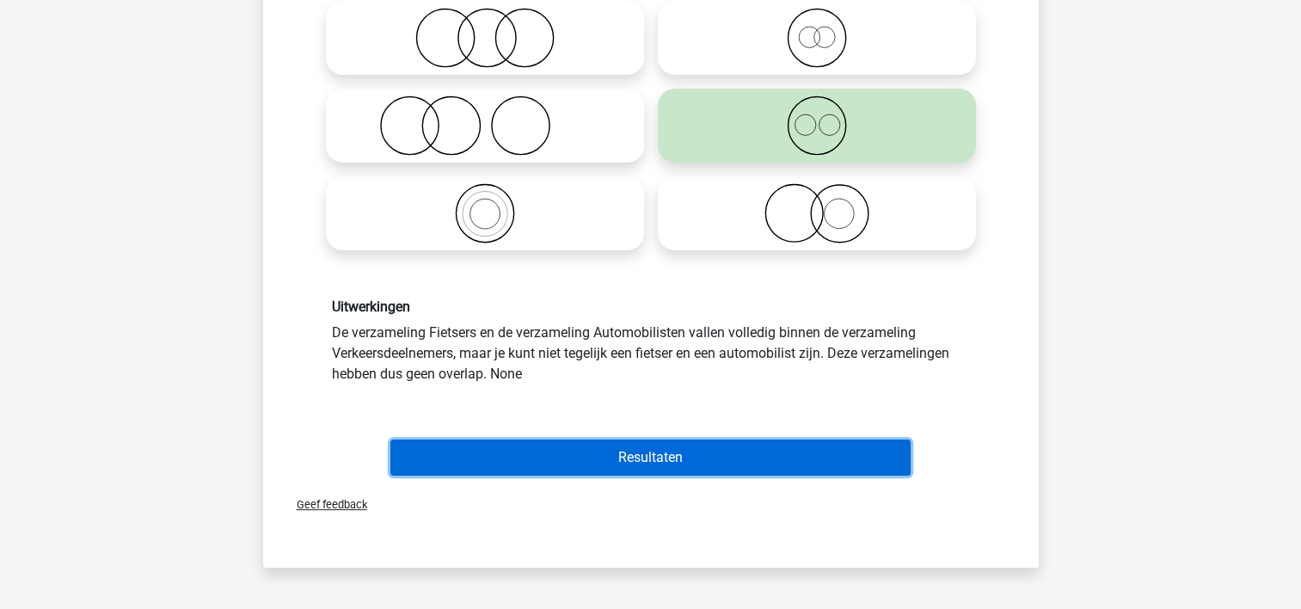
click at [502, 454] on button "Resultaten" at bounding box center [650, 457] width 520 height 36
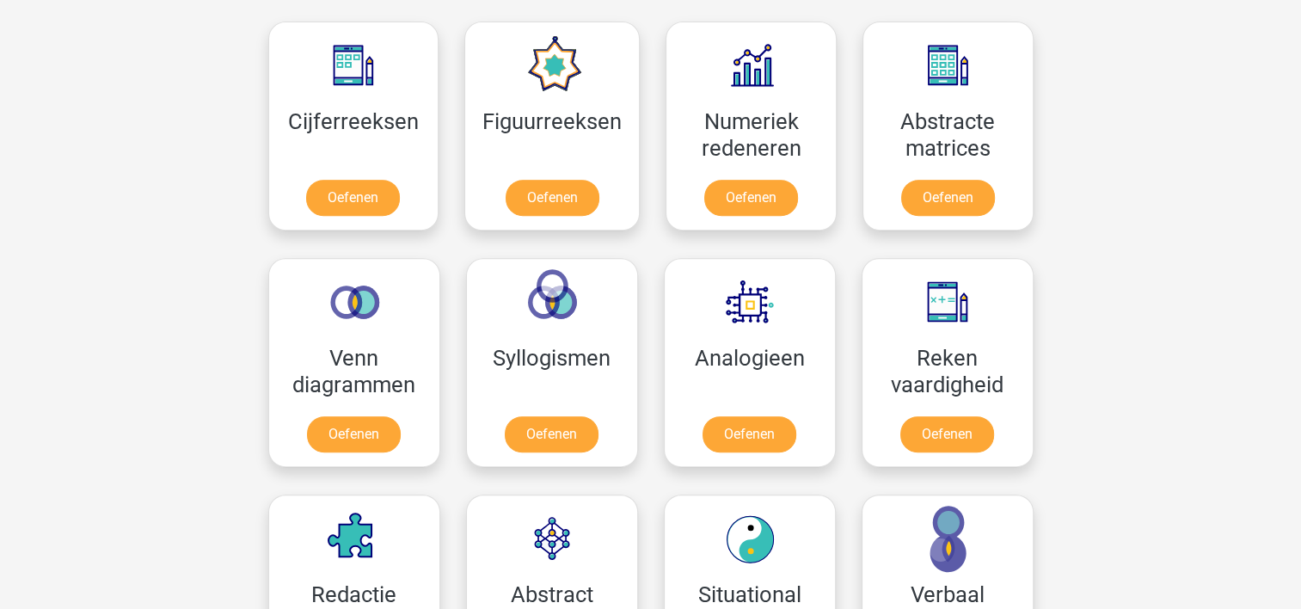
scroll to position [815, 0]
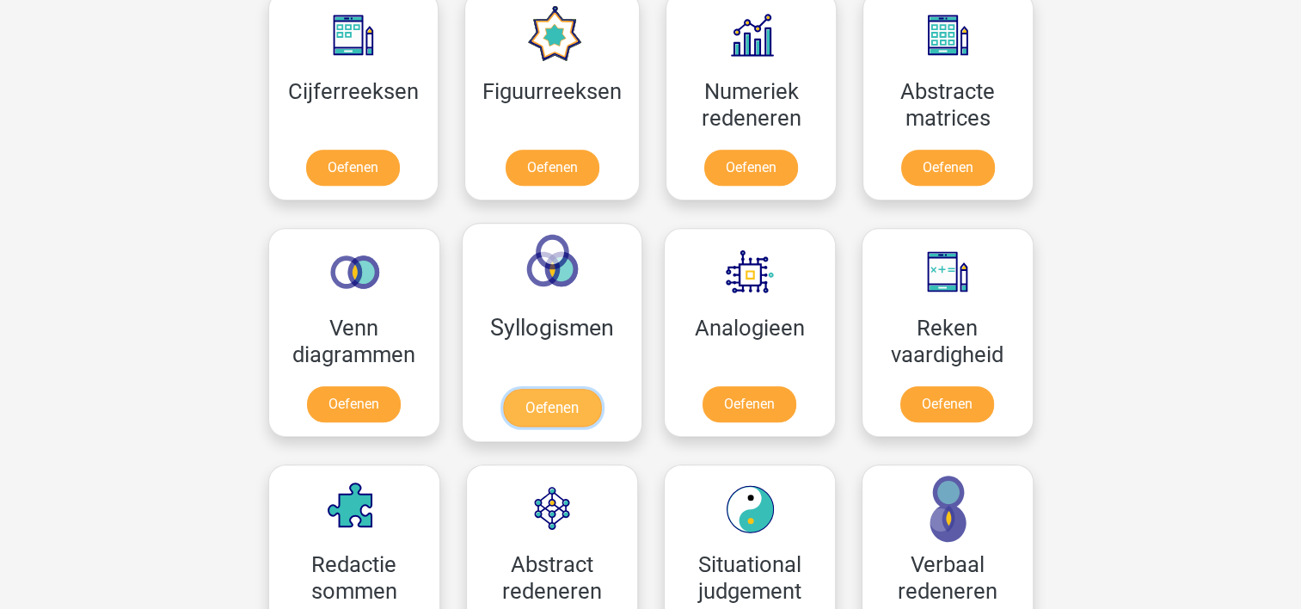
click at [544, 396] on link "Oefenen" at bounding box center [551, 408] width 98 height 38
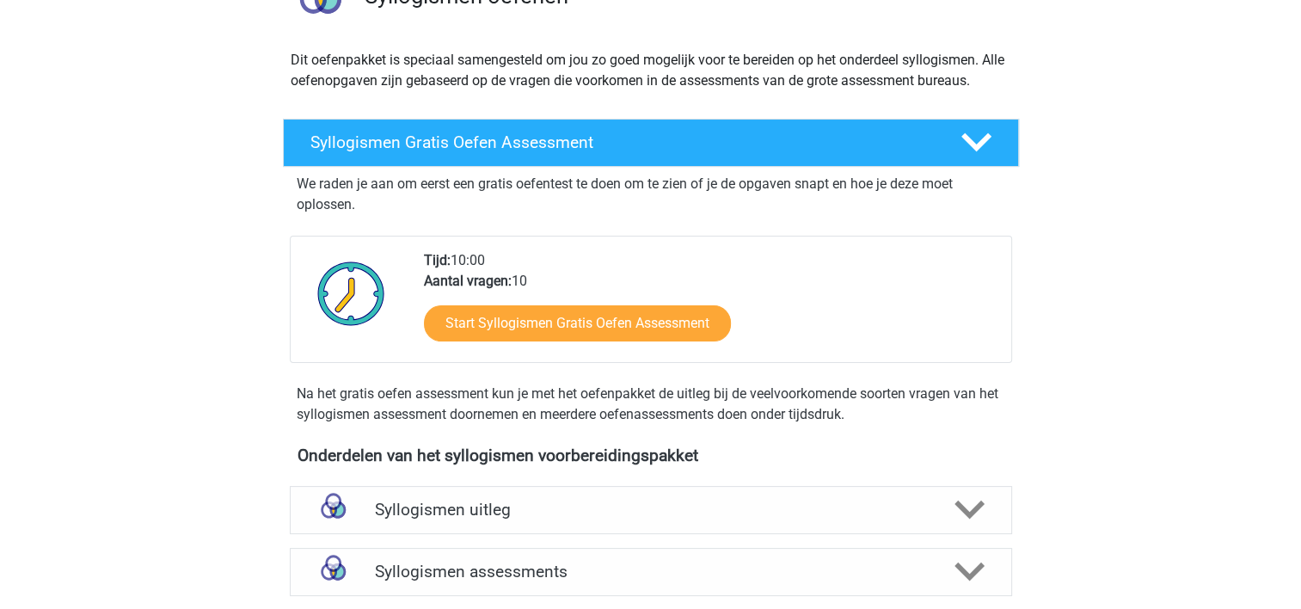
scroll to position [258, 0]
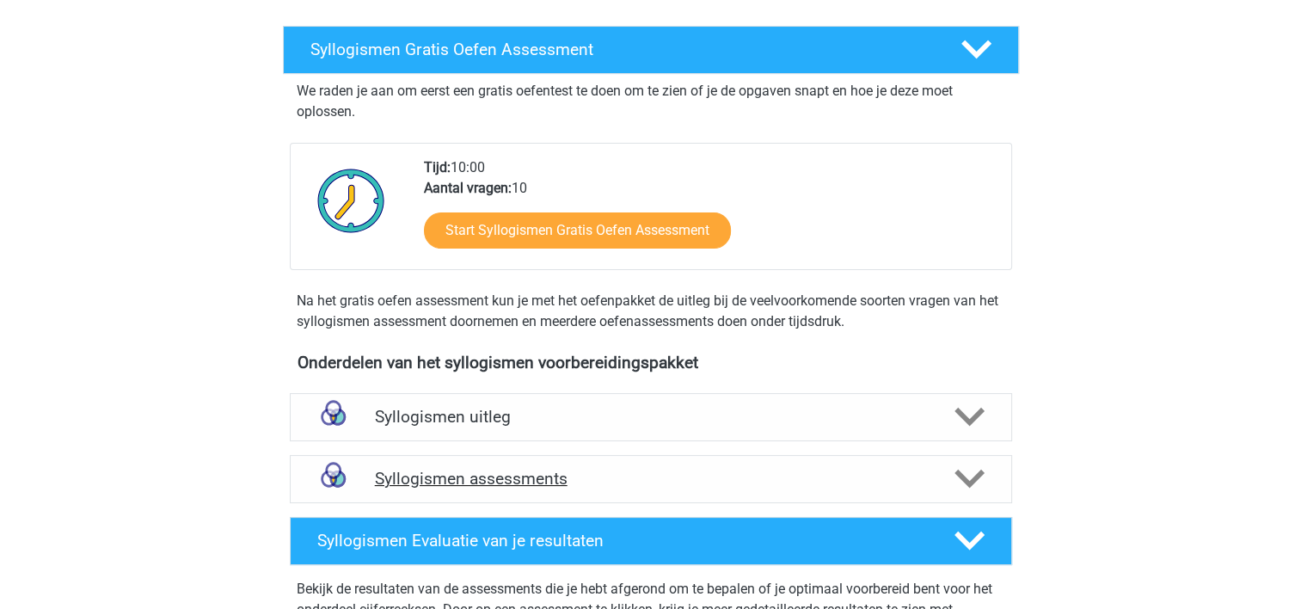
click at [533, 475] on h4 "Syllogismen assessments" at bounding box center [651, 479] width 552 height 20
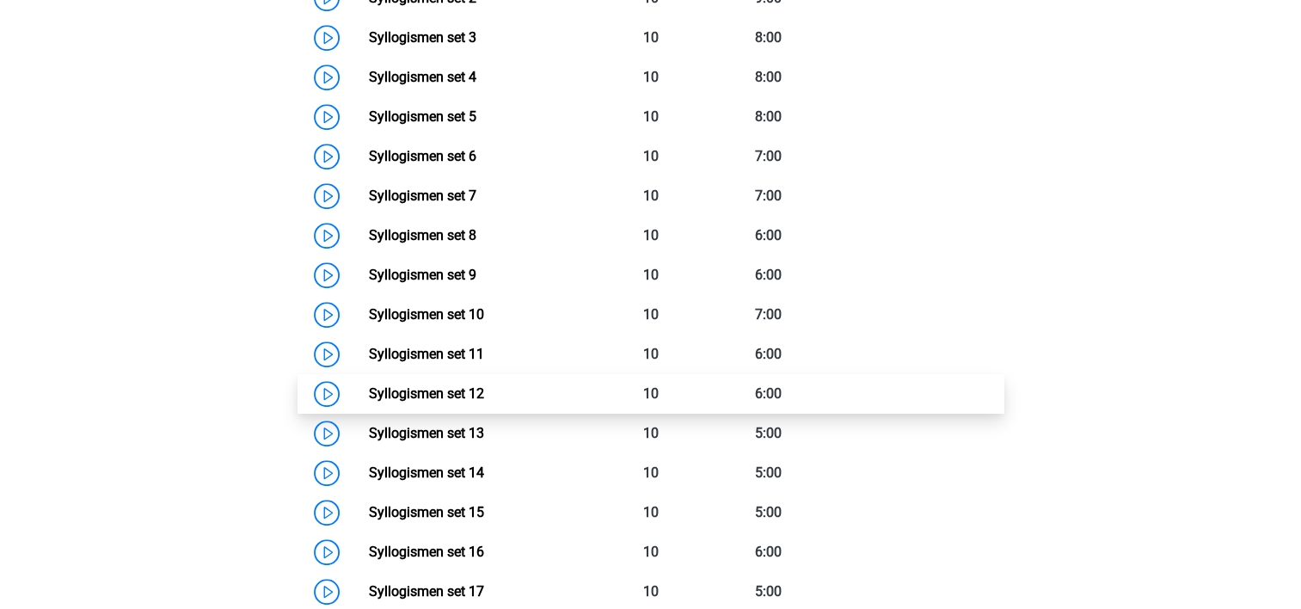
scroll to position [1032, 0]
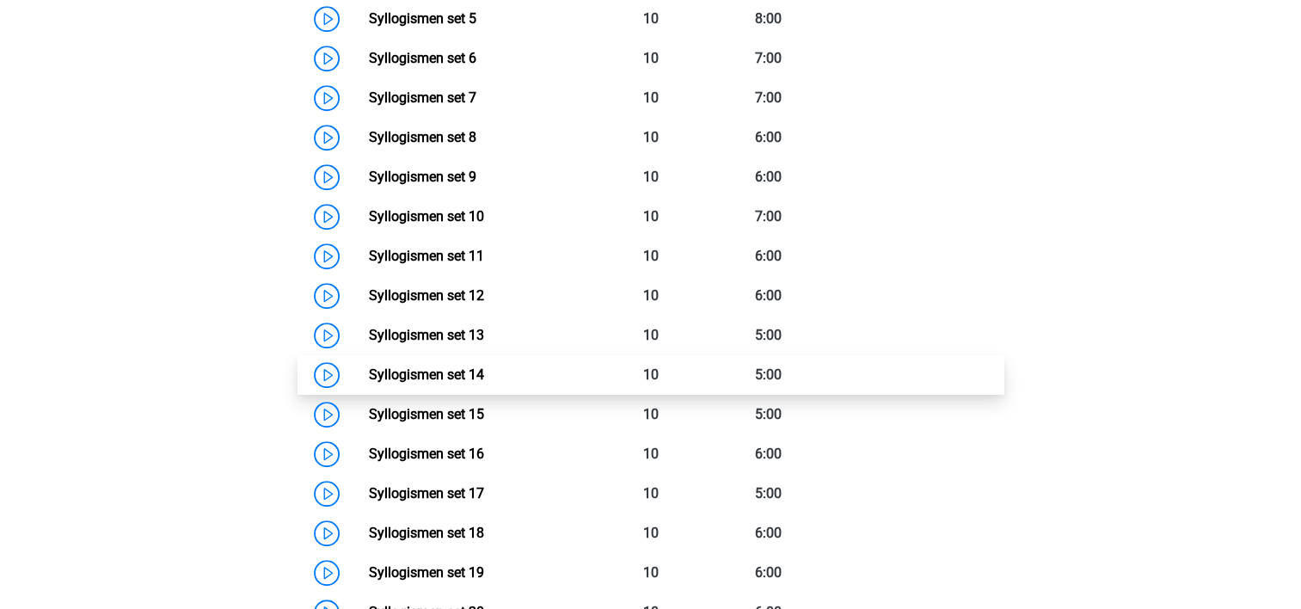
click at [484, 378] on link "Syllogismen set 14" at bounding box center [426, 374] width 115 height 16
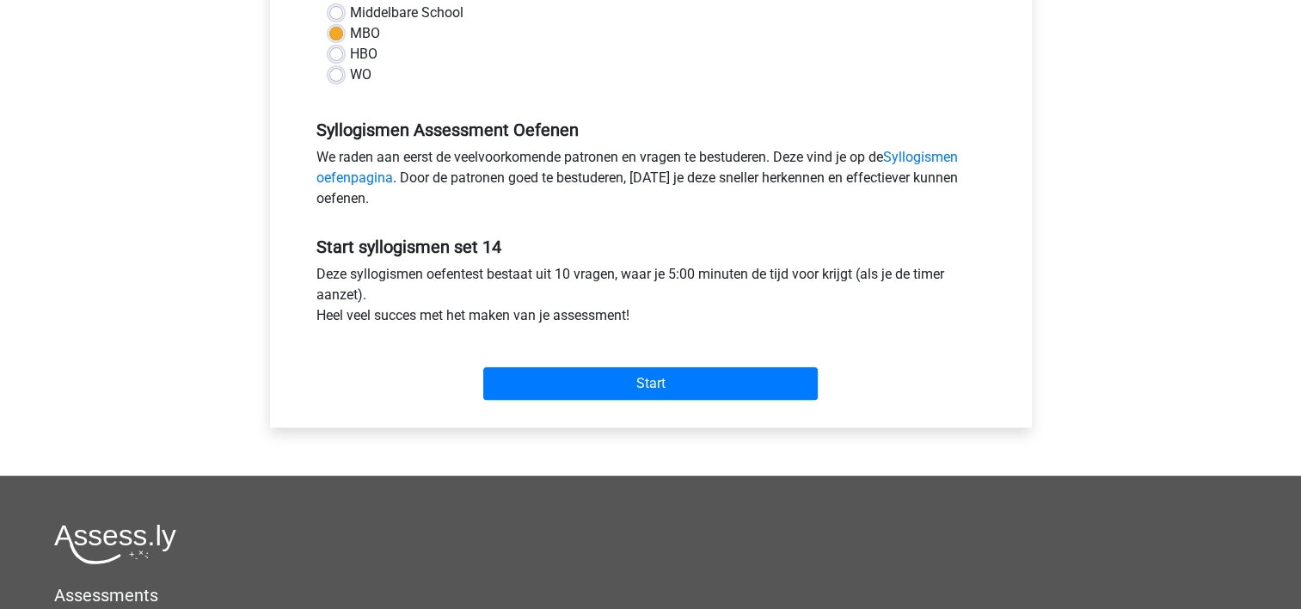
scroll to position [430, 0]
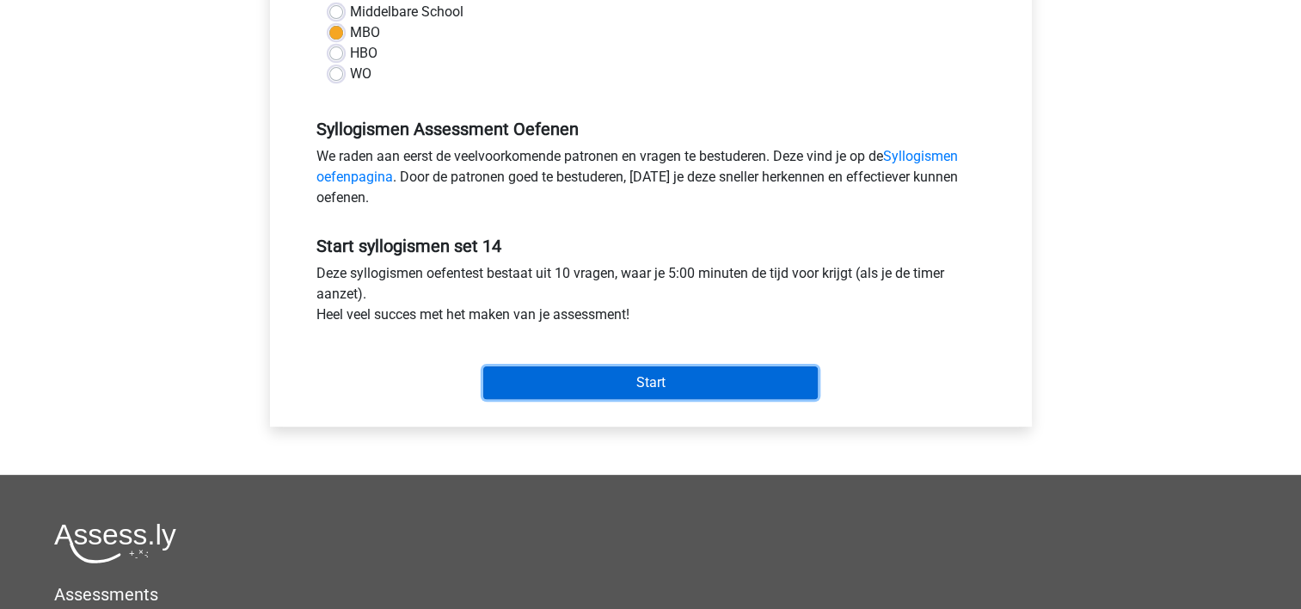
click at [550, 386] on input "Start" at bounding box center [650, 382] width 335 height 33
